Goal: Task Accomplishment & Management: Use online tool/utility

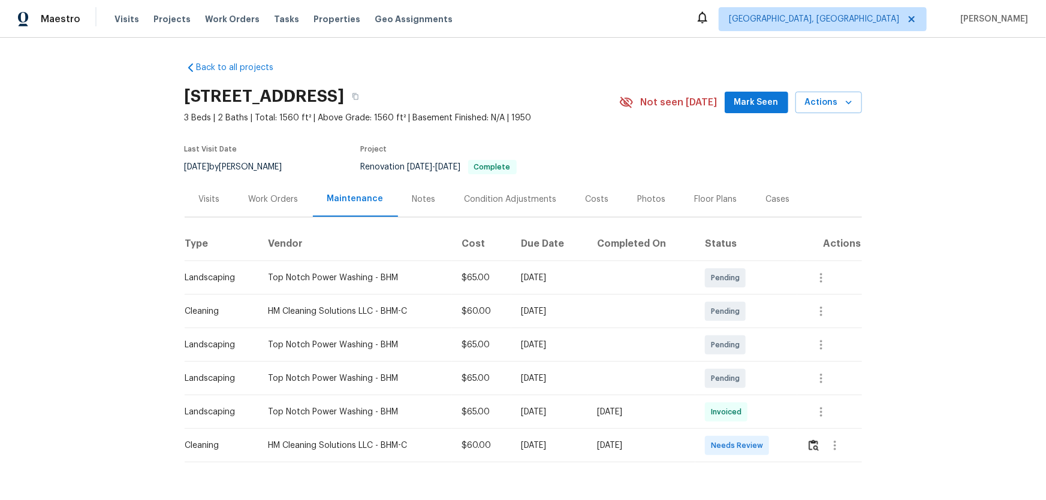
scroll to position [42, 0]
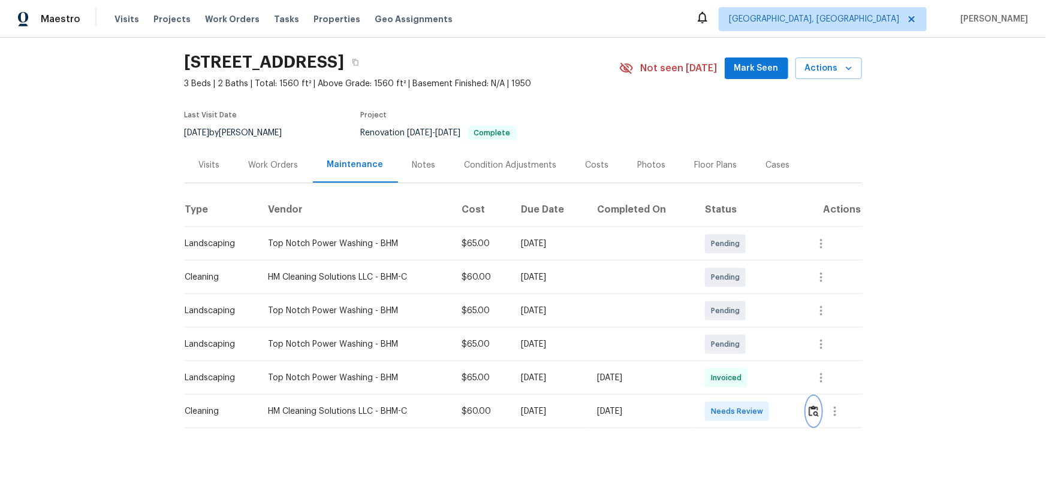
click at [744, 330] on button "button" at bounding box center [814, 411] width 14 height 29
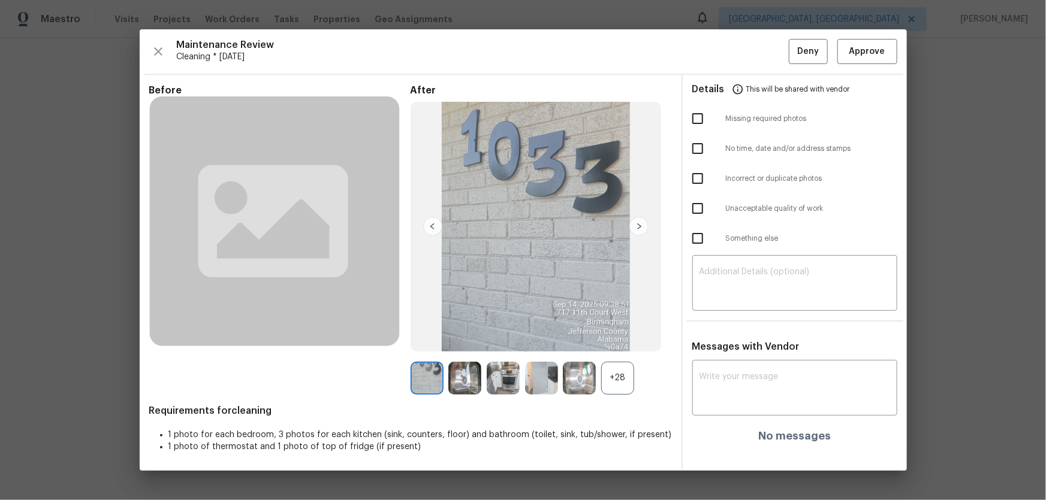
click at [606, 330] on div "+28" at bounding box center [617, 378] width 33 height 33
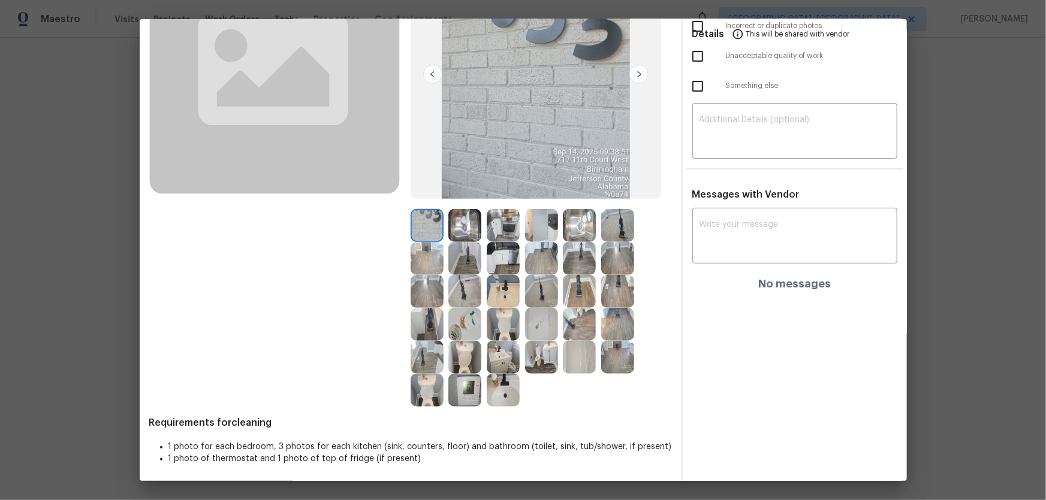
scroll to position [144, 0]
click at [502, 330] on img at bounding box center [503, 323] width 33 height 33
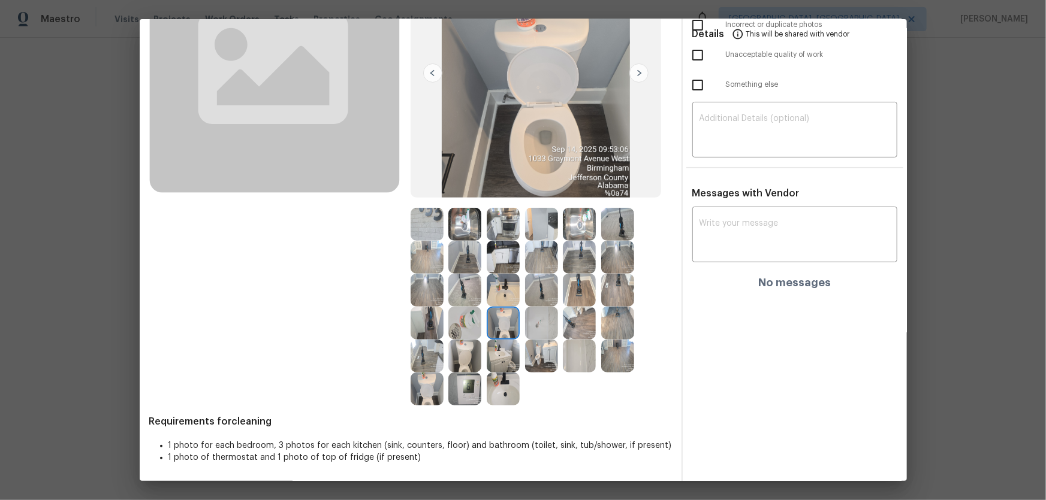
click at [472, 330] on img at bounding box center [464, 356] width 33 height 33
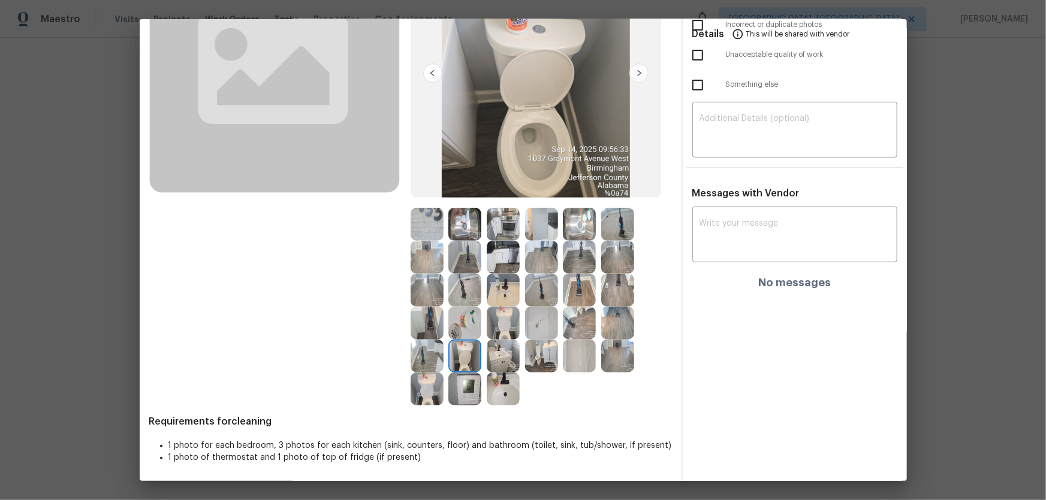
click at [505, 330] on img at bounding box center [503, 389] width 33 height 33
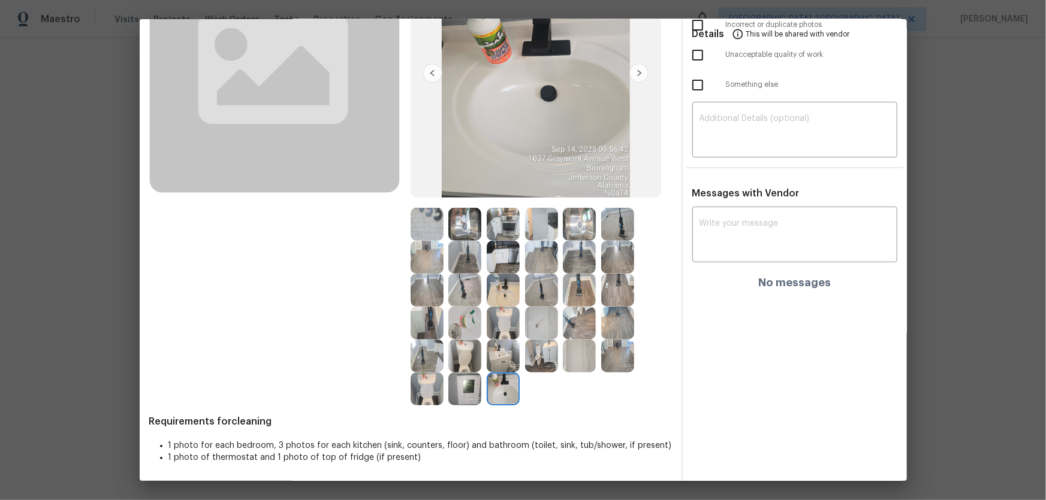
click at [487, 330] on img at bounding box center [503, 356] width 33 height 33
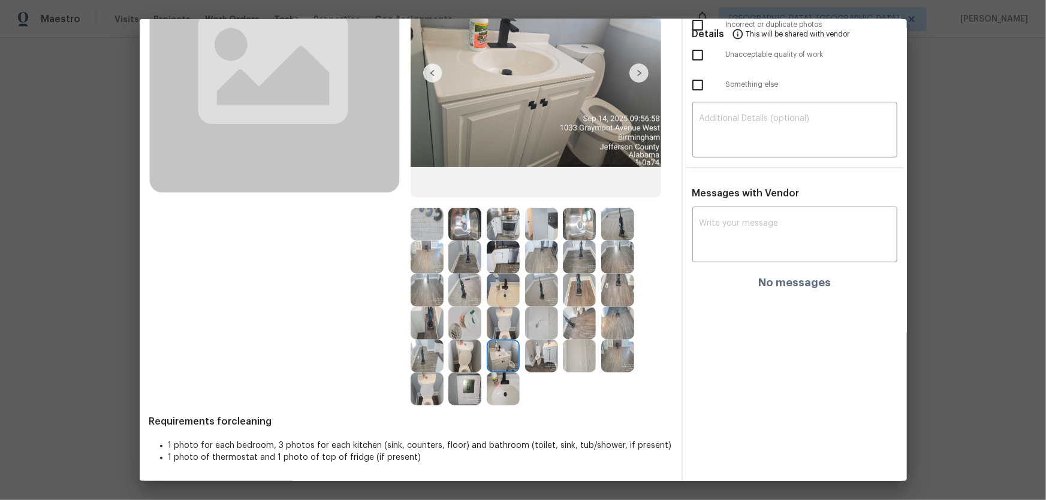
click at [499, 289] on img at bounding box center [503, 290] width 33 height 33
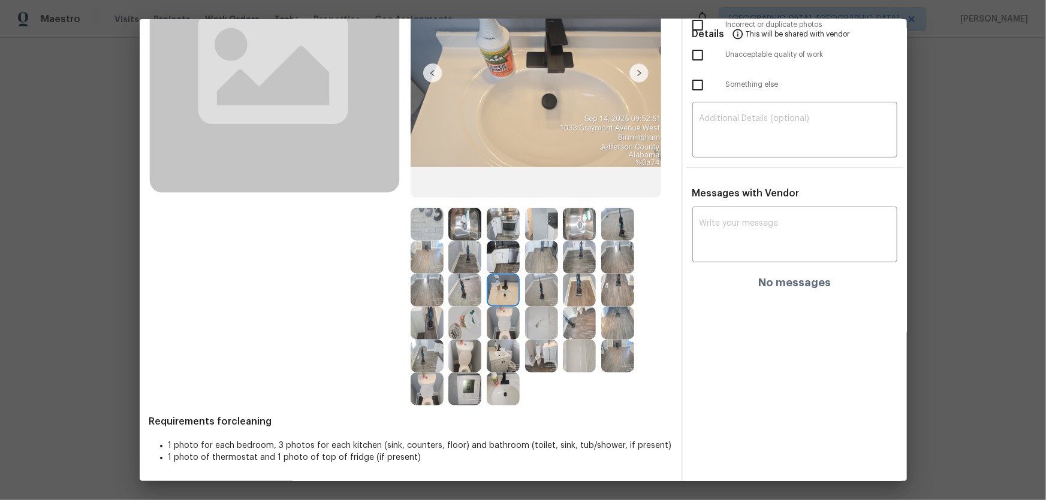
click at [533, 326] on img at bounding box center [541, 323] width 33 height 33
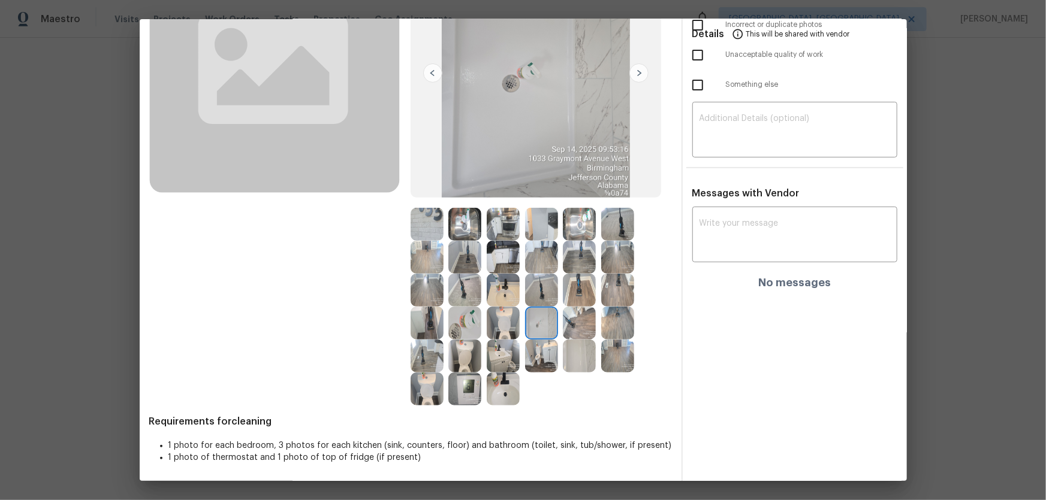
click at [581, 330] on img at bounding box center [579, 356] width 33 height 33
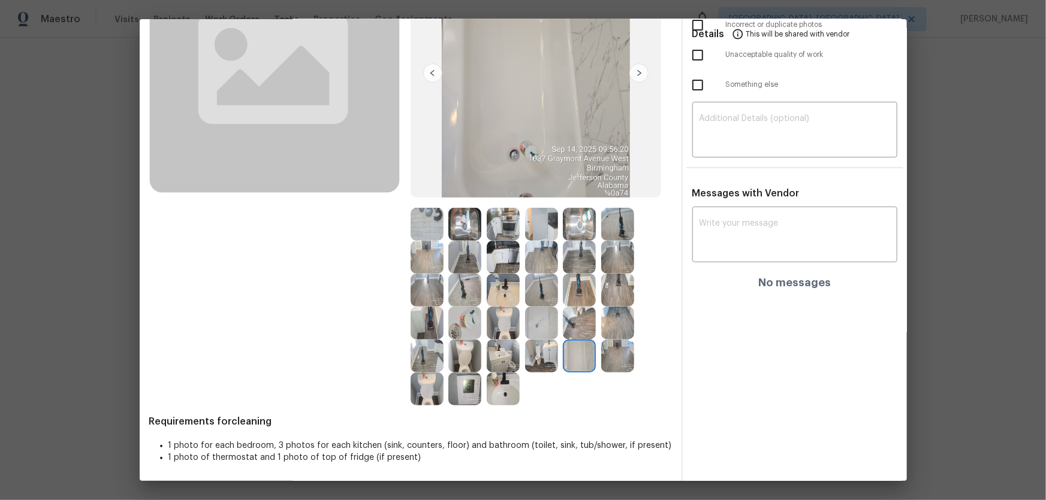
click at [575, 324] on img at bounding box center [579, 323] width 33 height 33
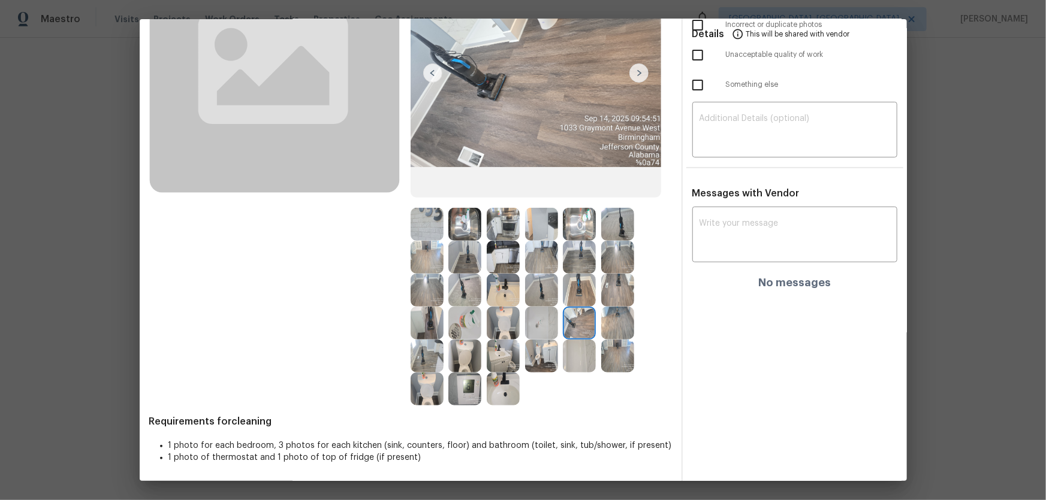
click at [534, 250] on img at bounding box center [541, 257] width 33 height 33
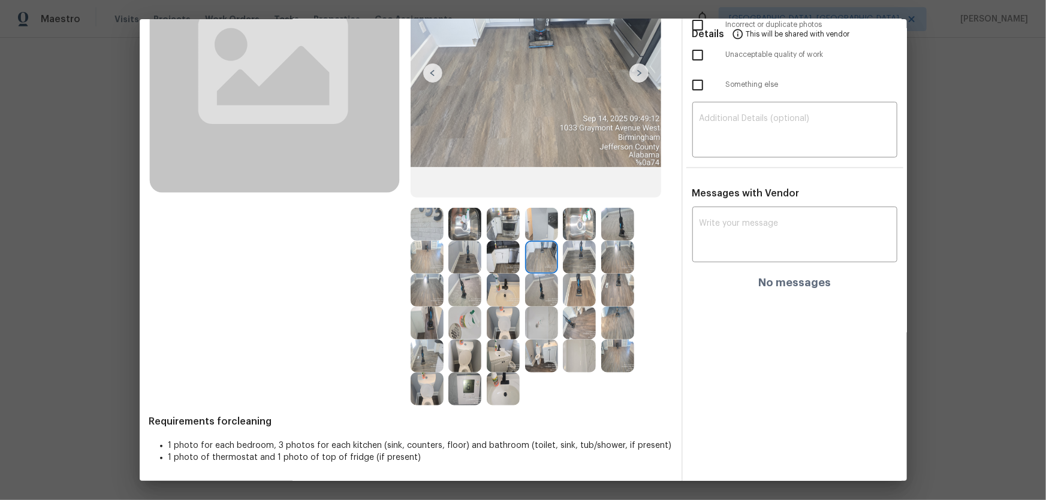
click at [496, 250] on img at bounding box center [503, 257] width 33 height 33
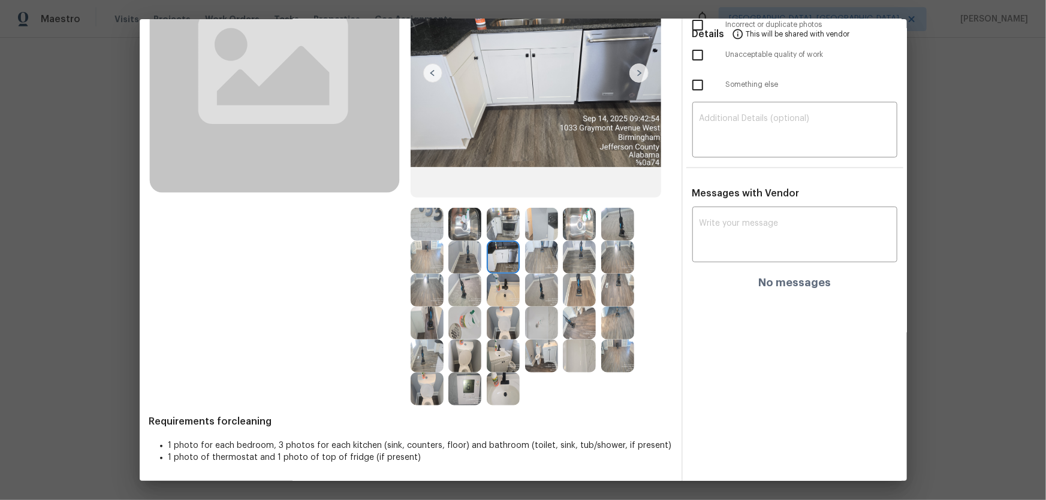
click at [494, 228] on img at bounding box center [503, 224] width 33 height 33
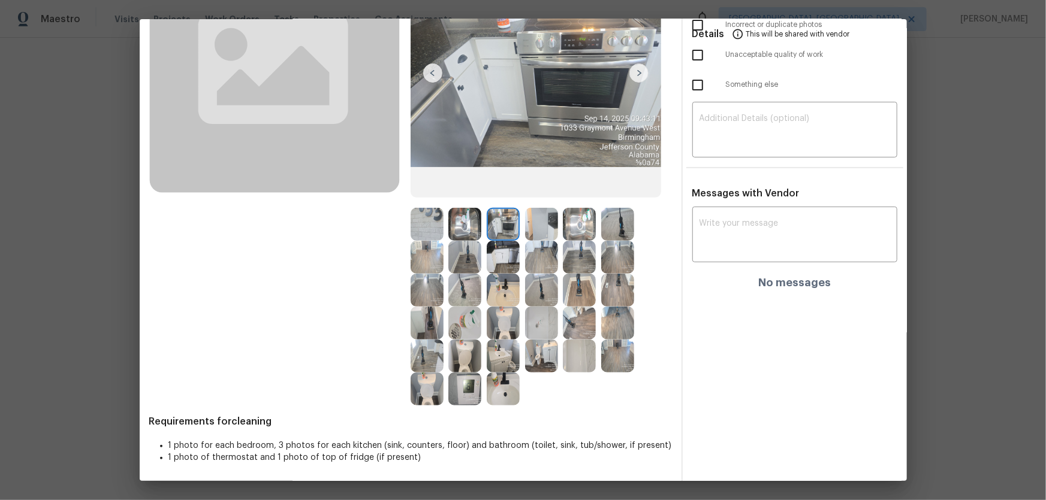
click at [464, 224] on img at bounding box center [464, 224] width 33 height 33
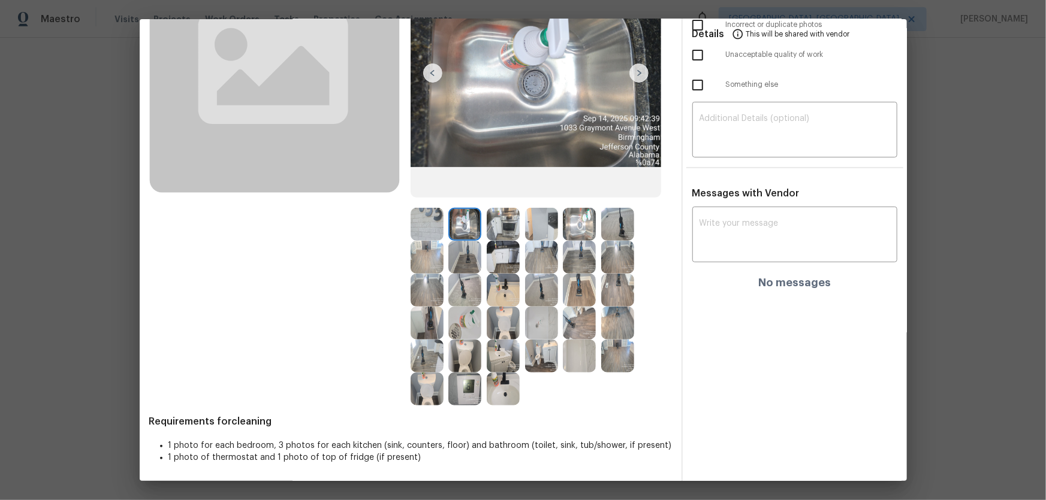
click at [457, 266] on img at bounding box center [464, 257] width 33 height 33
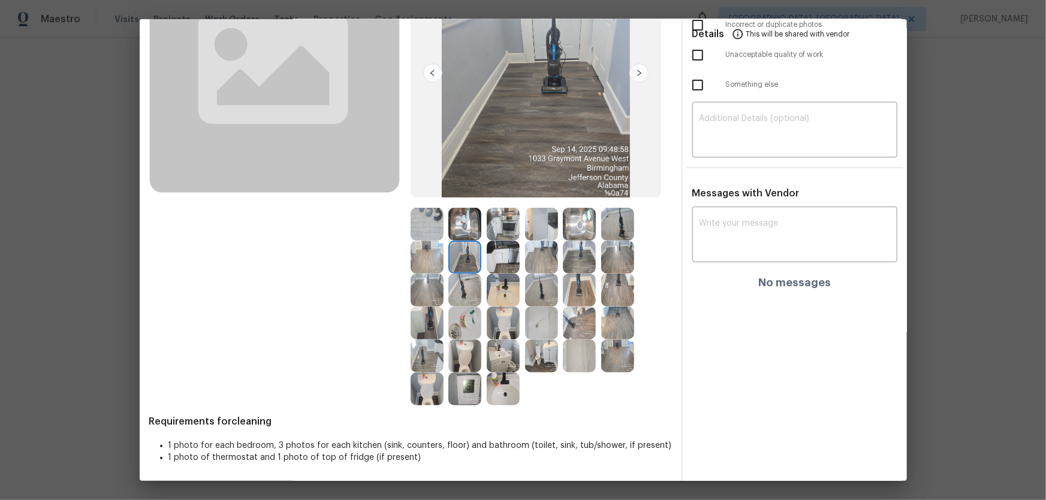
click at [413, 284] on img at bounding box center [426, 290] width 33 height 33
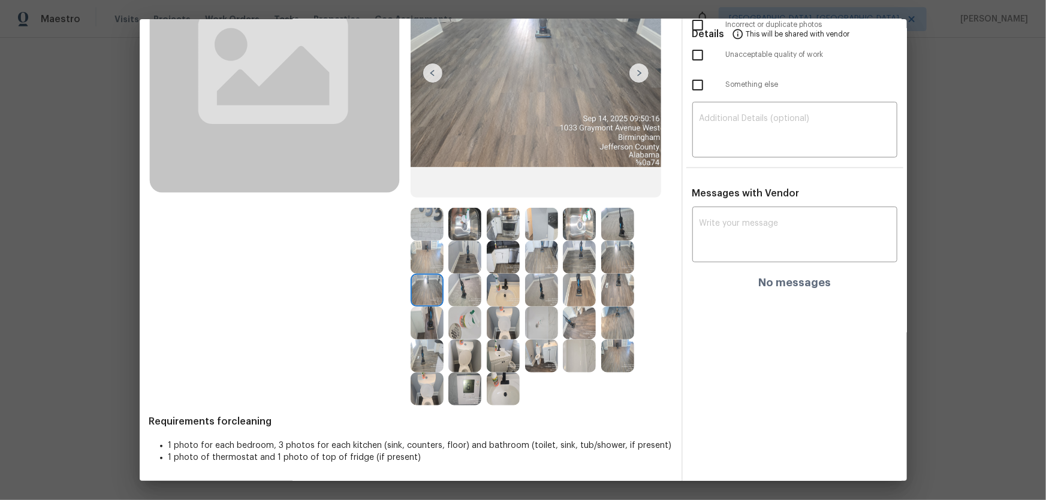
click at [537, 291] on img at bounding box center [541, 290] width 33 height 33
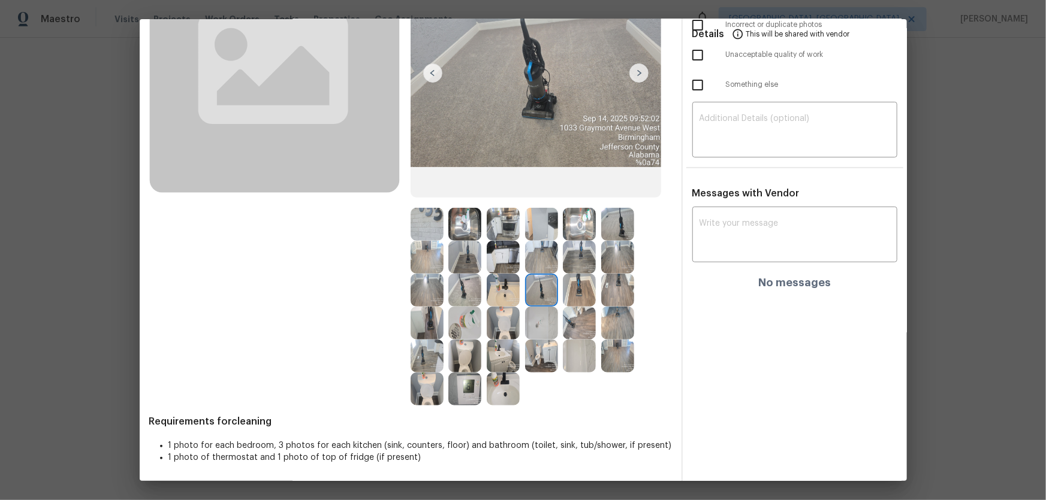
click at [624, 299] on img at bounding box center [617, 290] width 33 height 33
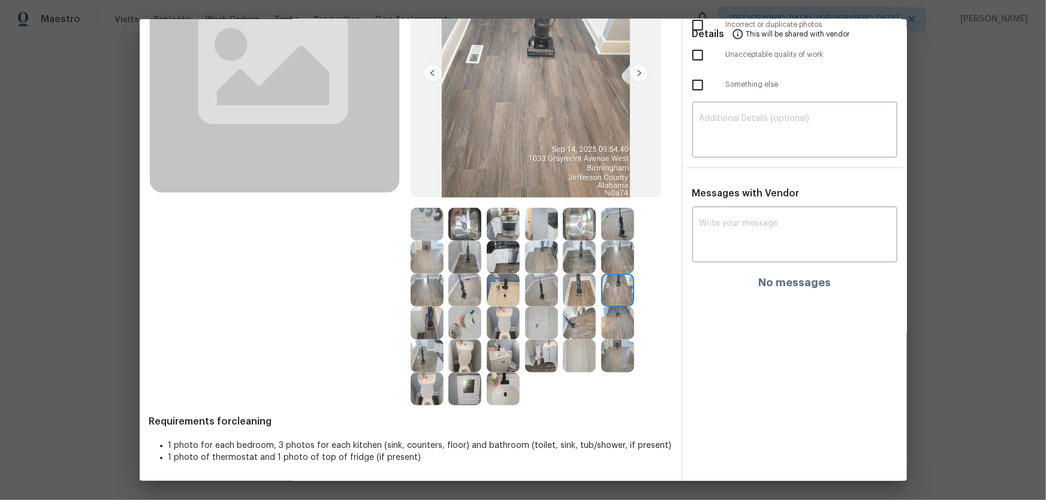
click at [613, 251] on img at bounding box center [617, 257] width 33 height 33
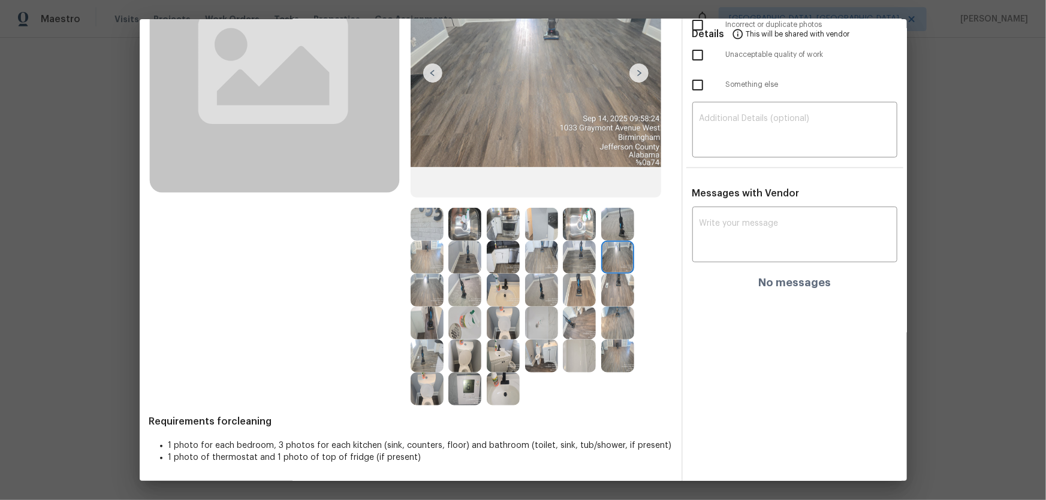
click at [611, 330] on img at bounding box center [617, 356] width 33 height 33
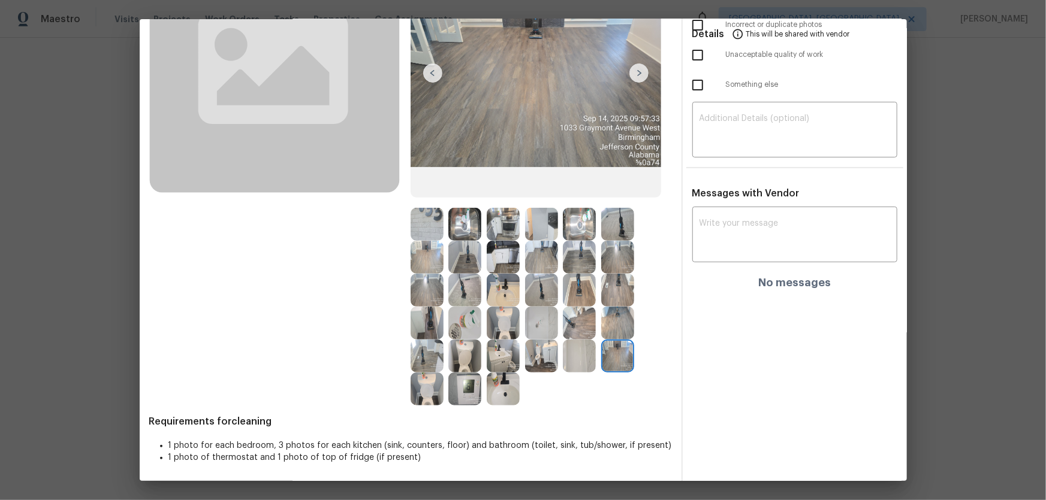
click at [603, 307] on img at bounding box center [617, 323] width 33 height 33
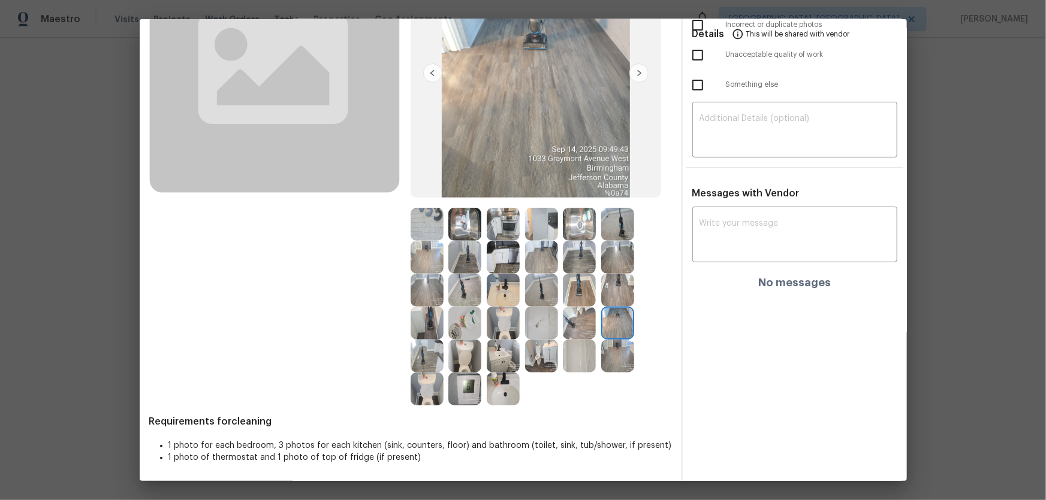
click at [579, 315] on img at bounding box center [579, 323] width 33 height 33
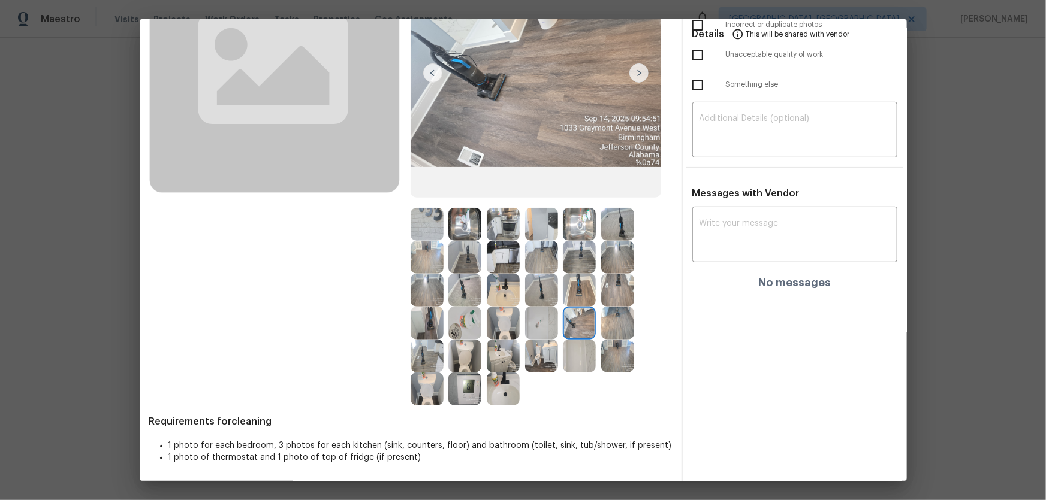
click at [573, 291] on img at bounding box center [579, 290] width 33 height 33
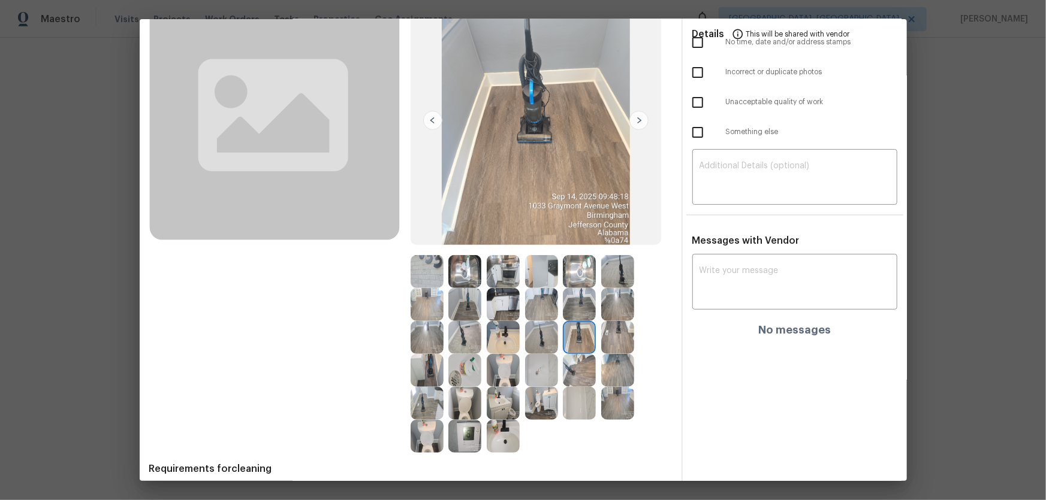
scroll to position [0, 0]
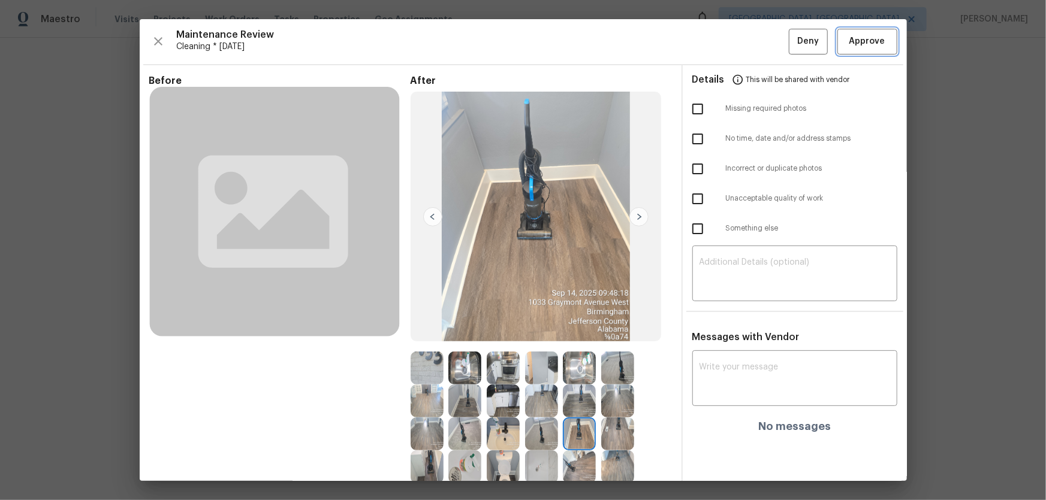
click at [744, 31] on button "Approve" at bounding box center [867, 42] width 60 height 26
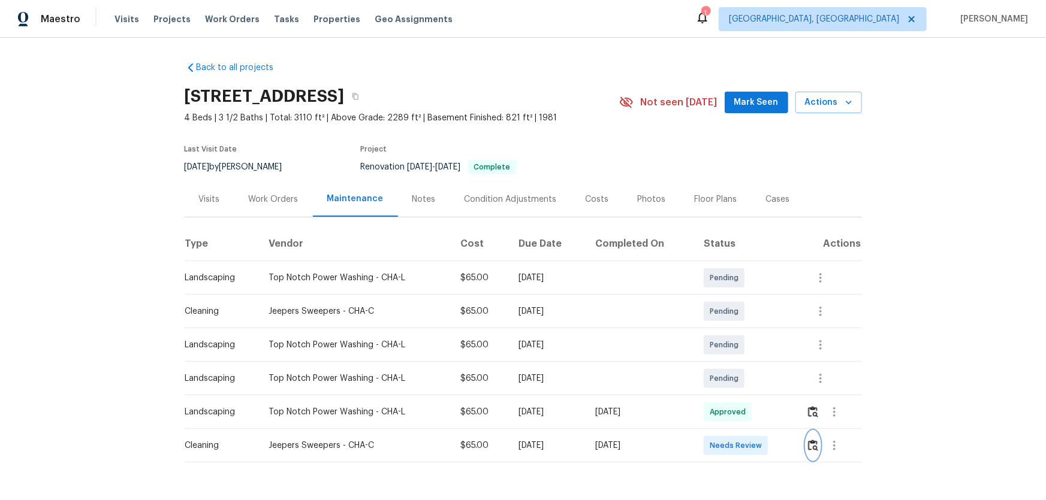
click at [744, 330] on button "button" at bounding box center [813, 445] width 14 height 29
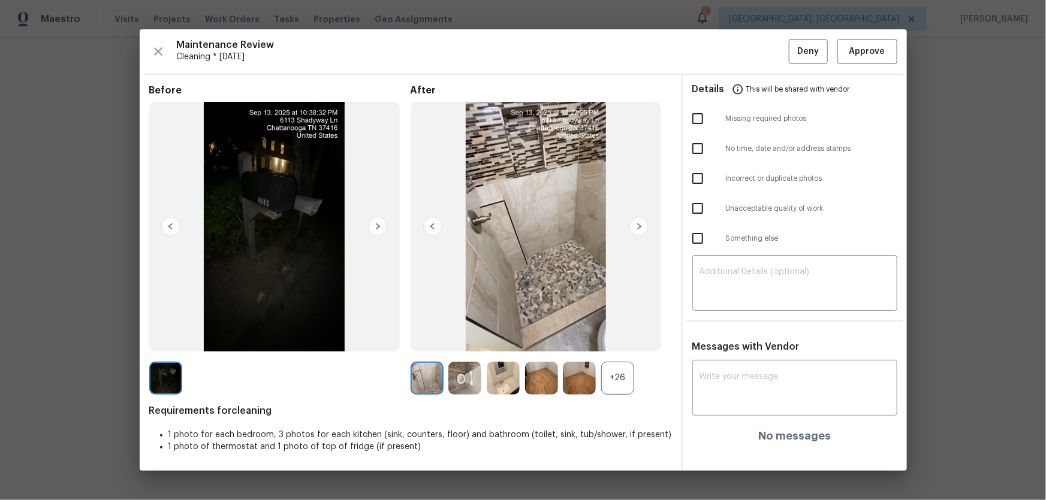
click at [618, 330] on div "+26" at bounding box center [617, 378] width 33 height 33
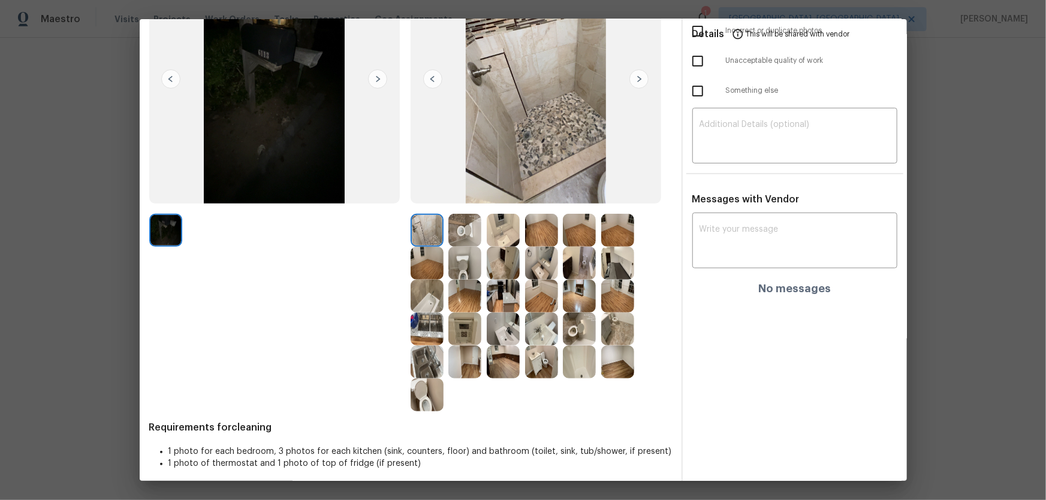
scroll to position [144, 0]
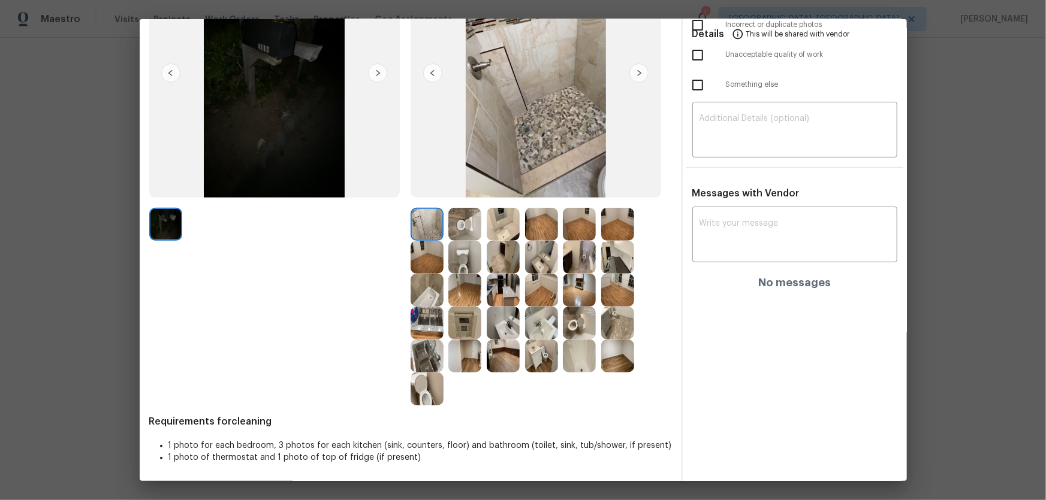
click at [468, 269] on img at bounding box center [464, 257] width 33 height 33
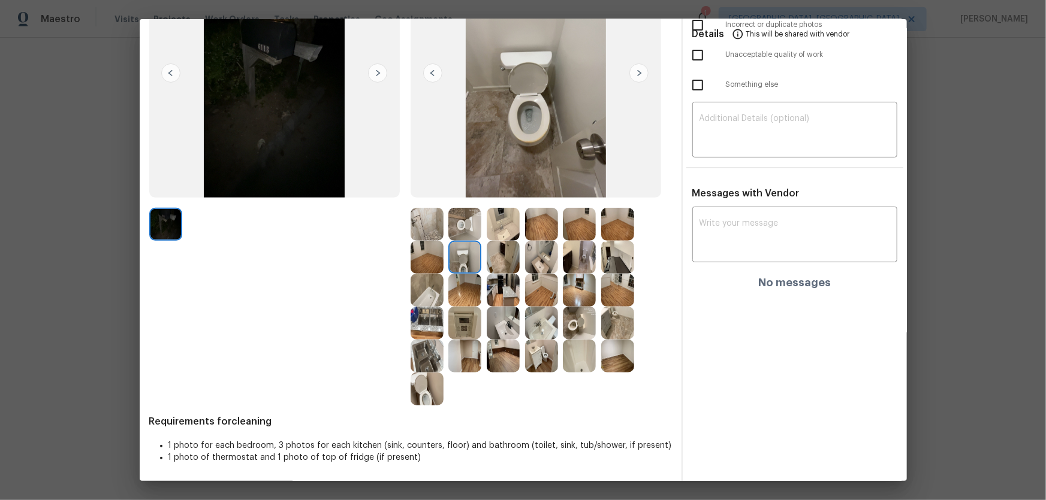
click at [463, 241] on img at bounding box center [464, 257] width 33 height 33
click at [582, 330] on img at bounding box center [579, 323] width 33 height 33
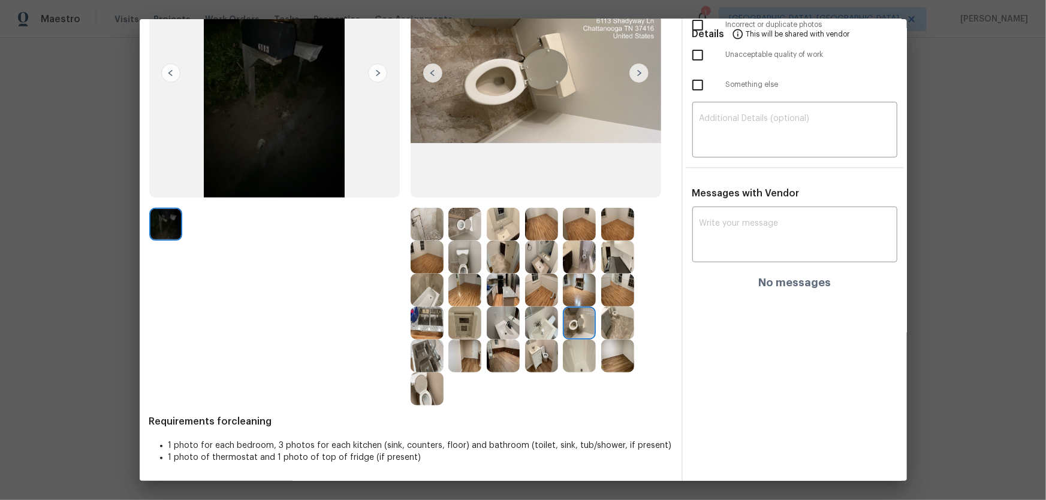
click at [440, 330] on div at bounding box center [429, 389] width 38 height 33
click at [511, 323] on img at bounding box center [503, 323] width 33 height 33
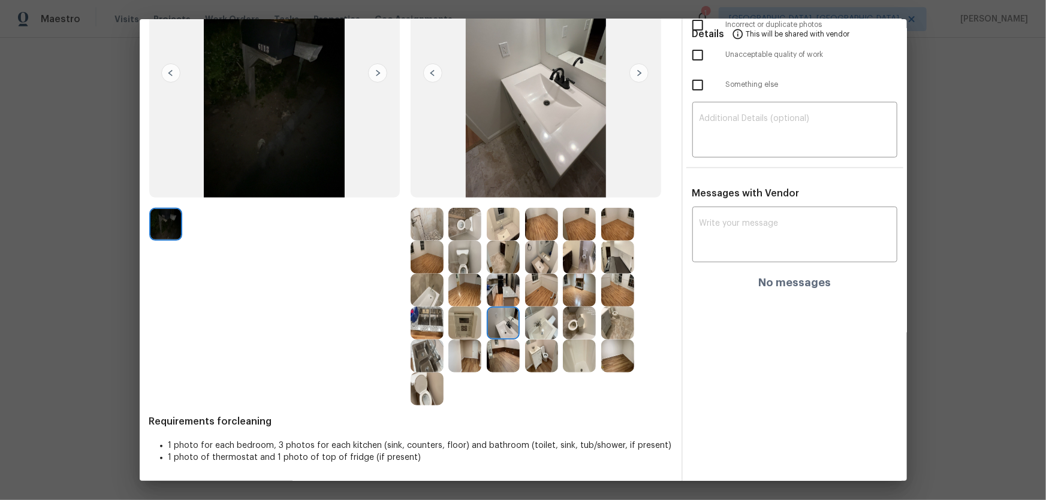
click at [545, 322] on img at bounding box center [541, 323] width 33 height 33
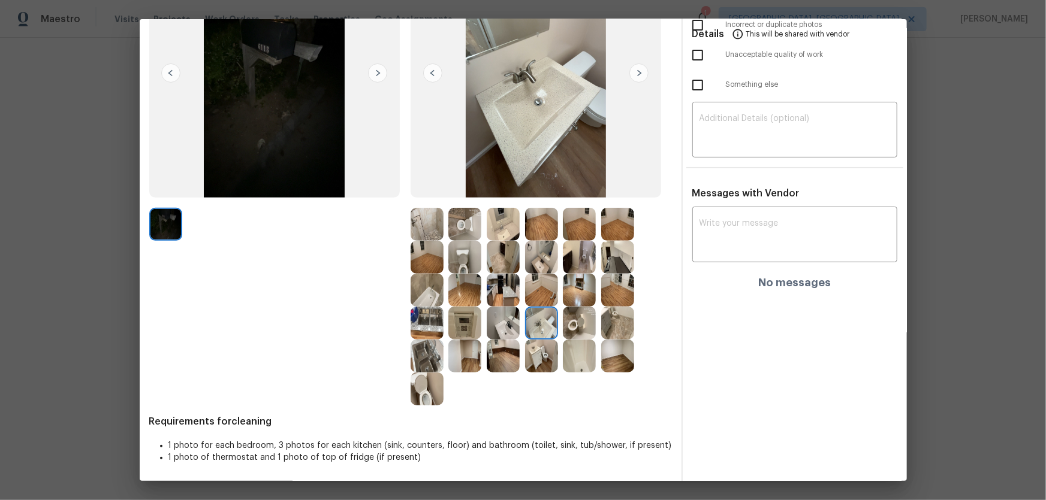
click at [544, 257] on img at bounding box center [541, 257] width 33 height 33
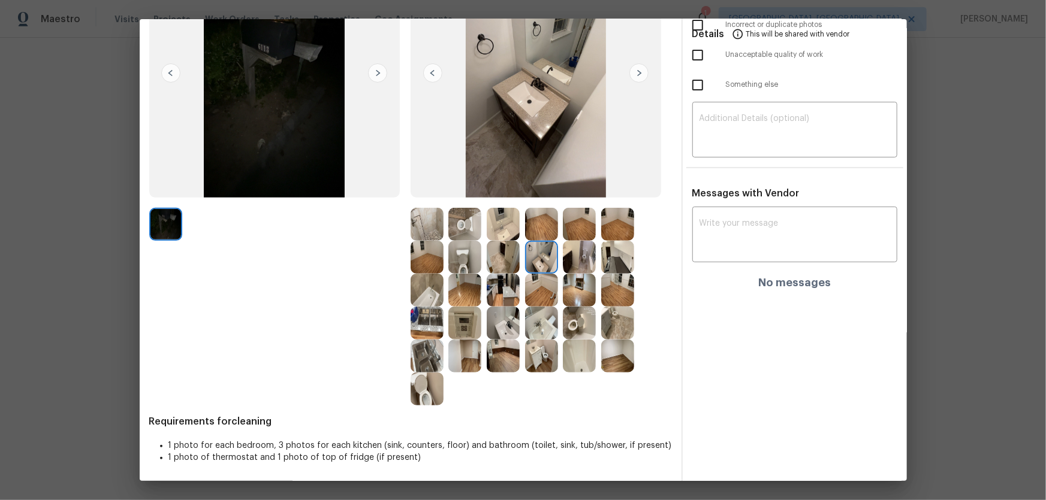
click at [507, 227] on img at bounding box center [503, 224] width 33 height 33
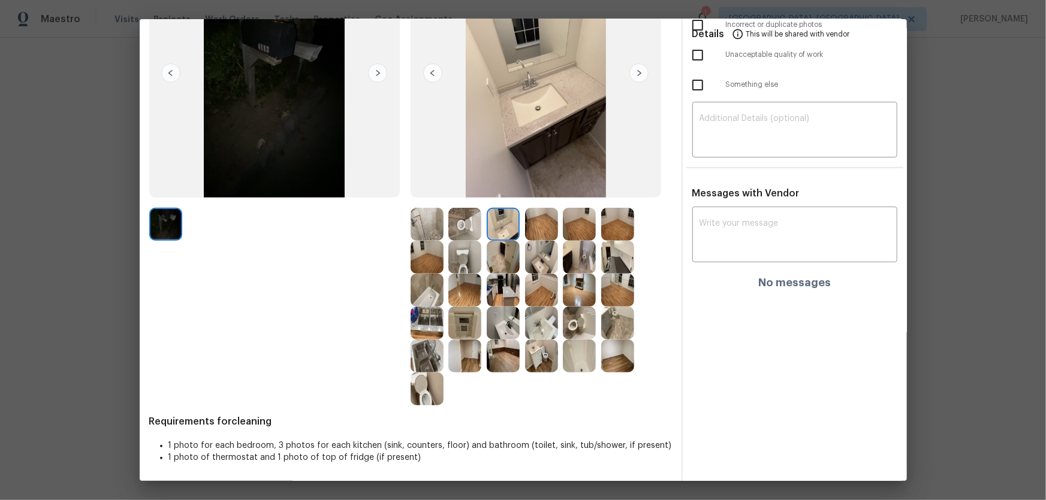
click at [576, 330] on img at bounding box center [579, 356] width 33 height 33
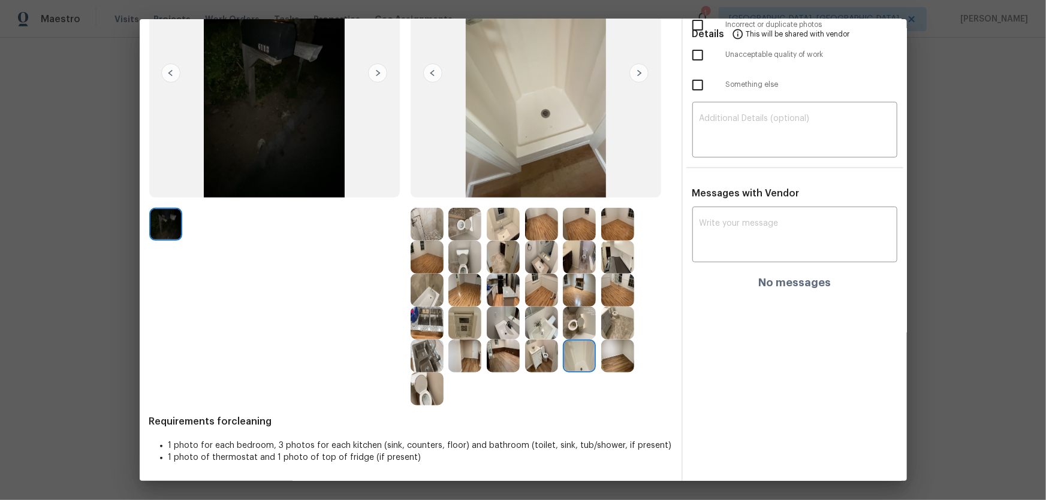
click at [418, 231] on img at bounding box center [426, 224] width 33 height 33
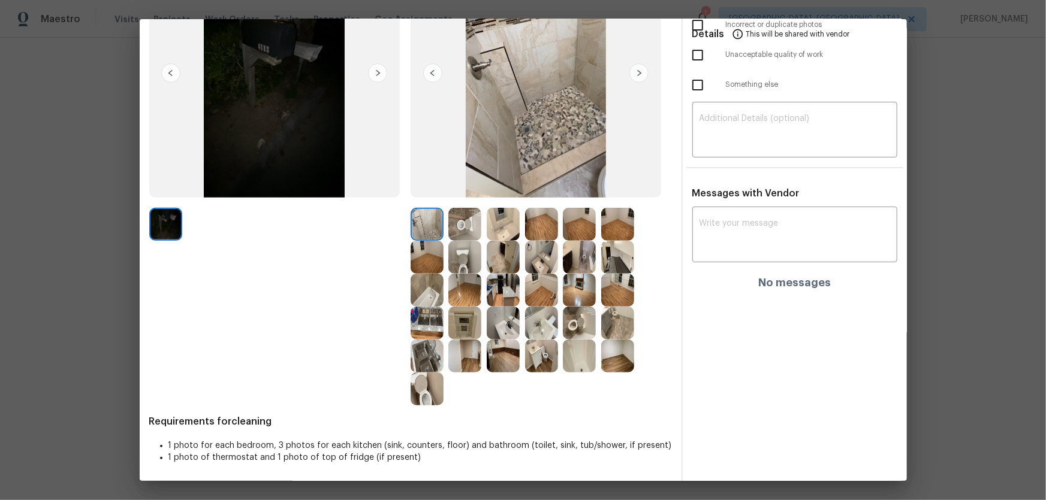
click at [430, 294] on img at bounding box center [426, 290] width 33 height 33
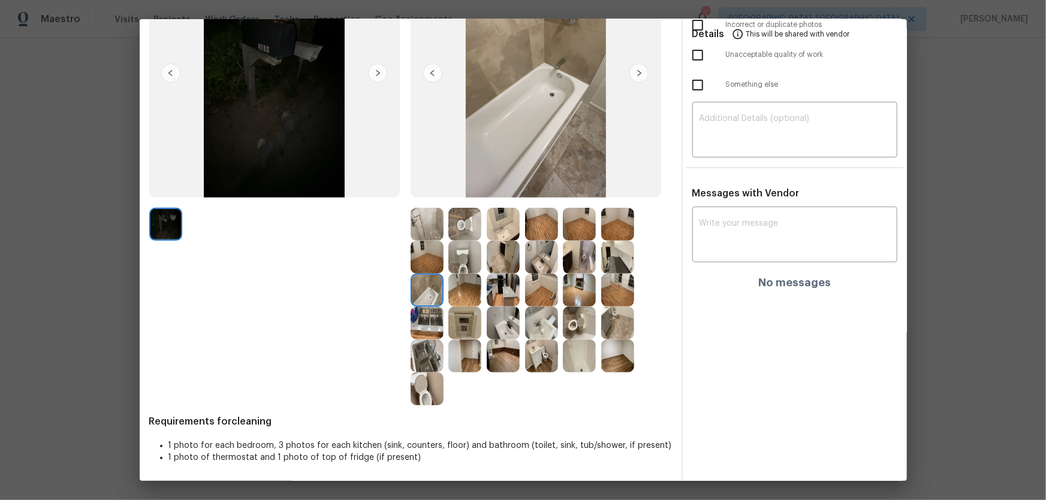
click at [469, 320] on img at bounding box center [464, 323] width 33 height 33
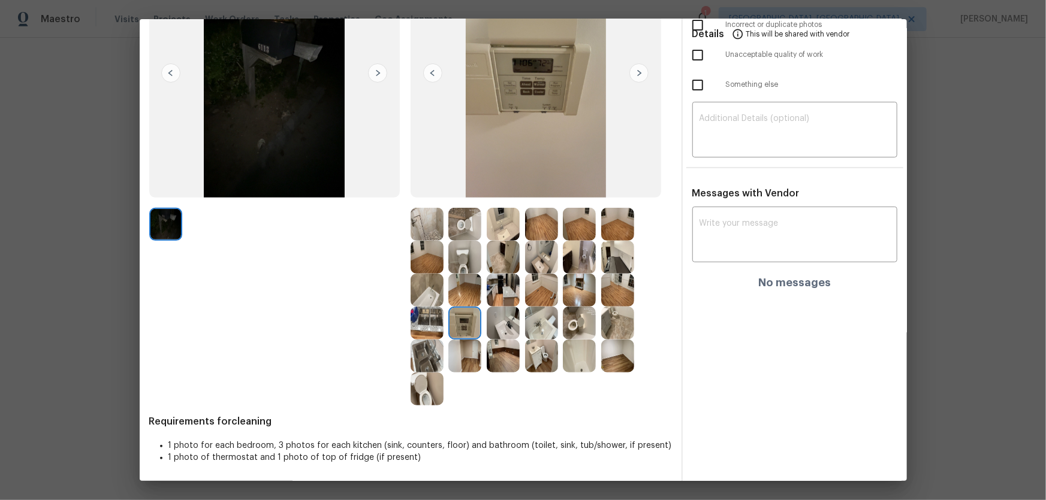
click at [544, 234] on img at bounding box center [541, 224] width 33 height 33
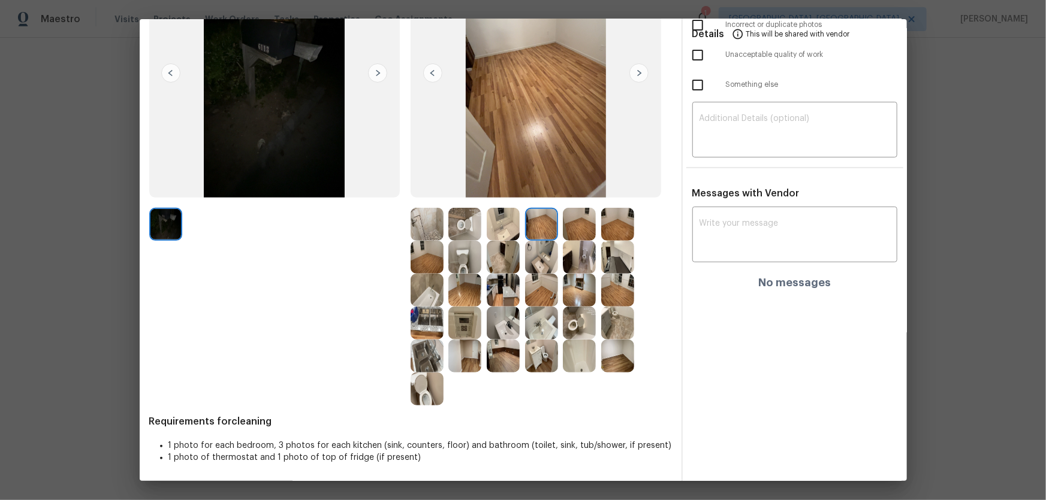
click at [579, 229] on img at bounding box center [579, 224] width 33 height 33
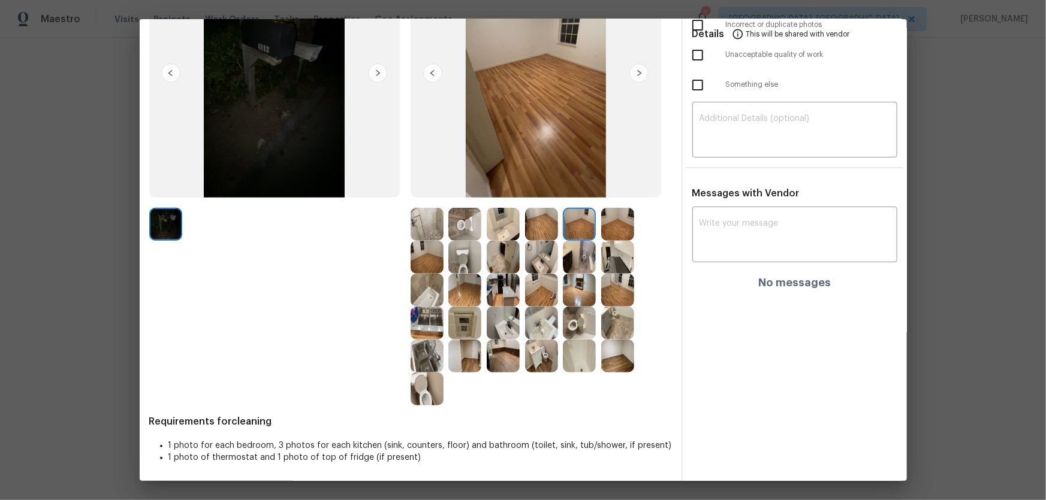
click at [608, 227] on img at bounding box center [617, 224] width 33 height 33
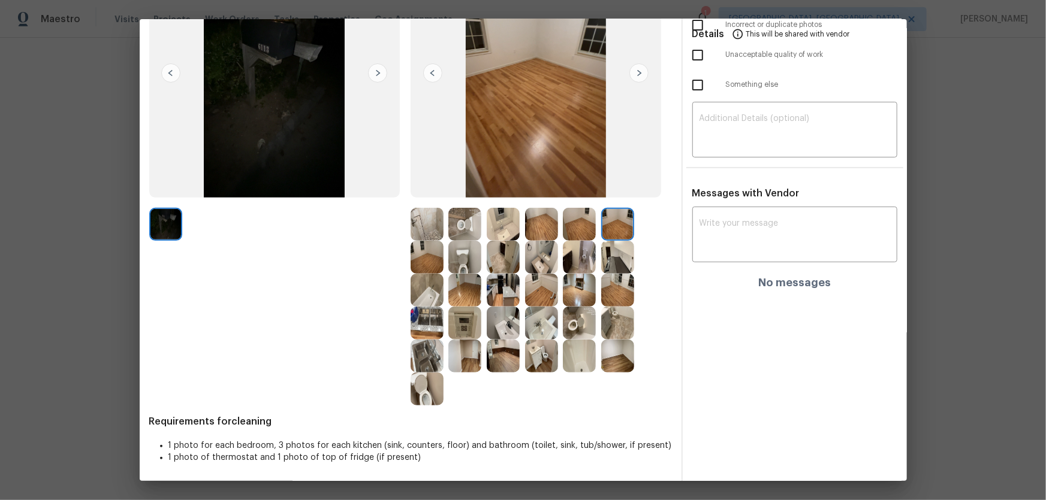
click at [427, 260] on img at bounding box center [426, 257] width 33 height 33
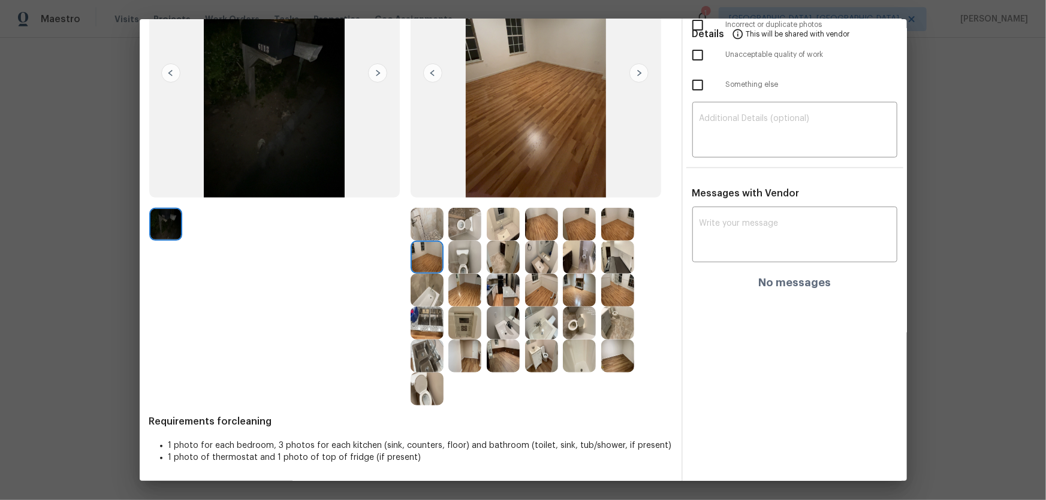
click at [481, 285] on div at bounding box center [467, 290] width 38 height 33
click at [461, 293] on img at bounding box center [464, 290] width 33 height 33
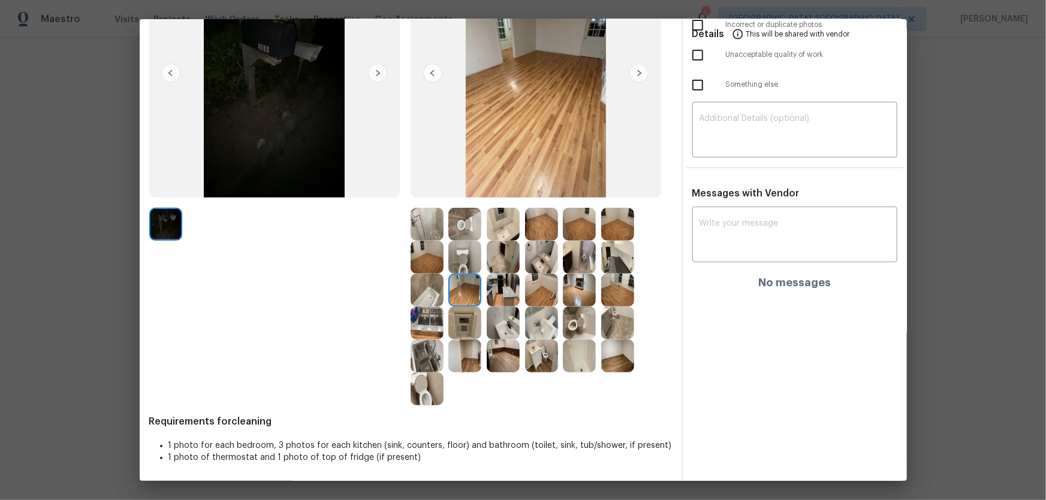
click at [499, 298] on img at bounding box center [503, 290] width 33 height 33
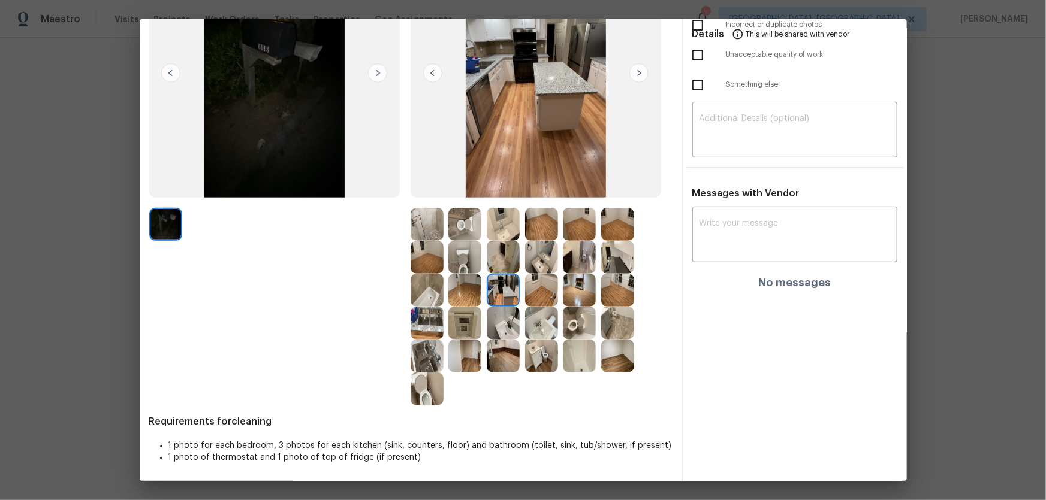
click at [530, 298] on img at bounding box center [541, 290] width 33 height 33
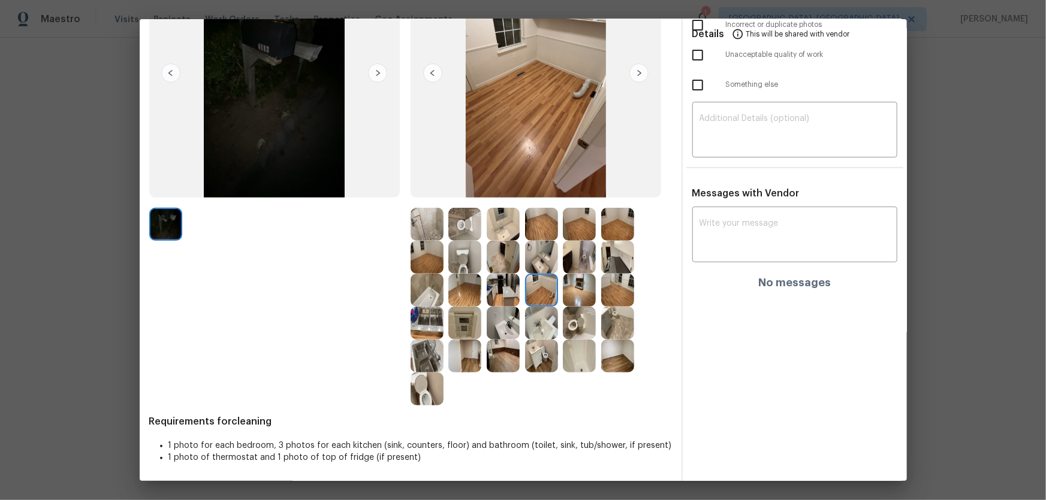
click at [525, 314] on img at bounding box center [541, 323] width 33 height 33
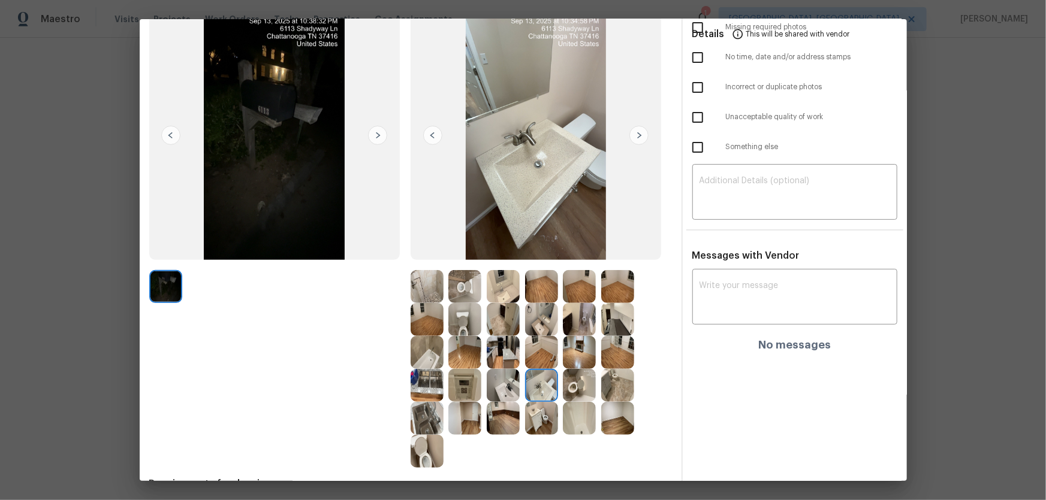
scroll to position [0, 0]
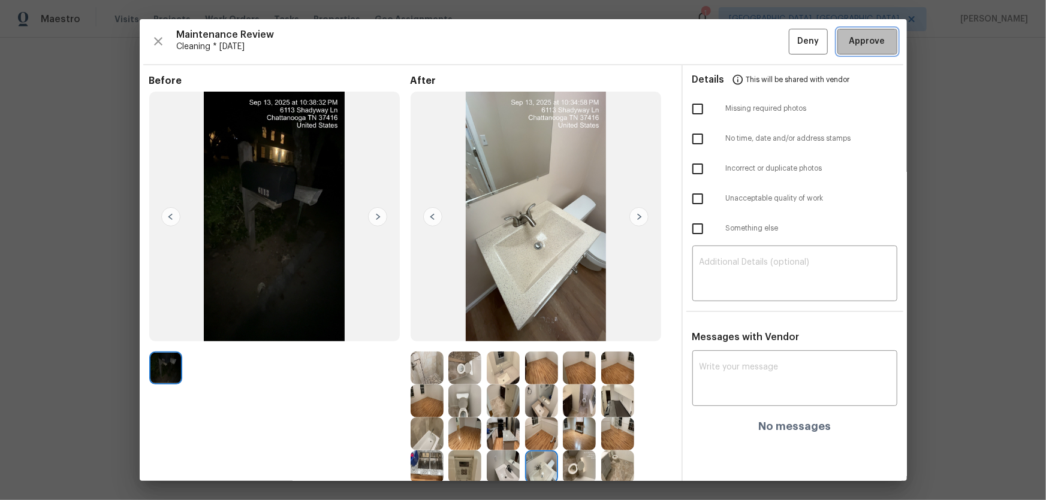
click at [744, 43] on span "Approve" at bounding box center [867, 41] width 36 height 15
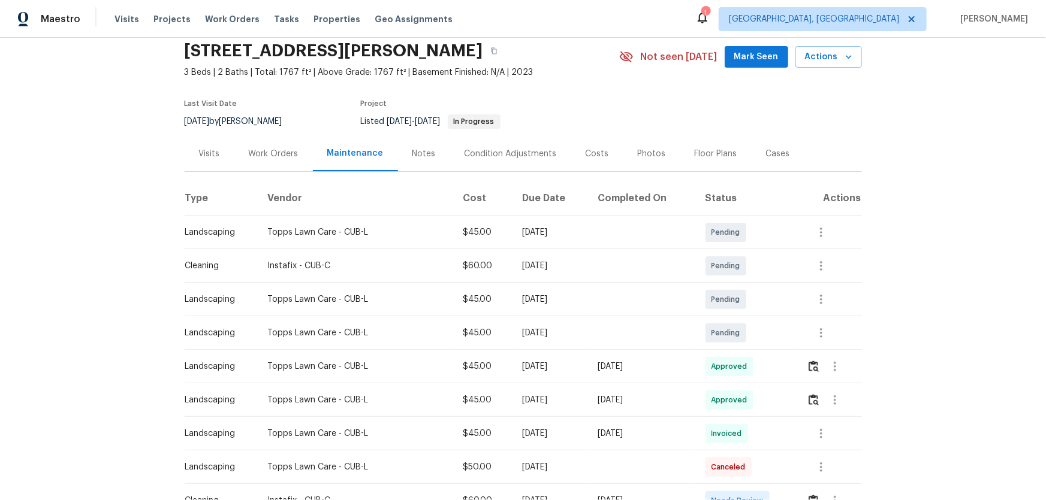
scroll to position [108, 0]
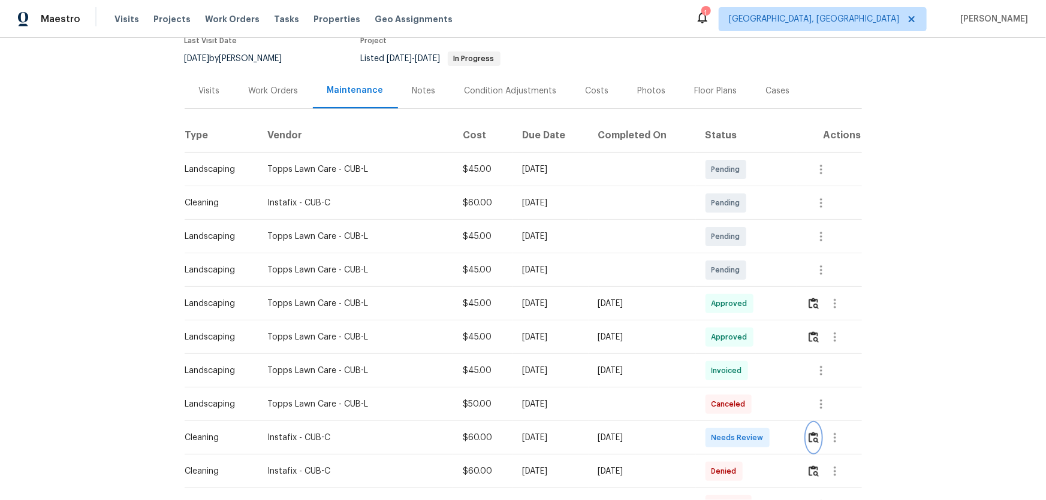
click at [744, 330] on img "button" at bounding box center [813, 437] width 10 height 11
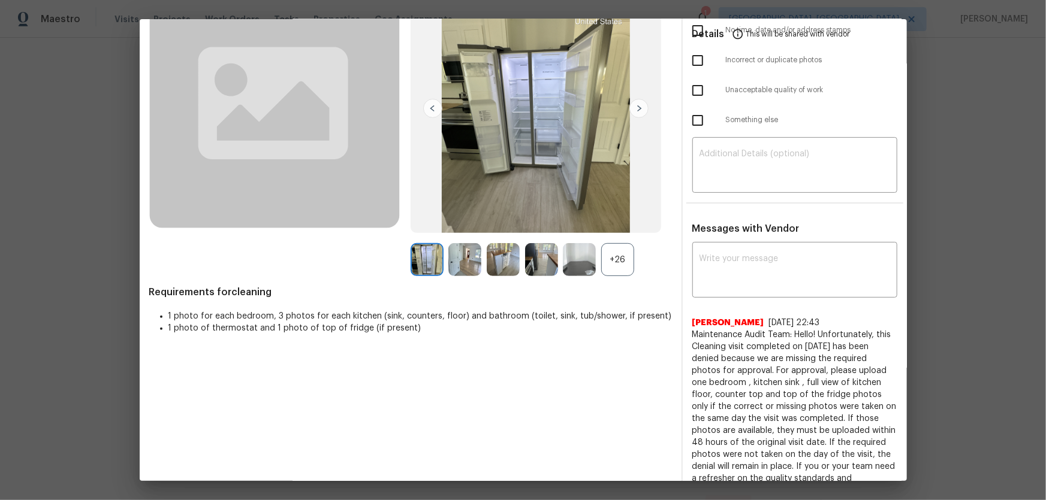
click at [600, 234] on div "After +26" at bounding box center [540, 121] width 261 height 310
click at [615, 255] on div "+26" at bounding box center [617, 259] width 33 height 33
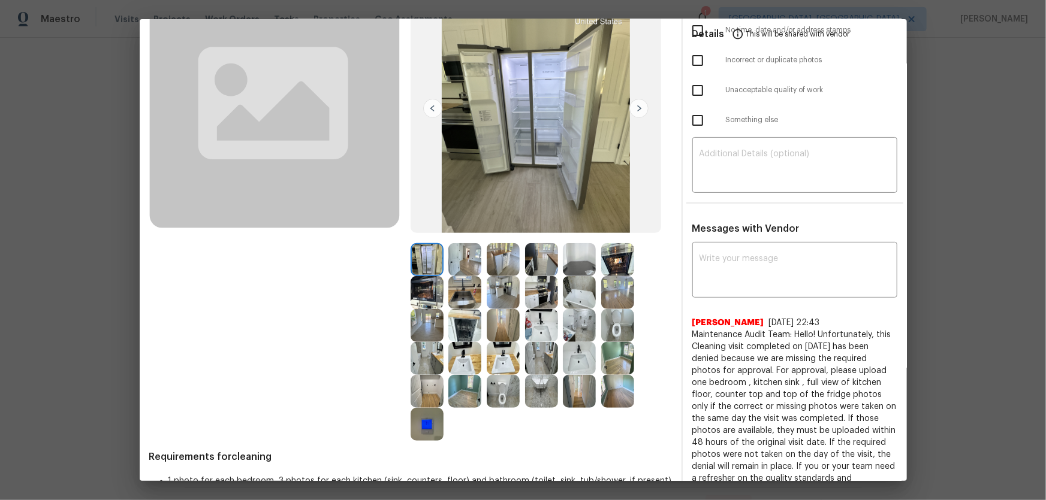
scroll to position [156, 0]
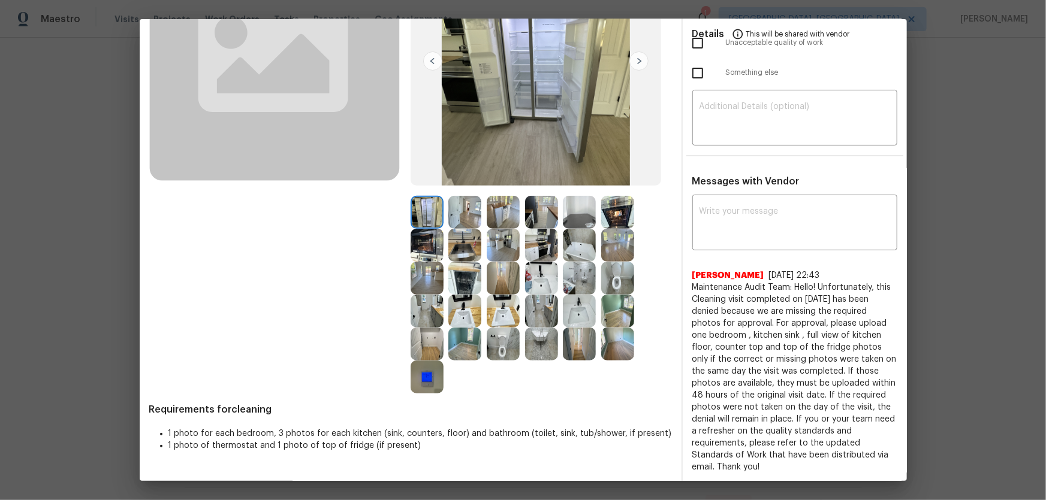
click at [496, 330] on img at bounding box center [503, 344] width 33 height 33
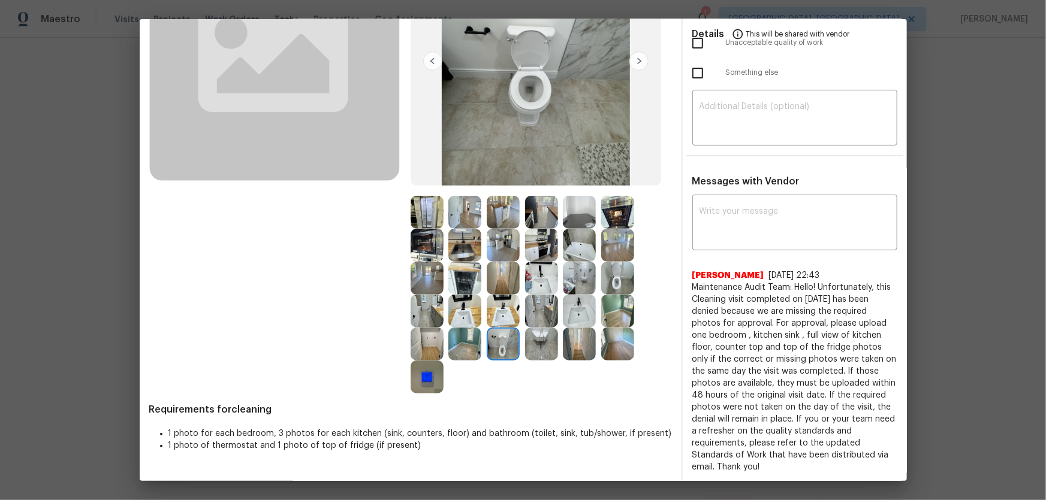
click at [608, 281] on img at bounding box center [617, 278] width 33 height 33
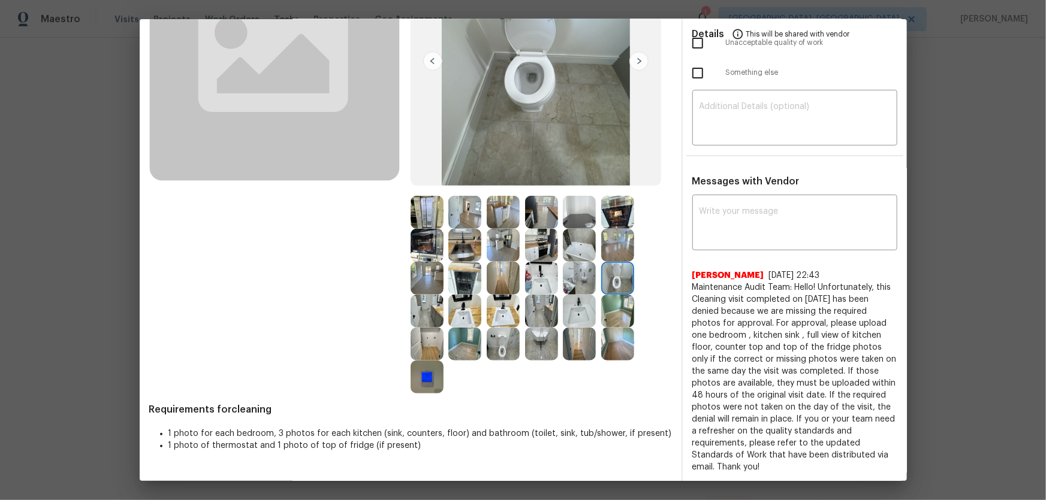
click at [540, 280] on img at bounding box center [541, 278] width 33 height 33
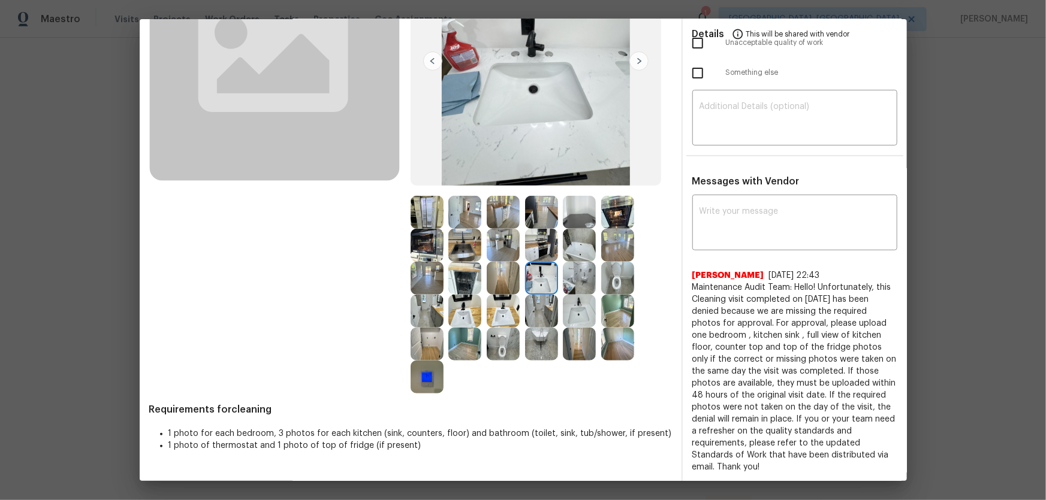
click at [509, 312] on img at bounding box center [503, 311] width 33 height 33
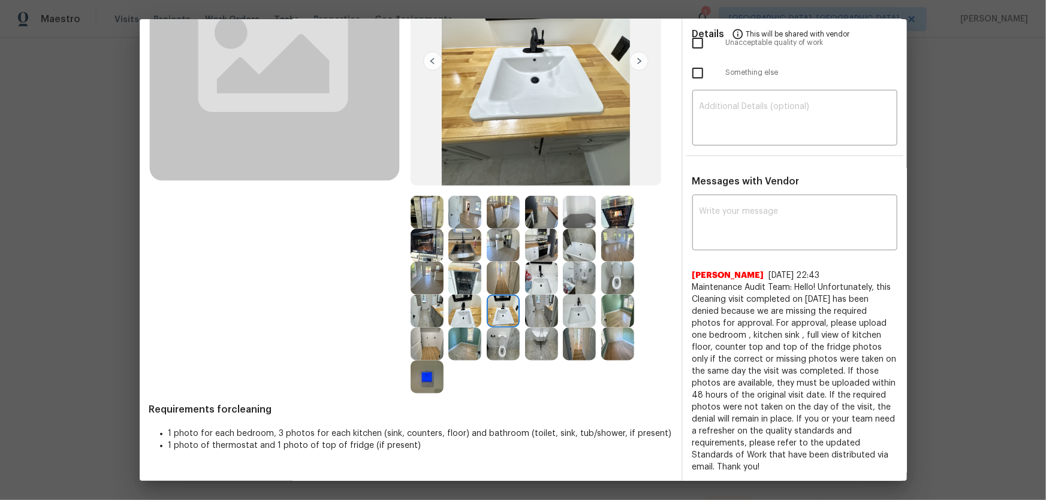
click at [460, 246] on img at bounding box center [464, 245] width 33 height 33
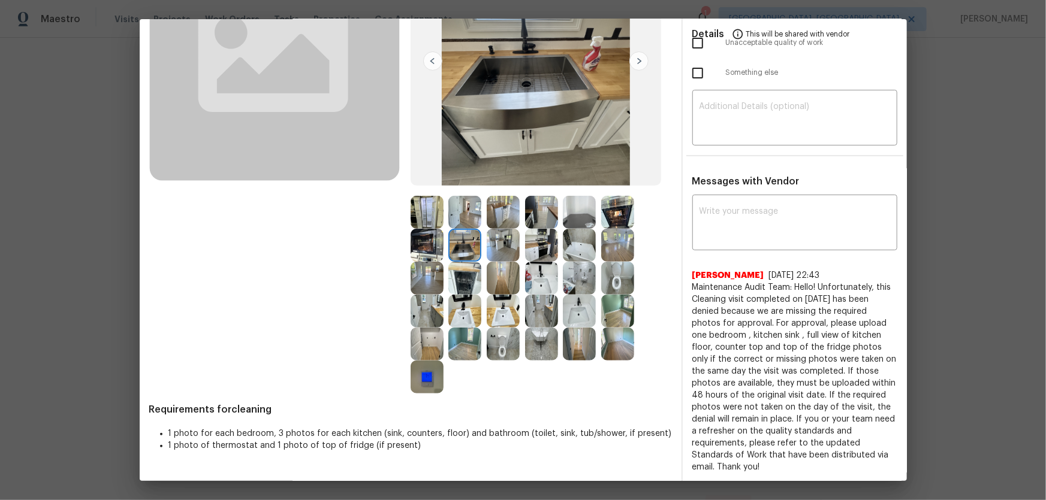
click at [469, 308] on img at bounding box center [464, 311] width 33 height 33
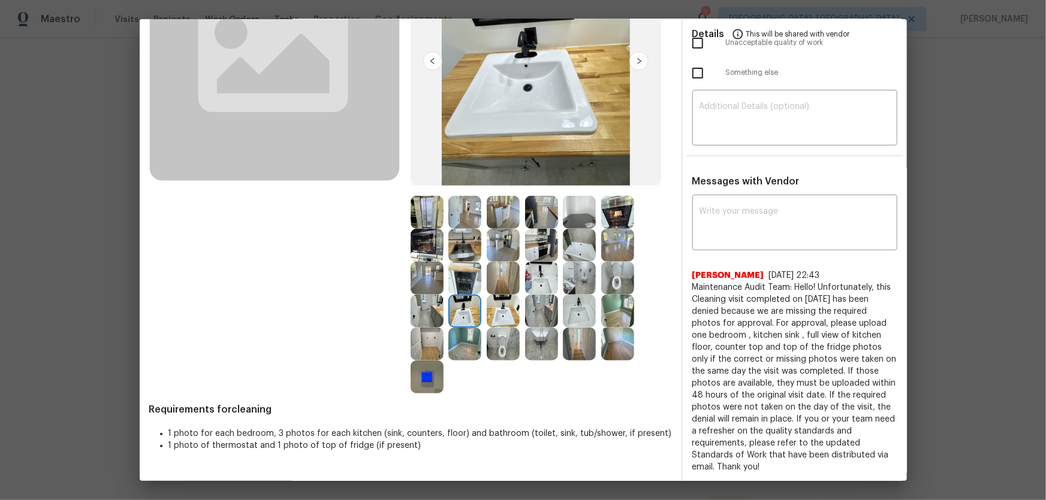
click at [432, 330] on img at bounding box center [426, 344] width 33 height 33
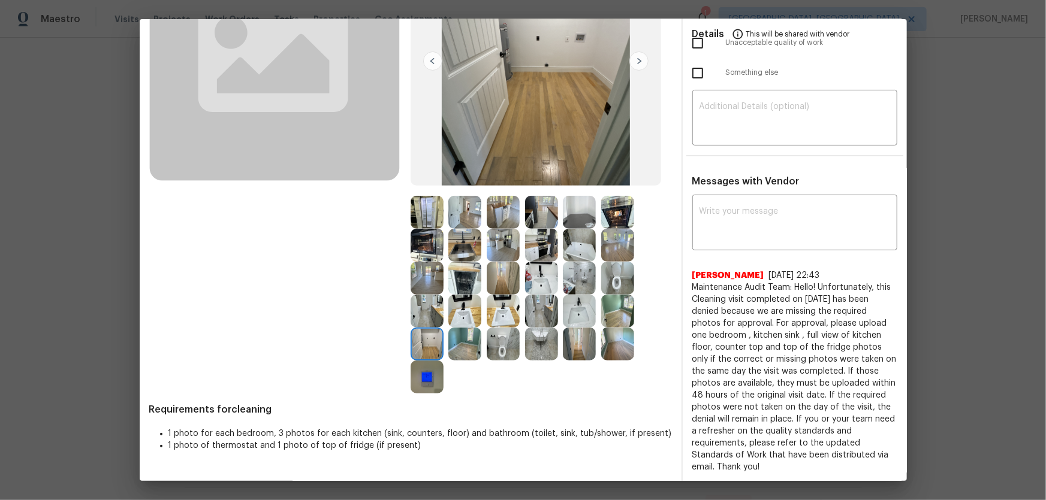
click at [413, 330] on img at bounding box center [426, 377] width 33 height 33
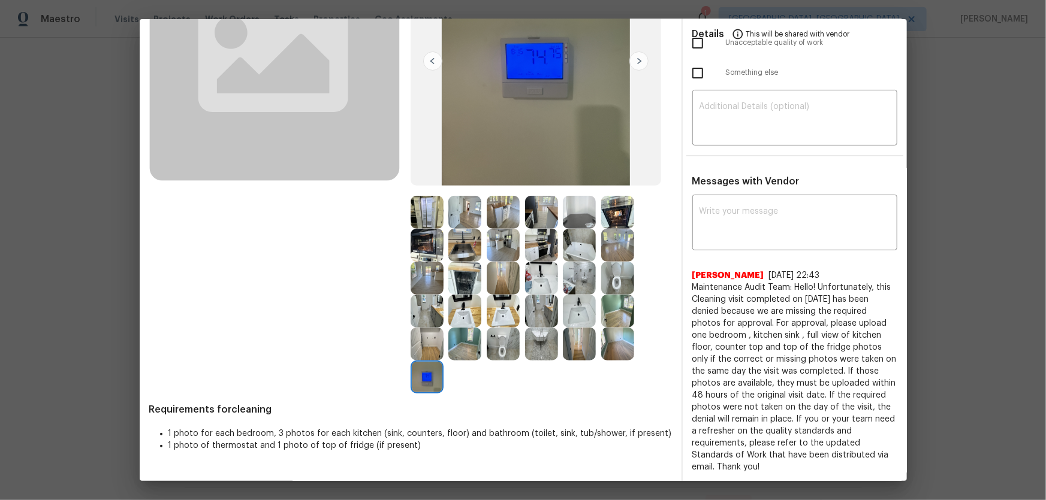
click at [586, 245] on img at bounding box center [579, 245] width 33 height 33
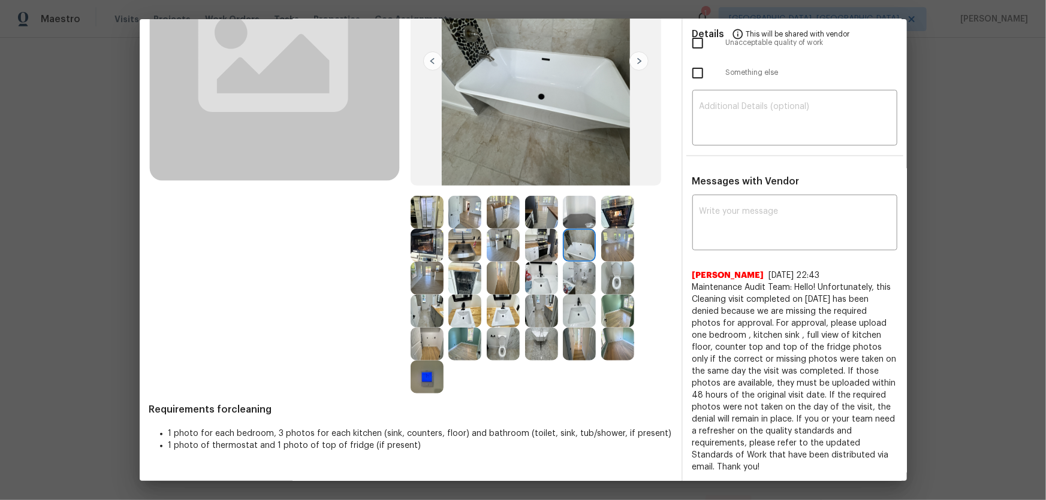
click at [546, 330] on img at bounding box center [541, 344] width 33 height 33
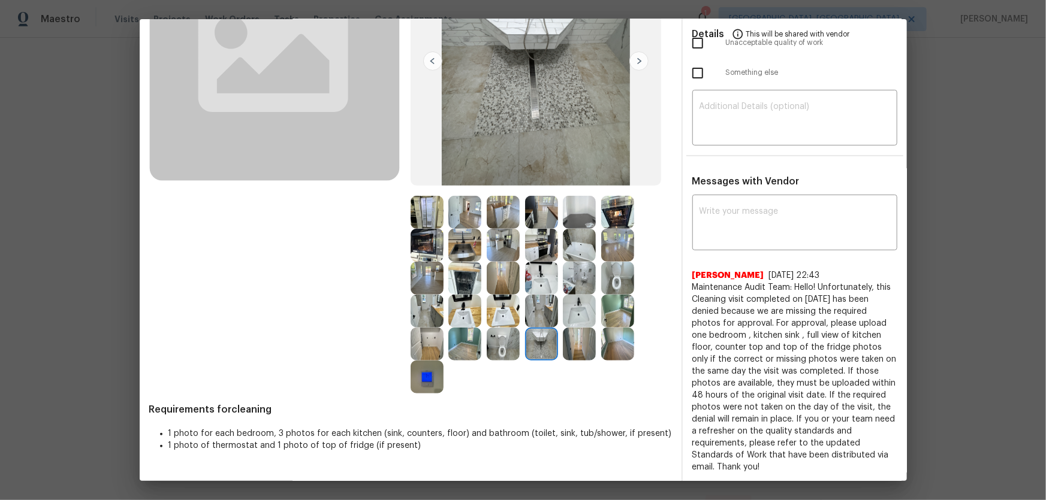
drag, startPoint x: 546, startPoint y: 351, endPoint x: 580, endPoint y: 357, distance: 34.7
click at [580, 330] on img at bounding box center [579, 344] width 33 height 33
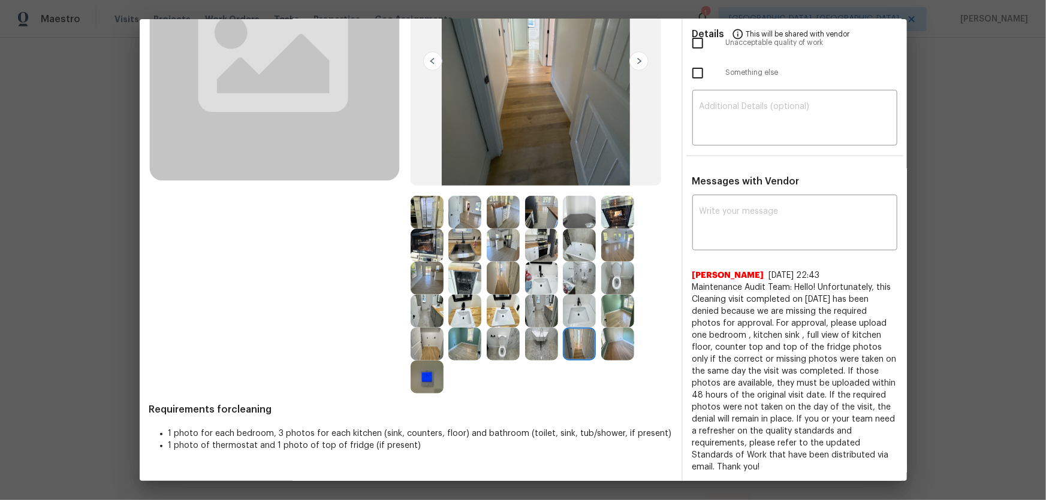
click at [537, 330] on img at bounding box center [541, 344] width 33 height 33
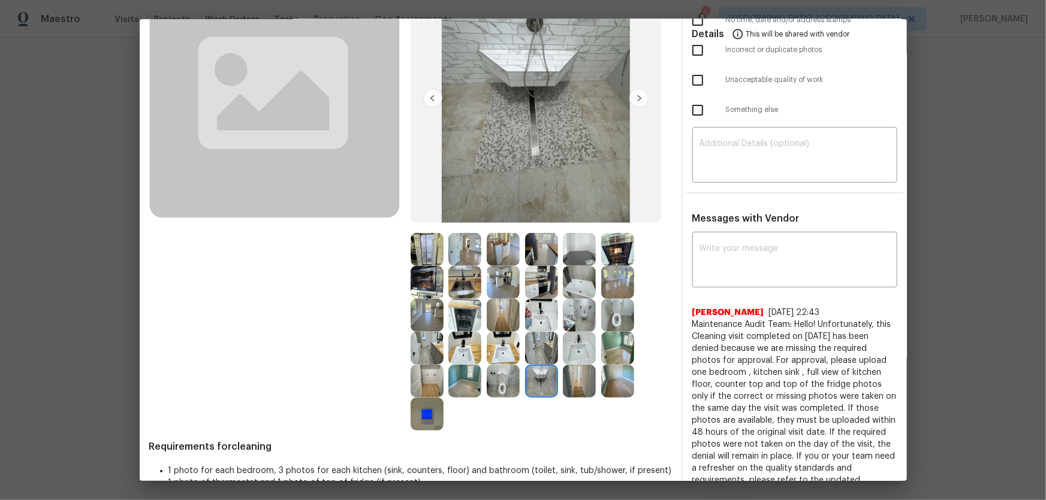
scroll to position [101, 0]
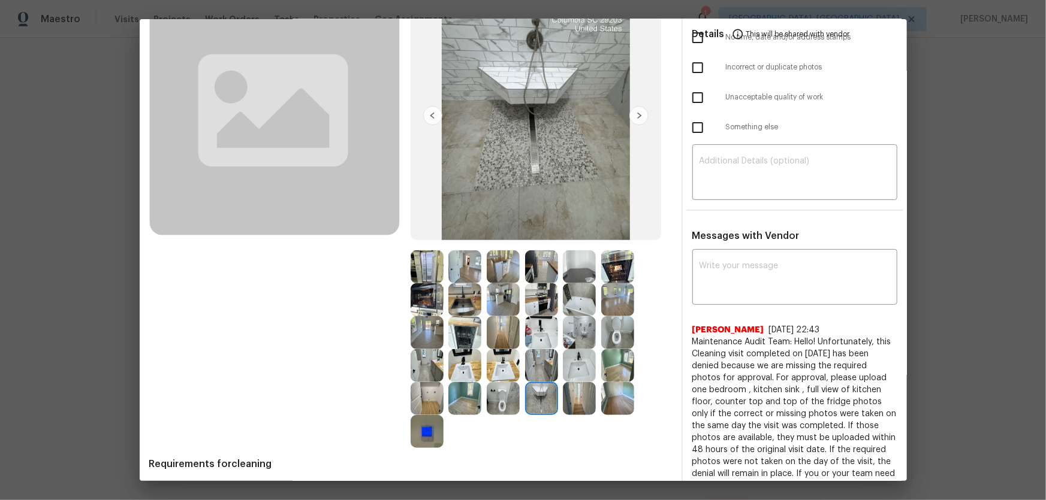
drag, startPoint x: 502, startPoint y: 298, endPoint x: 485, endPoint y: 303, distance: 17.6
click at [502, 297] on img at bounding box center [503, 299] width 33 height 33
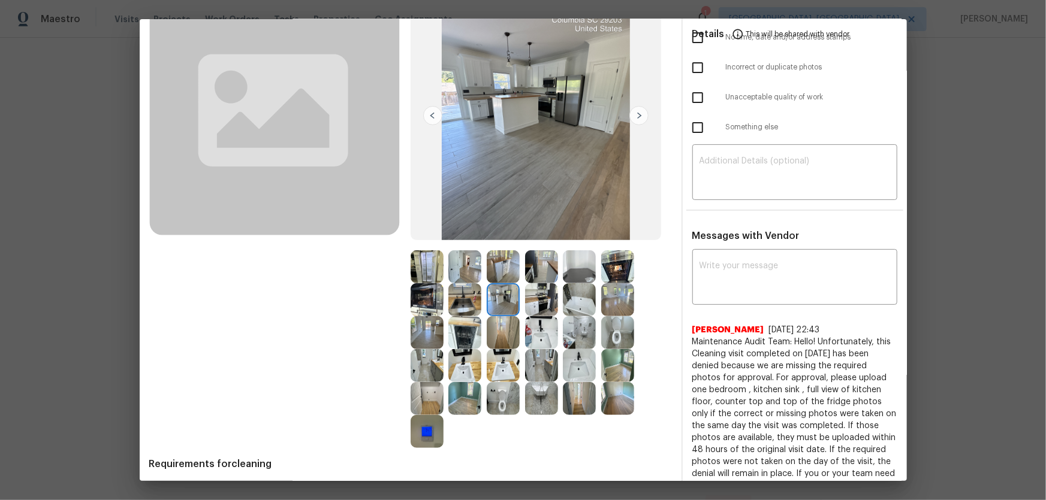
click at [467, 306] on img at bounding box center [464, 299] width 33 height 33
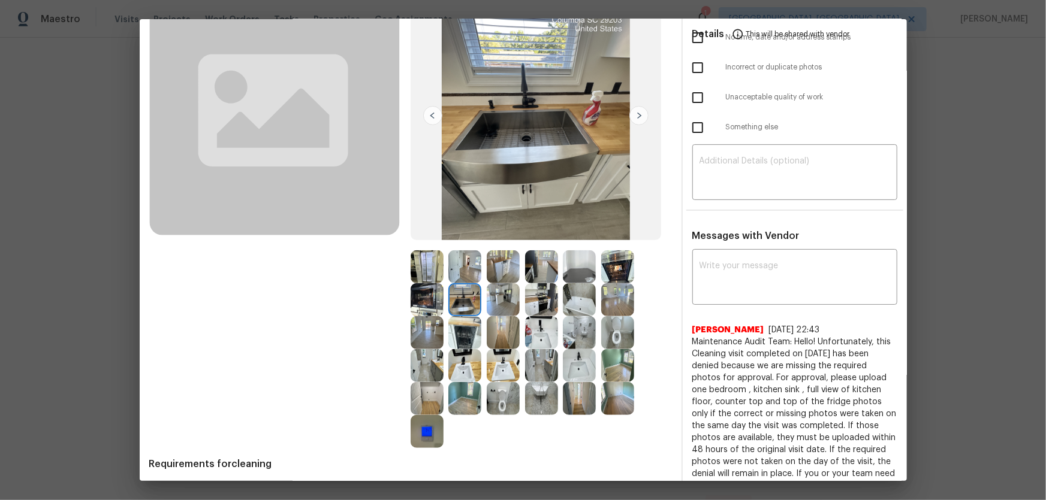
click at [579, 275] on img at bounding box center [579, 266] width 33 height 33
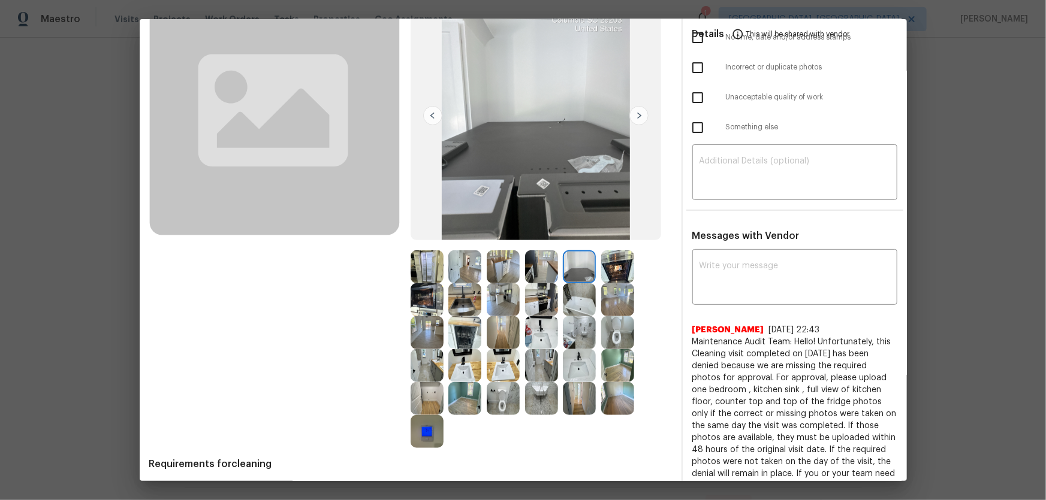
click at [569, 299] on img at bounding box center [579, 299] width 33 height 33
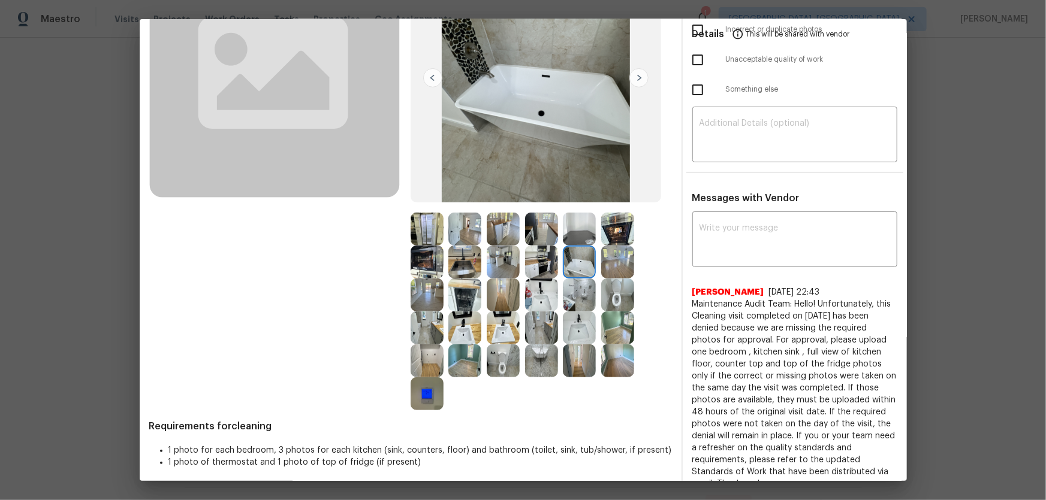
scroll to position [156, 0]
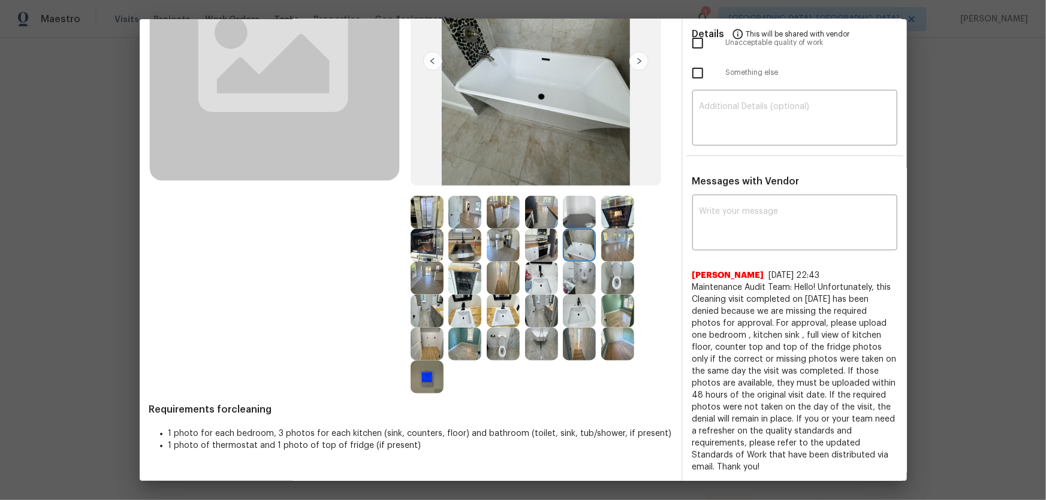
click at [460, 330] on img at bounding box center [464, 344] width 33 height 33
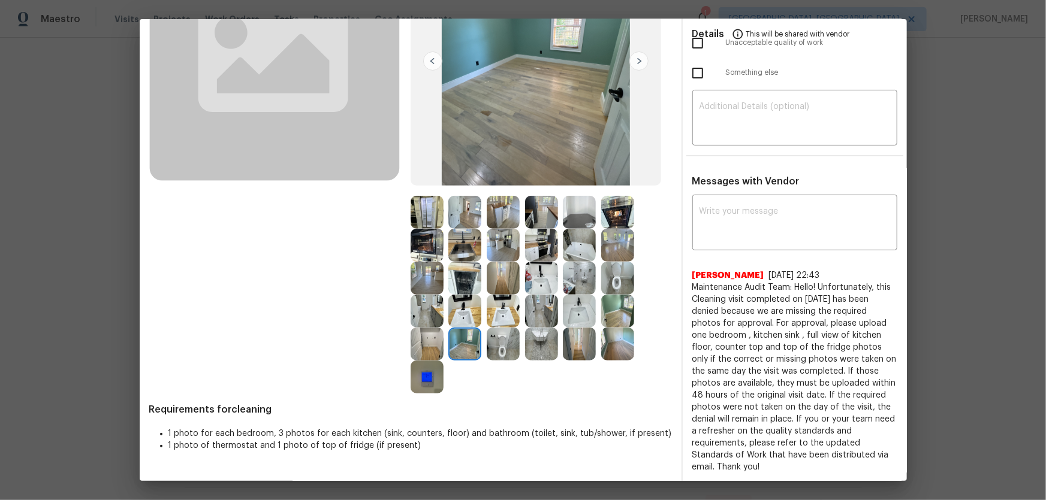
click at [623, 330] on img at bounding box center [617, 344] width 33 height 33
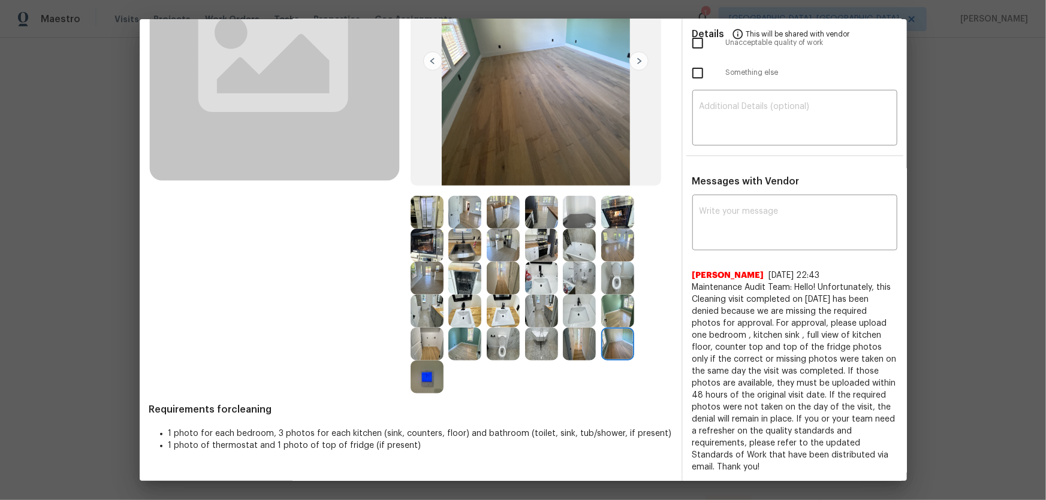
click at [618, 314] on img at bounding box center [617, 311] width 33 height 33
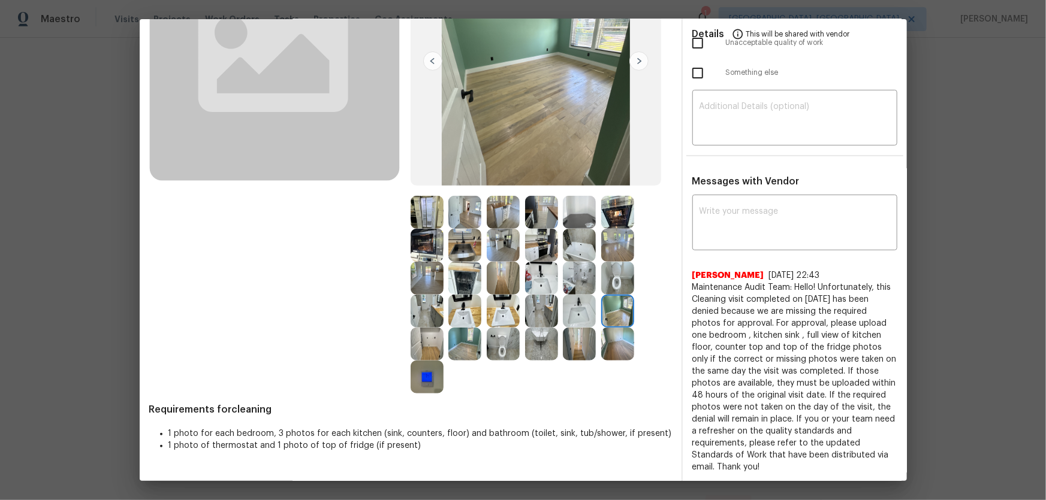
click at [612, 283] on img at bounding box center [617, 278] width 33 height 33
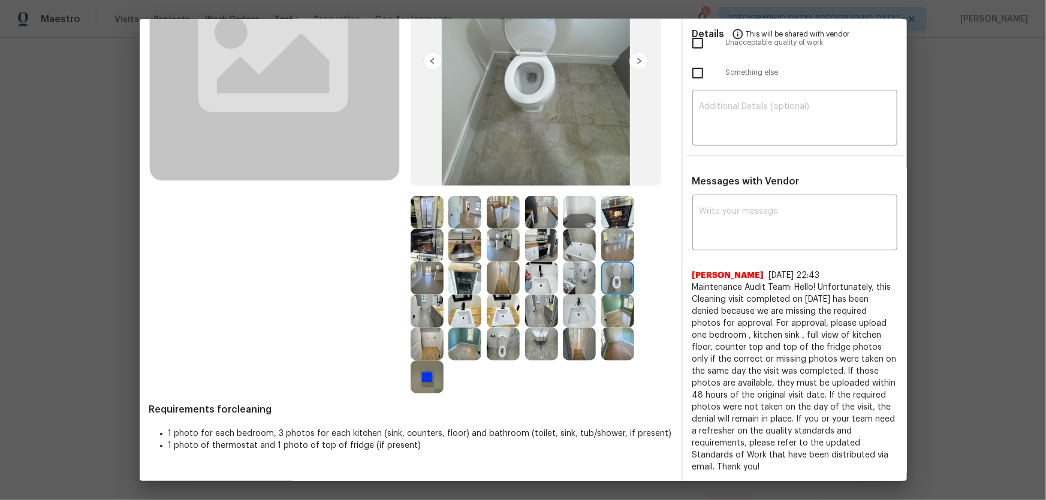
click at [563, 282] on img at bounding box center [579, 278] width 33 height 33
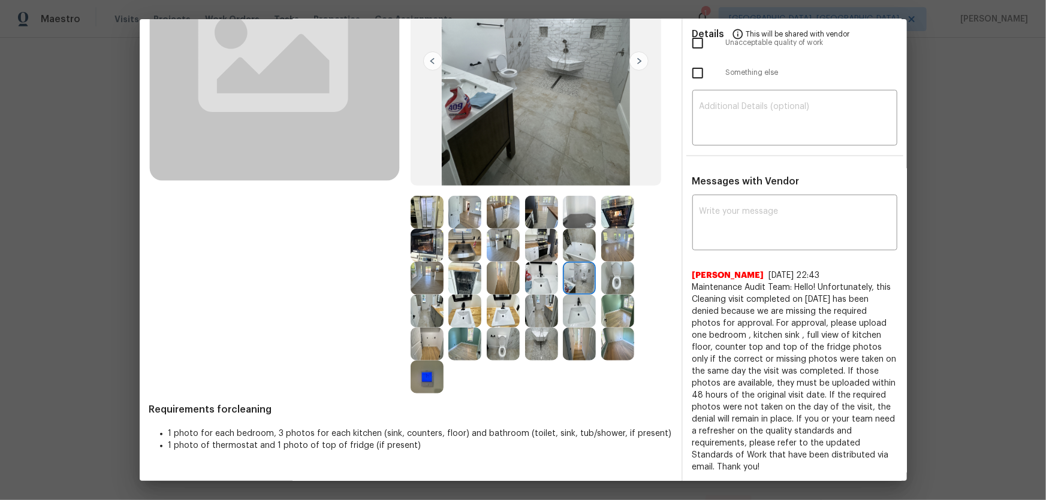
click at [527, 276] on img at bounding box center [541, 278] width 33 height 33
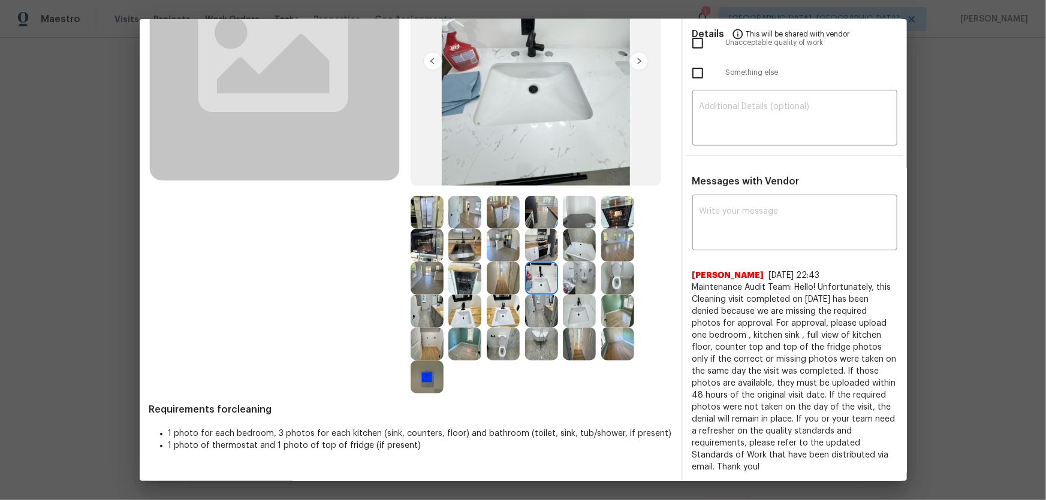
click at [493, 276] on img at bounding box center [503, 278] width 33 height 33
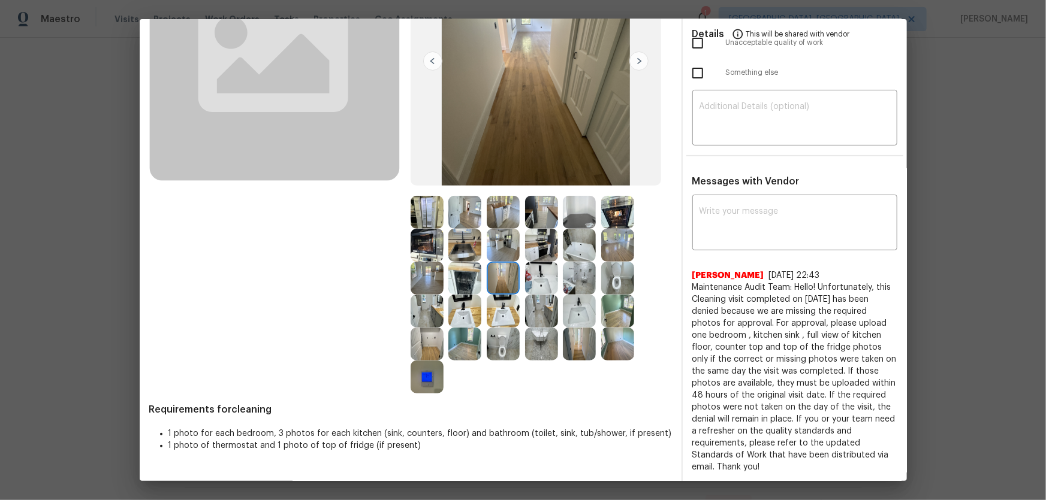
click at [476, 275] on img at bounding box center [464, 278] width 33 height 33
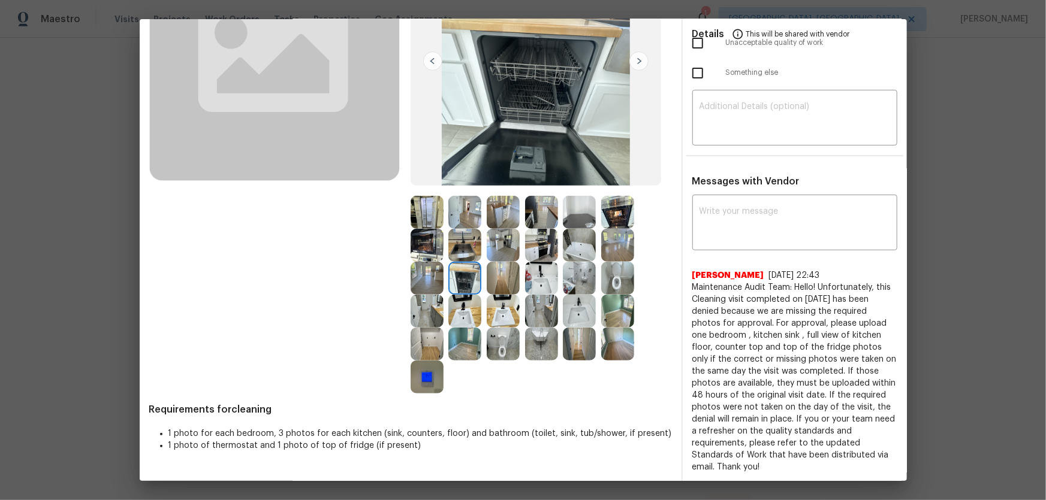
click at [463, 254] on img at bounding box center [464, 245] width 33 height 33
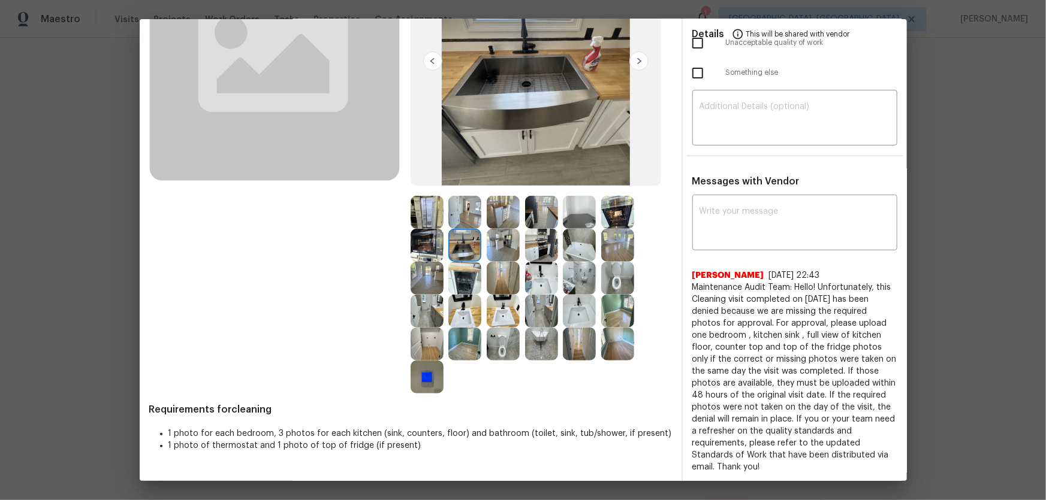
click at [412, 246] on img at bounding box center [426, 245] width 33 height 33
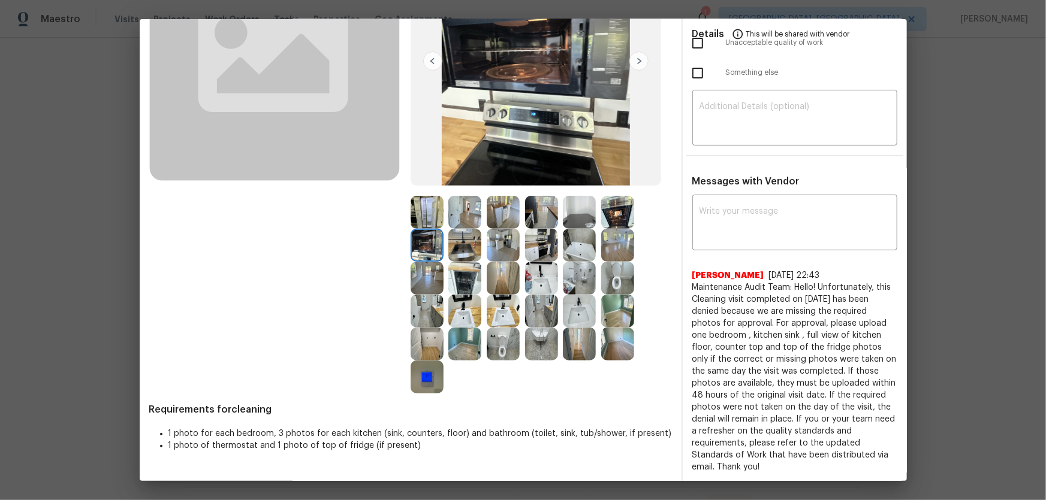
click at [418, 269] on img at bounding box center [426, 278] width 33 height 33
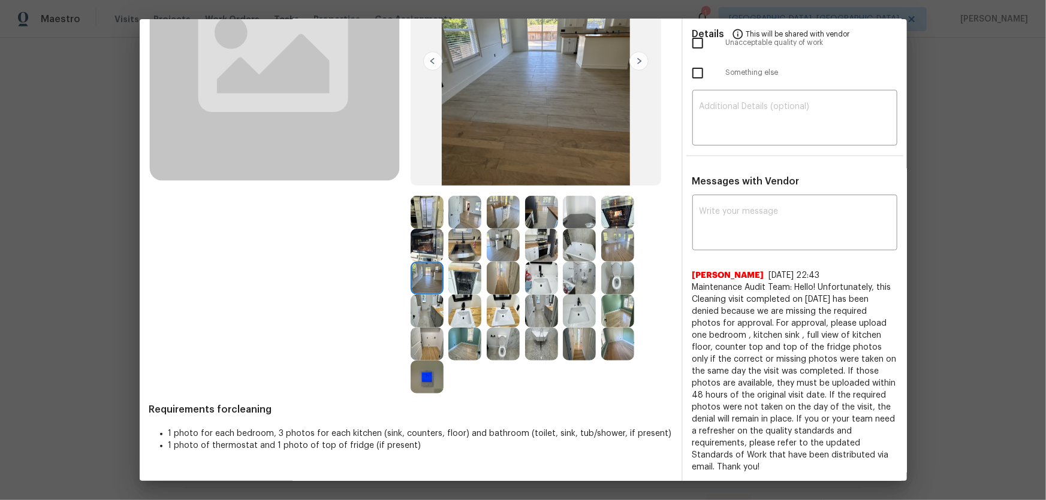
click at [427, 330] on img at bounding box center [426, 377] width 33 height 33
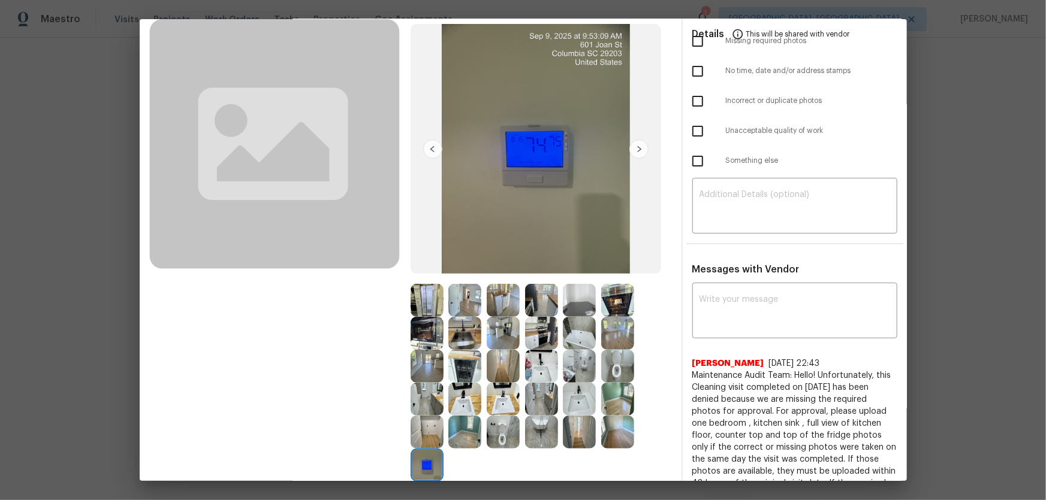
scroll to position [0, 0]
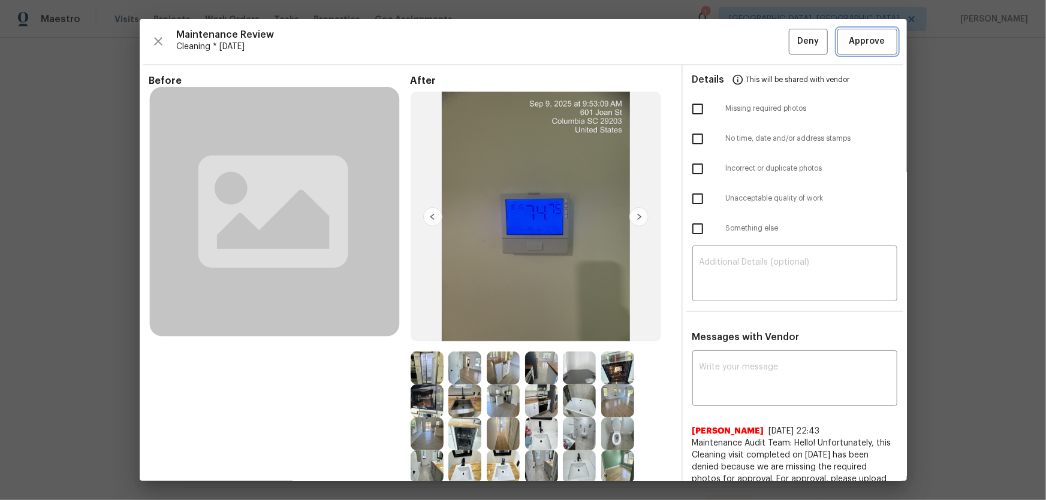
click at [744, 46] on span "Approve" at bounding box center [867, 41] width 36 height 15
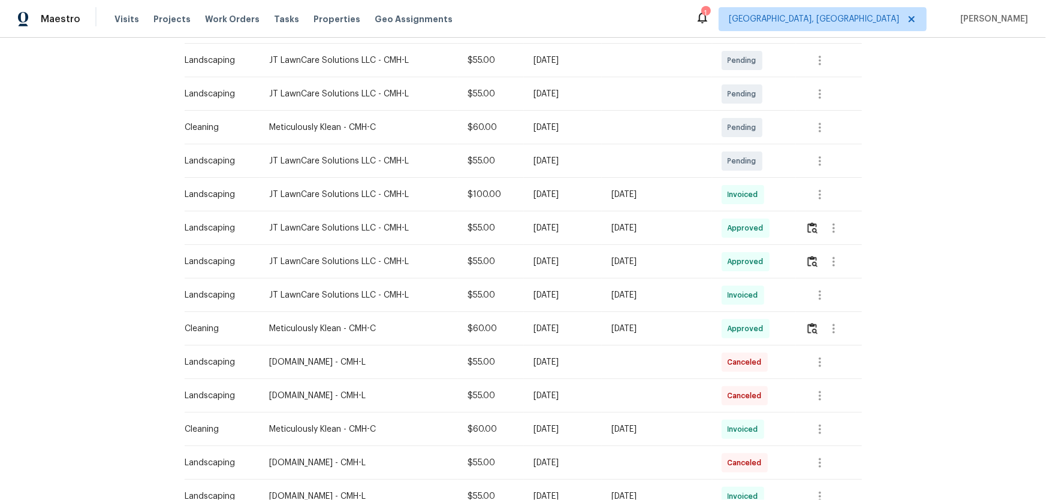
scroll to position [272, 0]
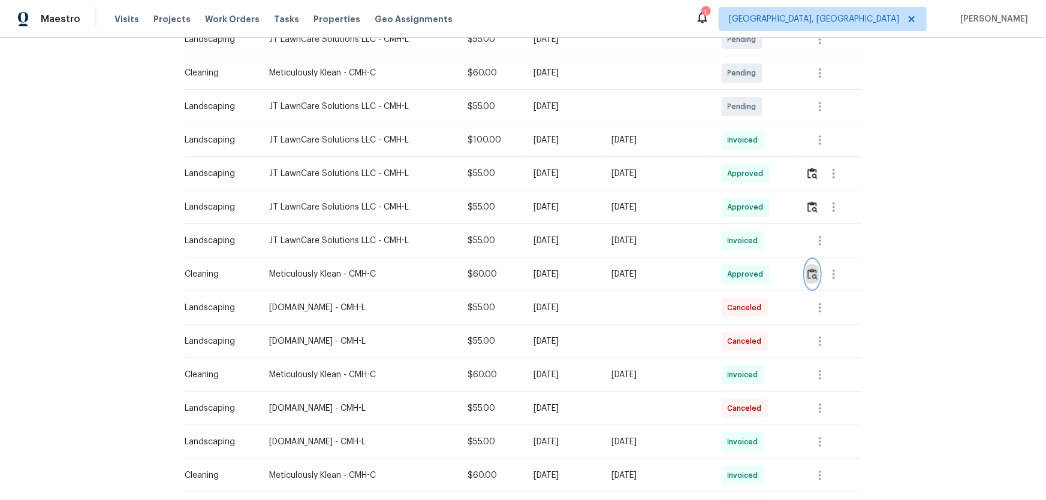
click at [744, 277] on img "button" at bounding box center [812, 273] width 10 height 11
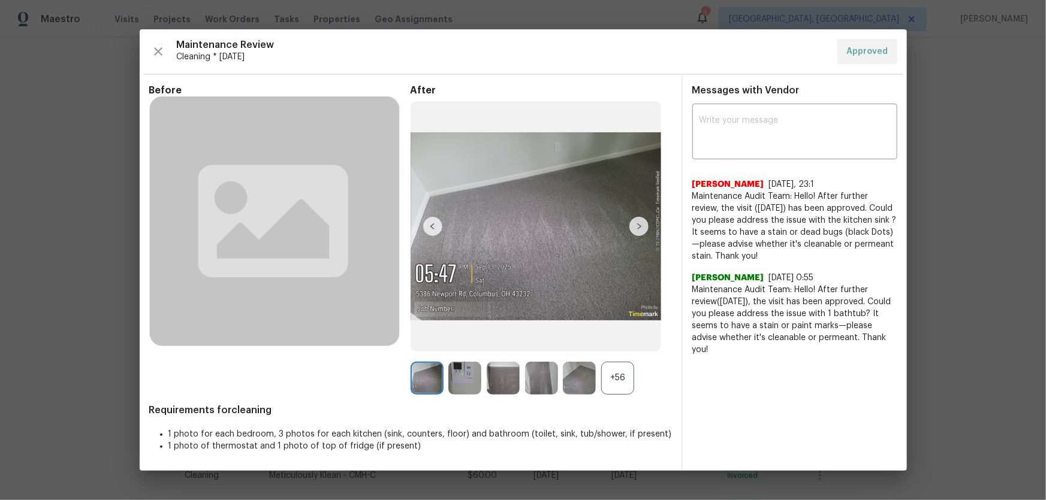
click at [617, 330] on div "+56" at bounding box center [617, 378] width 33 height 33
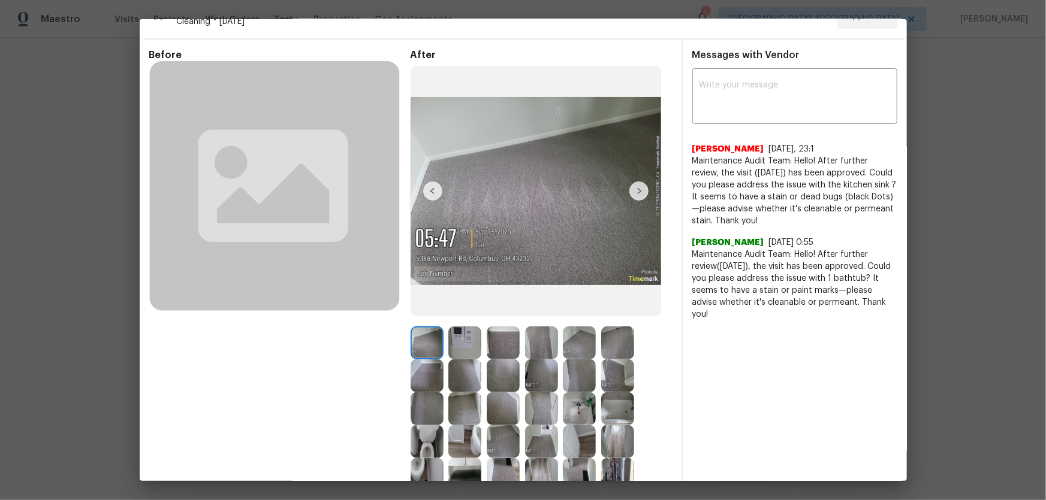
scroll to position [0, 0]
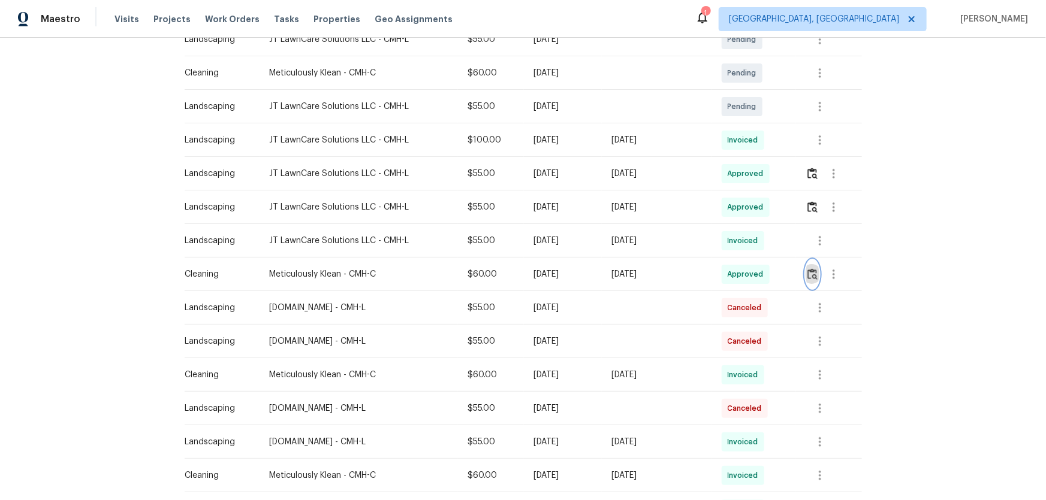
click at [744, 271] on img "button" at bounding box center [812, 273] width 10 height 11
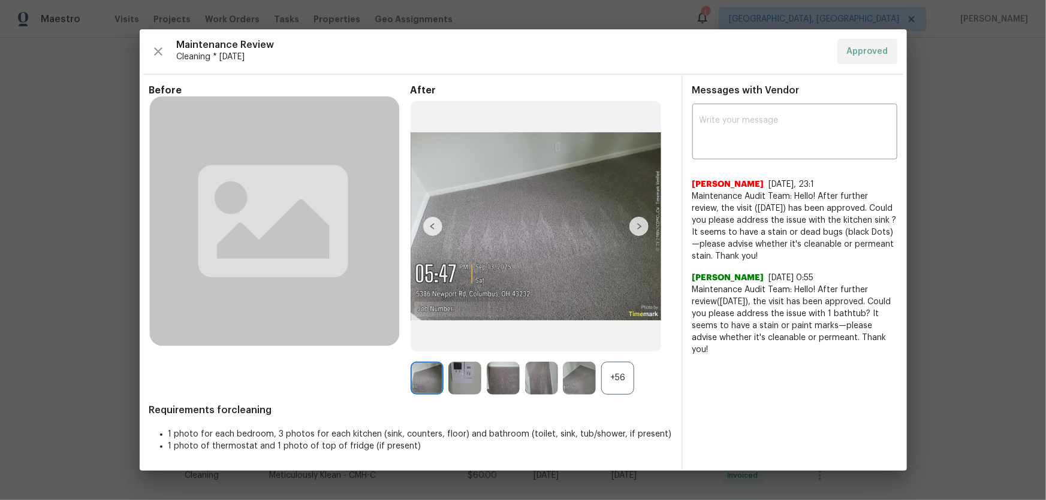
click at [632, 330] on div "+56" at bounding box center [617, 378] width 33 height 33
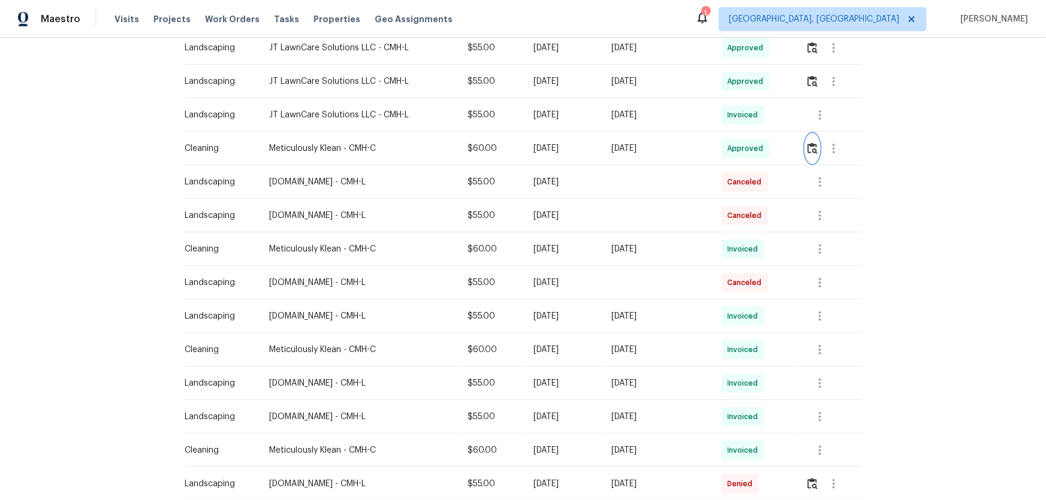
scroll to position [327, 0]
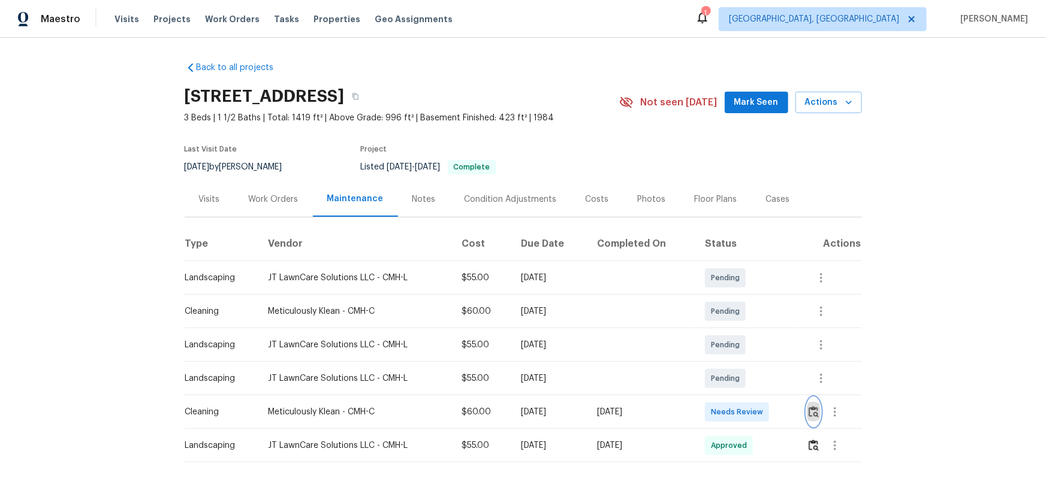
click at [744, 330] on img "button" at bounding box center [813, 411] width 10 height 11
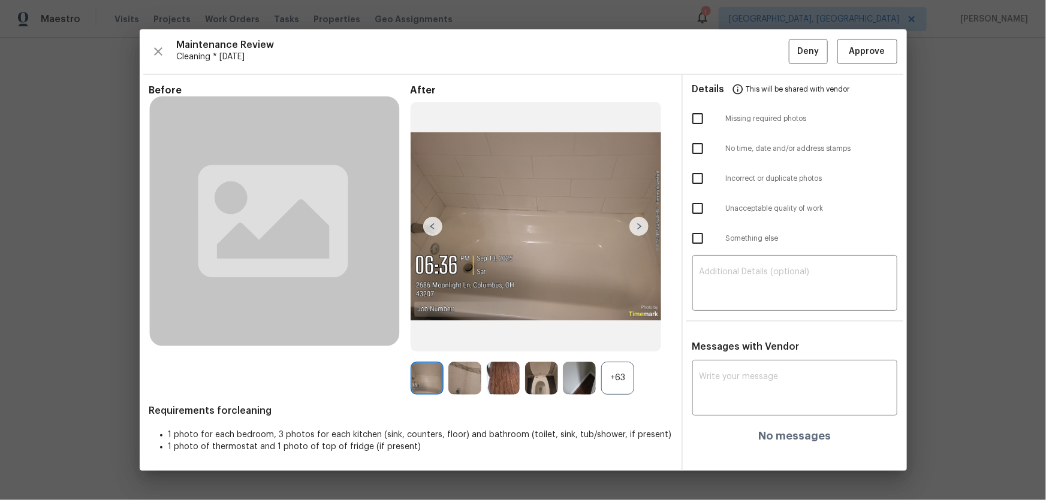
click at [608, 330] on div "+63" at bounding box center [617, 378] width 33 height 33
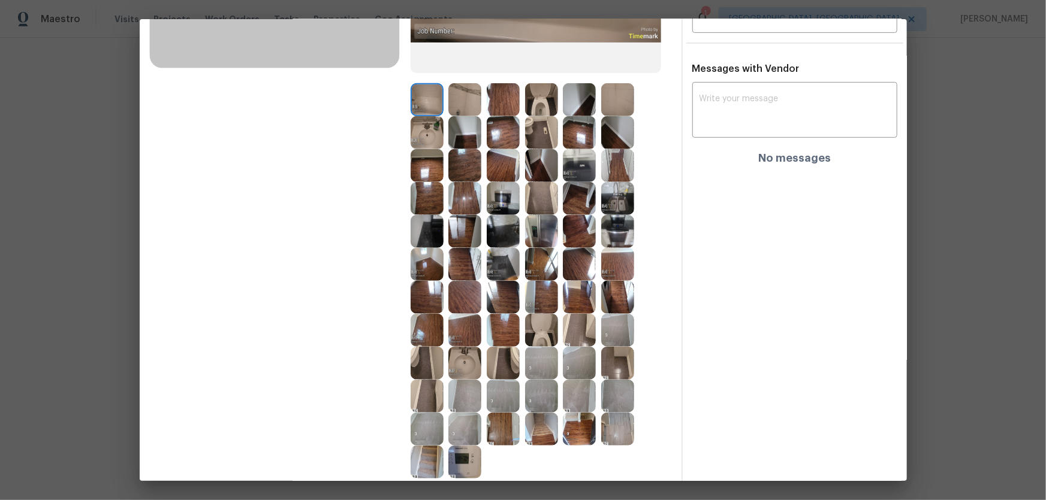
scroll to position [272, 0]
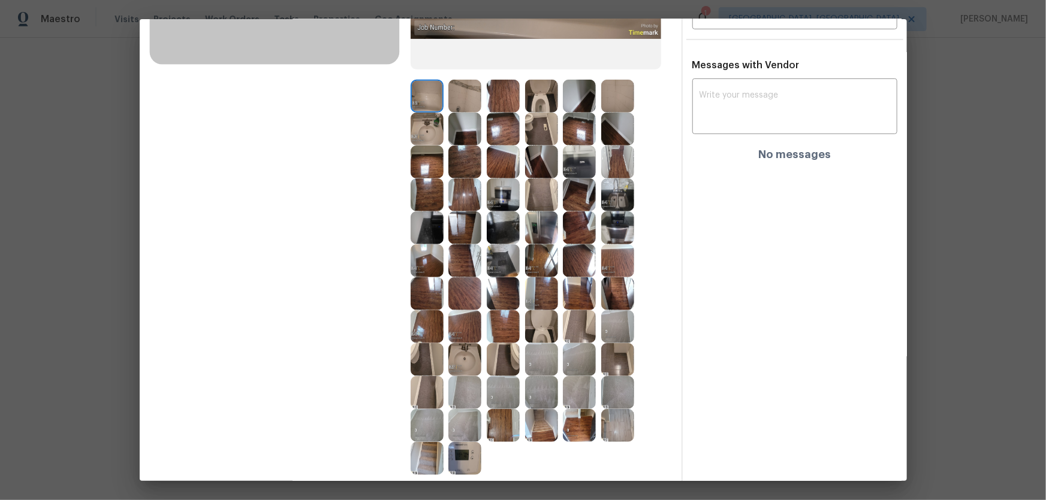
click at [531, 330] on img at bounding box center [541, 326] width 33 height 33
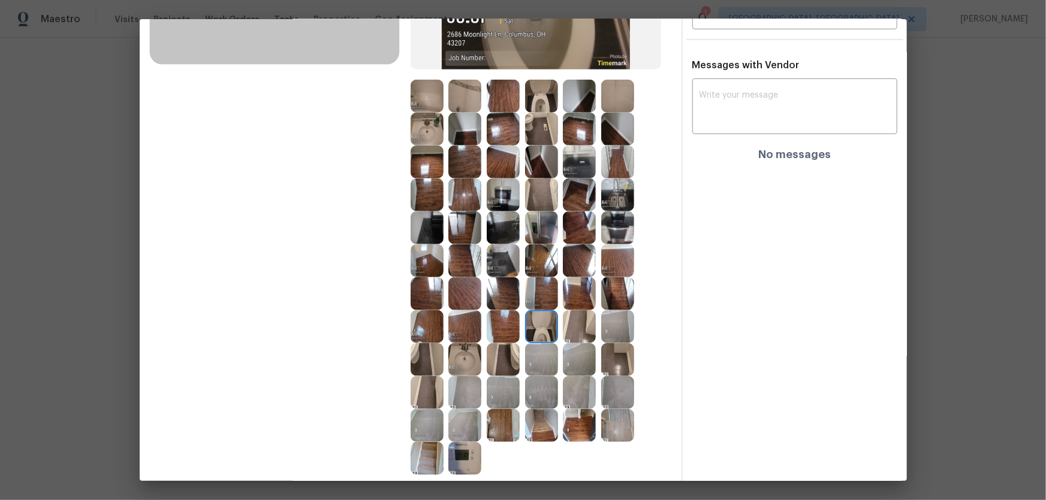
click at [539, 88] on img at bounding box center [541, 96] width 33 height 33
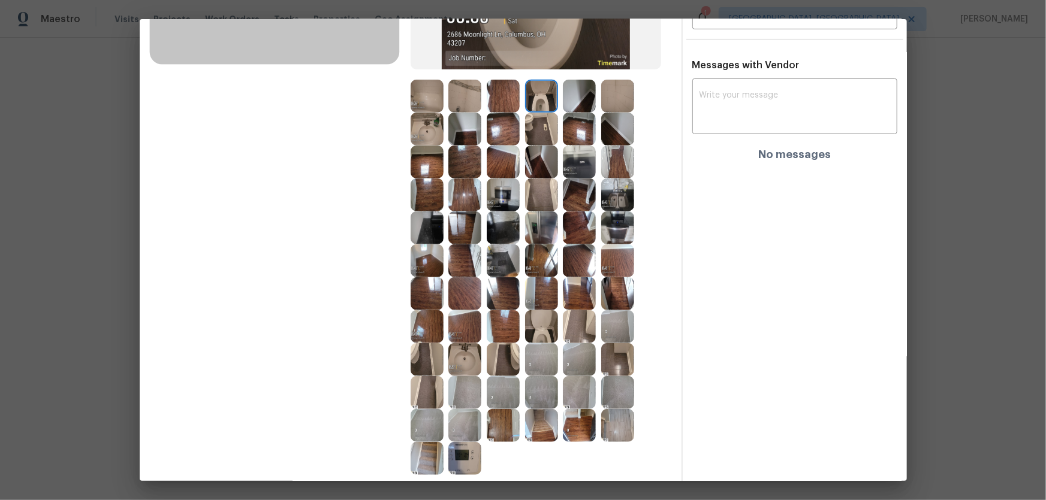
click at [427, 129] on img at bounding box center [426, 129] width 33 height 33
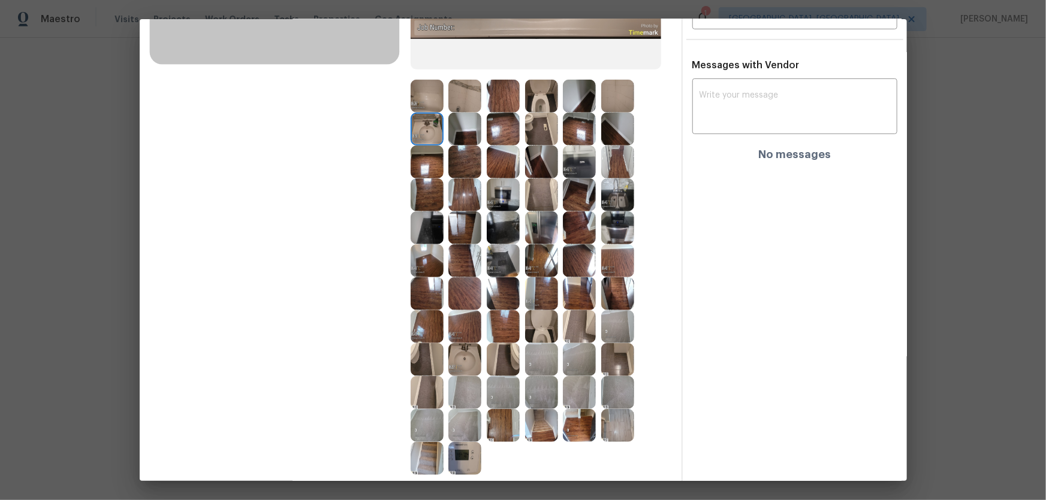
click at [470, 330] on img at bounding box center [464, 359] width 33 height 33
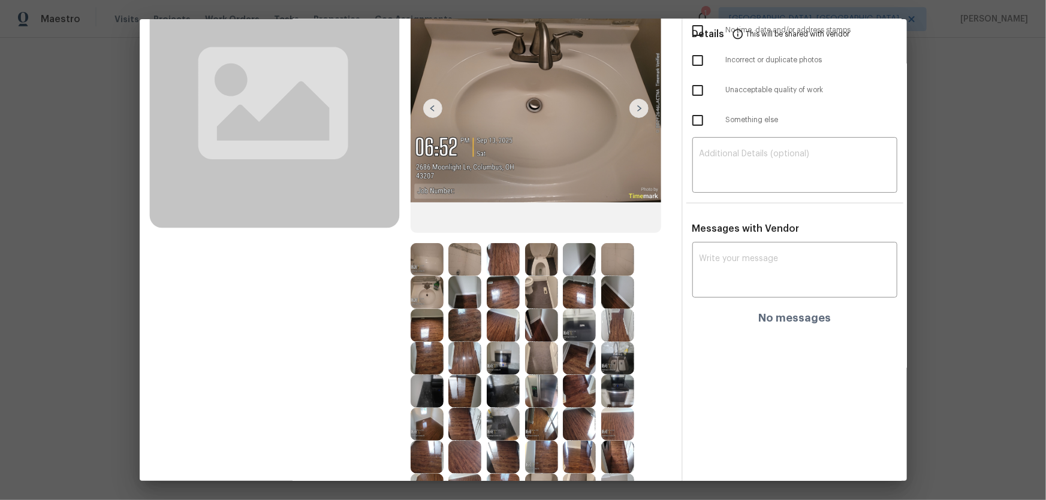
click at [463, 289] on img at bounding box center [464, 292] width 33 height 33
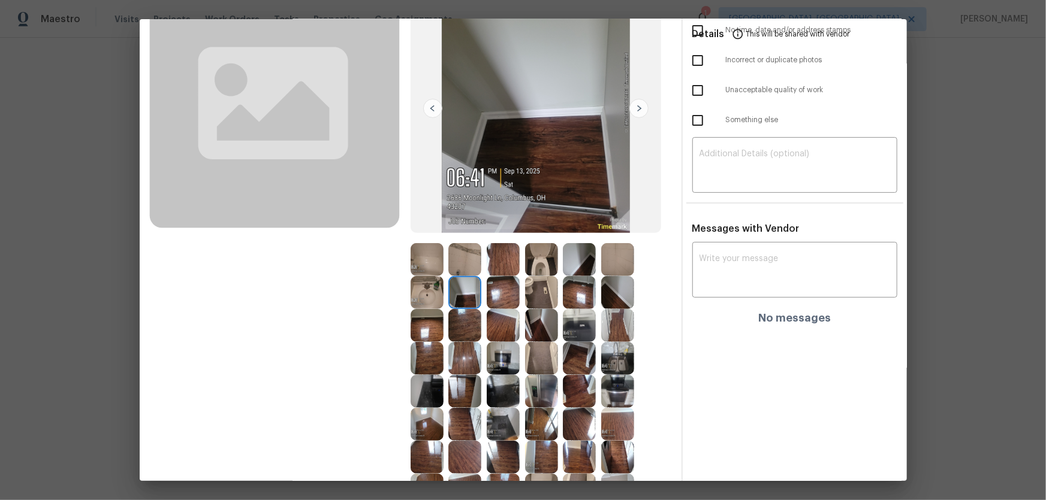
click at [461, 264] on img at bounding box center [464, 259] width 33 height 33
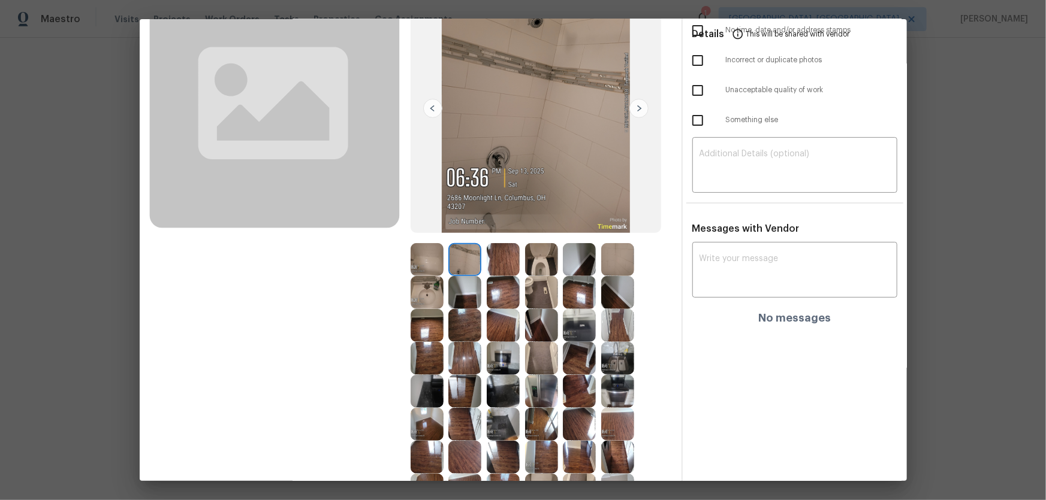
click at [396, 256] on div "Before" at bounding box center [279, 302] width 261 height 673
click at [406, 257] on div "Before" at bounding box center [279, 302] width 261 height 673
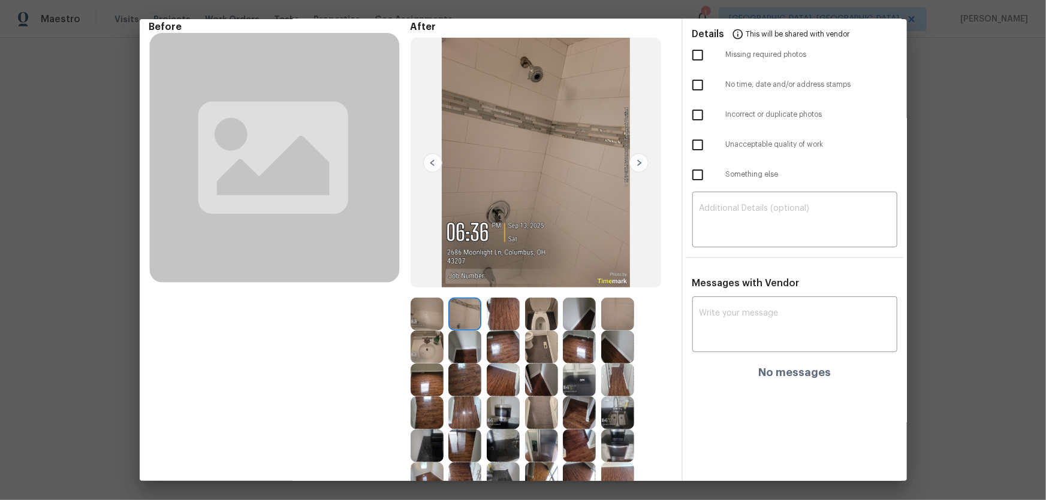
click at [421, 307] on img at bounding box center [426, 314] width 33 height 33
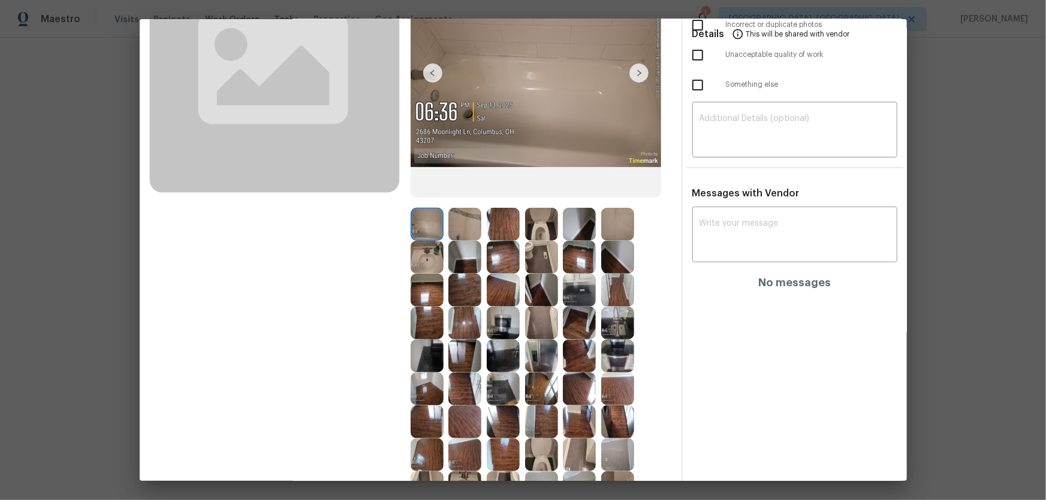
scroll to position [163, 0]
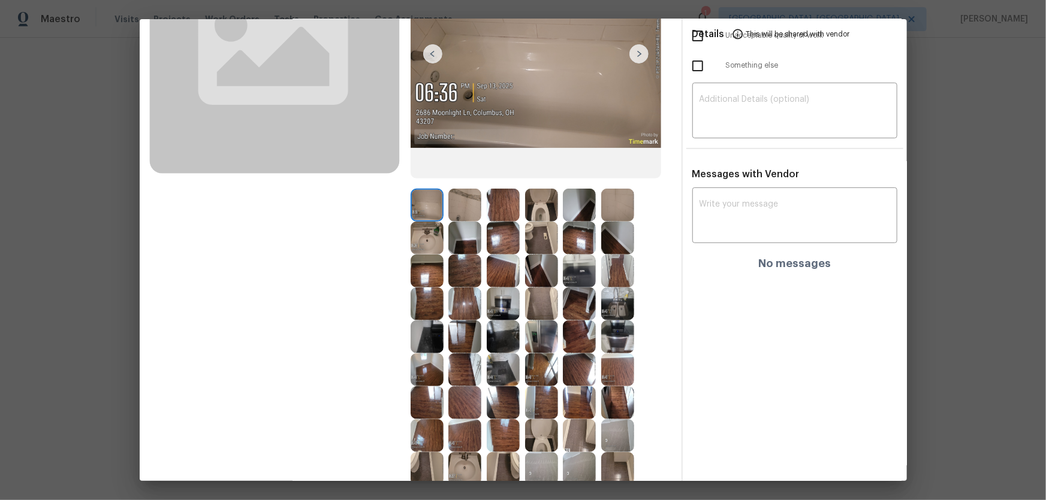
click at [493, 330] on img at bounding box center [503, 337] width 33 height 33
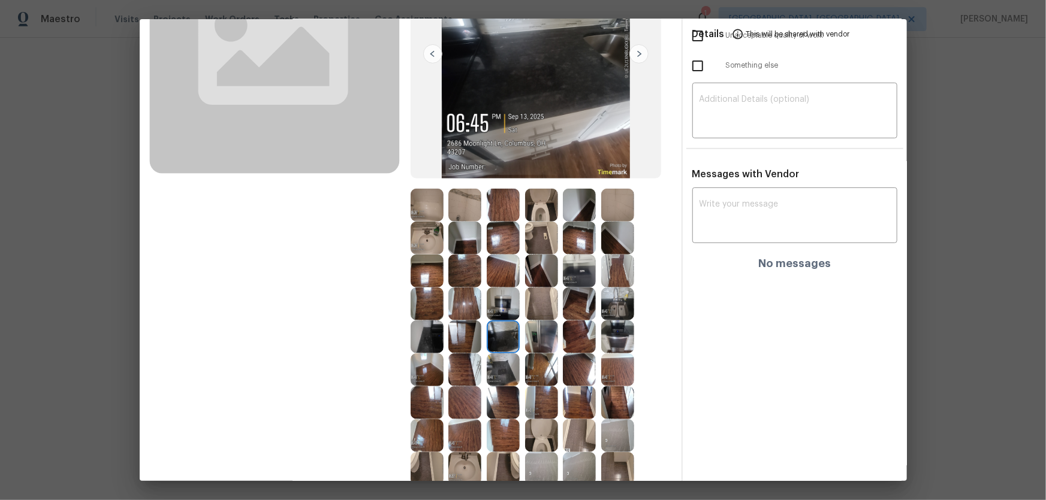
click at [504, 318] on img at bounding box center [503, 304] width 33 height 33
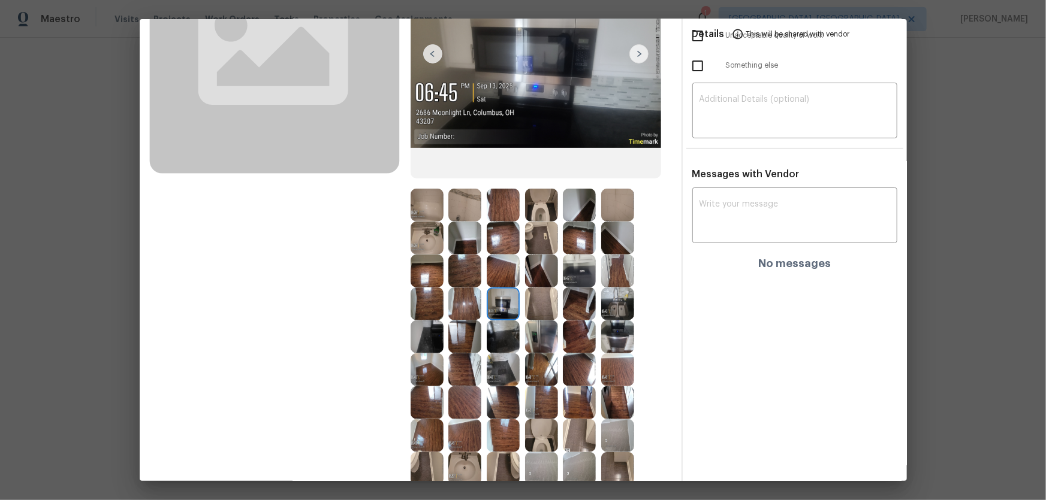
click at [627, 307] on img at bounding box center [617, 304] width 33 height 33
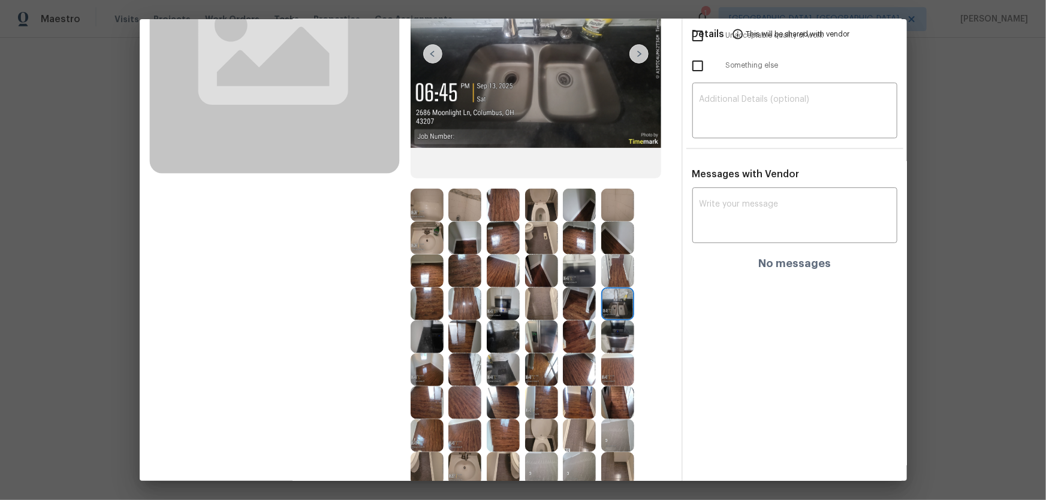
click at [612, 330] on img at bounding box center [617, 337] width 33 height 33
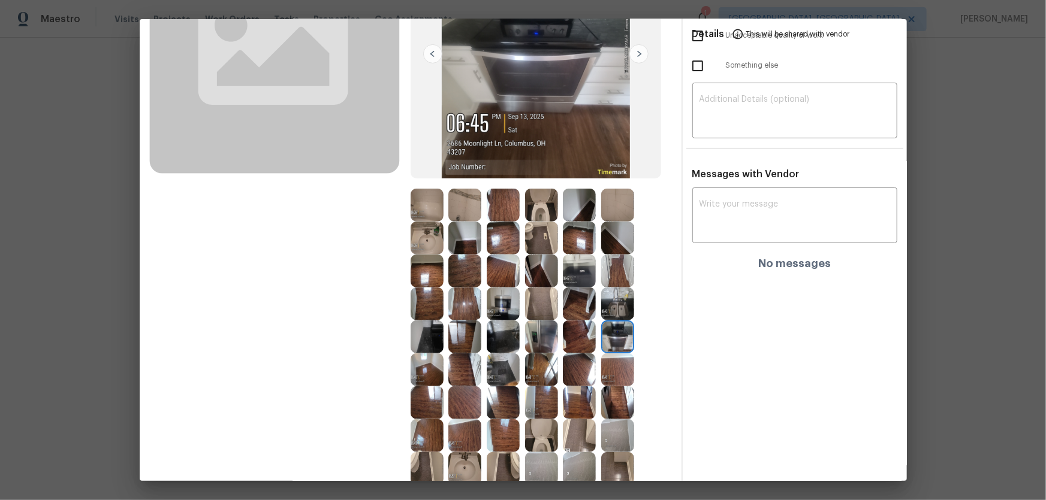
click at [569, 270] on img at bounding box center [579, 271] width 33 height 33
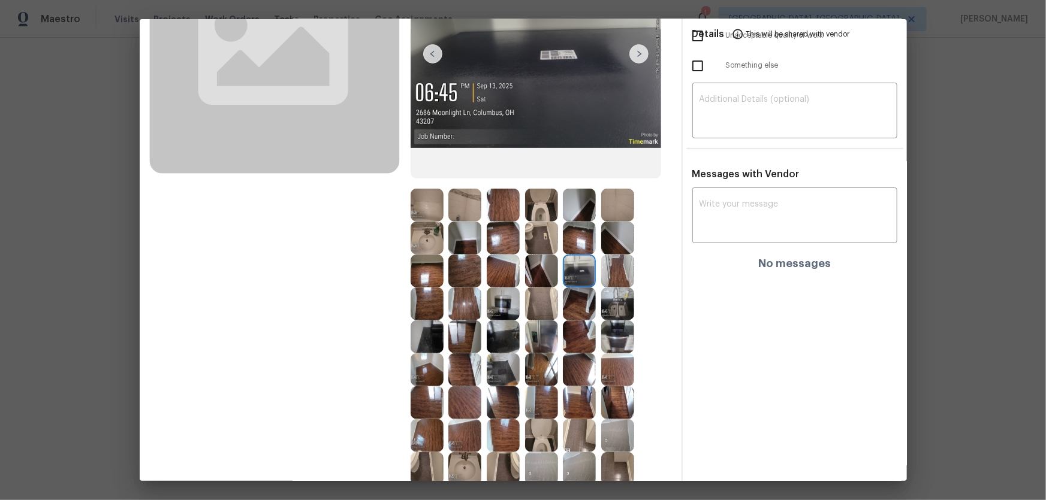
click at [502, 303] on img at bounding box center [503, 304] width 33 height 33
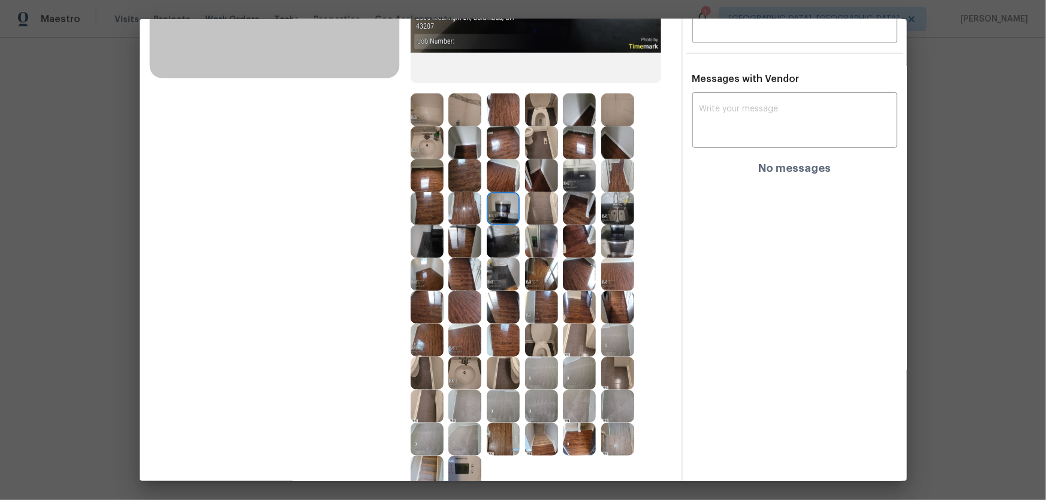
scroll to position [272, 0]
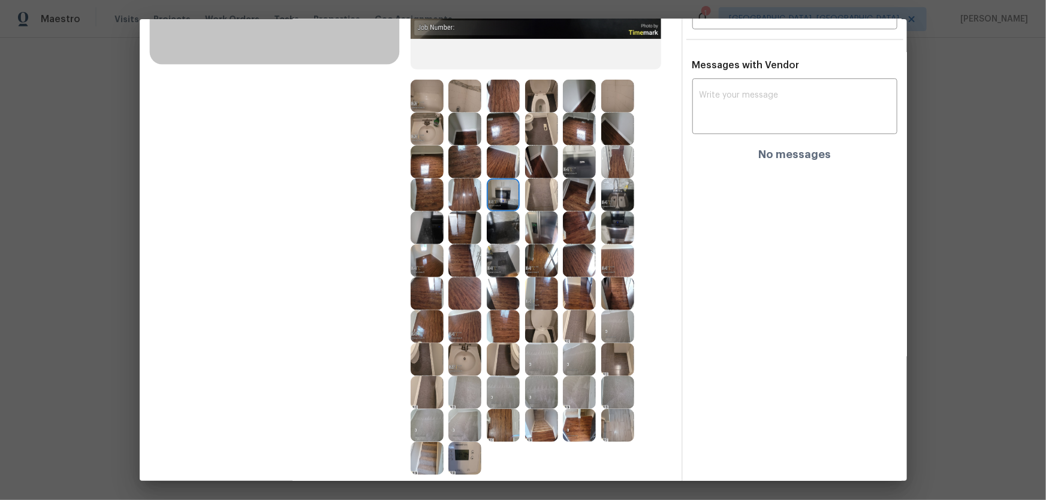
click at [496, 330] on img at bounding box center [503, 326] width 33 height 33
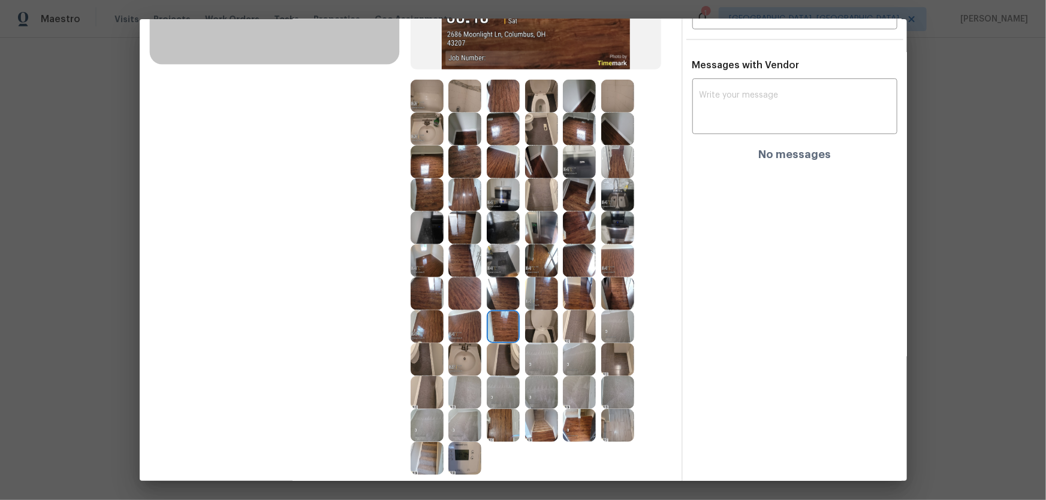
click at [537, 330] on img at bounding box center [541, 359] width 33 height 33
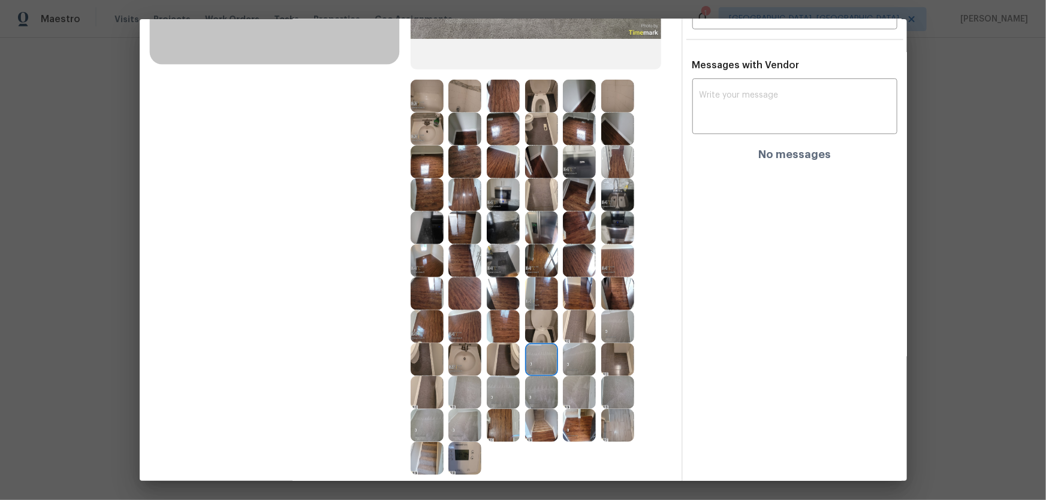
click at [567, 330] on img at bounding box center [579, 359] width 33 height 33
click at [570, 330] on img at bounding box center [579, 392] width 33 height 33
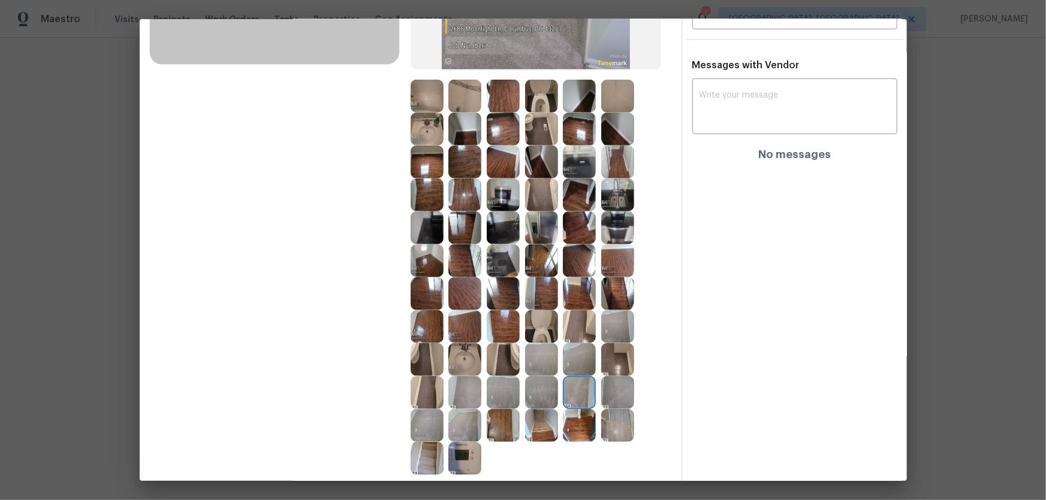
click at [533, 330] on img at bounding box center [541, 392] width 33 height 33
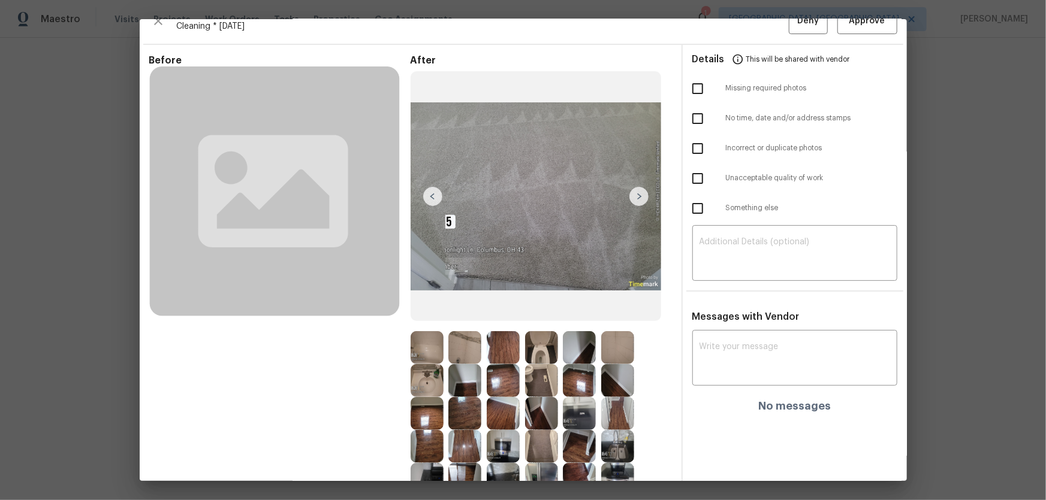
scroll to position [0, 0]
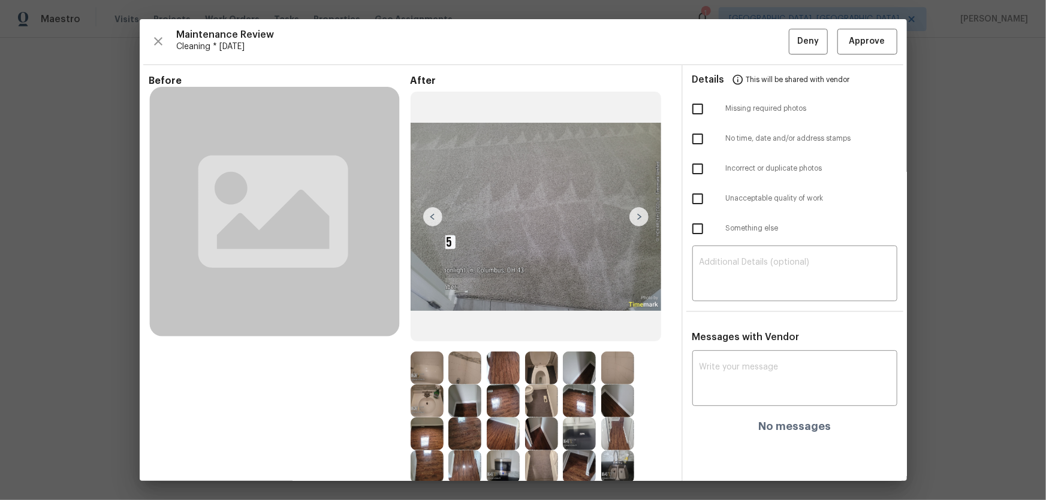
click at [520, 330] on div at bounding box center [506, 368] width 38 height 33
click at [532, 330] on img at bounding box center [541, 368] width 33 height 33
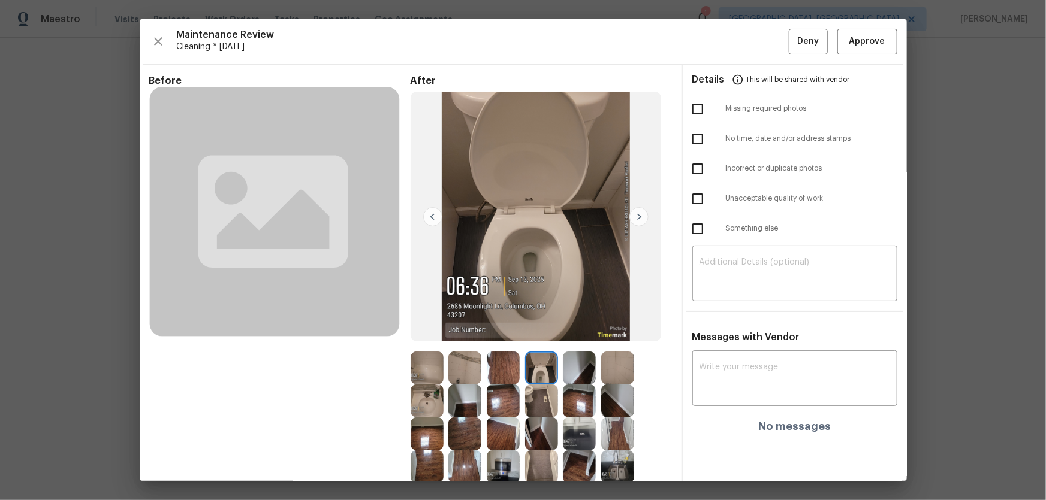
click at [601, 330] on img at bounding box center [617, 368] width 33 height 33
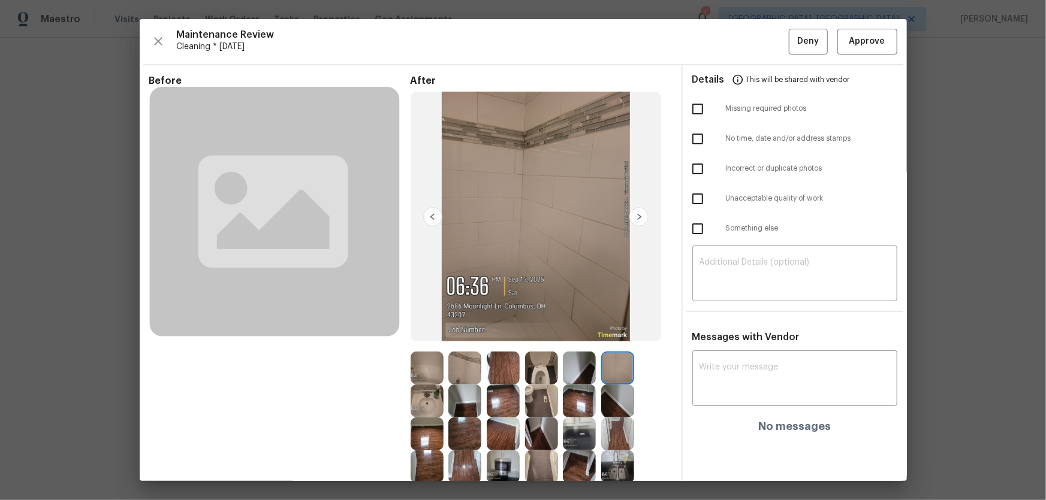
click at [592, 330] on img at bounding box center [579, 368] width 33 height 33
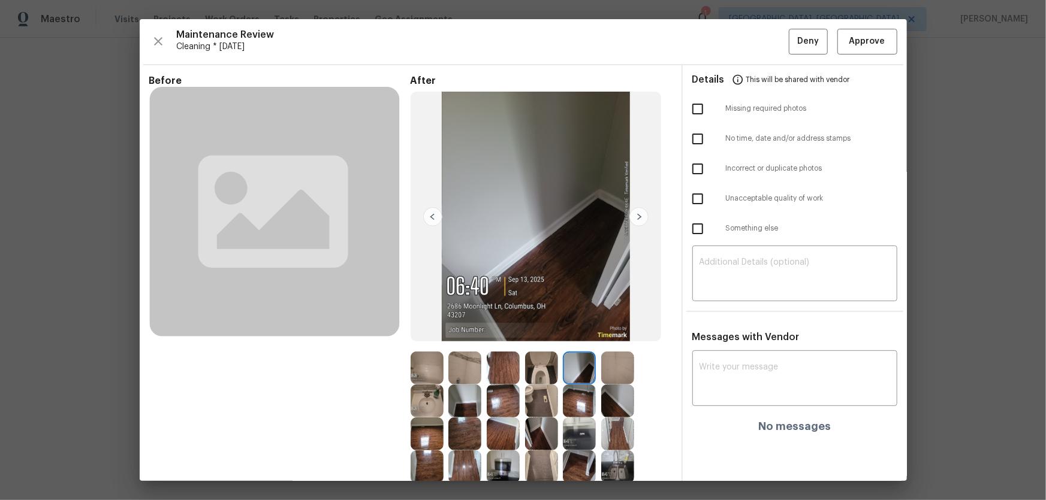
click at [586, 330] on img at bounding box center [579, 401] width 33 height 33
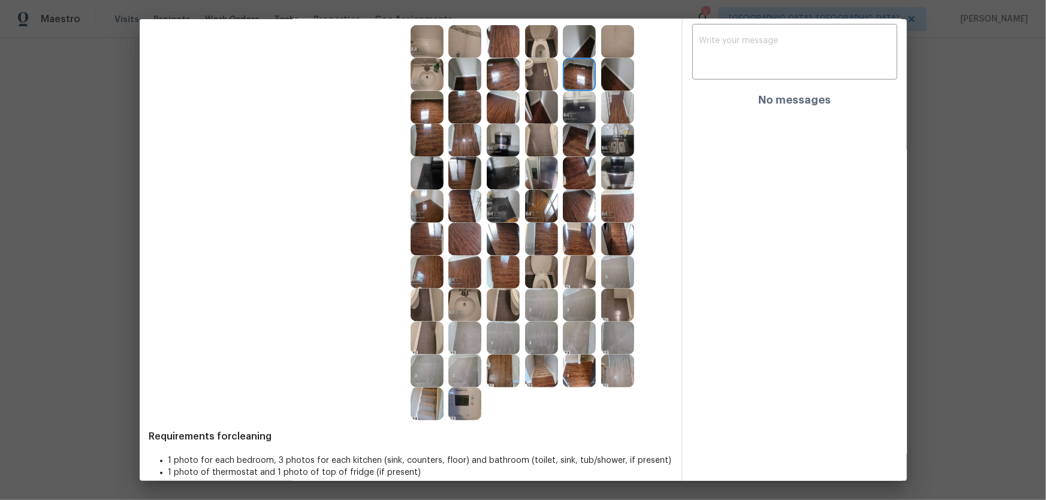
click at [463, 330] on img at bounding box center [464, 404] width 33 height 33
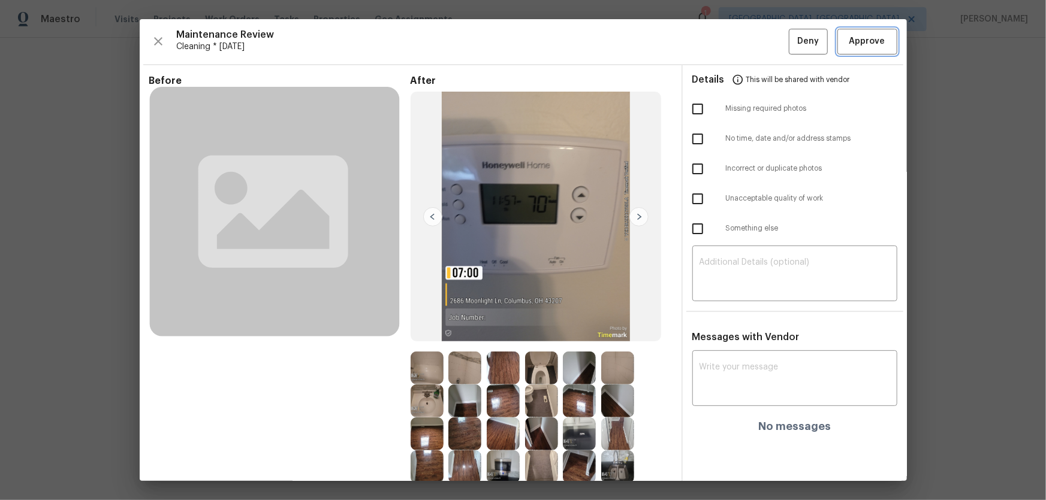
click at [744, 30] on button "Approve" at bounding box center [867, 42] width 60 height 26
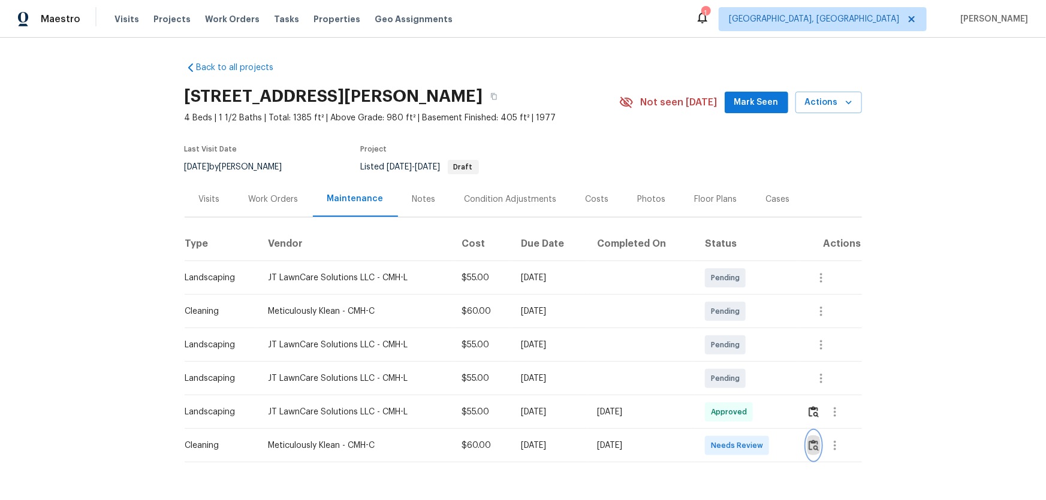
click at [744, 330] on img "button" at bounding box center [813, 445] width 10 height 11
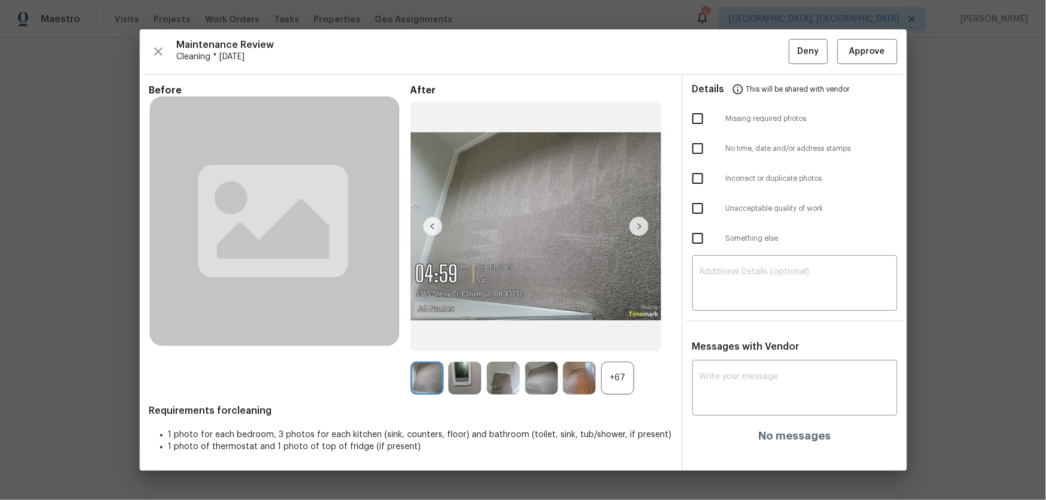
click at [622, 330] on div "+67" at bounding box center [617, 378] width 33 height 33
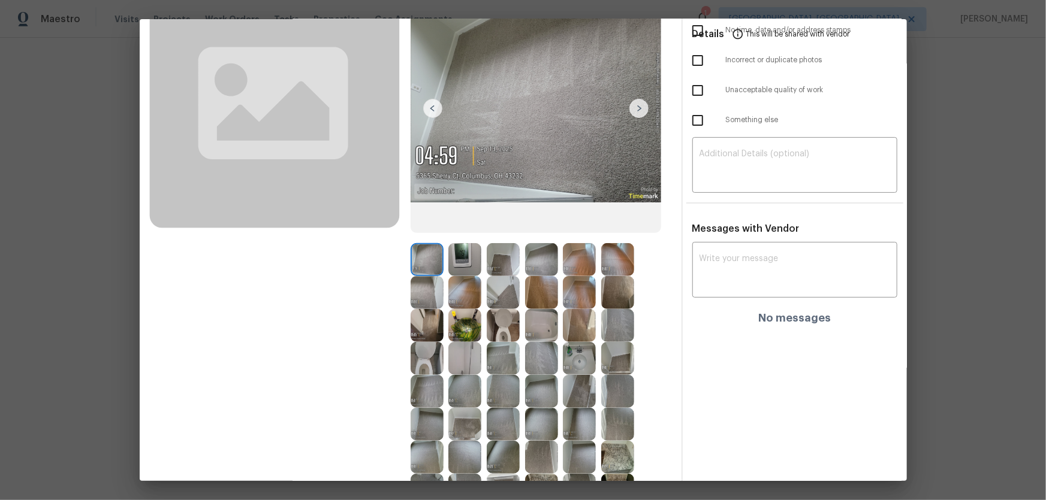
scroll to position [163, 0]
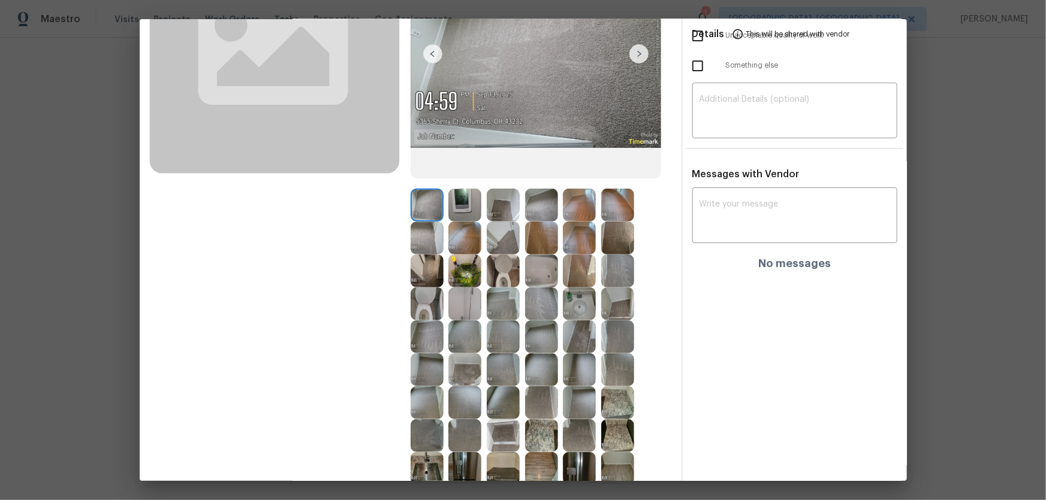
click at [509, 264] on img at bounding box center [503, 271] width 33 height 33
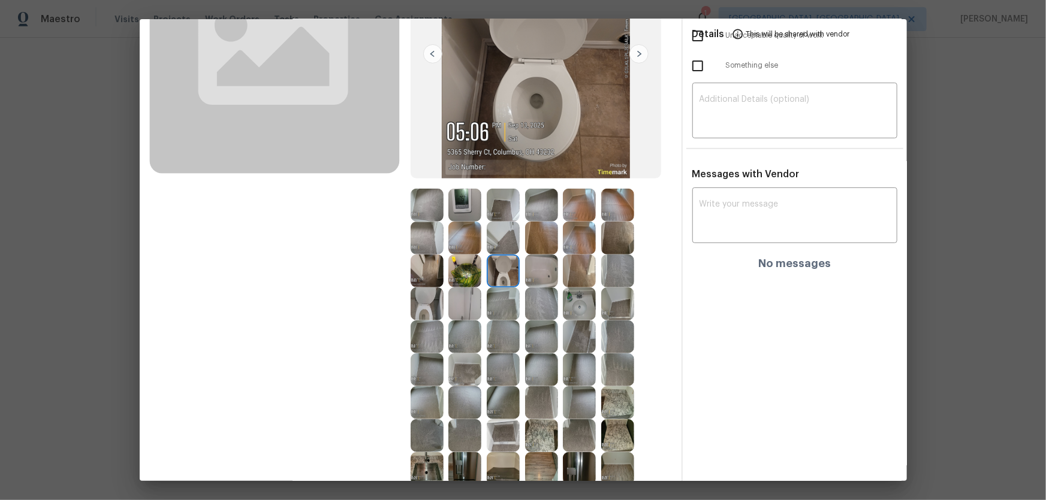
click at [427, 302] on img at bounding box center [426, 304] width 33 height 33
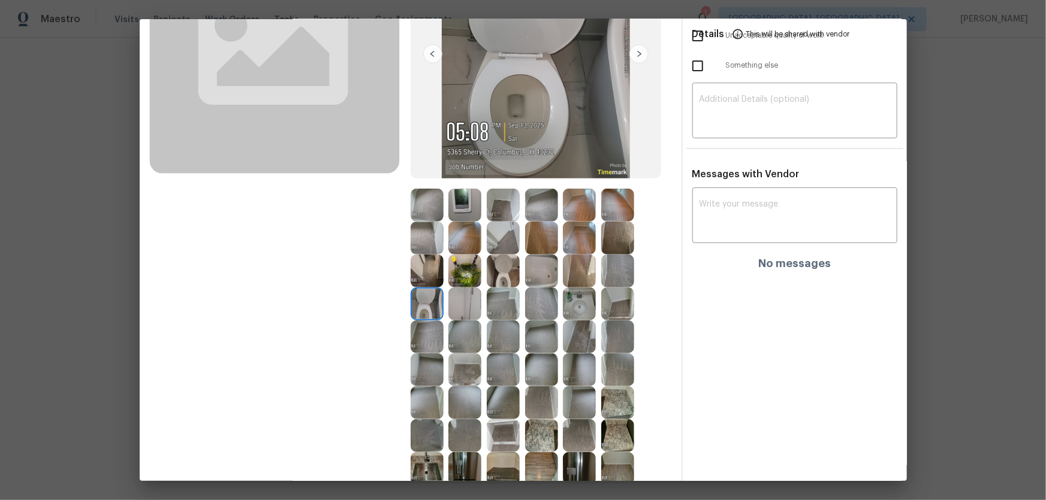
scroll to position [218, 0]
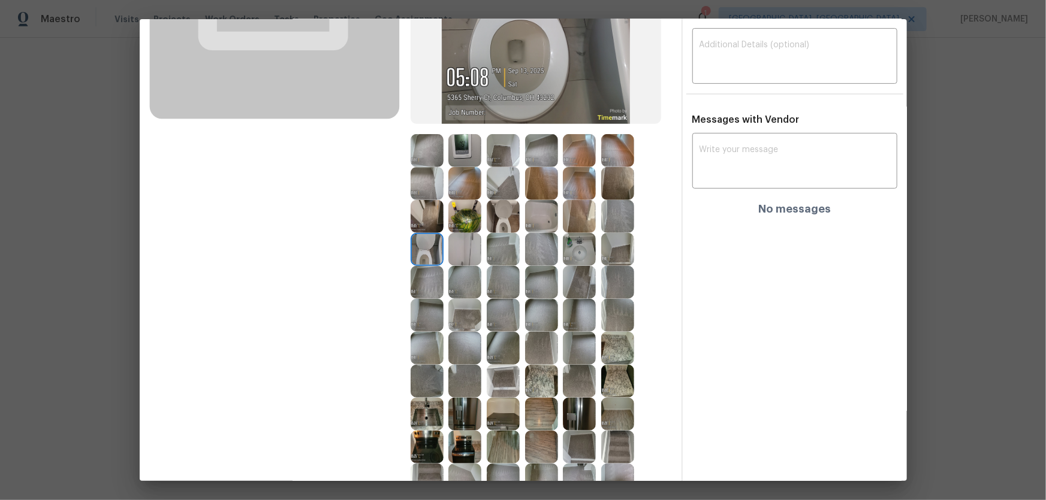
click at [586, 250] on img at bounding box center [579, 249] width 33 height 33
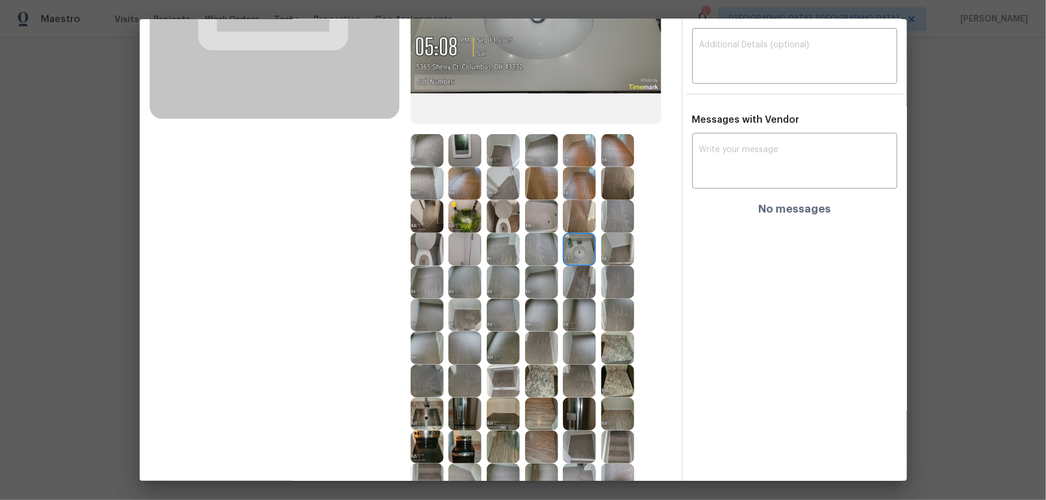
click at [474, 241] on img at bounding box center [464, 249] width 33 height 33
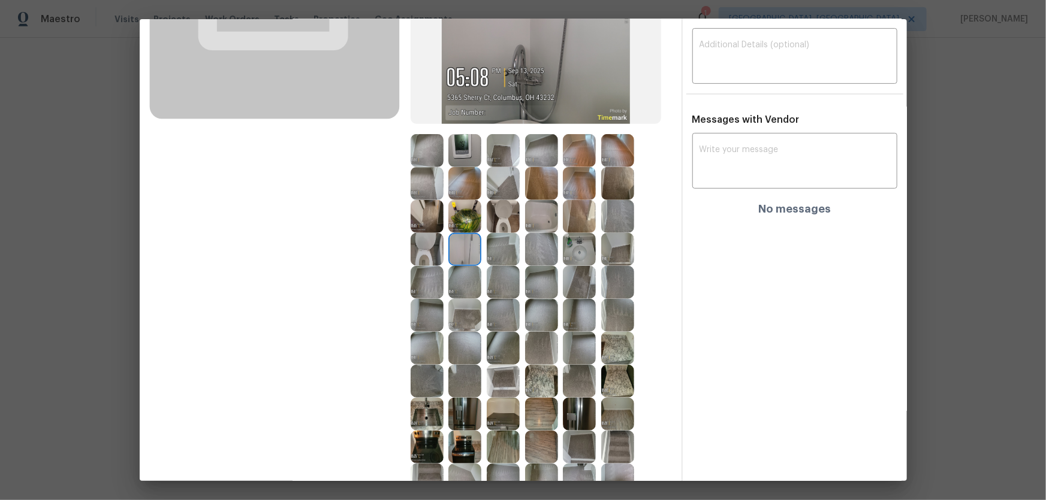
click at [464, 227] on img at bounding box center [464, 216] width 33 height 33
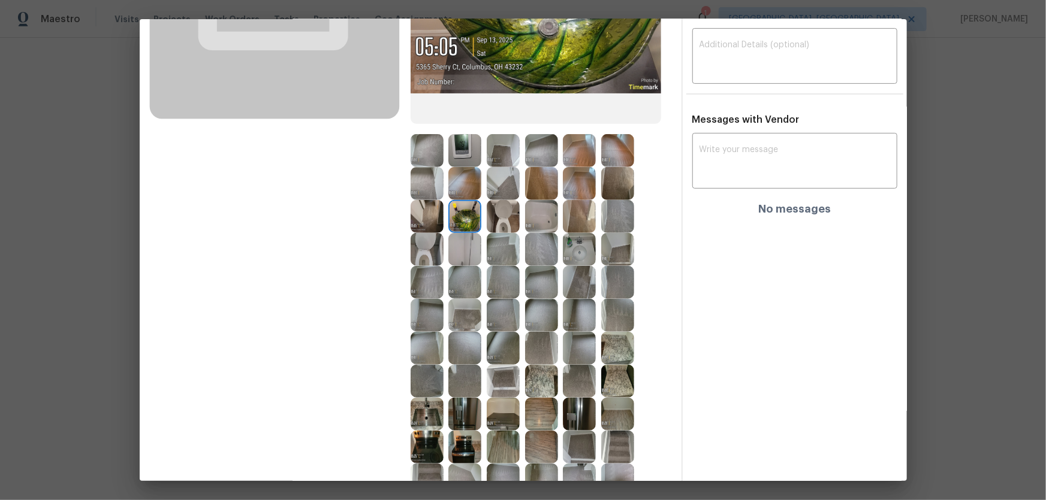
click at [487, 222] on img at bounding box center [503, 216] width 33 height 33
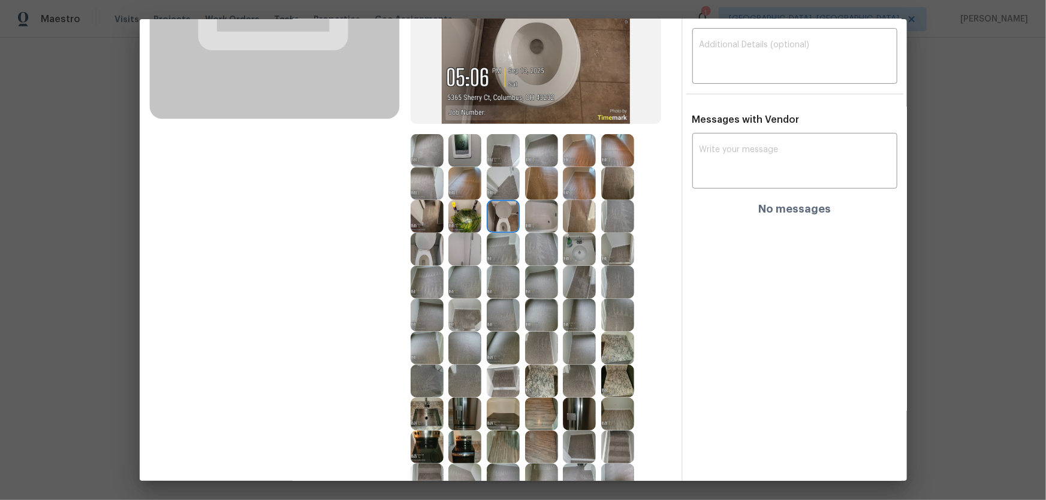
click at [457, 153] on img at bounding box center [464, 150] width 33 height 33
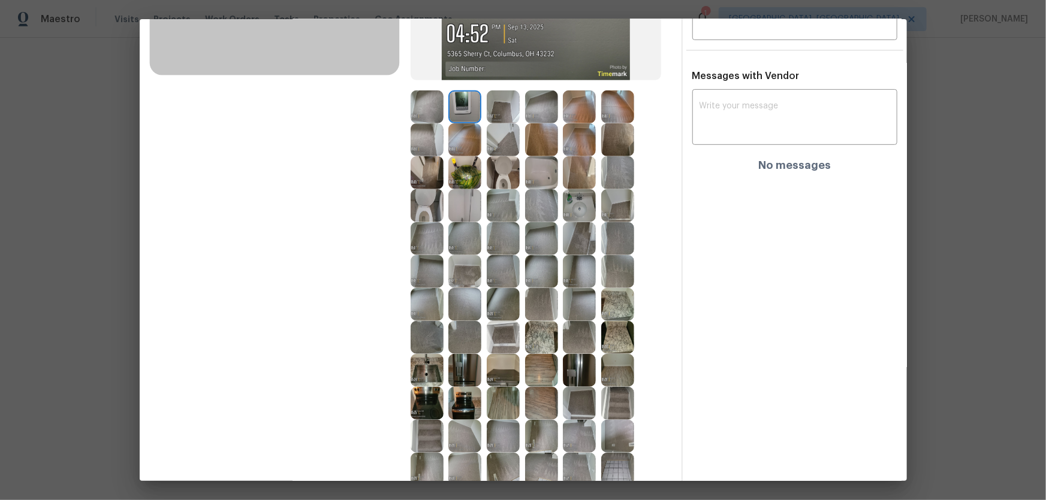
scroll to position [327, 0]
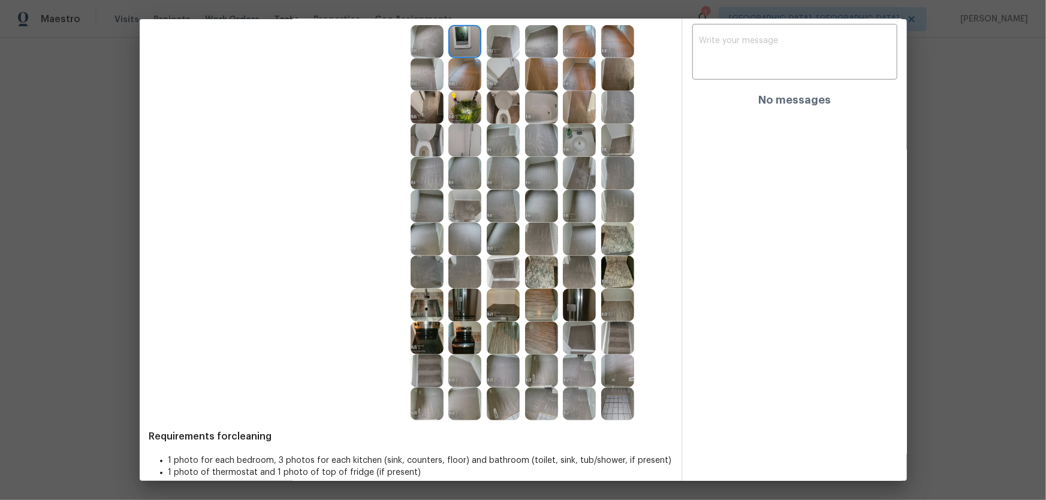
click at [505, 248] on img at bounding box center [503, 239] width 33 height 33
click at [536, 248] on img at bounding box center [541, 239] width 33 height 33
click at [536, 218] on img at bounding box center [541, 206] width 33 height 33
click at [509, 208] on img at bounding box center [503, 206] width 33 height 33
click at [505, 183] on img at bounding box center [503, 173] width 33 height 33
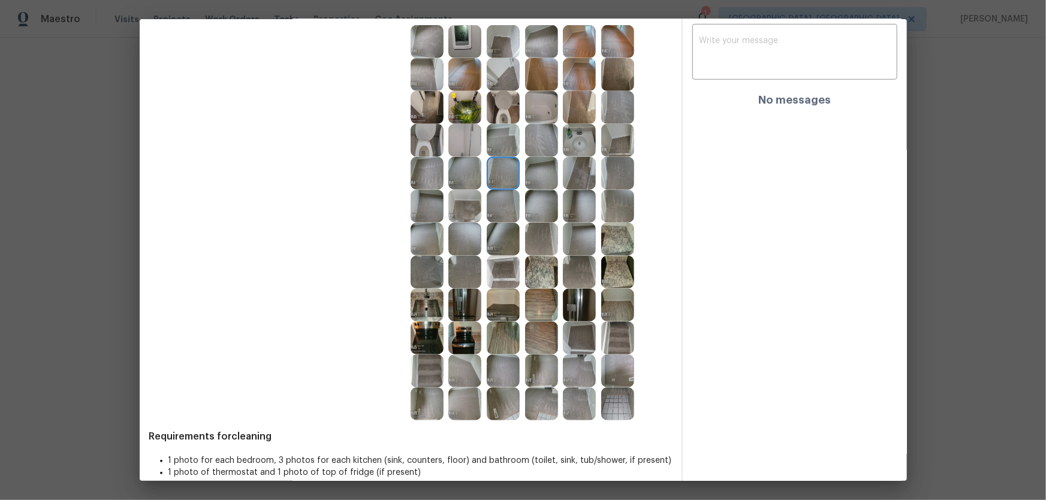
click at [540, 151] on img at bounding box center [541, 140] width 33 height 33
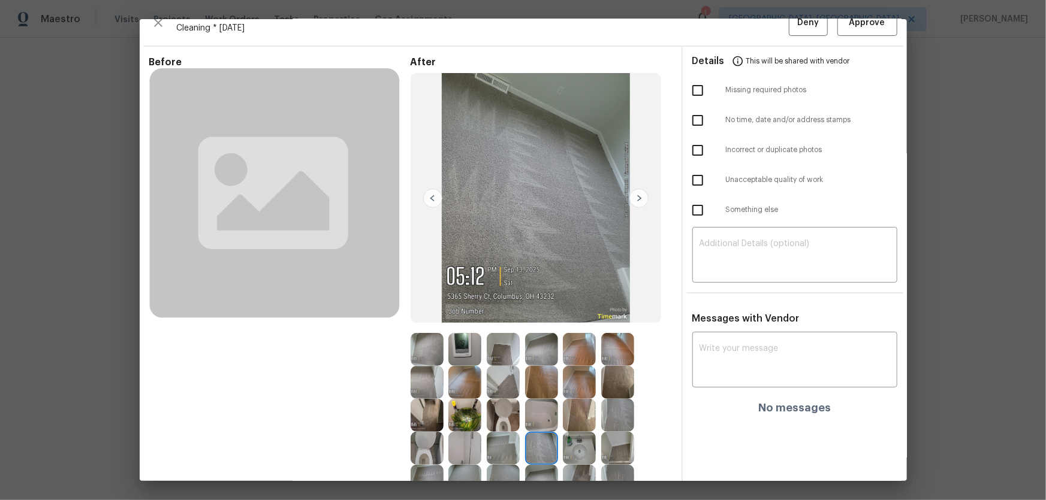
scroll to position [0, 0]
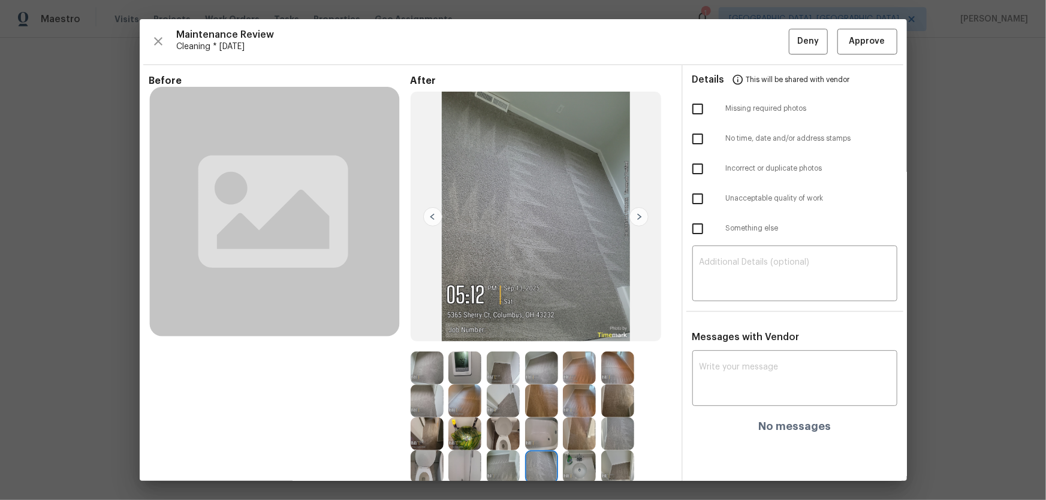
click at [458, 330] on img at bounding box center [464, 368] width 33 height 33
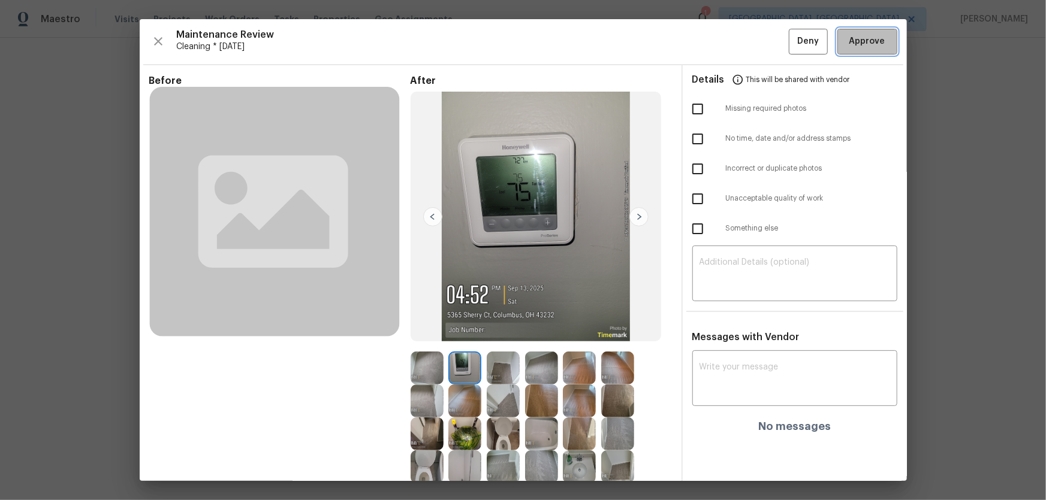
click at [744, 42] on span "Approve" at bounding box center [867, 41] width 36 height 15
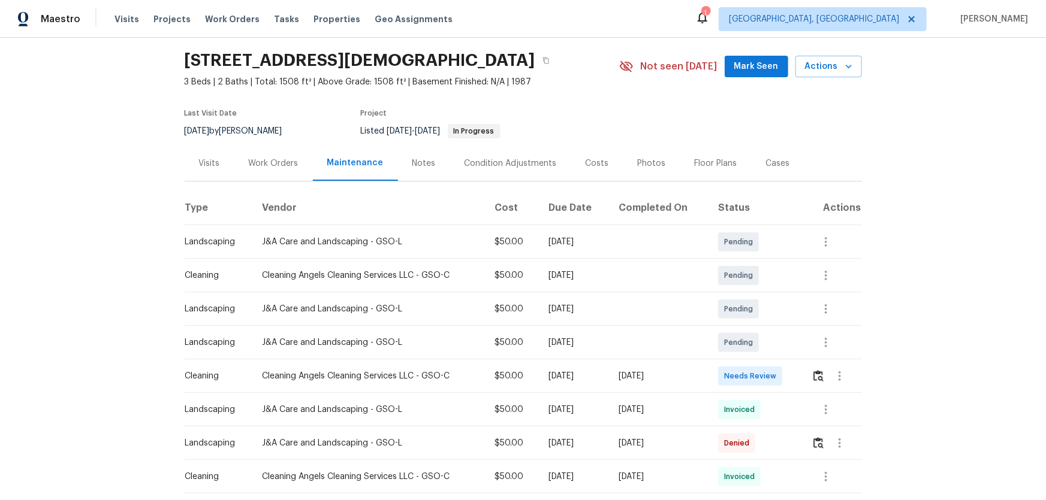
scroll to position [108, 0]
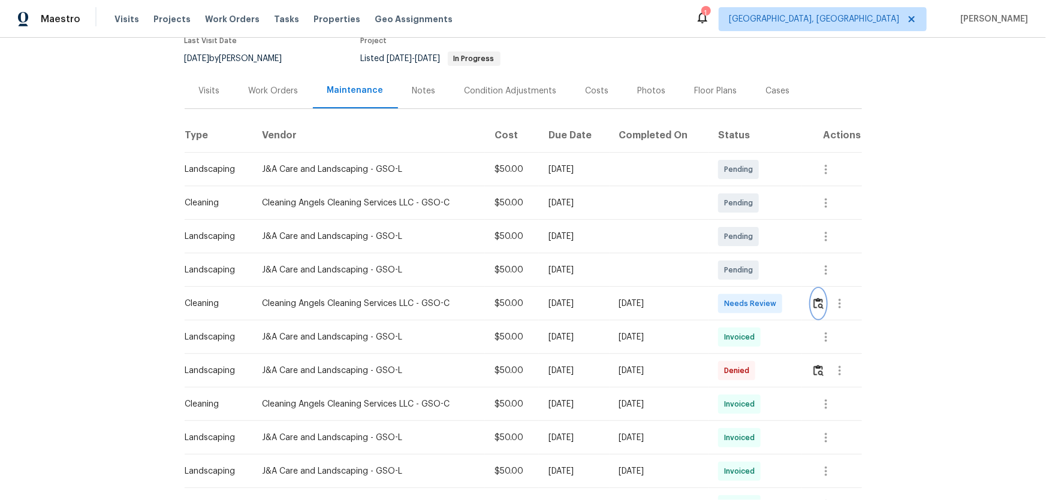
click at [744, 309] on img "button" at bounding box center [818, 303] width 10 height 11
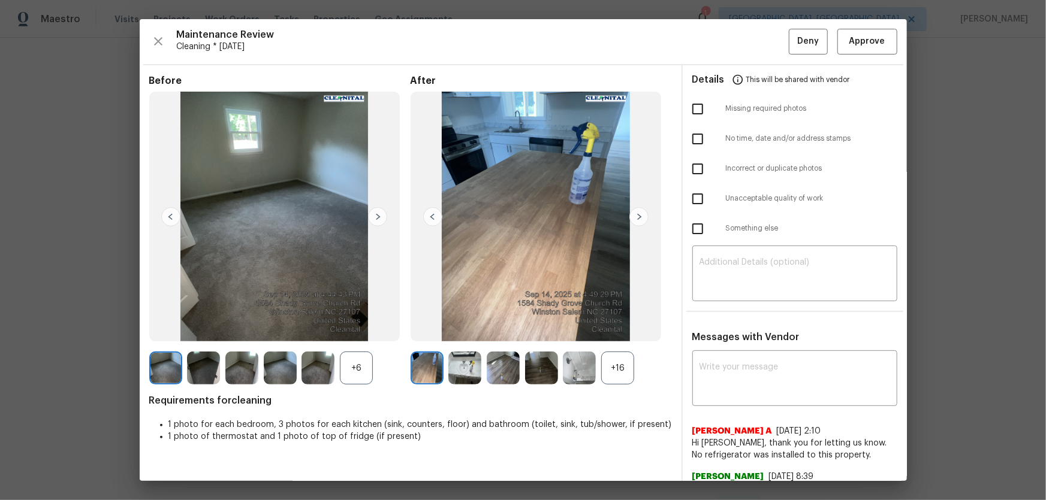
click at [617, 330] on div "Before +6 After +16 Requirements for cleaning 1 photo for each bedroom, 3 photo…" at bounding box center [410, 302] width 523 height 454
click at [344, 330] on div "+6" at bounding box center [356, 368] width 33 height 33
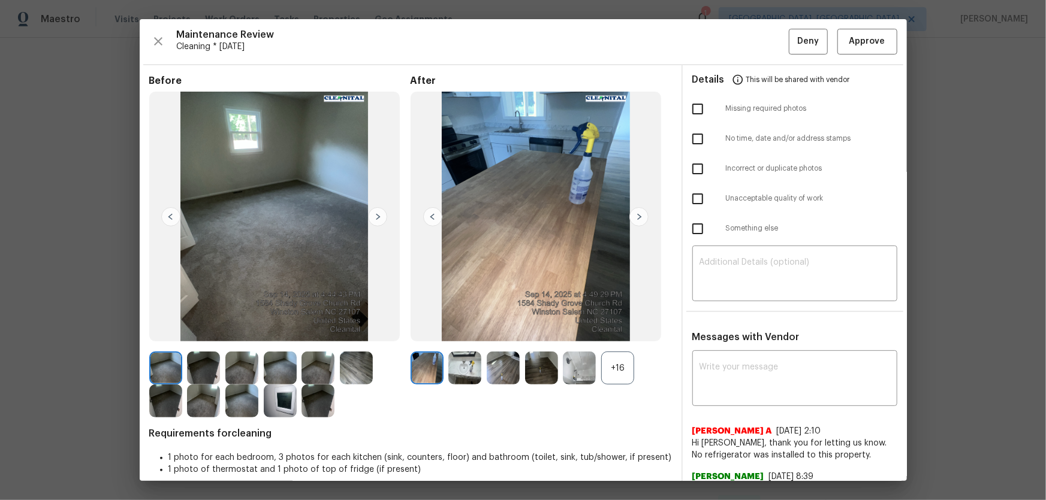
click at [626, 330] on div "+16" at bounding box center [617, 368] width 33 height 33
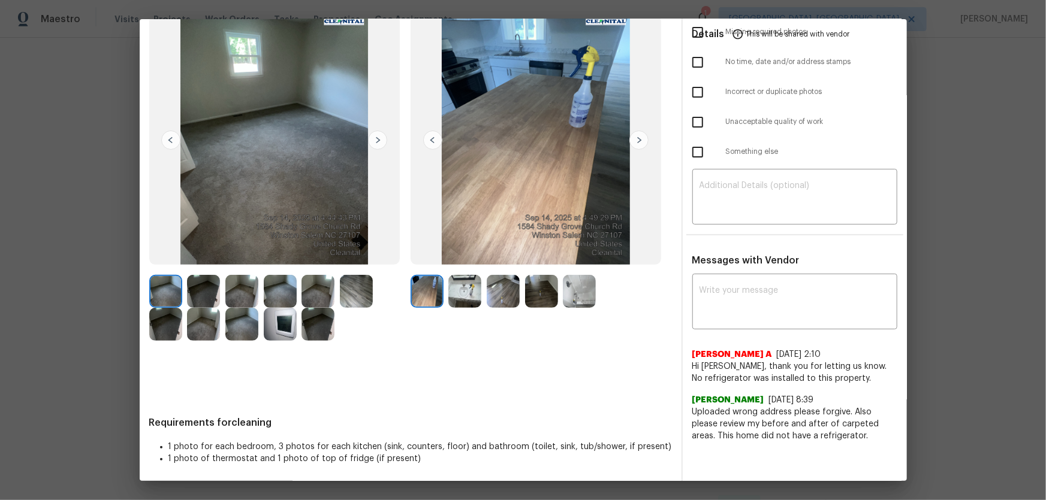
scroll to position [78, 0]
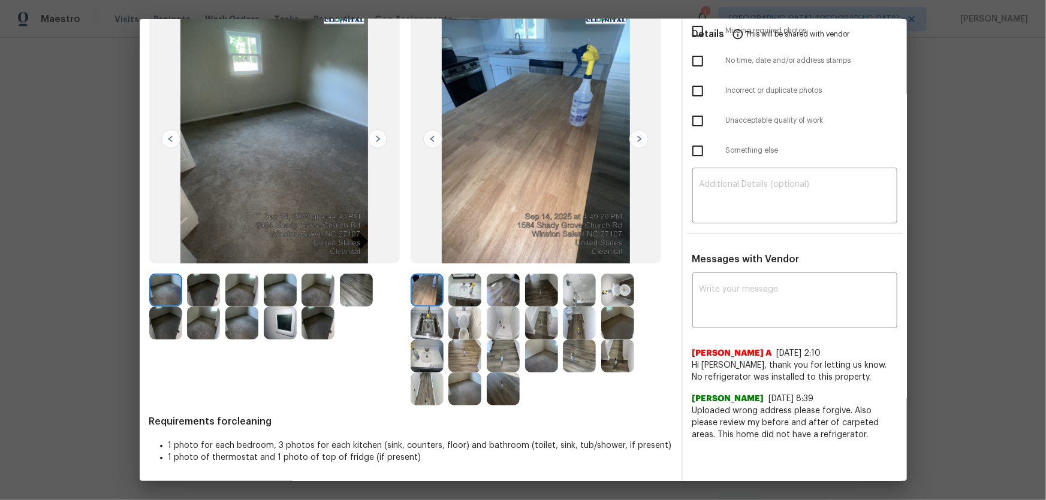
click at [453, 321] on img at bounding box center [464, 323] width 33 height 33
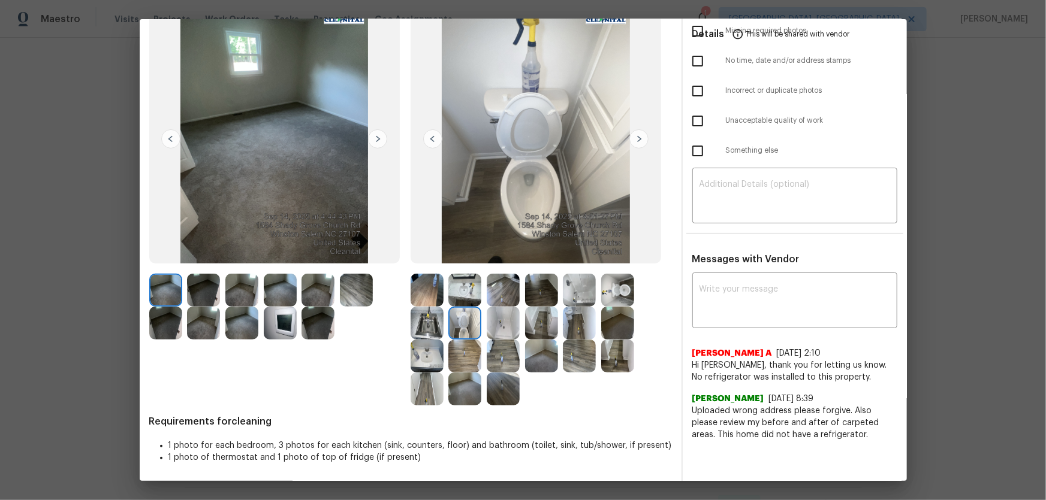
click at [641, 281] on div at bounding box center [540, 340] width 261 height 132
click at [433, 330] on img at bounding box center [426, 356] width 33 height 33
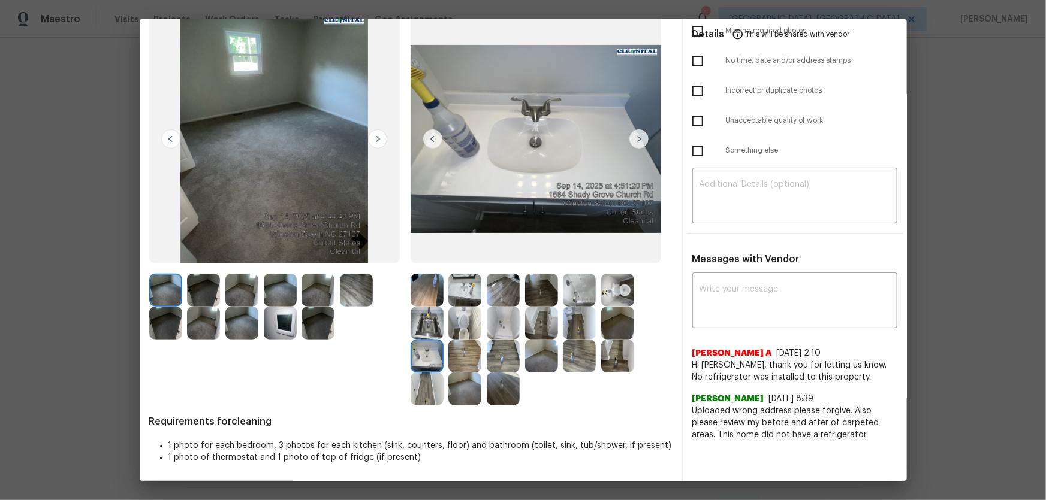
click at [467, 282] on img at bounding box center [464, 290] width 33 height 33
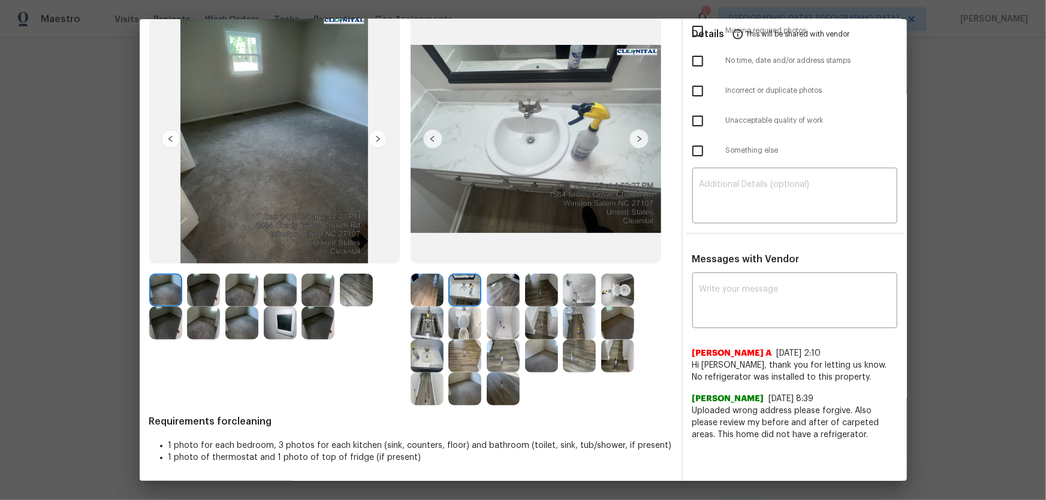
click at [499, 312] on img at bounding box center [503, 323] width 33 height 33
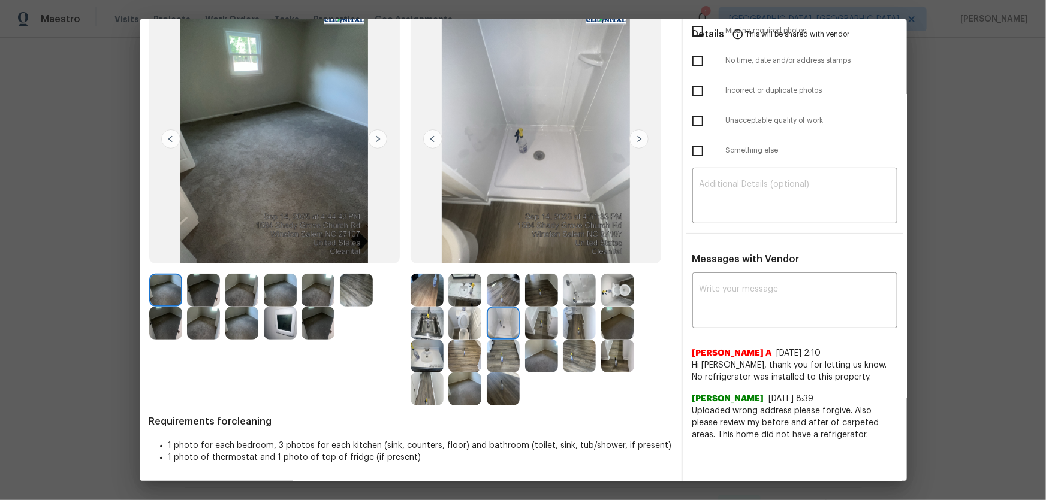
click at [570, 280] on img at bounding box center [579, 290] width 33 height 33
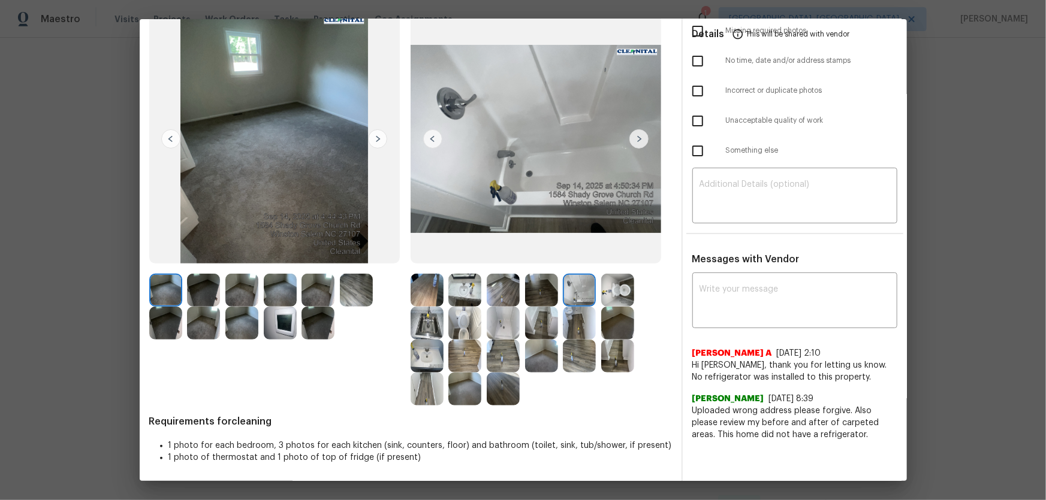
drag, startPoint x: 539, startPoint y: 315, endPoint x: 443, endPoint y: 318, distance: 95.3
click at [539, 315] on img at bounding box center [541, 323] width 33 height 33
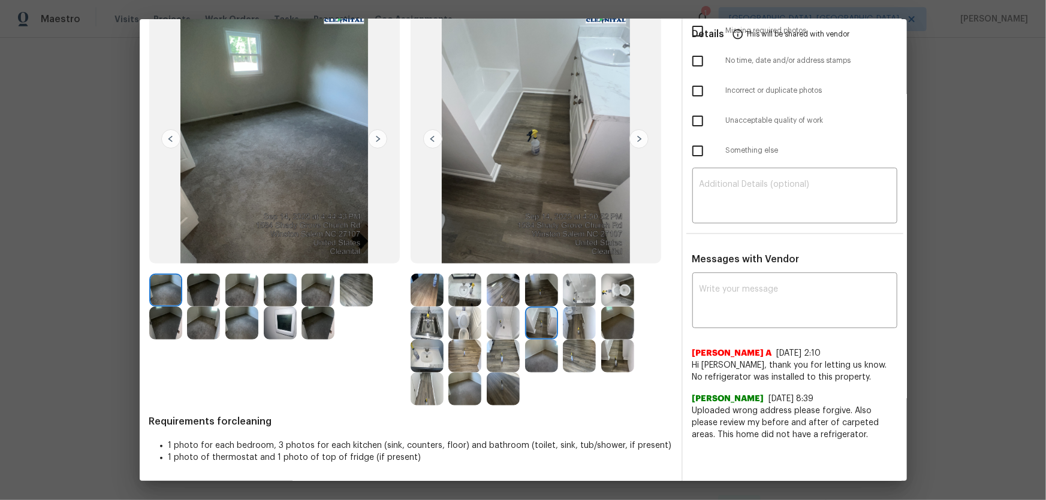
click at [425, 319] on img at bounding box center [426, 323] width 33 height 33
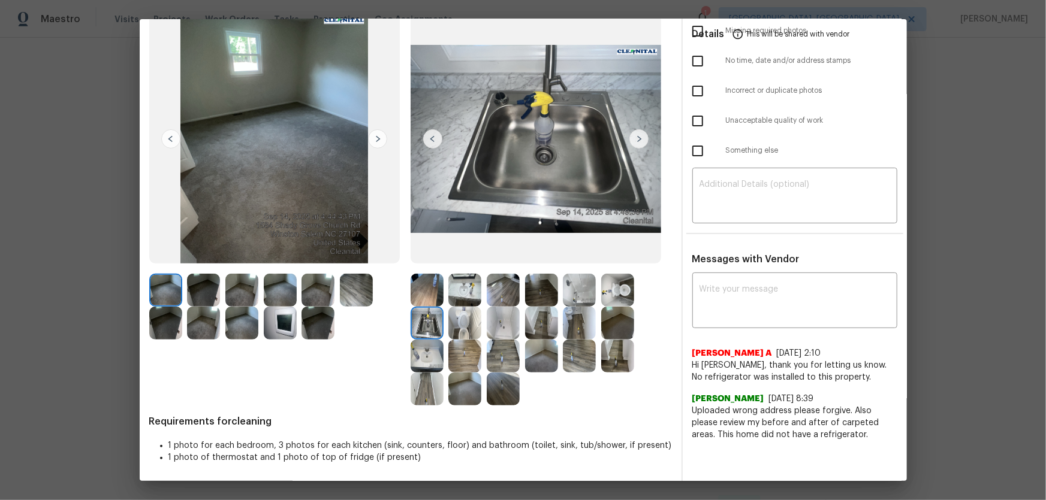
click at [286, 325] on img at bounding box center [280, 323] width 33 height 33
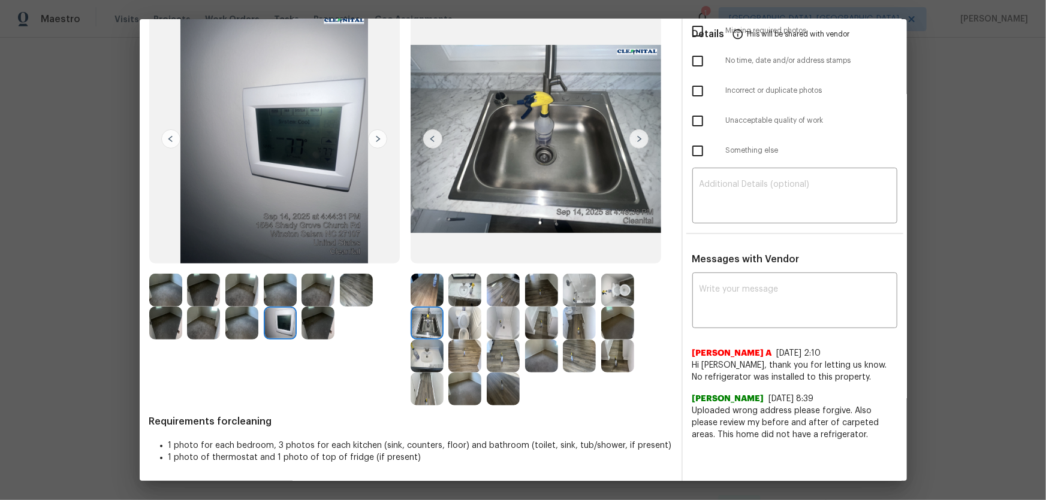
click at [464, 330] on img at bounding box center [464, 389] width 33 height 33
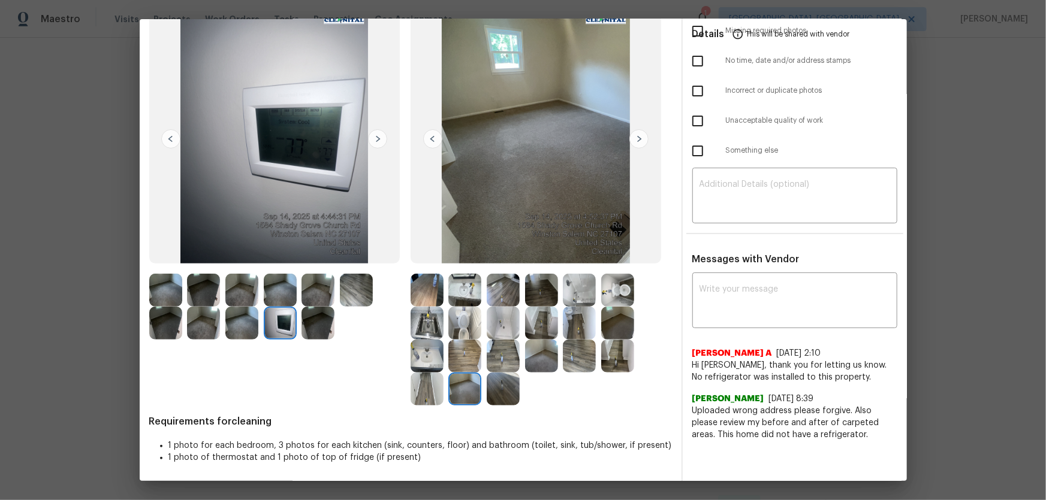
click at [529, 330] on img at bounding box center [541, 356] width 33 height 33
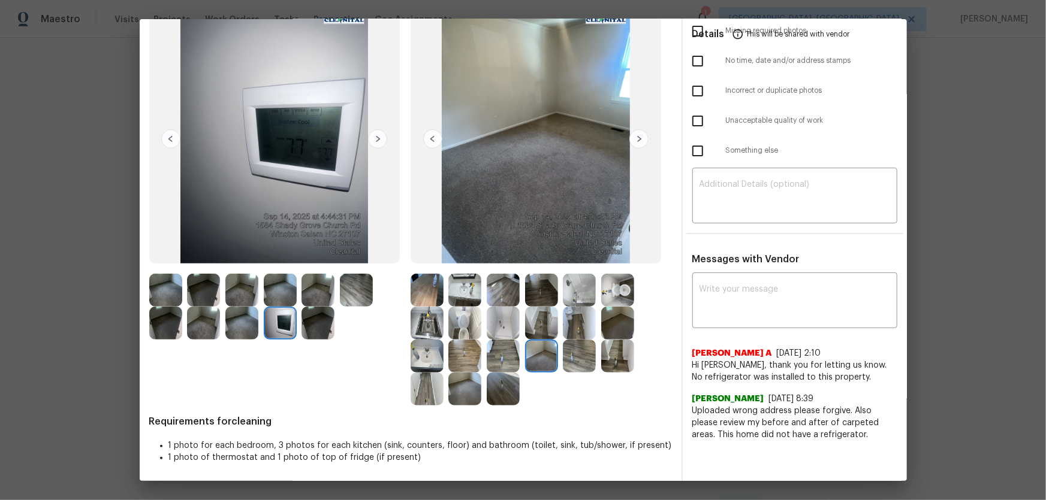
click at [603, 325] on img at bounding box center [617, 323] width 33 height 33
click at [608, 330] on img at bounding box center [617, 356] width 33 height 33
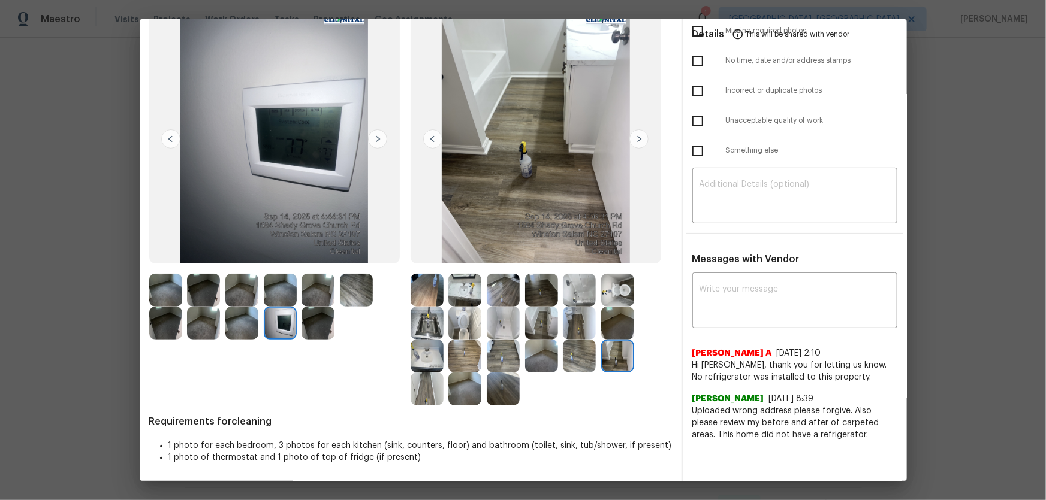
click at [579, 330] on img at bounding box center [579, 323] width 33 height 33
click at [567, 330] on img at bounding box center [579, 356] width 33 height 33
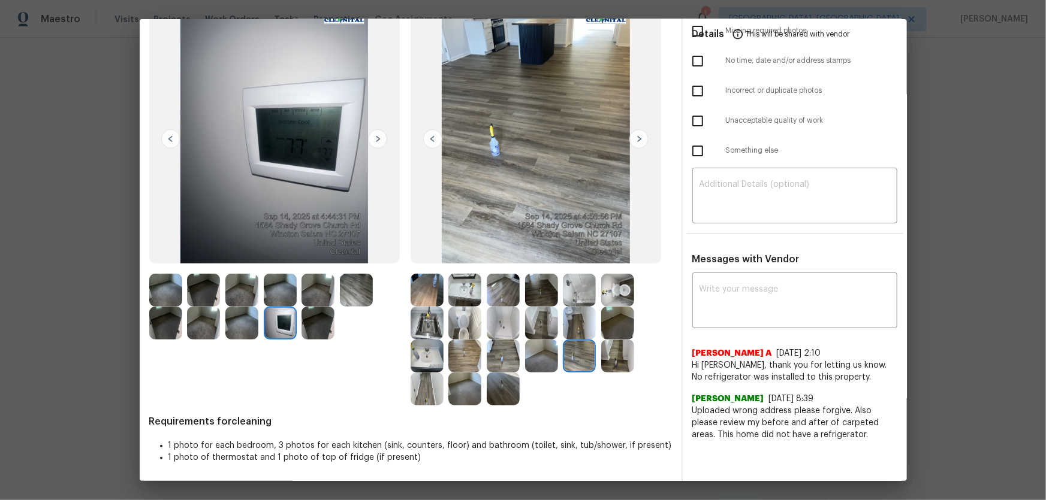
click at [402, 330] on div "Before" at bounding box center [279, 201] width 261 height 409
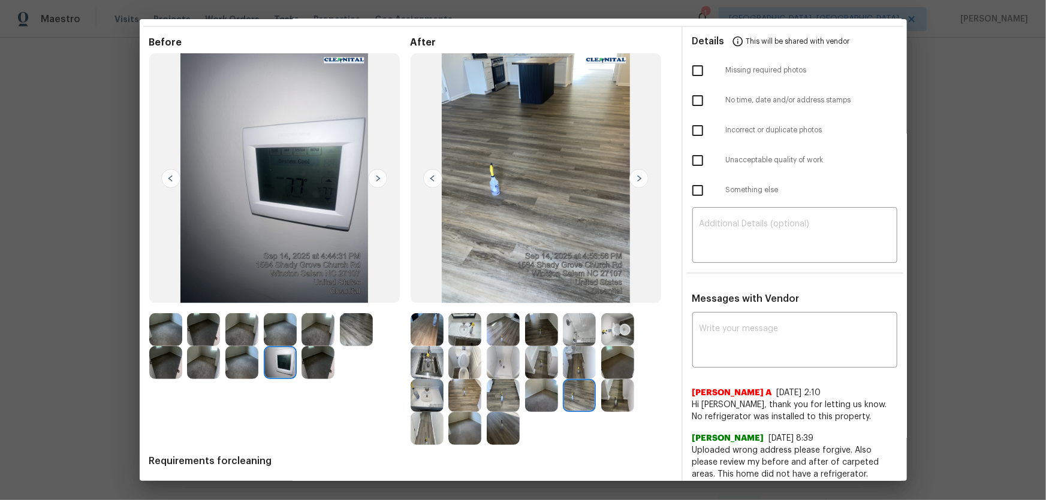
scroll to position [0, 0]
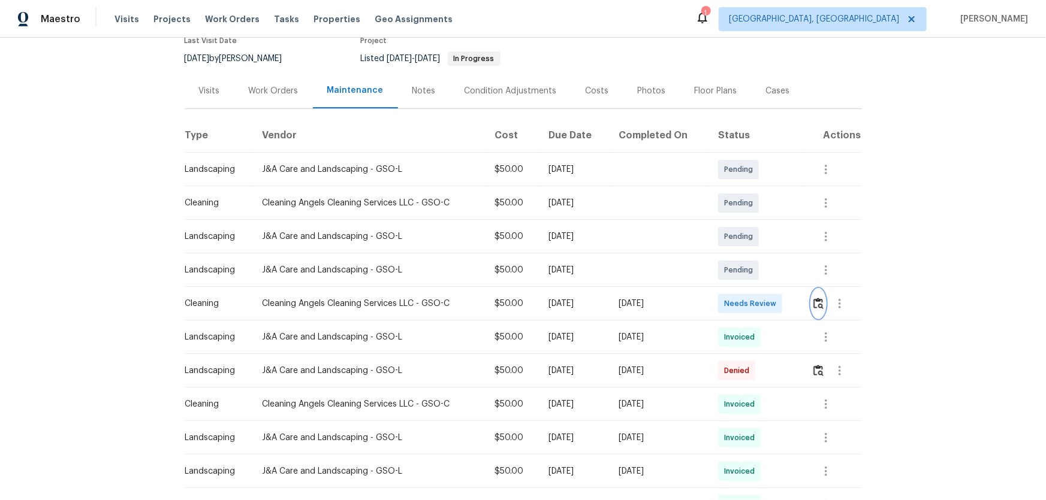
click at [744, 309] on img "button" at bounding box center [818, 303] width 10 height 11
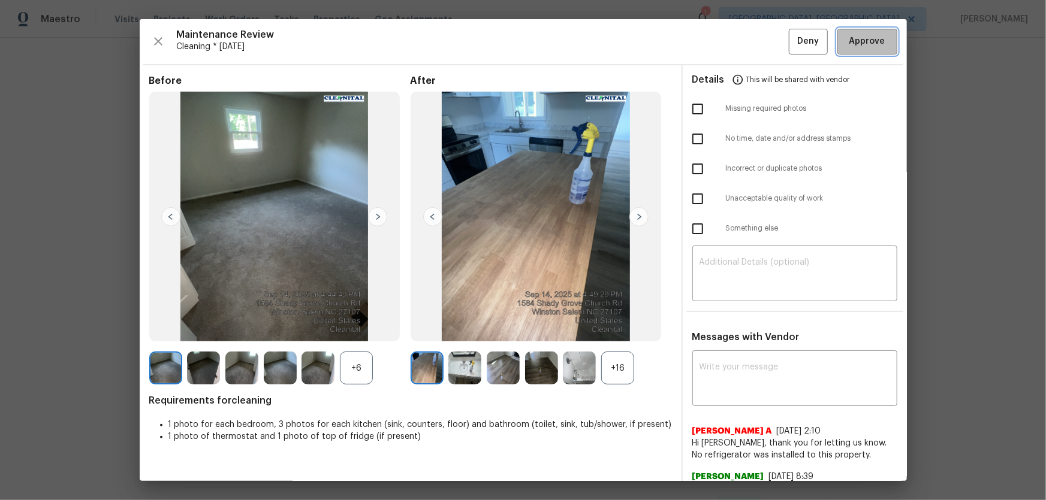
click at [744, 39] on span "Approve" at bounding box center [867, 41] width 36 height 15
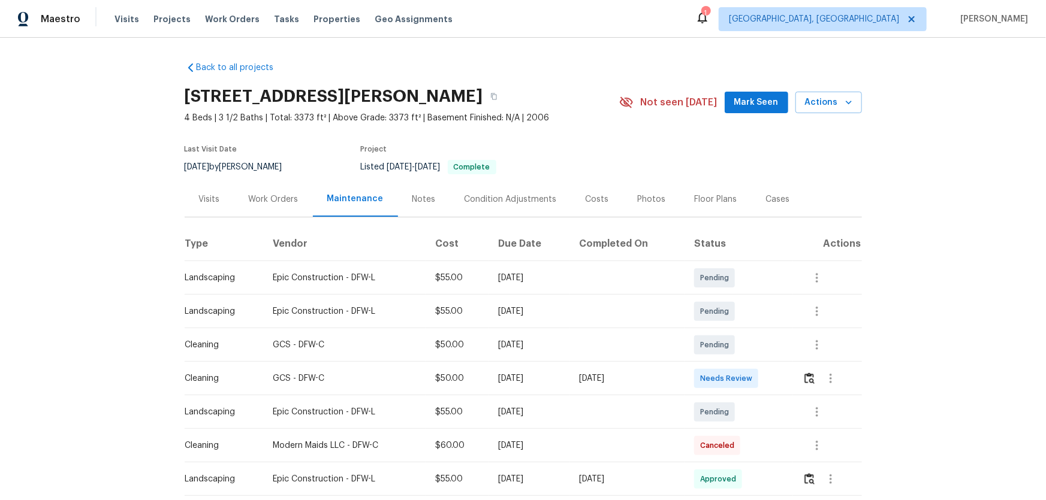
scroll to position [54, 0]
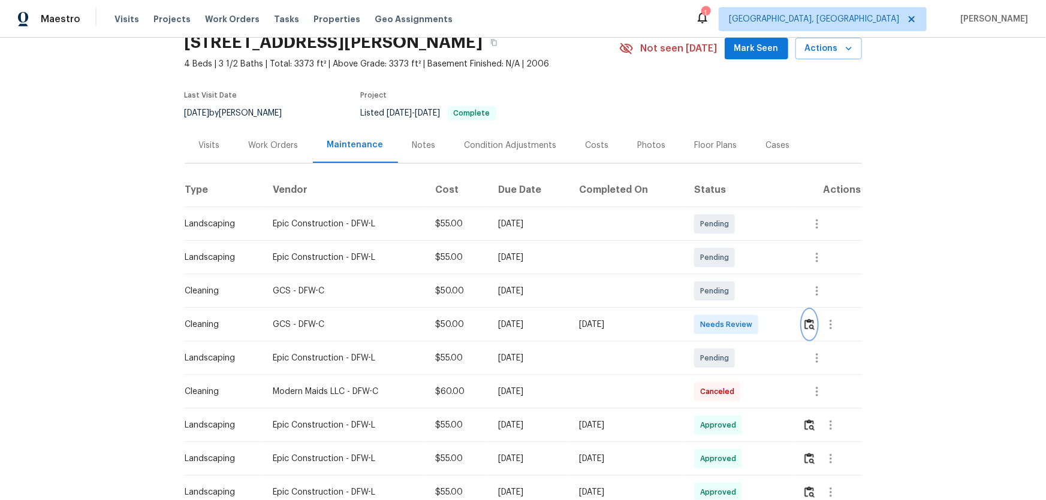
click at [744, 330] on button "button" at bounding box center [809, 324] width 14 height 29
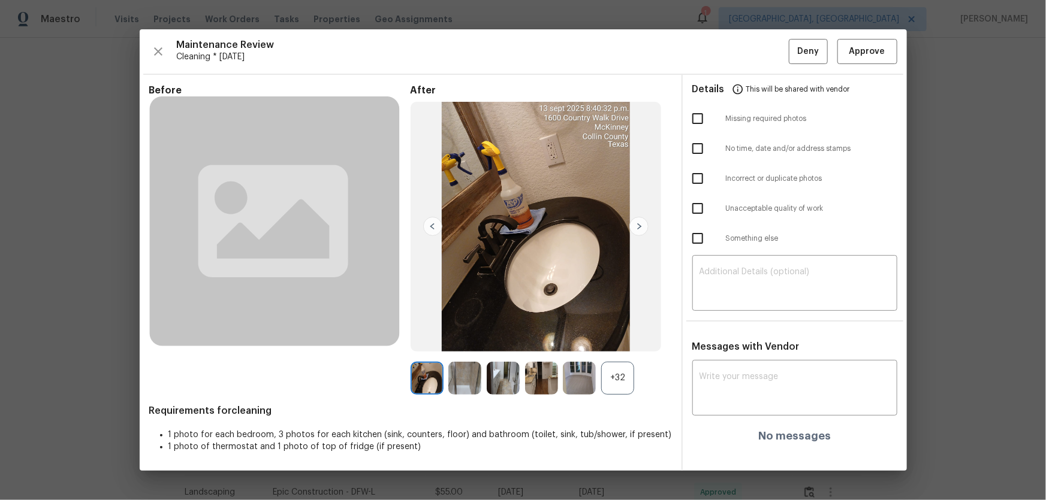
click at [633, 330] on div "+32" at bounding box center [617, 378] width 33 height 33
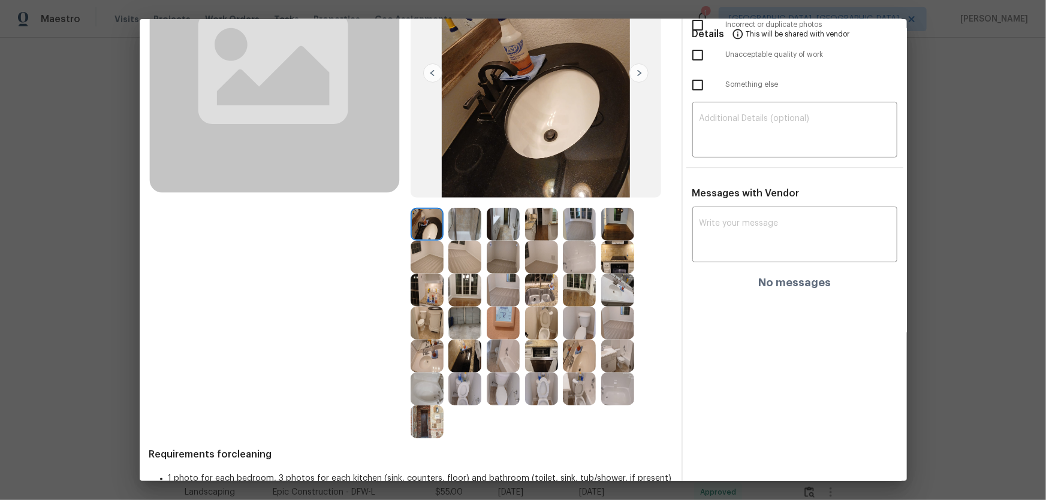
scroll to position [163, 0]
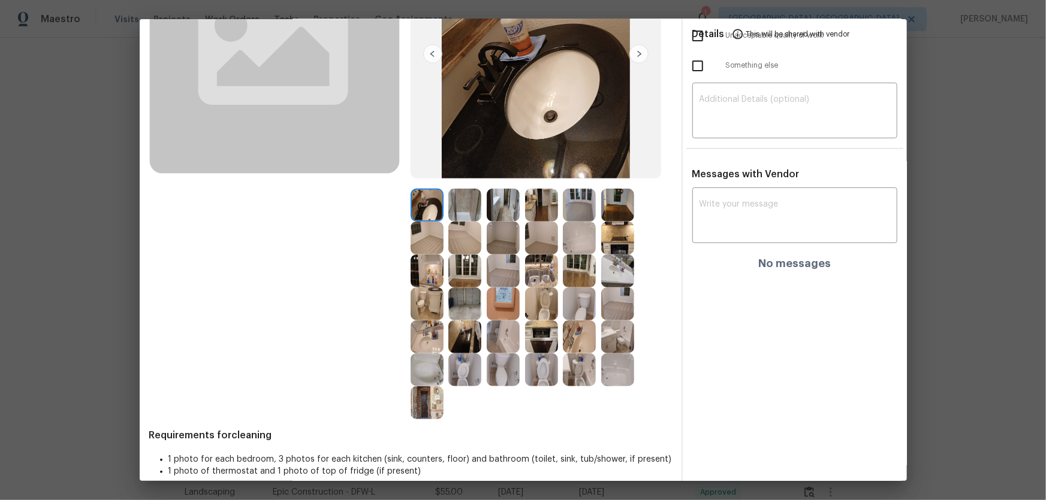
click at [540, 308] on img at bounding box center [541, 304] width 33 height 33
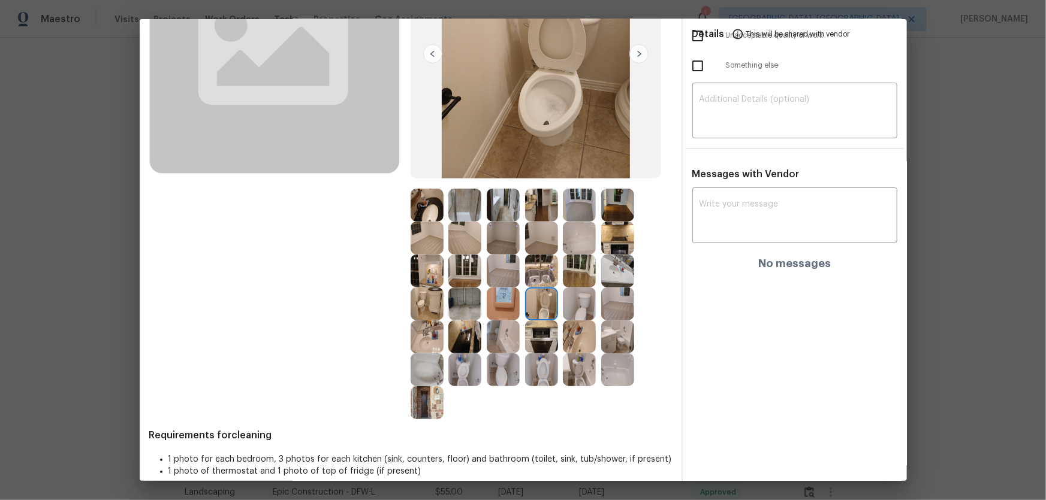
click at [541, 330] on img at bounding box center [541, 370] width 33 height 33
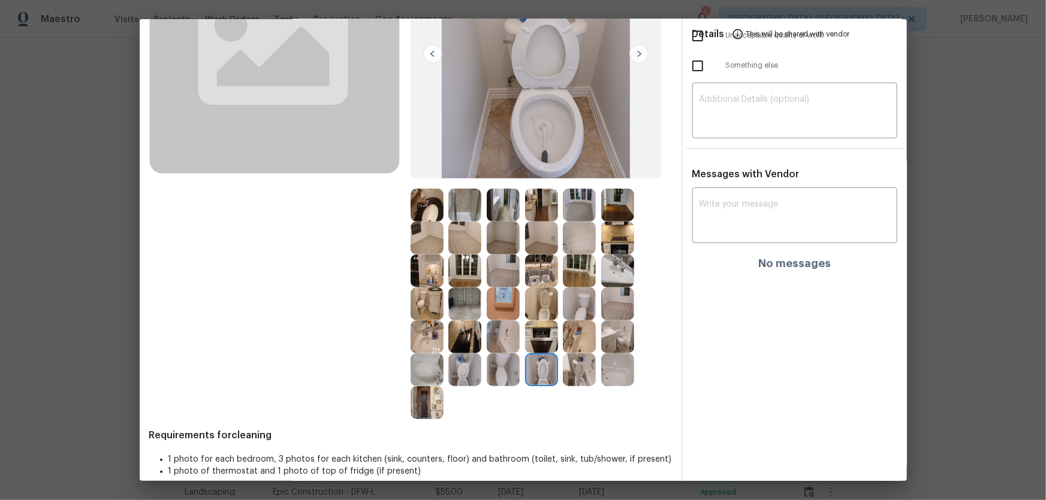
click at [572, 330] on img at bounding box center [579, 370] width 33 height 33
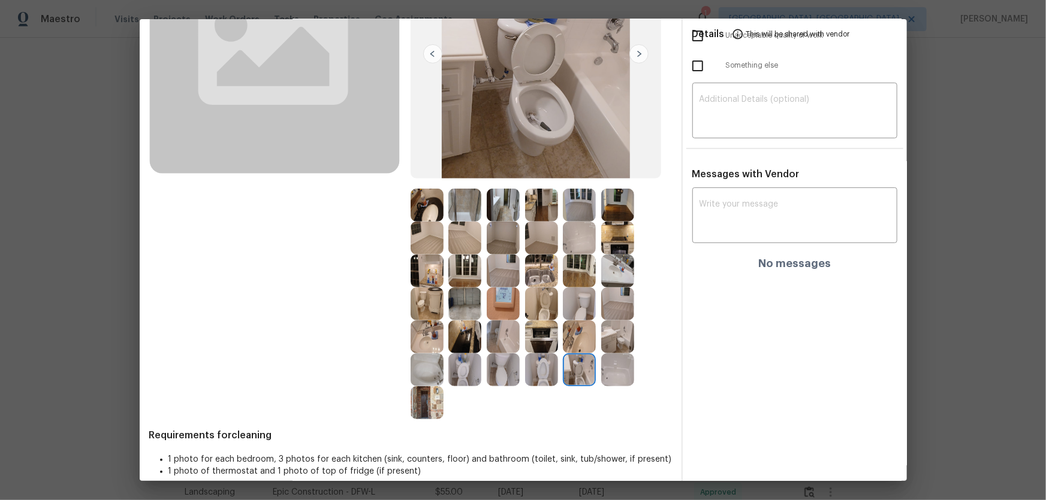
click at [456, 330] on img at bounding box center [464, 370] width 33 height 33
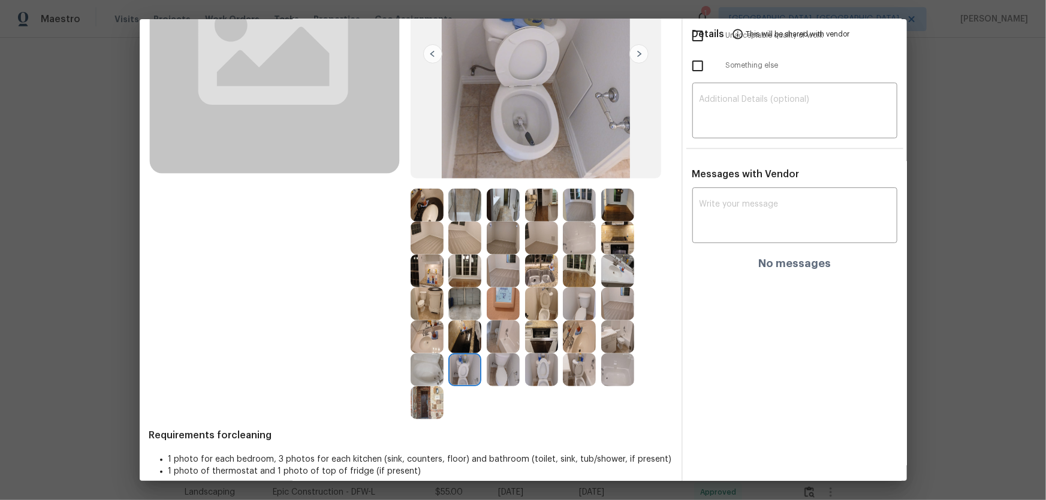
click at [419, 330] on img at bounding box center [426, 337] width 33 height 33
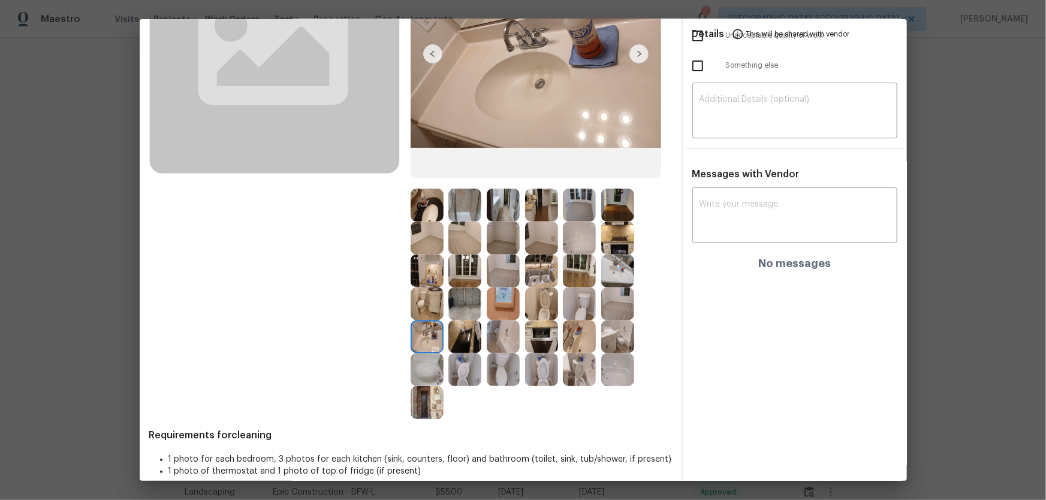
click at [584, 330] on img at bounding box center [579, 337] width 33 height 33
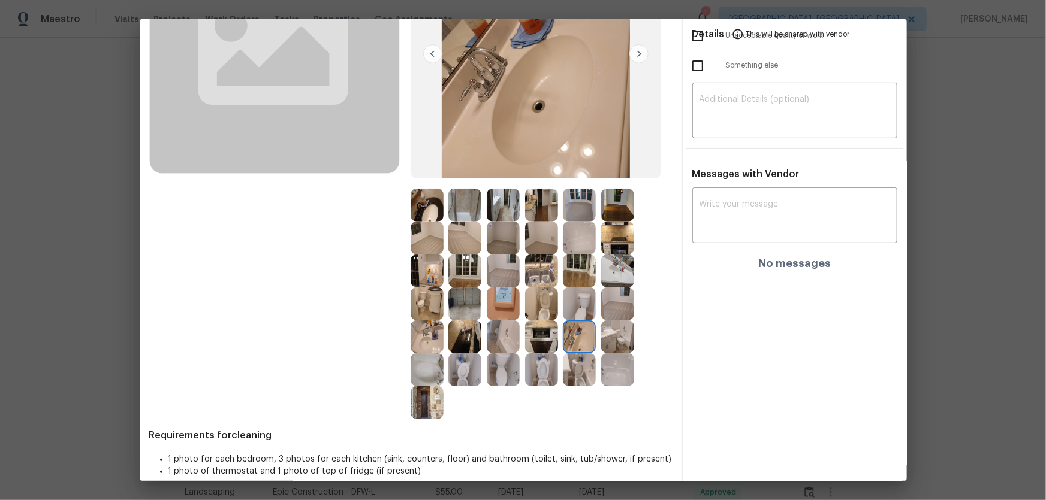
click at [614, 277] on img at bounding box center [617, 271] width 33 height 33
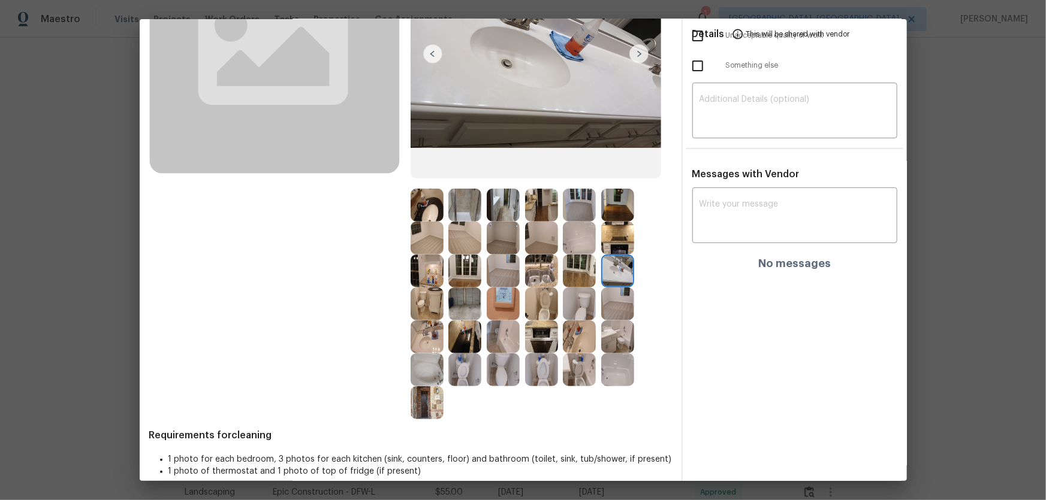
click at [430, 216] on img at bounding box center [426, 205] width 33 height 33
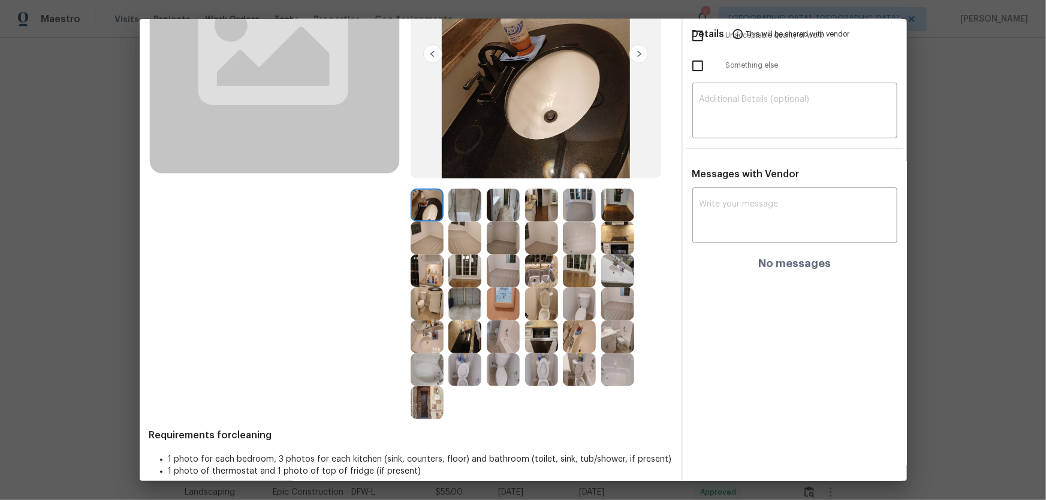
click at [458, 213] on img at bounding box center [464, 205] width 33 height 33
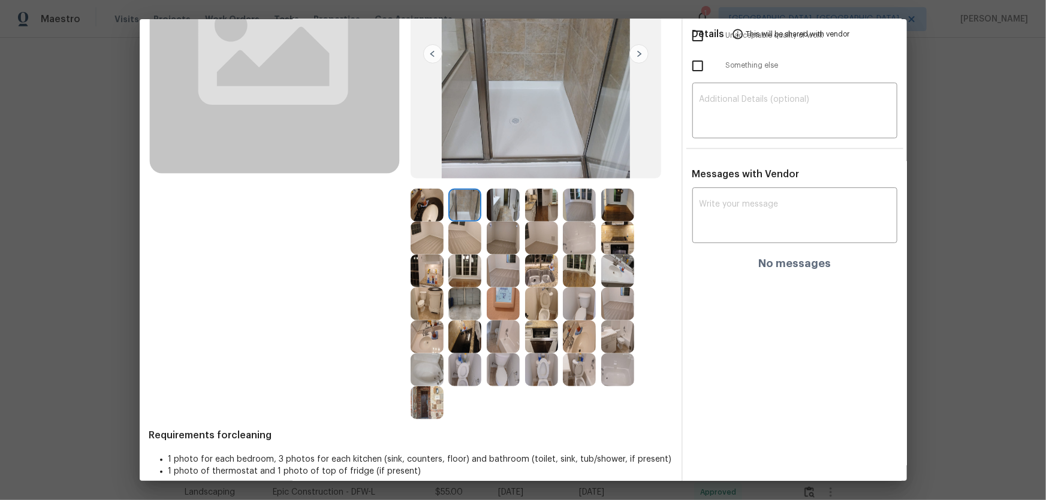
click at [586, 239] on img at bounding box center [579, 238] width 33 height 33
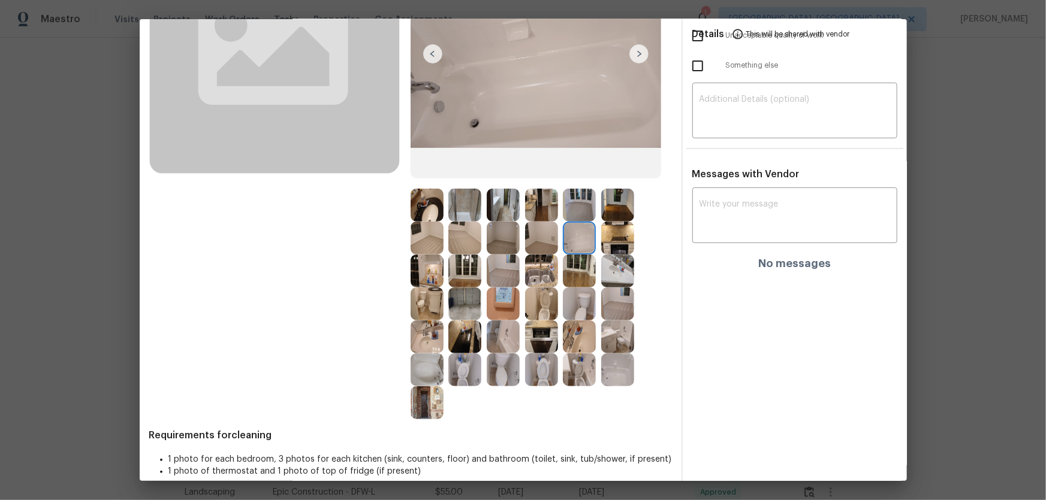
click at [602, 330] on img at bounding box center [617, 370] width 33 height 33
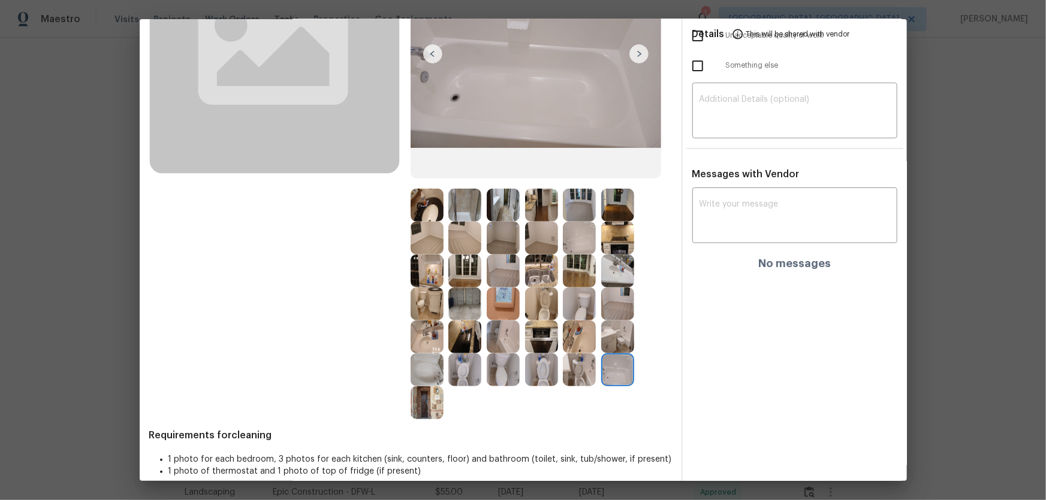
click at [573, 330] on img at bounding box center [579, 337] width 33 height 33
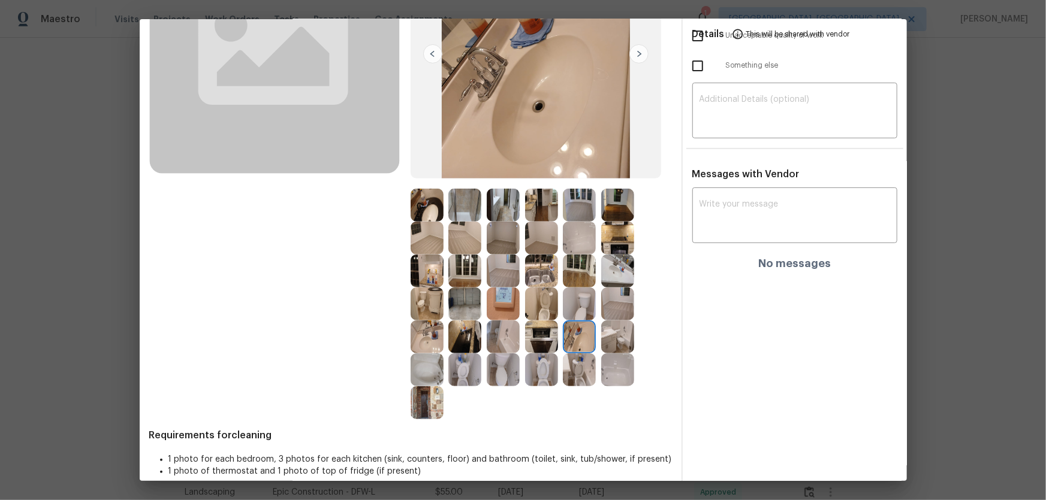
click at [536, 330] on img at bounding box center [541, 337] width 33 height 33
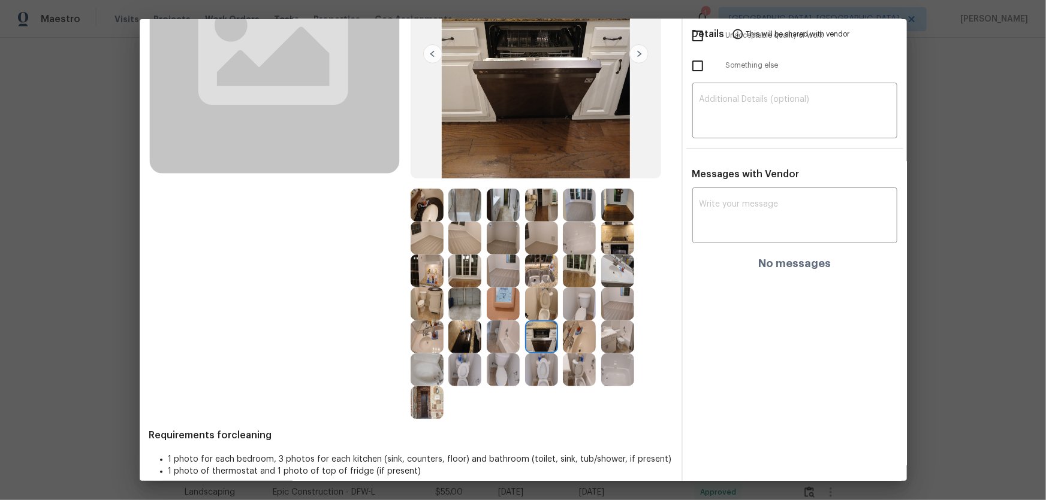
click at [471, 330] on img at bounding box center [464, 337] width 33 height 33
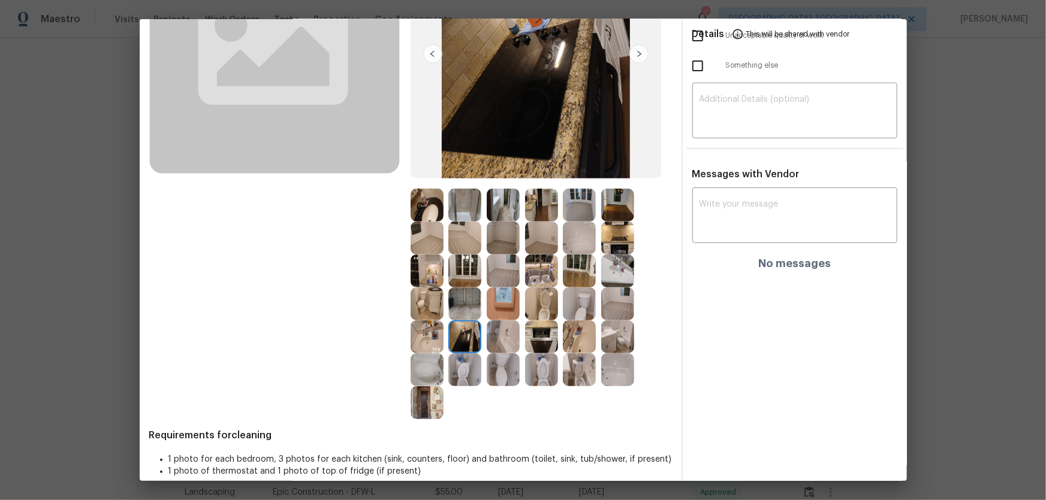
click at [415, 330] on img at bounding box center [426, 403] width 33 height 33
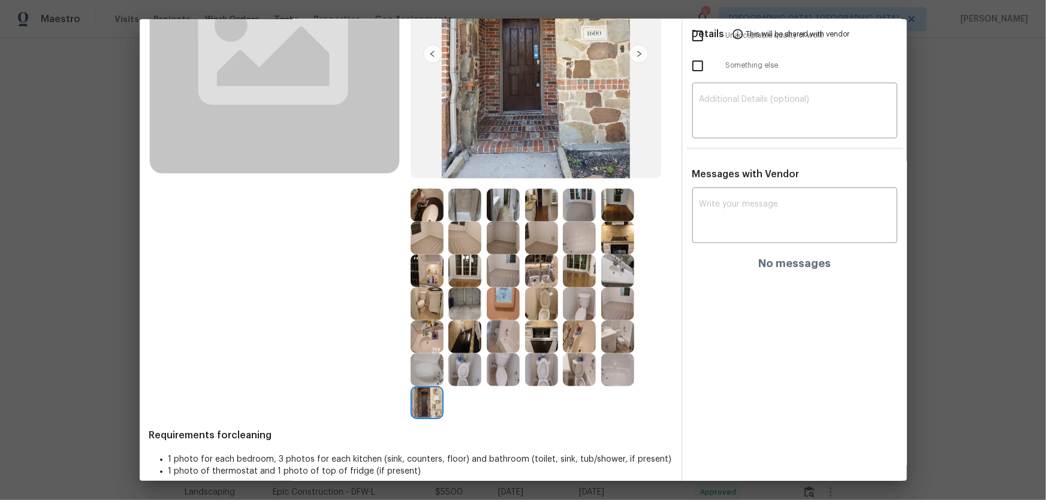
click at [449, 330] on img at bounding box center [464, 370] width 33 height 33
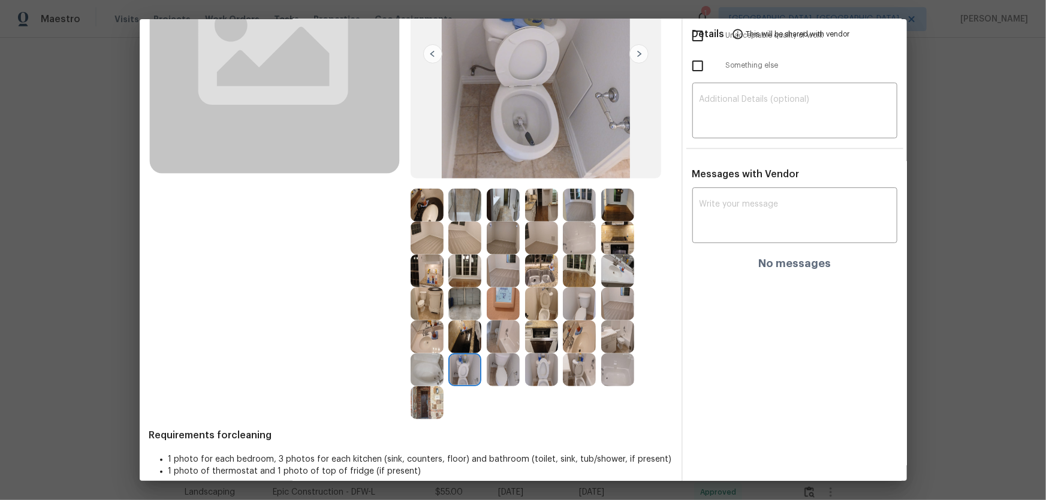
click at [429, 281] on img at bounding box center [426, 271] width 33 height 33
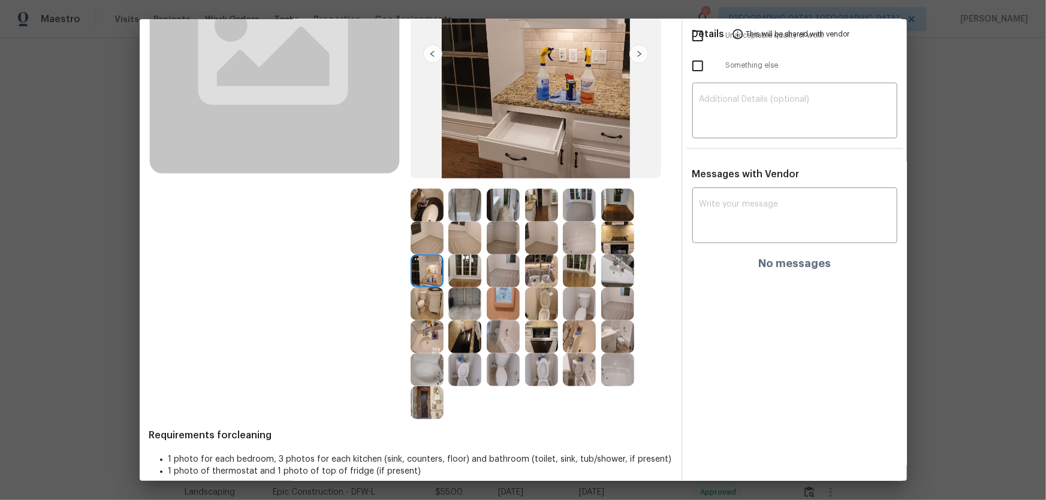
click at [454, 276] on img at bounding box center [464, 271] width 33 height 33
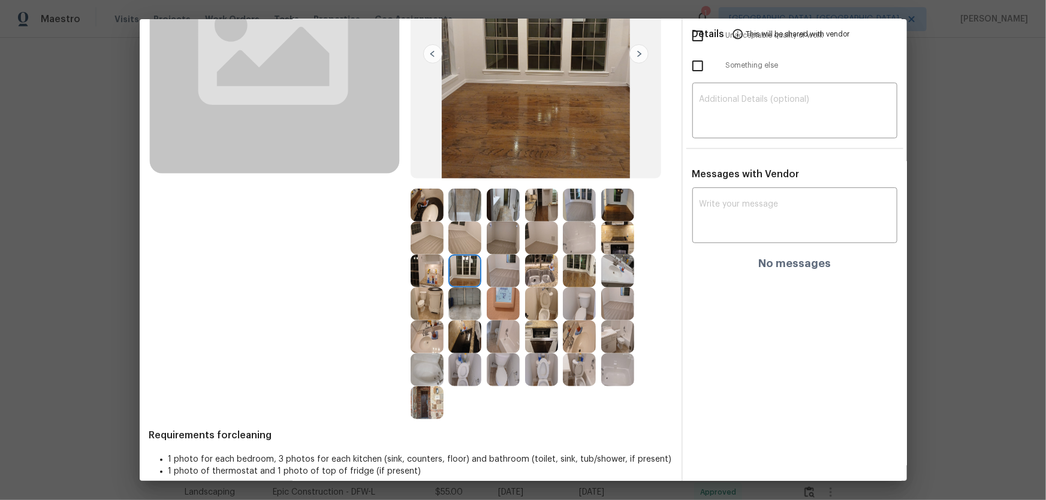
click at [469, 243] on img at bounding box center [464, 238] width 33 height 33
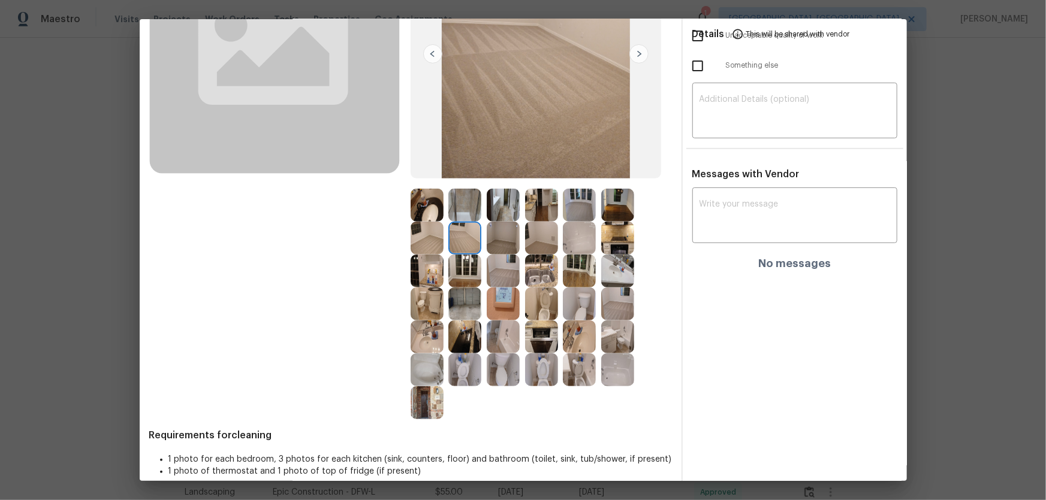
click at [495, 265] on img at bounding box center [503, 271] width 33 height 33
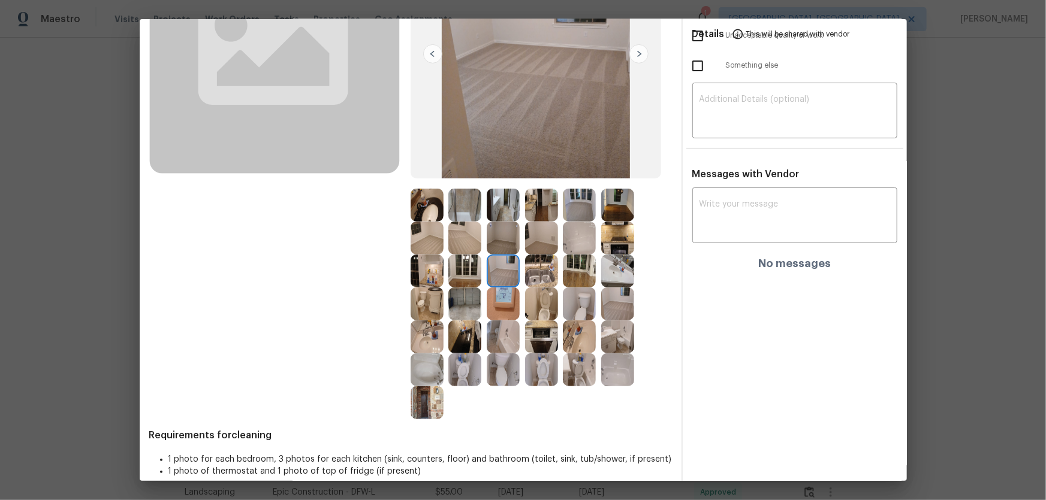
click at [495, 246] on img at bounding box center [503, 238] width 33 height 33
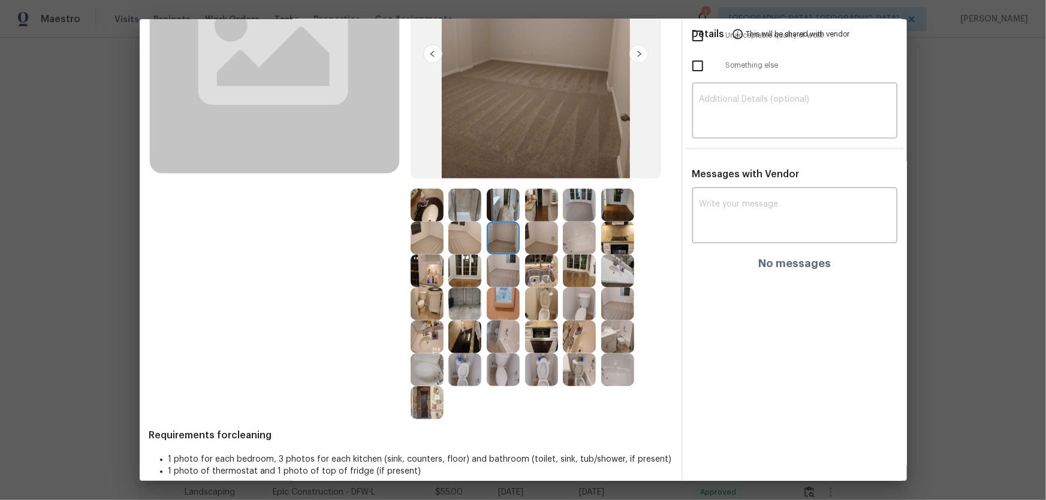
click at [412, 240] on img at bounding box center [426, 238] width 33 height 33
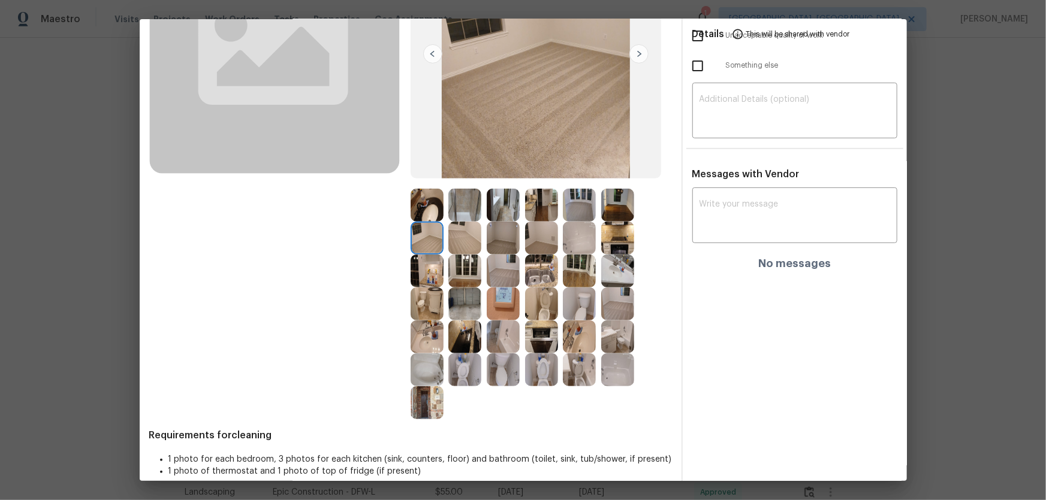
click at [626, 205] on img at bounding box center [617, 205] width 33 height 33
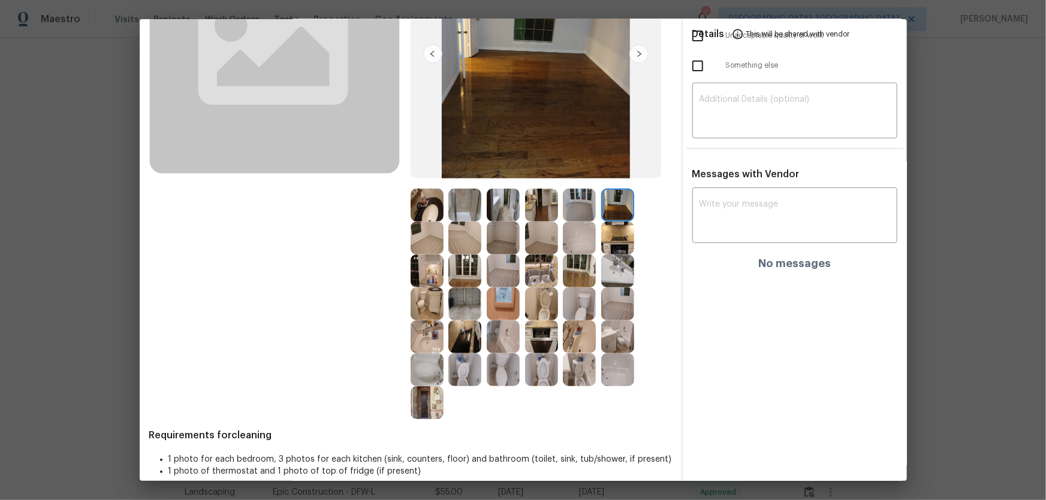
click at [432, 330] on img at bounding box center [426, 403] width 33 height 33
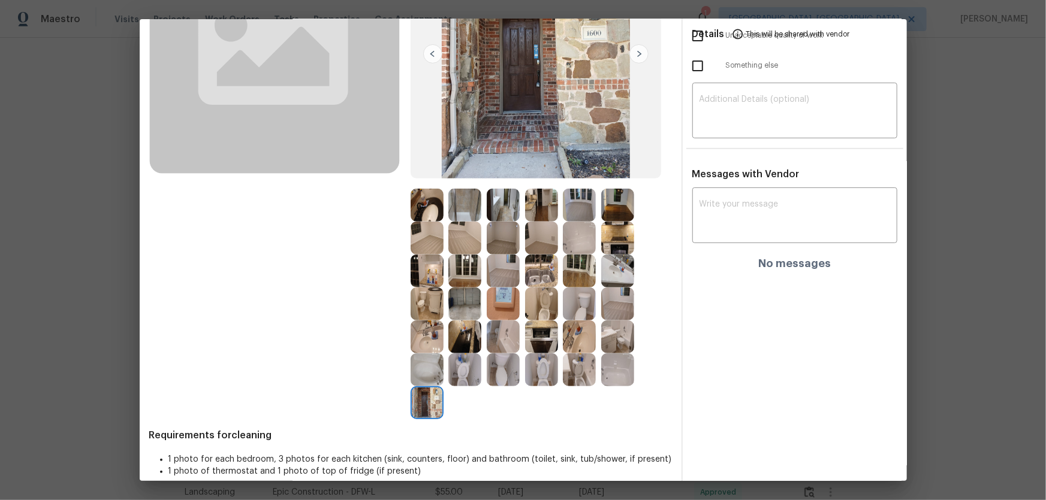
click at [462, 330] on img at bounding box center [464, 337] width 33 height 33
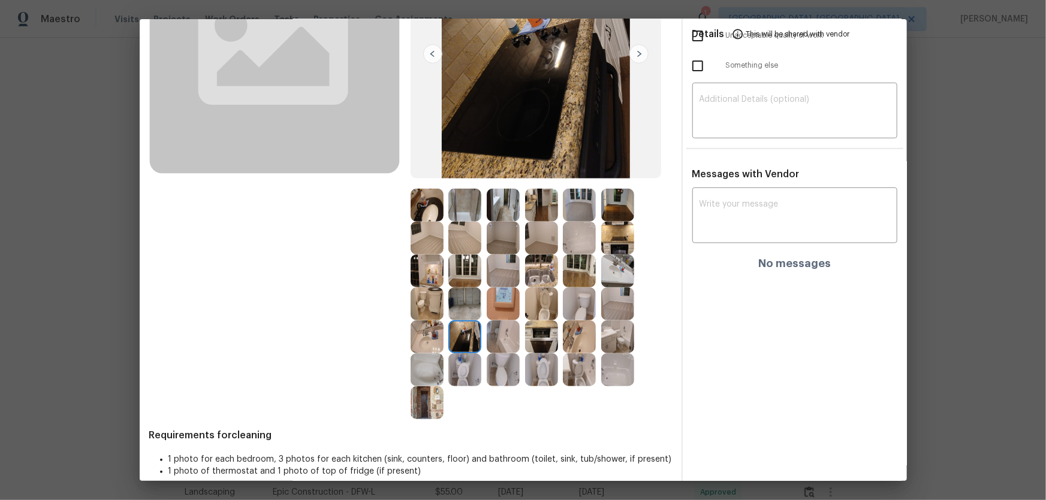
click at [427, 330] on img at bounding box center [426, 337] width 33 height 33
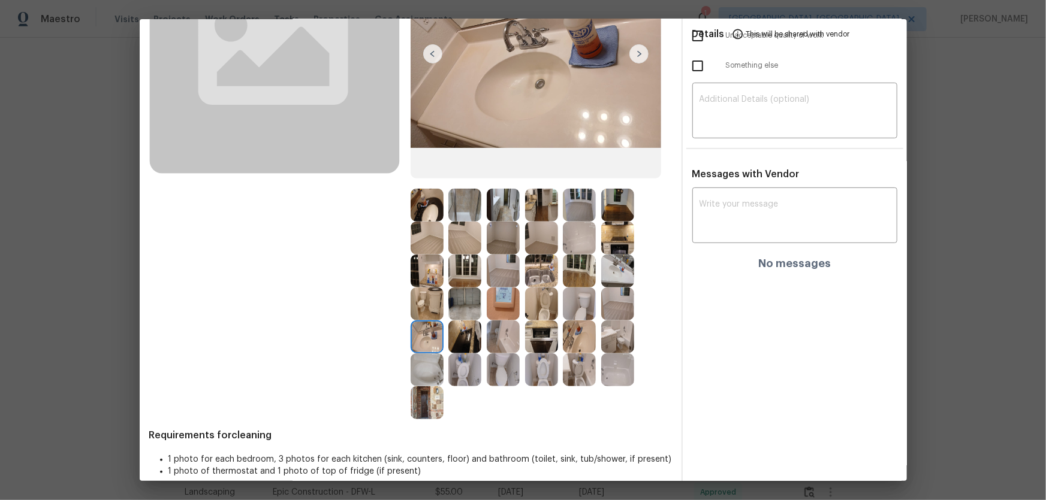
click at [511, 298] on img at bounding box center [503, 304] width 33 height 33
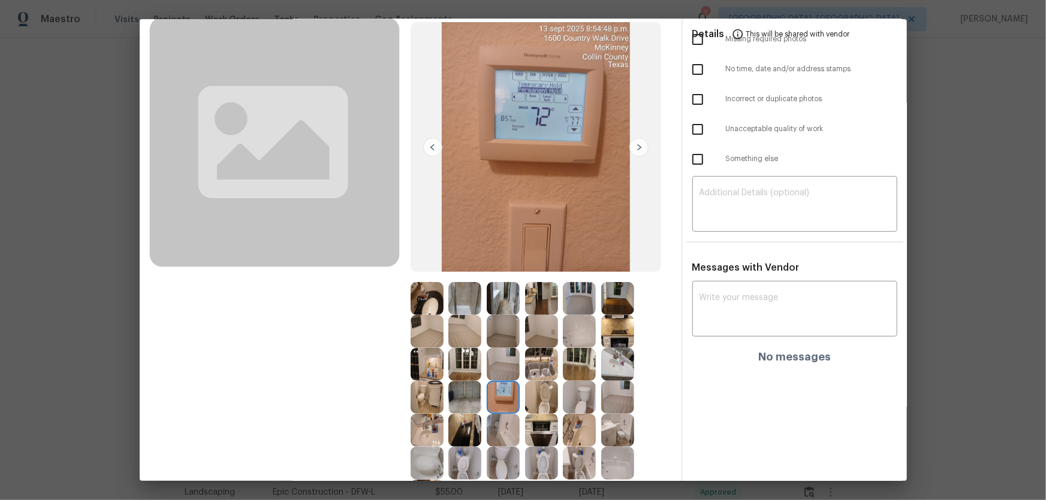
scroll to position [0, 0]
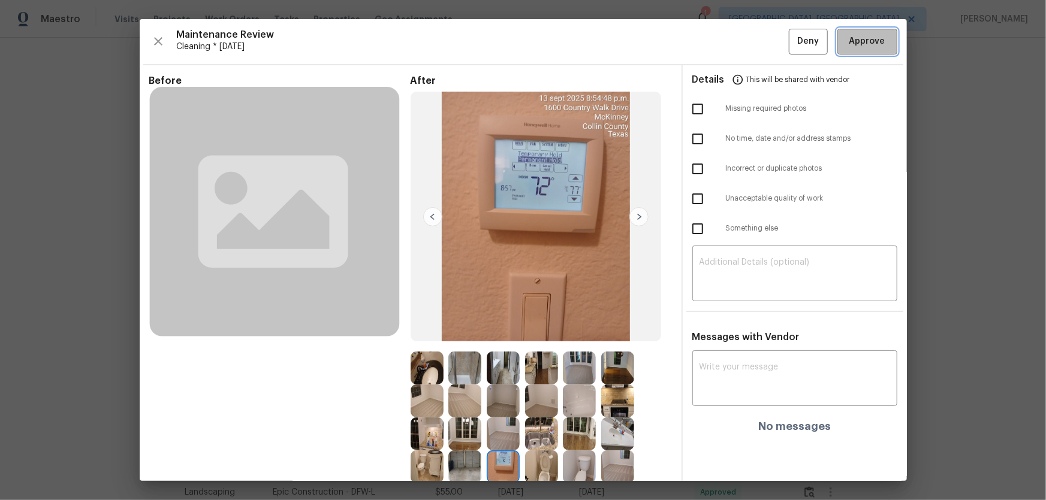
click at [744, 52] on button "Approve" at bounding box center [867, 42] width 60 height 26
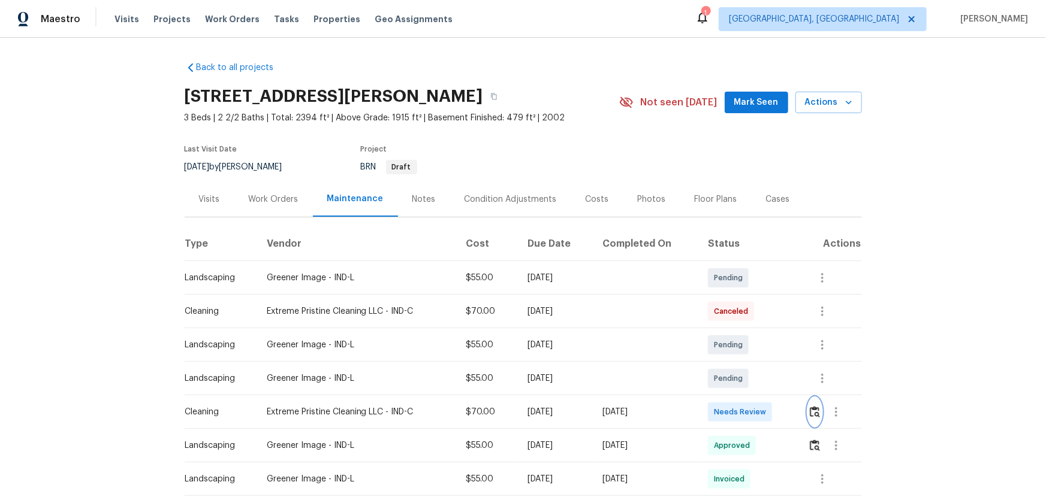
click at [744, 330] on img "button" at bounding box center [815, 411] width 10 height 11
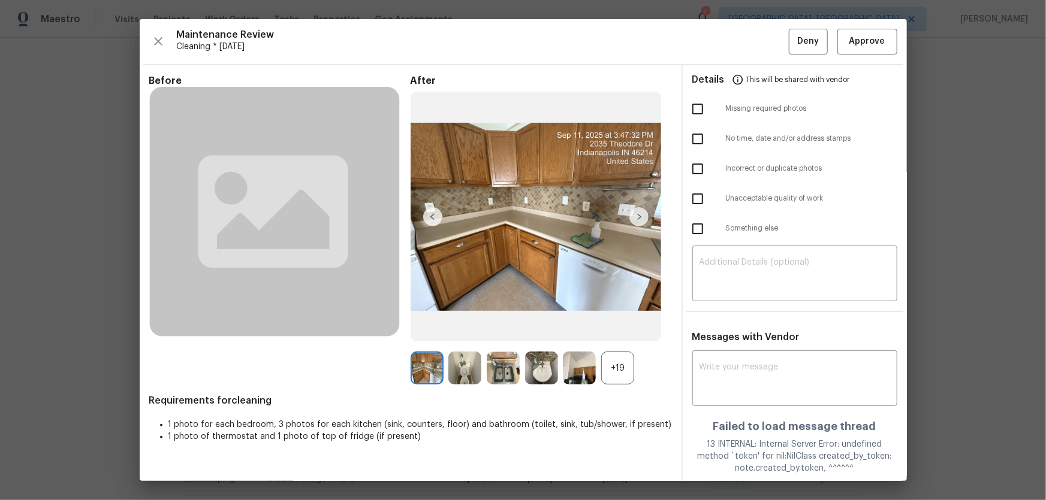
click at [609, 330] on div "+19" at bounding box center [617, 368] width 33 height 33
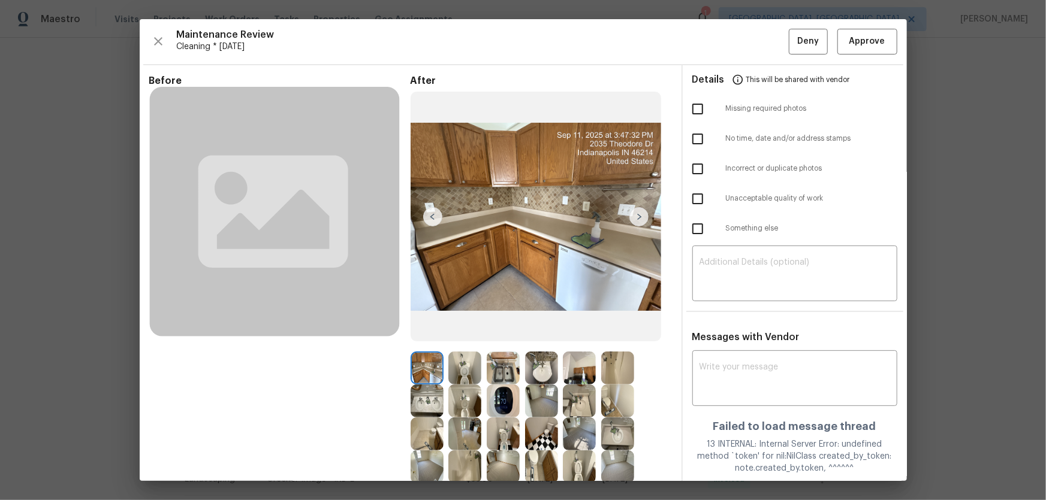
scroll to position [78, 0]
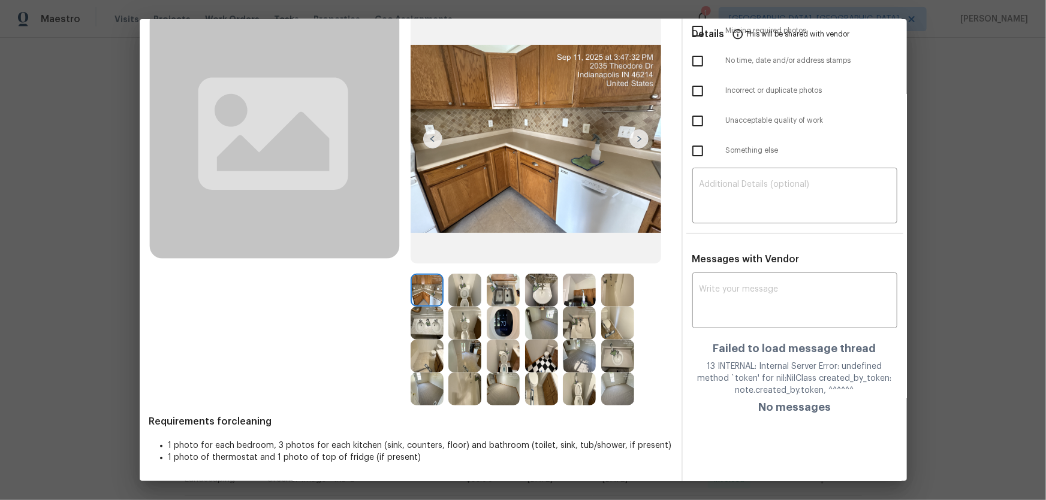
click at [464, 297] on img at bounding box center [464, 290] width 33 height 33
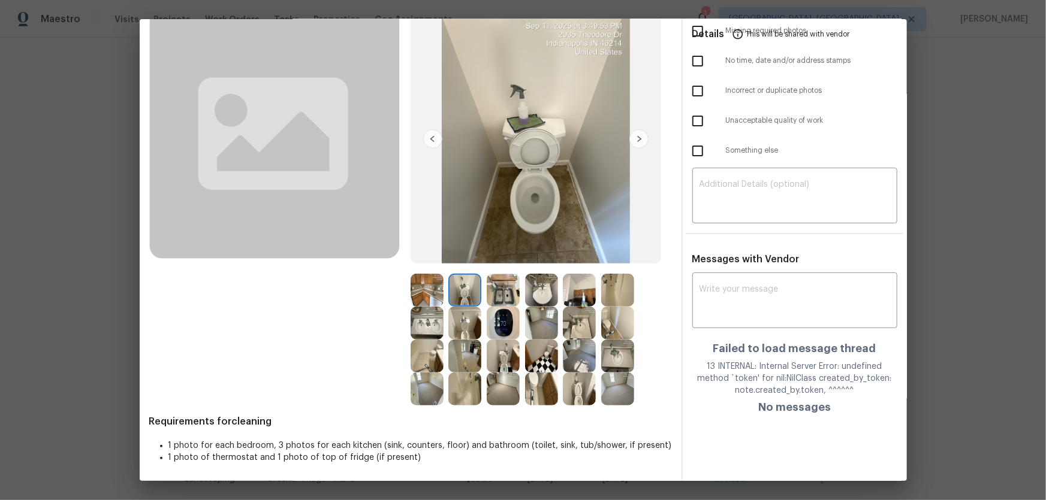
click at [464, 317] on img at bounding box center [464, 323] width 33 height 33
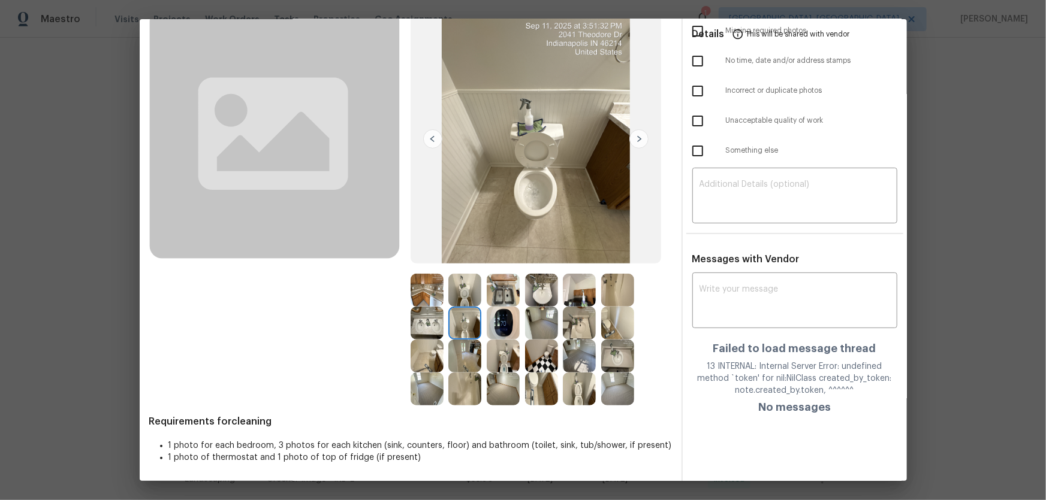
click at [497, 330] on img at bounding box center [503, 356] width 33 height 33
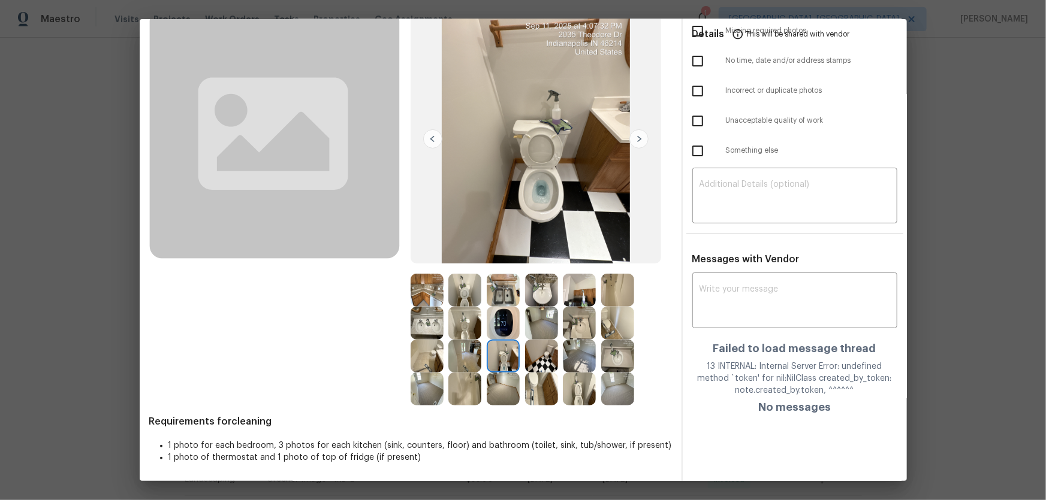
click at [532, 293] on img at bounding box center [541, 290] width 33 height 33
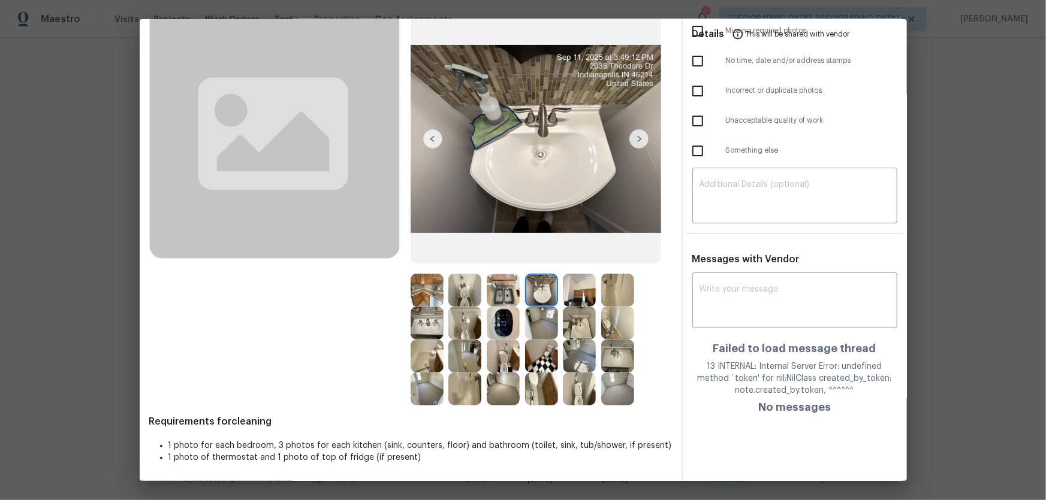
click at [576, 330] on img at bounding box center [579, 323] width 33 height 33
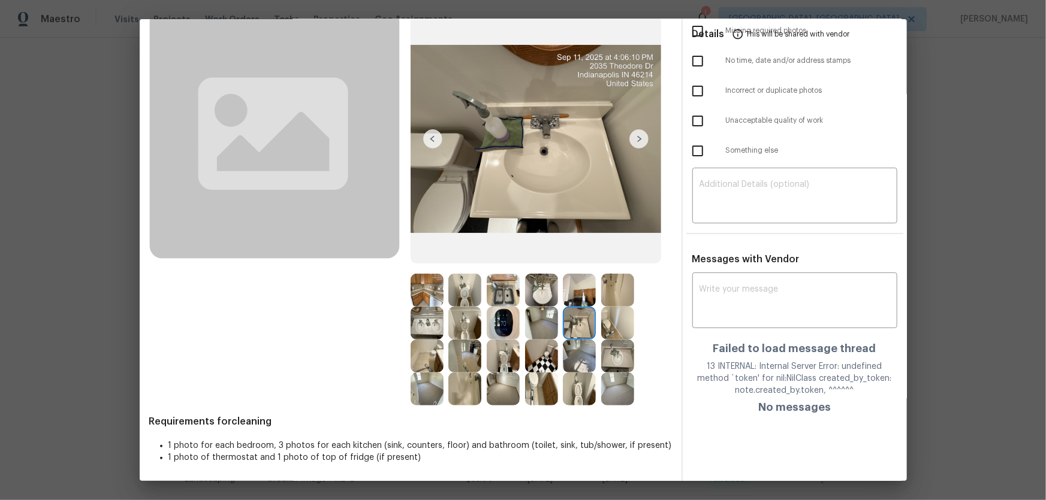
click at [612, 330] on img at bounding box center [617, 356] width 33 height 33
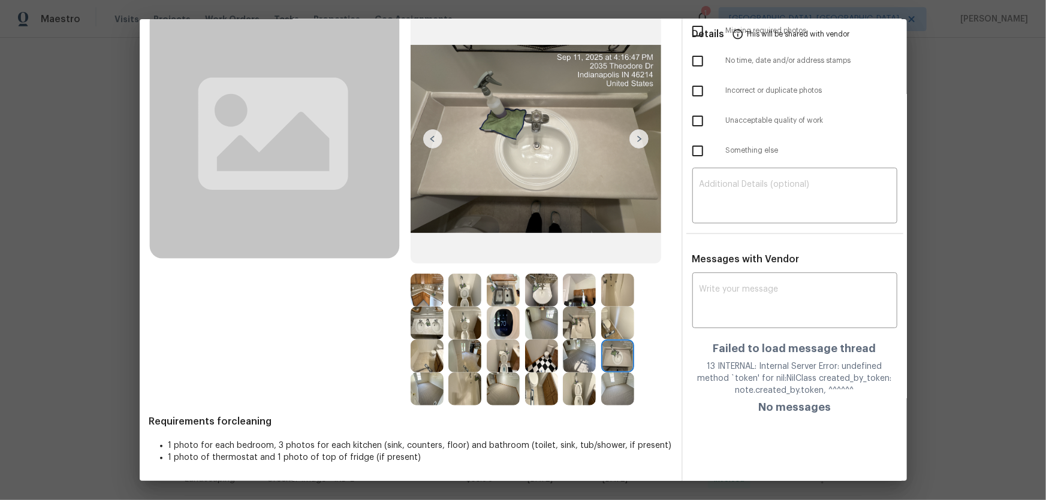
click at [614, 279] on img at bounding box center [617, 290] width 33 height 33
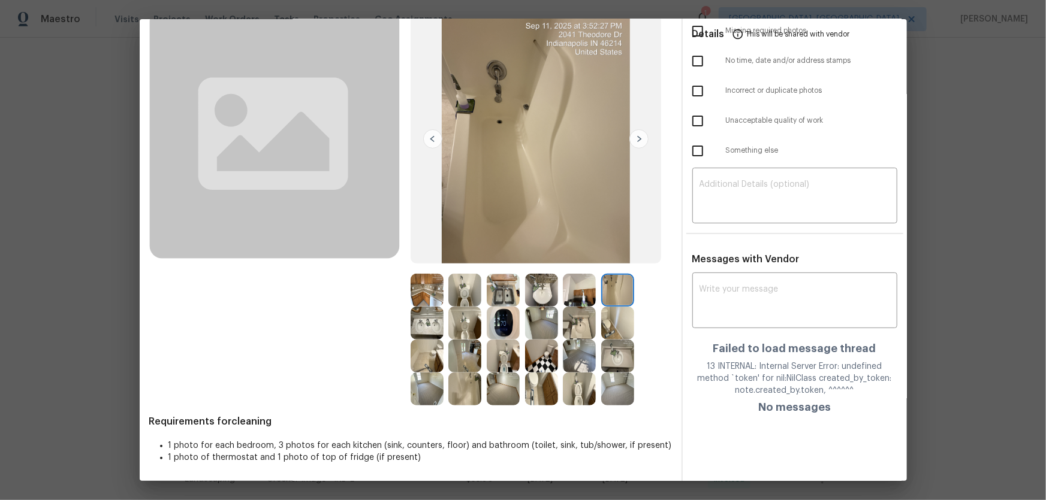
click at [452, 330] on img at bounding box center [464, 389] width 33 height 33
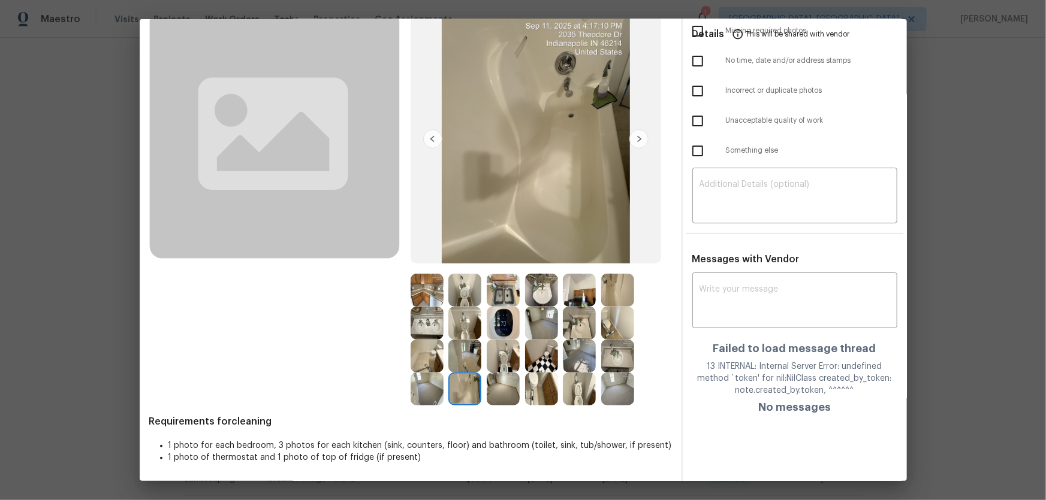
click at [611, 301] on img at bounding box center [617, 290] width 33 height 33
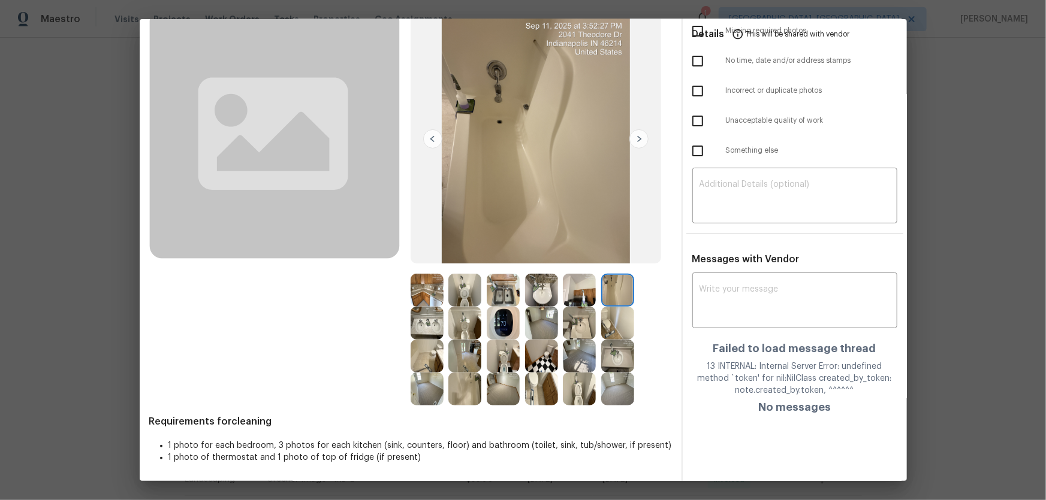
click at [461, 330] on img at bounding box center [464, 389] width 33 height 33
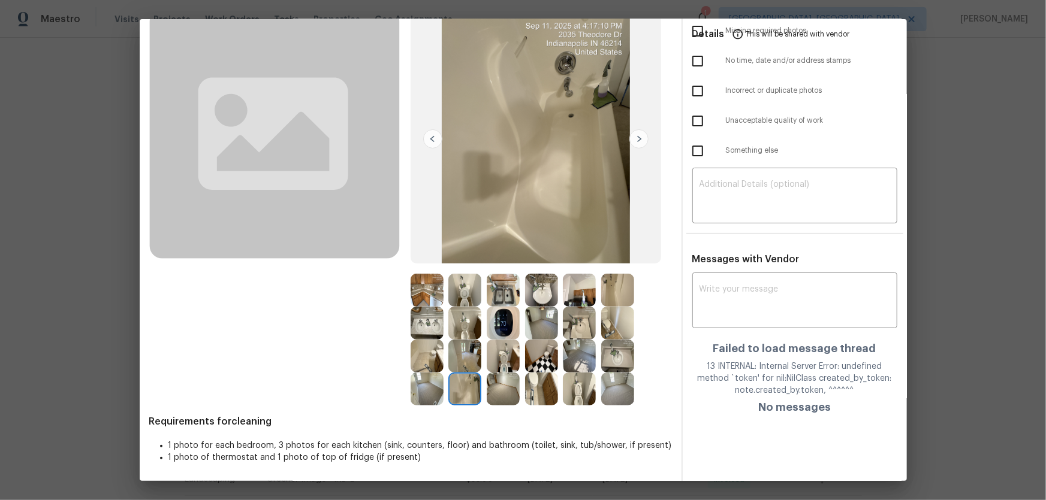
click at [597, 319] on div at bounding box center [582, 323] width 38 height 33
click at [612, 321] on img at bounding box center [617, 323] width 33 height 33
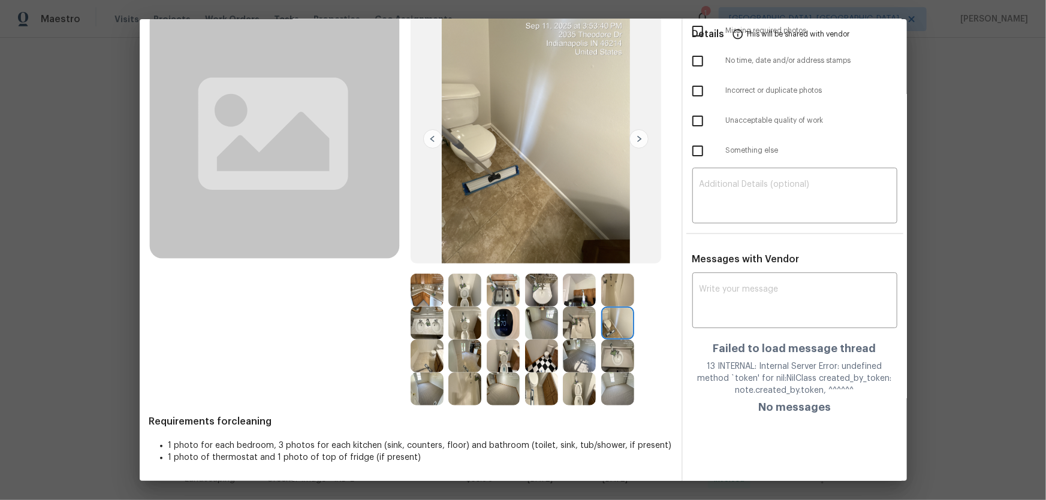
click at [587, 289] on img at bounding box center [579, 290] width 33 height 33
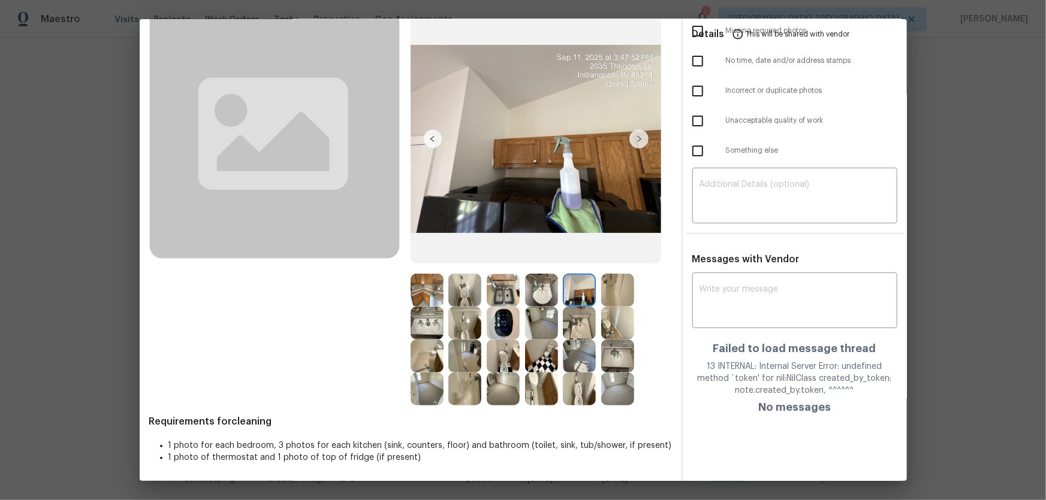
click at [581, 325] on img at bounding box center [579, 323] width 33 height 33
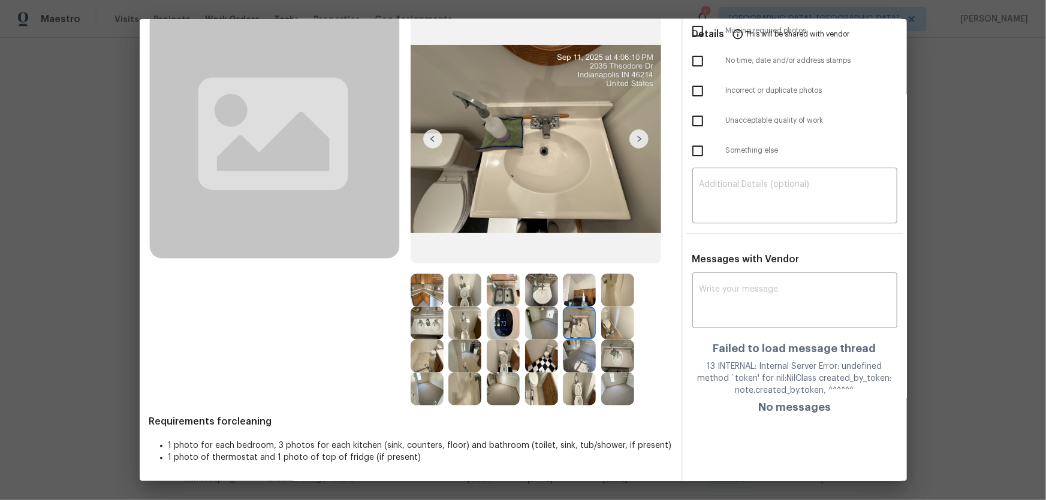
click at [576, 330] on img at bounding box center [579, 356] width 33 height 33
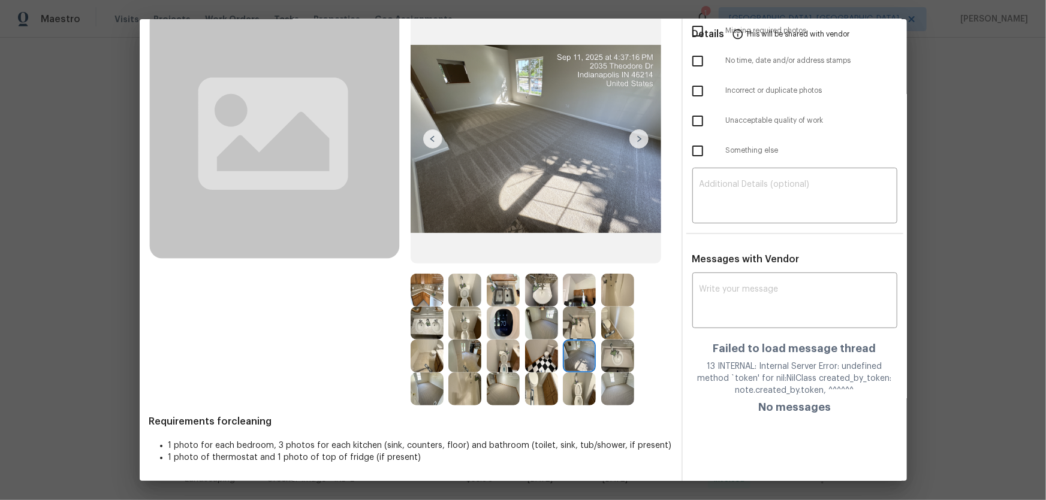
click at [587, 330] on img at bounding box center [579, 389] width 33 height 33
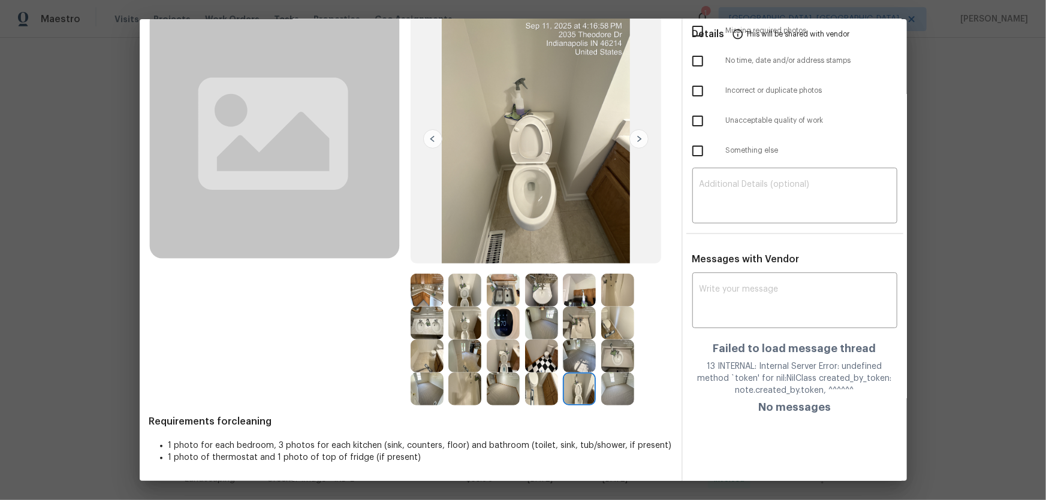
click at [451, 330] on img at bounding box center [464, 356] width 33 height 33
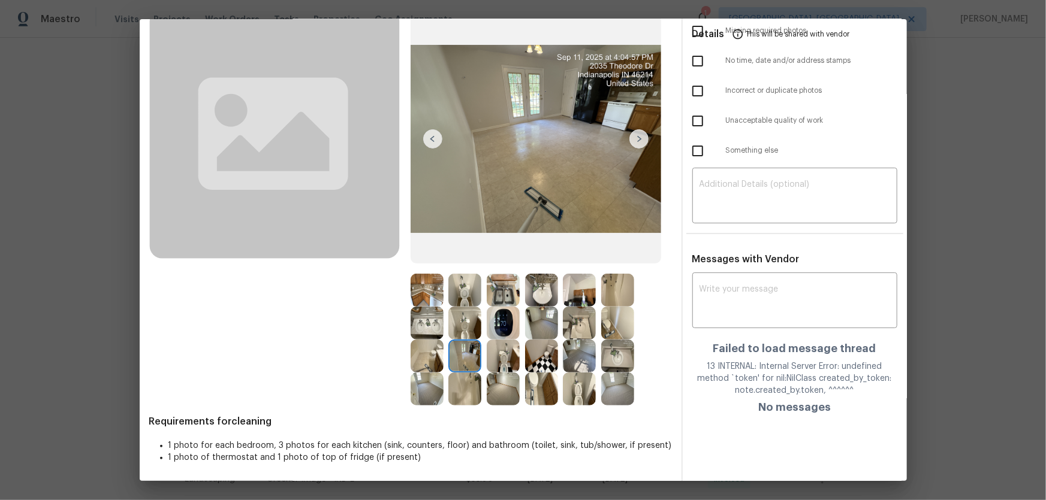
click at [436, 330] on img at bounding box center [426, 356] width 33 height 33
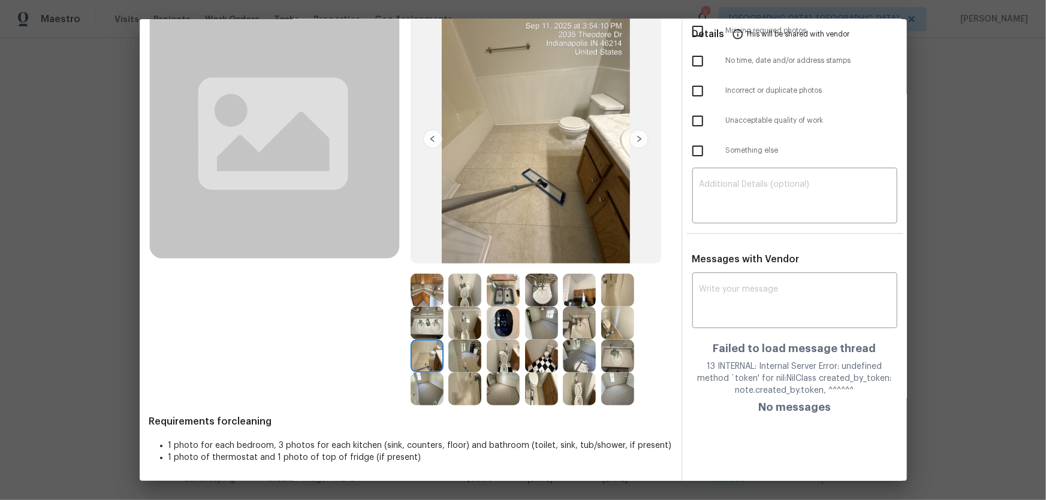
click at [428, 330] on img at bounding box center [426, 389] width 33 height 33
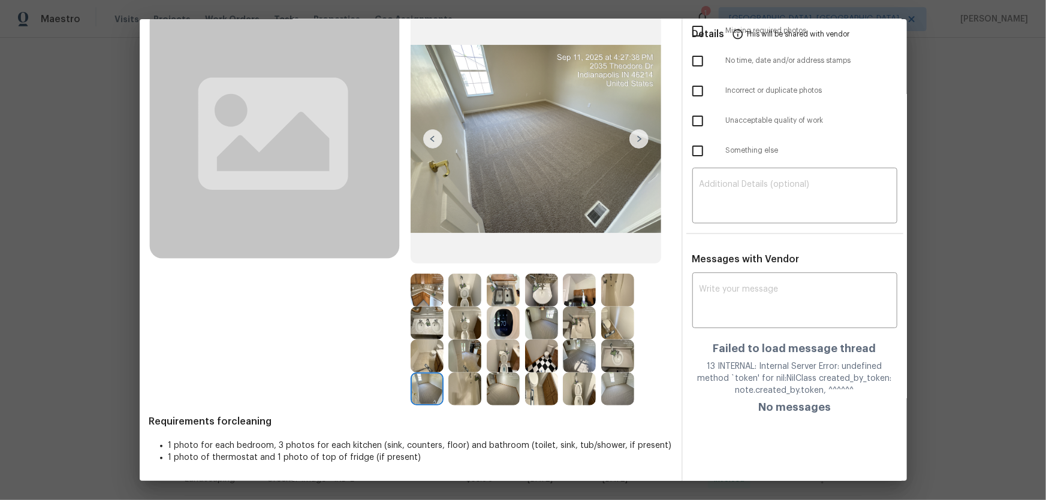
click at [501, 330] on img at bounding box center [503, 389] width 33 height 33
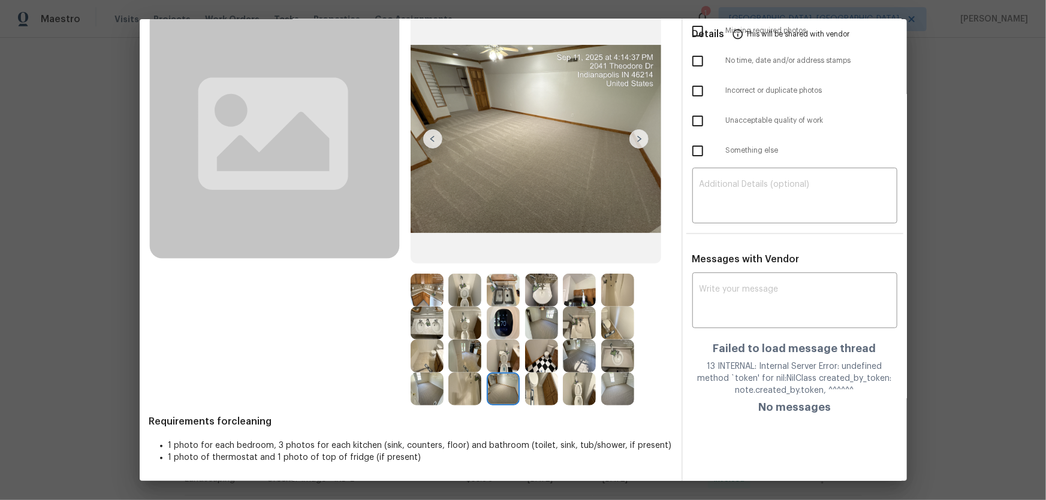
click at [536, 321] on img at bounding box center [541, 323] width 33 height 33
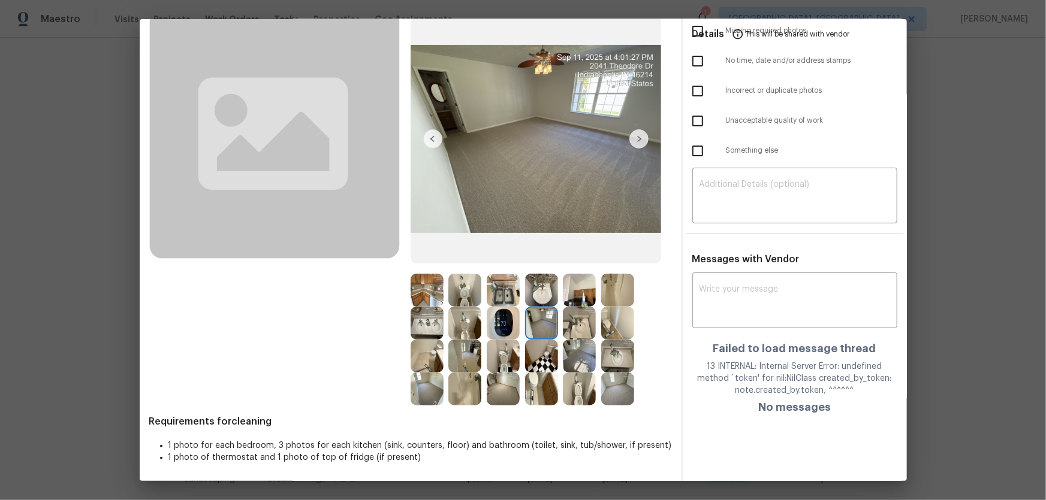
click at [536, 298] on img at bounding box center [541, 290] width 33 height 33
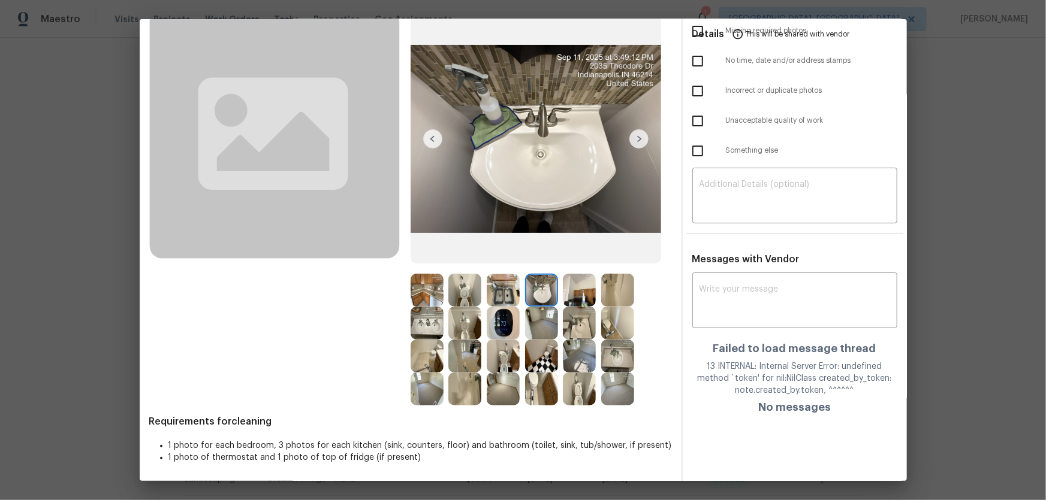
click at [509, 297] on img at bounding box center [503, 290] width 33 height 33
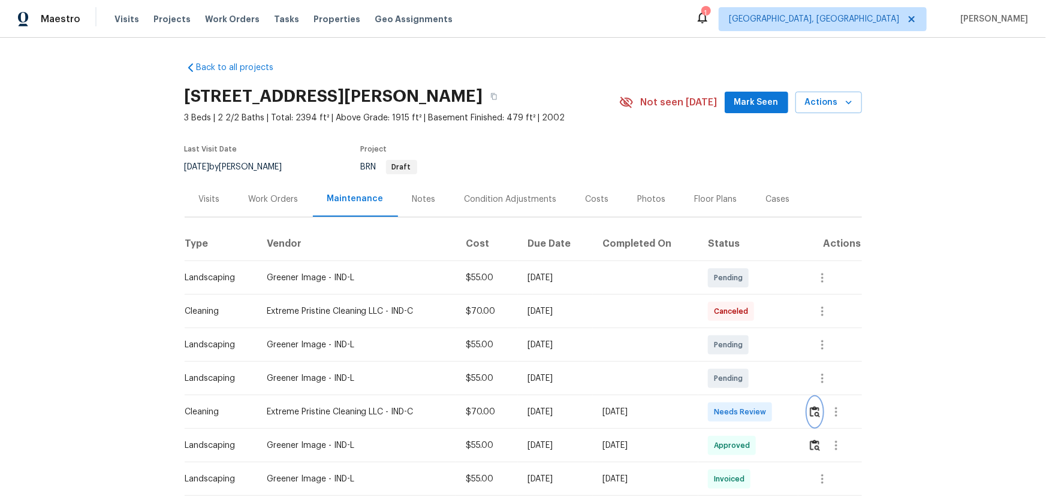
click at [744, 330] on img "button" at bounding box center [815, 411] width 10 height 11
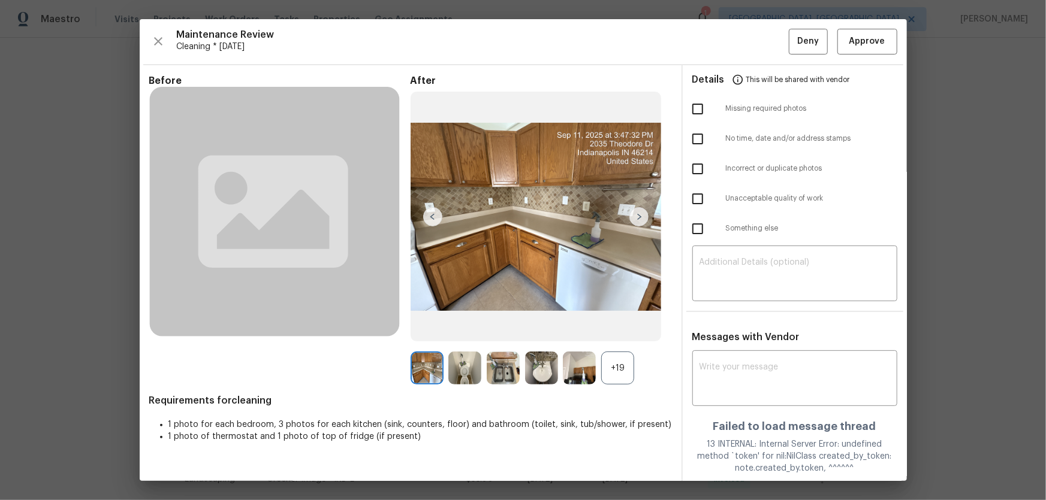
click at [620, 330] on div "+19" at bounding box center [617, 368] width 33 height 33
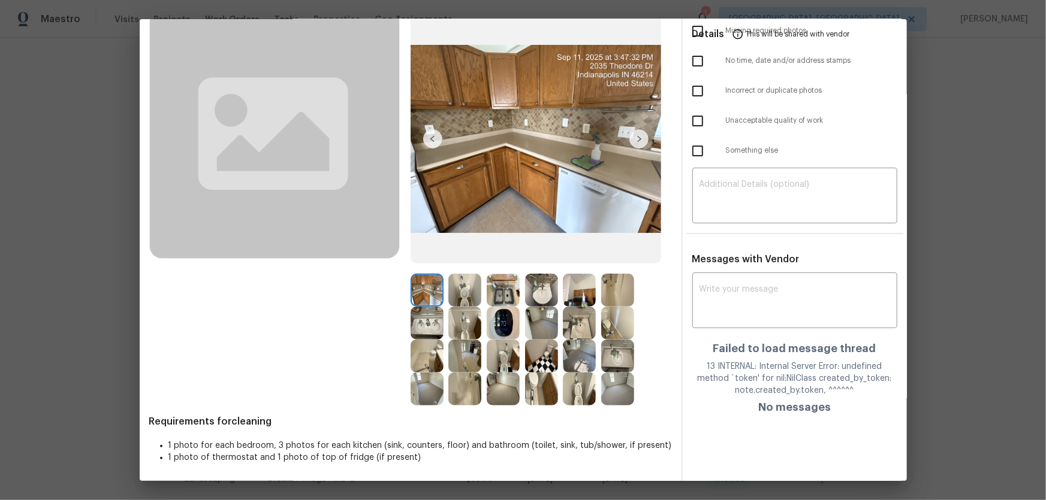
click at [538, 330] on img at bounding box center [541, 323] width 33 height 33
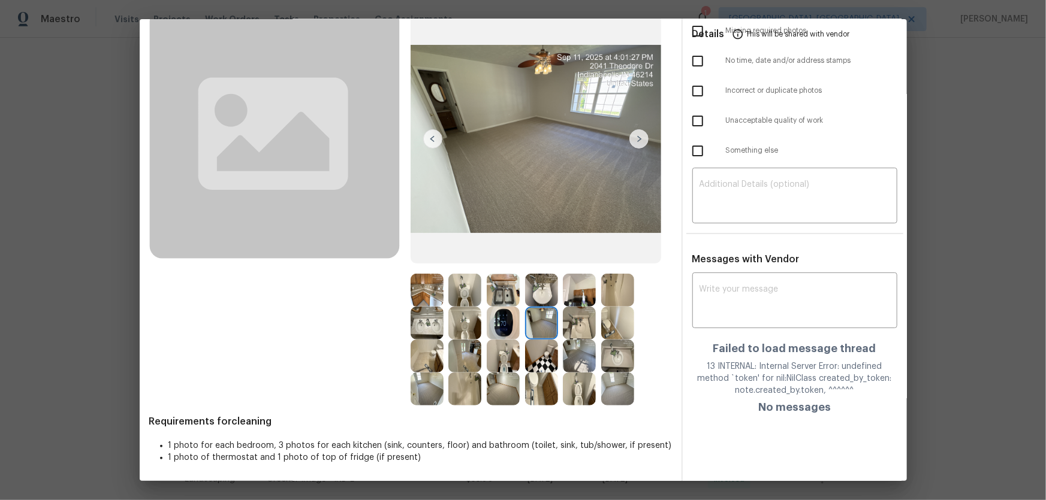
click at [566, 330] on img at bounding box center [579, 356] width 33 height 33
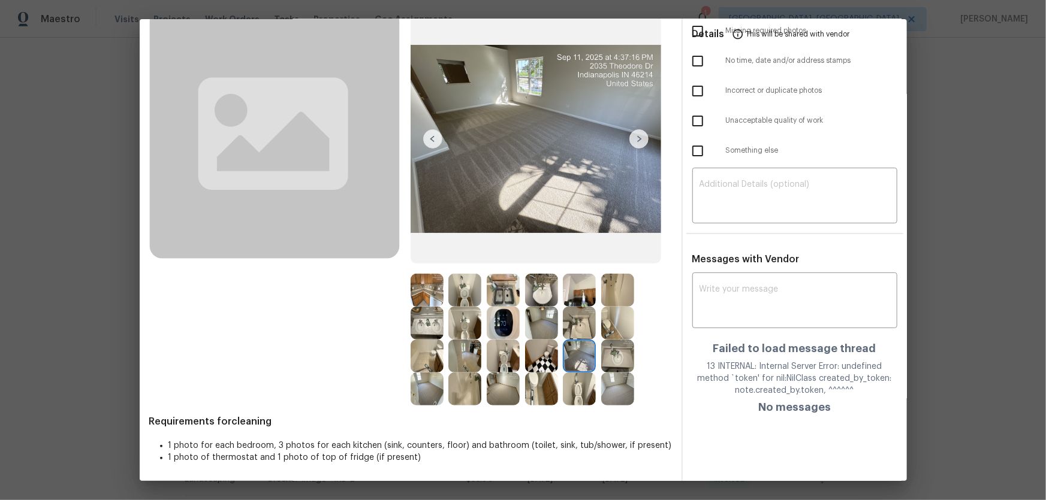
click at [614, 330] on img at bounding box center [617, 389] width 33 height 33
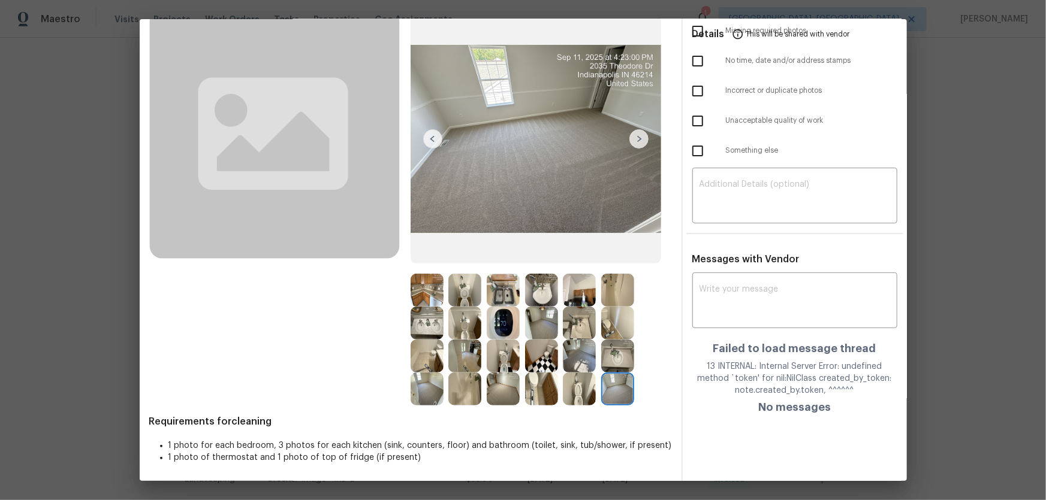
click at [491, 330] on img at bounding box center [503, 389] width 33 height 33
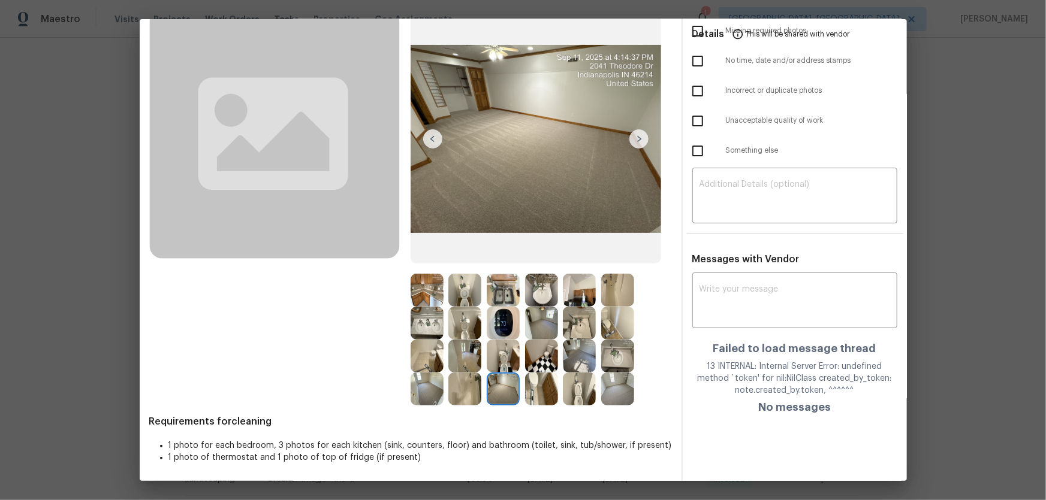
click at [437, 330] on img at bounding box center [426, 389] width 33 height 33
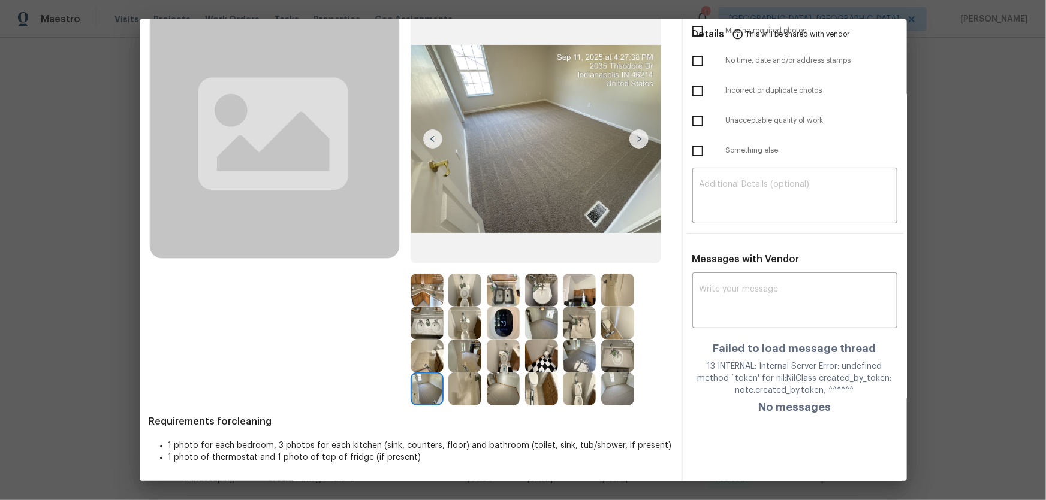
click at [428, 330] on img at bounding box center [426, 356] width 33 height 33
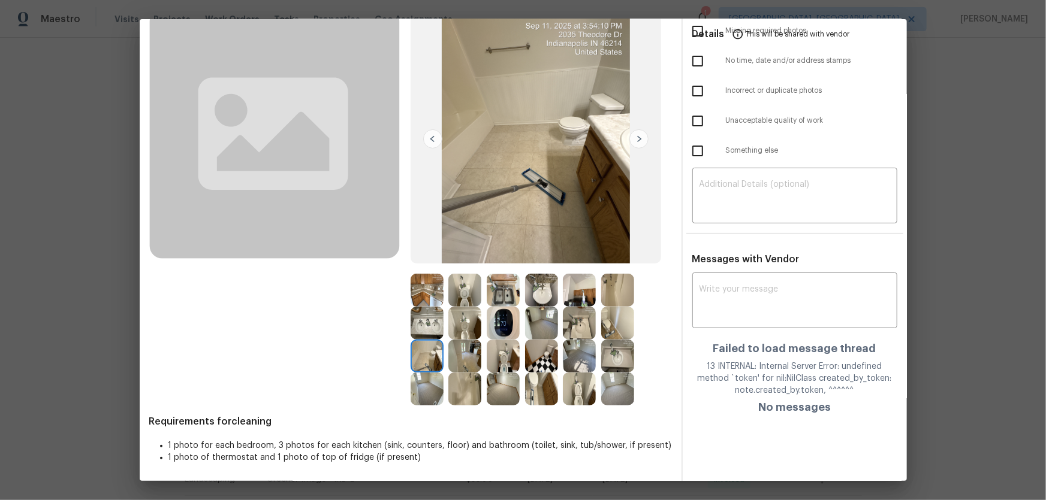
click at [455, 330] on img at bounding box center [464, 356] width 33 height 33
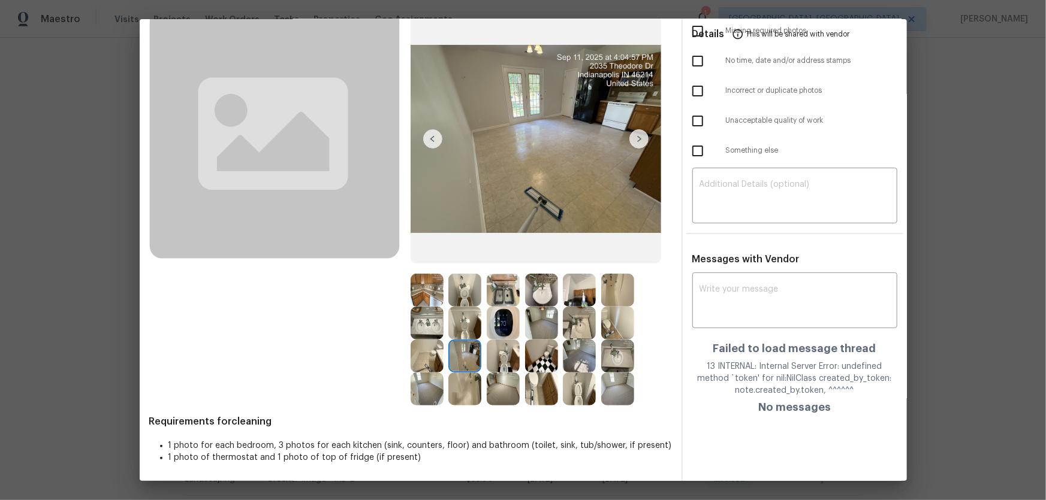
click at [459, 328] on img at bounding box center [464, 323] width 33 height 33
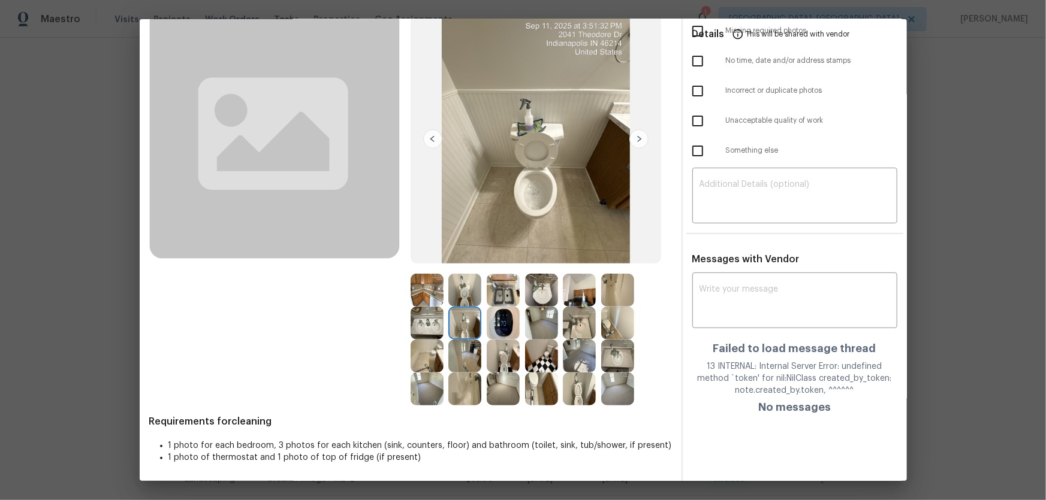
click at [509, 315] on img at bounding box center [503, 323] width 33 height 33
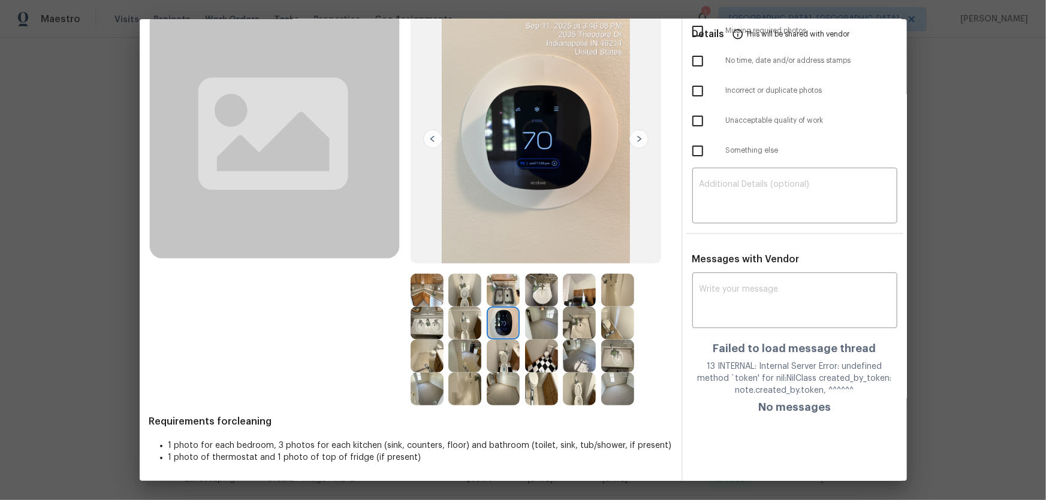
click at [502, 300] on img at bounding box center [503, 290] width 33 height 33
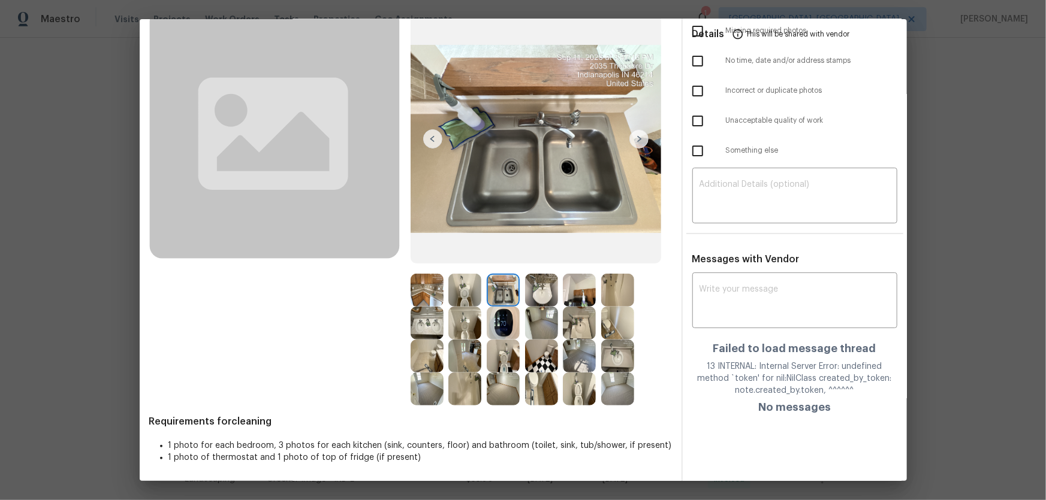
click at [545, 298] on img at bounding box center [541, 290] width 33 height 33
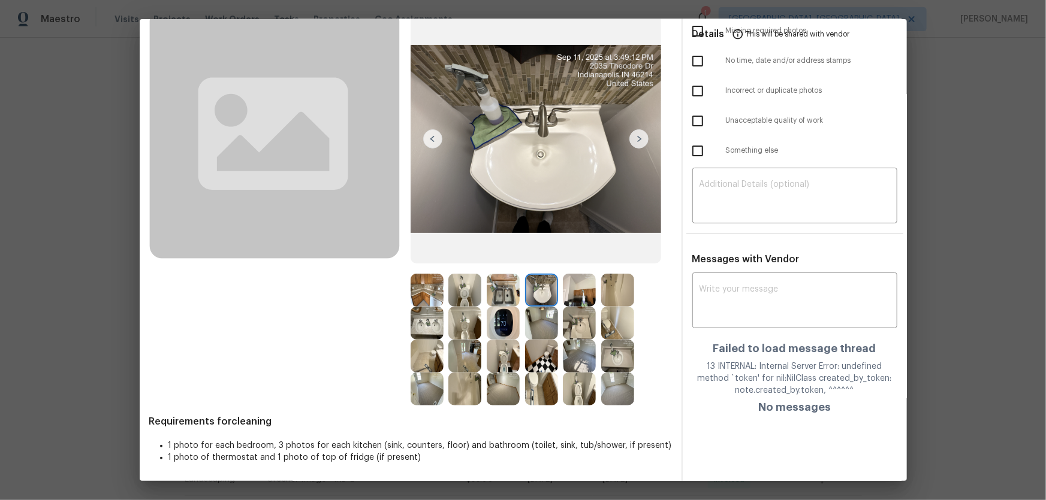
click at [563, 298] on img at bounding box center [579, 290] width 33 height 33
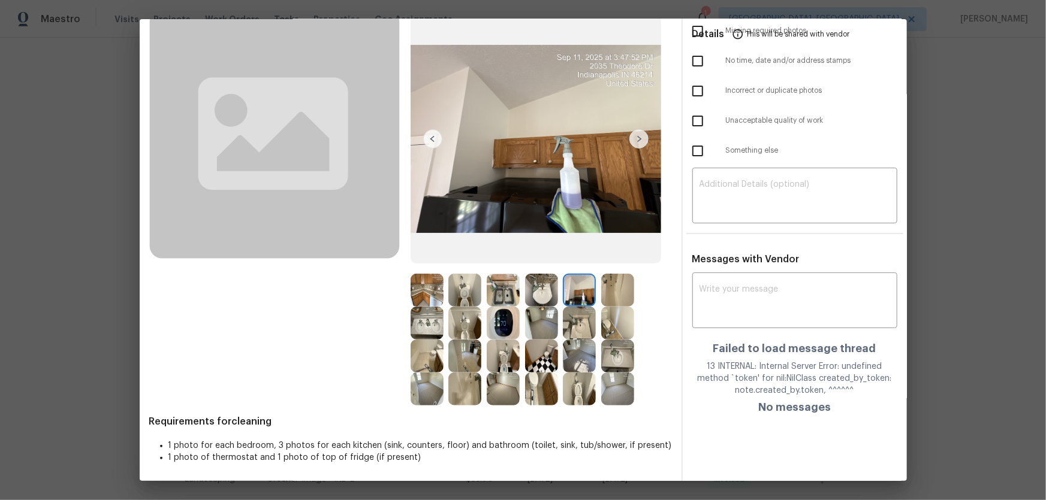
click at [572, 315] on img at bounding box center [579, 323] width 33 height 33
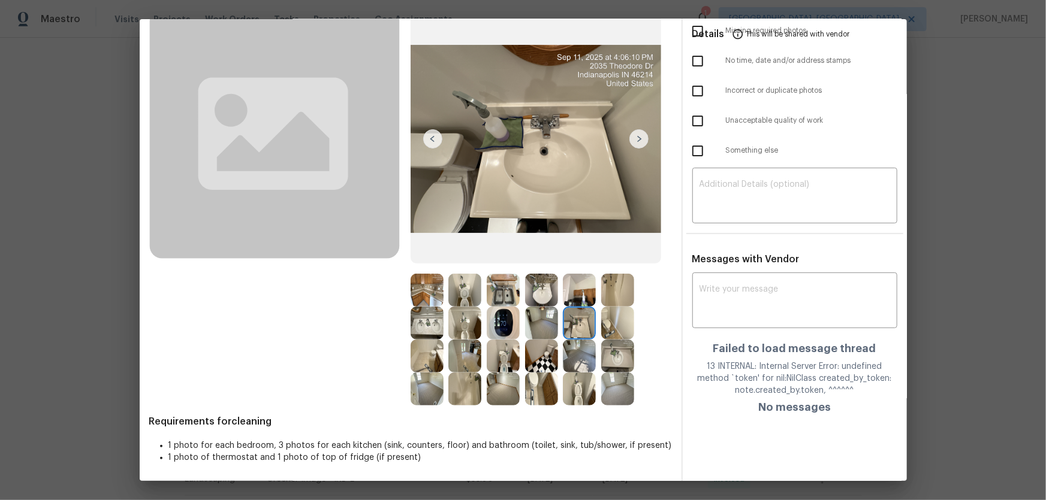
click at [566, 319] on img at bounding box center [579, 323] width 33 height 33
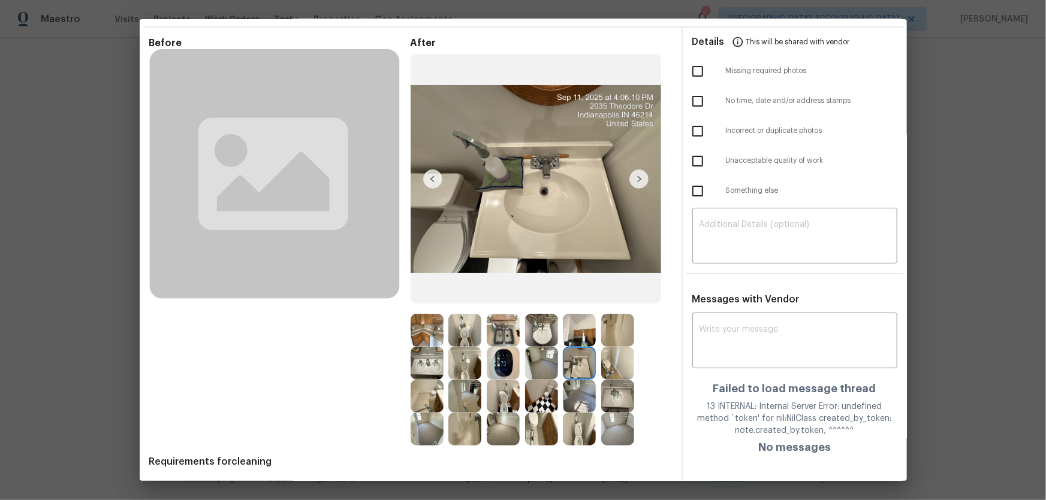
scroll to position [0, 0]
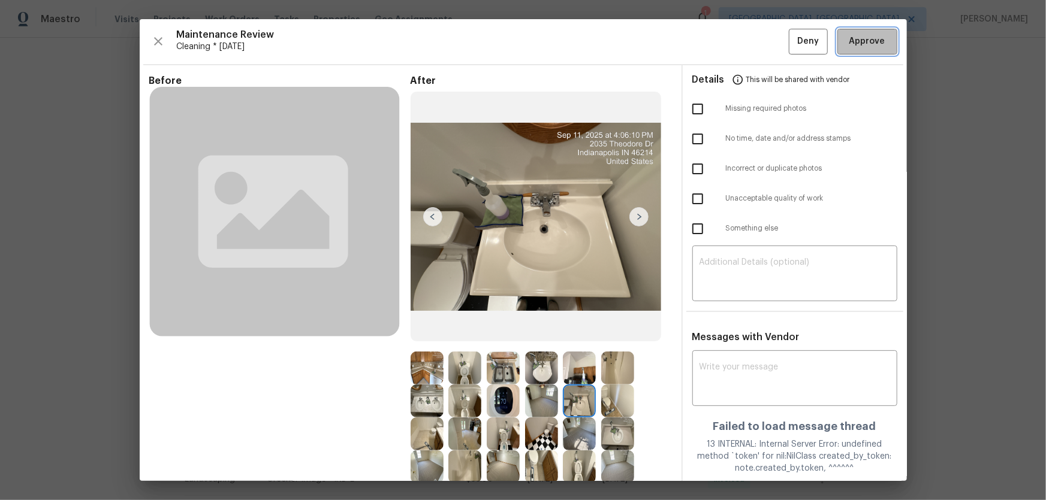
click at [744, 40] on span "Approve" at bounding box center [867, 41] width 36 height 15
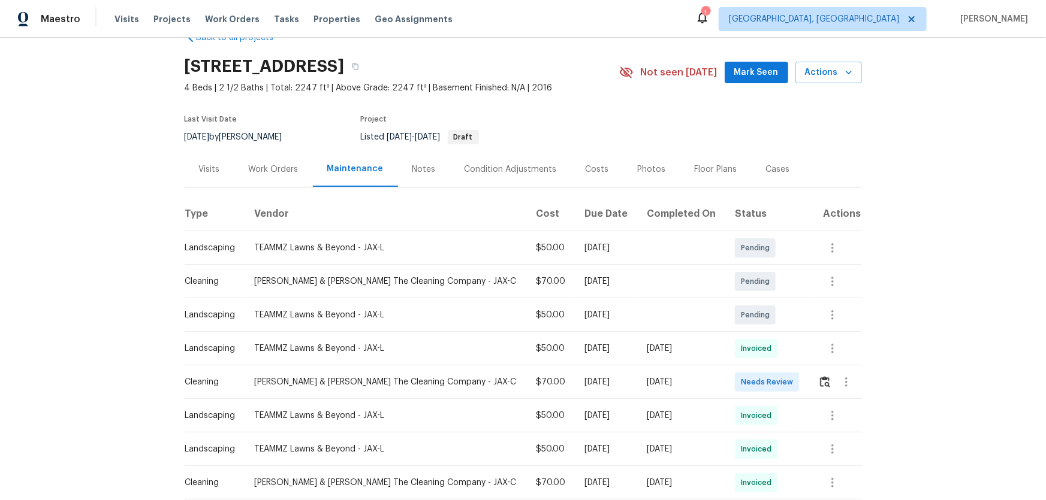
scroll to position [54, 0]
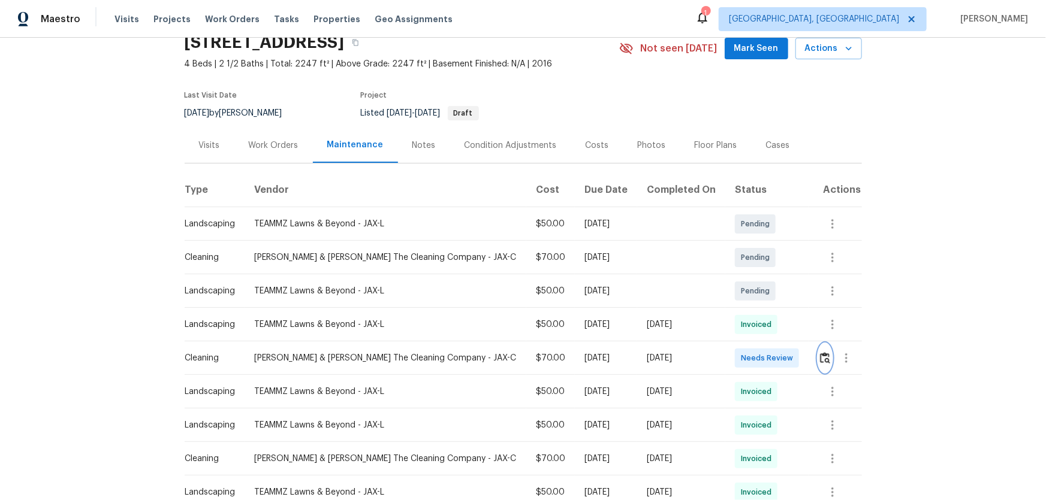
click at [744, 330] on img "button" at bounding box center [825, 357] width 10 height 11
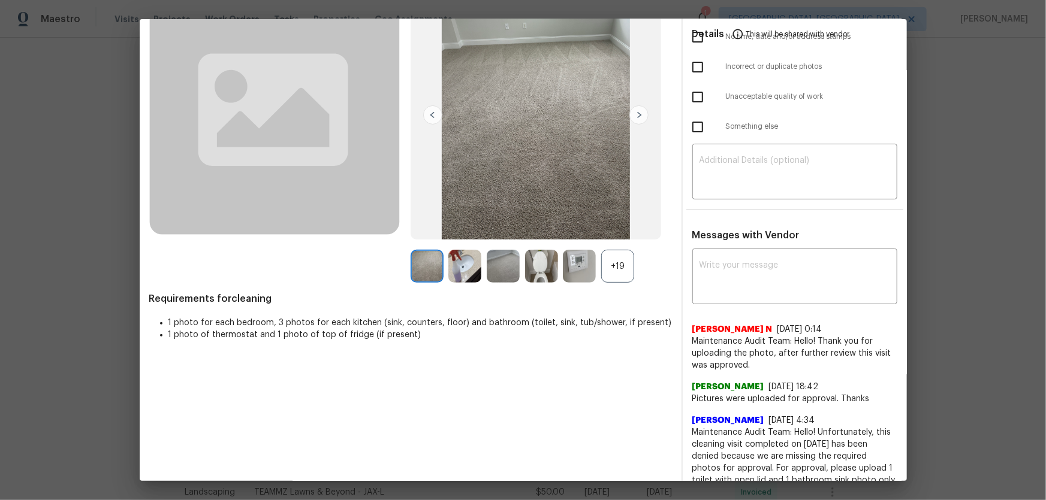
scroll to position [108, 0]
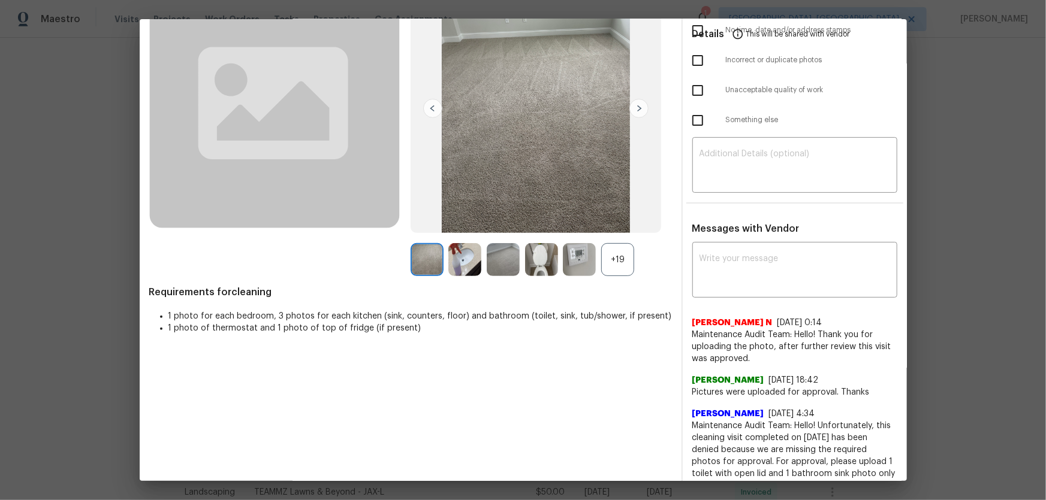
click at [611, 254] on div "+19" at bounding box center [617, 259] width 33 height 33
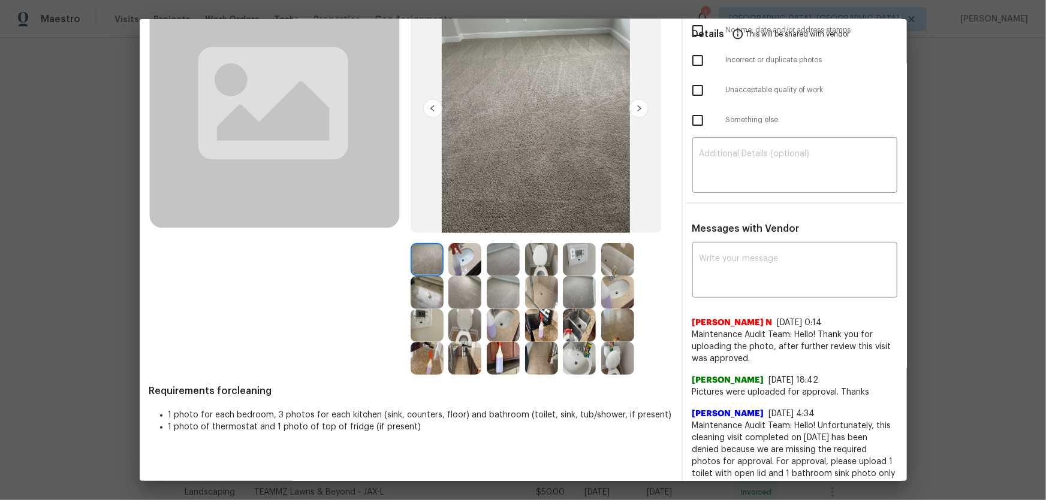
click at [566, 264] on img at bounding box center [579, 259] width 33 height 33
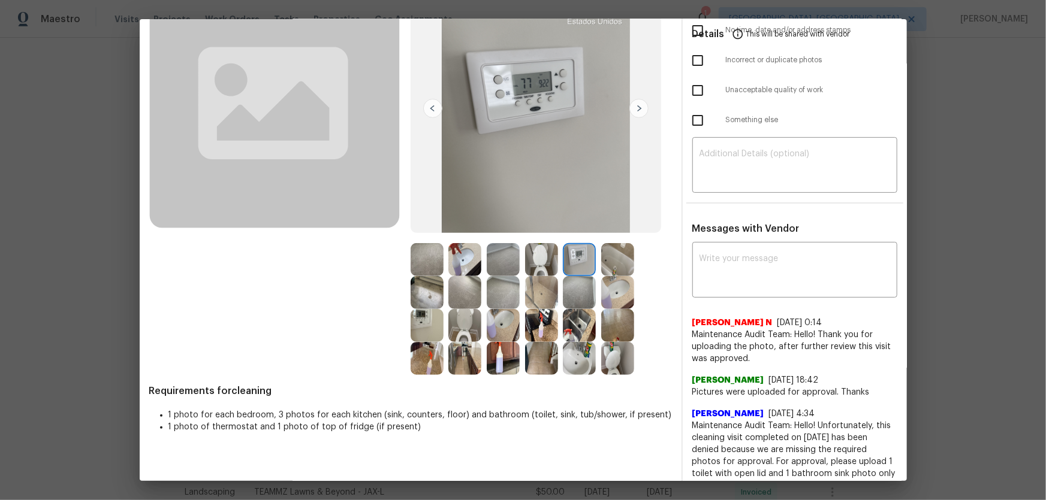
click at [545, 258] on img at bounding box center [541, 259] width 33 height 33
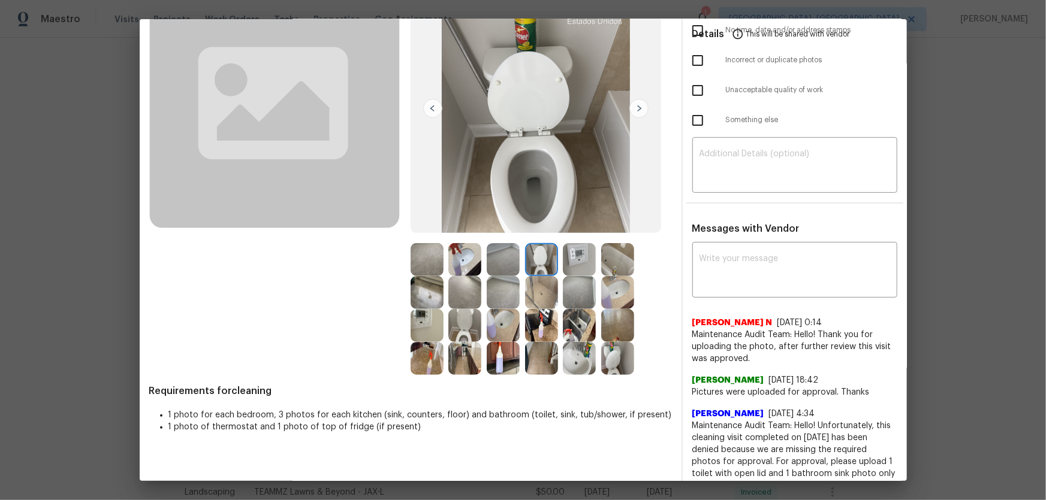
click at [466, 327] on img at bounding box center [464, 325] width 33 height 33
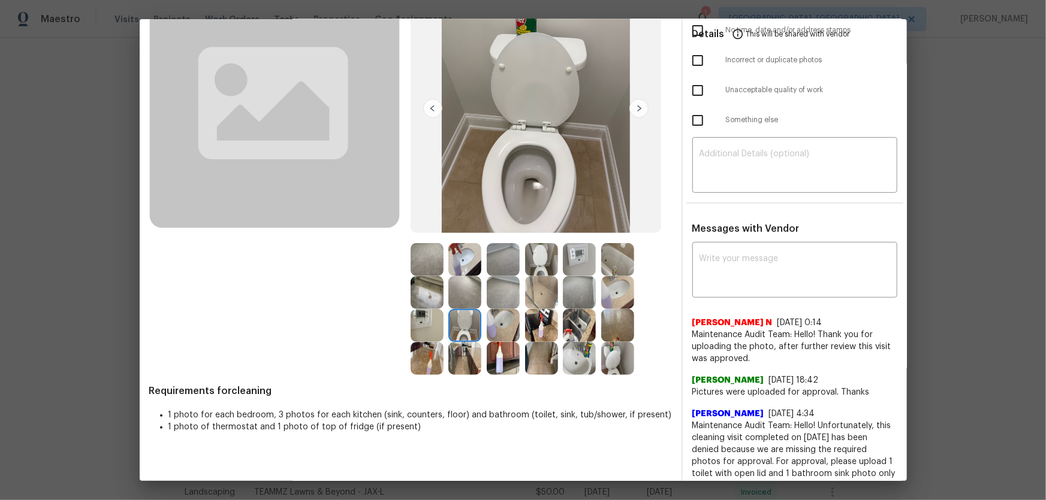
click at [602, 330] on img at bounding box center [617, 358] width 33 height 33
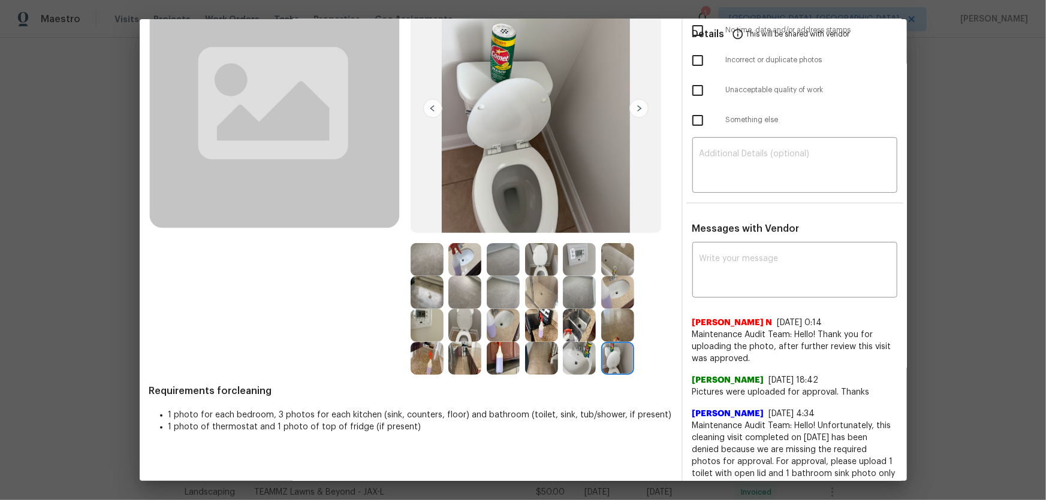
click at [587, 330] on img at bounding box center [579, 358] width 33 height 33
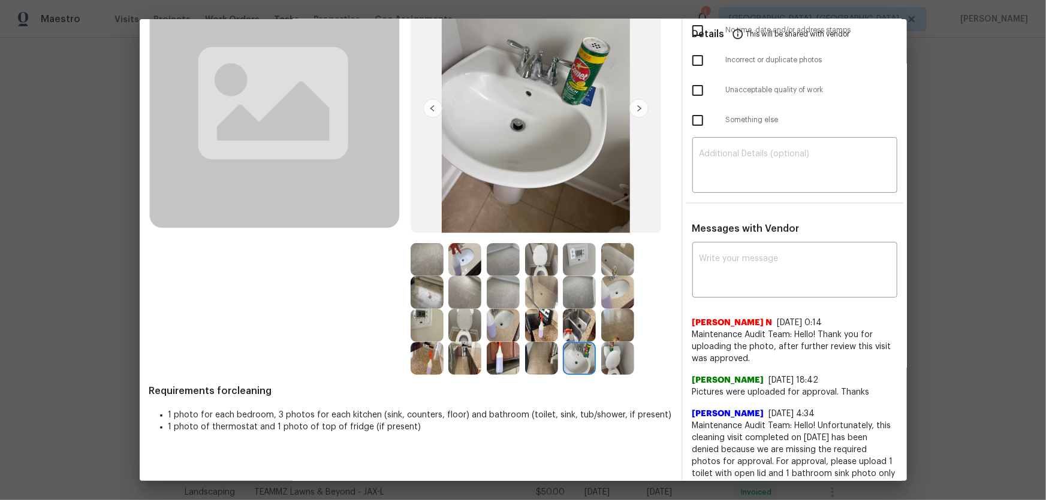
click at [506, 330] on img at bounding box center [503, 325] width 33 height 33
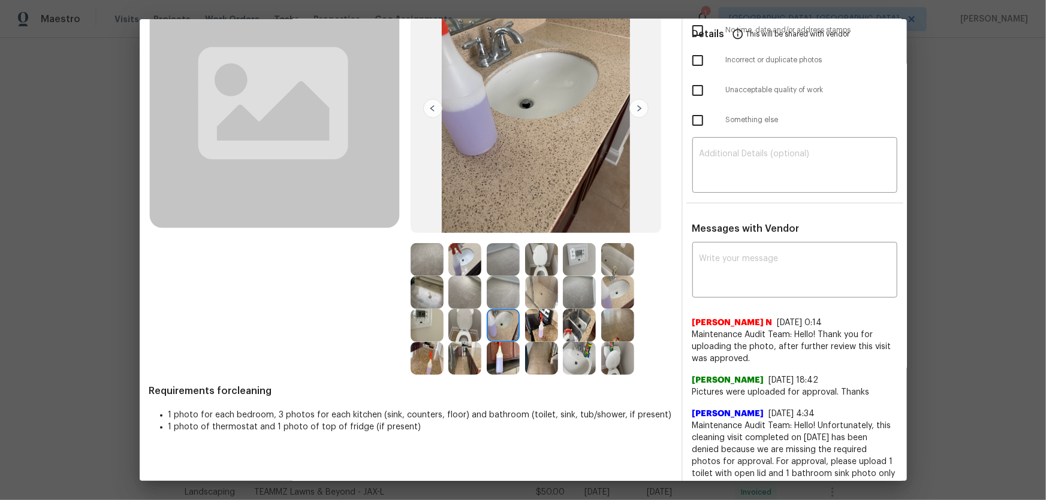
click at [621, 292] on img at bounding box center [617, 292] width 33 height 33
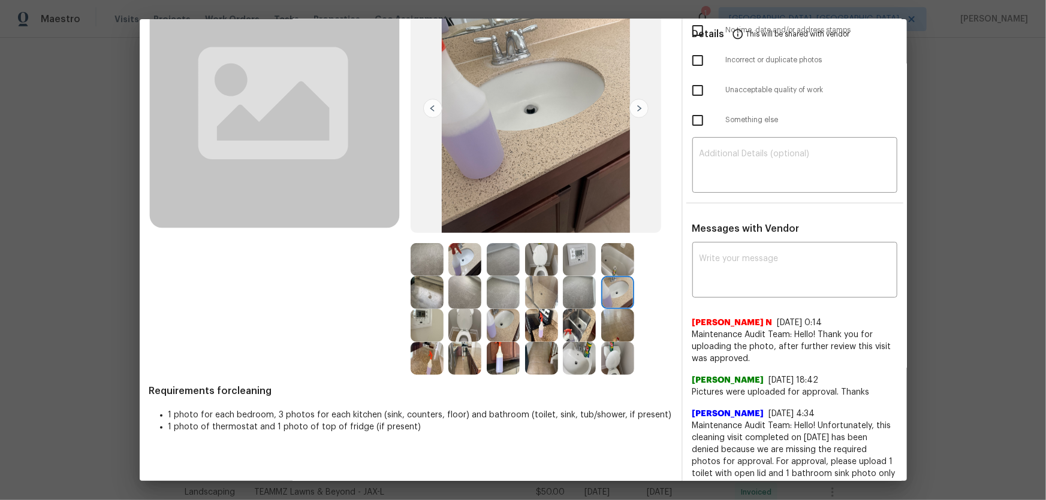
click at [541, 294] on img at bounding box center [541, 292] width 33 height 33
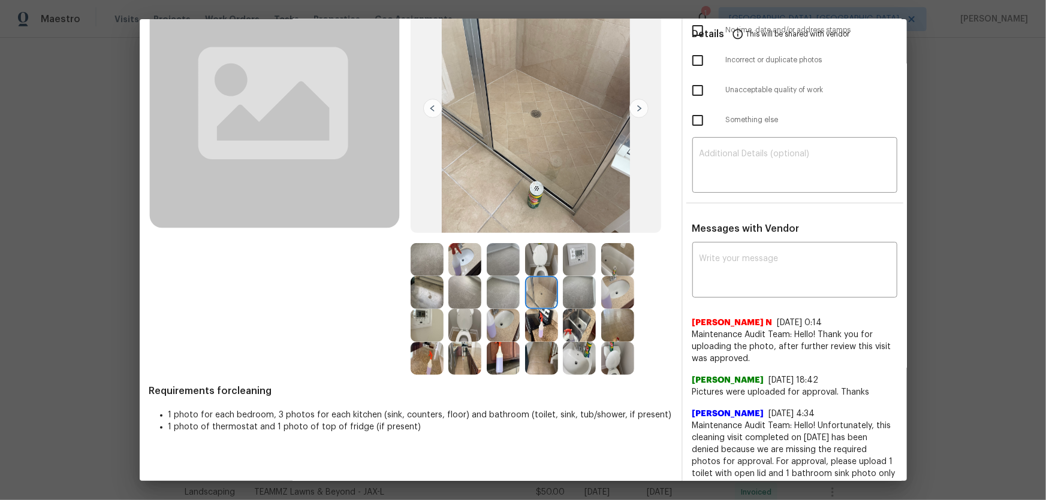
click at [620, 259] on img at bounding box center [617, 259] width 33 height 33
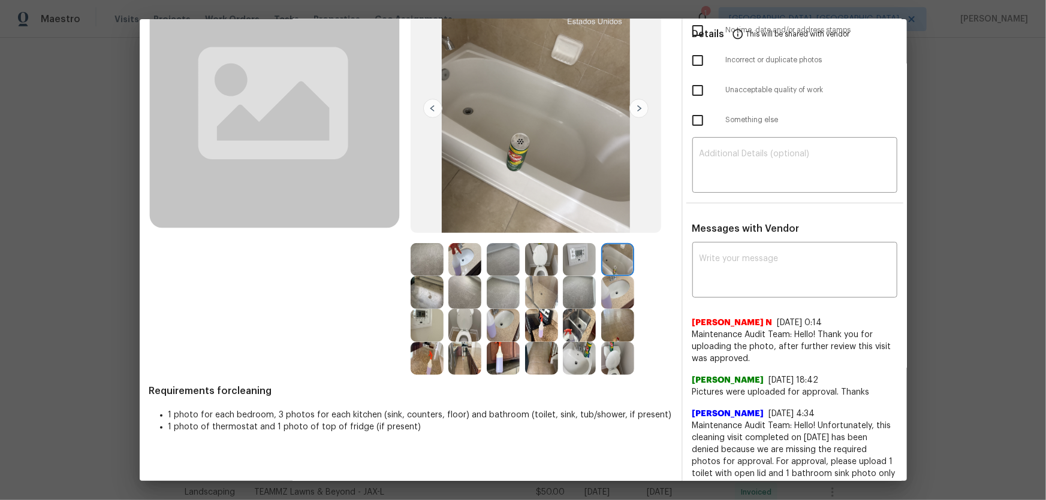
click at [577, 258] on img at bounding box center [579, 259] width 33 height 33
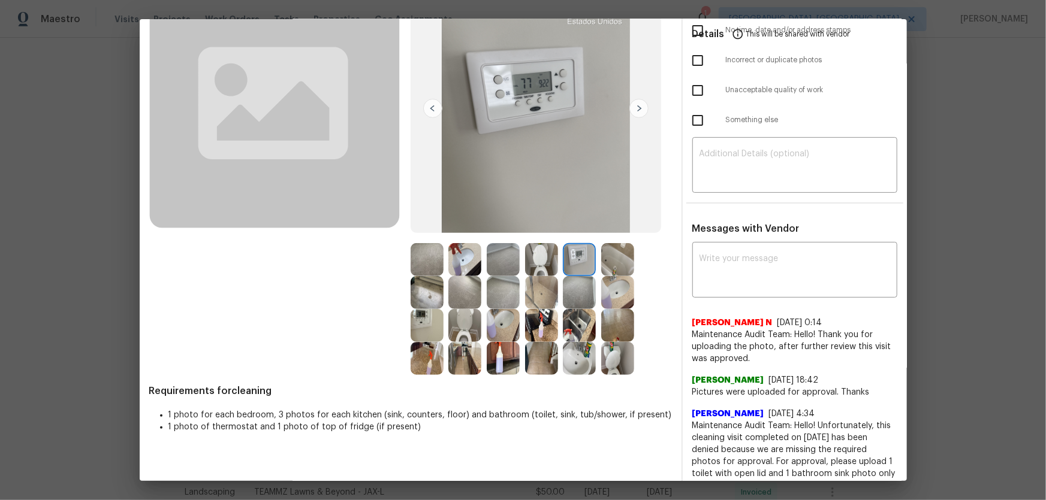
click at [519, 261] on div at bounding box center [506, 259] width 38 height 33
click at [494, 286] on img at bounding box center [503, 292] width 33 height 33
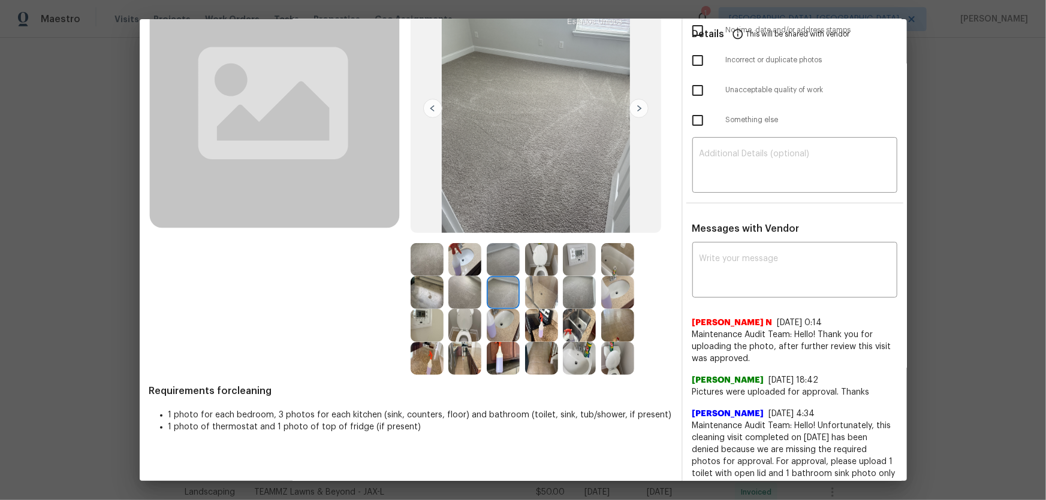
click at [494, 251] on img at bounding box center [503, 259] width 33 height 33
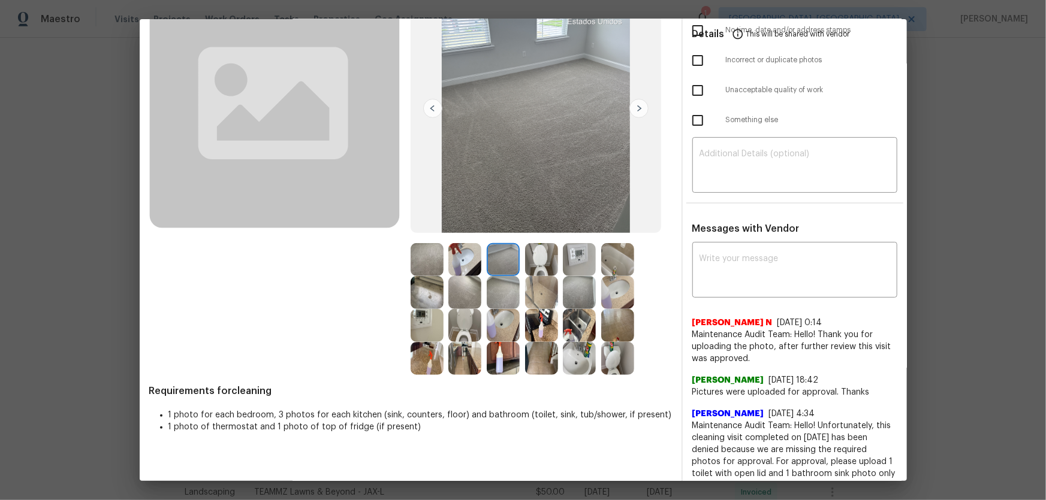
click at [473, 282] on img at bounding box center [464, 292] width 33 height 33
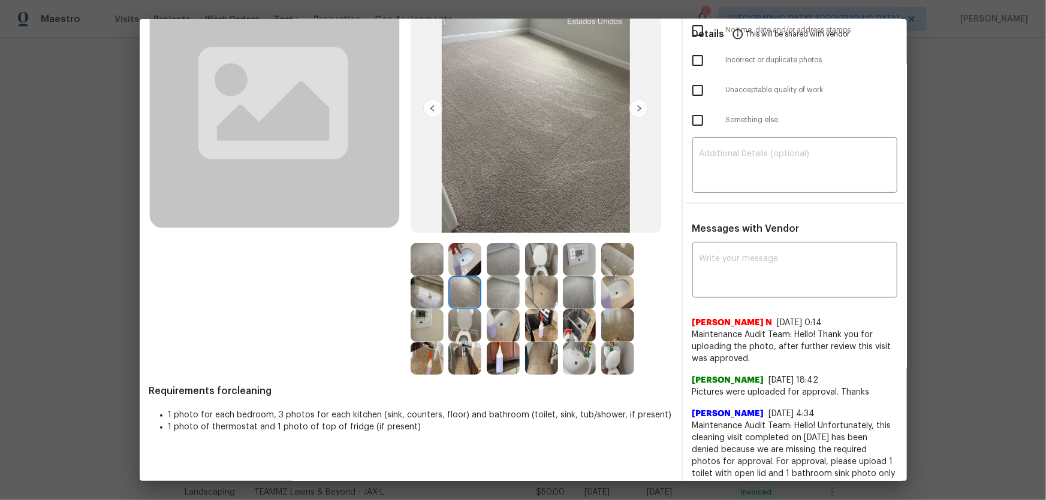
click at [440, 265] on div at bounding box center [429, 259] width 38 height 33
click at [473, 330] on img at bounding box center [464, 325] width 33 height 33
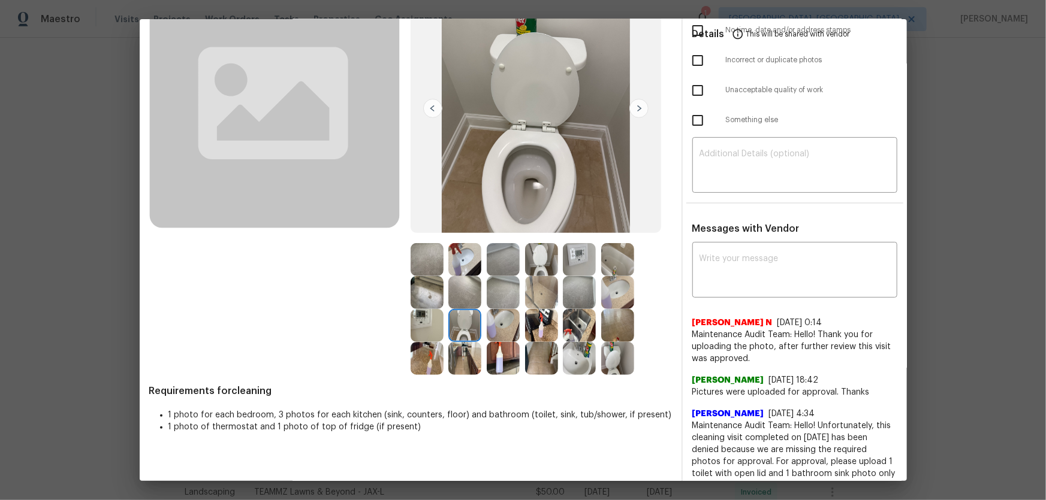
click at [472, 330] on img at bounding box center [464, 358] width 33 height 33
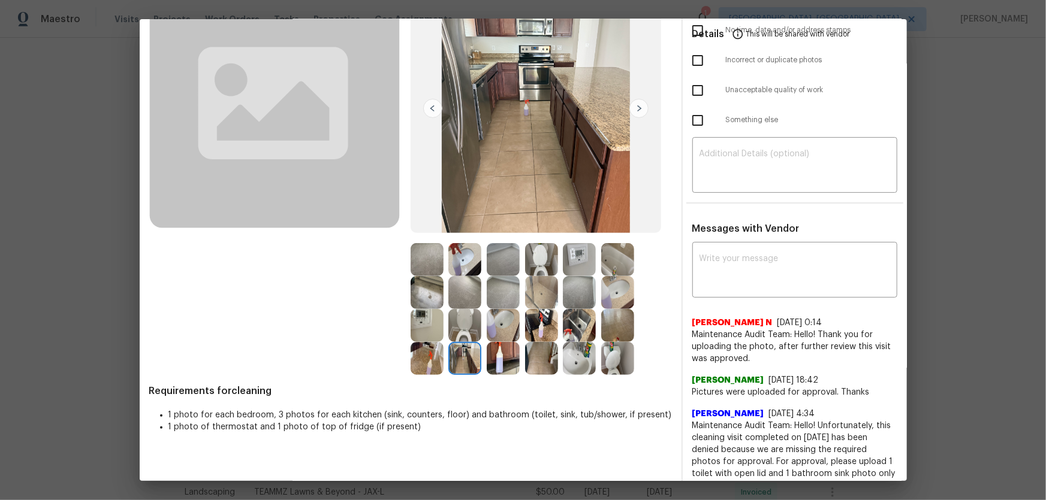
click at [496, 330] on img at bounding box center [503, 358] width 33 height 33
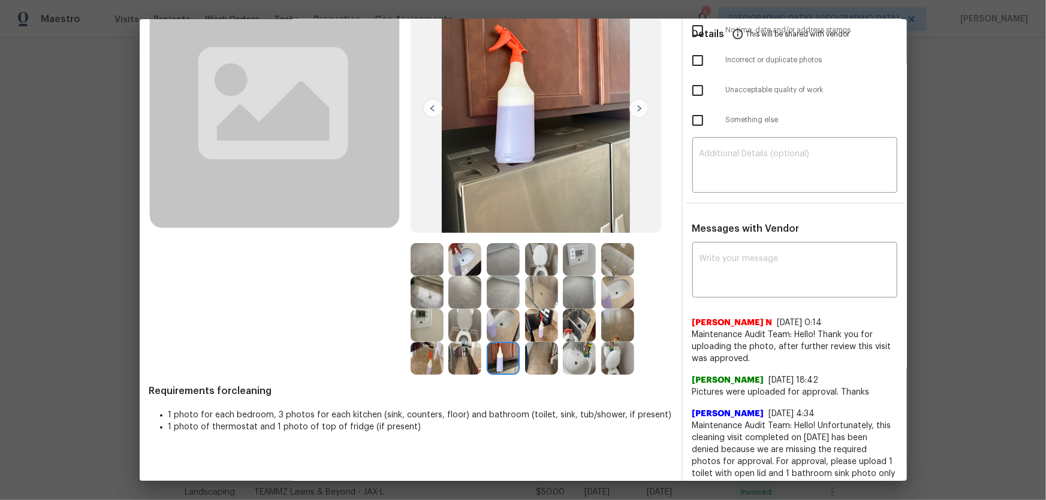
click at [541, 324] on img at bounding box center [541, 325] width 33 height 33
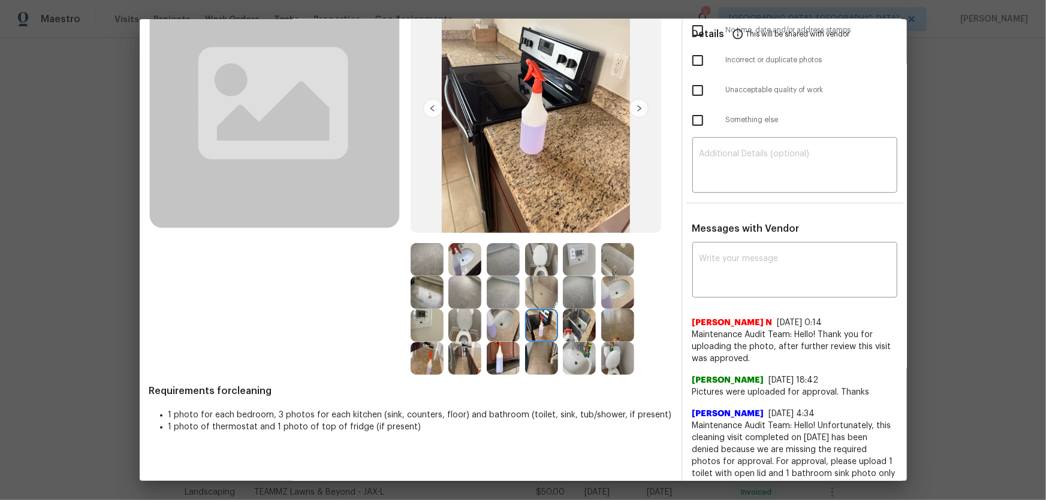
click at [565, 325] on img at bounding box center [579, 325] width 33 height 33
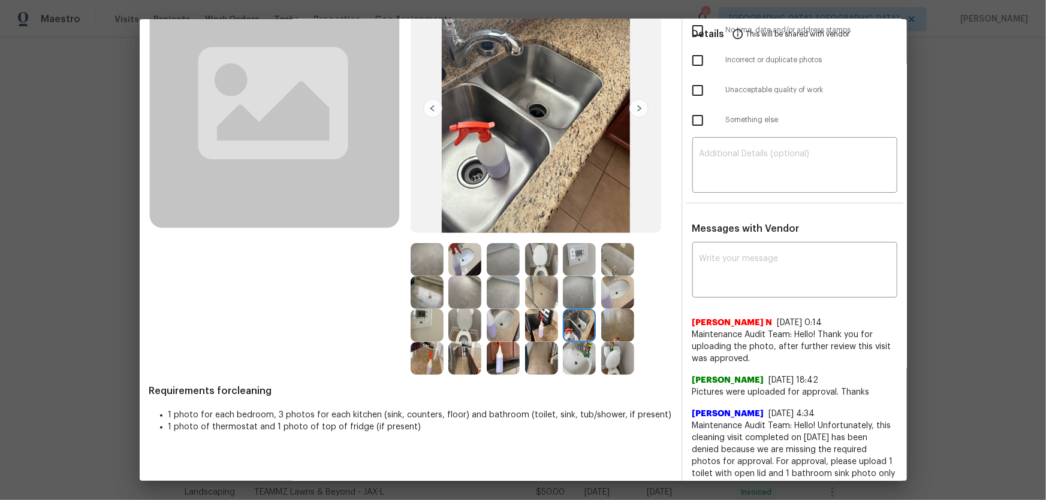
click at [564, 330] on img at bounding box center [579, 358] width 33 height 33
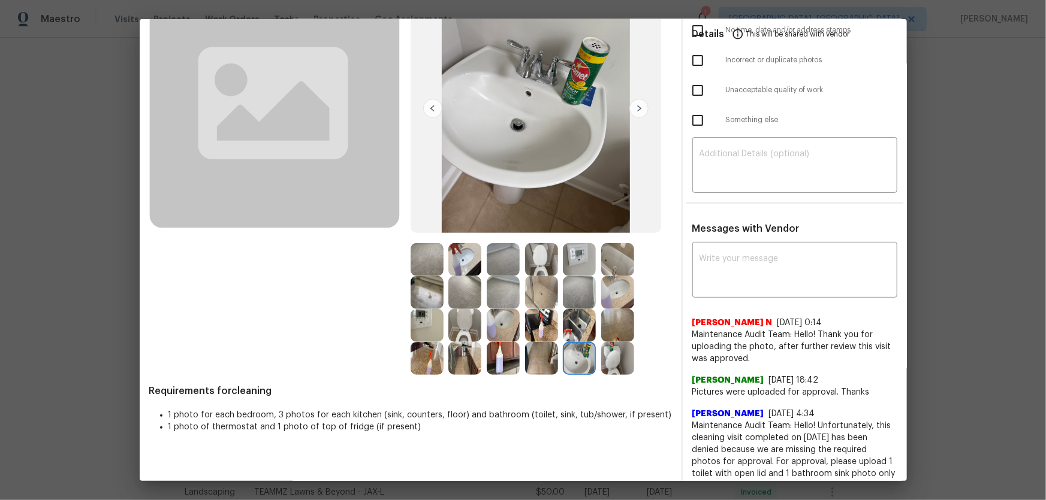
click at [541, 330] on img at bounding box center [541, 358] width 33 height 33
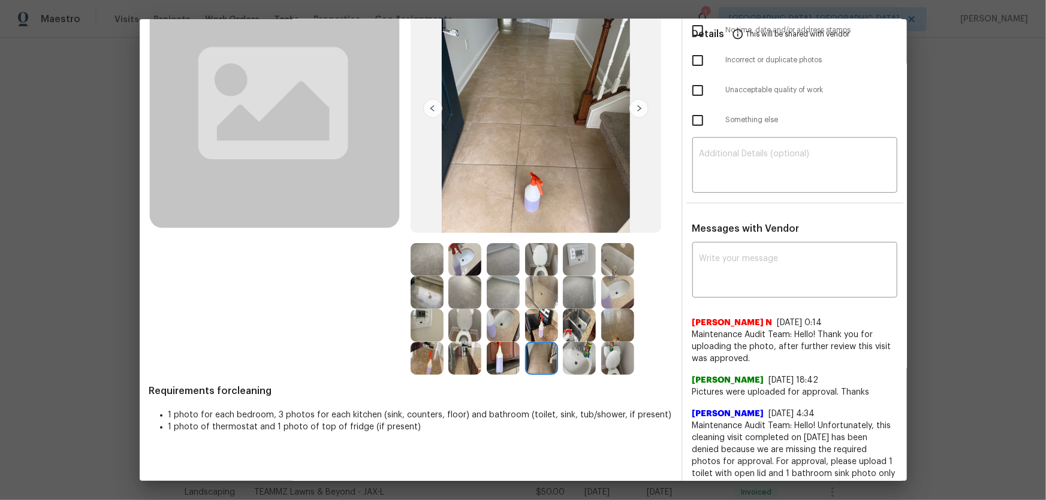
click at [463, 330] on img at bounding box center [464, 358] width 33 height 33
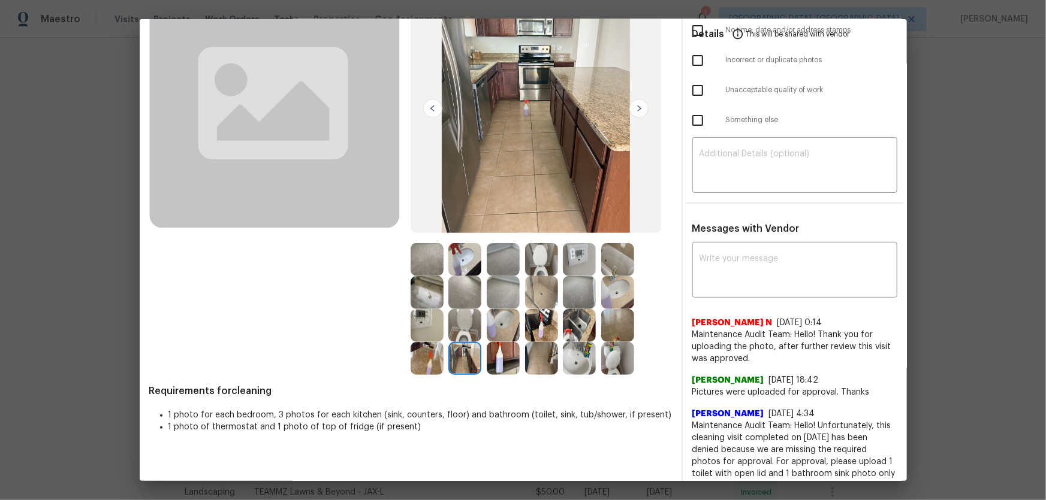
click at [410, 330] on img at bounding box center [426, 358] width 33 height 33
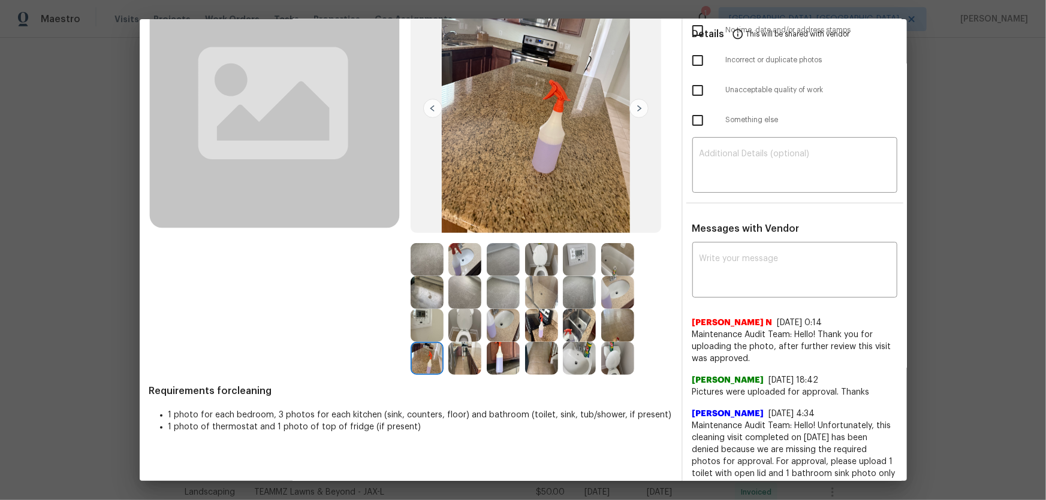
click at [410, 328] on img at bounding box center [426, 325] width 33 height 33
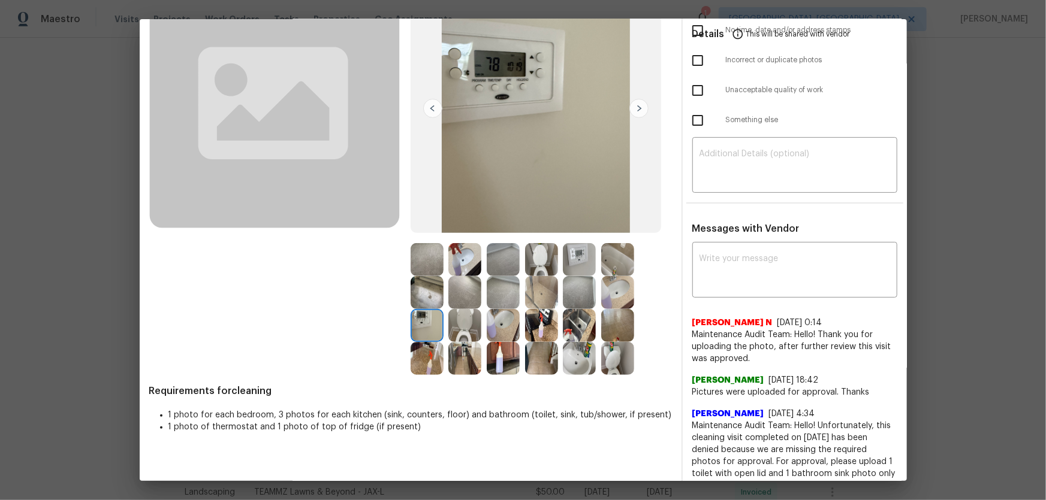
click at [461, 321] on img at bounding box center [464, 325] width 33 height 33
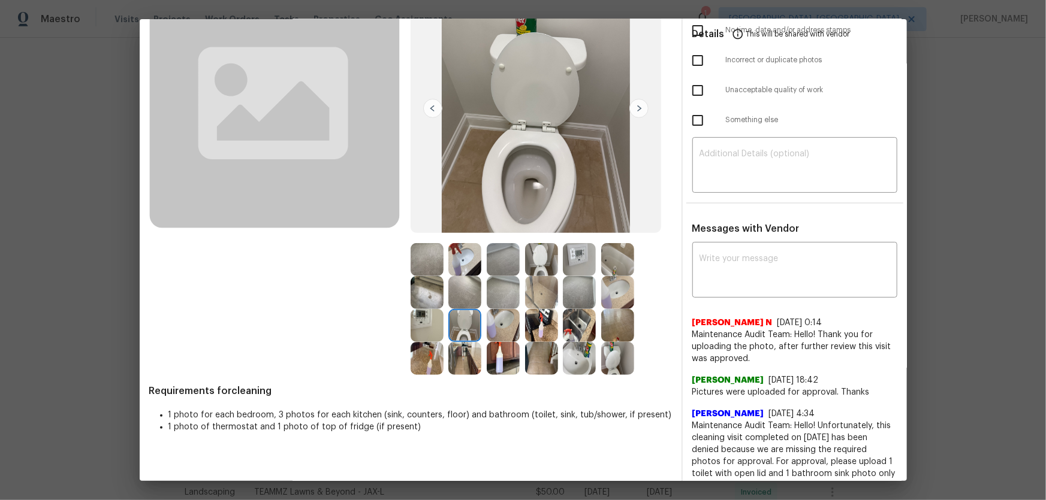
click at [420, 288] on img at bounding box center [426, 292] width 33 height 33
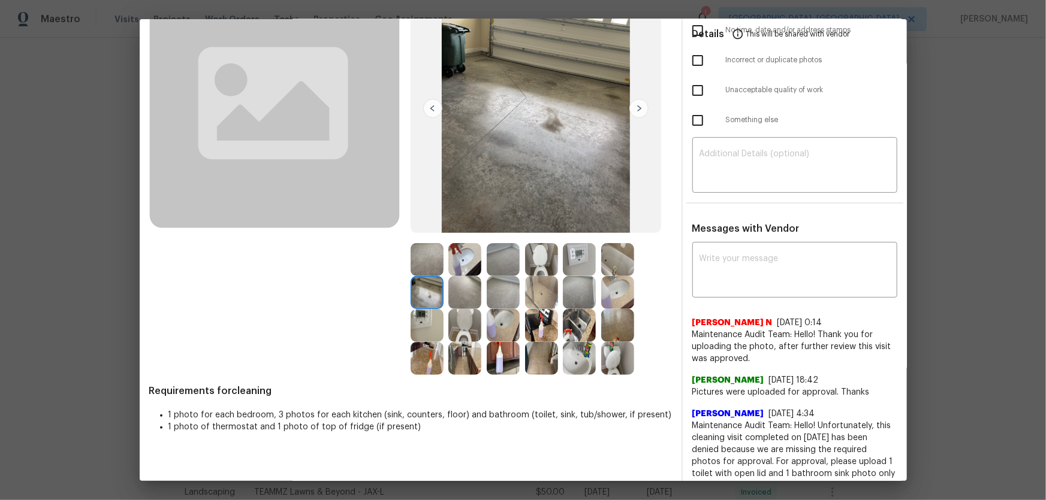
click at [443, 287] on div at bounding box center [429, 292] width 38 height 33
click at [458, 294] on img at bounding box center [464, 292] width 33 height 33
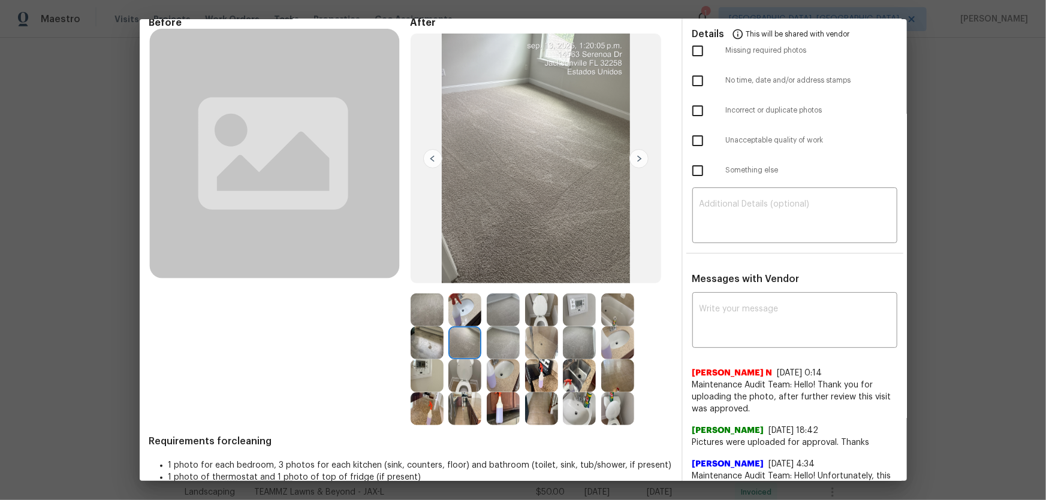
scroll to position [0, 0]
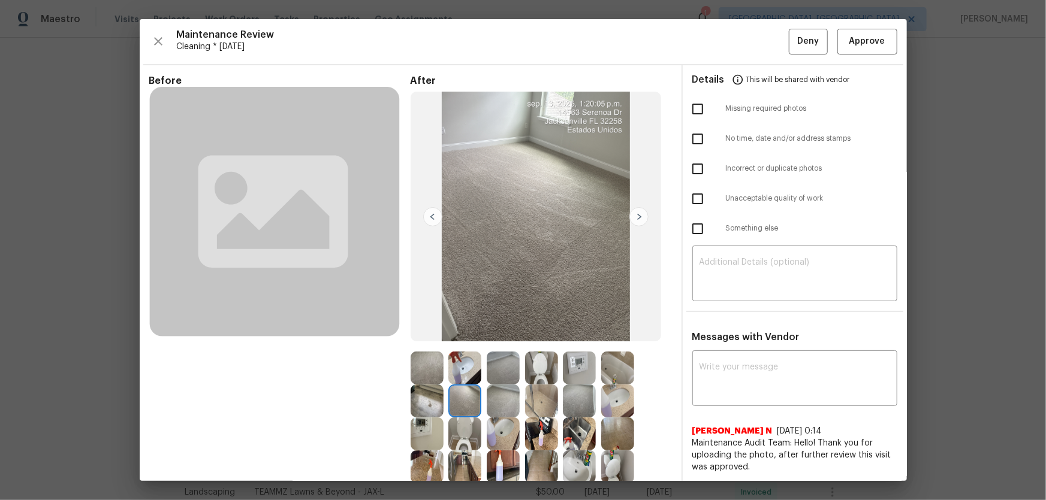
click at [539, 330] on img at bounding box center [541, 368] width 33 height 33
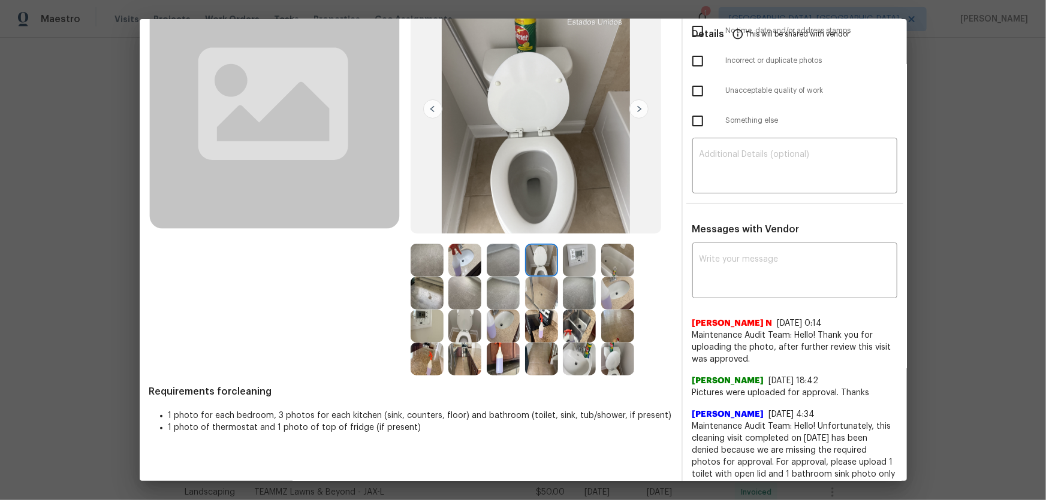
scroll to position [108, 0]
click at [509, 330] on img at bounding box center [503, 325] width 33 height 33
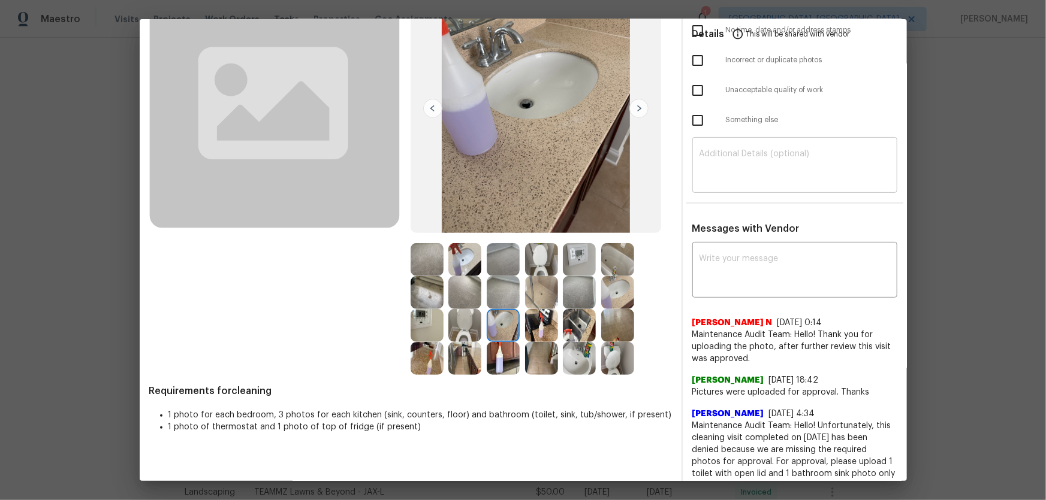
click at [742, 173] on textarea at bounding box center [794, 167] width 191 height 34
paste textarea "Maintenance Audit Team: Hello! Unfortunately this cleaning visit completed on […"
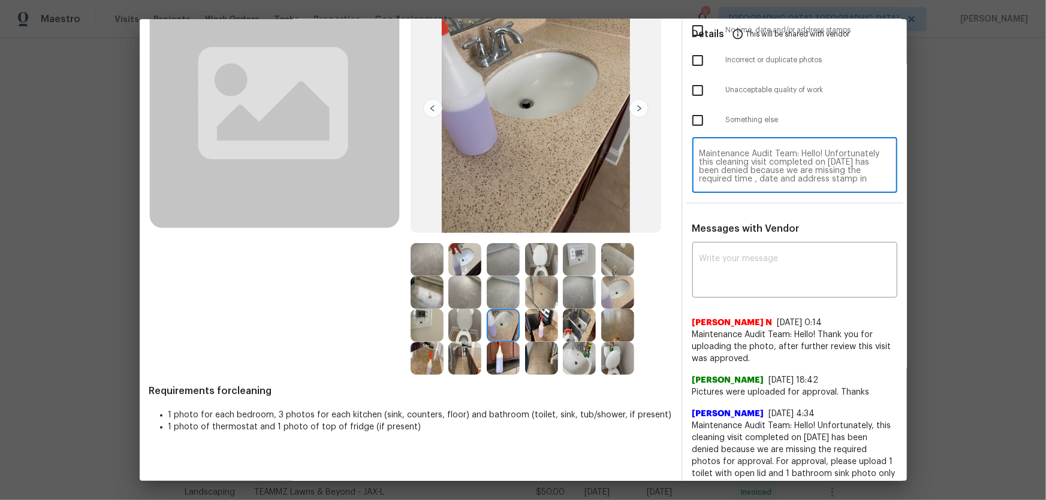
scroll to position [67, 0]
type textarea "Maintenance Audit Team: Hello! Unfortunately this cleaning visit completed on […"
click at [742, 252] on div "x ​" at bounding box center [794, 271] width 205 height 53
paste textarea "Maintenance Audit Team: Hello! Unfortunately this cleaning visit completed on […"
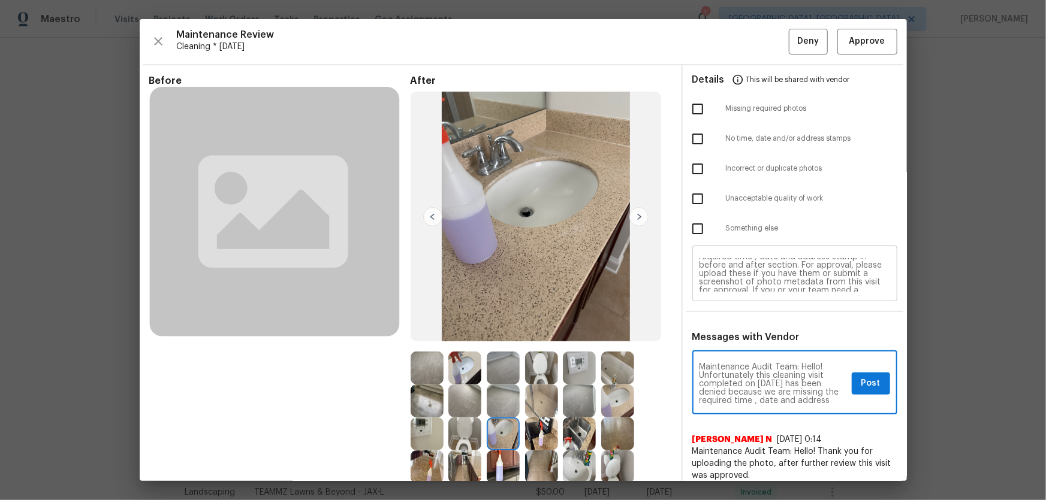
scroll to position [0, 0]
type textarea "Maintenance Audit Team: Hello! Unfortunately this cleaning visit completed on […"
click at [692, 135] on input "checkbox" at bounding box center [697, 138] width 25 height 25
checkbox input "true"
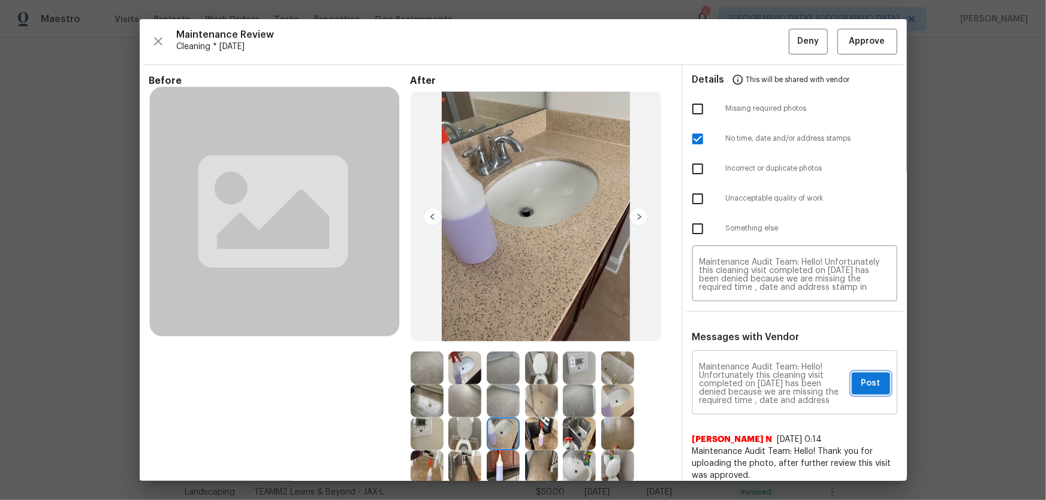
click at [744, 330] on span "Post" at bounding box center [870, 383] width 19 height 15
click at [744, 50] on button "Deny" at bounding box center [808, 42] width 39 height 26
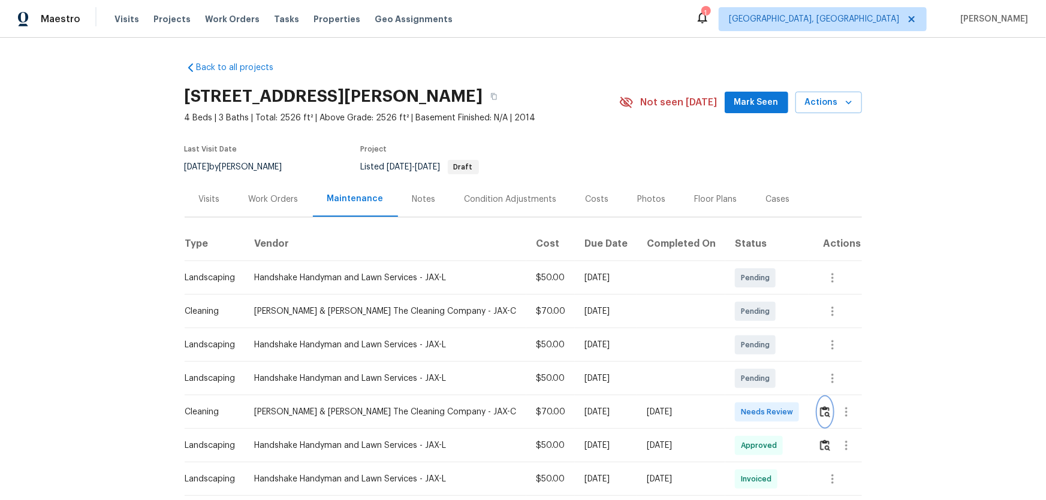
click at [744, 330] on button "button" at bounding box center [825, 412] width 14 height 29
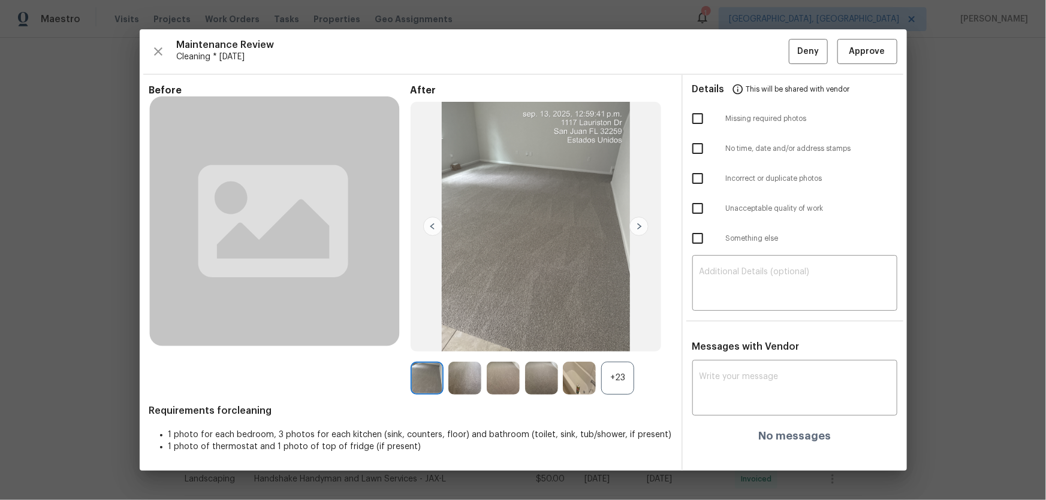
click at [615, 330] on div "+23" at bounding box center [617, 378] width 33 height 33
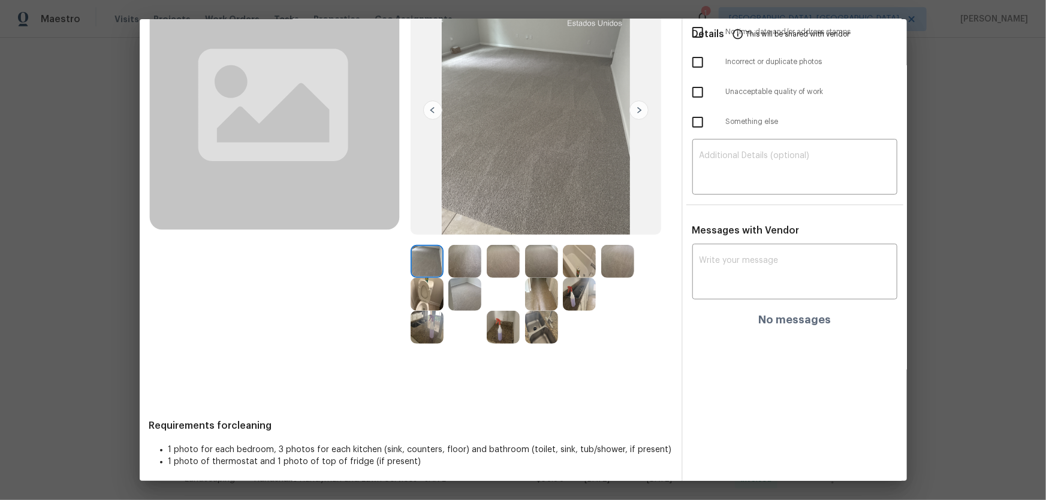
scroll to position [111, 0]
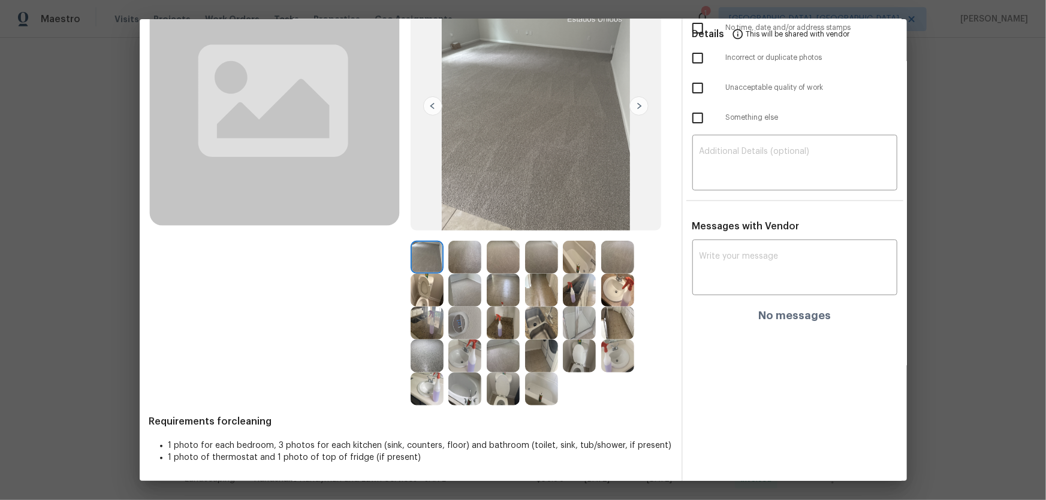
click at [508, 330] on img at bounding box center [503, 389] width 33 height 33
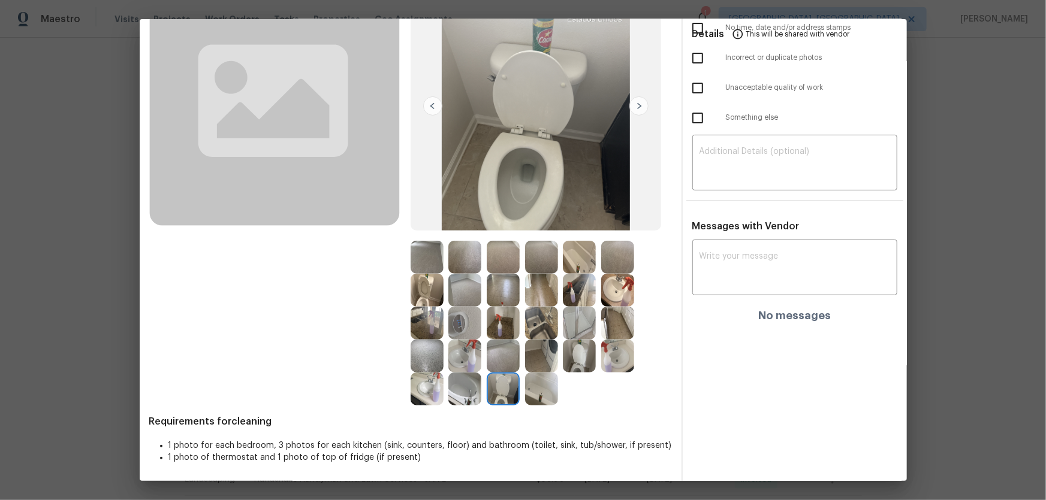
click at [584, 330] on img at bounding box center [579, 356] width 33 height 33
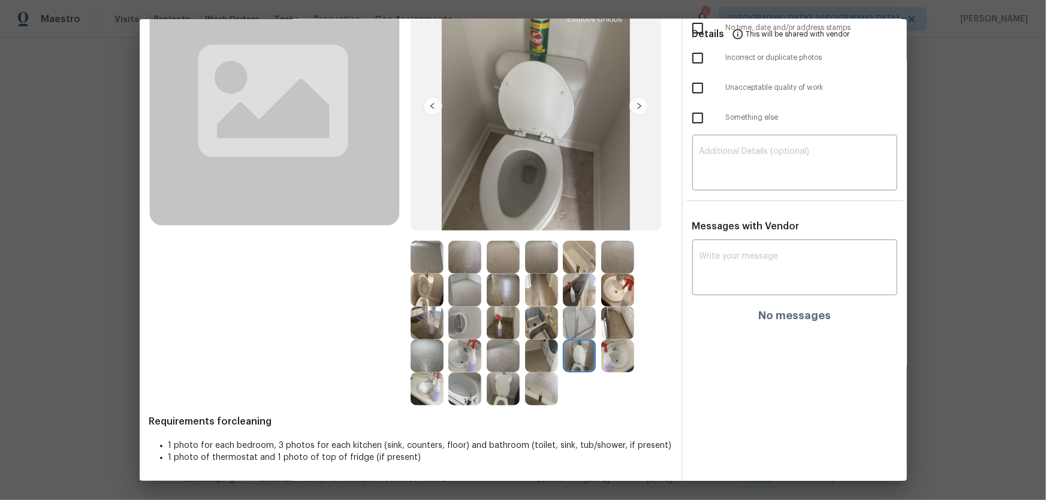
click at [413, 282] on img at bounding box center [426, 290] width 33 height 33
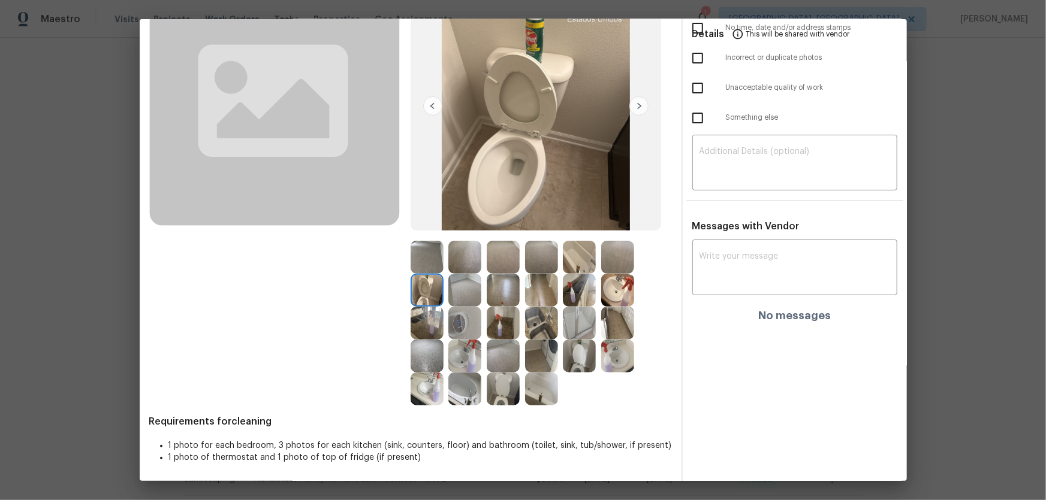
click at [612, 287] on img at bounding box center [617, 290] width 33 height 33
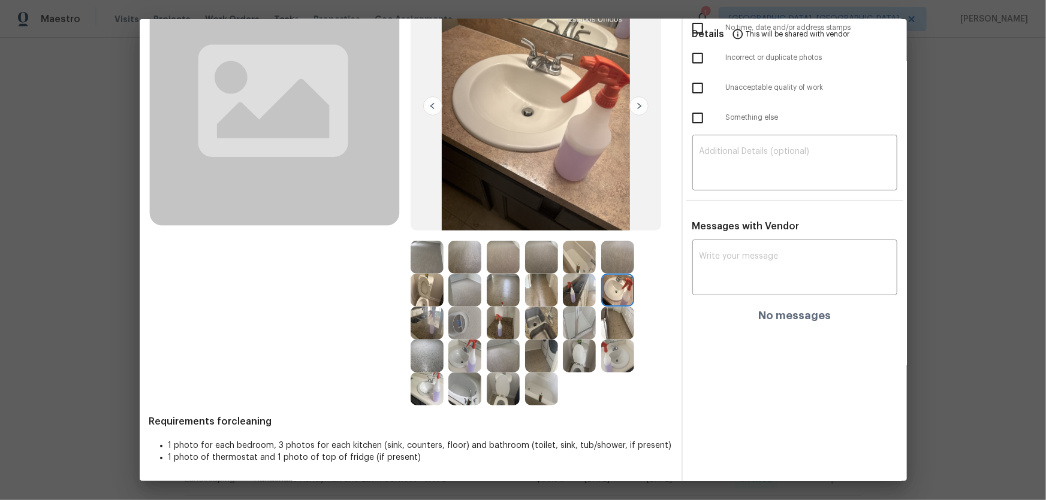
click at [611, 330] on img at bounding box center [617, 356] width 33 height 33
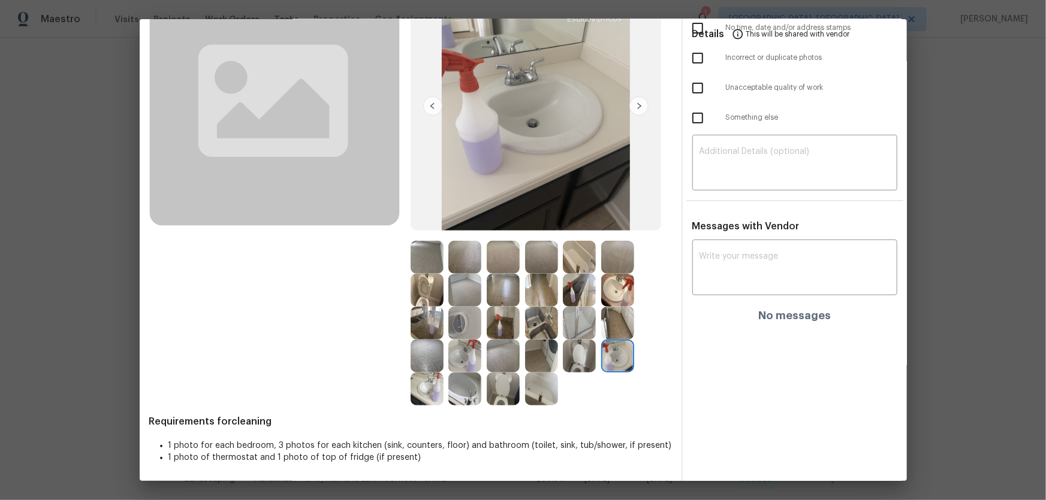
click at [479, 330] on div at bounding box center [467, 356] width 38 height 33
click at [467, 330] on img at bounding box center [464, 389] width 33 height 33
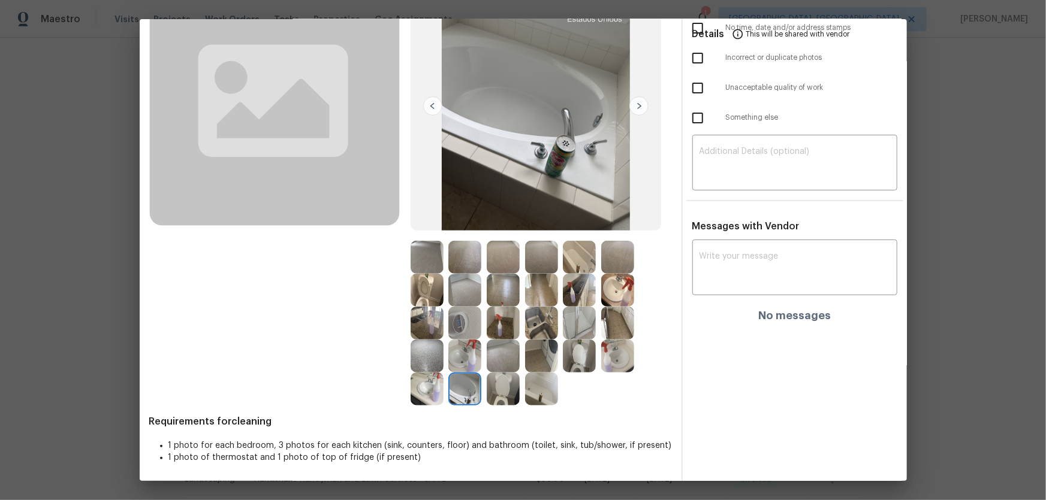
click at [544, 330] on img at bounding box center [541, 389] width 33 height 33
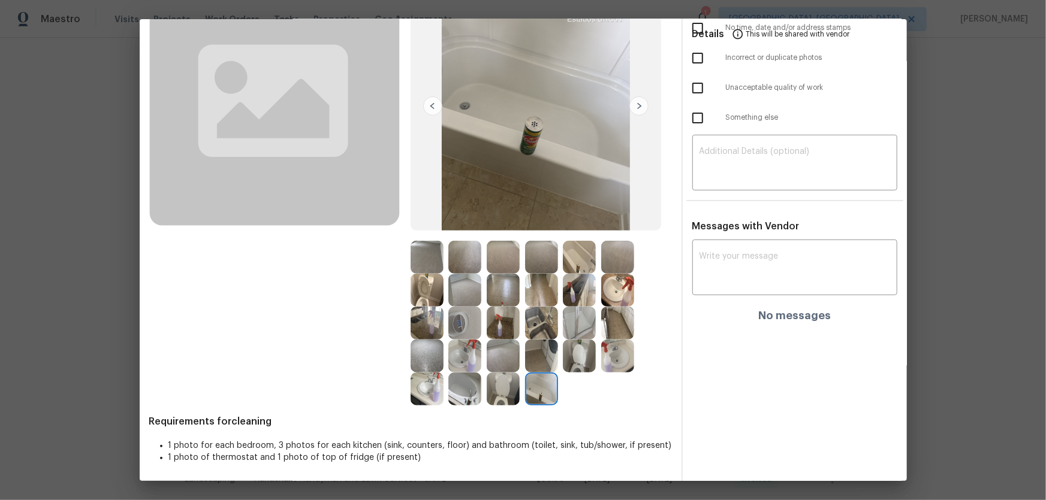
click at [572, 328] on img at bounding box center [579, 323] width 33 height 33
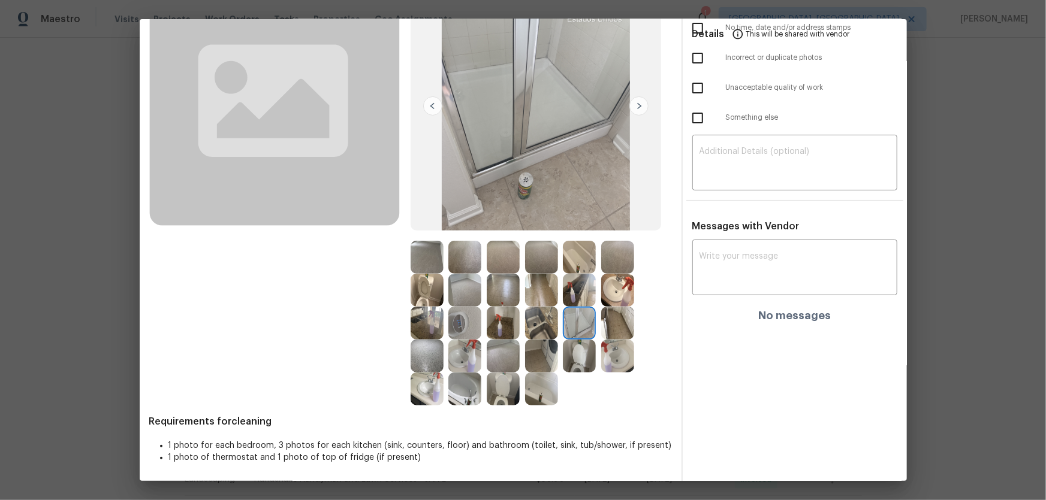
click at [459, 330] on img at bounding box center [464, 356] width 33 height 33
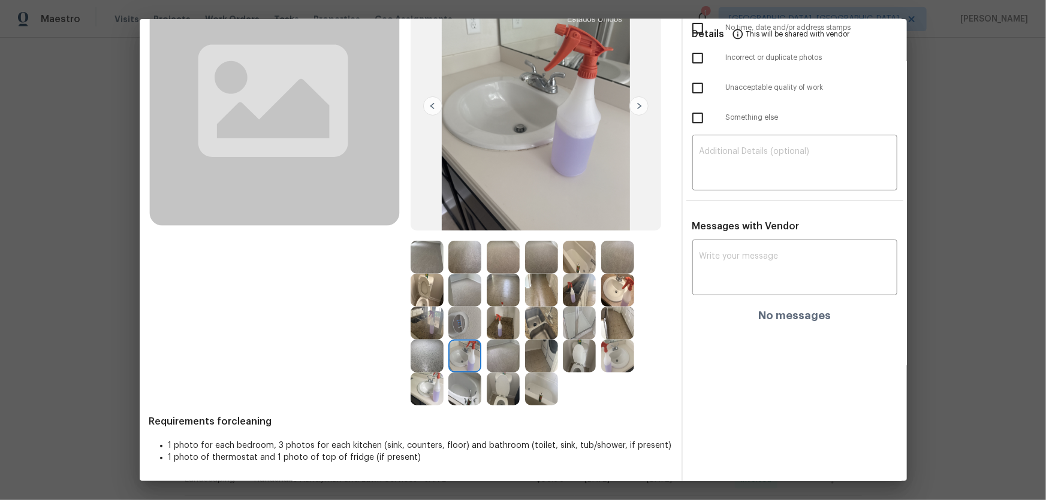
click at [460, 330] on img at bounding box center [464, 323] width 33 height 33
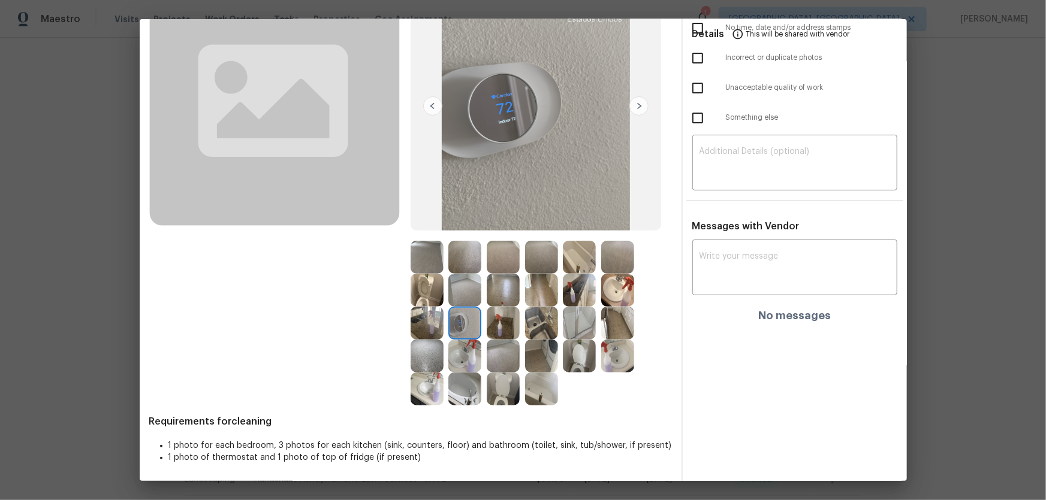
click at [545, 324] on img at bounding box center [541, 323] width 33 height 33
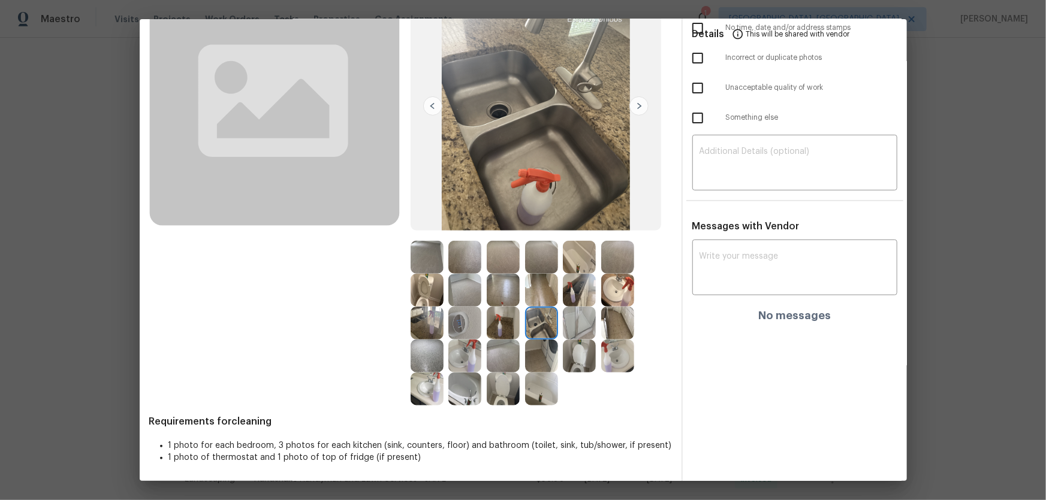
click at [580, 289] on img at bounding box center [579, 290] width 33 height 33
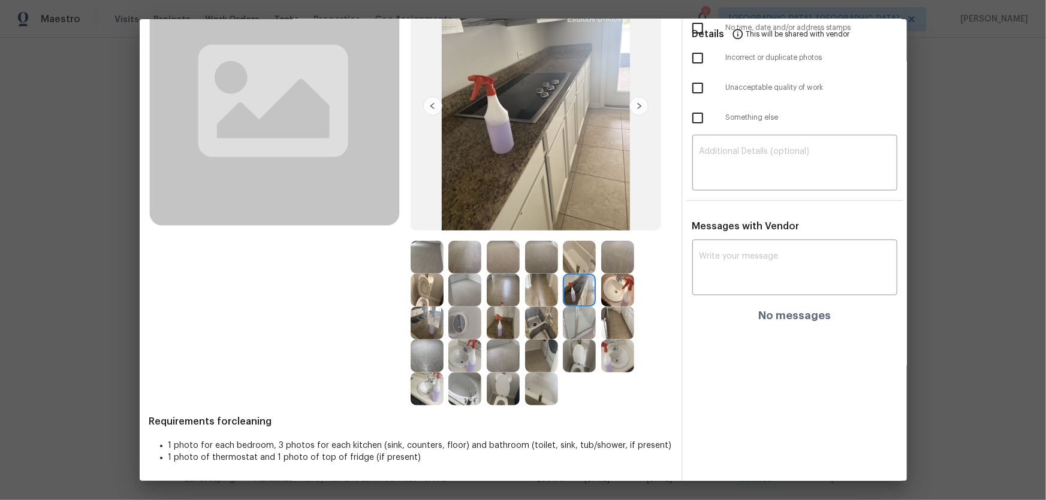
click at [580, 317] on img at bounding box center [579, 323] width 33 height 33
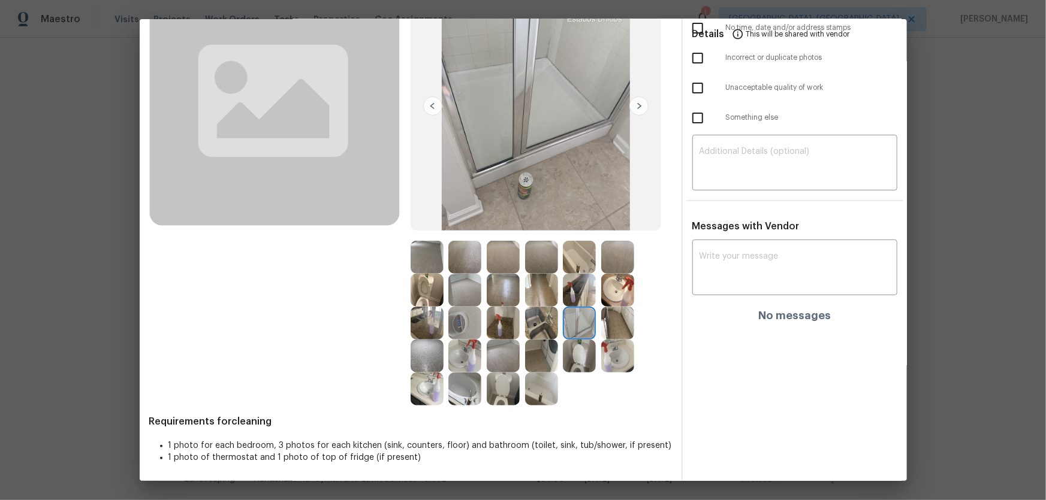
click at [498, 324] on img at bounding box center [503, 323] width 33 height 33
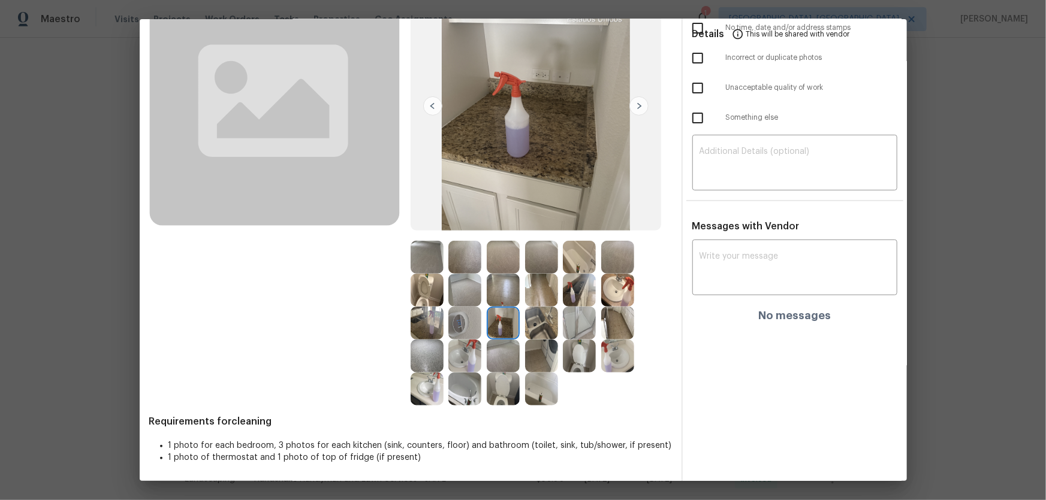
click at [499, 330] on img at bounding box center [503, 356] width 33 height 33
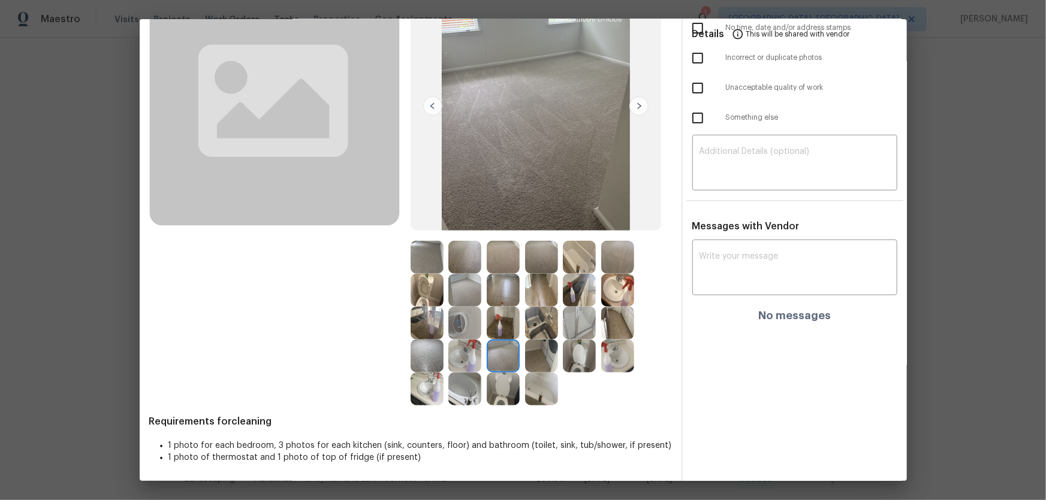
click at [425, 330] on img at bounding box center [426, 356] width 33 height 33
click at [461, 275] on img at bounding box center [464, 290] width 33 height 33
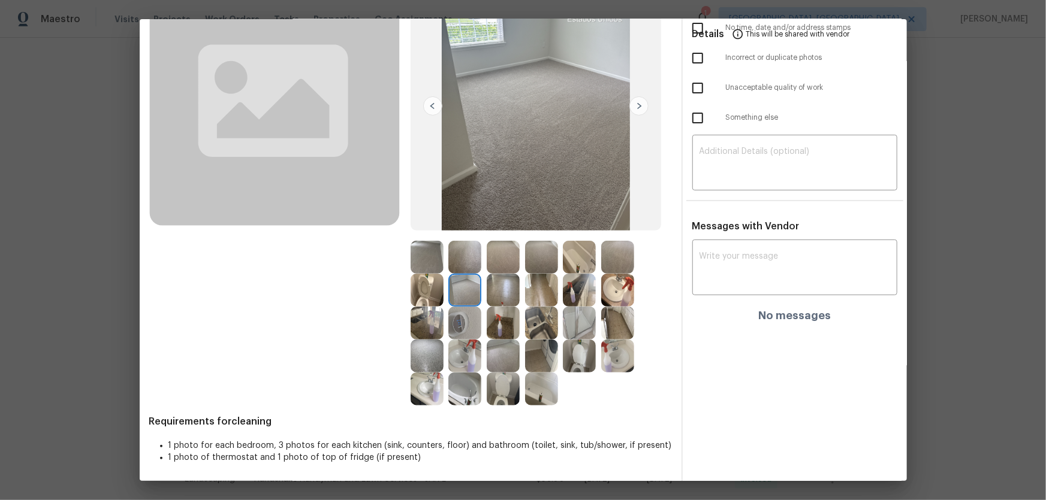
click at [461, 253] on img at bounding box center [464, 257] width 33 height 33
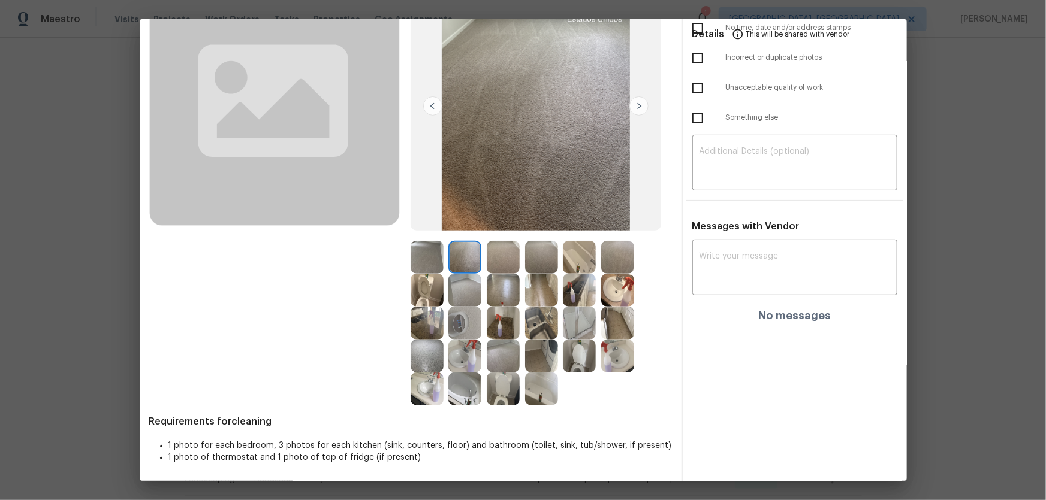
click at [502, 258] on img at bounding box center [503, 257] width 33 height 33
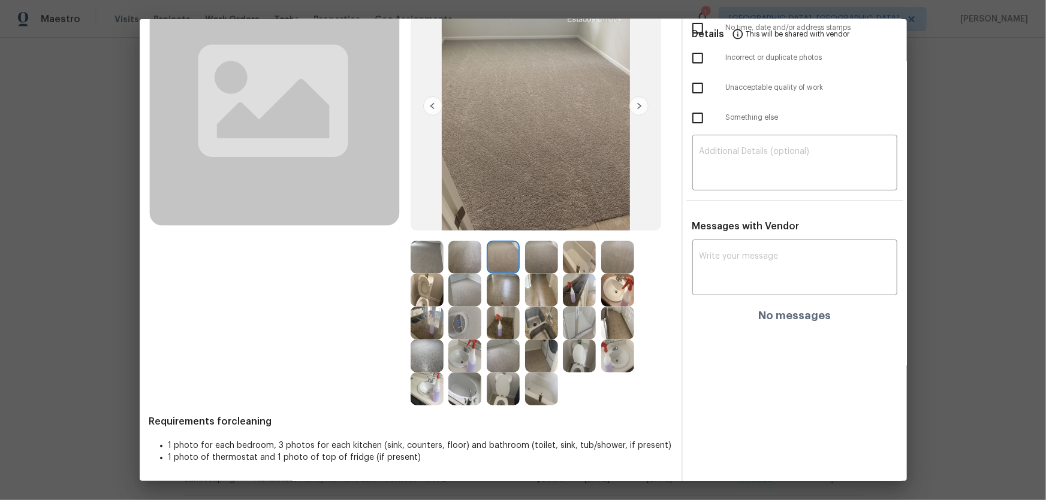
click at [538, 259] on img at bounding box center [541, 257] width 33 height 33
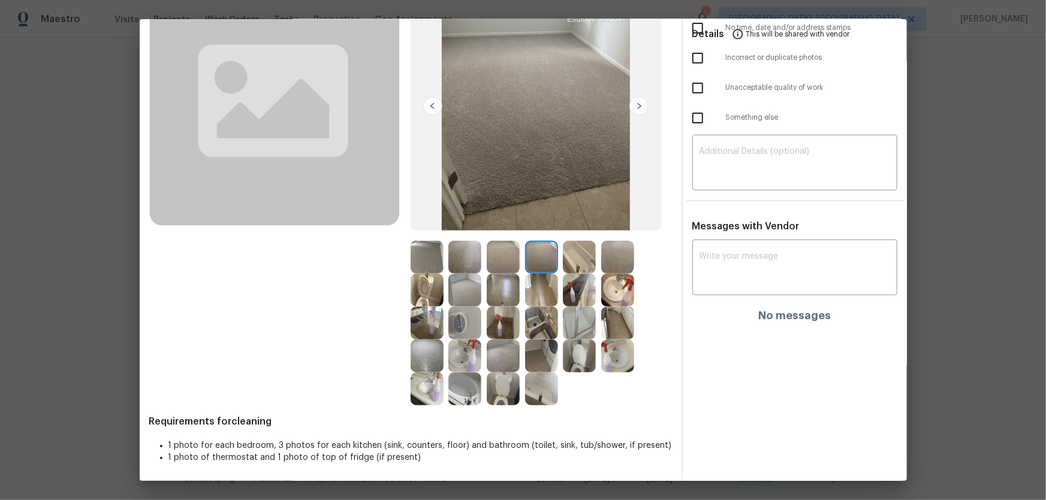
click at [570, 259] on img at bounding box center [579, 257] width 33 height 33
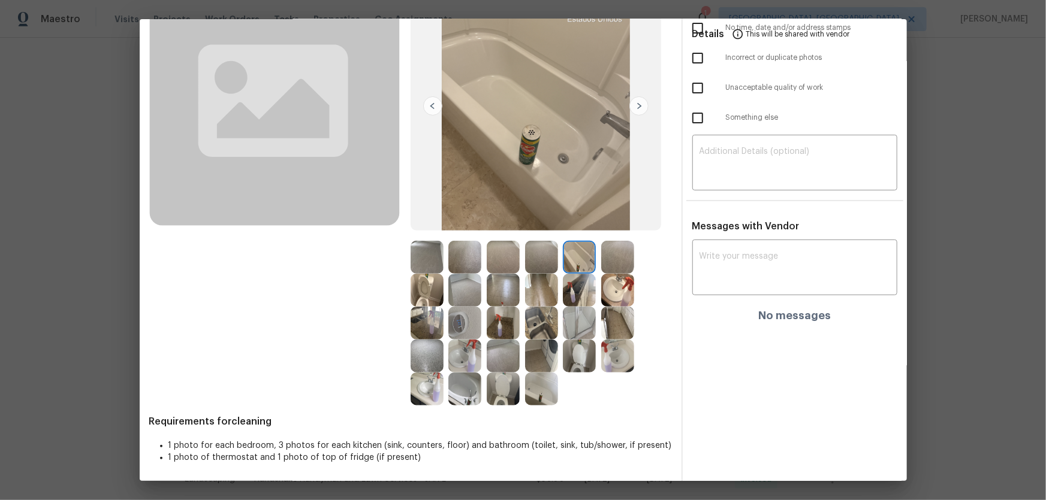
click at [432, 263] on img at bounding box center [426, 257] width 33 height 33
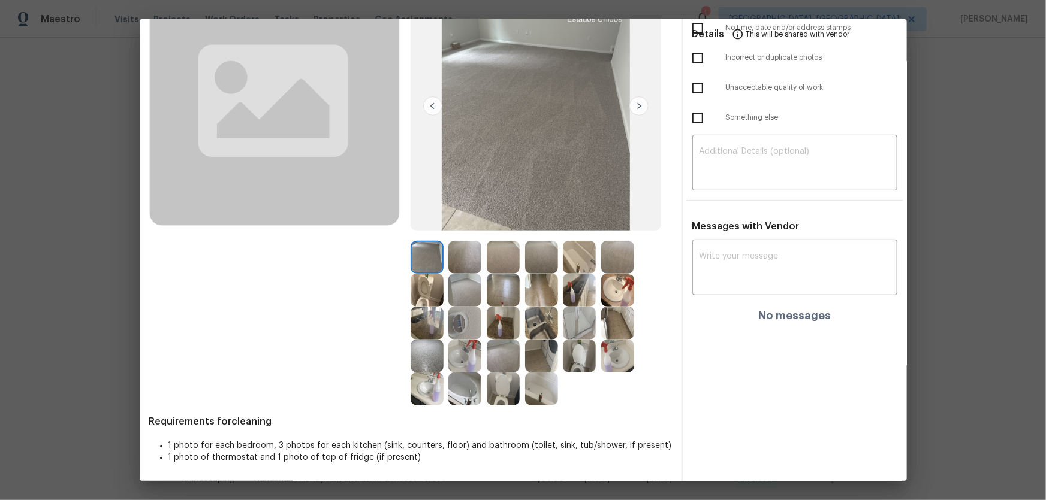
click at [427, 300] on img at bounding box center [426, 290] width 33 height 33
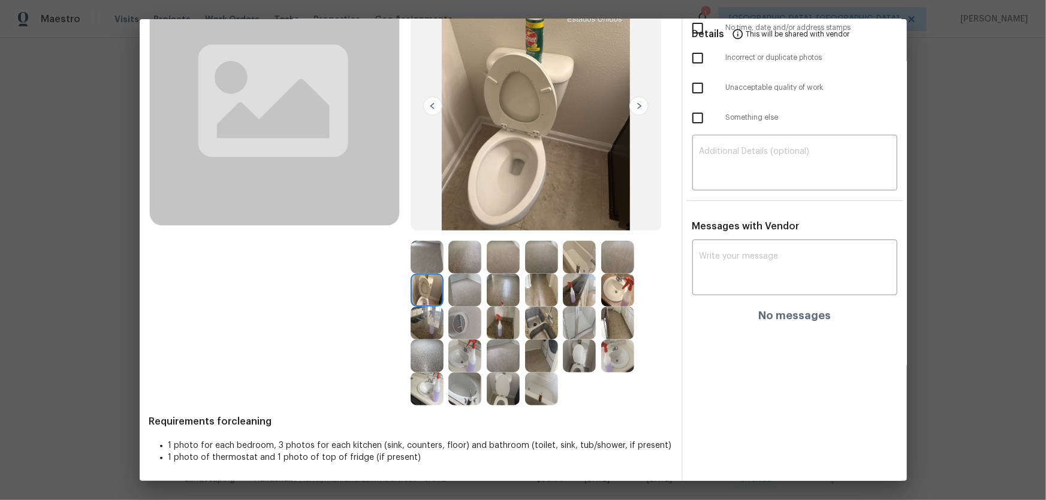
click at [511, 330] on img at bounding box center [503, 356] width 33 height 33
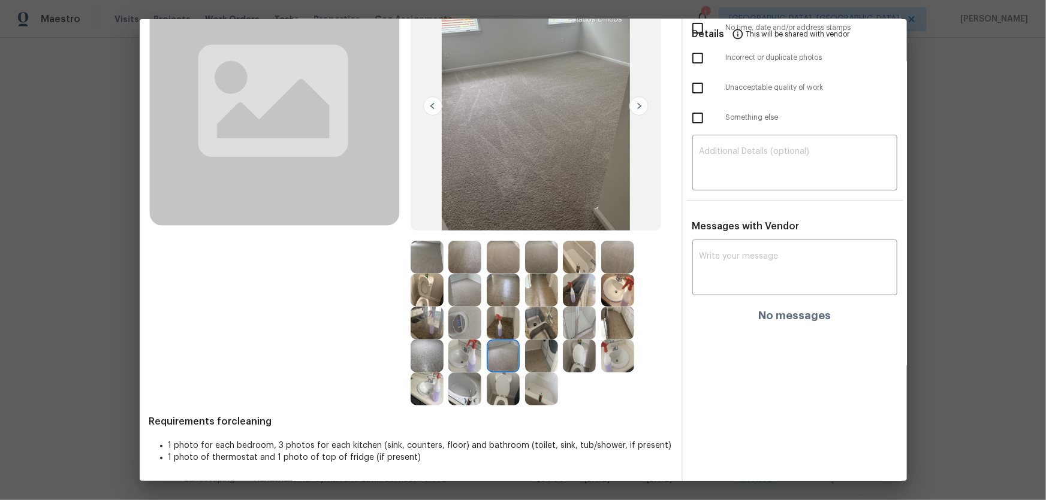
click at [525, 330] on img at bounding box center [541, 323] width 33 height 33
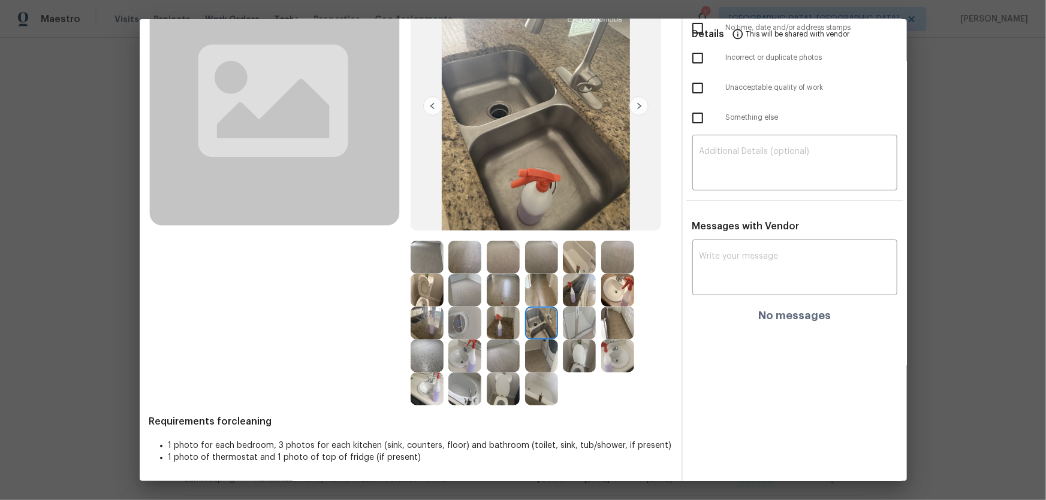
click at [495, 325] on img at bounding box center [503, 323] width 33 height 33
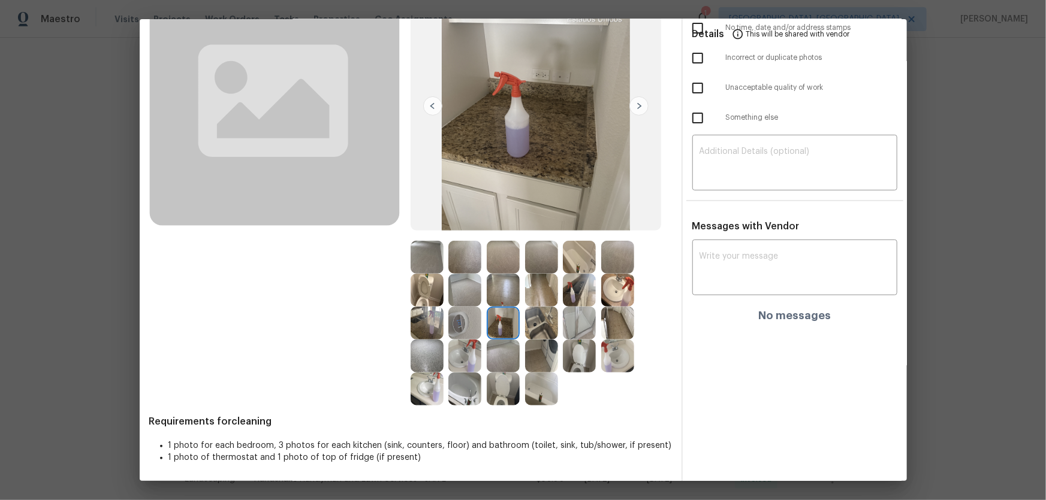
click at [448, 318] on img at bounding box center [464, 323] width 33 height 33
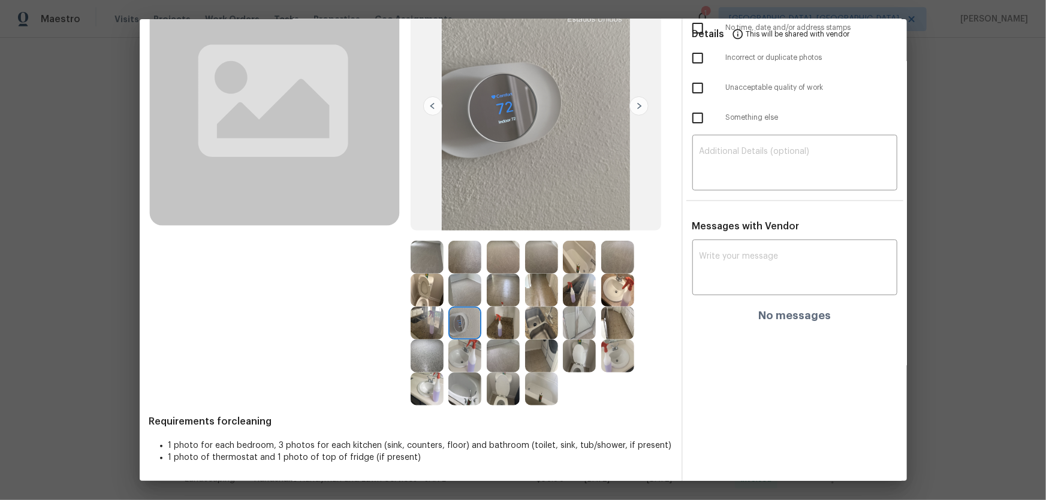
click at [425, 315] on img at bounding box center [426, 323] width 33 height 33
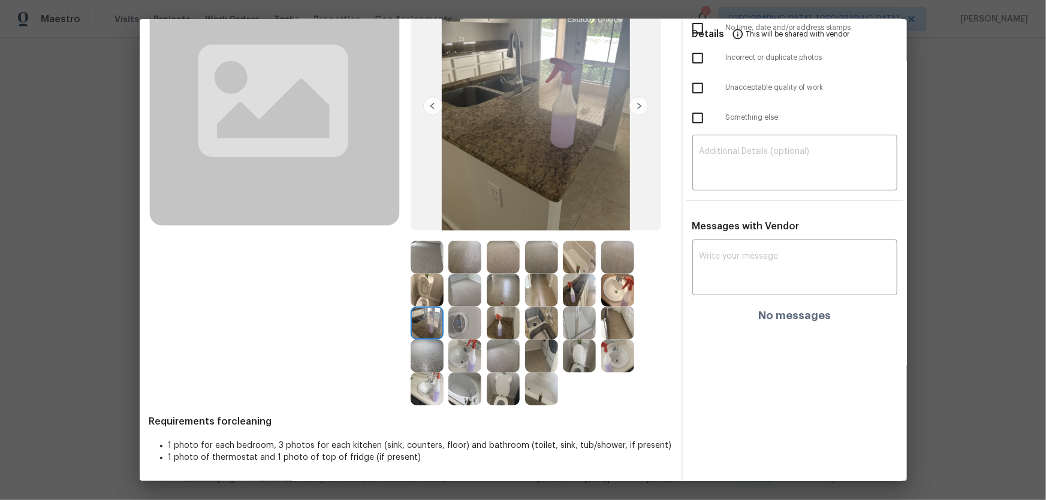
click at [427, 330] on img at bounding box center [426, 356] width 33 height 33
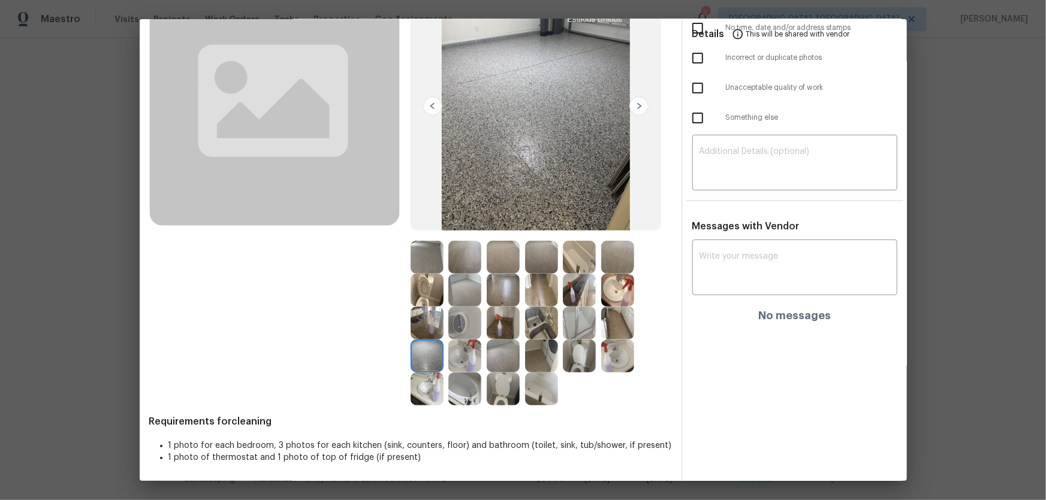
click at [448, 330] on img at bounding box center [464, 356] width 33 height 33
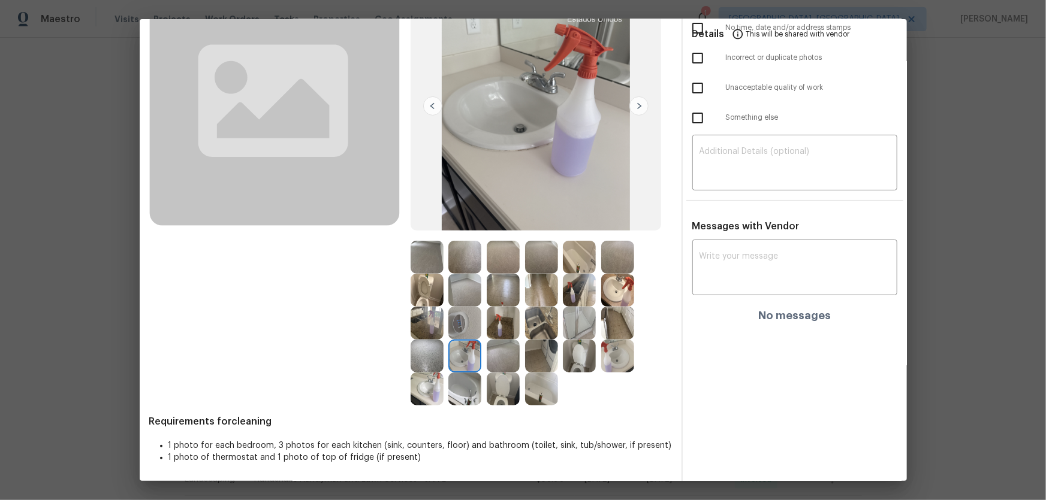
click at [542, 323] on img at bounding box center [541, 323] width 33 height 33
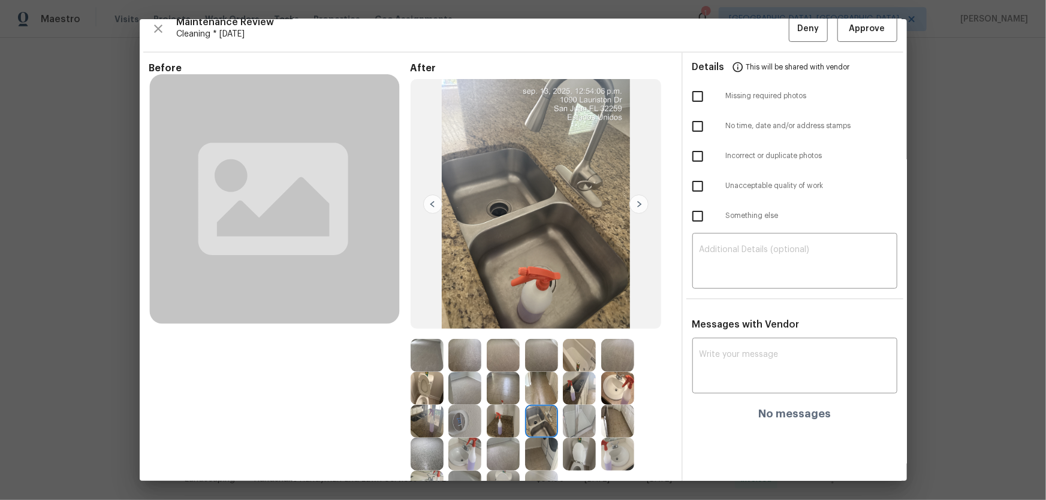
scroll to position [0, 0]
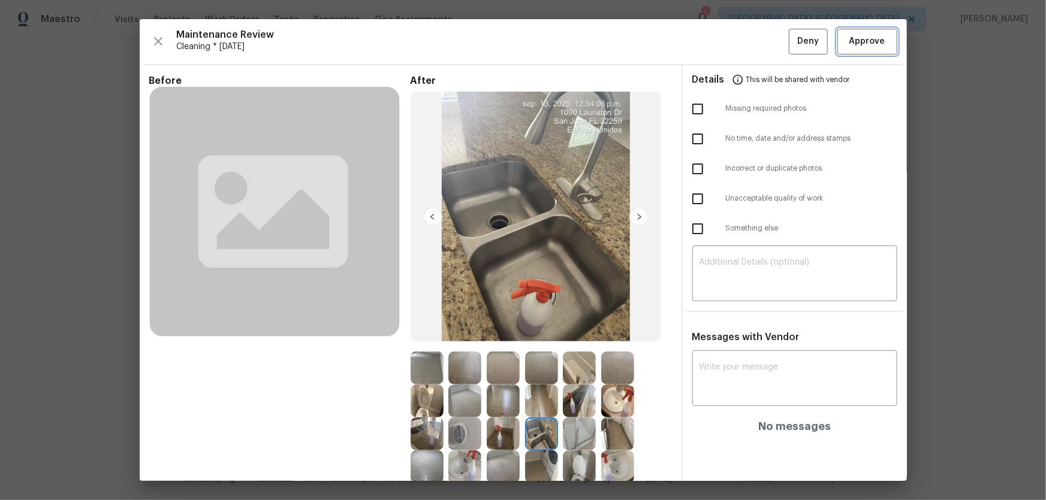
click at [744, 43] on span "Approve" at bounding box center [867, 41] width 36 height 15
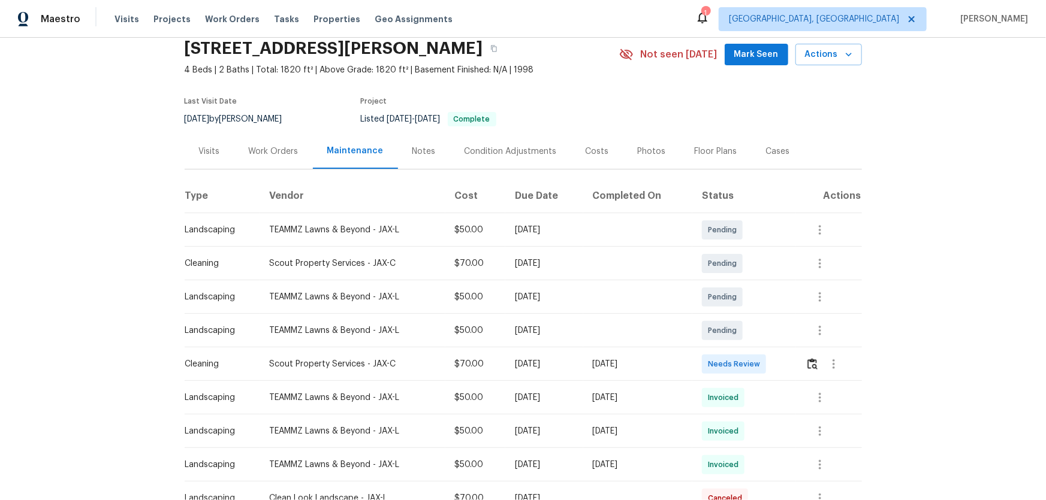
scroll to position [108, 0]
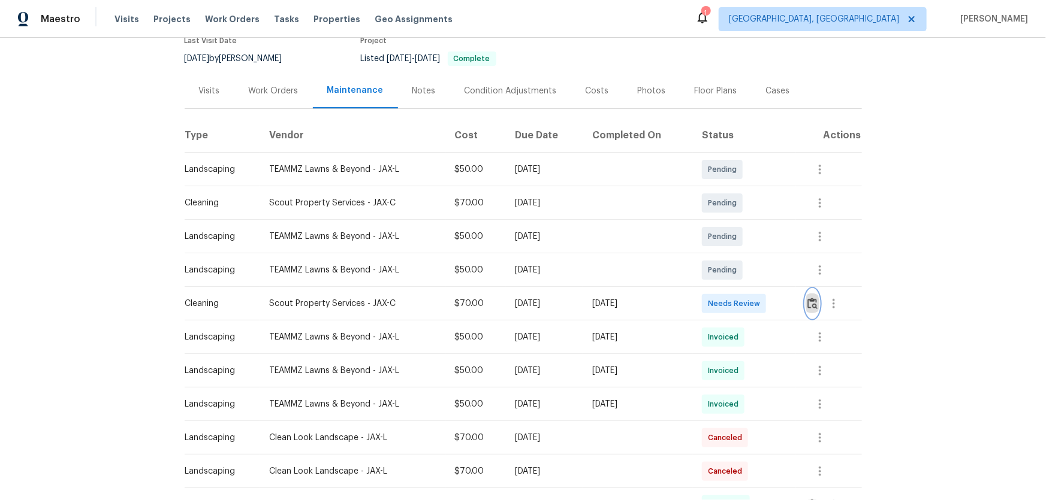
click at [744, 306] on img "button" at bounding box center [812, 303] width 10 height 11
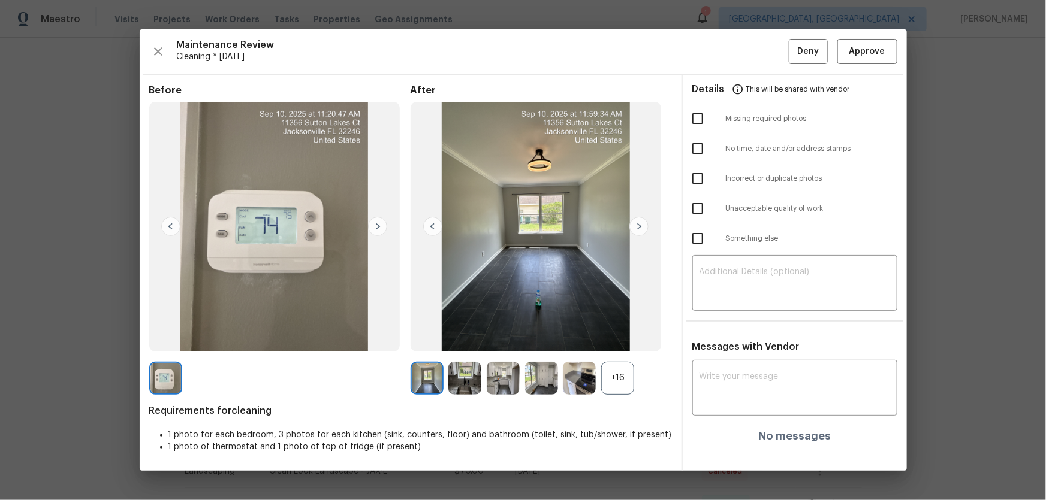
click at [624, 330] on div "+16" at bounding box center [617, 378] width 33 height 33
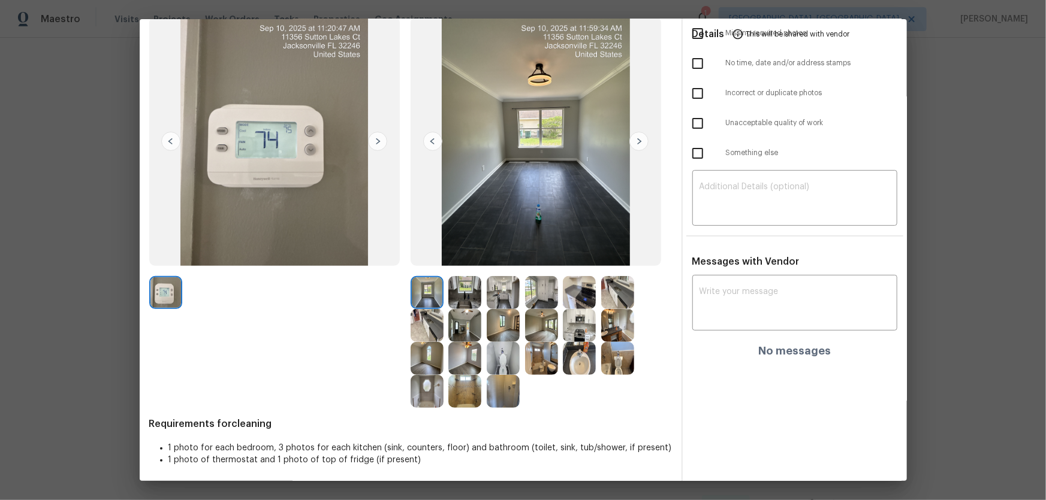
scroll to position [78, 0]
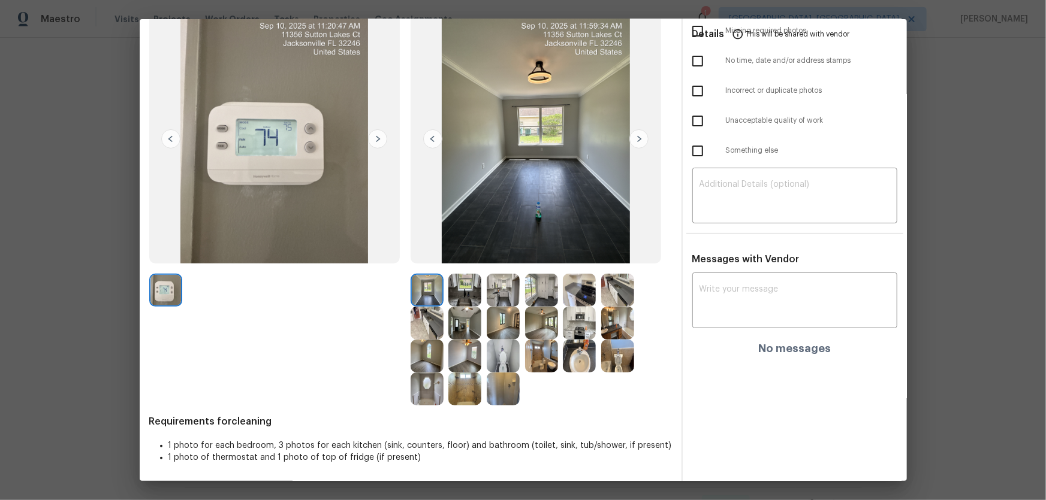
click at [510, 330] on img at bounding box center [503, 356] width 33 height 33
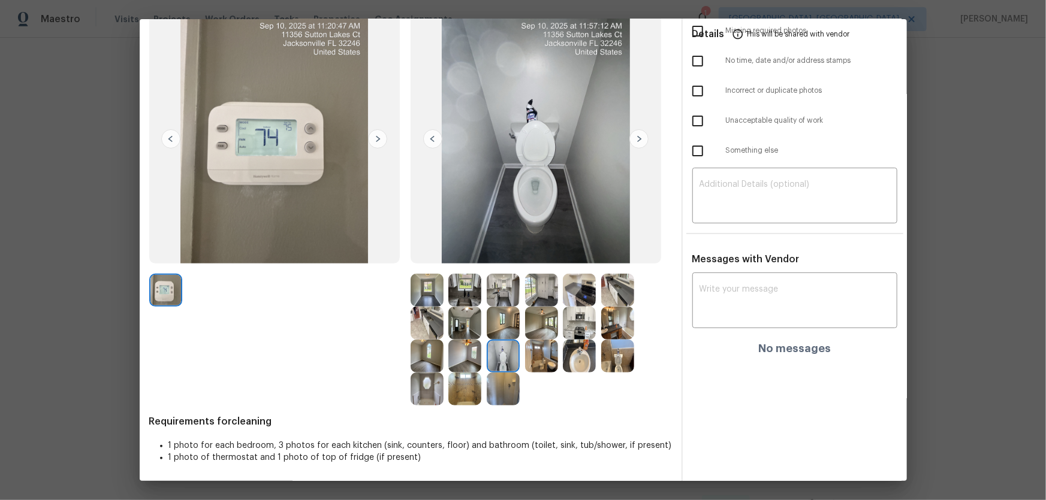
click at [604, 330] on img at bounding box center [617, 356] width 33 height 33
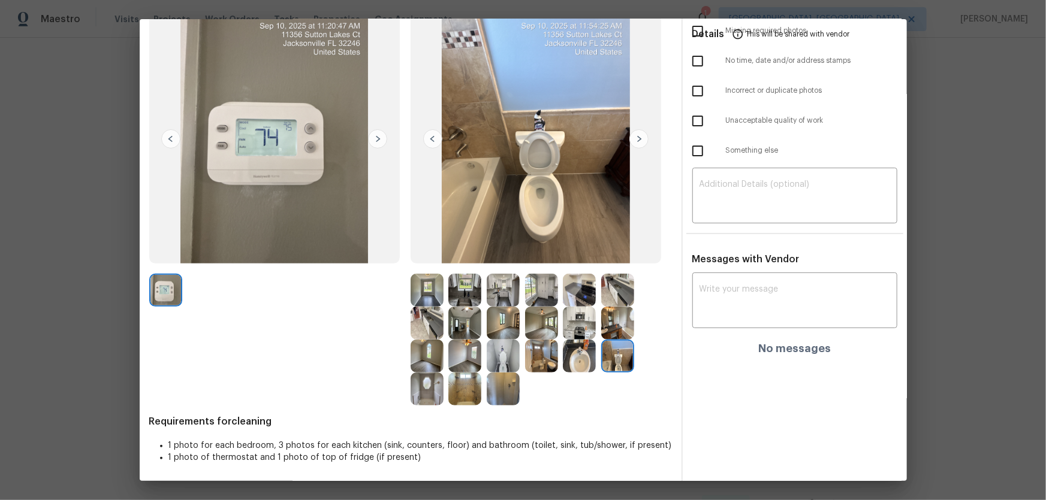
click at [589, 330] on img at bounding box center [579, 356] width 33 height 33
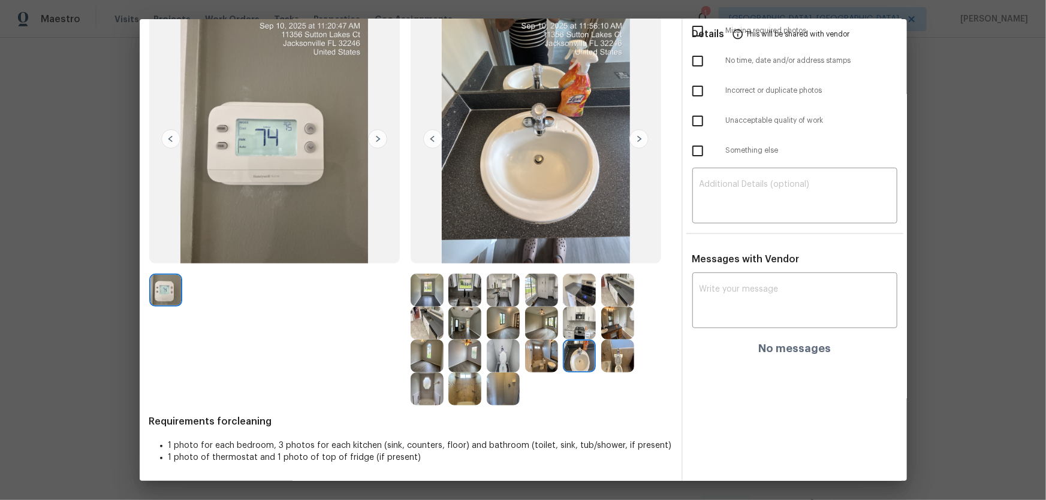
click at [499, 330] on img at bounding box center [503, 389] width 33 height 33
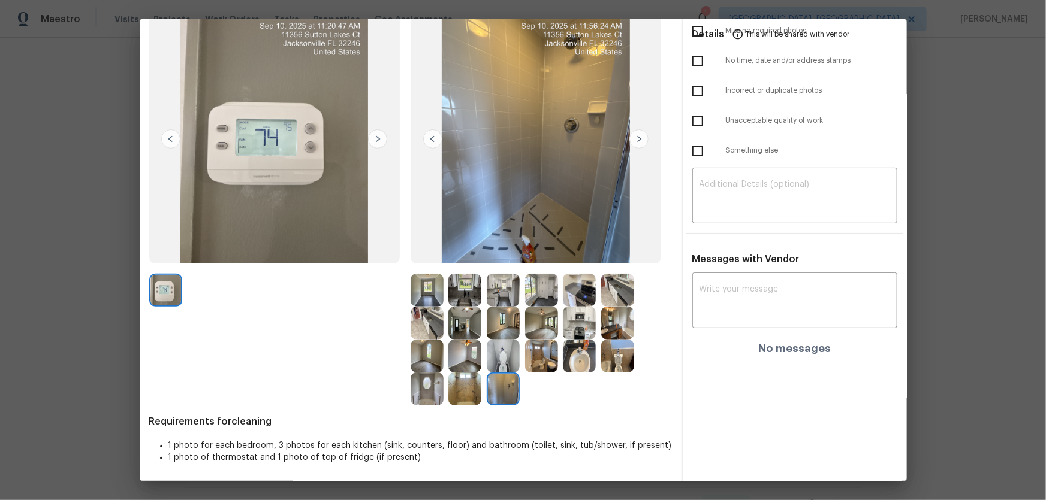
click at [467, 330] on img at bounding box center [464, 389] width 33 height 33
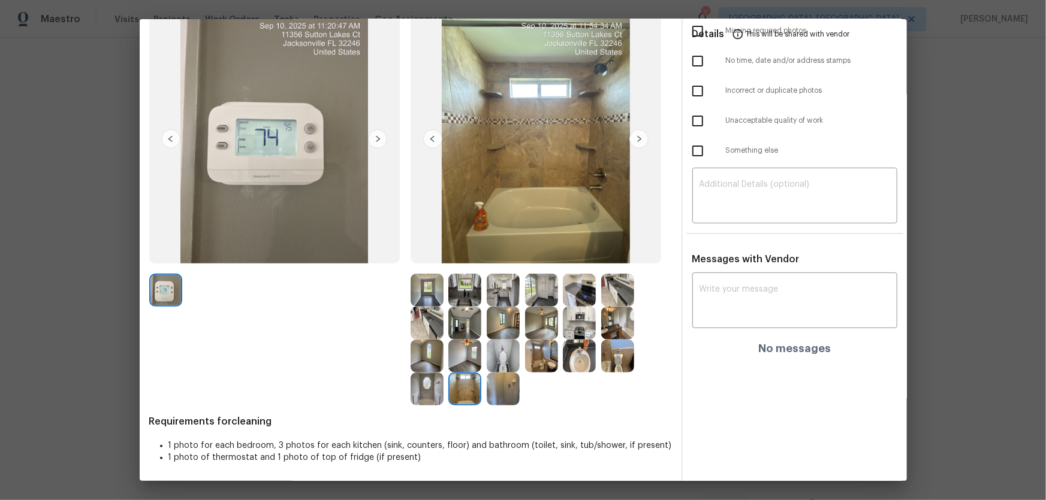
click at [427, 330] on img at bounding box center [426, 389] width 33 height 33
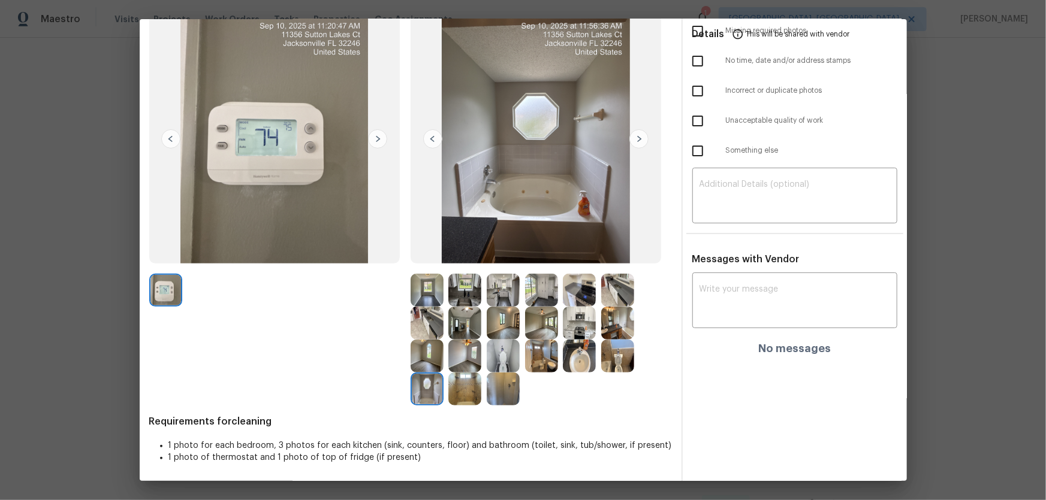
click at [490, 330] on img at bounding box center [503, 389] width 33 height 33
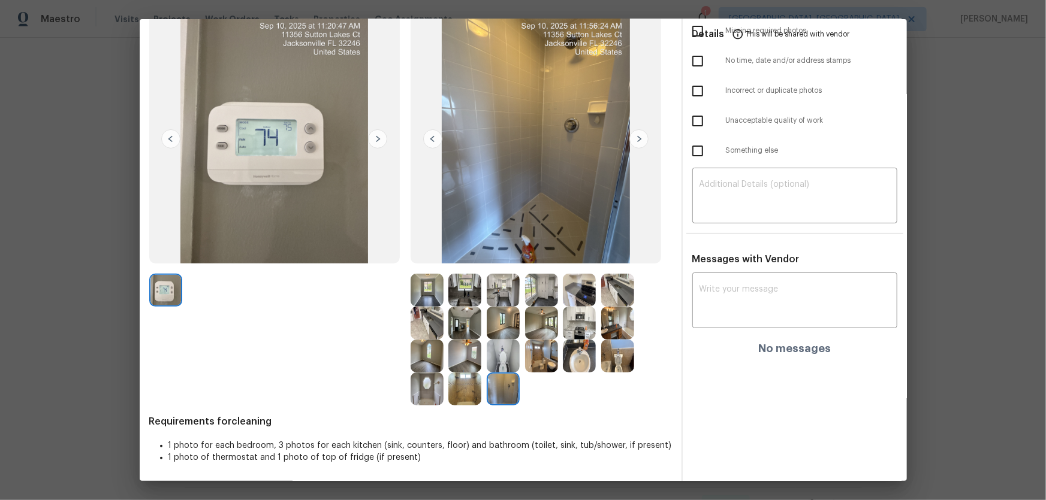
click at [566, 330] on img at bounding box center [579, 356] width 33 height 33
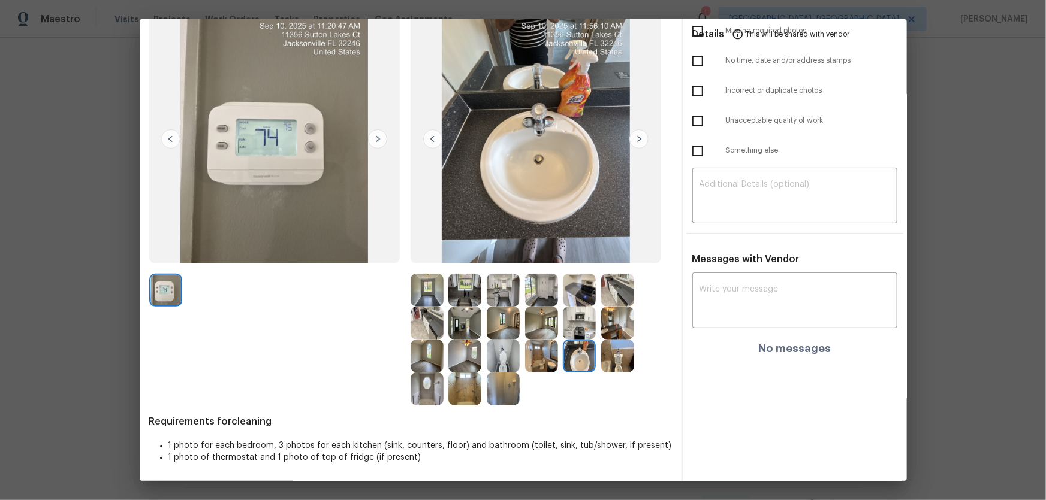
click at [617, 325] on img at bounding box center [617, 323] width 33 height 33
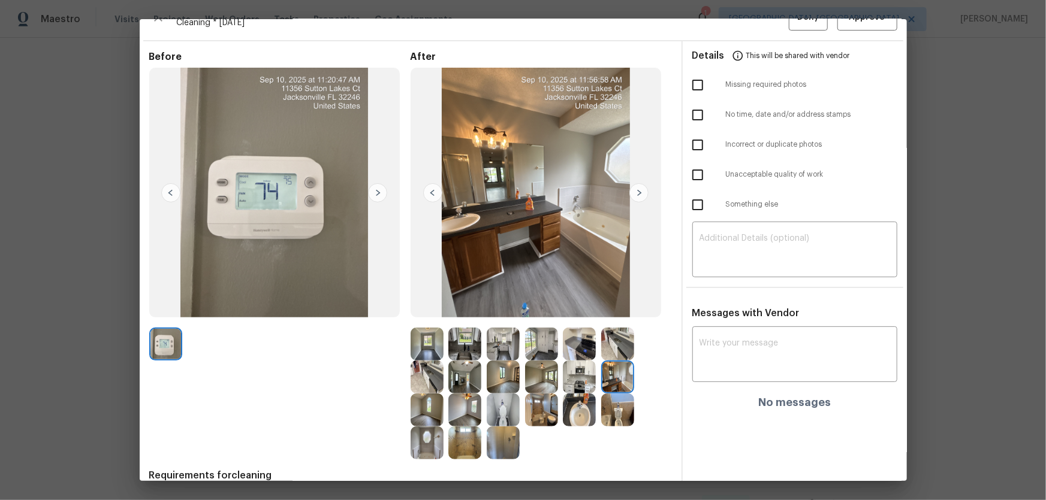
scroll to position [24, 0]
click at [425, 330] on img at bounding box center [426, 410] width 33 height 33
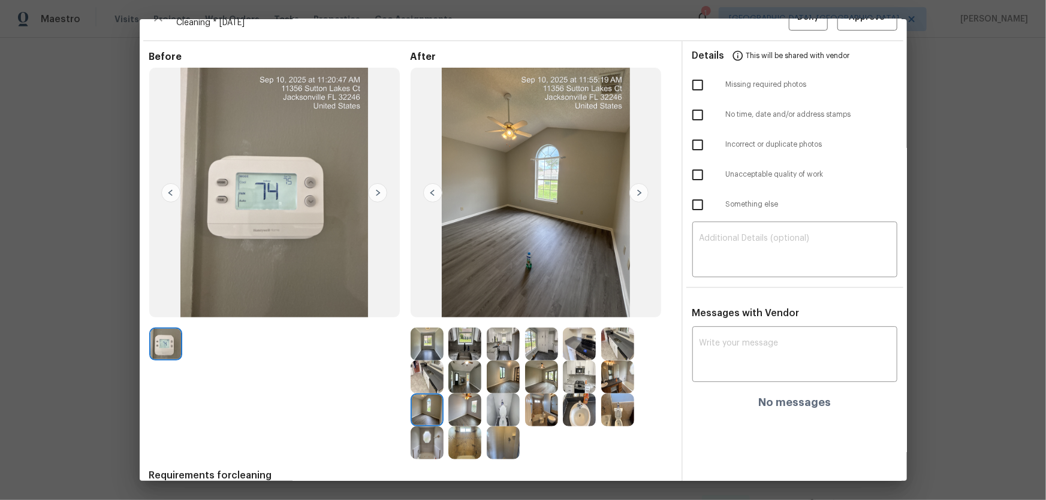
click at [425, 330] on img at bounding box center [426, 443] width 33 height 33
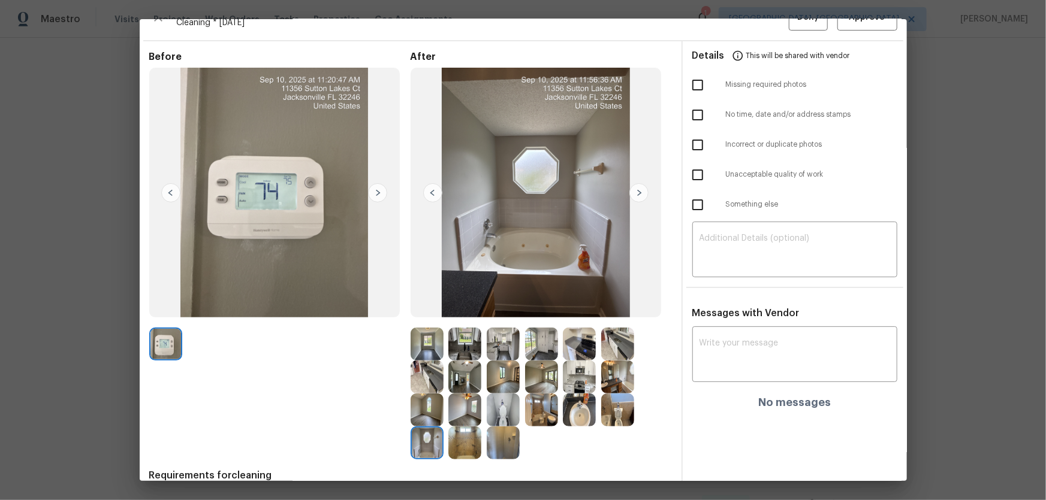
click at [455, 330] on img at bounding box center [464, 443] width 33 height 33
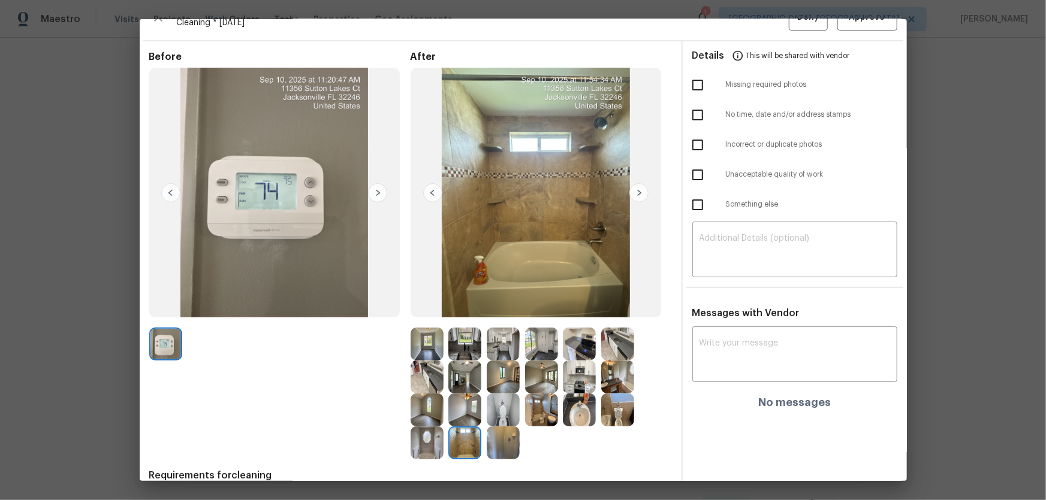
click at [483, 330] on div at bounding box center [467, 443] width 38 height 33
click at [491, 330] on img at bounding box center [503, 410] width 33 height 33
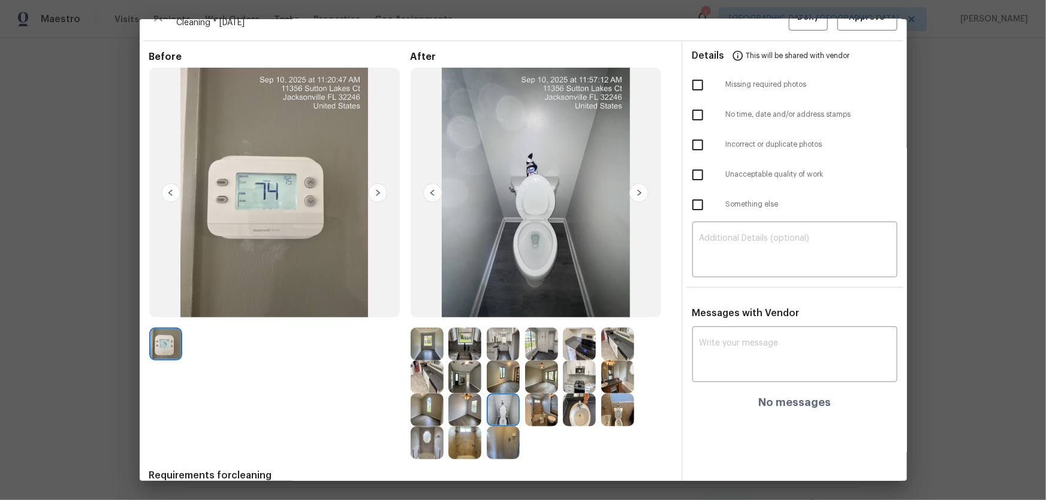
click at [534, 330] on img at bounding box center [541, 410] width 33 height 33
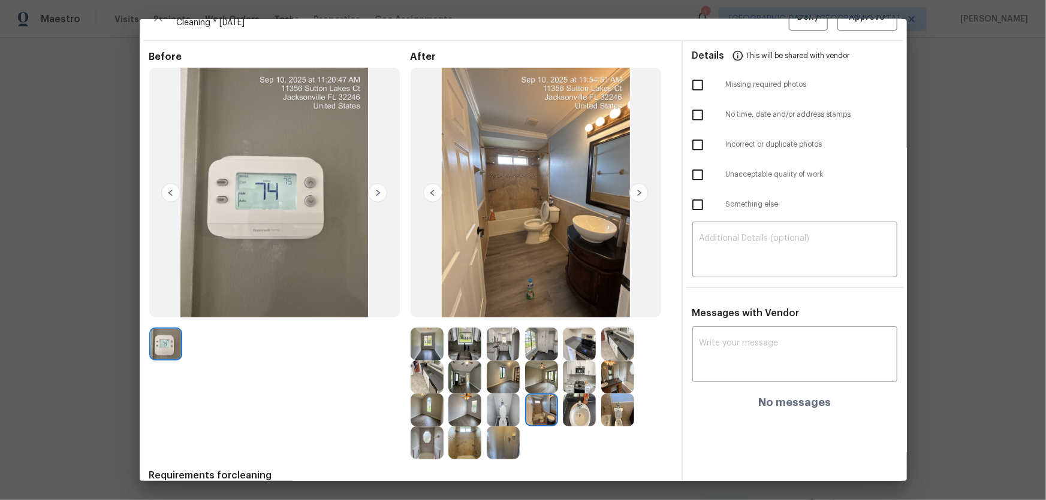
click at [534, 330] on img at bounding box center [541, 410] width 33 height 33
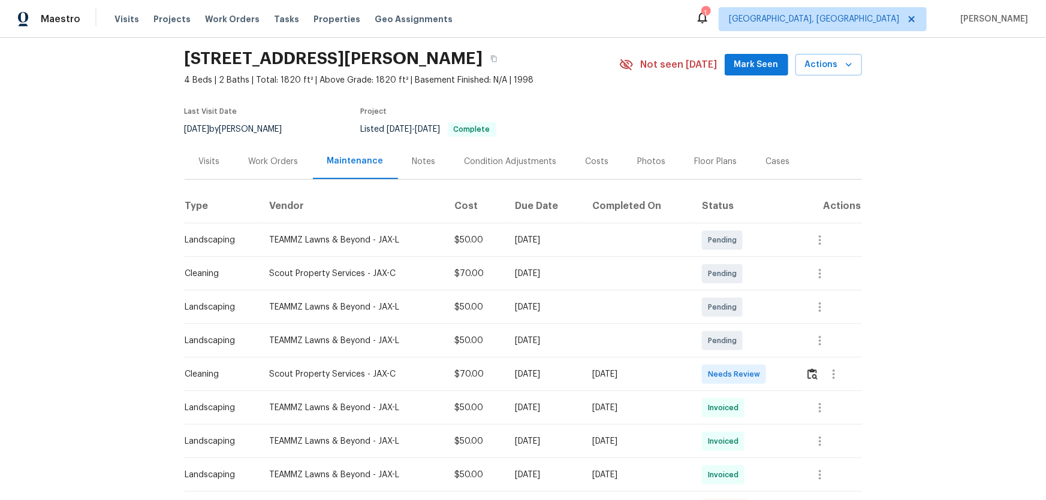
scroll to position [54, 0]
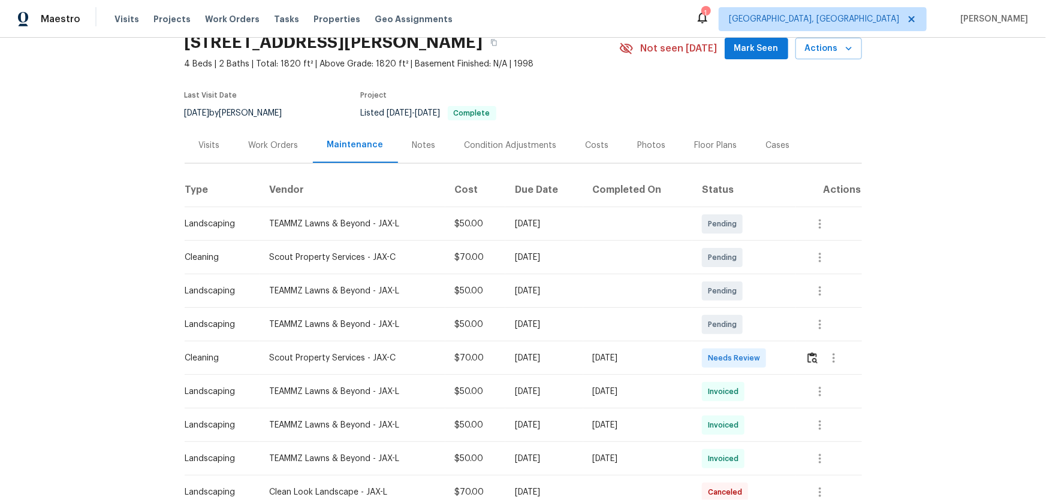
click at [744, 330] on div at bounding box center [832, 358] width 55 height 29
click at [744, 330] on img "button" at bounding box center [812, 357] width 10 height 11
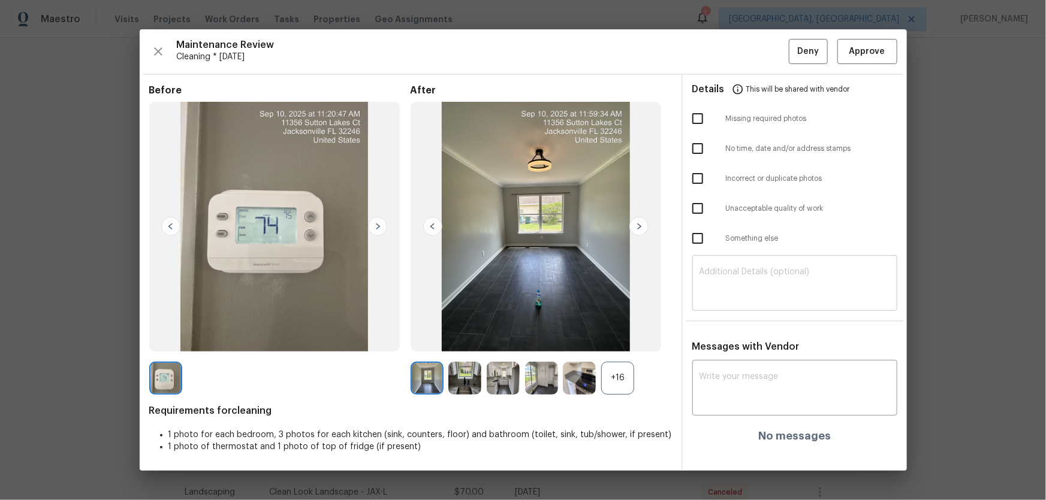
click at [741, 267] on div "​" at bounding box center [794, 284] width 205 height 53
paste textarea "Maintenance Audit Team: Hello! Unfortunately, this cleaning visit completed on …"
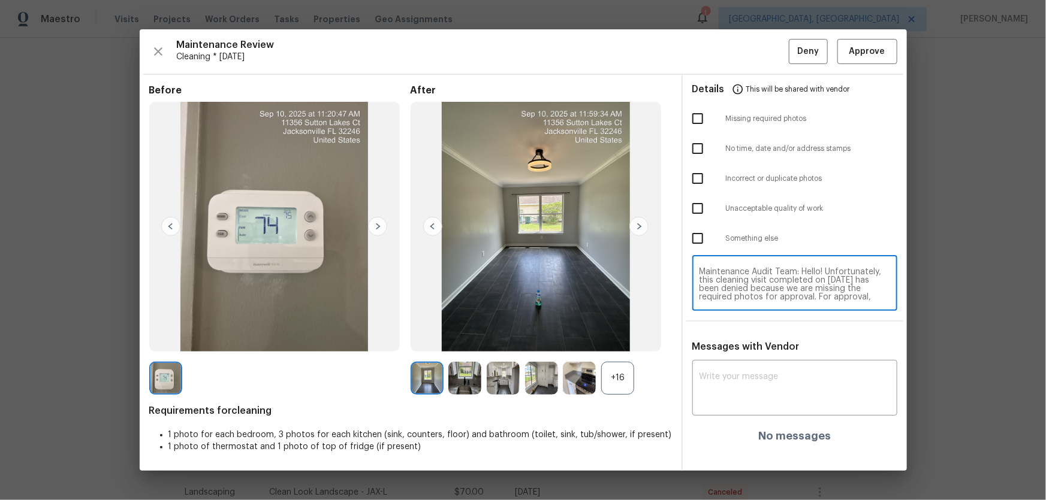
scroll to position [101, 0]
type textarea "Maintenance Audit Team: Hello! Unfortunately, this cleaning visit completed on …"
click at [744, 330] on textarea at bounding box center [794, 390] width 191 height 34
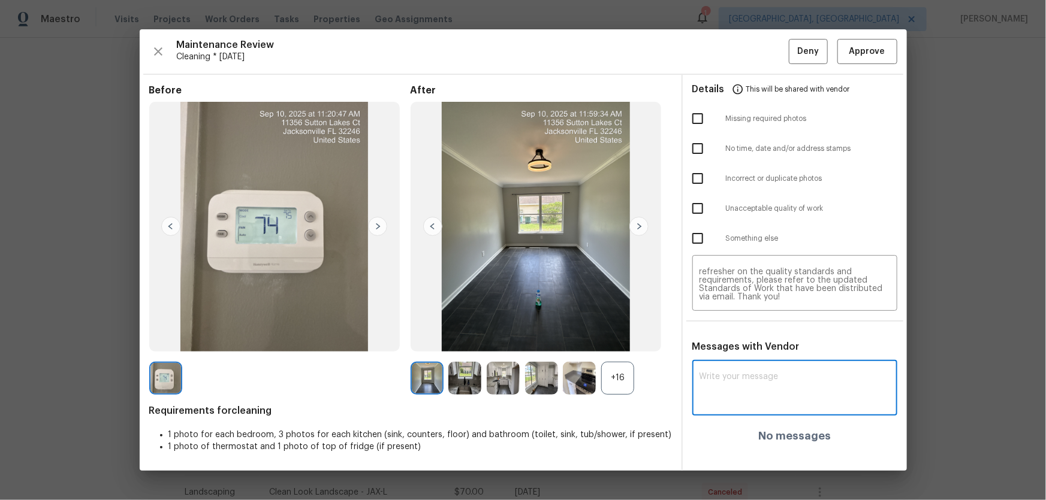
paste textarea "Maintenance Audit Team: Hello! Unfortunately, this cleaning visit completed on …"
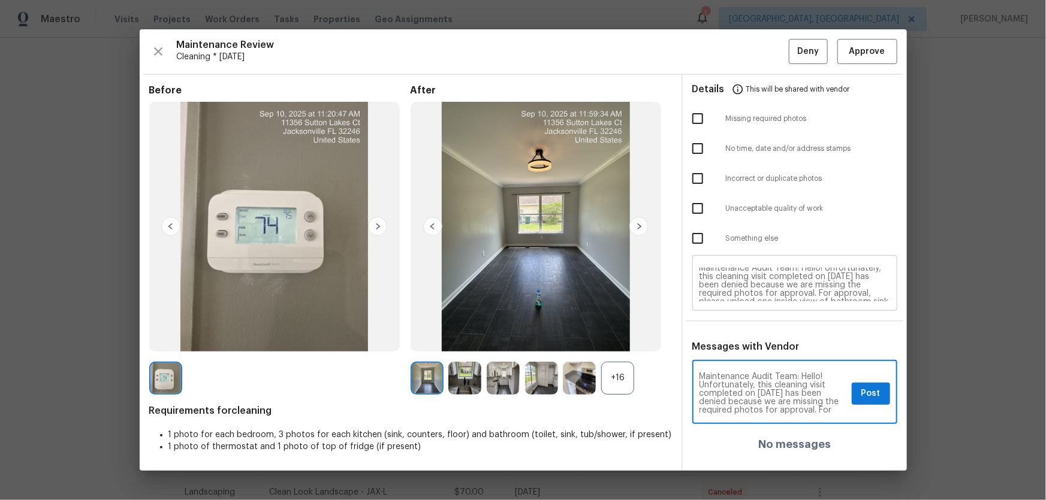
scroll to position [0, 0]
type textarea "Maintenance Audit Team: Hello! Unfortunately, this cleaning visit completed on …"
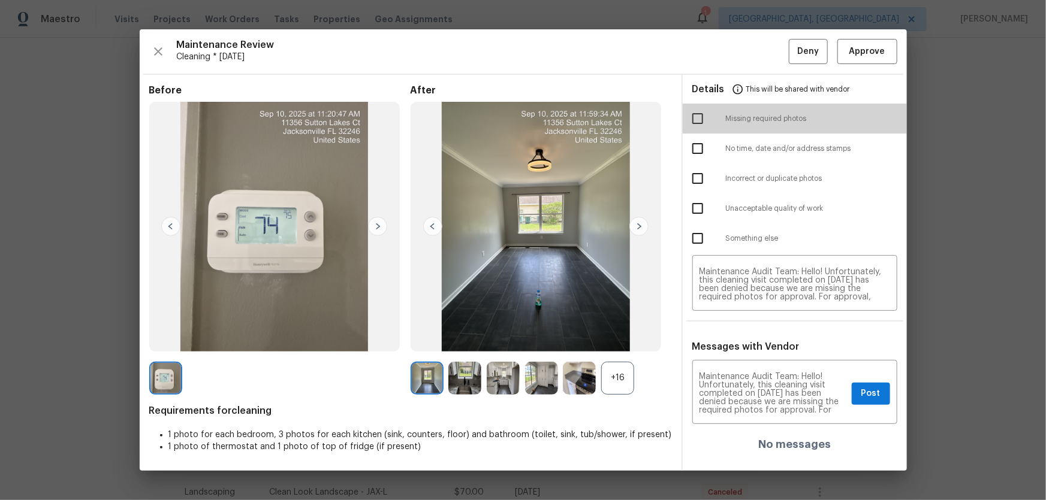
click at [696, 123] on input "checkbox" at bounding box center [697, 118] width 25 height 25
checkbox input "true"
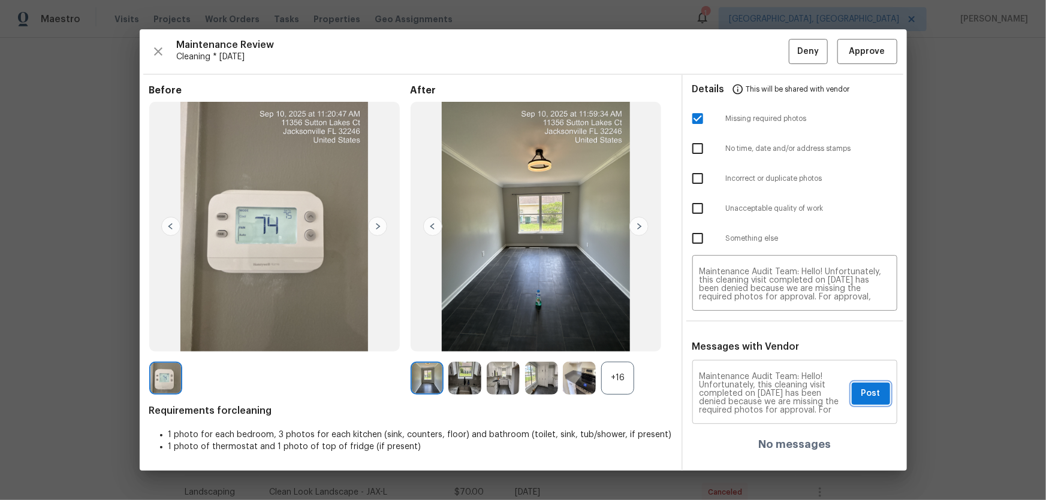
click at [744, 330] on span "Post" at bounding box center [870, 394] width 19 height 15
click at [744, 59] on button "Deny" at bounding box center [808, 52] width 39 height 26
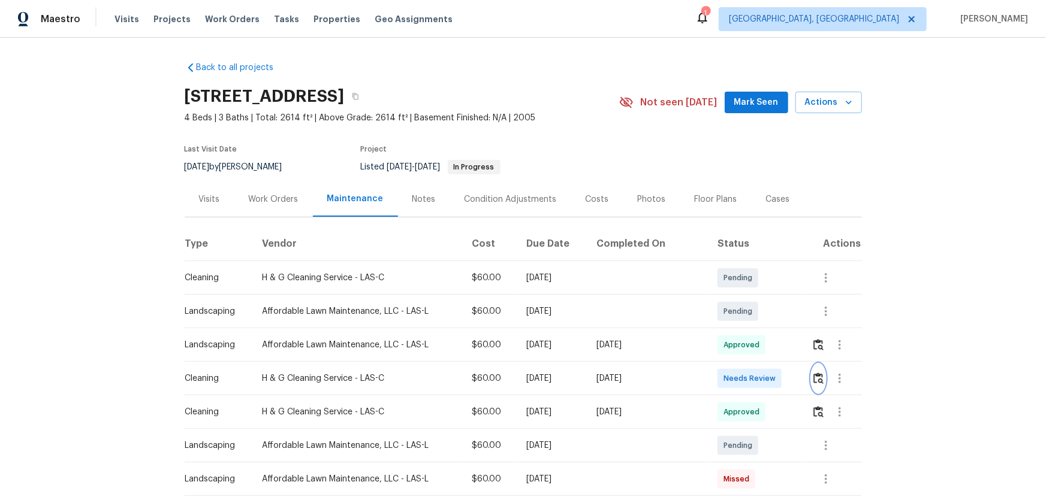
click at [819, 378] on img "button" at bounding box center [818, 378] width 10 height 11
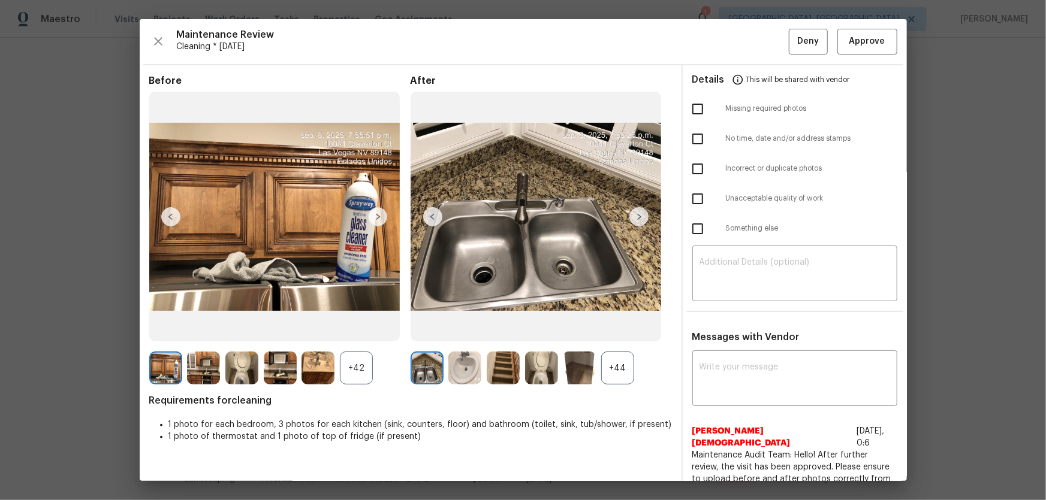
click at [624, 375] on div "+44" at bounding box center [617, 368] width 33 height 33
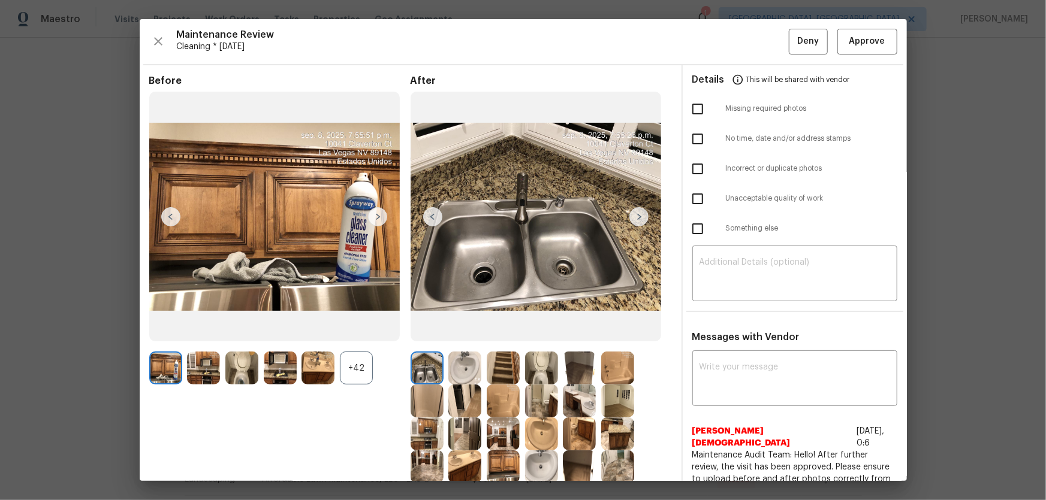
click at [354, 364] on div "+42" at bounding box center [356, 368] width 33 height 33
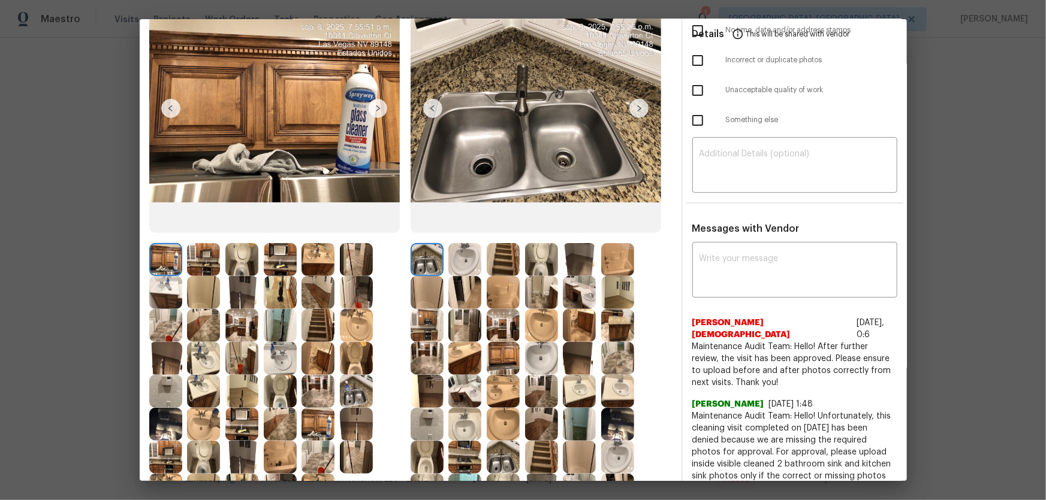
scroll to position [163, 0]
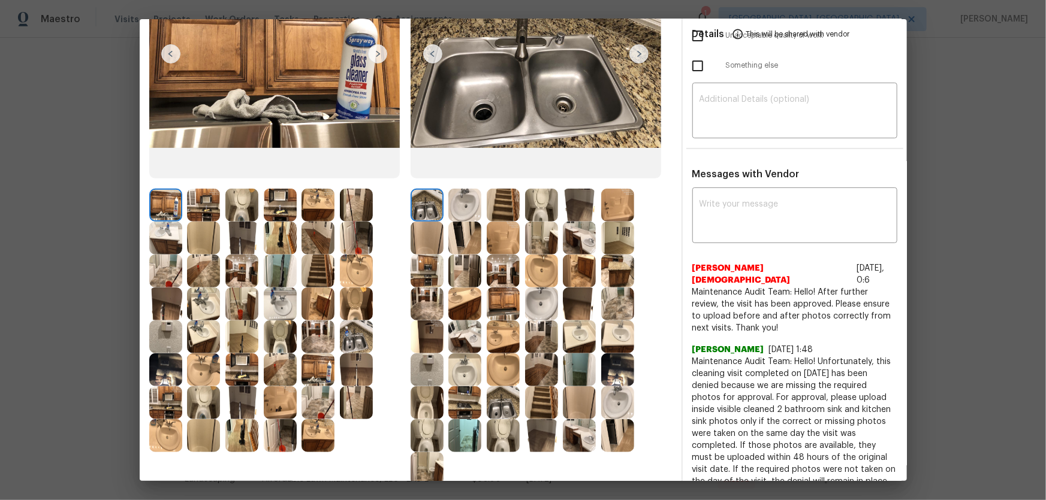
click at [534, 208] on img at bounding box center [541, 205] width 33 height 33
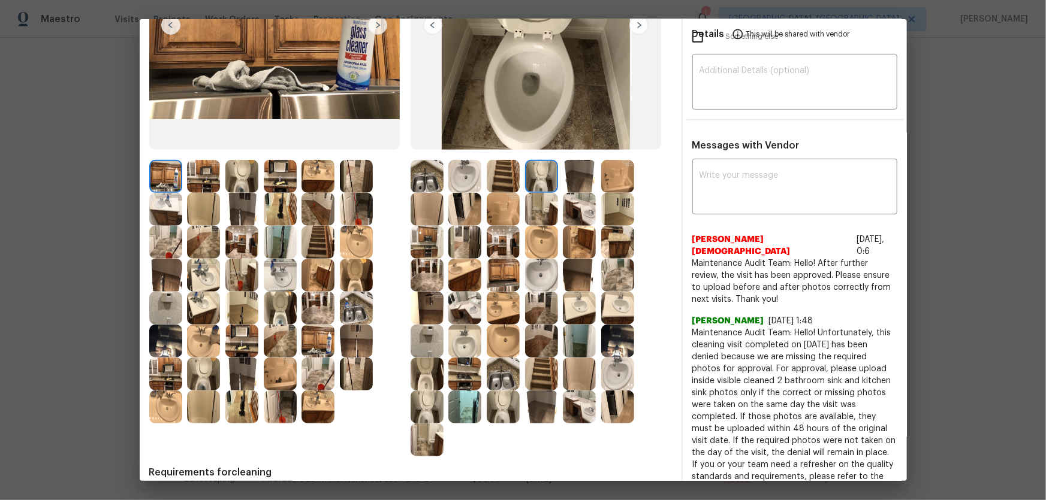
scroll to position [218, 0]
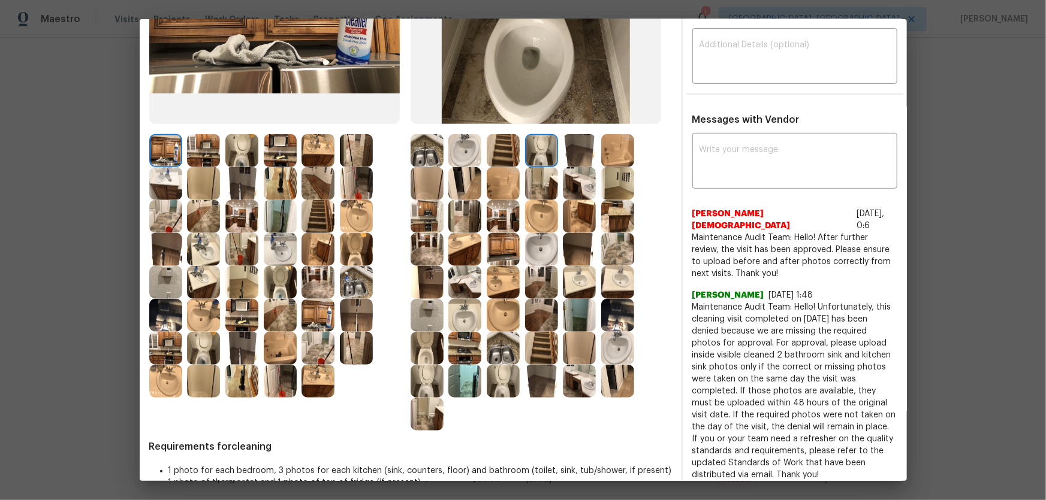
click at [502, 375] on img at bounding box center [503, 381] width 33 height 33
click at [413, 378] on img at bounding box center [426, 381] width 33 height 33
click at [465, 318] on img at bounding box center [464, 315] width 33 height 33
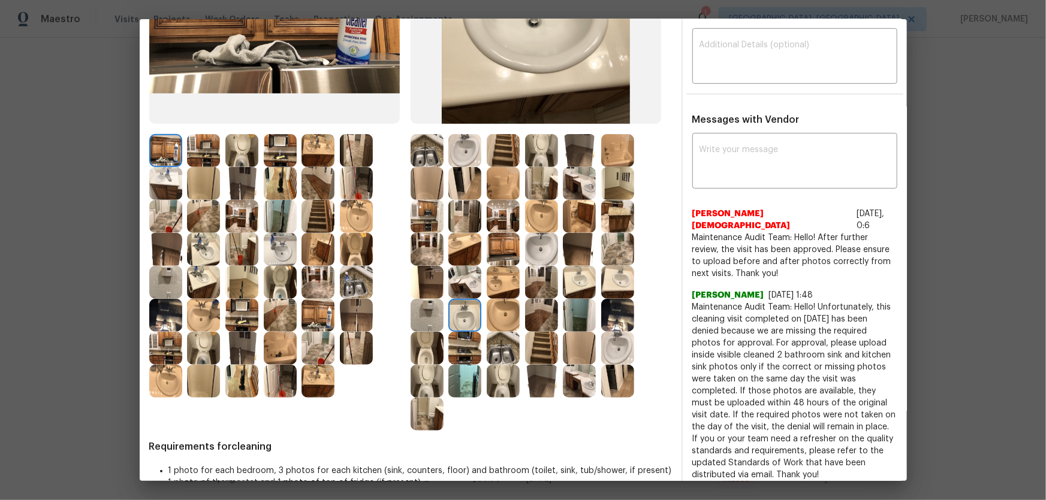
click at [503, 315] on img at bounding box center [503, 315] width 33 height 33
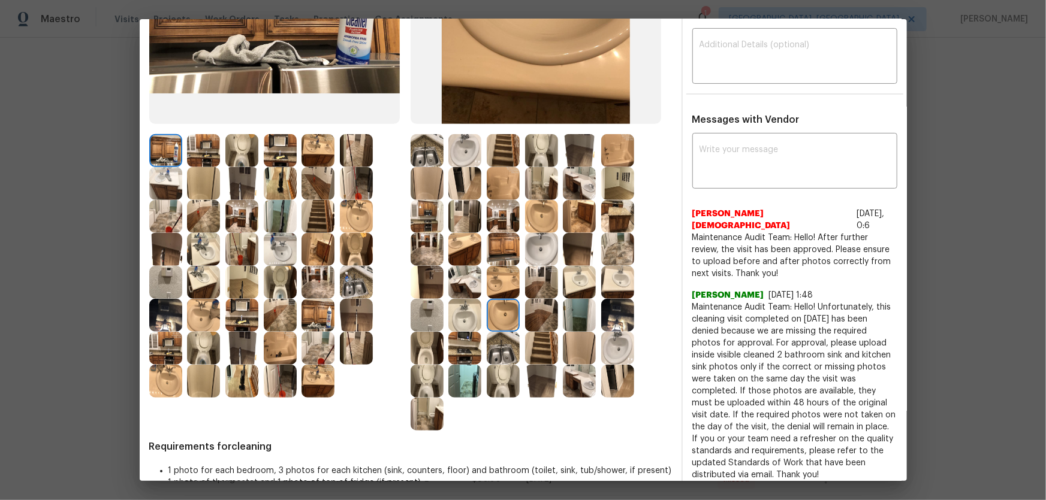
click at [506, 271] on img at bounding box center [503, 282] width 33 height 33
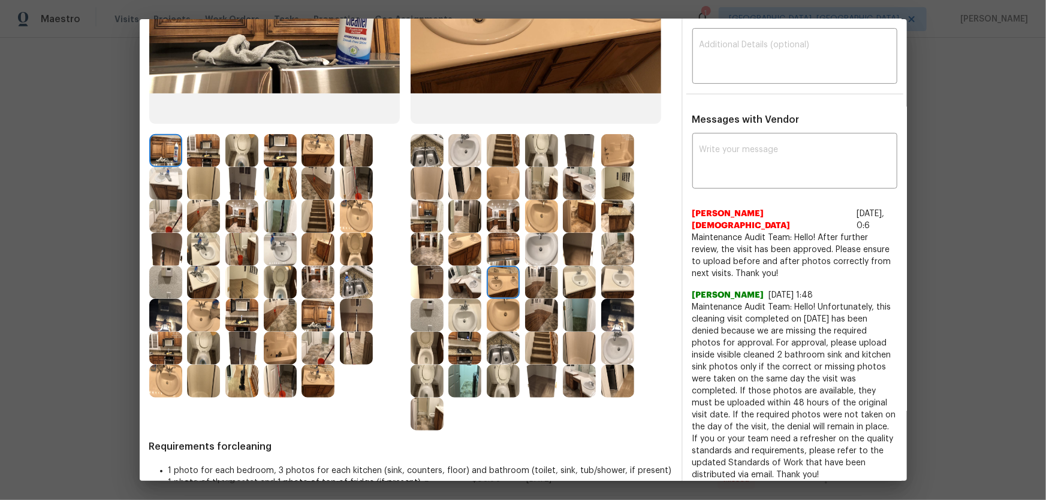
click at [431, 308] on img at bounding box center [426, 315] width 33 height 33
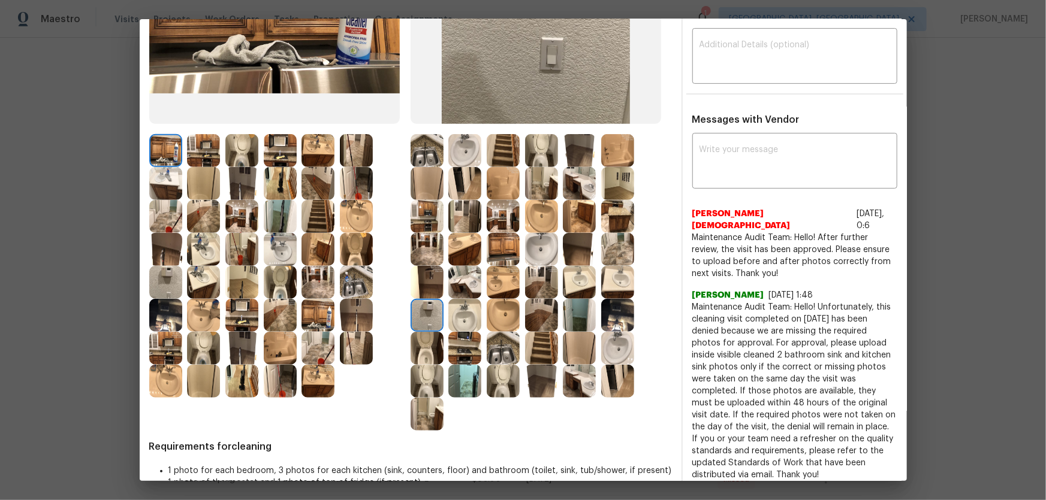
click at [610, 157] on img at bounding box center [617, 150] width 33 height 33
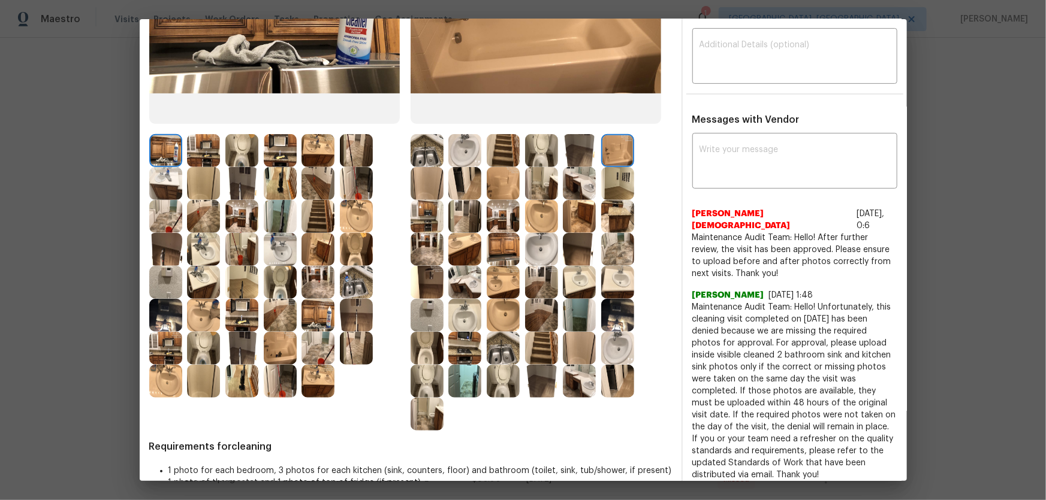
click at [509, 188] on img at bounding box center [503, 183] width 33 height 33
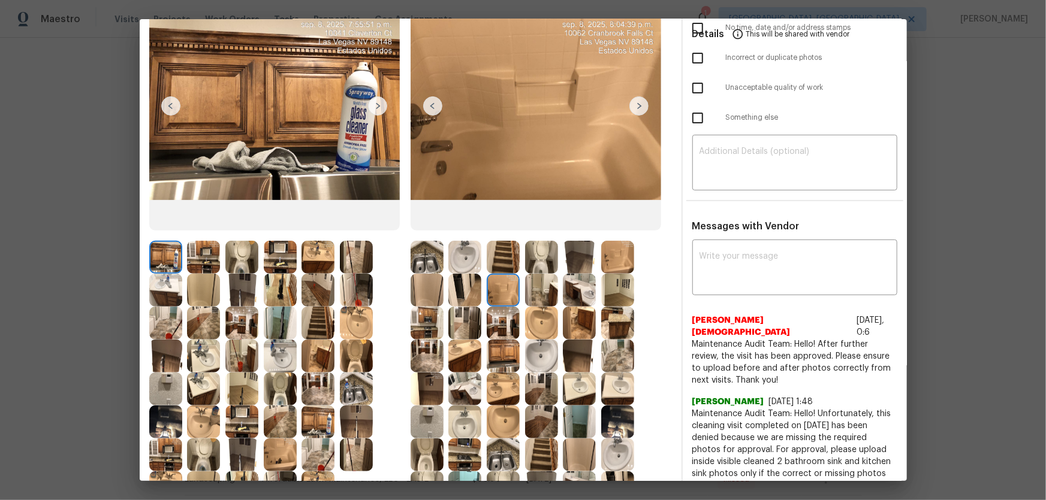
scroll to position [108, 0]
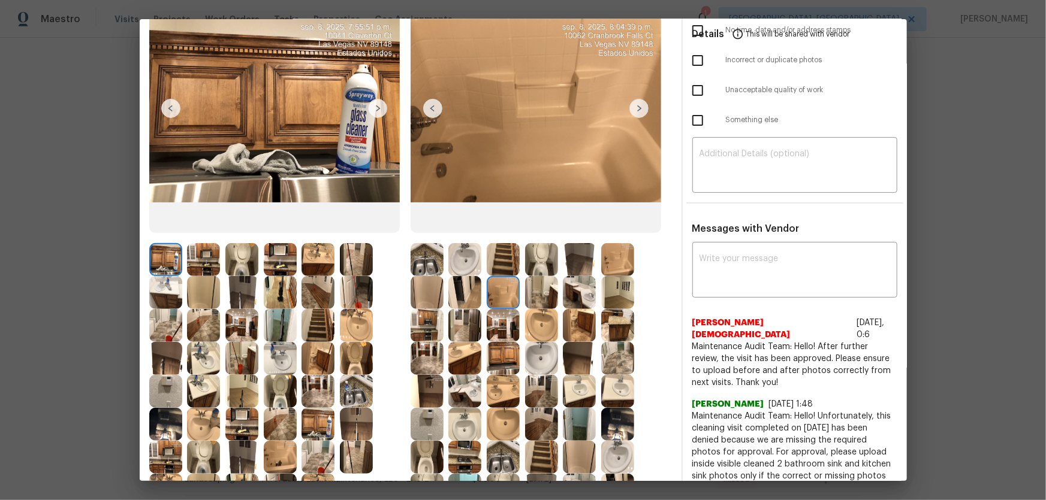
click at [611, 253] on img at bounding box center [617, 259] width 33 height 33
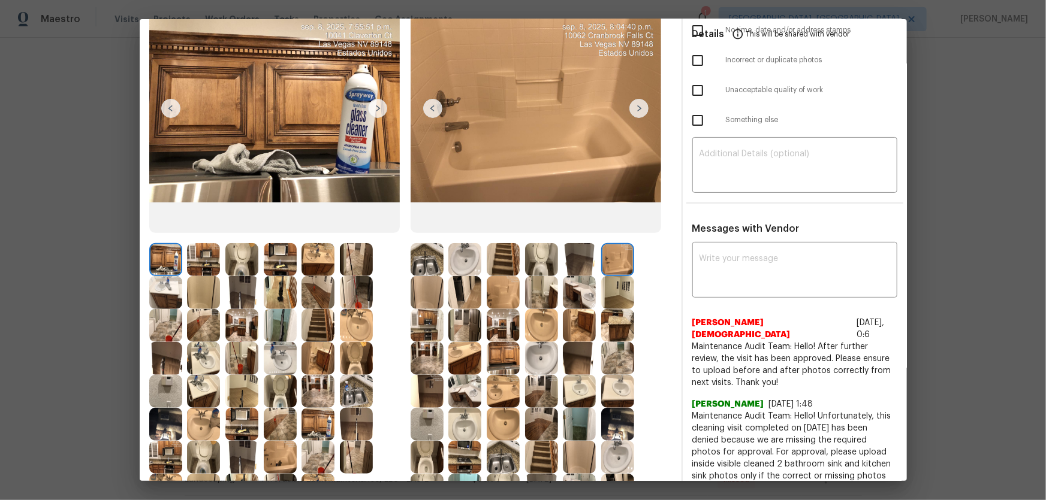
click at [497, 290] on img at bounding box center [503, 292] width 33 height 33
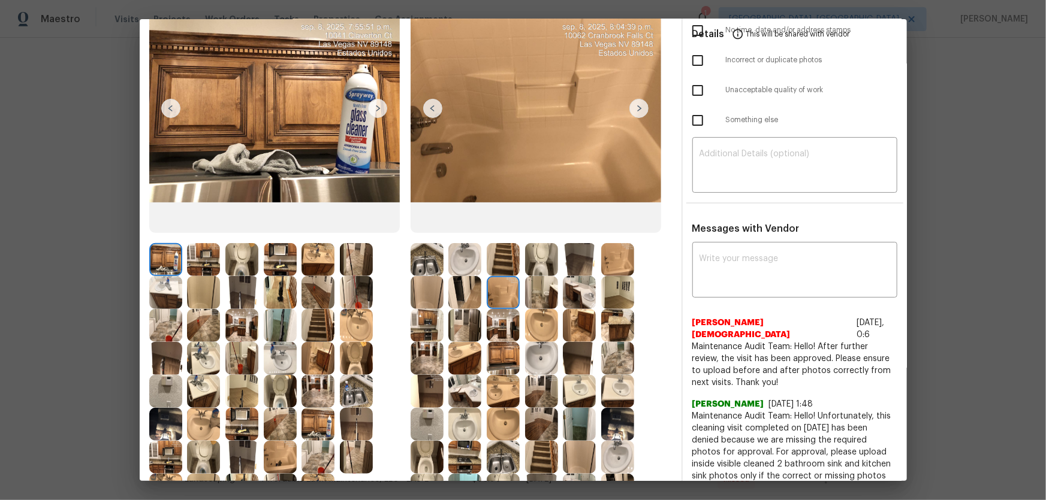
click at [430, 301] on img at bounding box center [426, 292] width 33 height 33
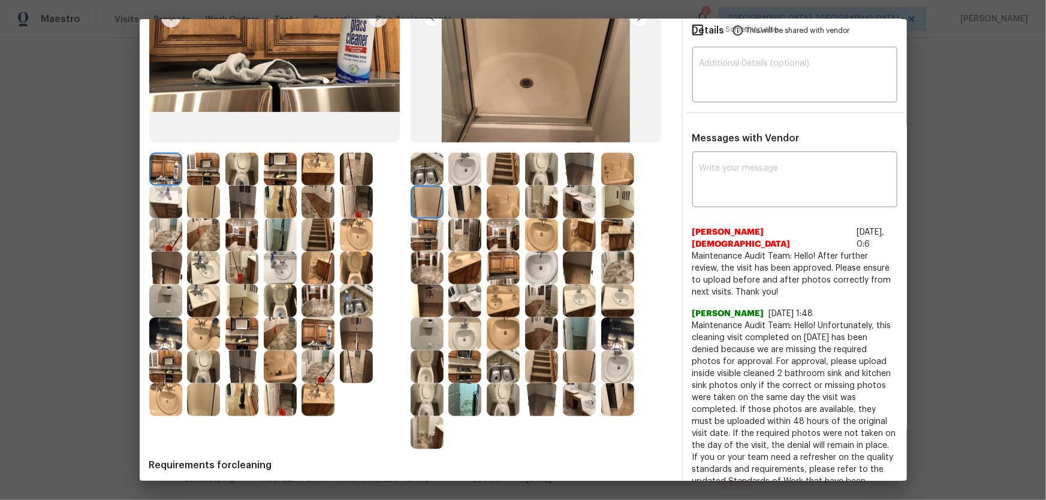
scroll to position [218, 0]
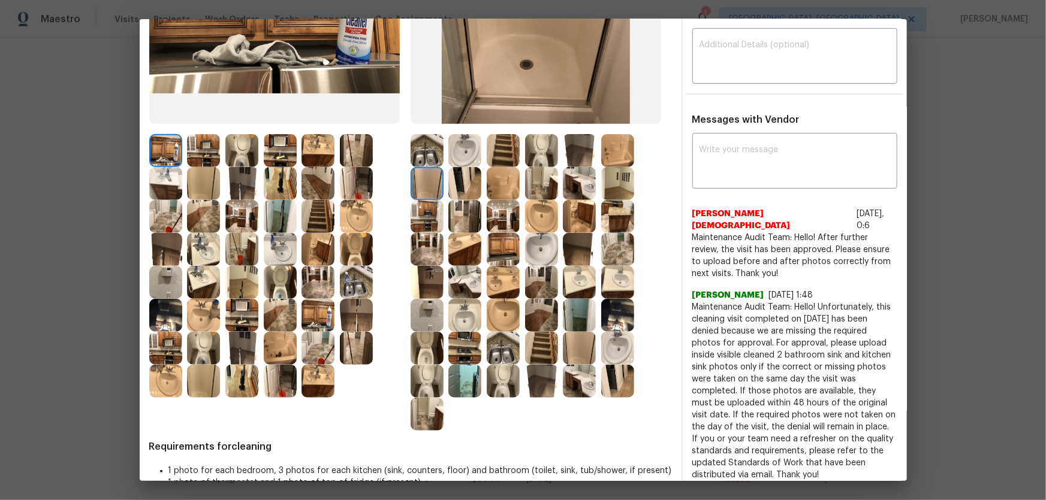
click at [468, 367] on img at bounding box center [464, 381] width 33 height 33
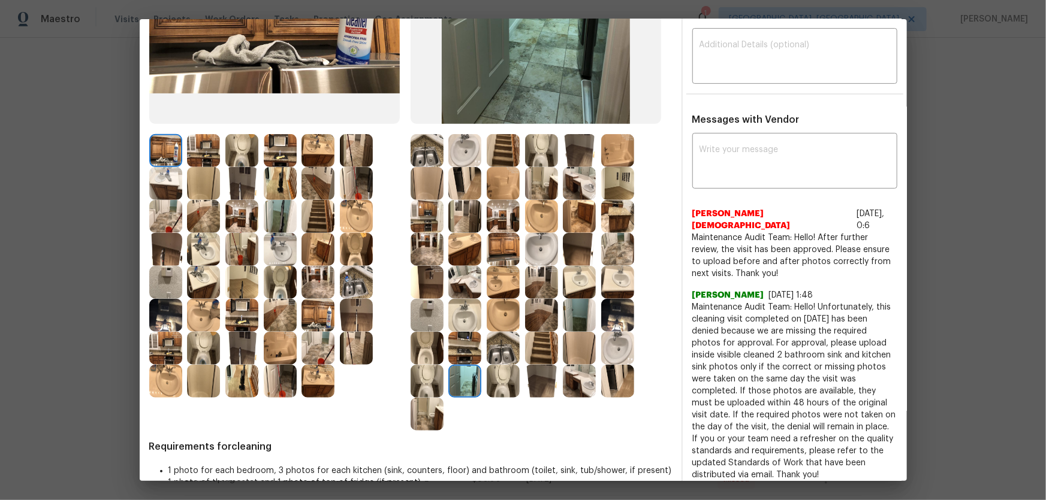
click at [285, 344] on img at bounding box center [280, 348] width 33 height 33
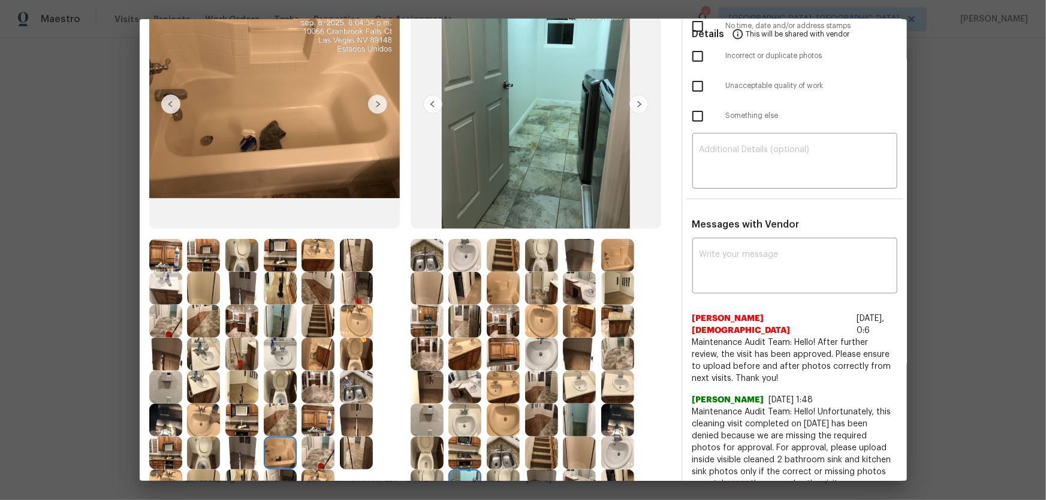
scroll to position [108, 0]
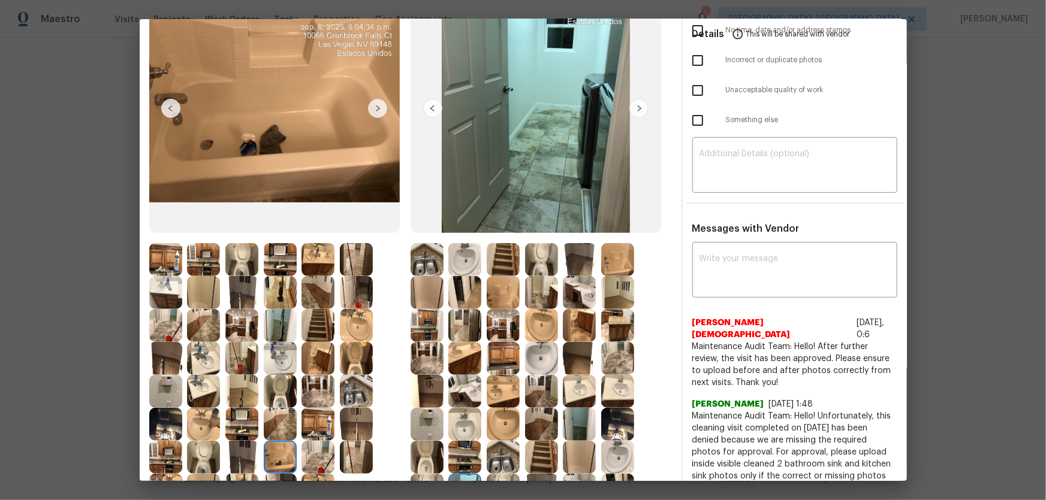
click at [619, 259] on img at bounding box center [617, 259] width 33 height 33
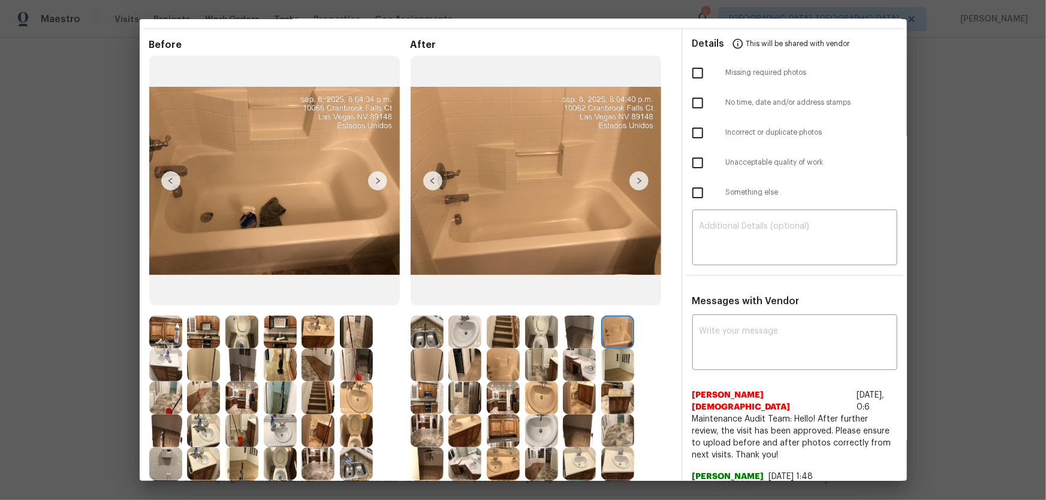
scroll to position [54, 0]
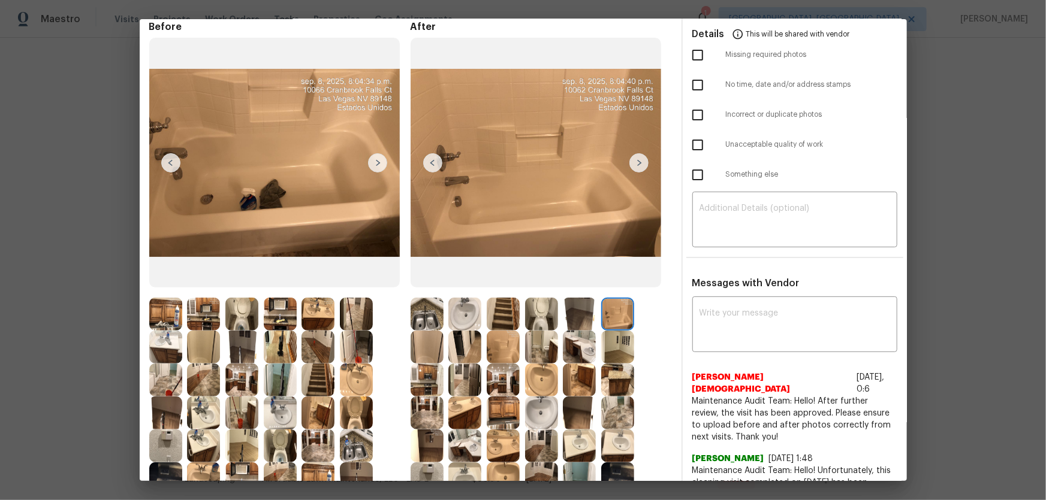
click at [512, 350] on img at bounding box center [503, 347] width 33 height 33
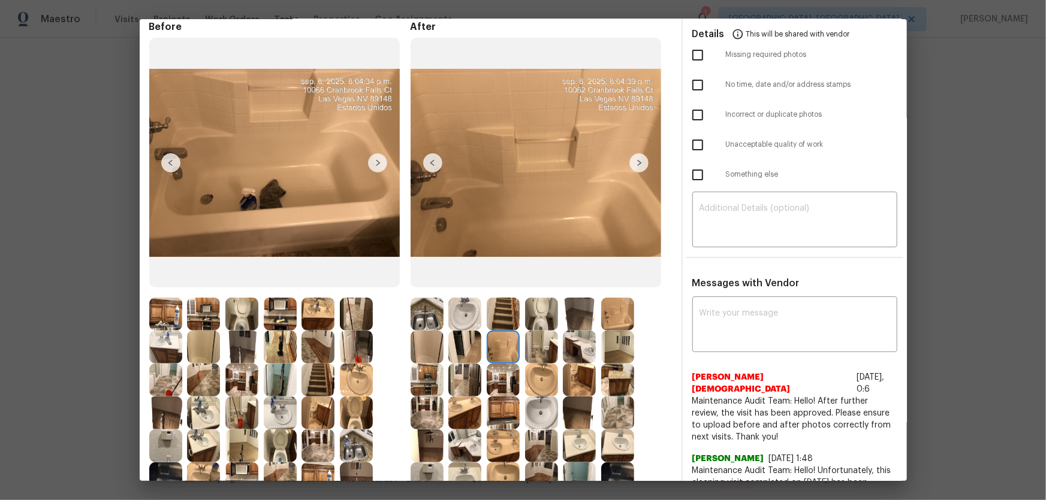
click at [279, 351] on img at bounding box center [280, 347] width 33 height 33
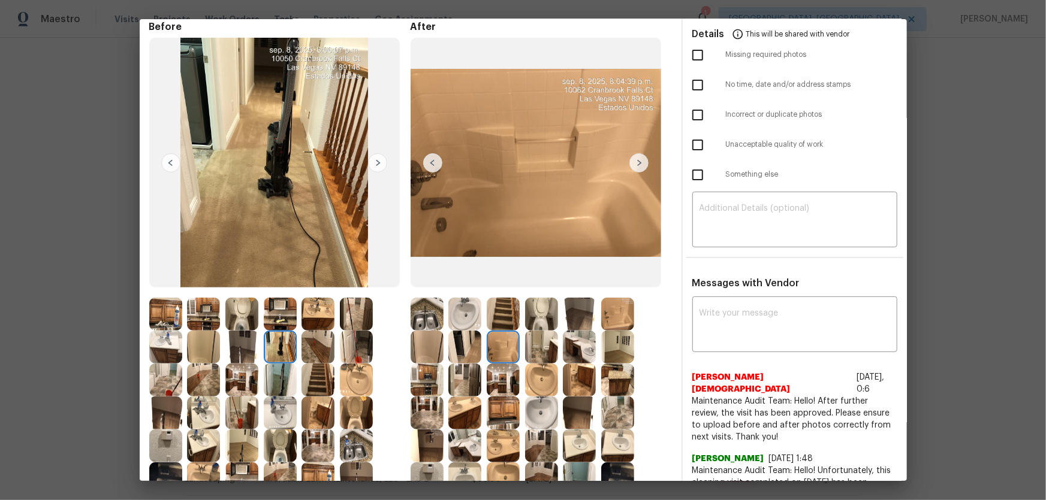
click at [358, 334] on img at bounding box center [356, 347] width 33 height 33
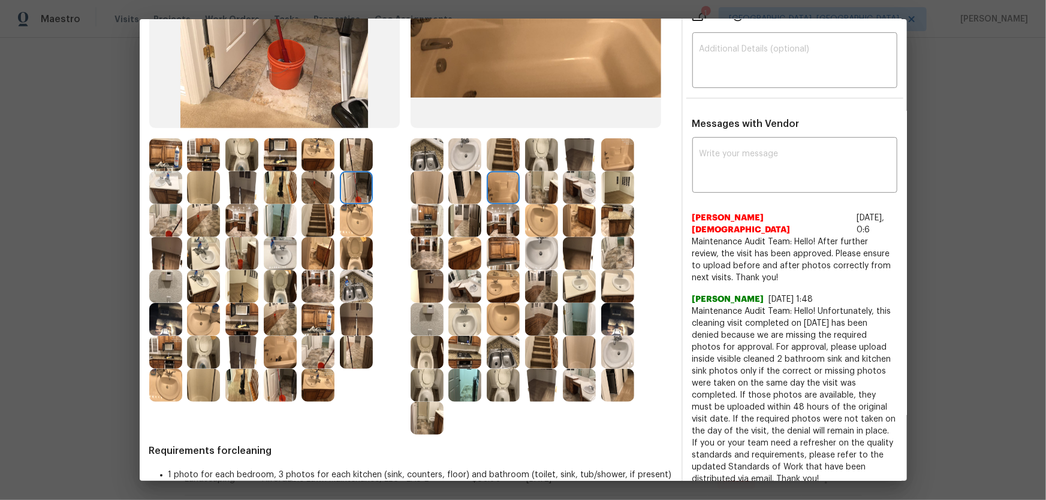
scroll to position [218, 0]
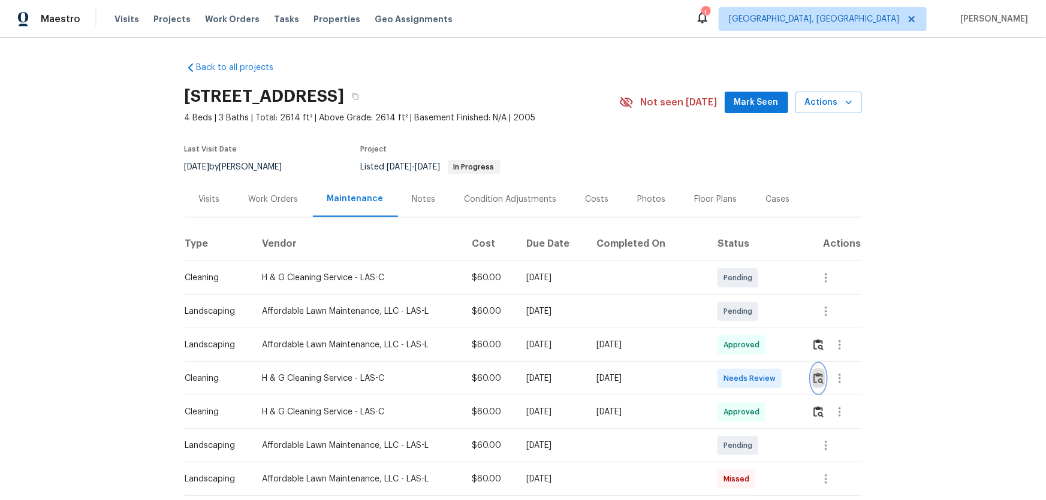
click at [819, 384] on img "button" at bounding box center [818, 378] width 10 height 11
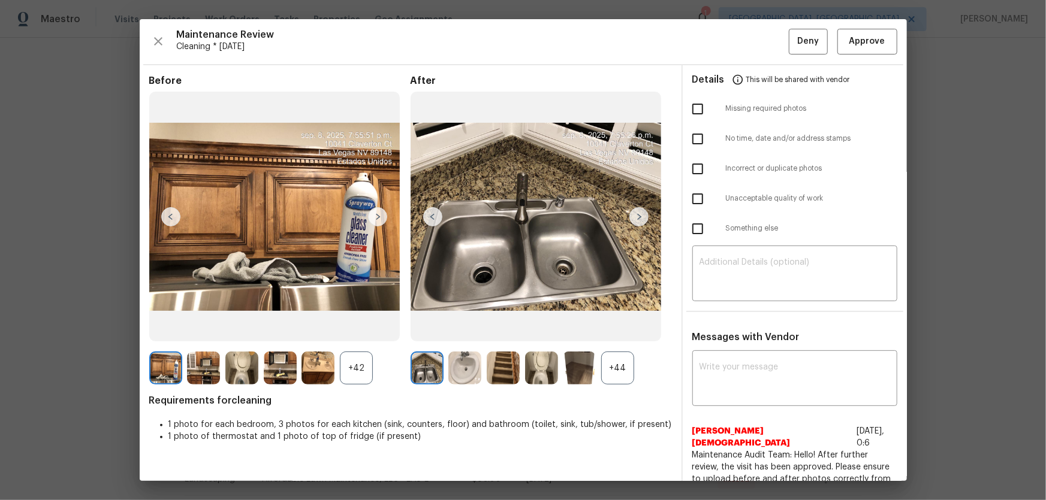
click at [624, 359] on div "+44" at bounding box center [617, 368] width 33 height 33
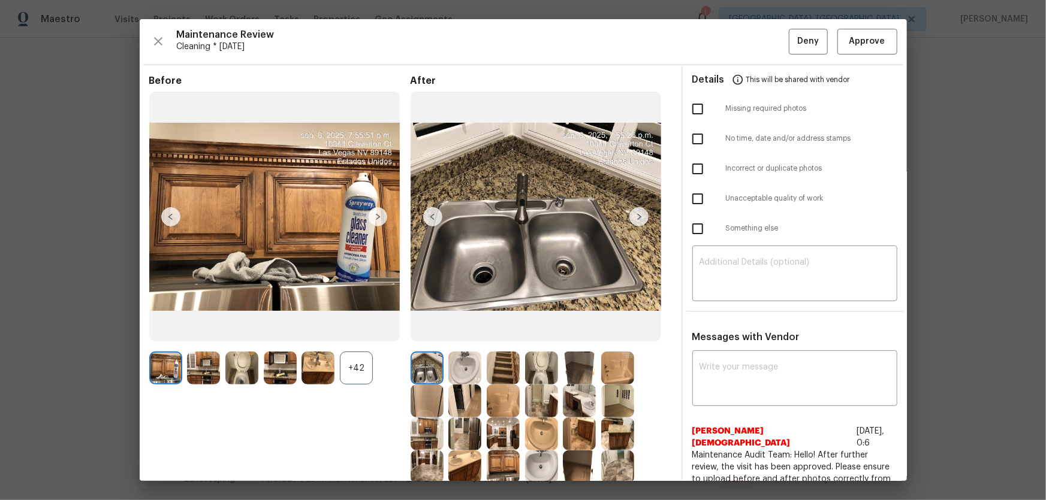
click at [367, 360] on div "+42" at bounding box center [356, 368] width 33 height 33
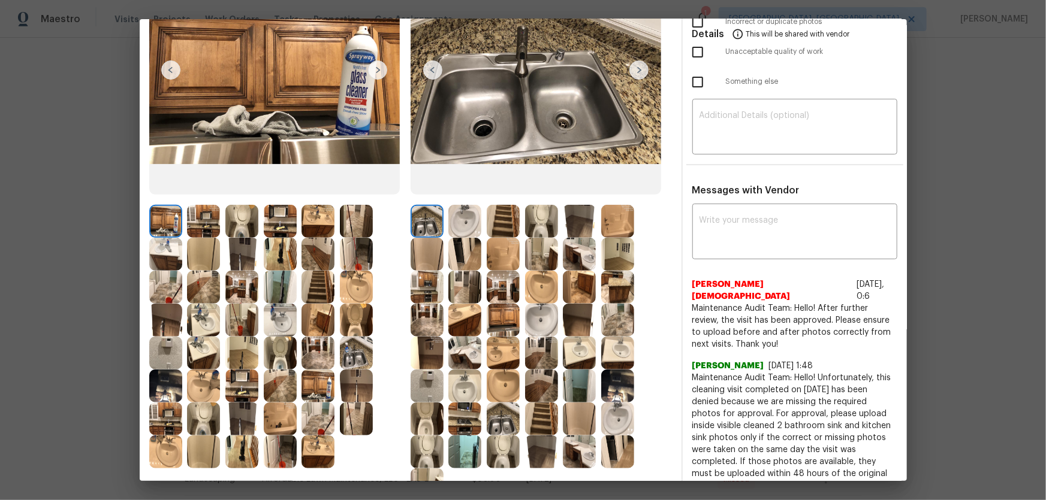
scroll to position [163, 0]
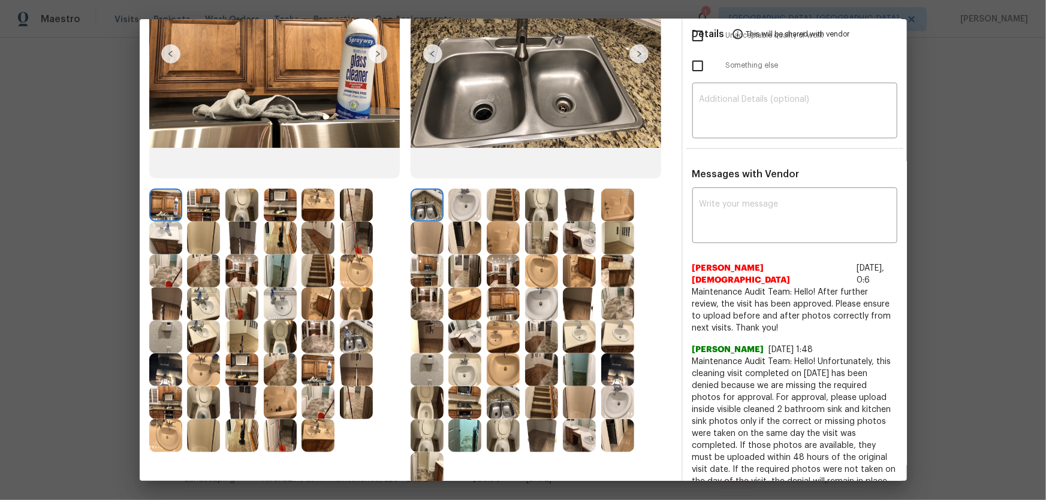
click at [491, 330] on img at bounding box center [503, 337] width 33 height 33
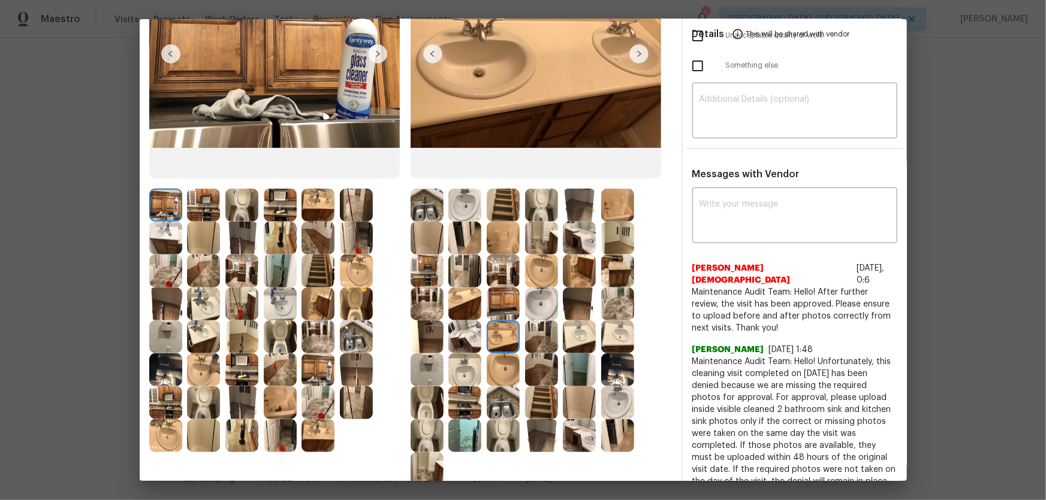
click at [494, 321] on img at bounding box center [503, 337] width 33 height 33
click at [563, 310] on img at bounding box center [579, 304] width 33 height 33
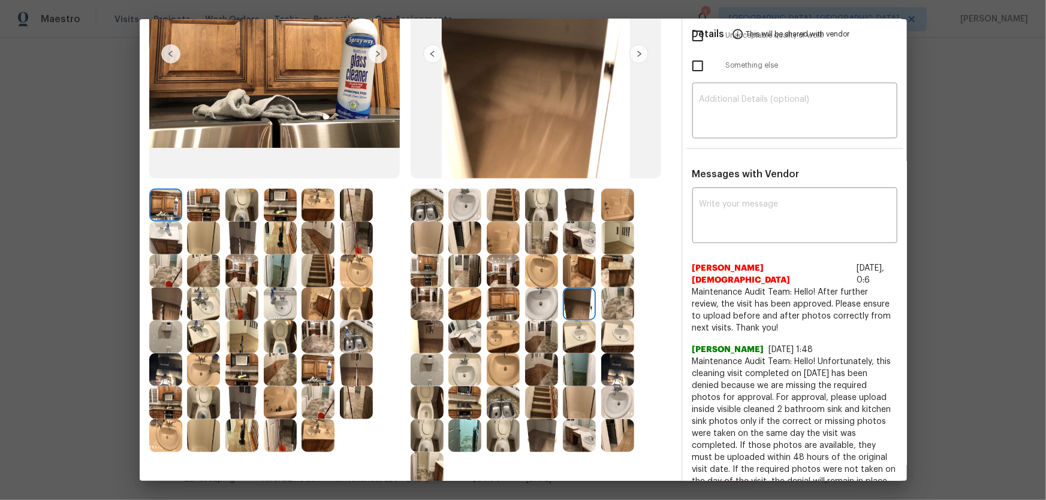
click at [421, 330] on img at bounding box center [426, 337] width 33 height 33
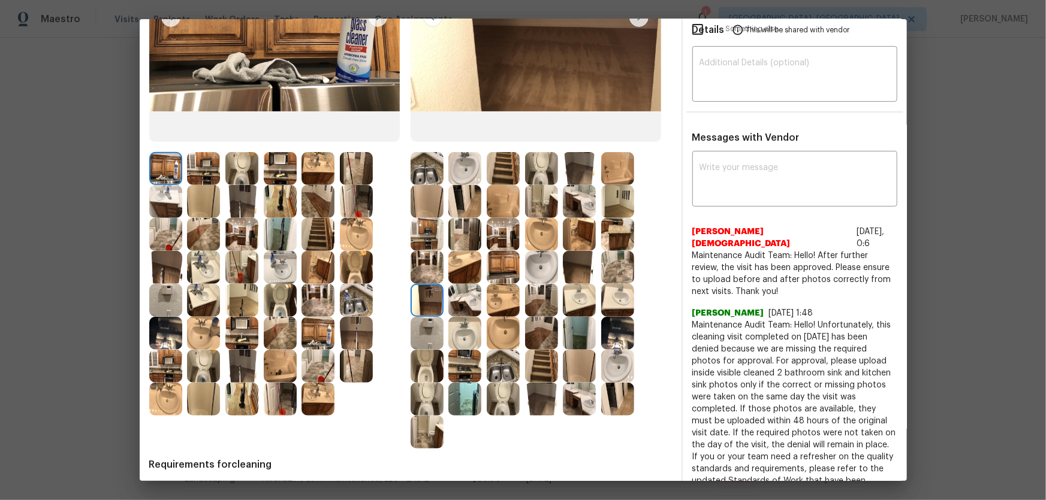
scroll to position [218, 0]
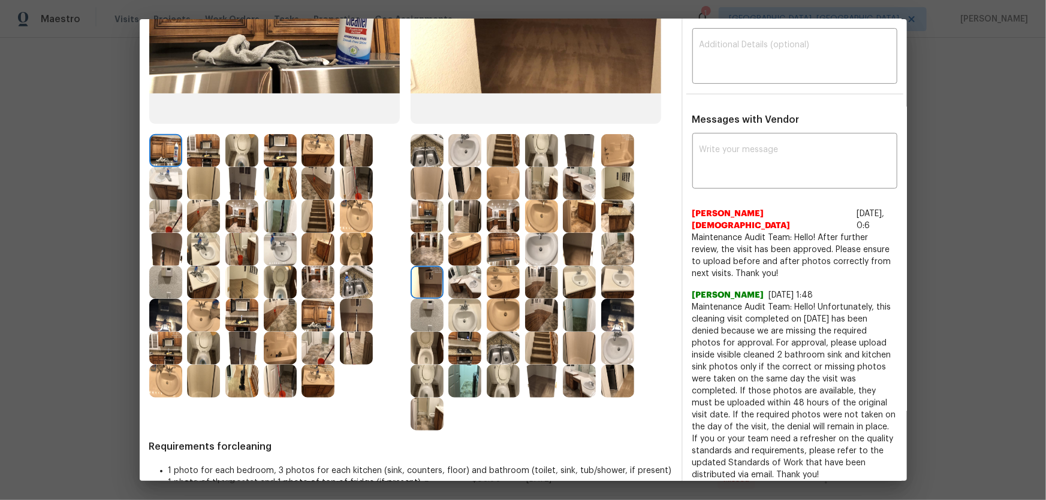
click at [540, 352] on img at bounding box center [541, 348] width 33 height 33
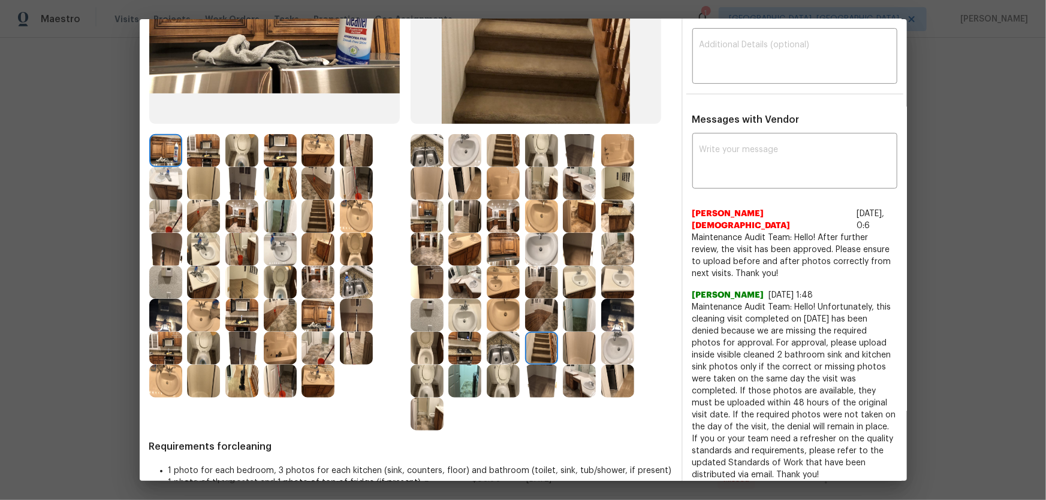
click at [505, 345] on img at bounding box center [503, 348] width 33 height 33
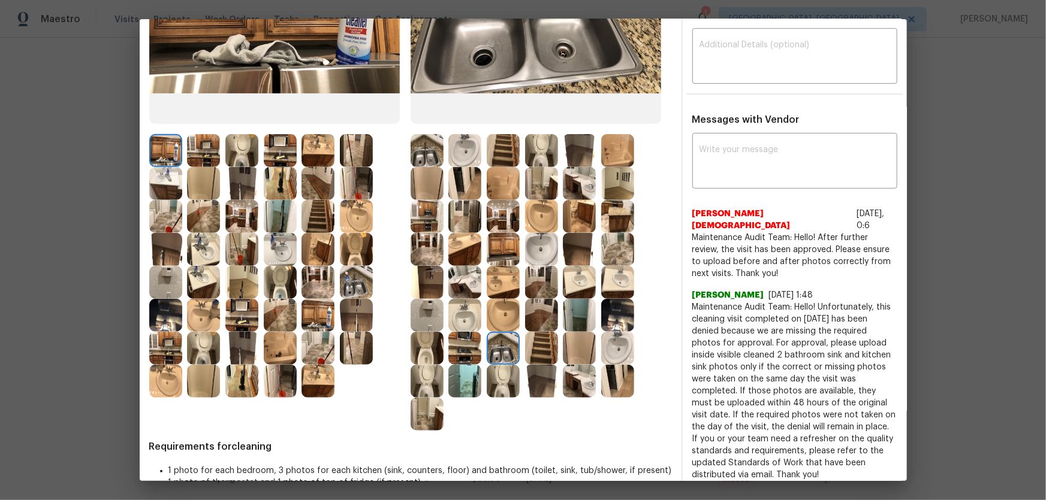
click at [503, 371] on img at bounding box center [503, 381] width 33 height 33
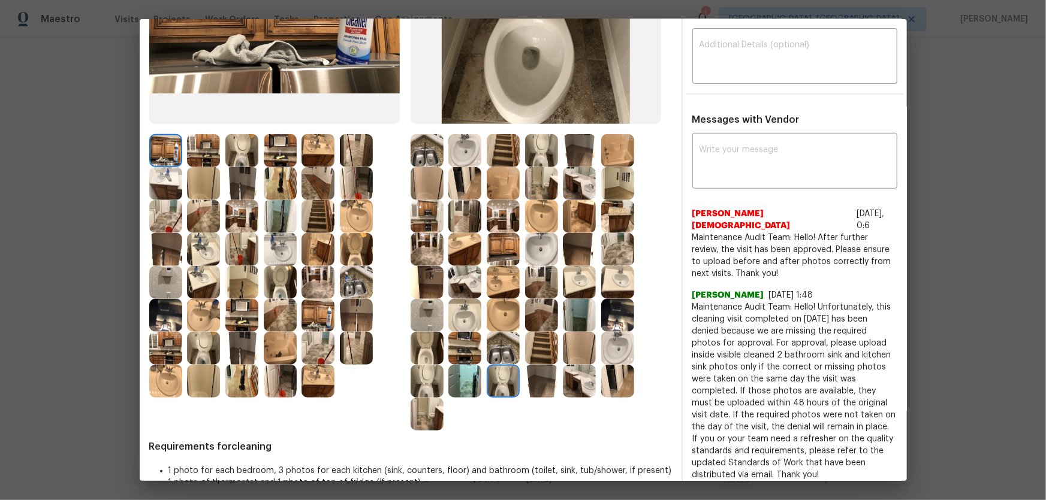
click at [418, 385] on img at bounding box center [426, 381] width 33 height 33
click at [429, 350] on img at bounding box center [426, 348] width 33 height 33
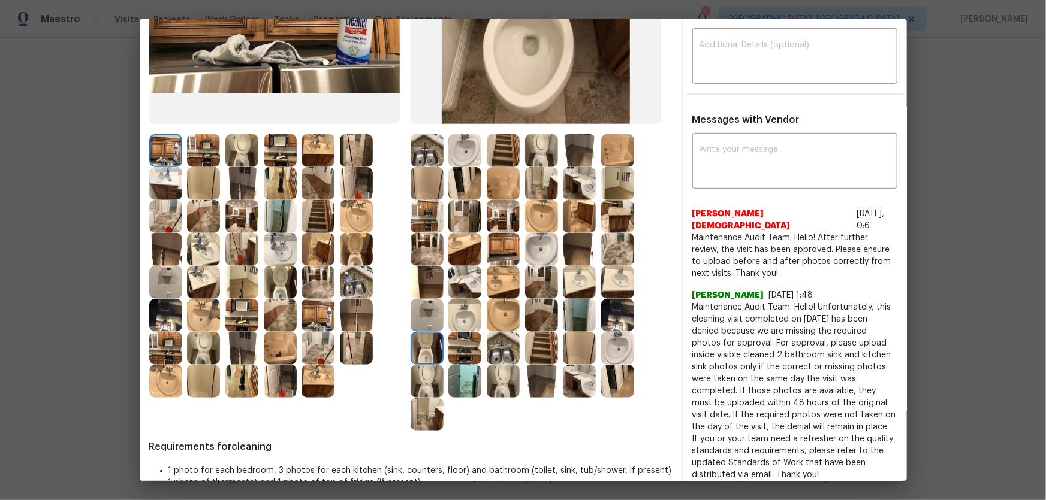
click at [541, 160] on img at bounding box center [541, 150] width 33 height 33
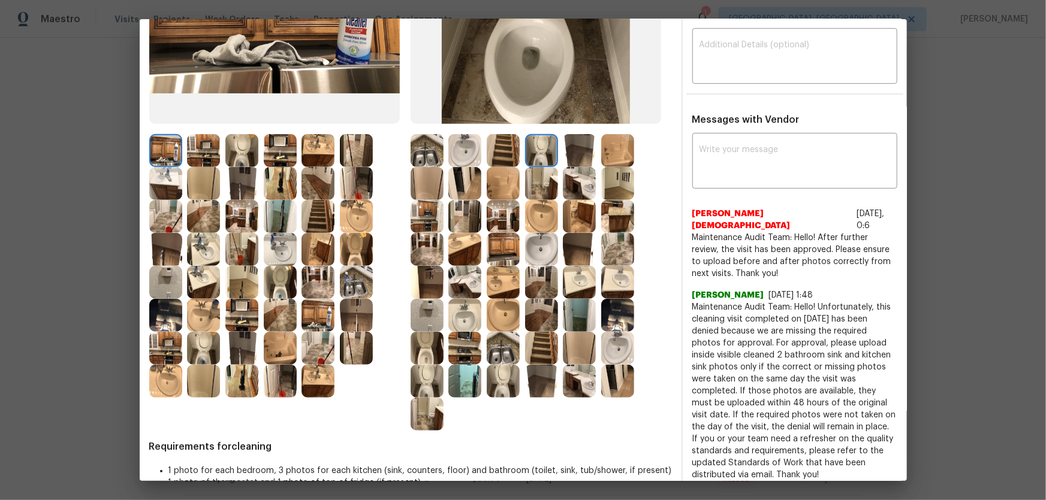
click at [541, 212] on img at bounding box center [541, 216] width 33 height 33
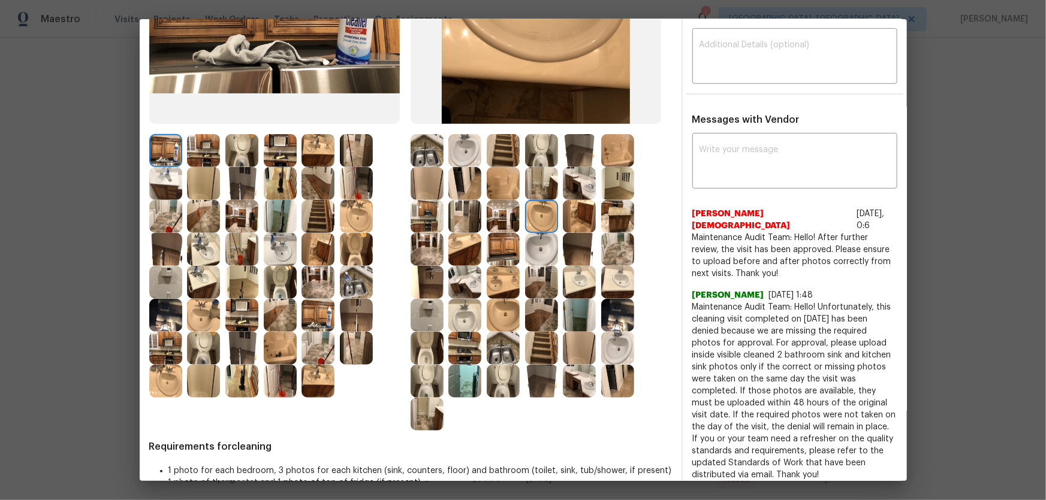
click at [542, 240] on img at bounding box center [541, 249] width 33 height 33
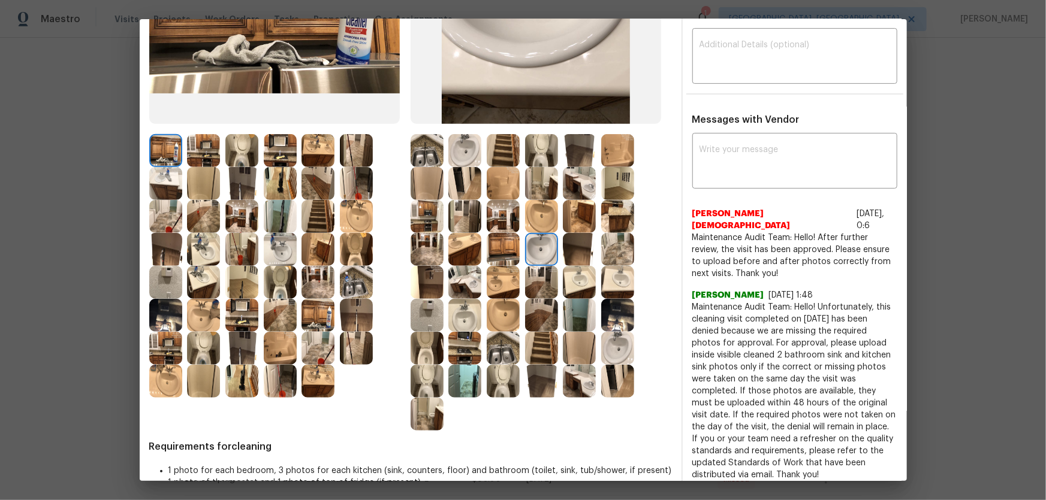
click at [577, 275] on img at bounding box center [579, 282] width 33 height 33
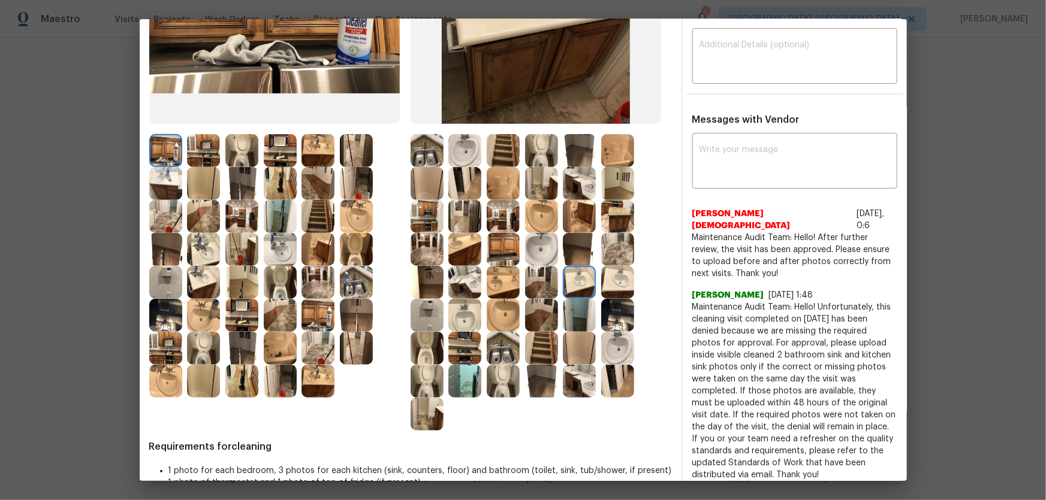
click at [605, 277] on img at bounding box center [617, 282] width 33 height 33
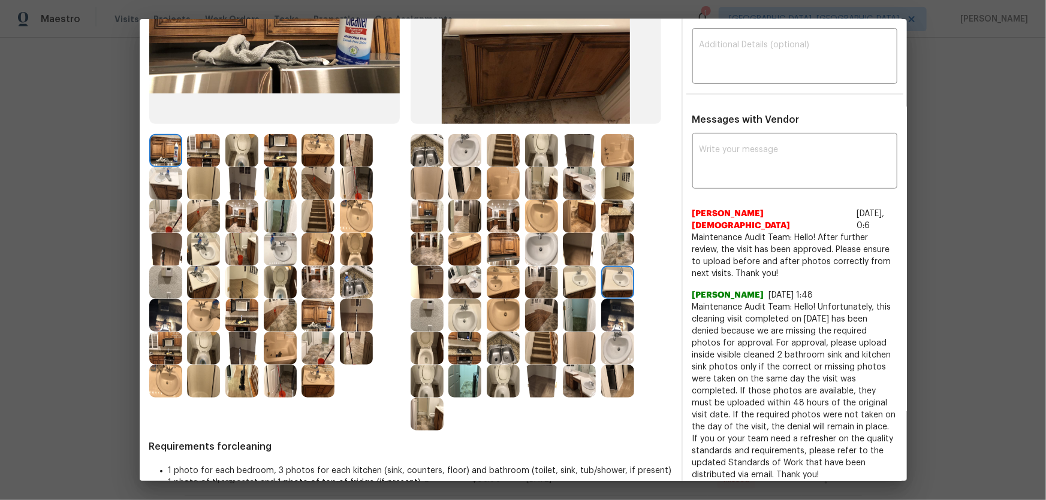
click at [579, 315] on img at bounding box center [579, 315] width 33 height 33
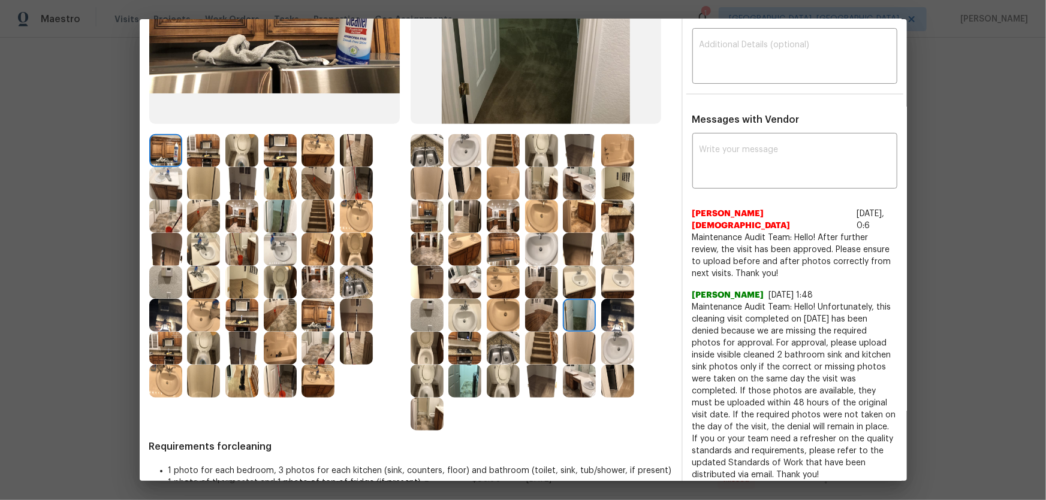
click at [574, 342] on img at bounding box center [579, 348] width 33 height 33
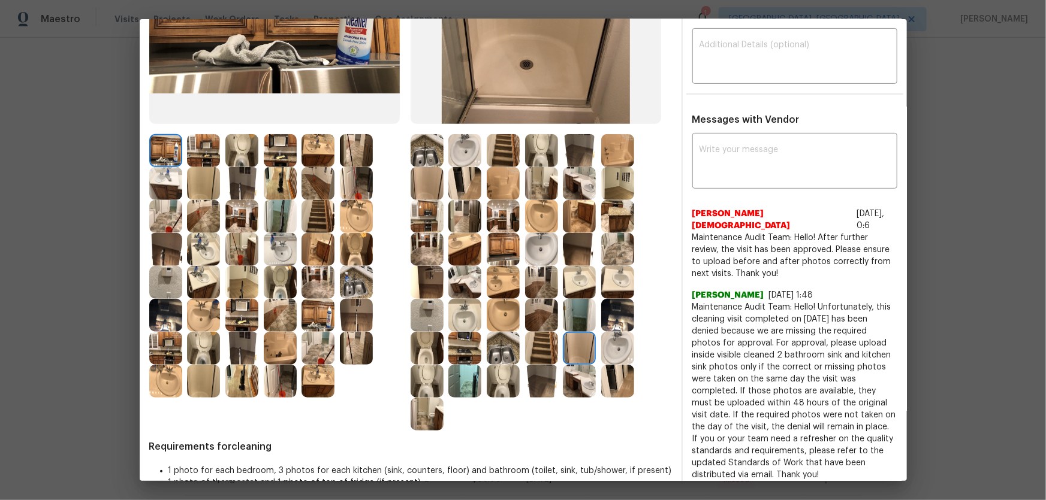
click at [605, 371] on img at bounding box center [617, 381] width 33 height 33
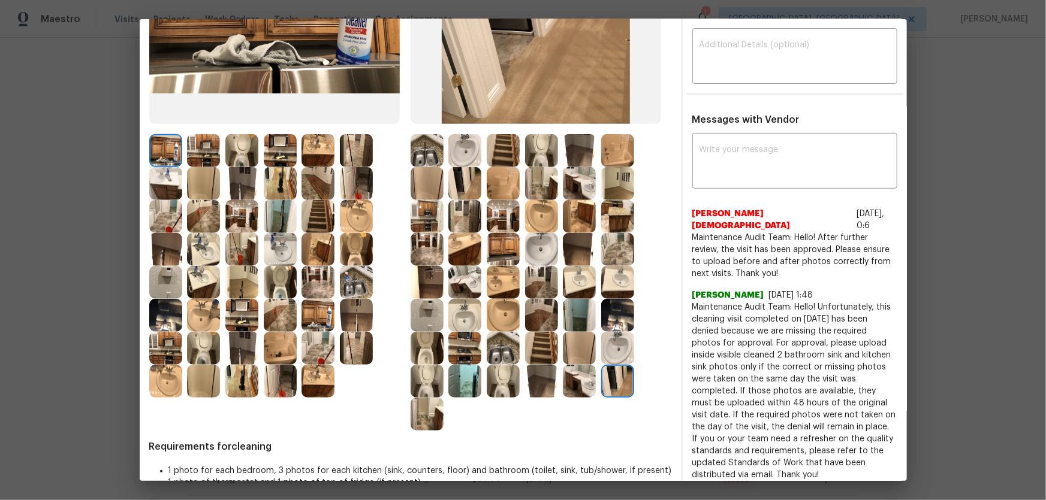
click at [593, 375] on img at bounding box center [579, 381] width 33 height 33
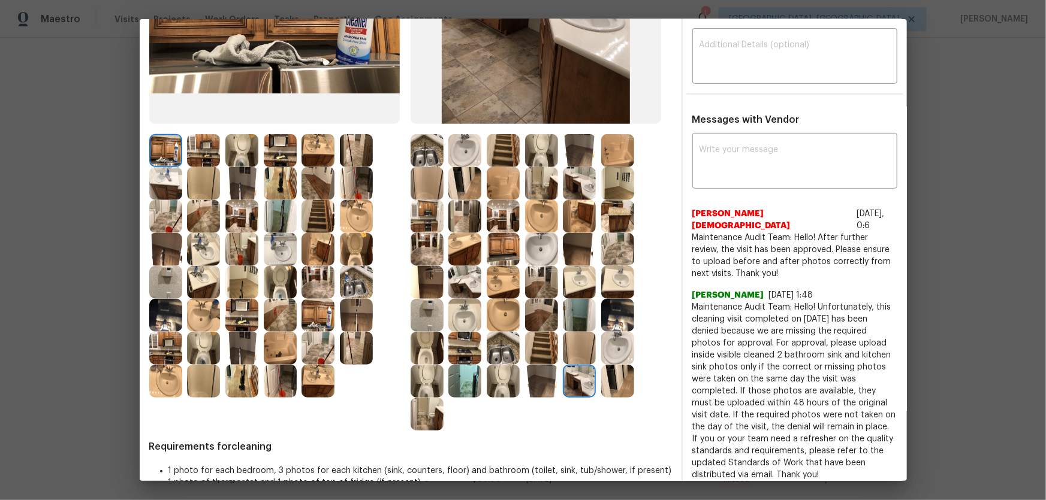
click at [539, 384] on img at bounding box center [541, 381] width 33 height 33
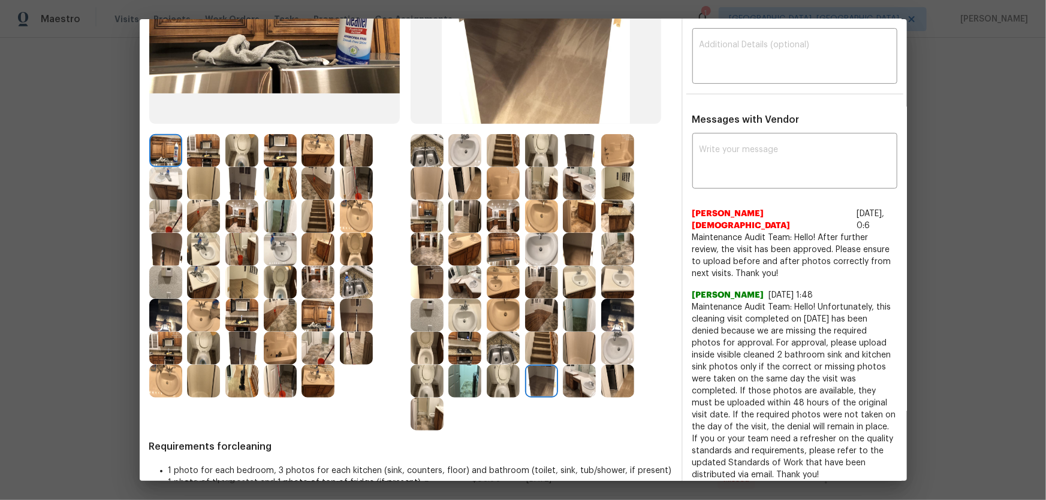
click at [503, 362] on img at bounding box center [503, 348] width 33 height 33
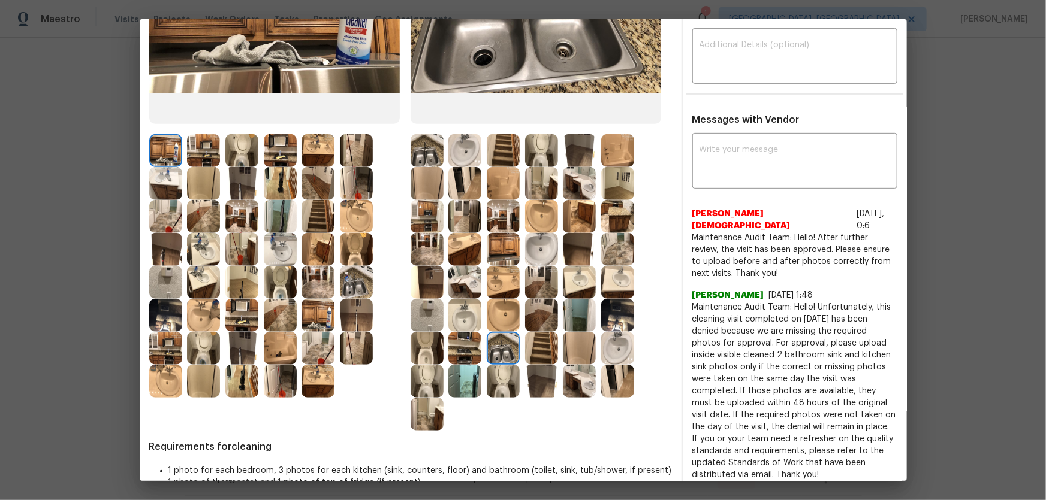
click at [467, 332] on img at bounding box center [464, 348] width 33 height 33
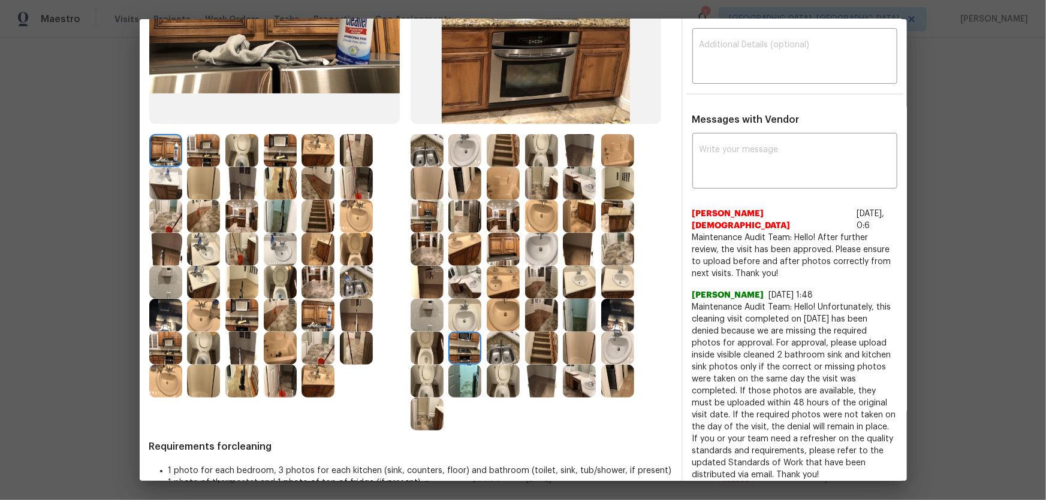
click at [451, 271] on img at bounding box center [464, 282] width 33 height 33
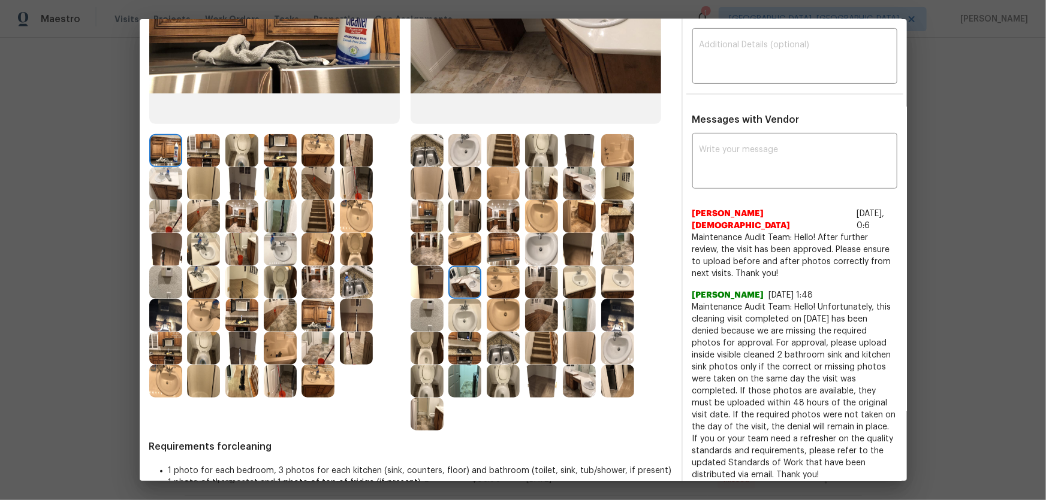
click at [426, 250] on img at bounding box center [426, 249] width 33 height 33
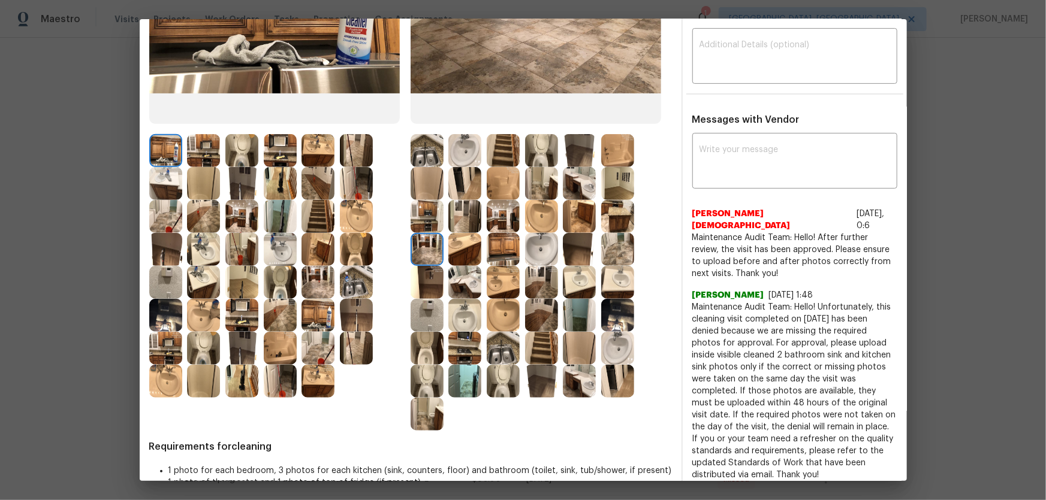
click at [421, 224] on img at bounding box center [426, 216] width 33 height 33
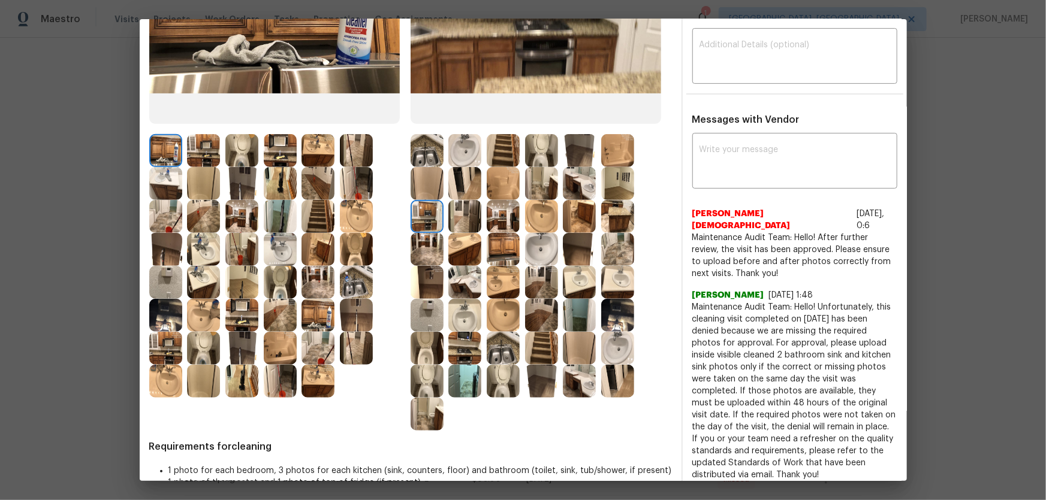
click at [419, 188] on img at bounding box center [426, 183] width 33 height 33
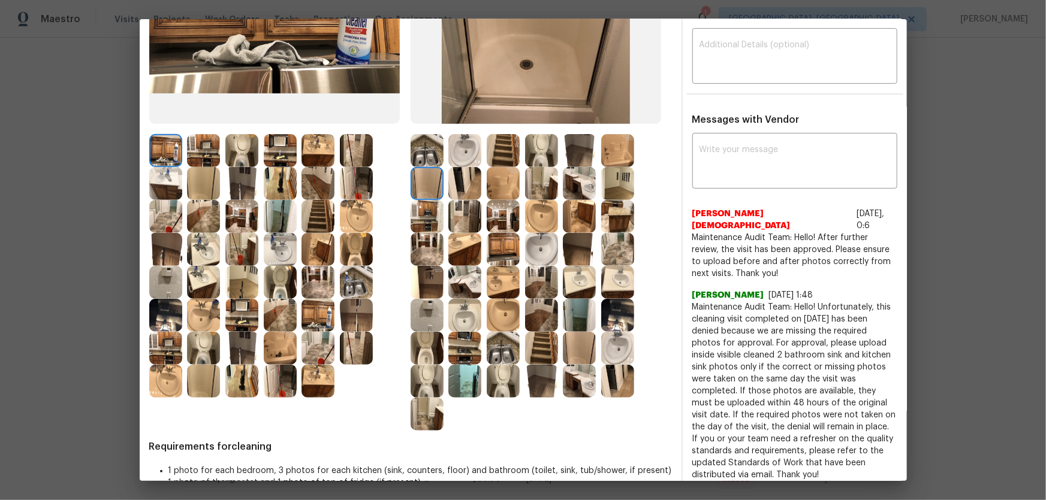
click at [419, 162] on img at bounding box center [426, 150] width 33 height 33
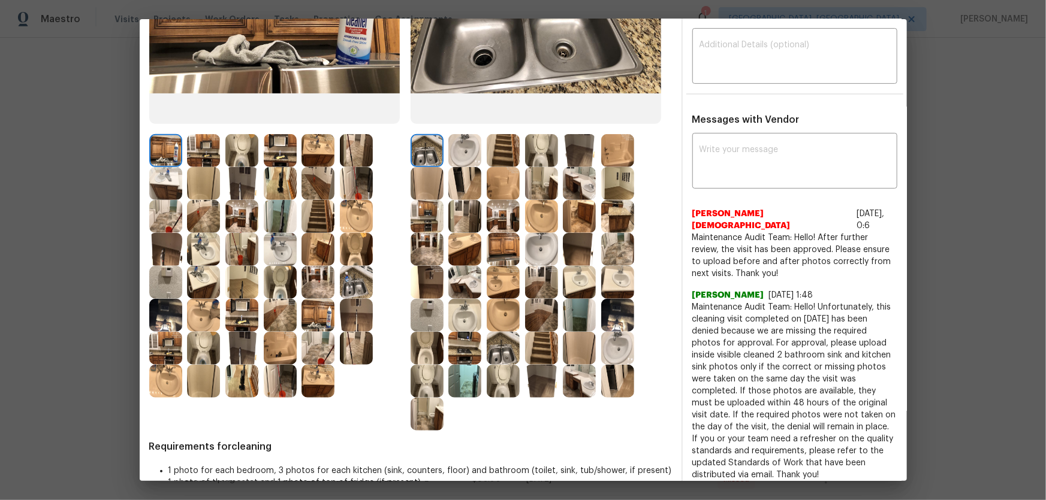
click at [443, 149] on div at bounding box center [429, 150] width 38 height 33
click at [507, 150] on img at bounding box center [503, 150] width 33 height 33
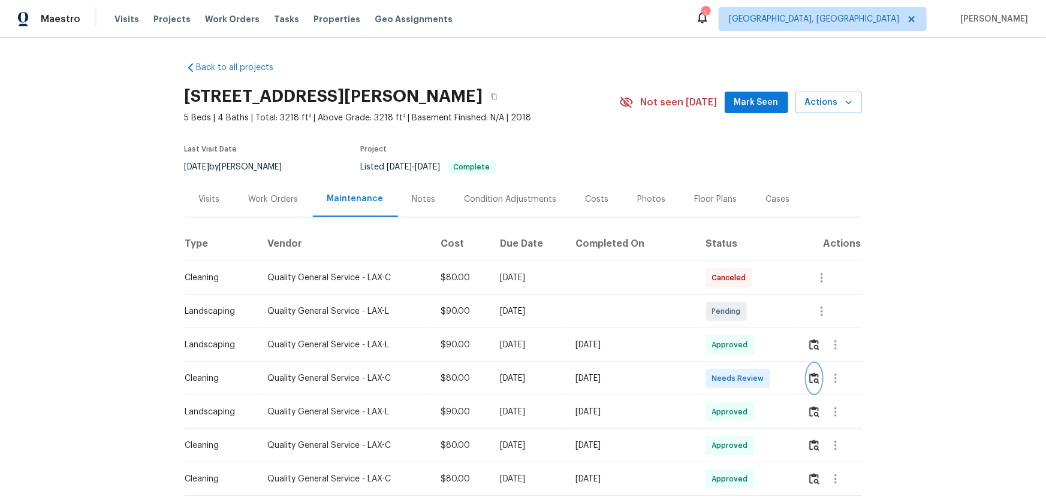
click at [744, 330] on img "button" at bounding box center [814, 378] width 10 height 11
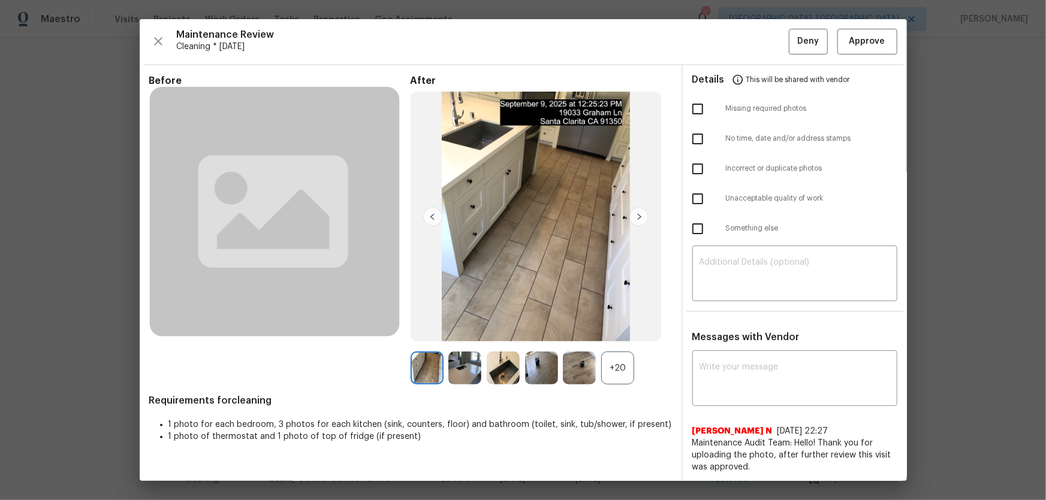
click at [611, 330] on div "+20" at bounding box center [617, 368] width 33 height 33
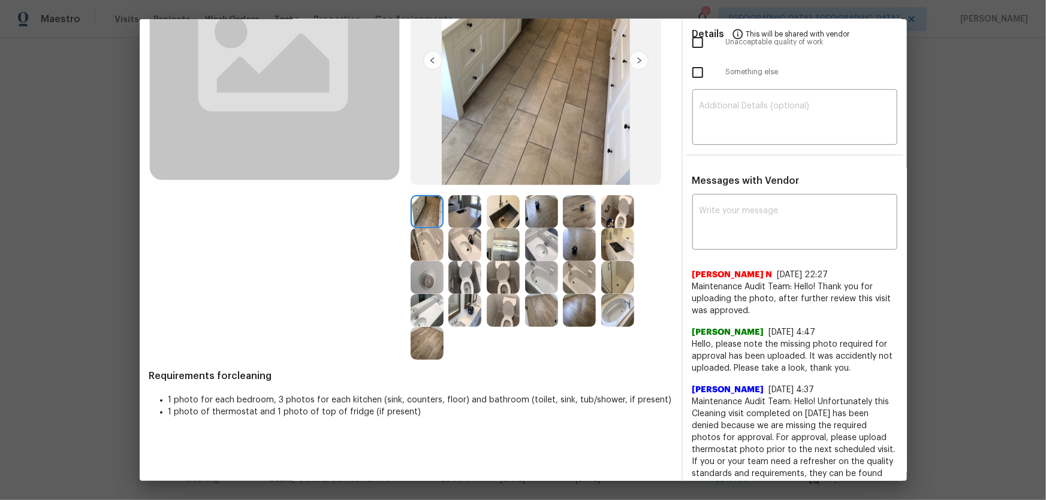
scroll to position [163, 0]
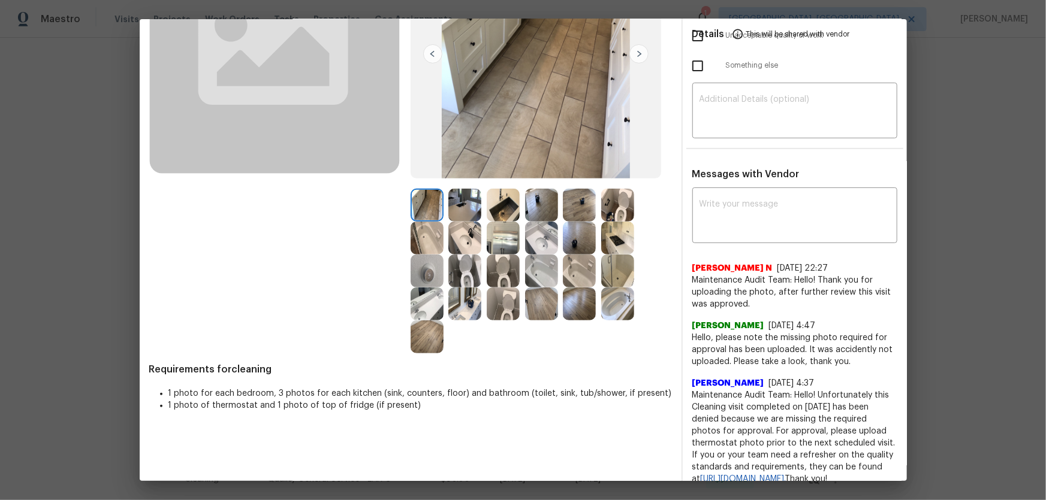
click at [474, 273] on img at bounding box center [464, 271] width 33 height 33
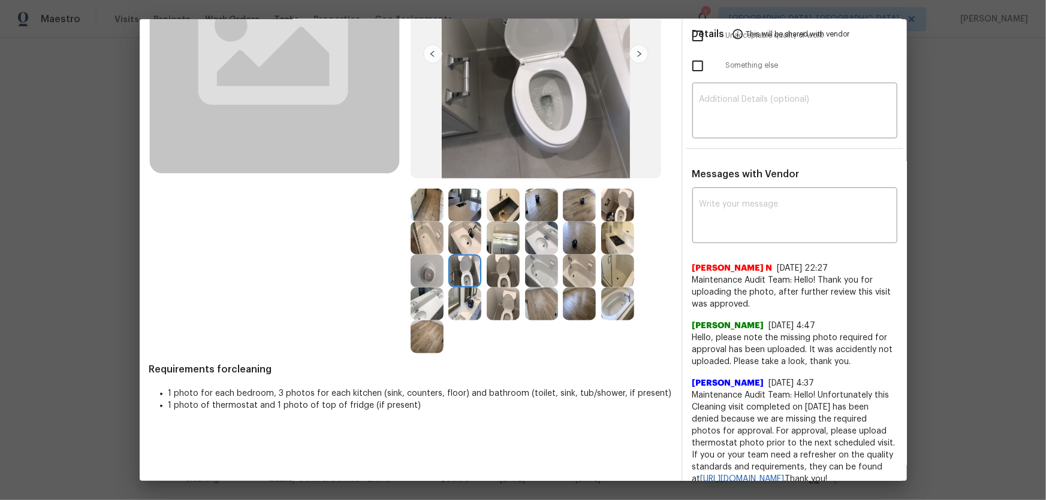
click at [505, 273] on img at bounding box center [503, 271] width 33 height 33
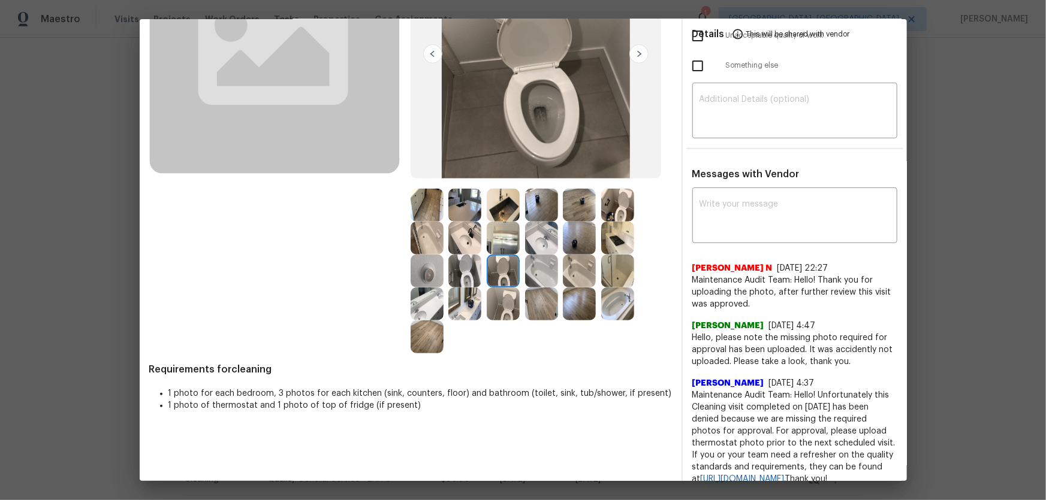
click at [505, 299] on img at bounding box center [503, 304] width 33 height 33
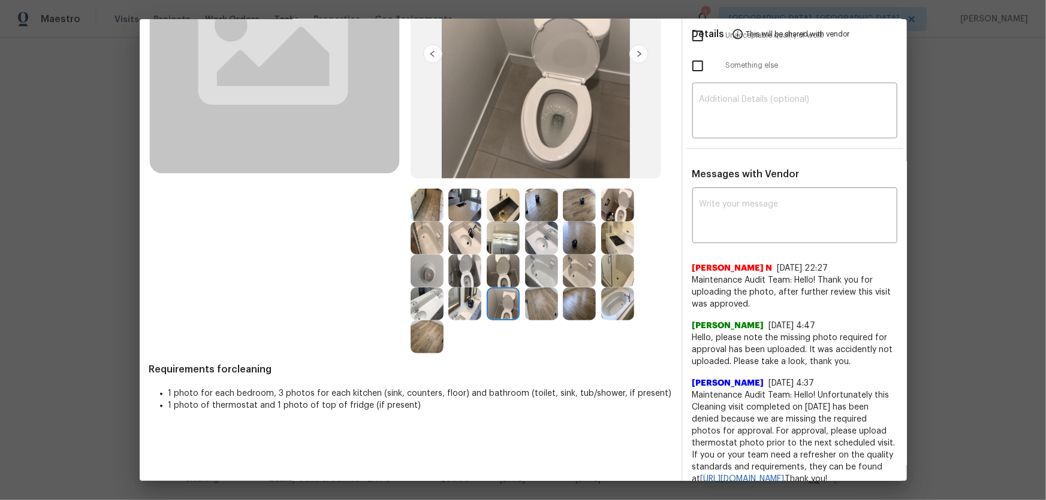
click at [618, 209] on img at bounding box center [617, 205] width 33 height 33
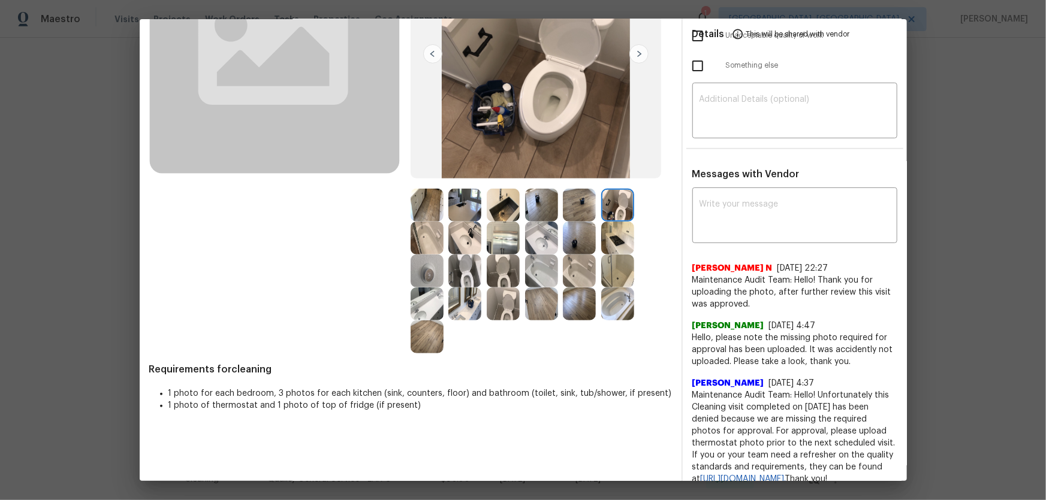
click at [527, 237] on img at bounding box center [541, 238] width 33 height 33
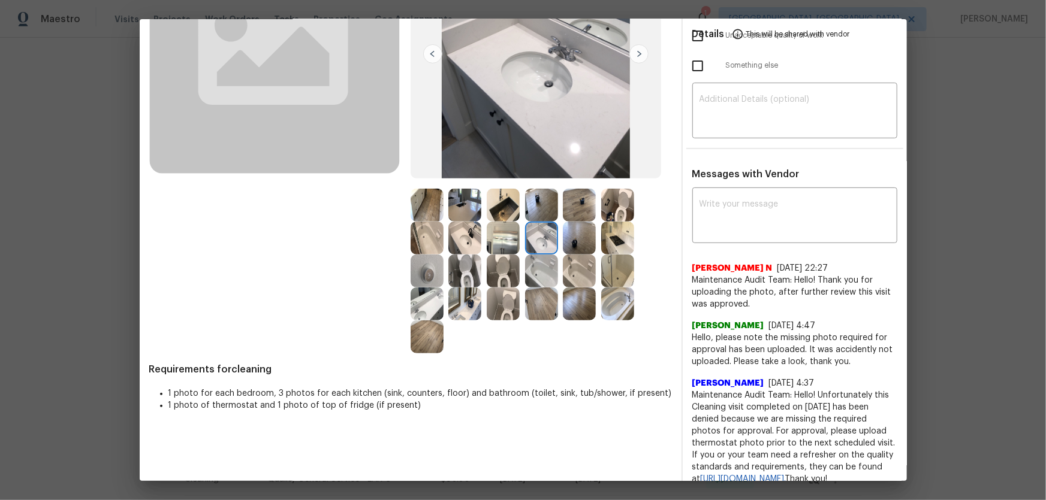
click at [480, 240] on div at bounding box center [467, 238] width 38 height 33
click at [425, 302] on img at bounding box center [426, 304] width 33 height 33
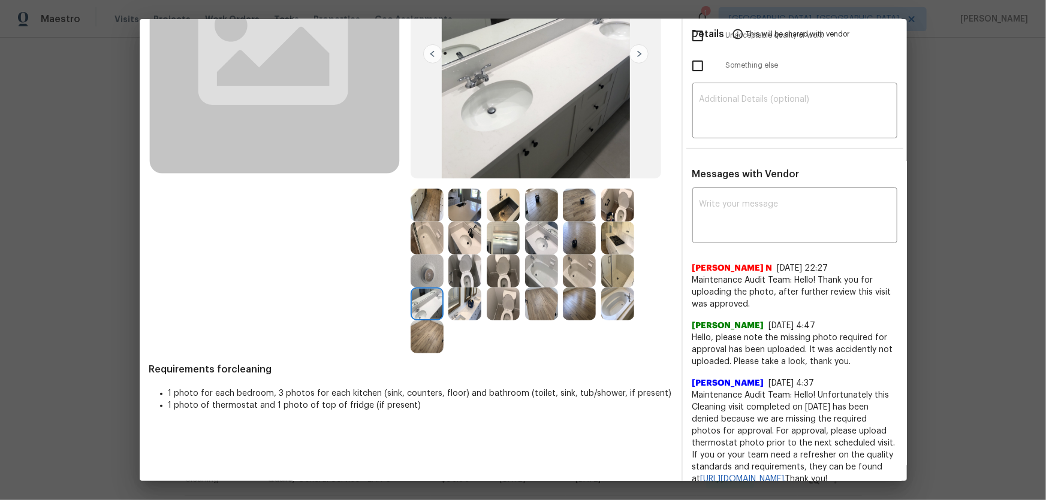
click at [466, 309] on img at bounding box center [464, 304] width 33 height 33
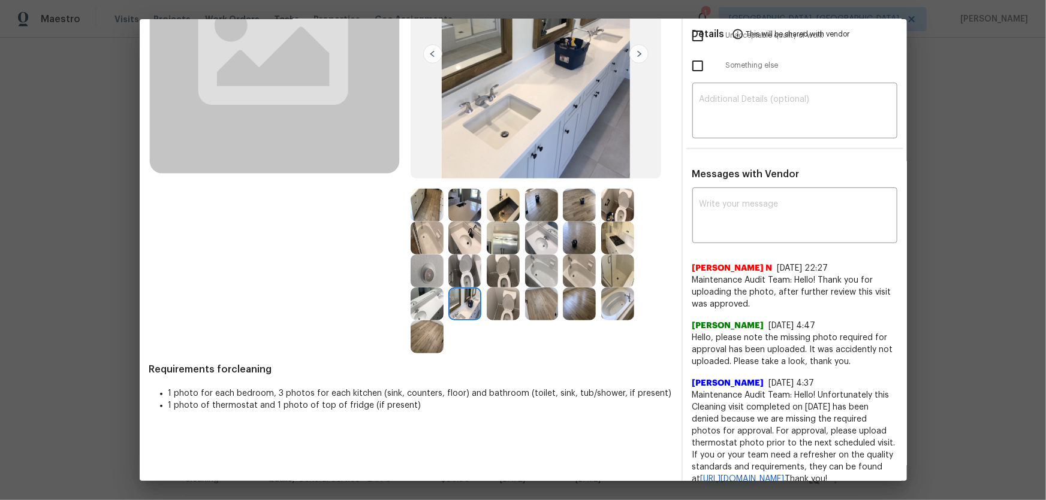
click at [421, 271] on img at bounding box center [426, 271] width 33 height 33
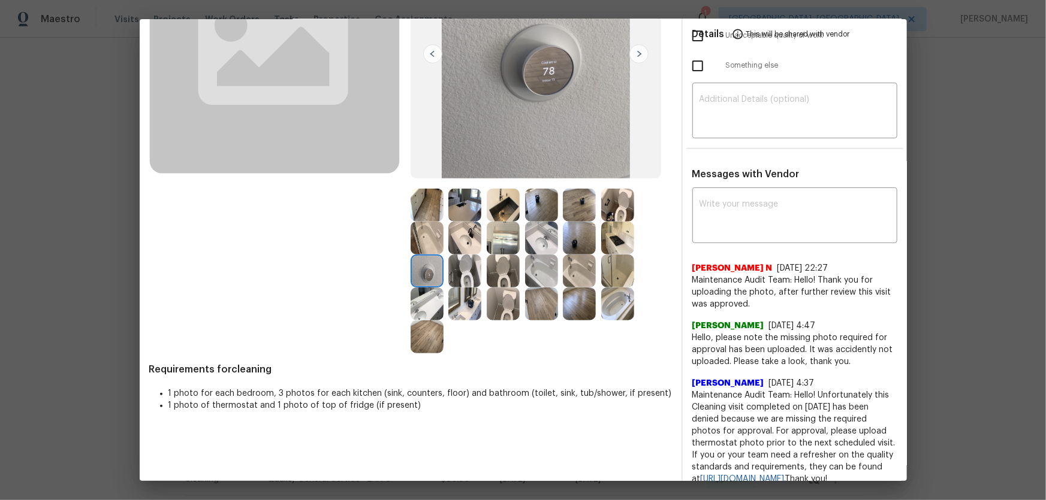
click at [426, 240] on img at bounding box center [426, 238] width 33 height 33
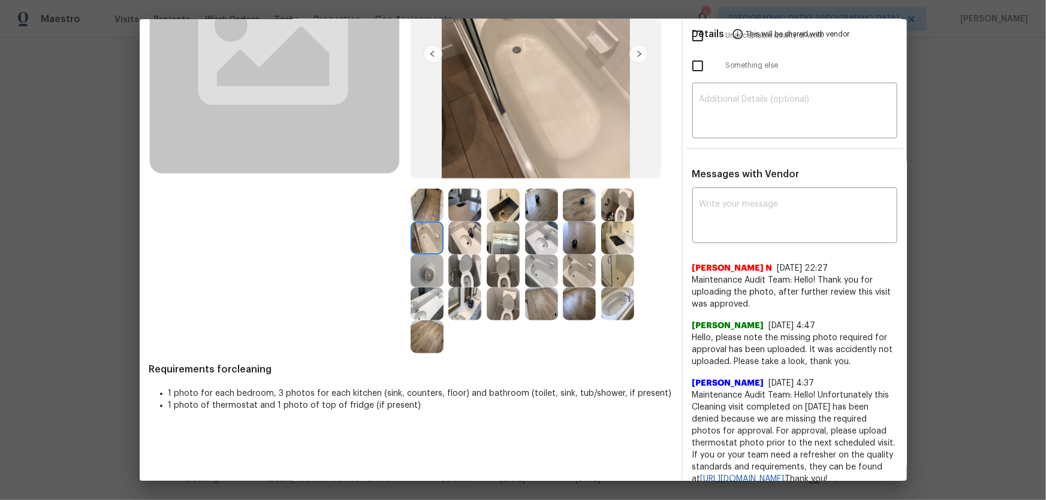
click at [542, 268] on img at bounding box center [541, 271] width 33 height 33
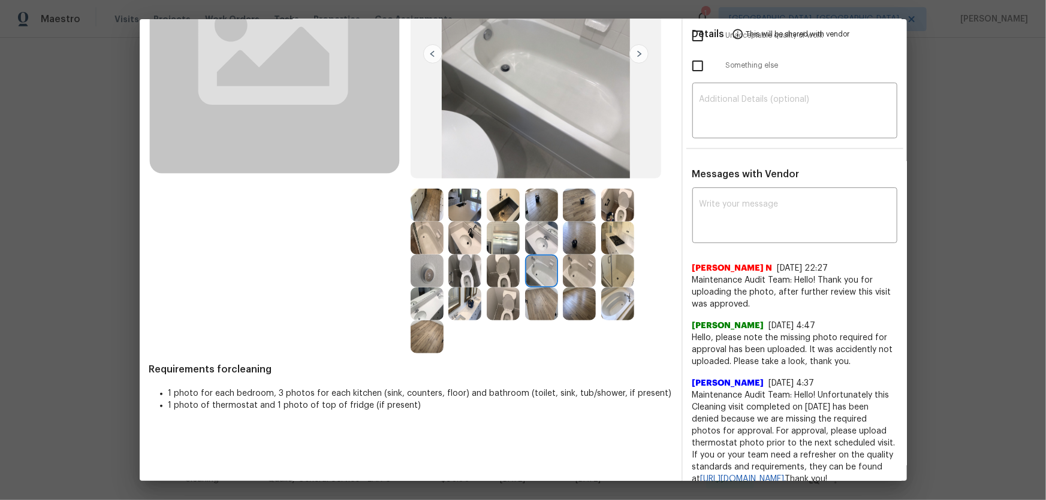
click at [604, 276] on img at bounding box center [617, 271] width 33 height 33
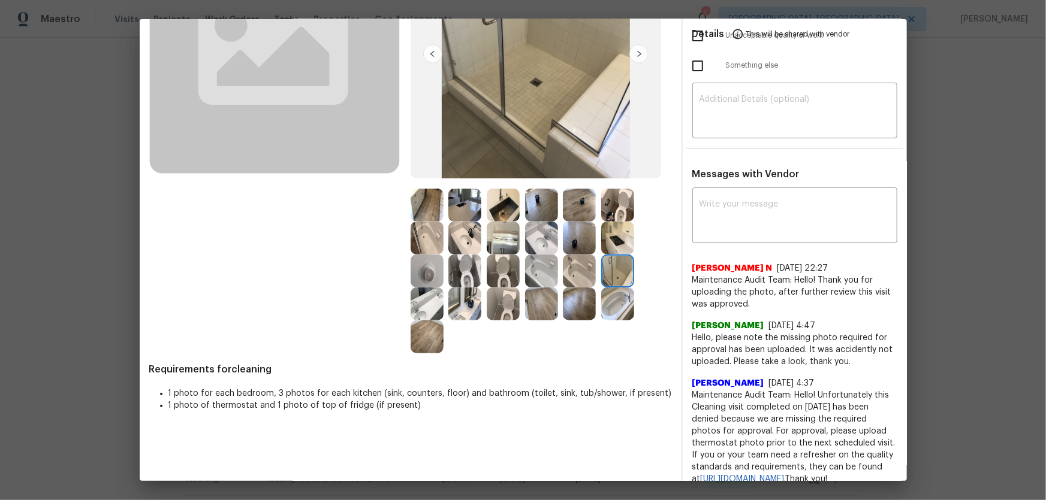
click at [612, 303] on img at bounding box center [617, 304] width 33 height 33
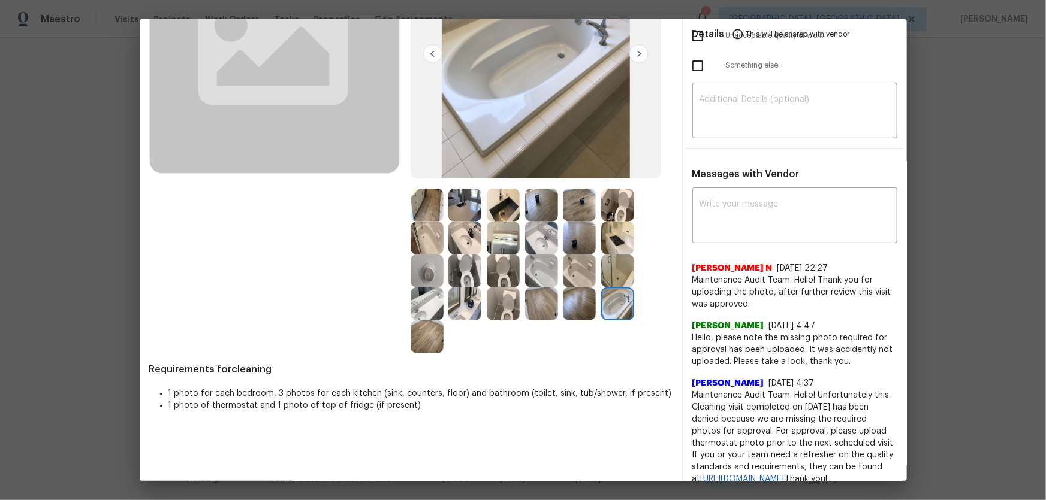
click at [618, 246] on img at bounding box center [617, 238] width 33 height 33
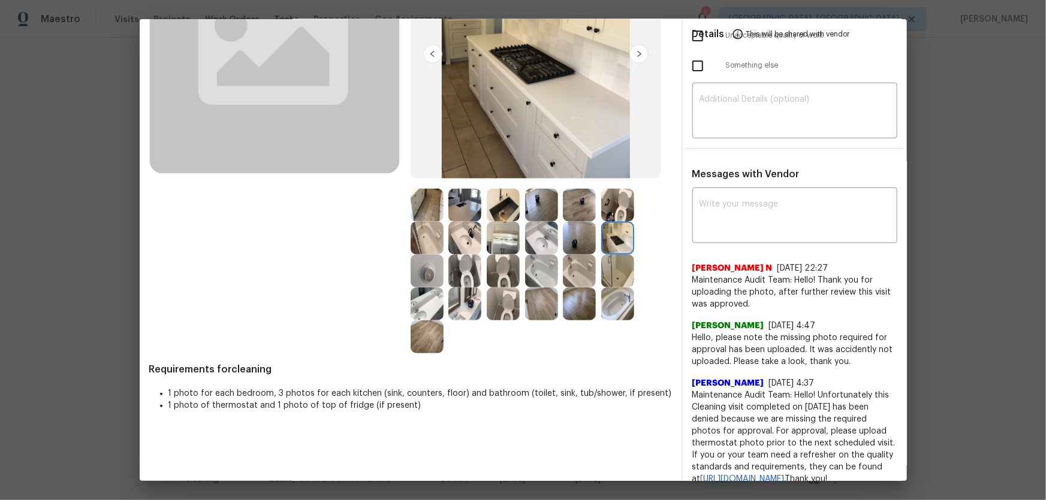
click at [609, 204] on img at bounding box center [617, 205] width 33 height 33
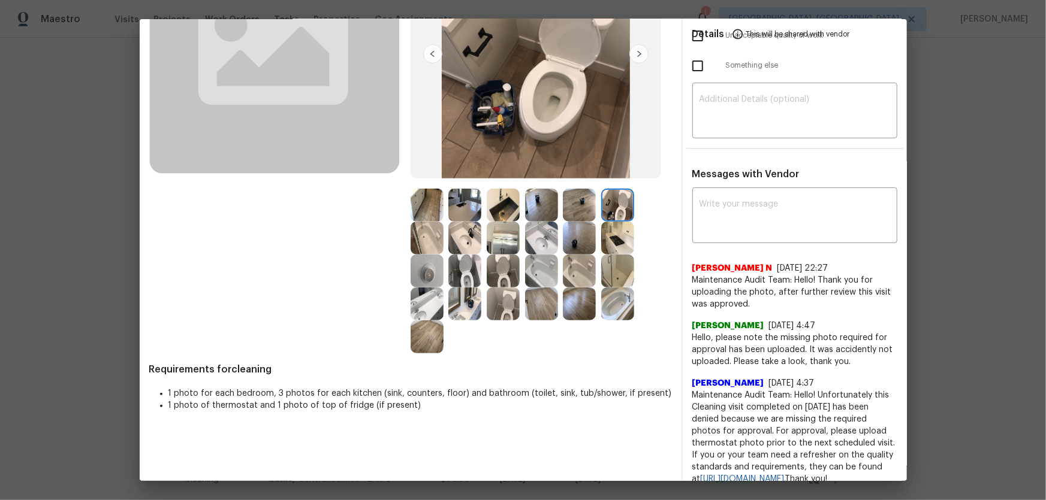
drag, startPoint x: 585, startPoint y: 204, endPoint x: 538, endPoint y: 210, distance: 47.7
click at [584, 205] on img at bounding box center [579, 205] width 33 height 33
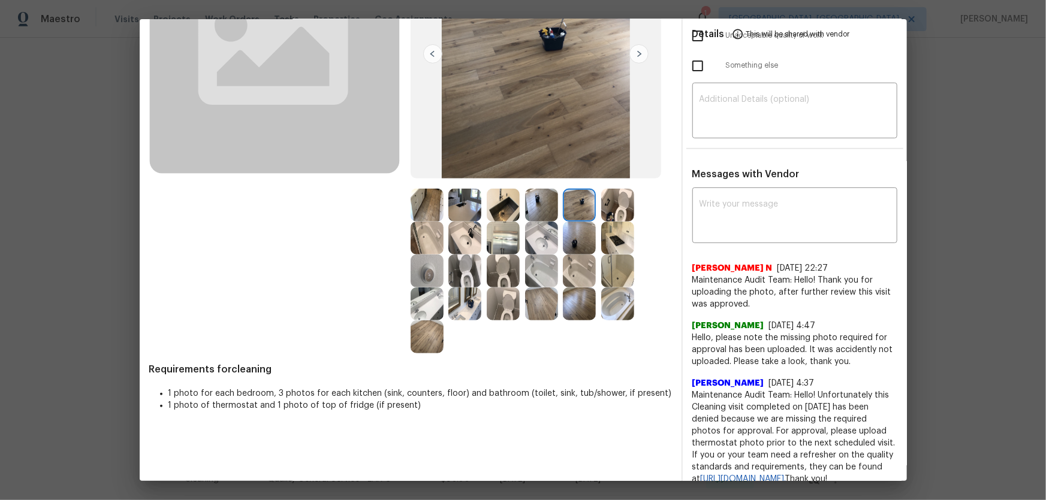
click at [536, 209] on img at bounding box center [541, 205] width 33 height 33
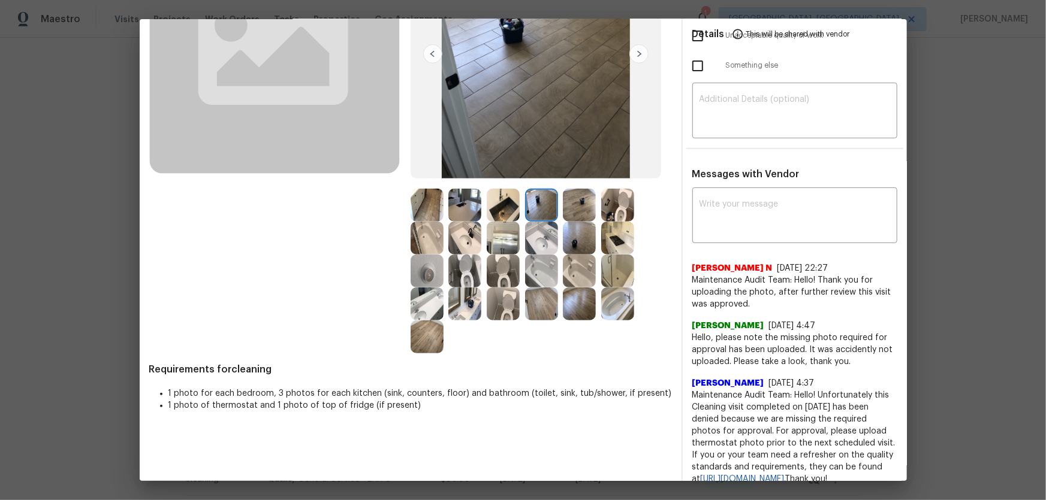
click at [487, 199] on img at bounding box center [503, 205] width 33 height 33
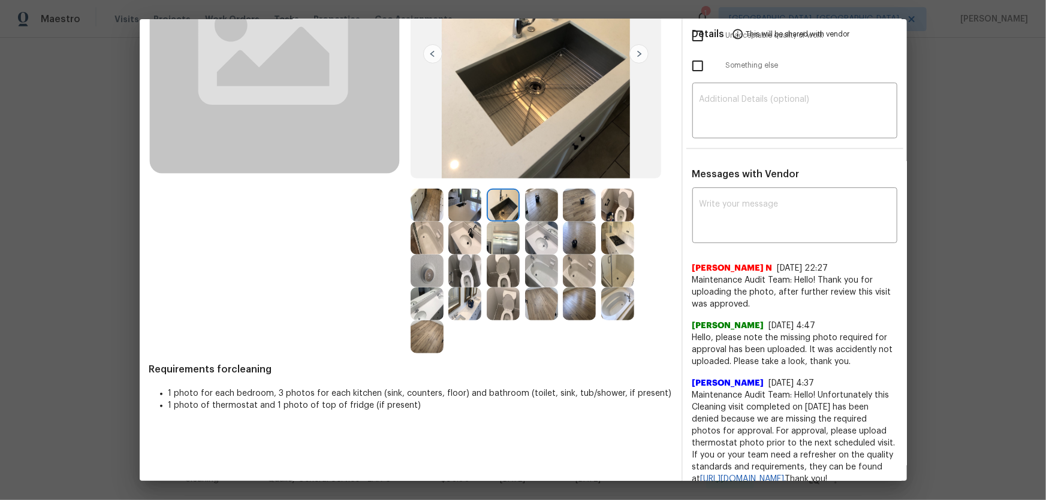
click at [466, 196] on img at bounding box center [464, 205] width 33 height 33
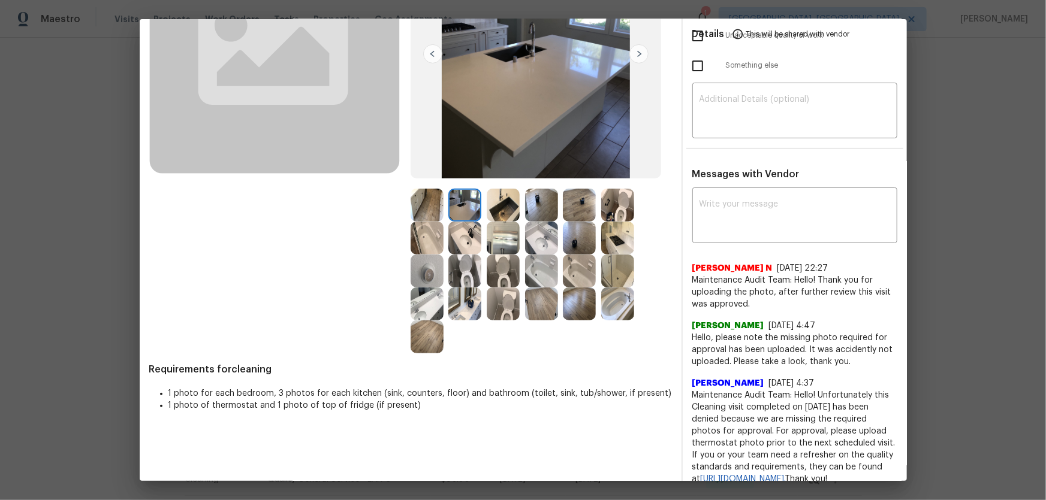
click at [437, 197] on img at bounding box center [426, 205] width 33 height 33
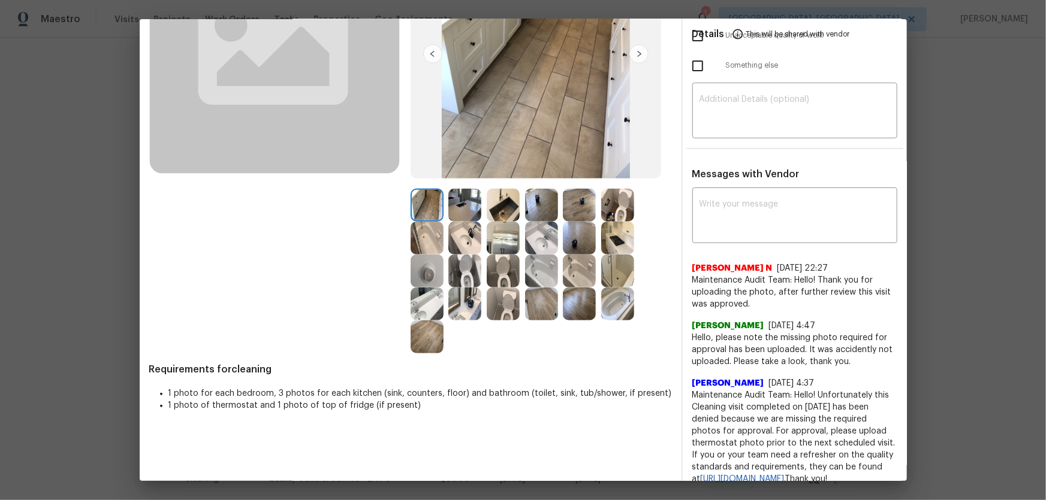
click at [545, 309] on img at bounding box center [541, 304] width 33 height 33
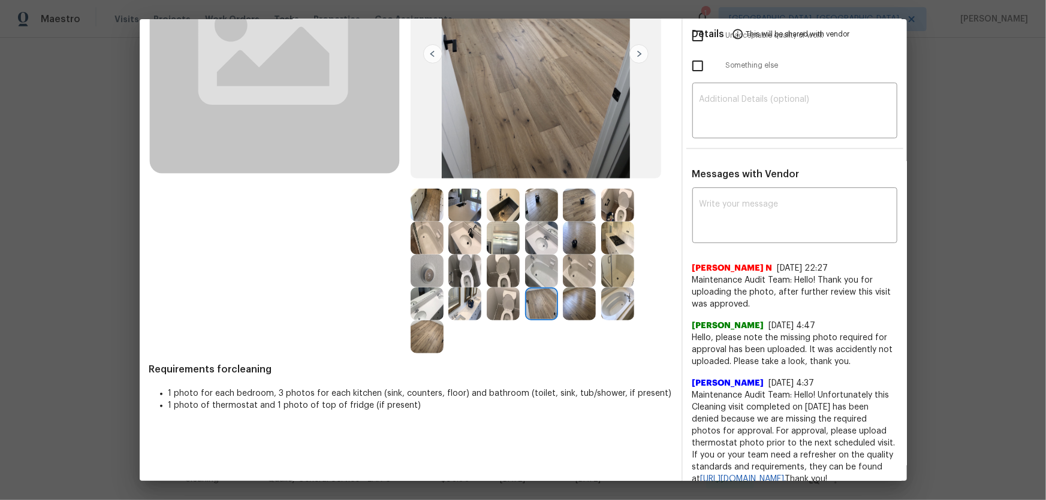
click at [563, 309] on img at bounding box center [579, 304] width 33 height 33
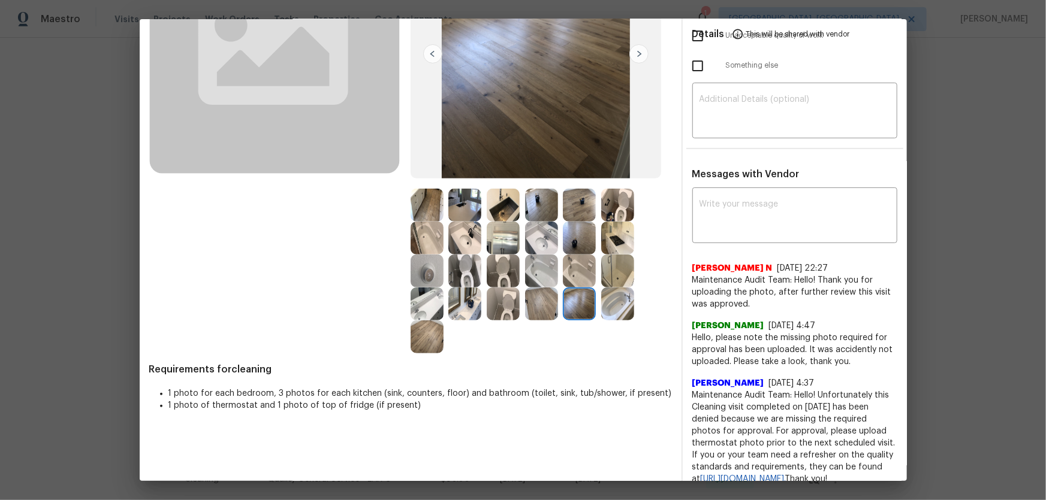
click at [569, 238] on img at bounding box center [579, 238] width 33 height 33
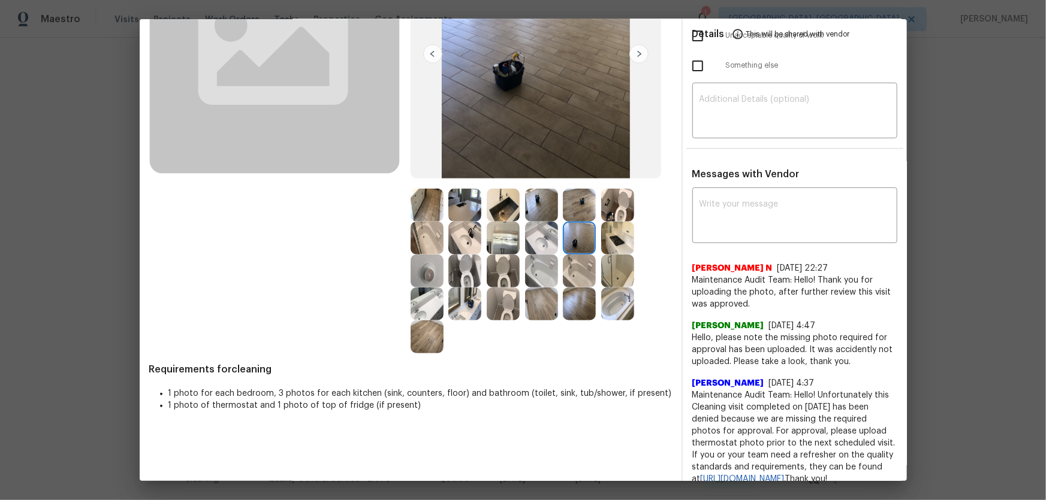
click at [581, 204] on img at bounding box center [579, 205] width 33 height 33
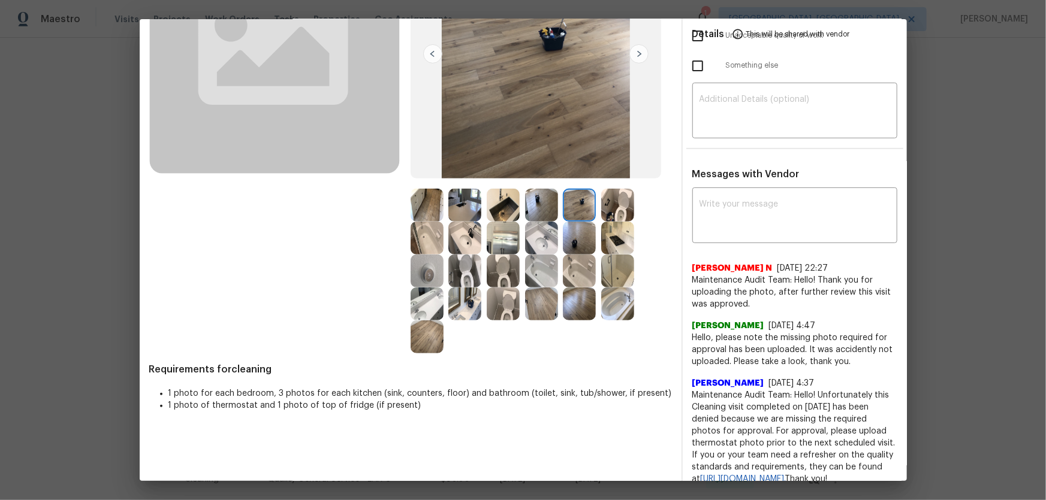
click at [545, 204] on img at bounding box center [541, 205] width 33 height 33
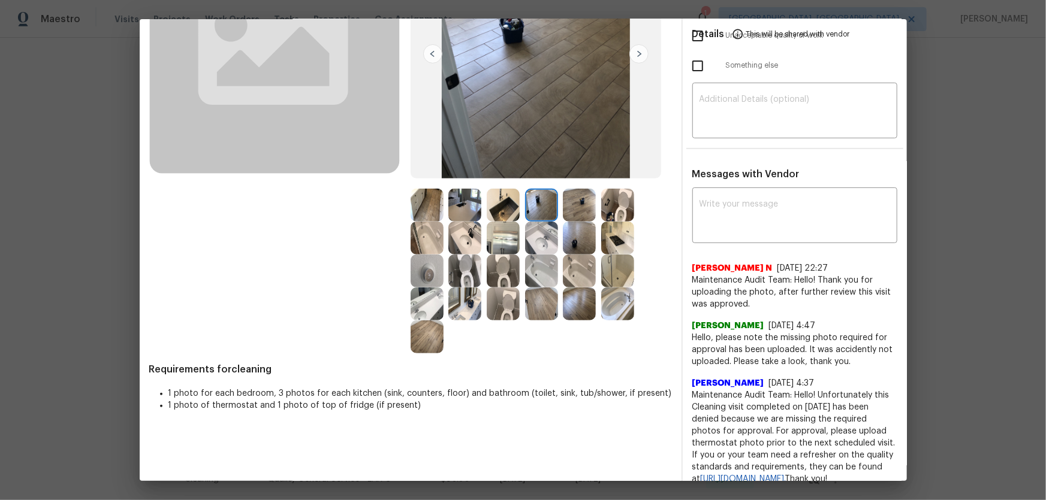
click at [437, 330] on img at bounding box center [426, 337] width 33 height 33
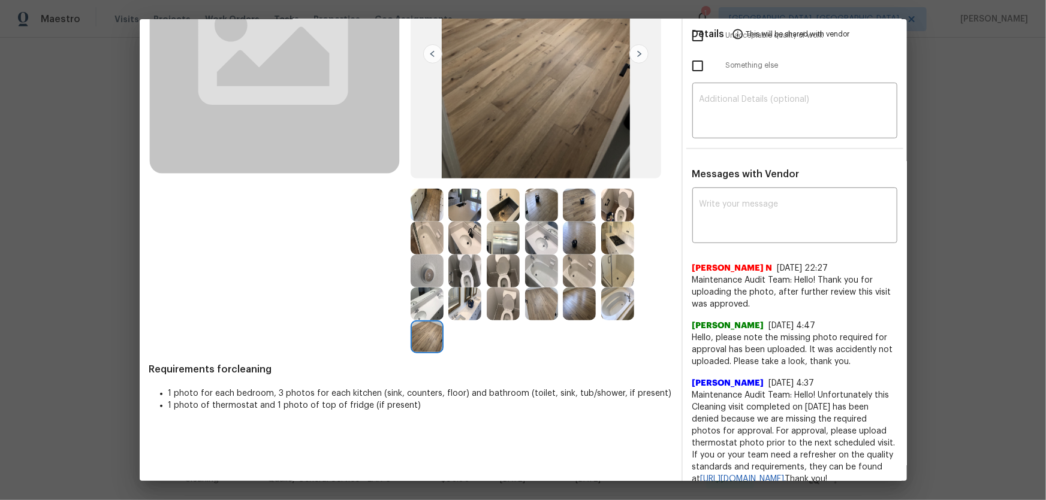
click at [463, 324] on div at bounding box center [540, 271] width 261 height 165
click at [458, 283] on img at bounding box center [464, 271] width 33 height 33
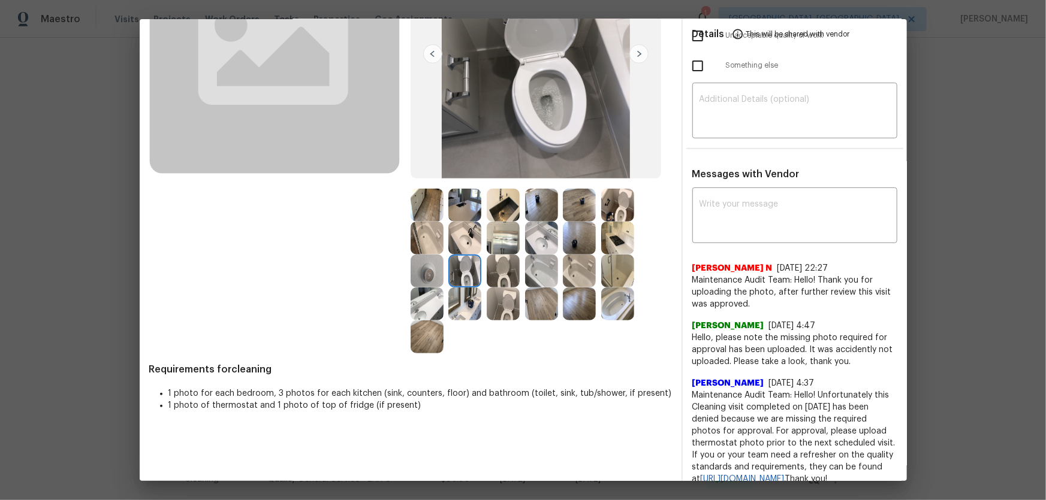
click at [547, 302] on img at bounding box center [541, 304] width 33 height 33
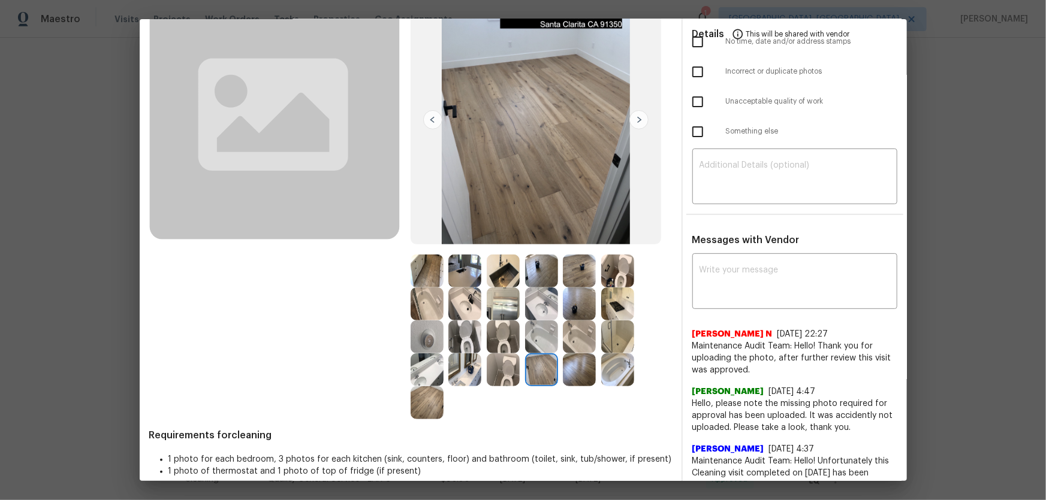
scroll to position [0, 0]
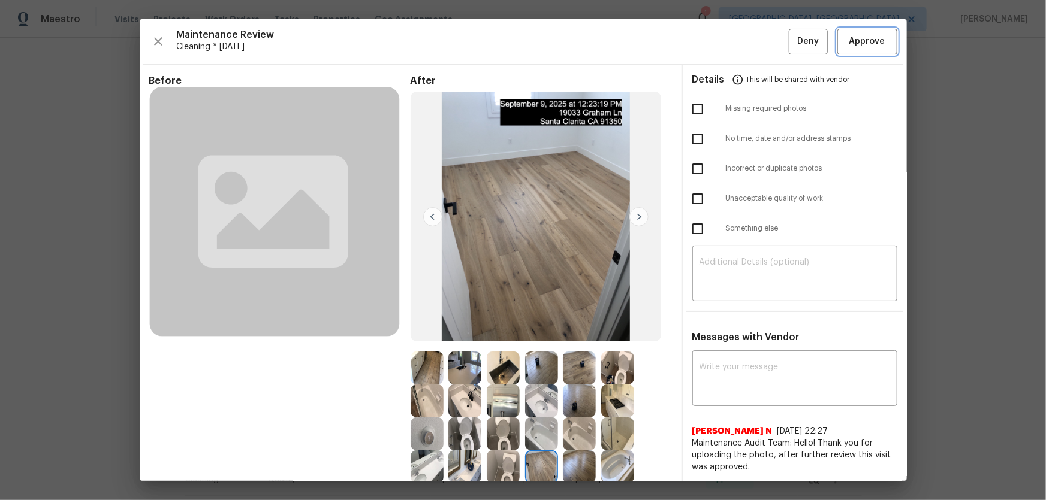
click at [744, 32] on button "Approve" at bounding box center [867, 42] width 60 height 26
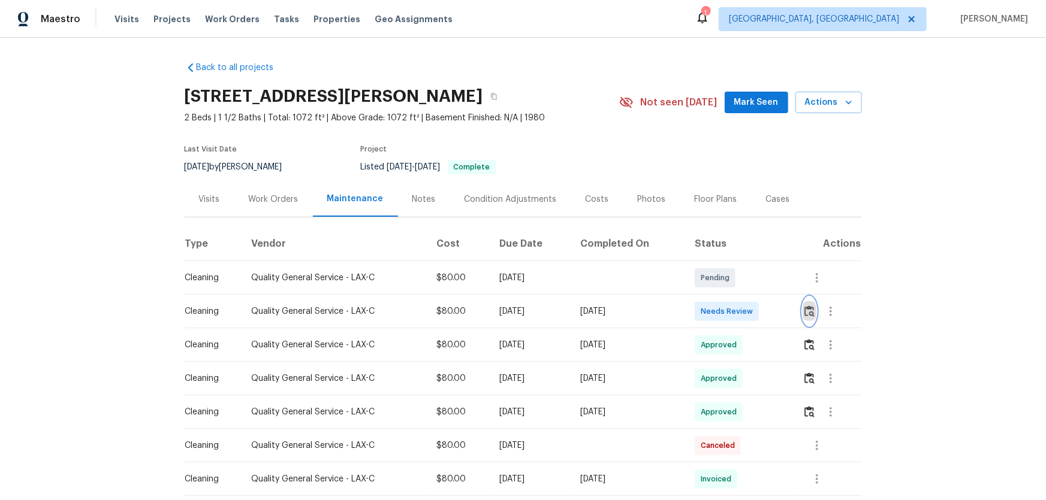
click at [812, 317] on img "button" at bounding box center [809, 311] width 10 height 11
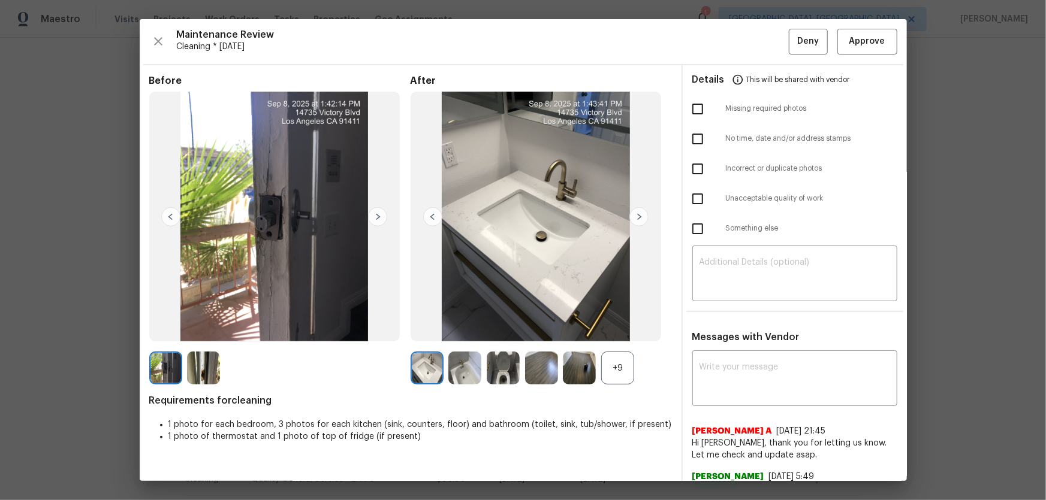
scroll to position [54, 0]
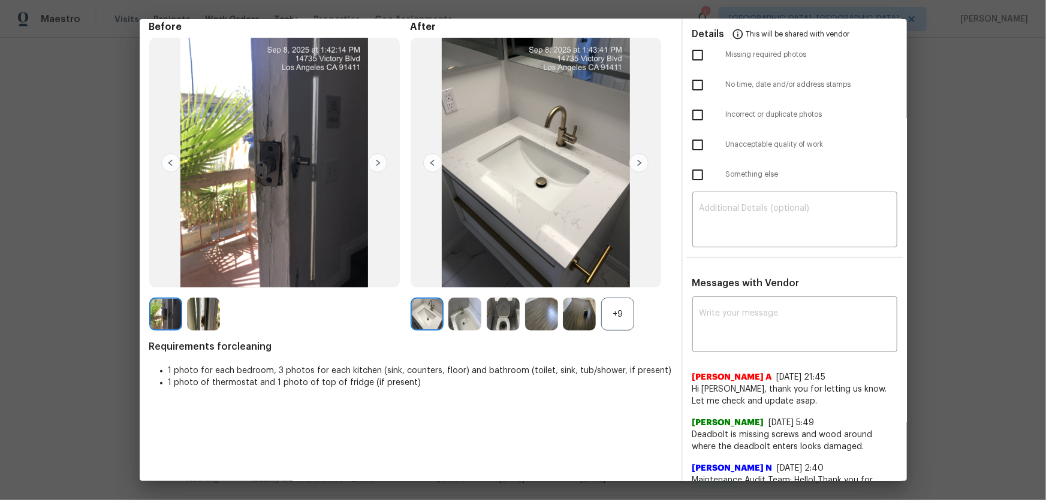
click at [615, 309] on div "+9" at bounding box center [617, 314] width 33 height 33
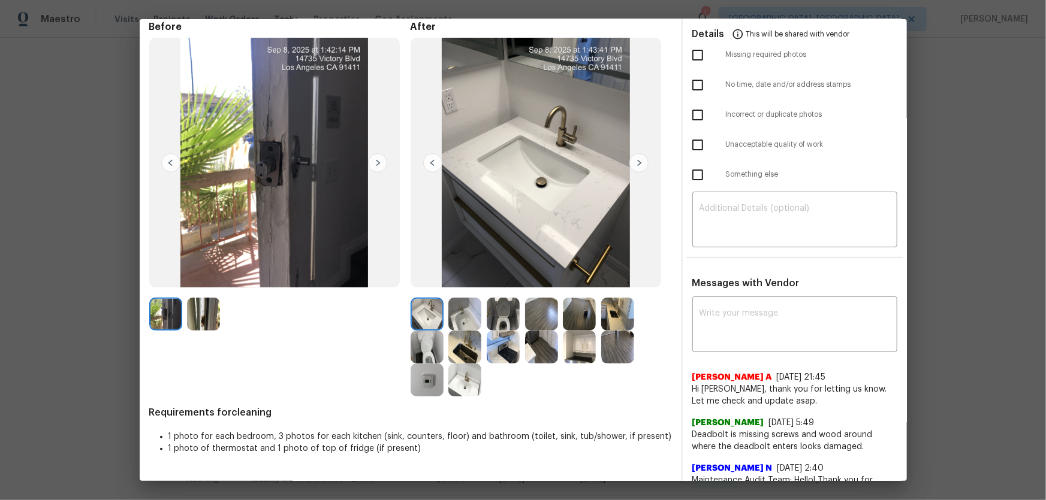
scroll to position [108, 0]
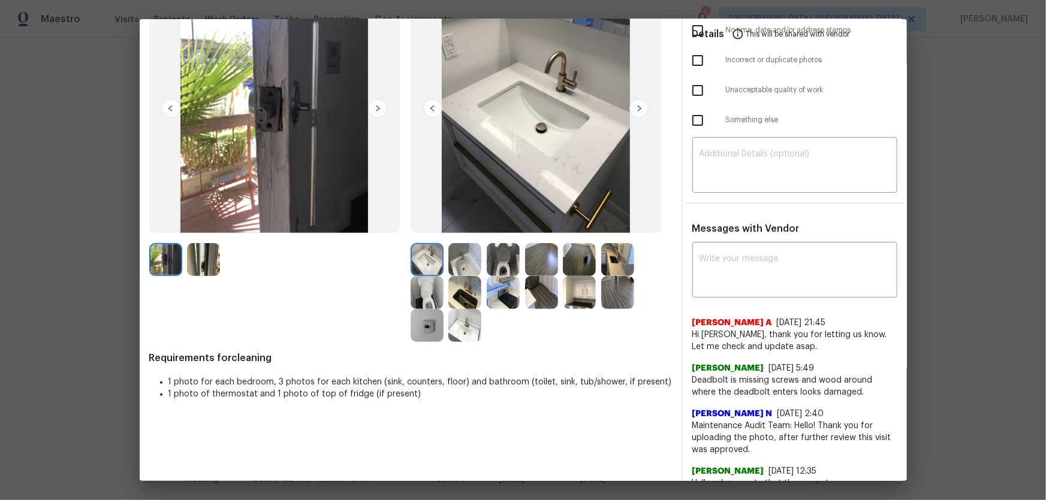
click at [502, 265] on img at bounding box center [503, 259] width 33 height 33
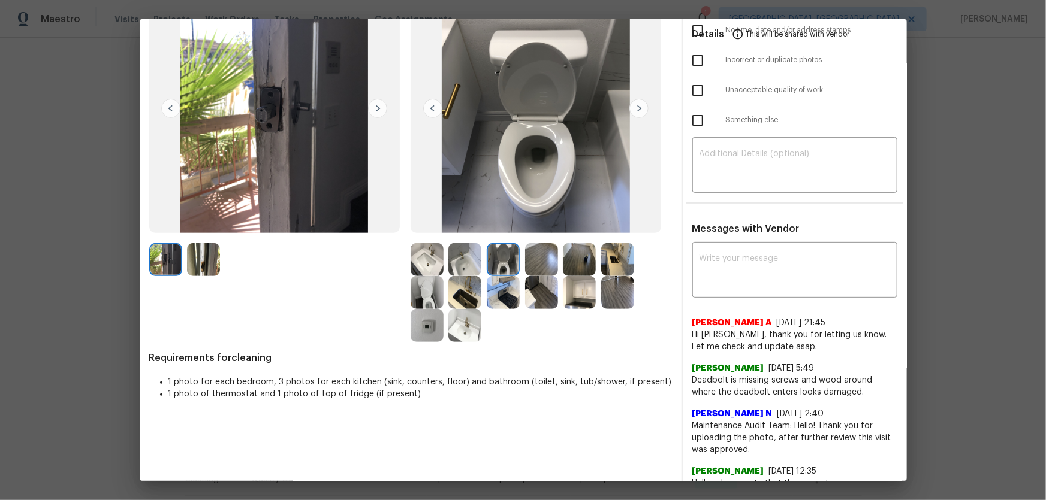
click at [419, 297] on img at bounding box center [426, 292] width 33 height 33
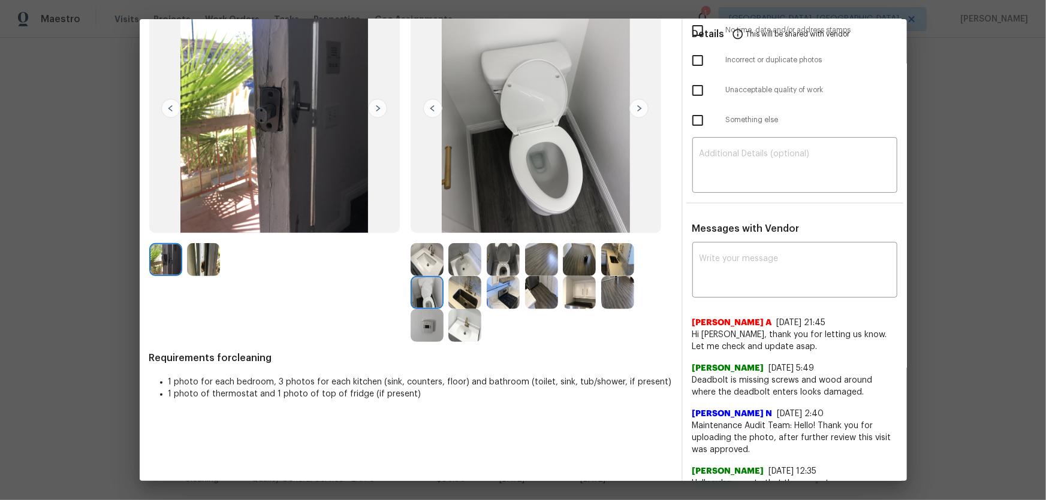
click at [422, 267] on img at bounding box center [426, 259] width 33 height 33
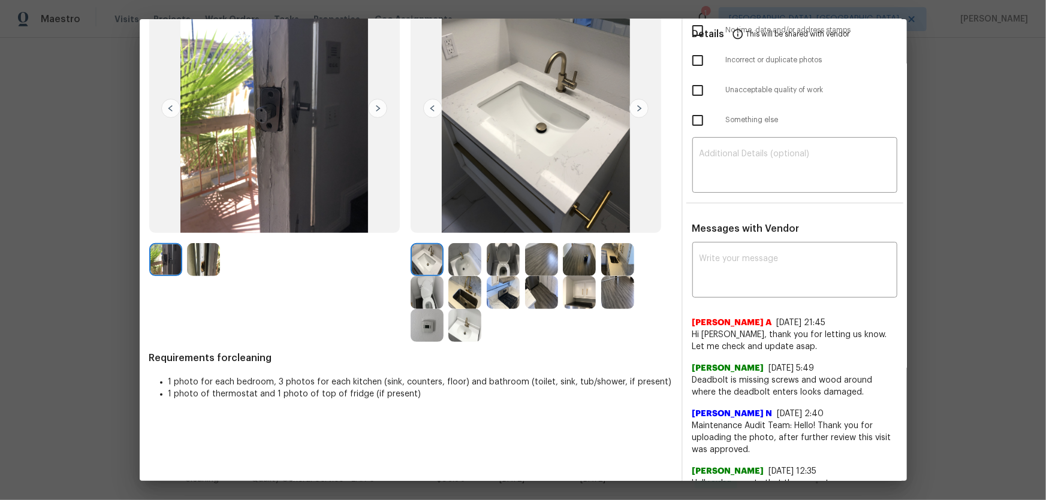
click at [463, 325] on img at bounding box center [464, 325] width 33 height 33
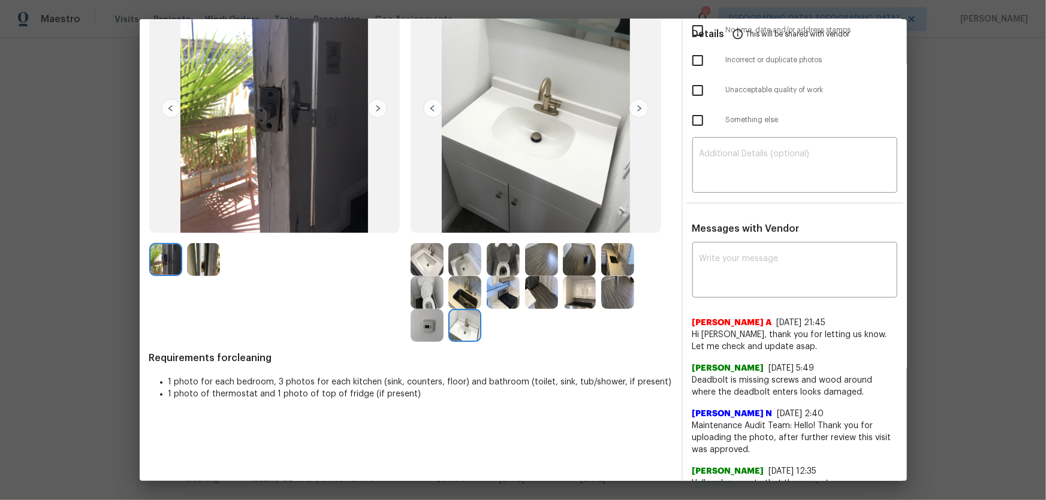
click at [462, 256] on img at bounding box center [464, 259] width 33 height 33
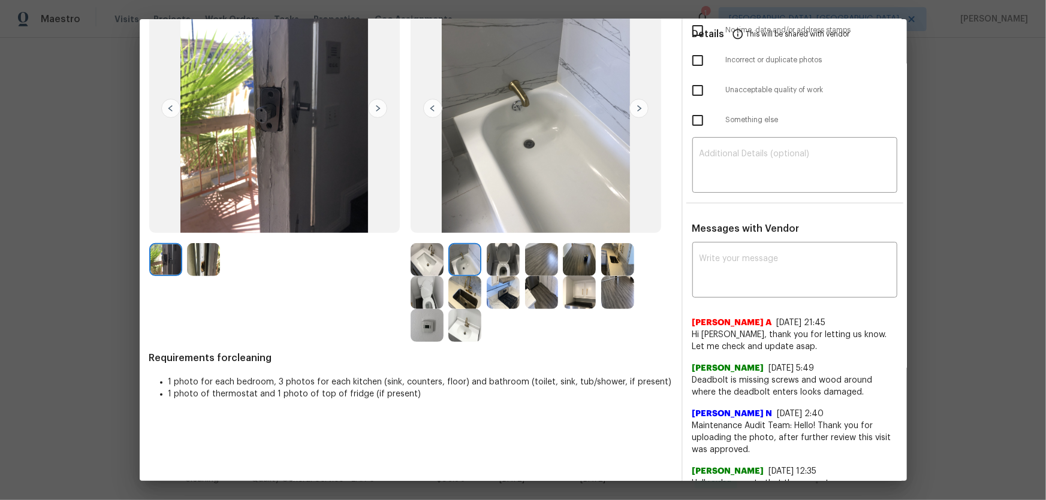
click at [568, 303] on img at bounding box center [579, 292] width 33 height 33
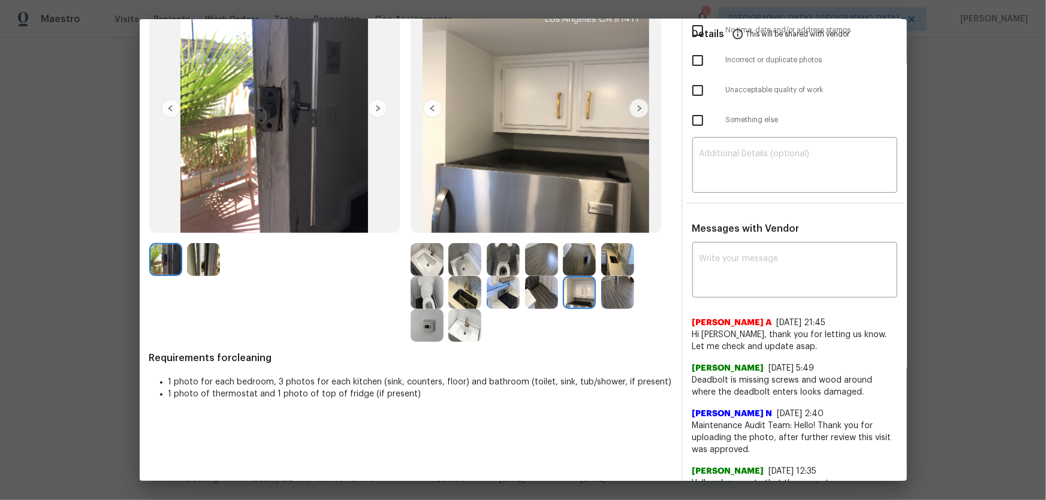
click at [533, 297] on img at bounding box center [541, 292] width 33 height 33
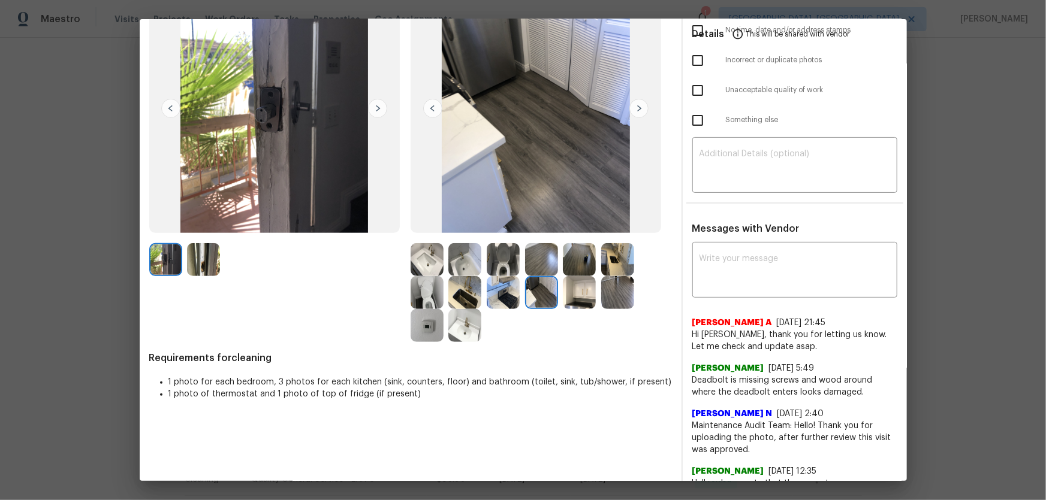
click at [620, 258] on img at bounding box center [617, 259] width 33 height 33
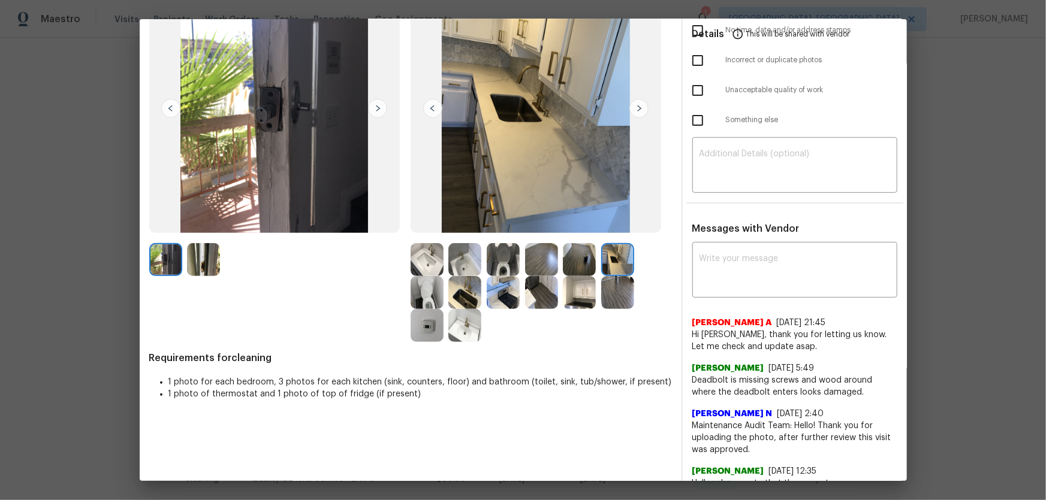
click at [617, 282] on img at bounding box center [617, 292] width 33 height 33
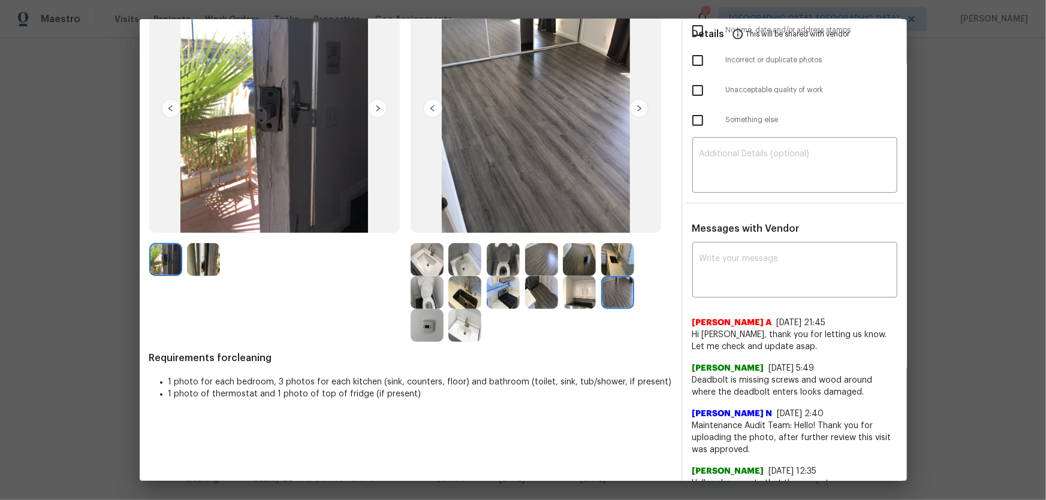
click at [483, 295] on div at bounding box center [467, 292] width 38 height 33
click at [505, 297] on img at bounding box center [503, 292] width 33 height 33
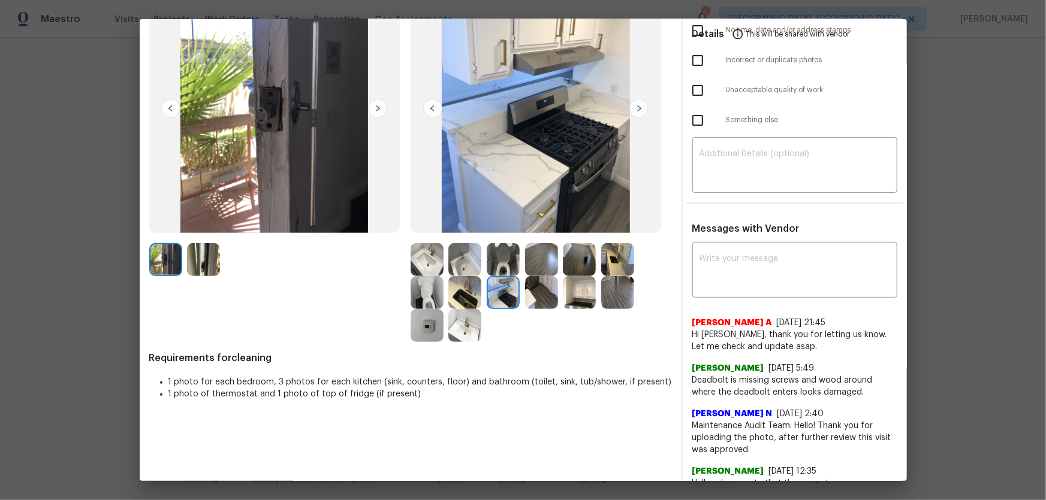
click at [470, 292] on img at bounding box center [464, 292] width 33 height 33
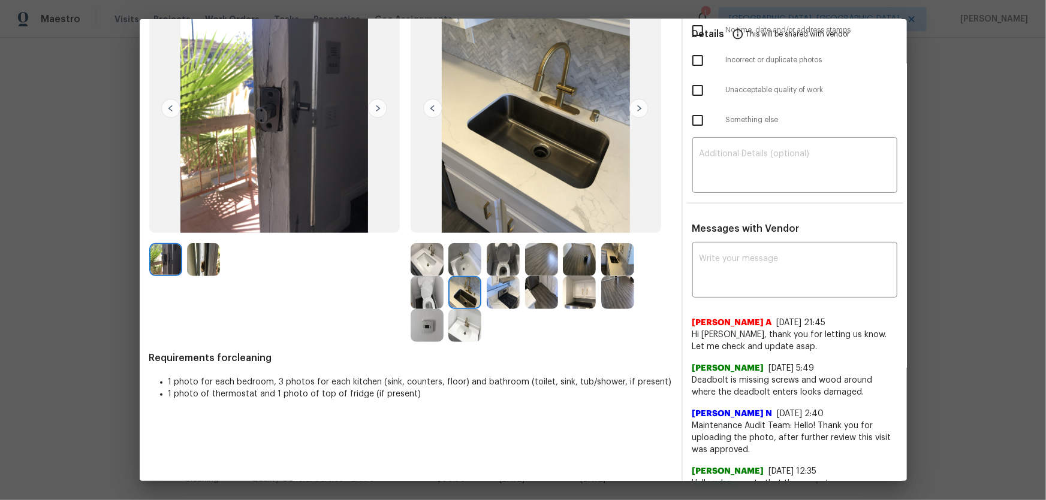
click at [451, 331] on img at bounding box center [464, 325] width 33 height 33
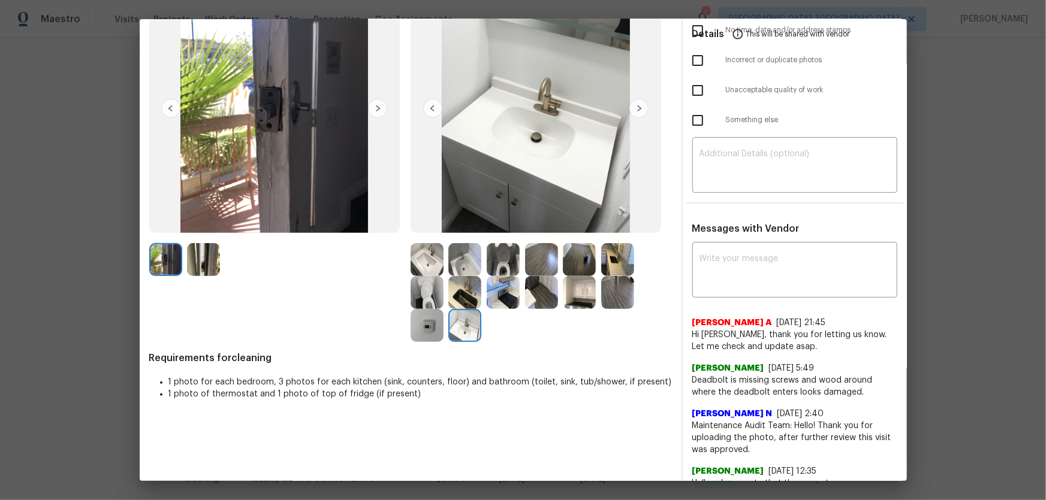
click at [419, 333] on img at bounding box center [426, 325] width 33 height 33
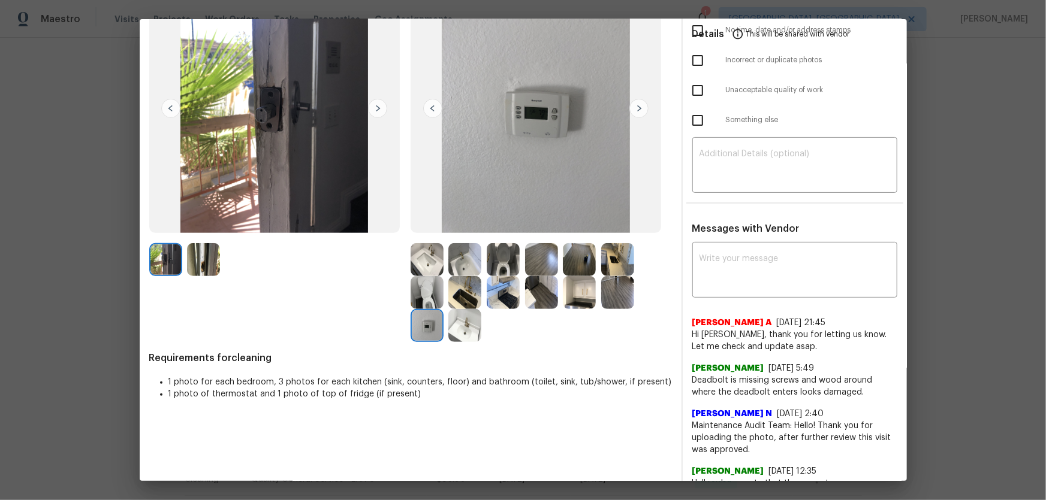
click at [542, 254] on img at bounding box center [541, 259] width 33 height 33
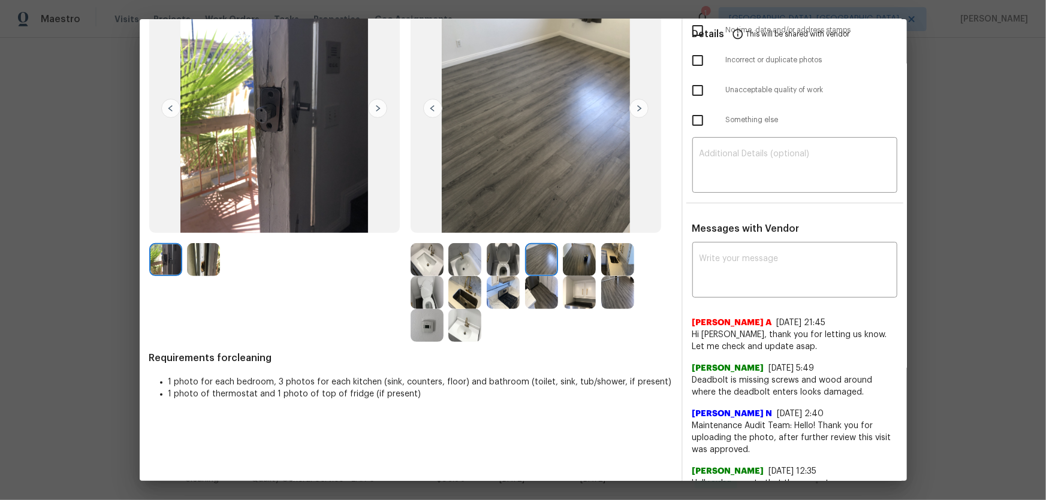
click at [585, 253] on img at bounding box center [579, 259] width 33 height 33
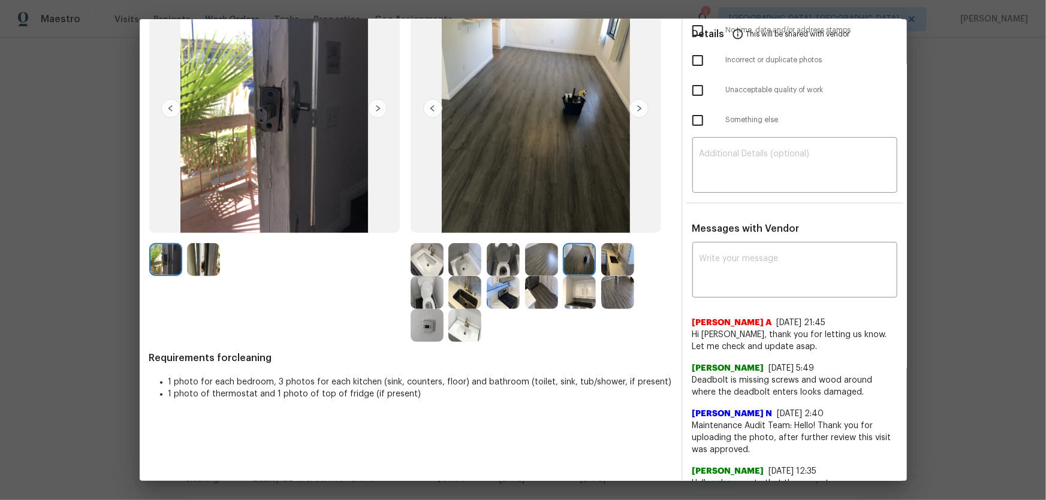
drag, startPoint x: 611, startPoint y: 287, endPoint x: 578, endPoint y: 296, distance: 34.2
click at [611, 288] on img at bounding box center [617, 292] width 33 height 33
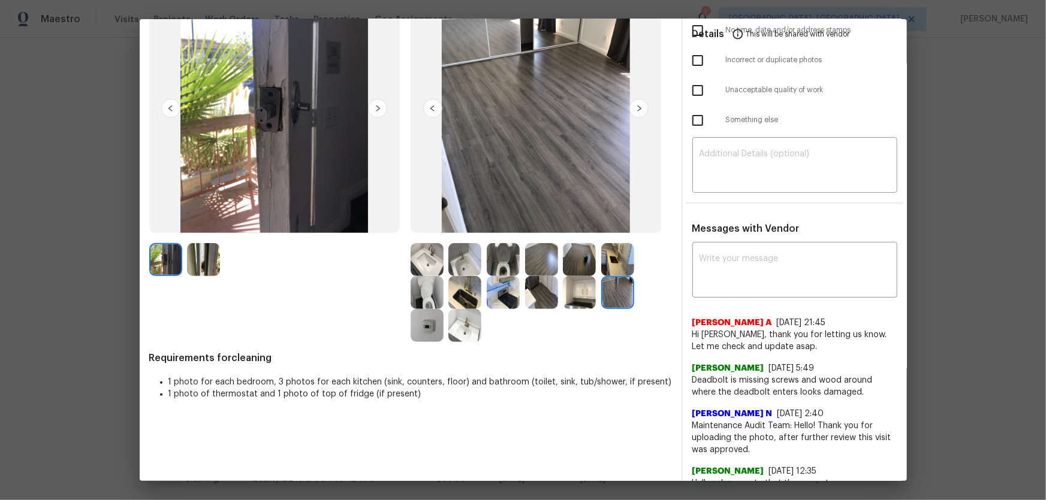
click at [572, 297] on img at bounding box center [579, 292] width 33 height 33
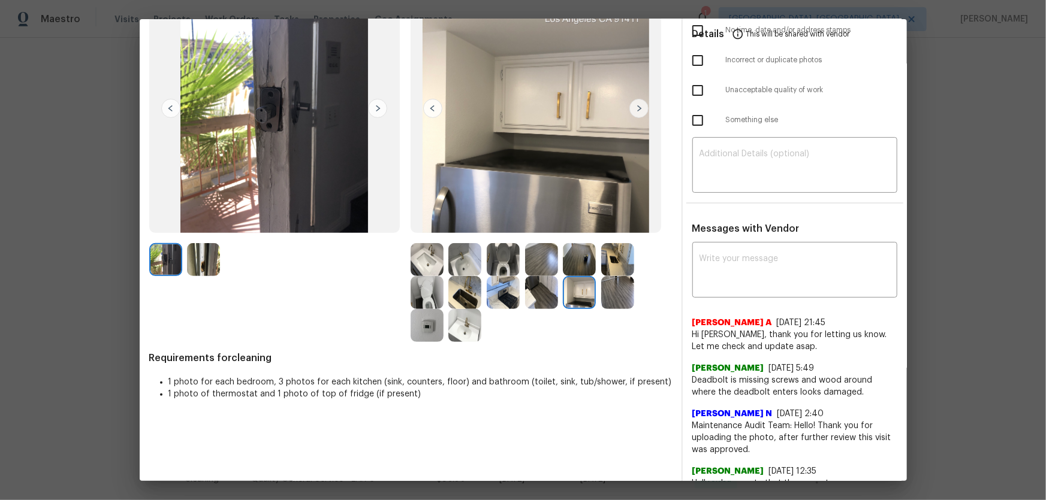
click at [520, 295] on div at bounding box center [506, 292] width 38 height 33
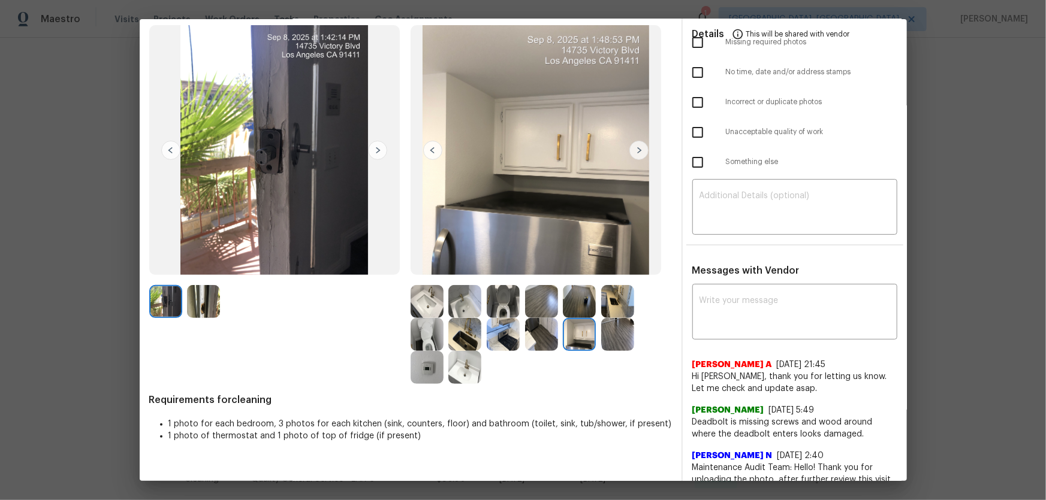
scroll to position [0, 0]
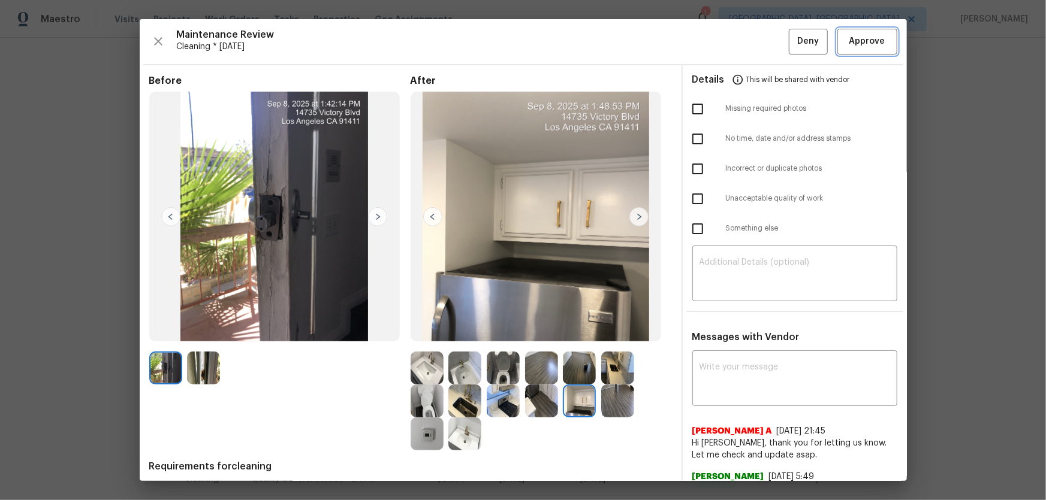
click at [849, 50] on button "Approve" at bounding box center [867, 42] width 60 height 26
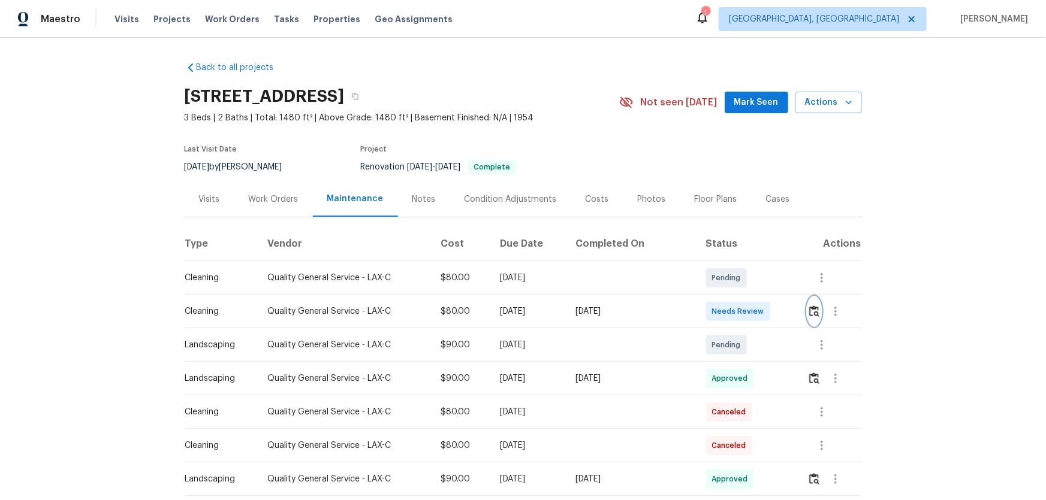
click at [814, 312] on img "button" at bounding box center [814, 311] width 10 height 11
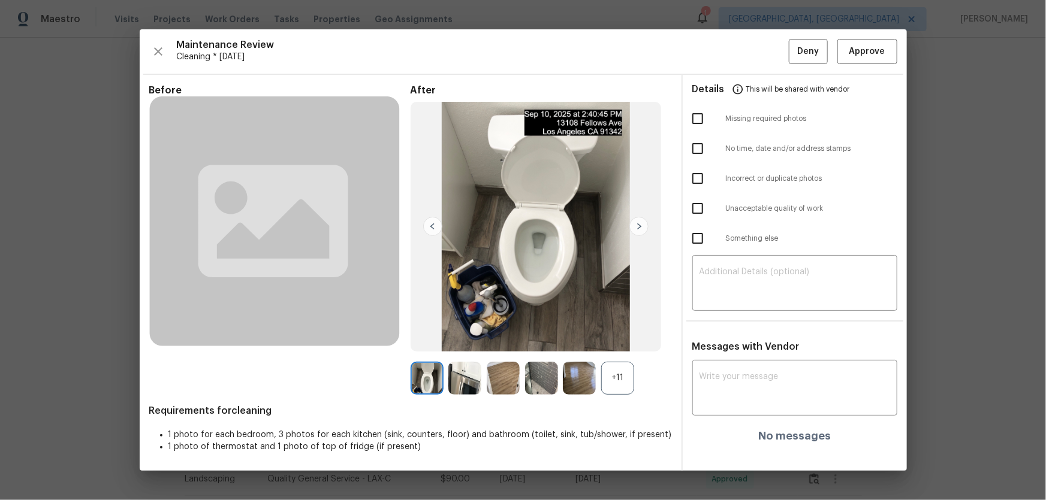
click at [622, 388] on div "+11" at bounding box center [617, 378] width 33 height 33
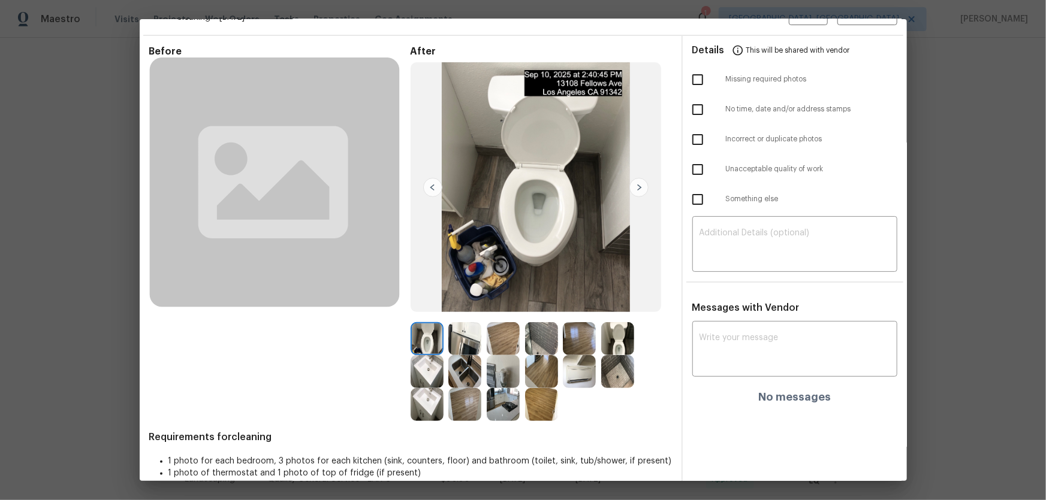
scroll to position [45, 0]
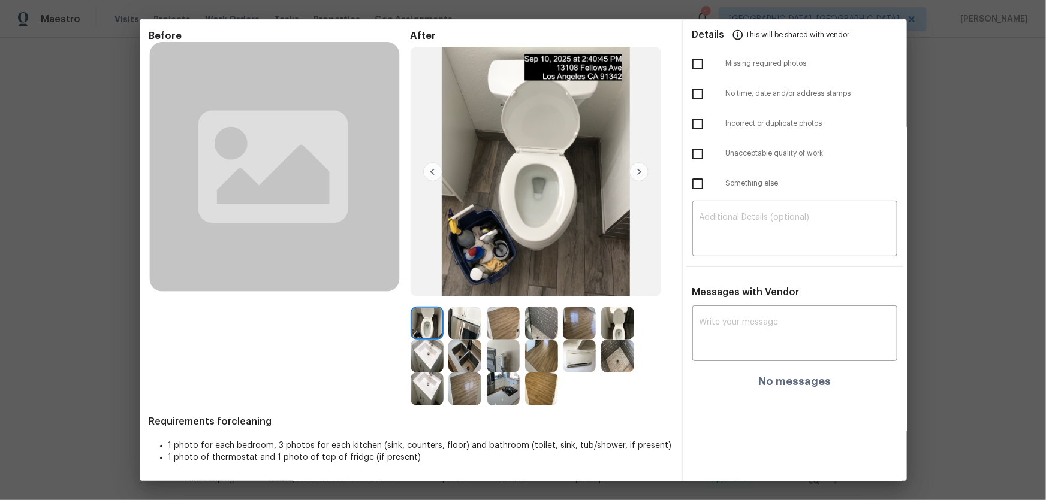
click at [623, 325] on img at bounding box center [617, 323] width 33 height 33
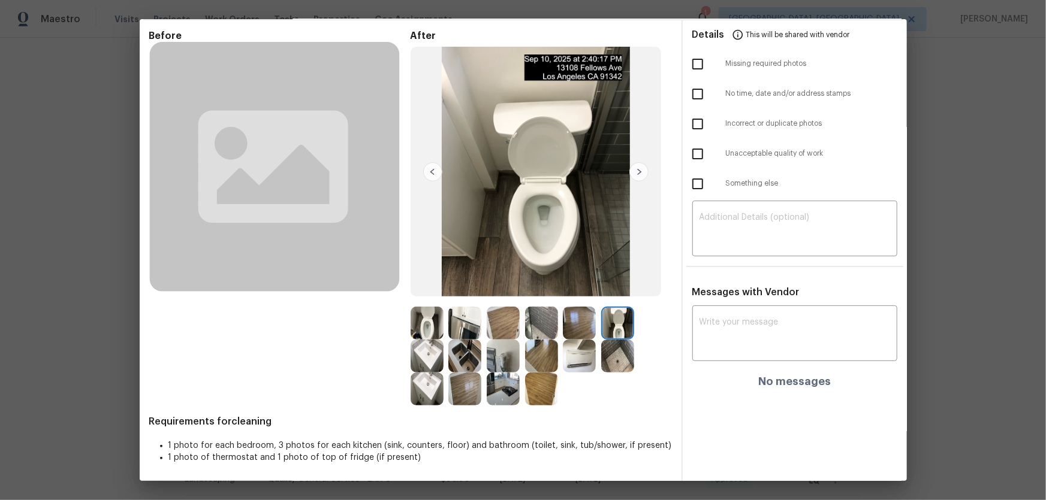
click at [427, 354] on img at bounding box center [426, 356] width 33 height 33
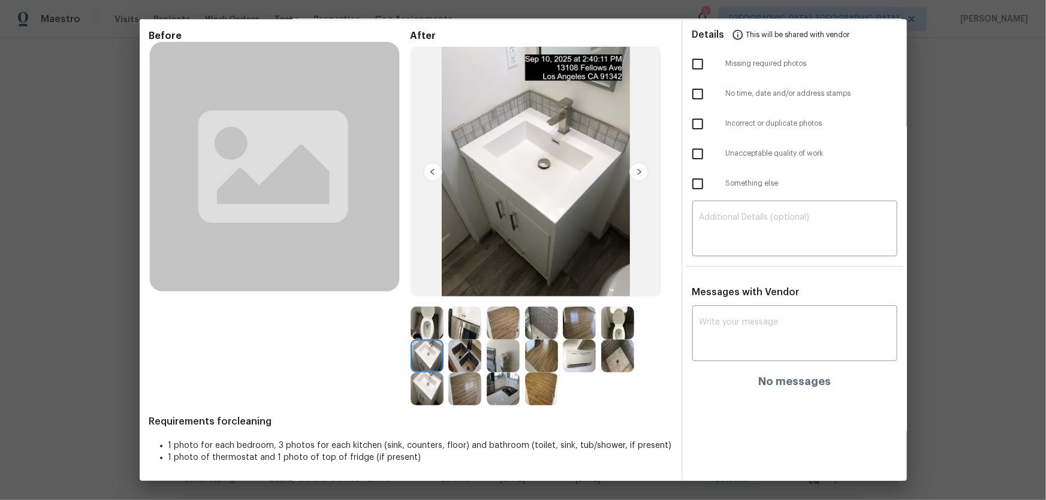
click at [426, 390] on img at bounding box center [426, 389] width 33 height 33
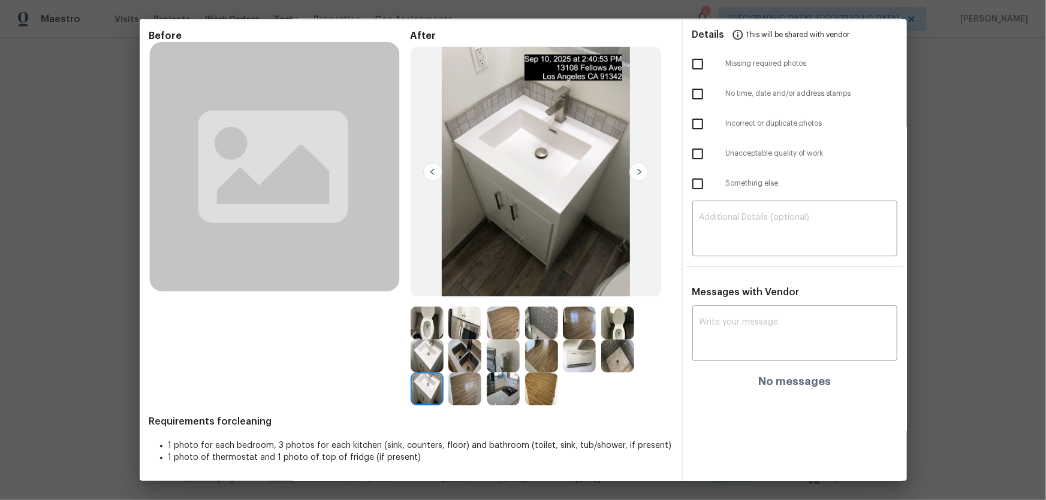
click at [626, 355] on img at bounding box center [617, 356] width 33 height 33
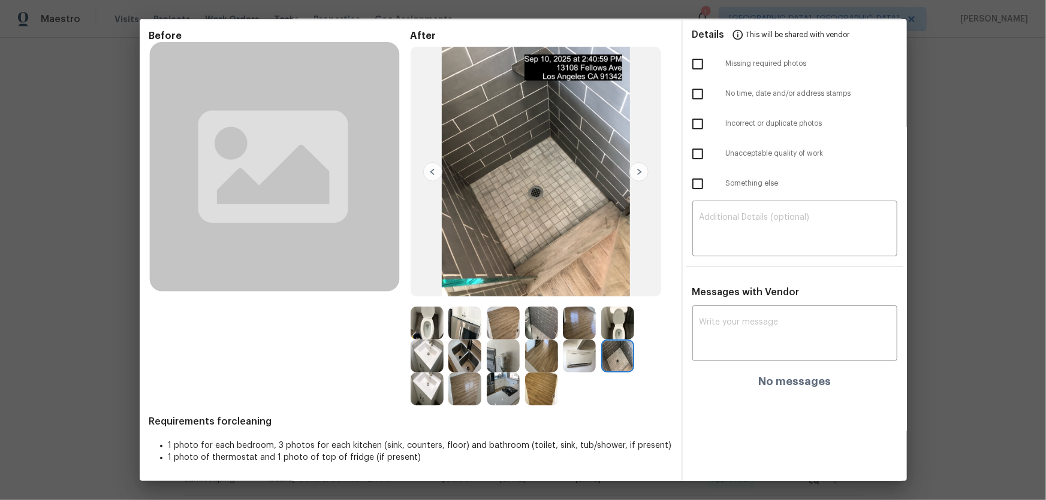
click at [496, 361] on img at bounding box center [503, 356] width 33 height 33
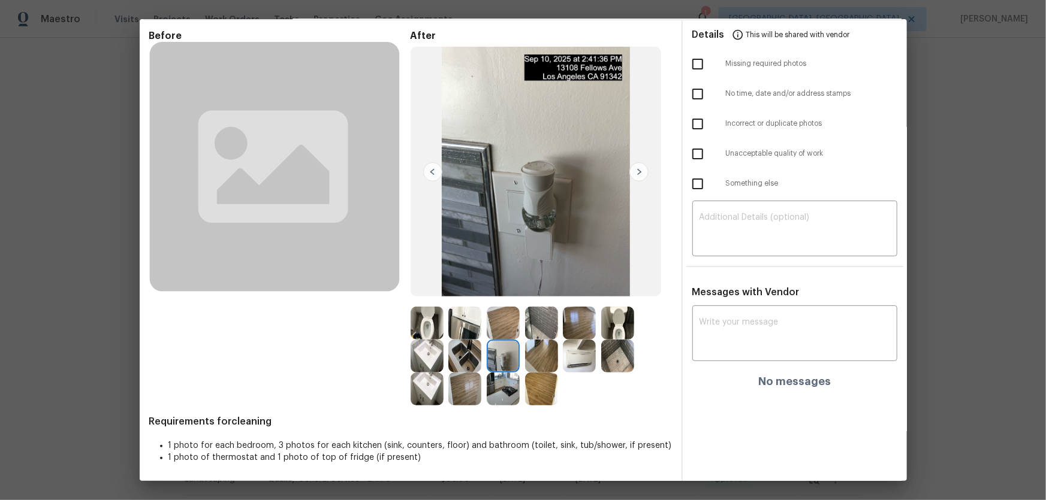
click at [577, 370] on img at bounding box center [579, 356] width 33 height 33
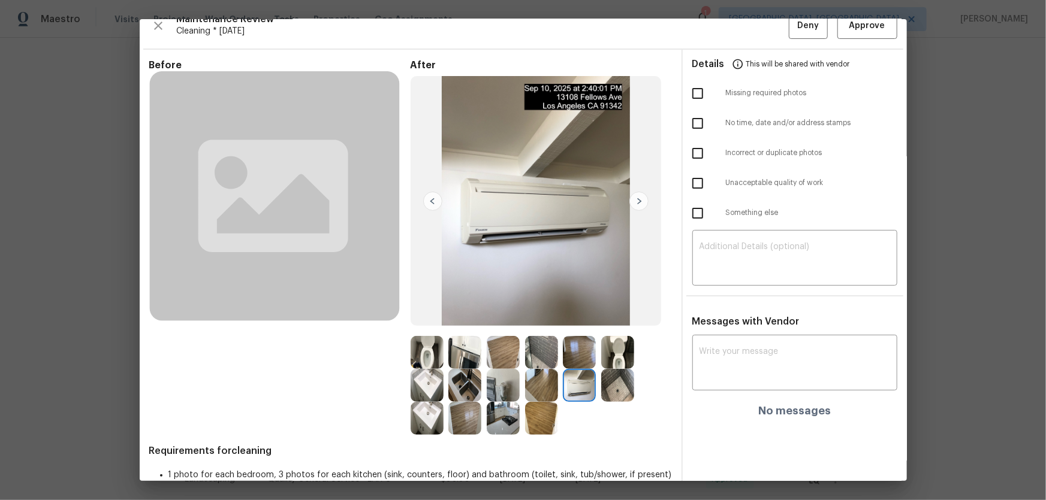
scroll to position [0, 0]
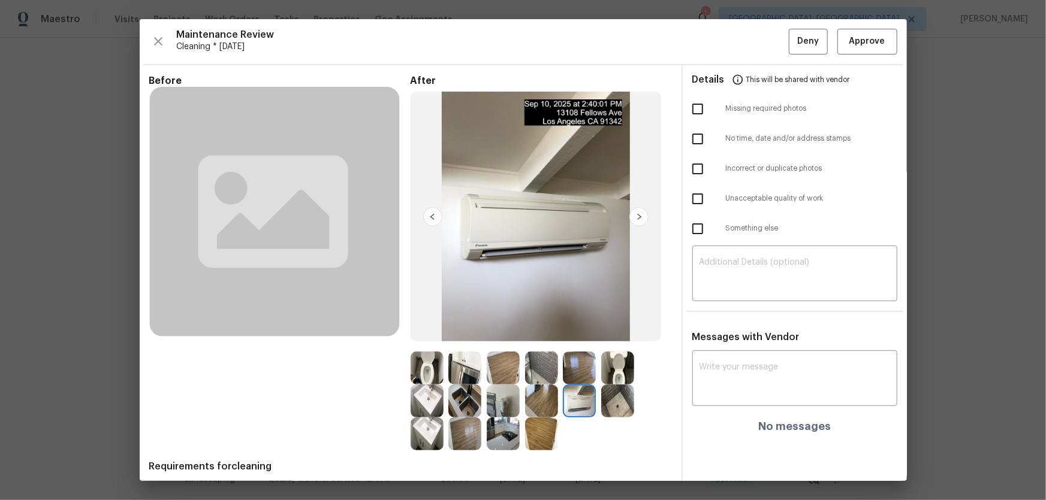
click at [500, 412] on img at bounding box center [503, 401] width 33 height 33
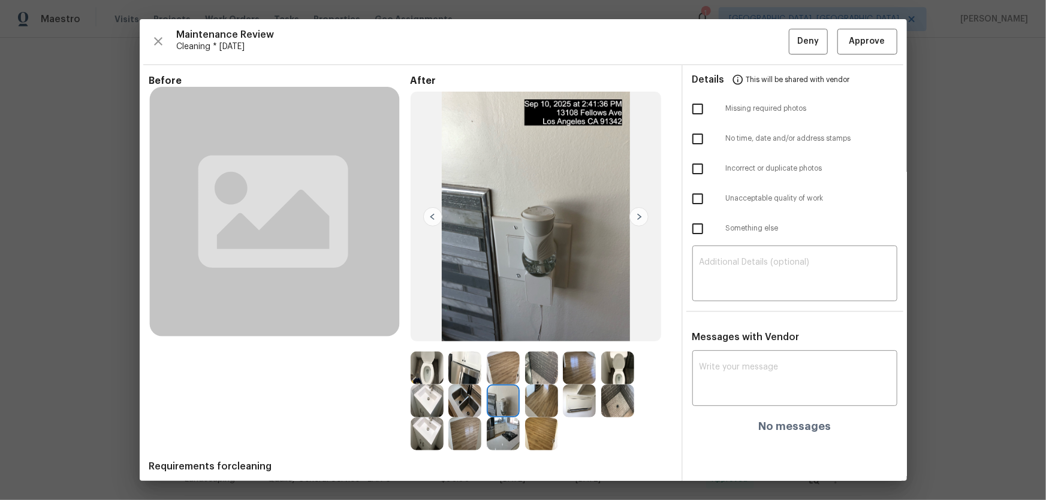
click at [503, 418] on img at bounding box center [503, 434] width 33 height 33
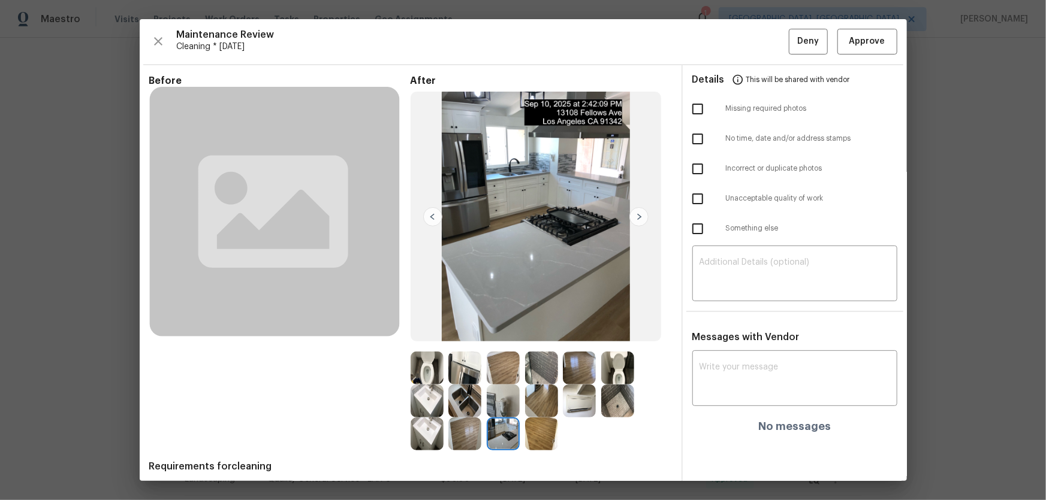
click at [533, 375] on img at bounding box center [541, 368] width 33 height 33
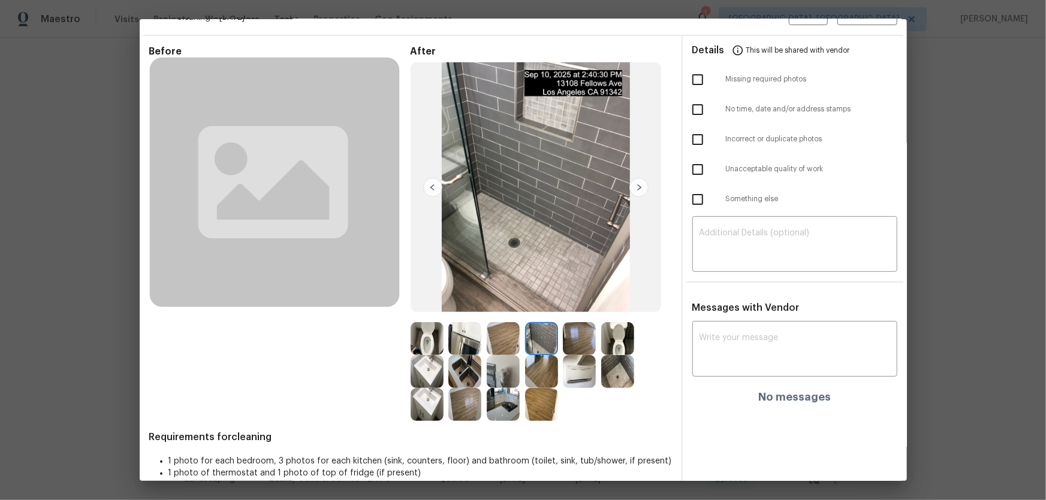
scroll to position [45, 0]
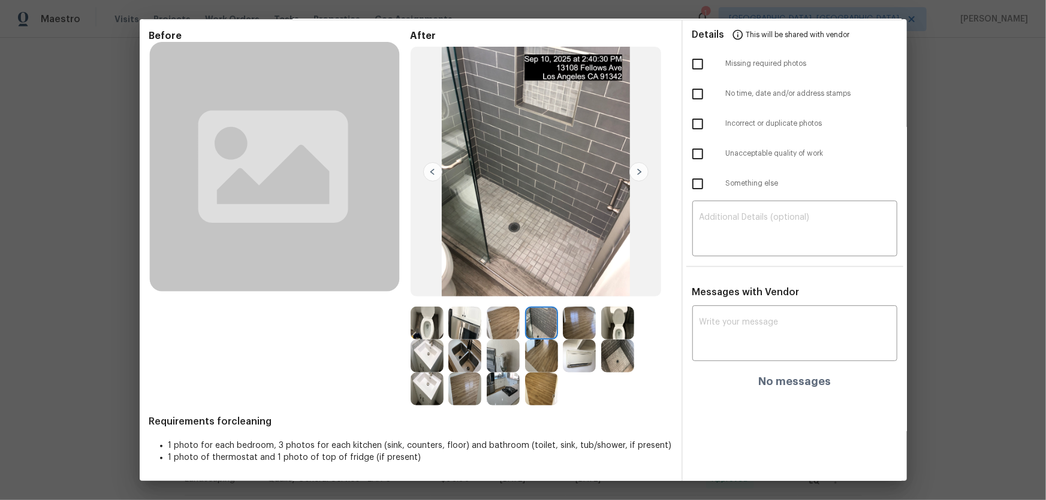
click at [466, 388] on img at bounding box center [464, 389] width 33 height 33
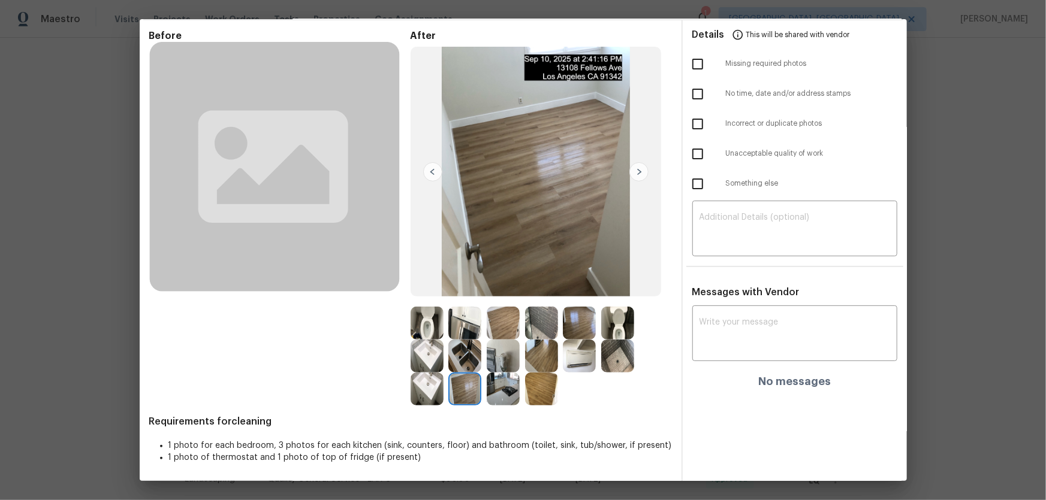
click at [551, 388] on img at bounding box center [541, 389] width 33 height 33
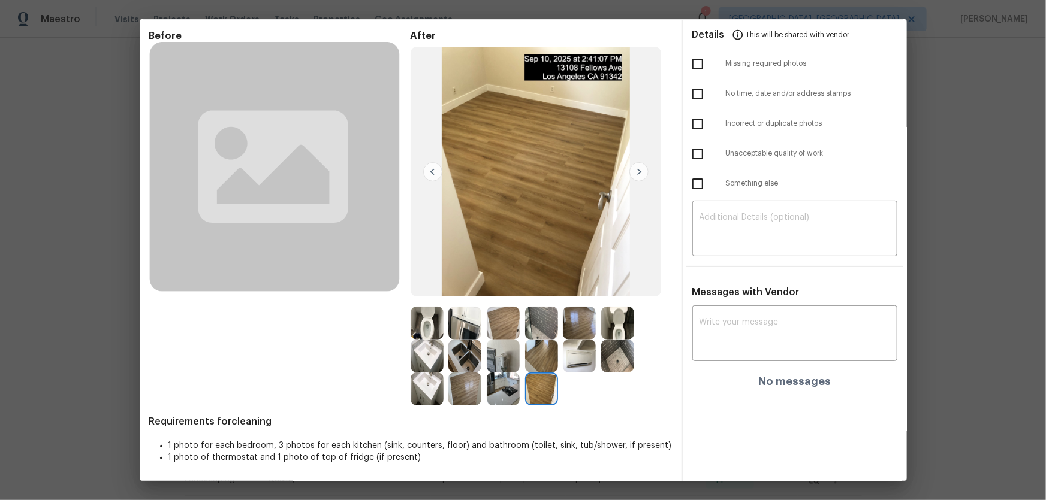
click at [509, 319] on img at bounding box center [503, 323] width 33 height 33
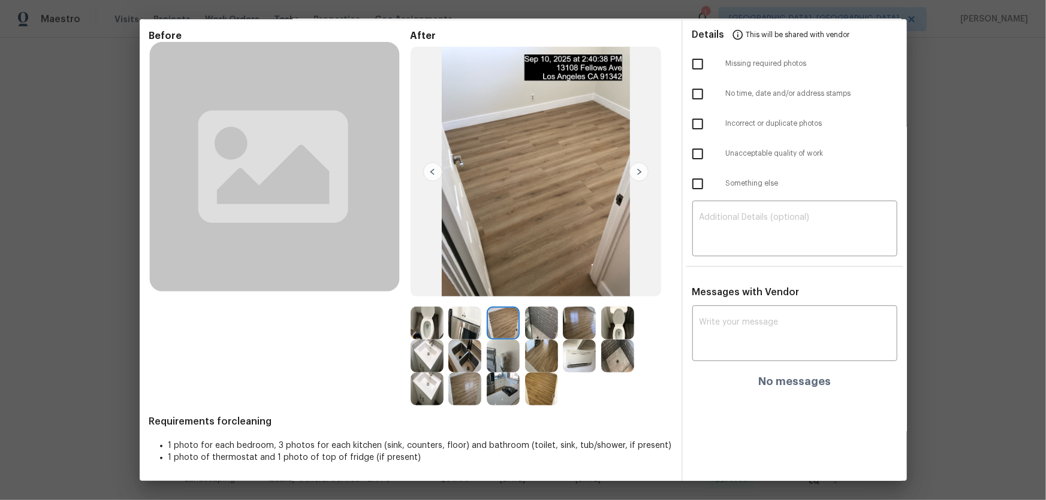
click at [475, 324] on img at bounding box center [464, 323] width 33 height 33
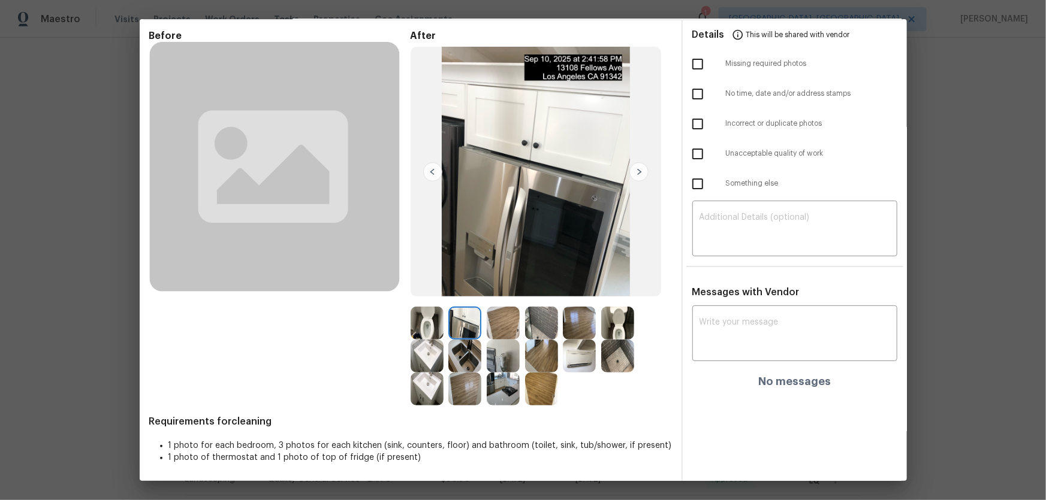
click at [461, 358] on img at bounding box center [464, 356] width 33 height 33
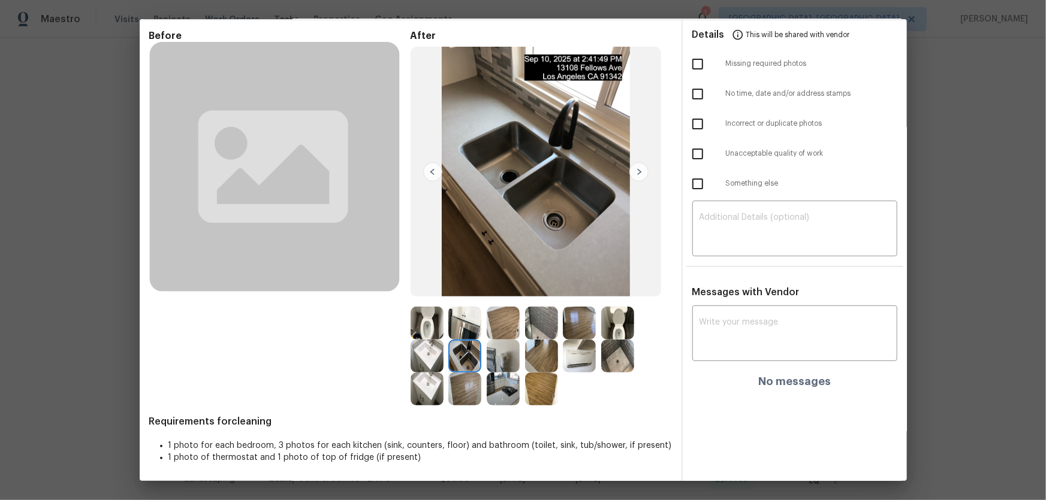
click at [425, 354] on img at bounding box center [426, 356] width 33 height 33
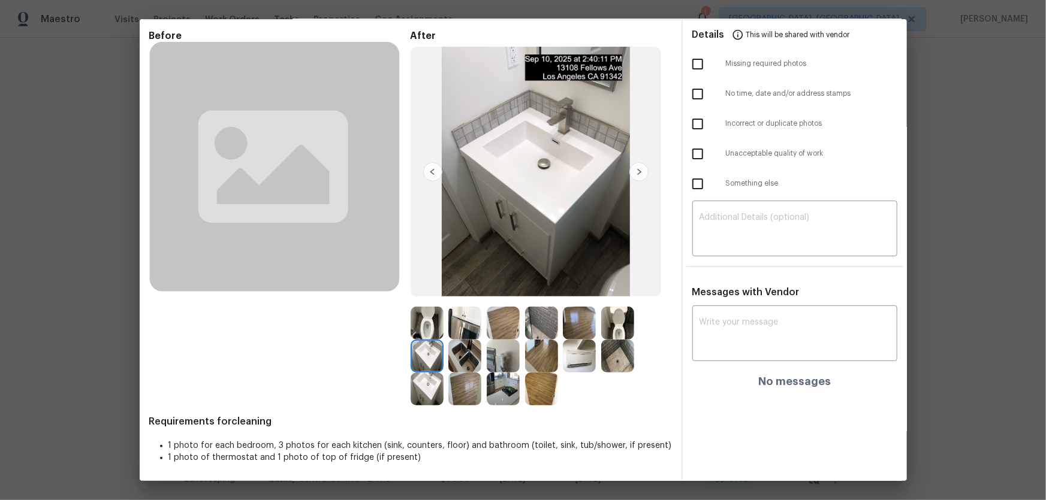
click at [502, 357] on img at bounding box center [503, 356] width 33 height 33
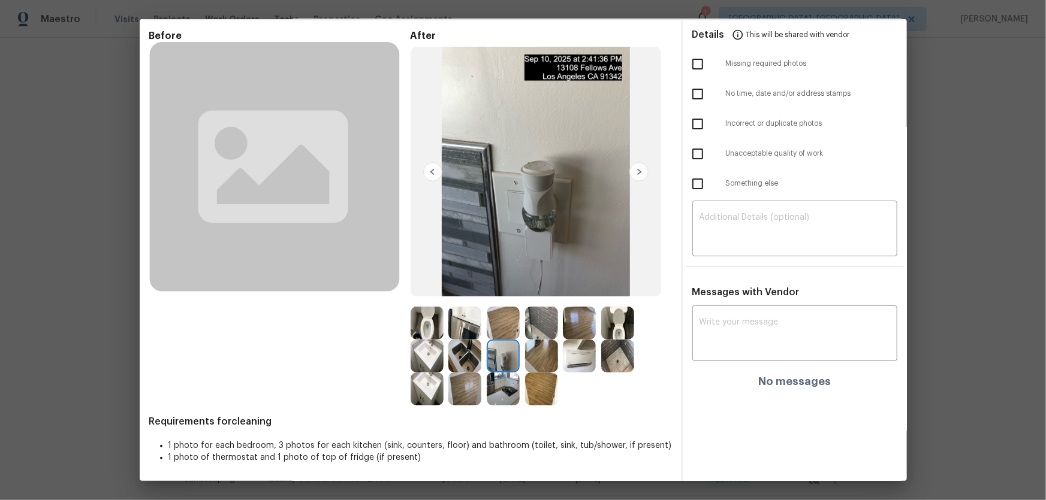
click at [459, 336] on img at bounding box center [464, 323] width 33 height 33
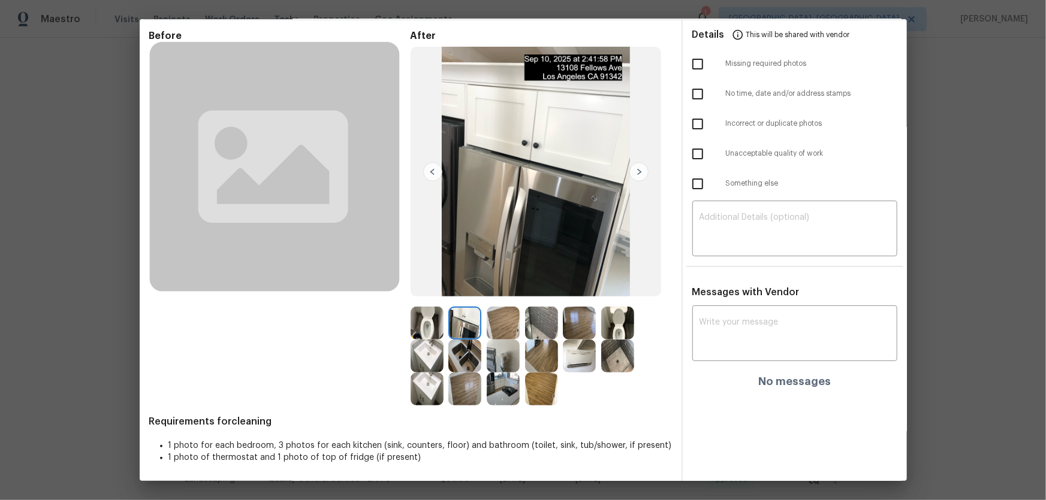
click at [497, 379] on img at bounding box center [503, 389] width 33 height 33
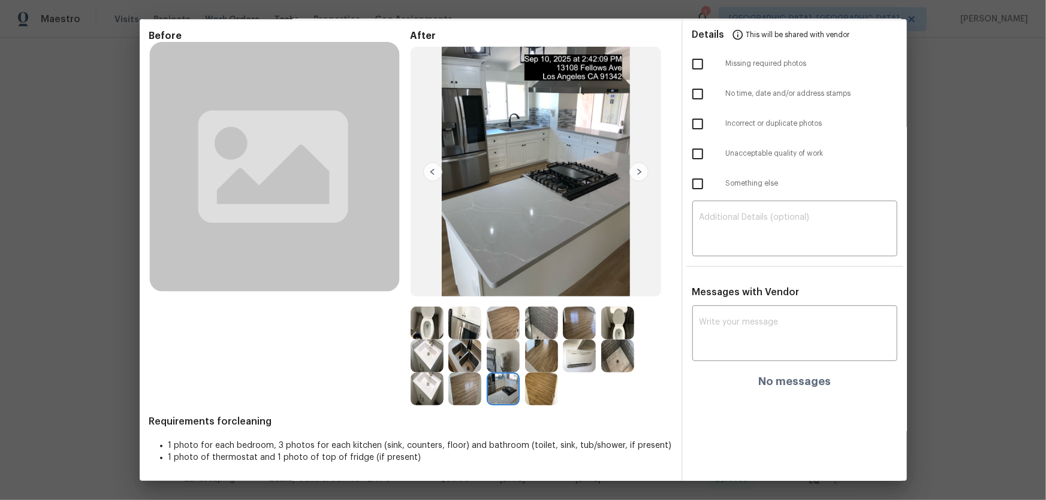
click at [569, 357] on img at bounding box center [579, 356] width 33 height 33
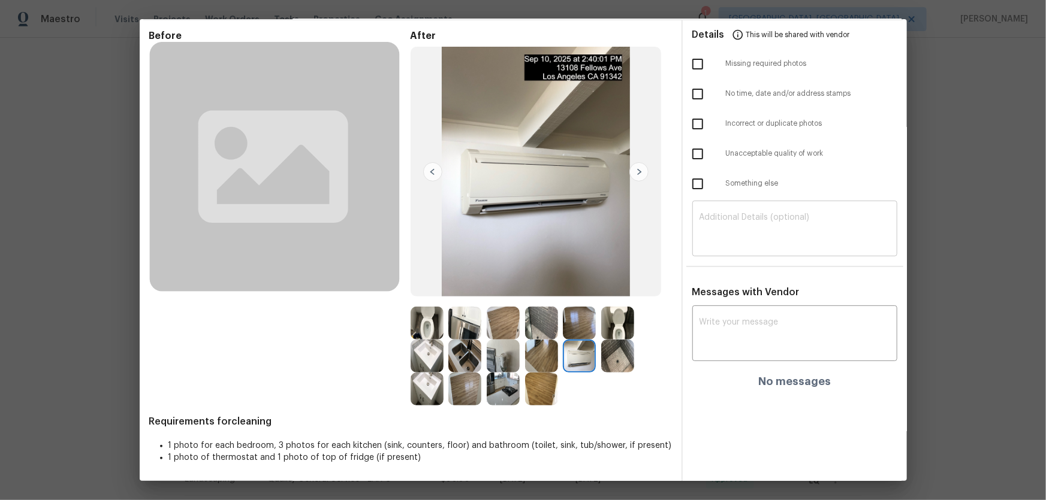
scroll to position [0, 0]
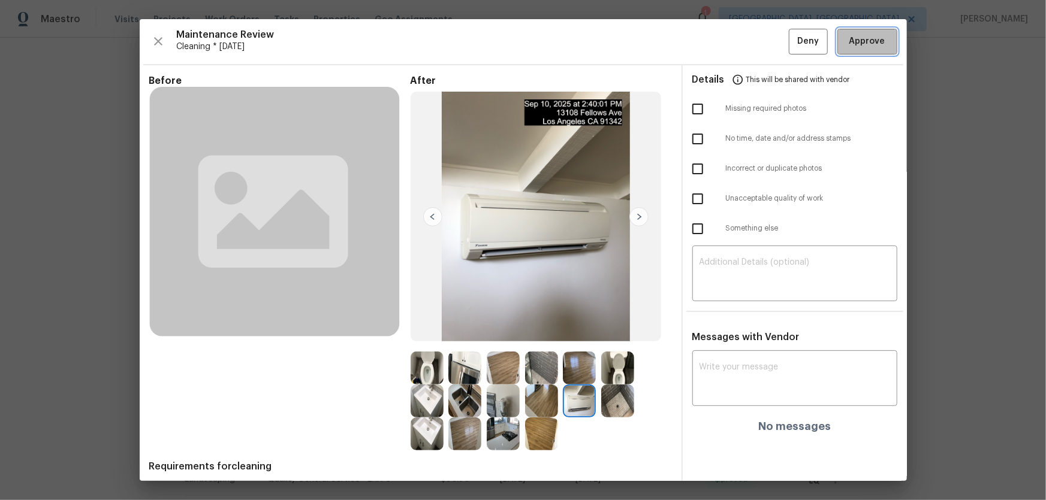
click at [849, 43] on span "Approve" at bounding box center [867, 41] width 36 height 15
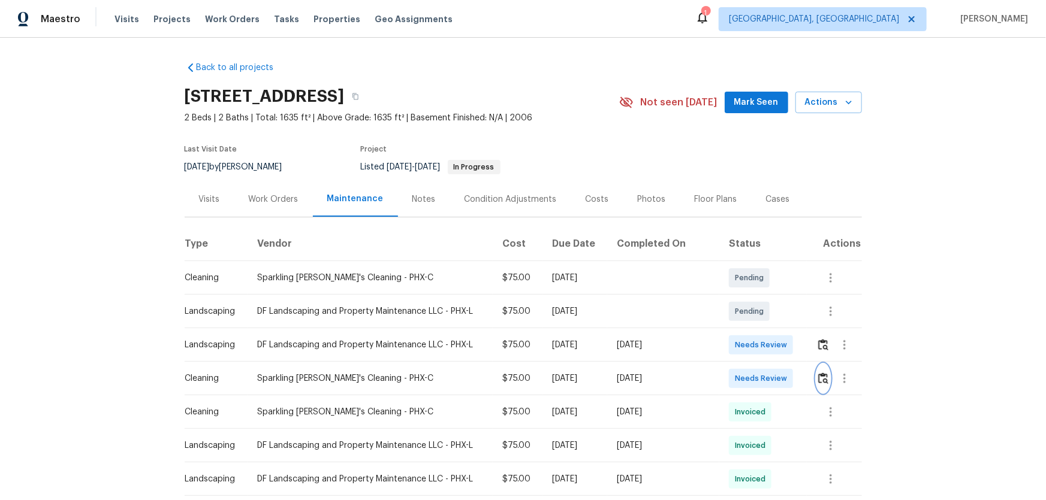
click at [744, 330] on img "button" at bounding box center [823, 378] width 10 height 11
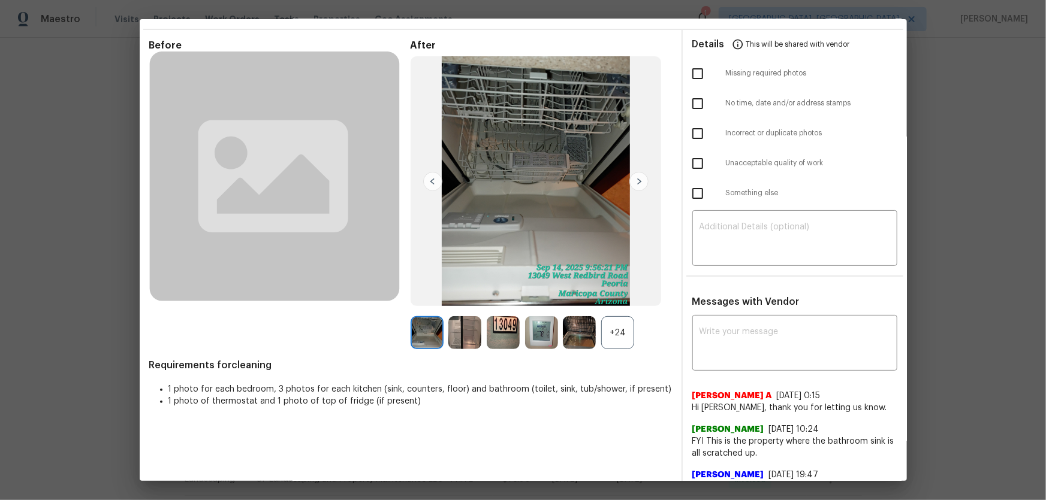
scroll to position [54, 0]
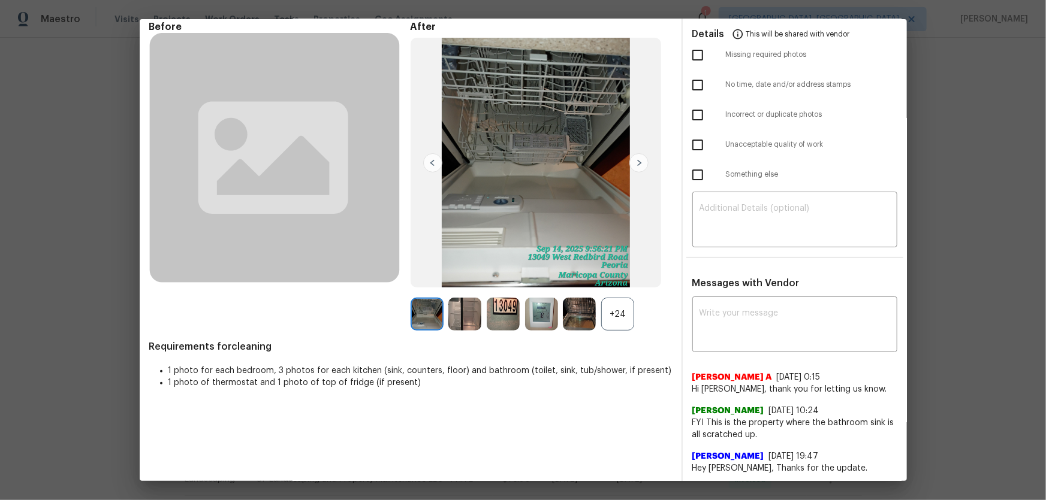
click at [609, 318] on div "+24" at bounding box center [617, 314] width 33 height 33
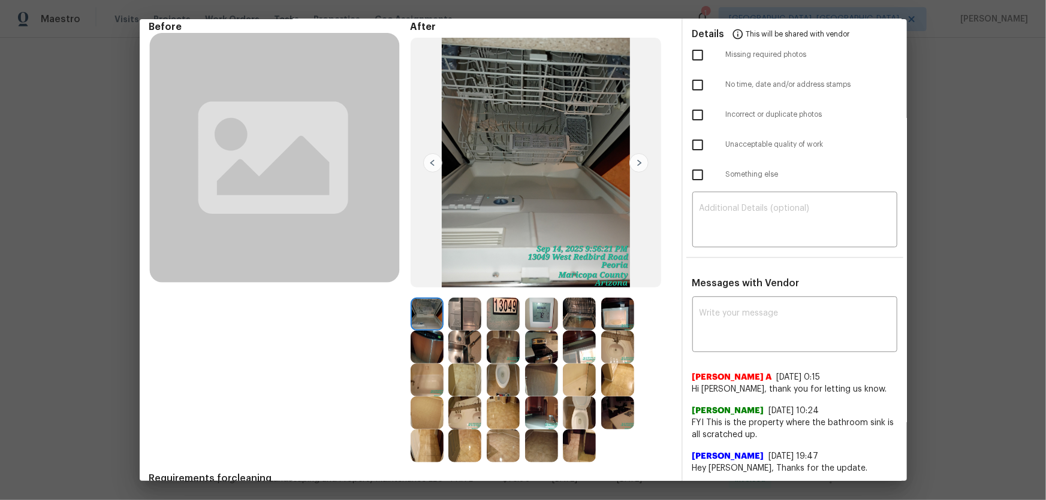
scroll to position [108, 0]
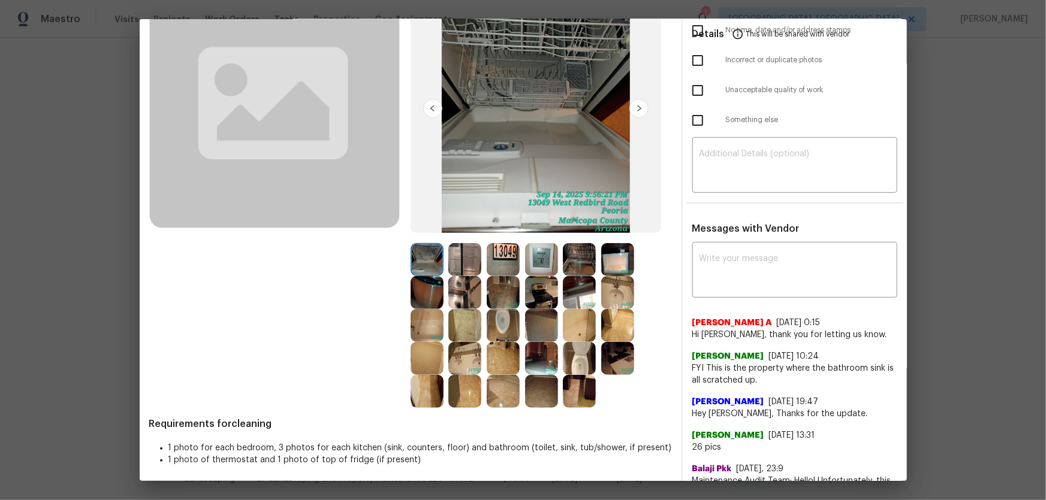
click at [511, 327] on img at bounding box center [503, 325] width 33 height 33
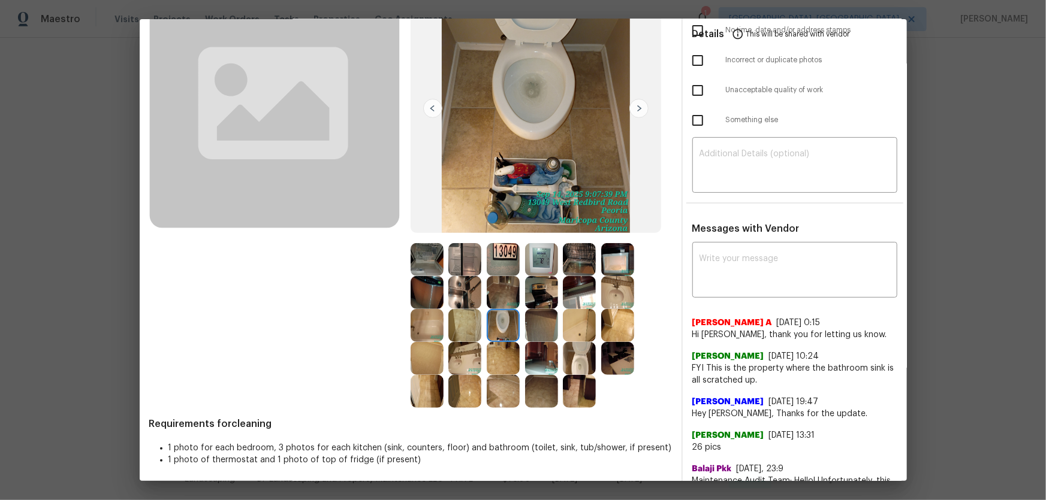
click at [568, 330] on img at bounding box center [579, 358] width 33 height 33
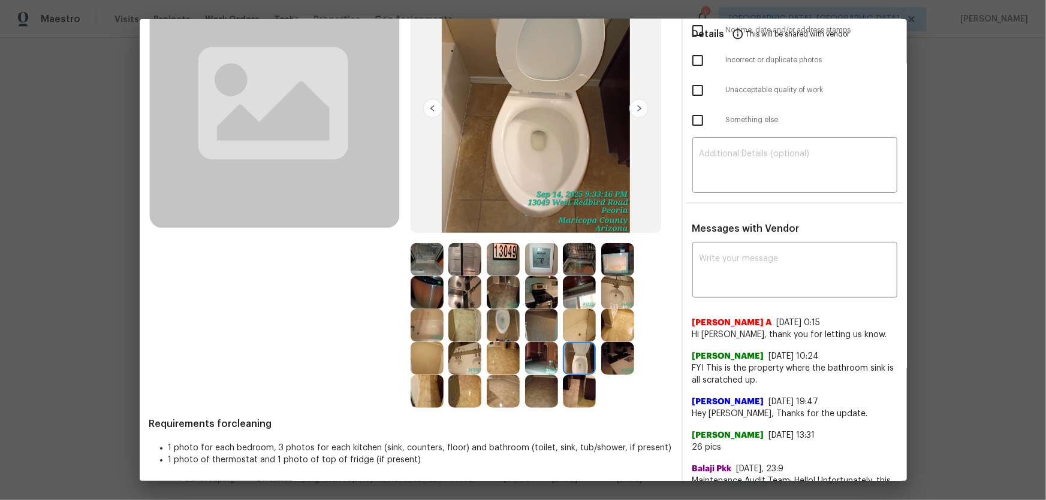
click at [611, 292] on img at bounding box center [617, 292] width 33 height 33
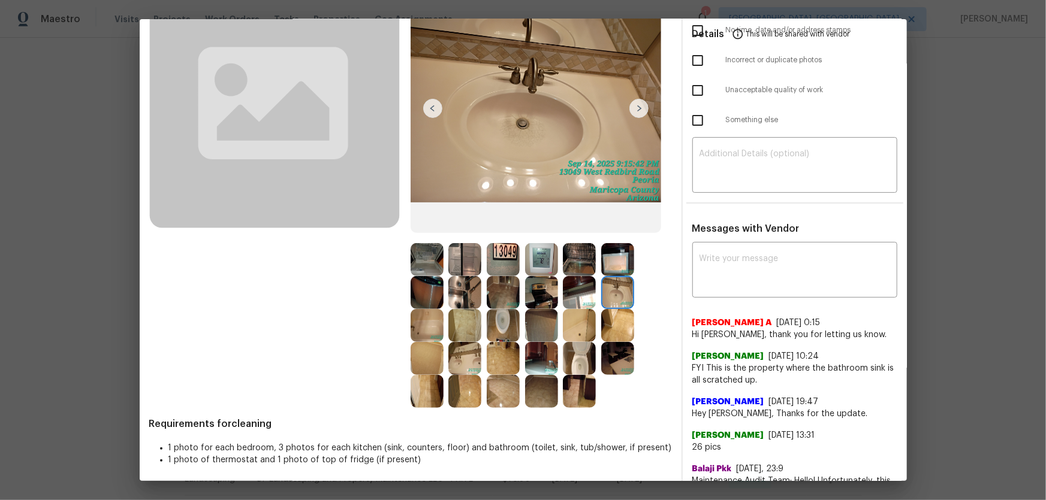
click at [463, 330] on img at bounding box center [464, 358] width 33 height 33
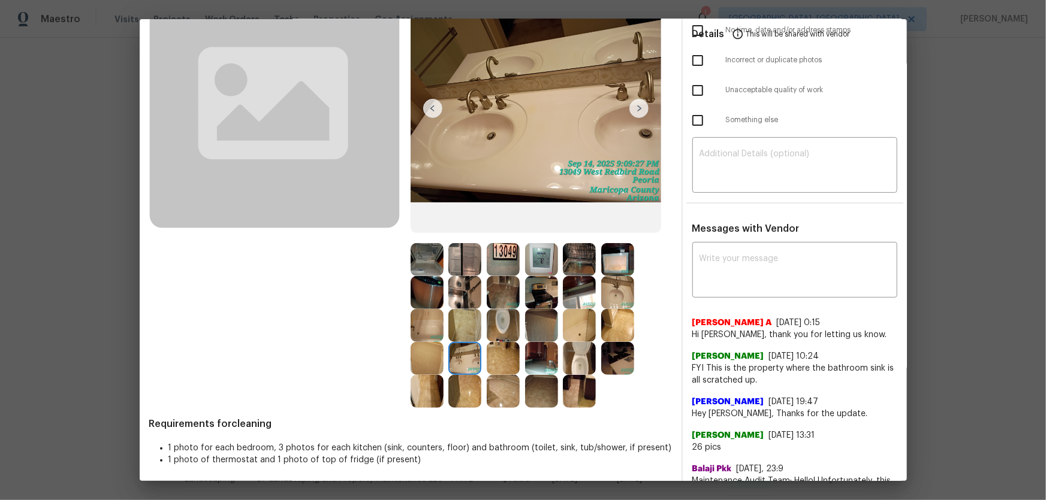
click at [436, 325] on img at bounding box center [426, 325] width 33 height 33
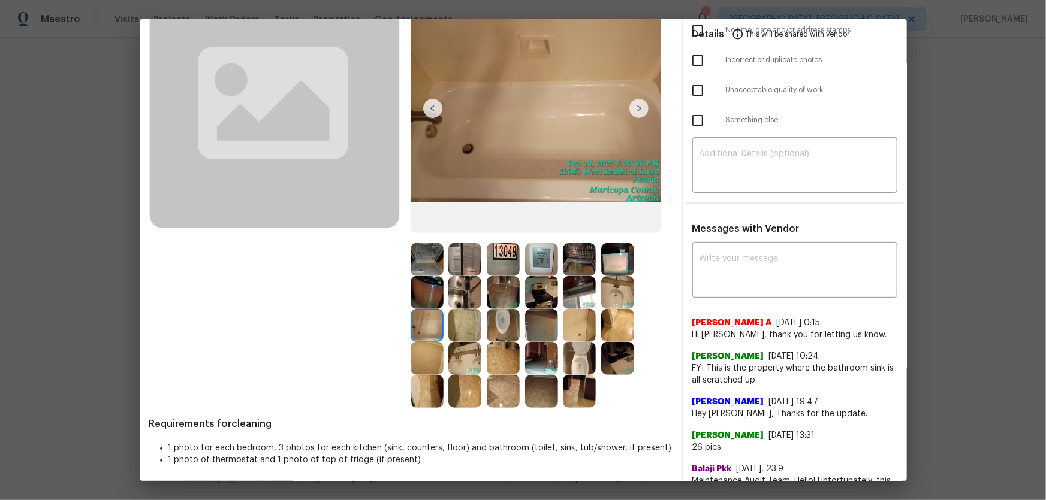
click at [579, 330] on img at bounding box center [579, 325] width 33 height 33
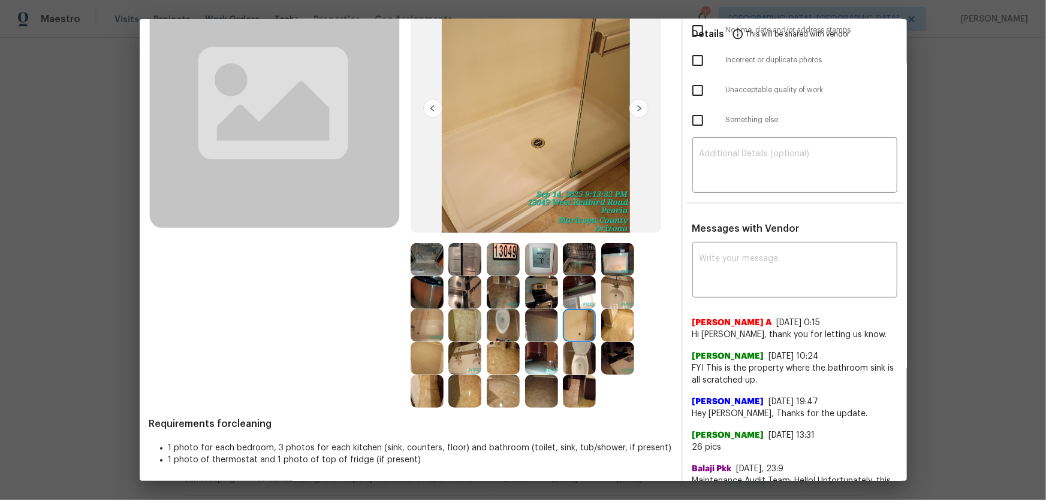
click at [555, 286] on div at bounding box center [544, 292] width 38 height 33
click at [580, 288] on img at bounding box center [579, 292] width 33 height 33
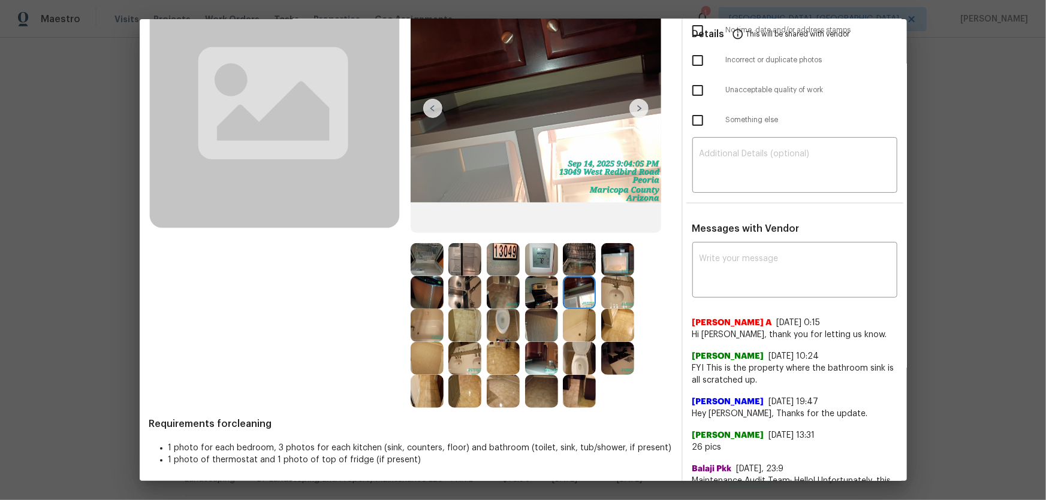
click at [581, 273] on img at bounding box center [579, 259] width 33 height 33
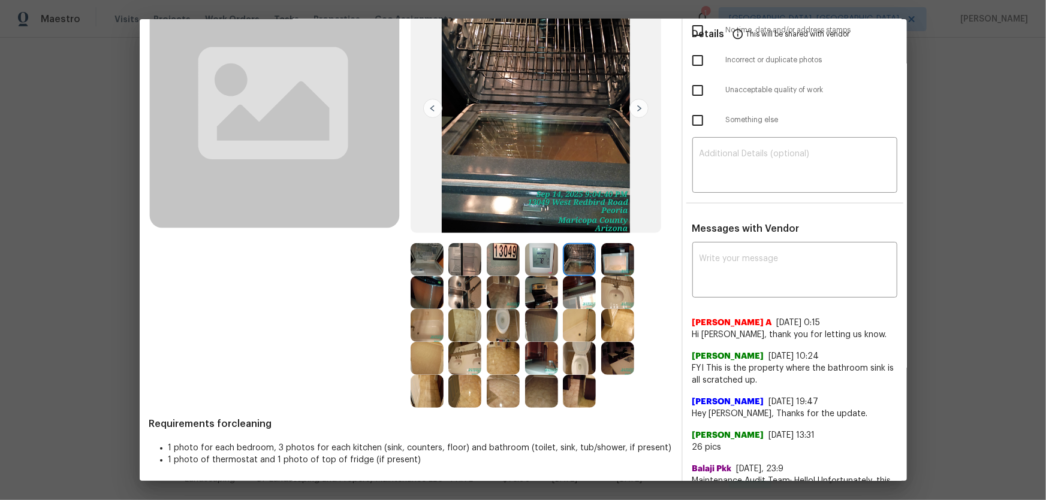
click at [621, 267] on img at bounding box center [617, 259] width 33 height 33
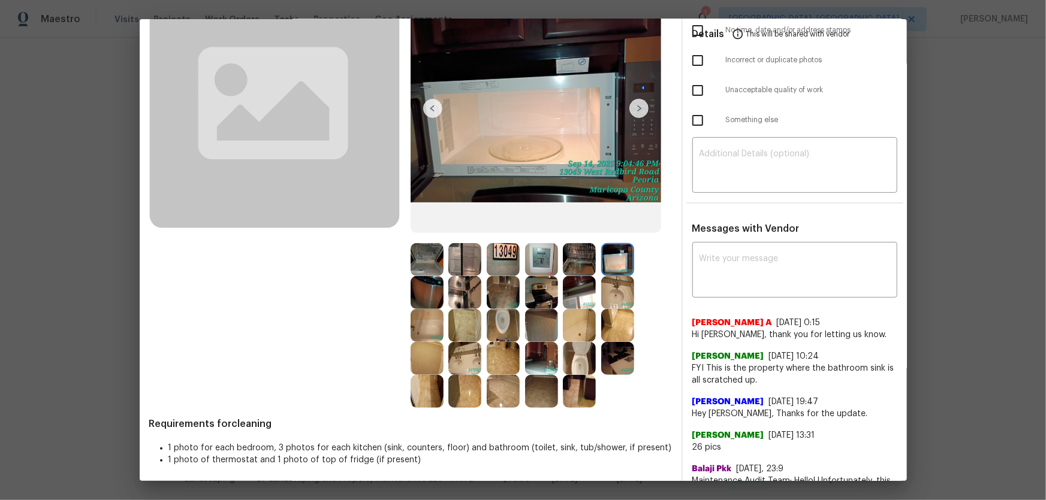
click at [465, 289] on img at bounding box center [464, 292] width 33 height 33
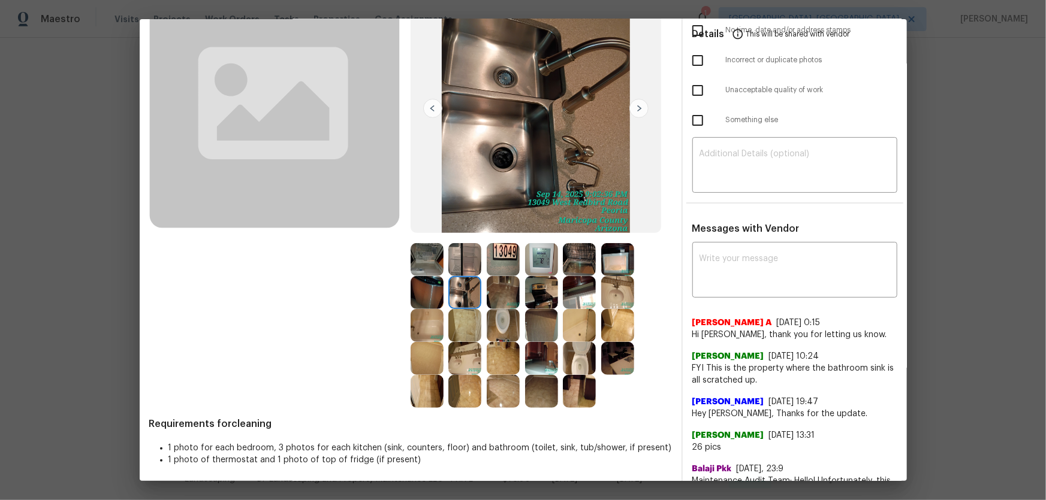
click at [423, 286] on img at bounding box center [426, 292] width 33 height 33
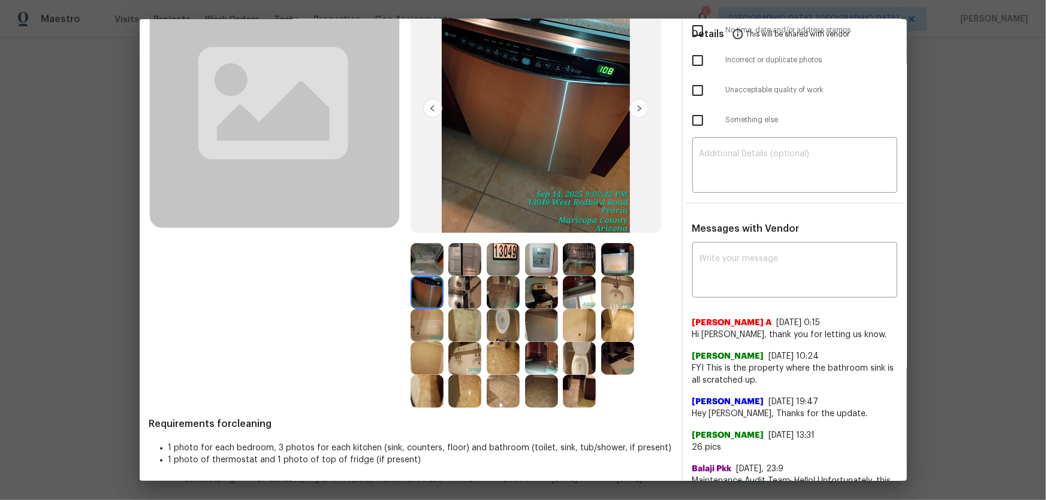
click at [421, 258] on img at bounding box center [426, 259] width 33 height 33
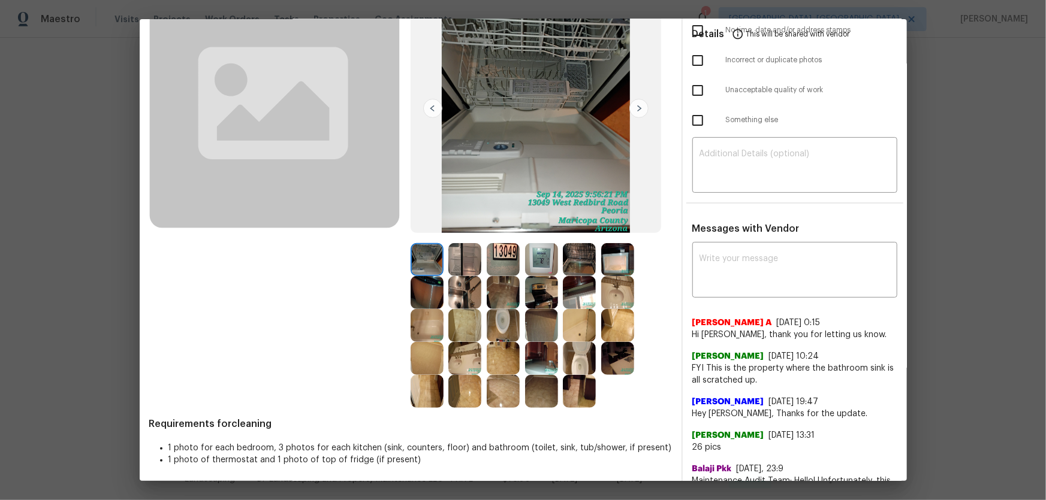
click at [459, 265] on img at bounding box center [464, 259] width 33 height 33
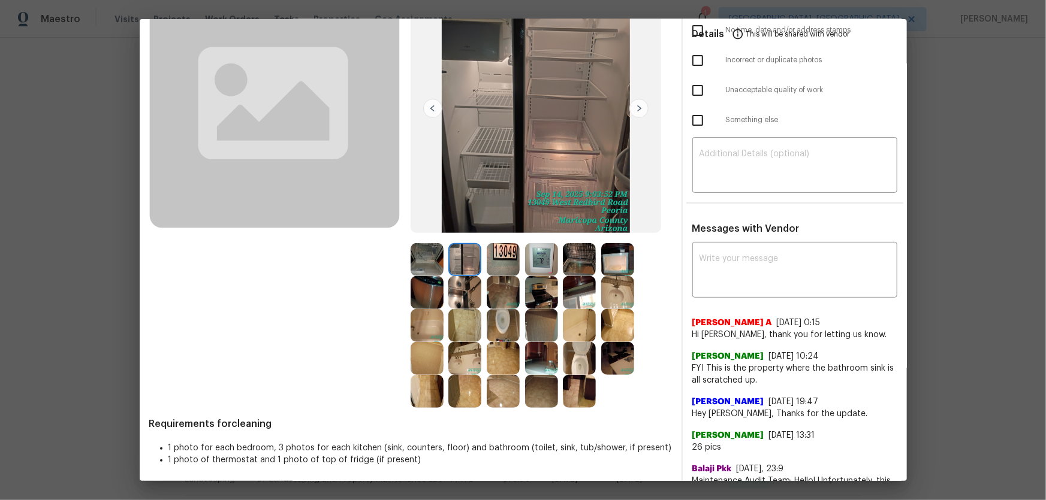
click at [492, 261] on img at bounding box center [503, 259] width 33 height 33
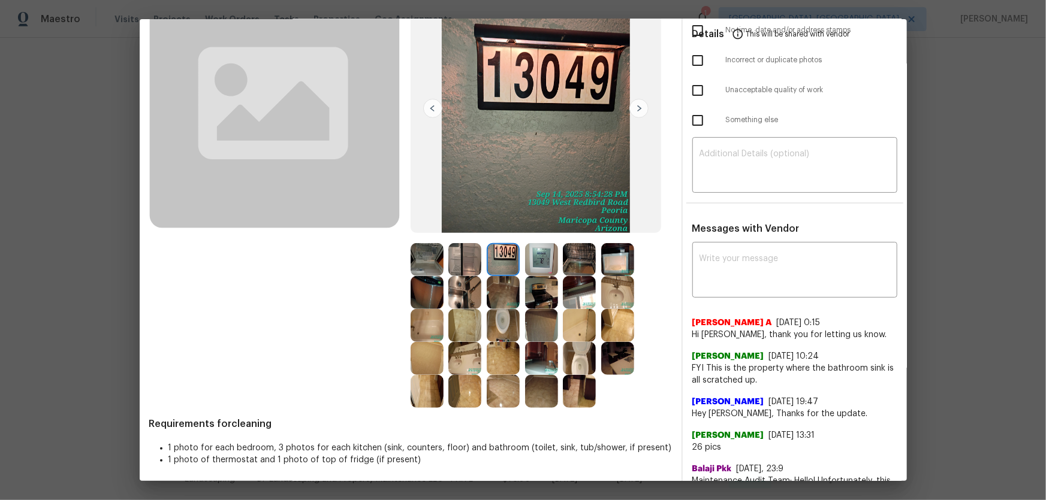
click at [527, 263] on img at bounding box center [541, 259] width 33 height 33
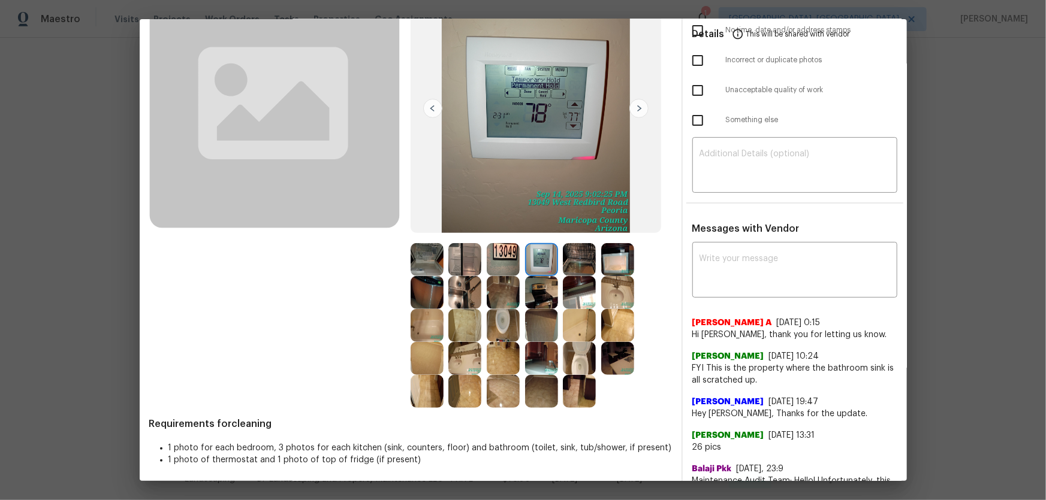
click at [461, 330] on img at bounding box center [464, 391] width 33 height 33
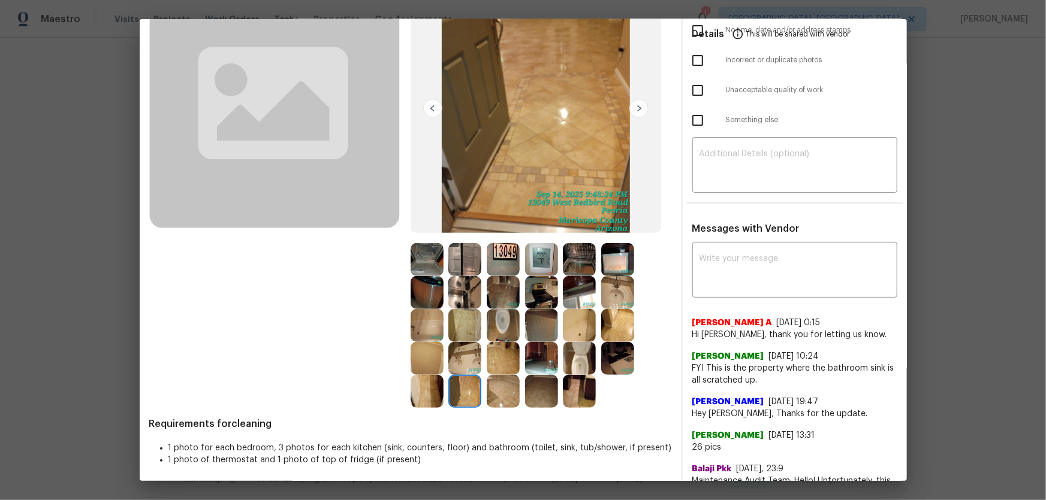
click at [511, 330] on img at bounding box center [503, 358] width 33 height 33
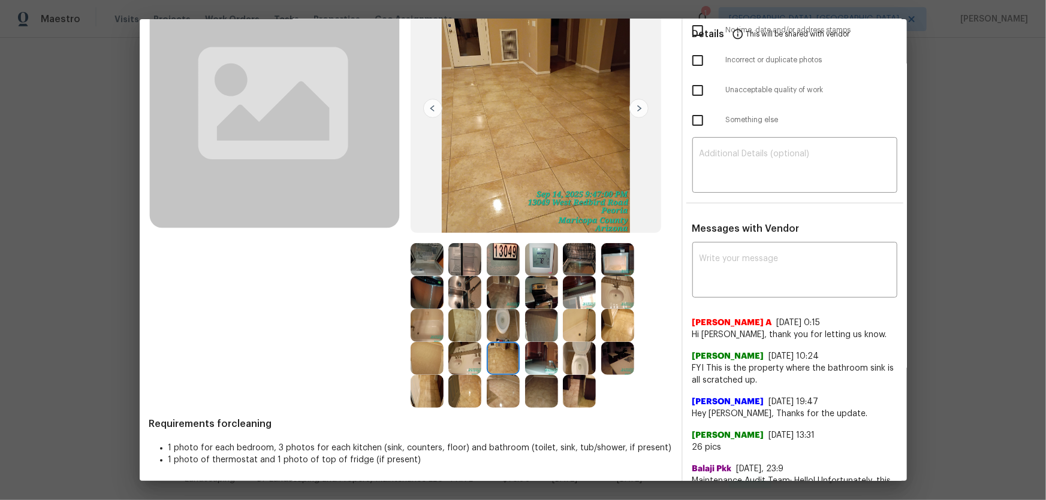
click at [424, 330] on img at bounding box center [426, 358] width 33 height 33
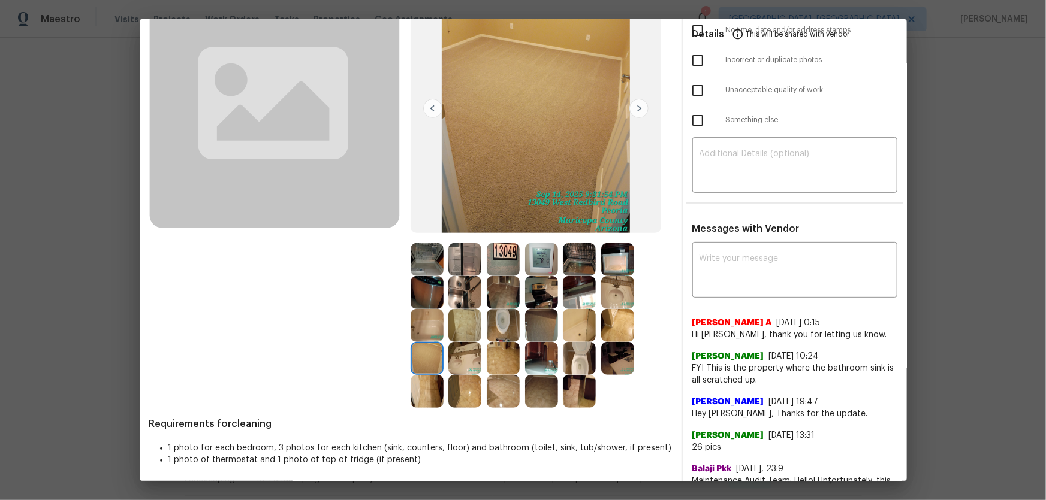
click at [423, 330] on img at bounding box center [426, 391] width 33 height 33
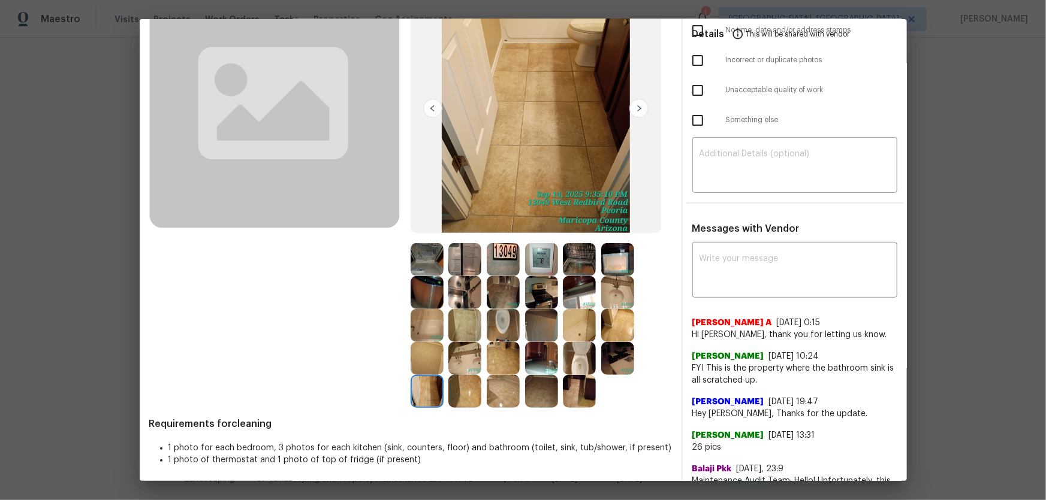
click at [453, 328] on img at bounding box center [464, 325] width 33 height 33
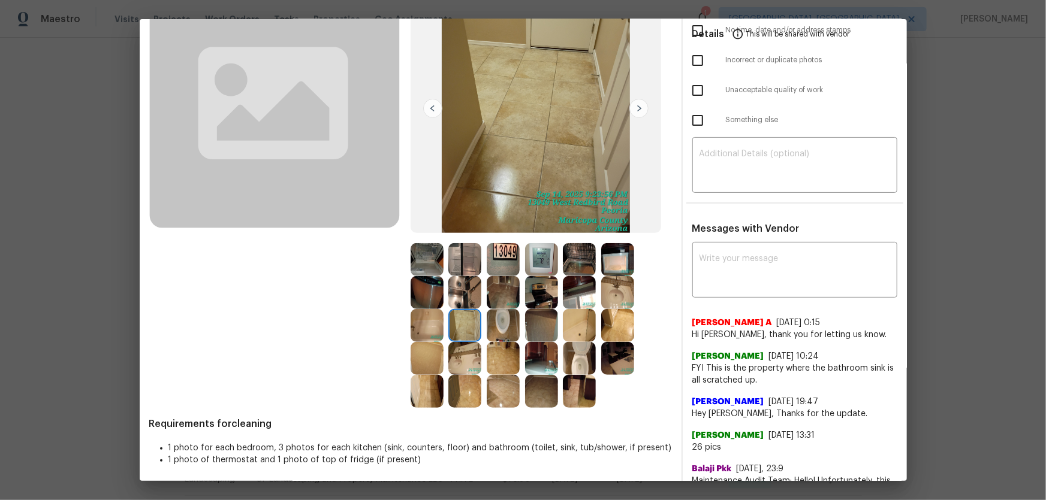
click at [461, 290] on img at bounding box center [464, 292] width 33 height 33
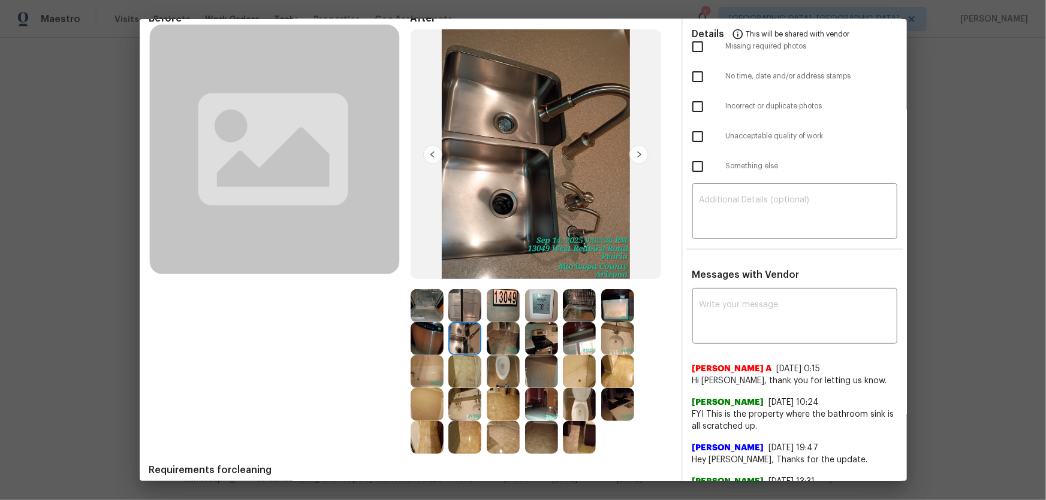
scroll to position [0, 0]
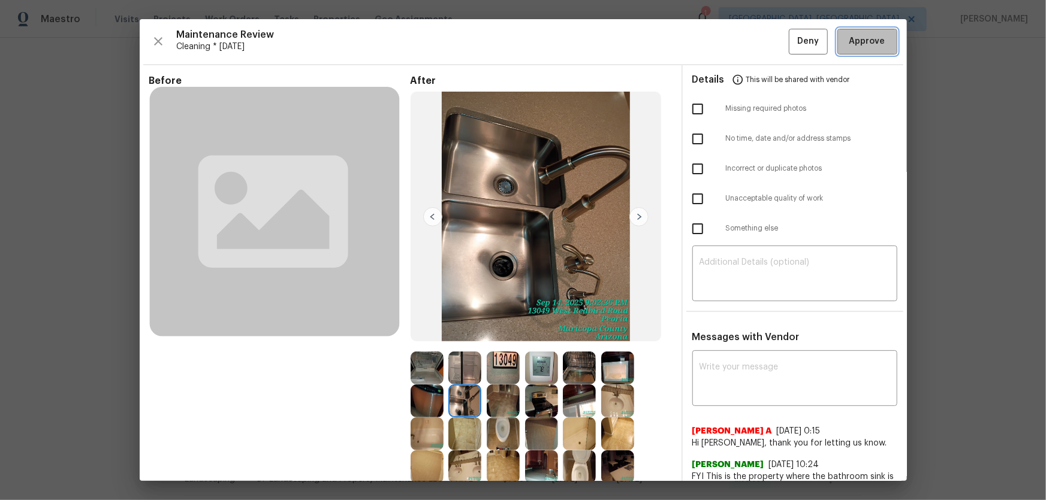
click at [744, 47] on span "Approve" at bounding box center [867, 41] width 36 height 15
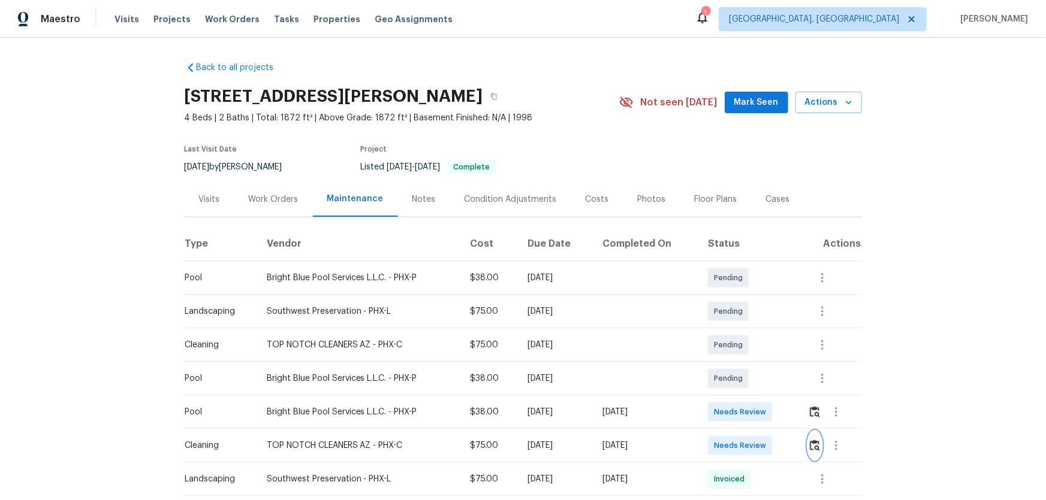
click at [744, 330] on img "button" at bounding box center [815, 445] width 10 height 11
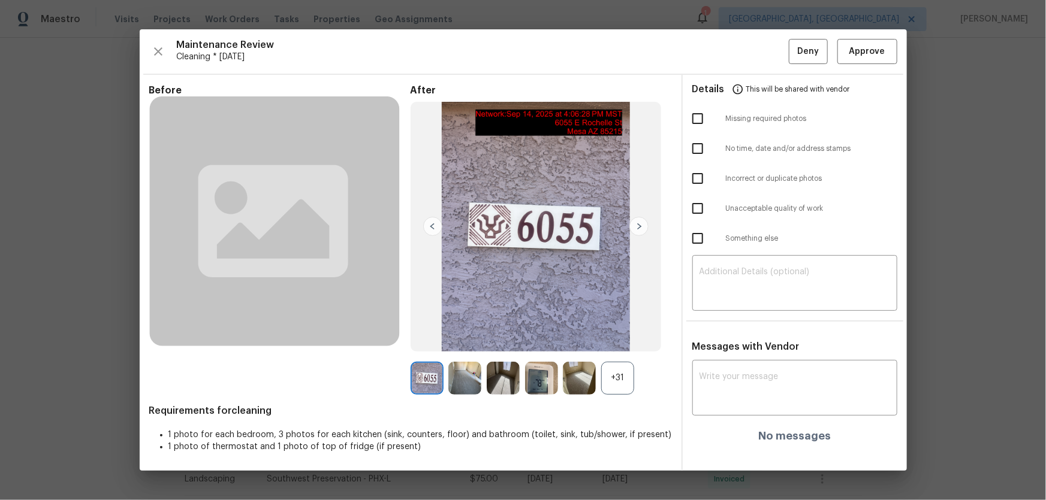
click at [611, 330] on div "+31" at bounding box center [617, 378] width 33 height 33
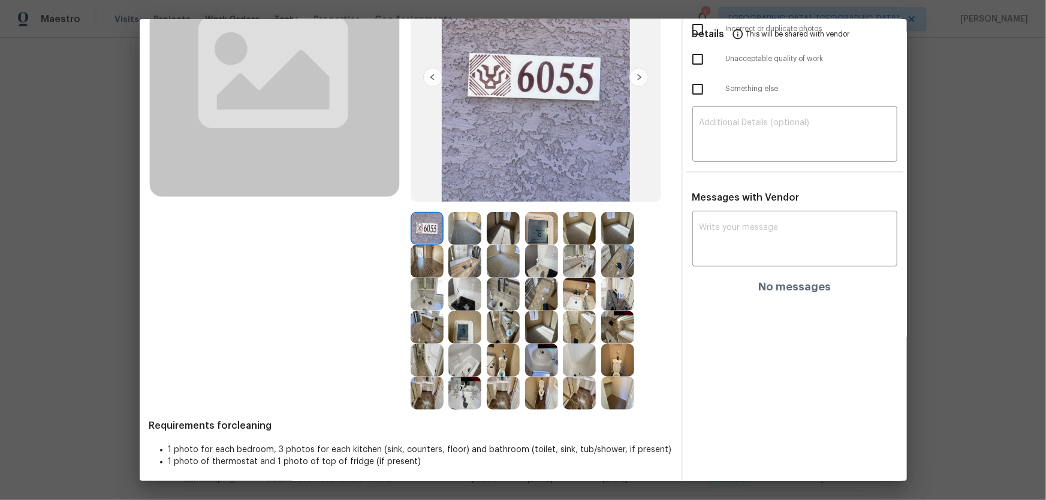
scroll to position [144, 0]
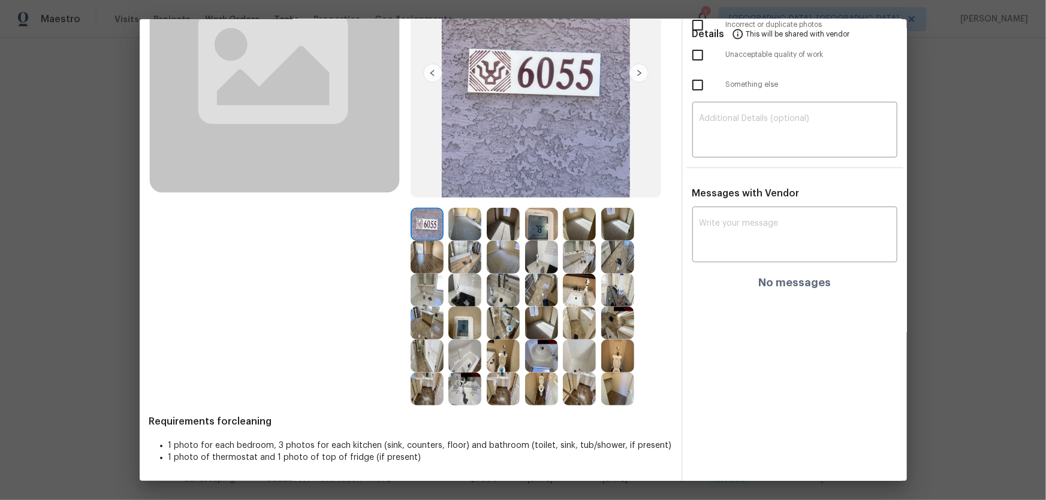
click at [499, 330] on img at bounding box center [503, 356] width 33 height 33
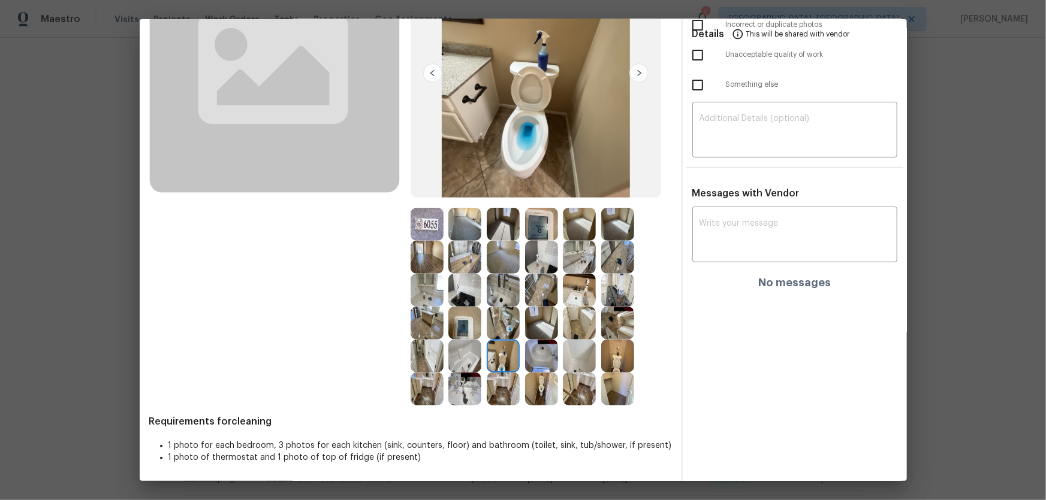
click at [607, 330] on img at bounding box center [617, 356] width 33 height 33
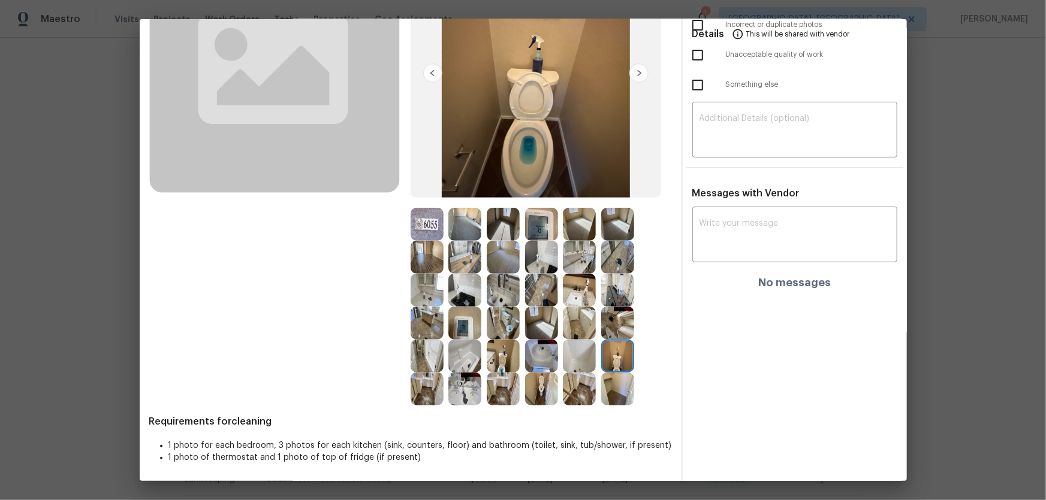
click at [575, 297] on img at bounding box center [579, 290] width 33 height 33
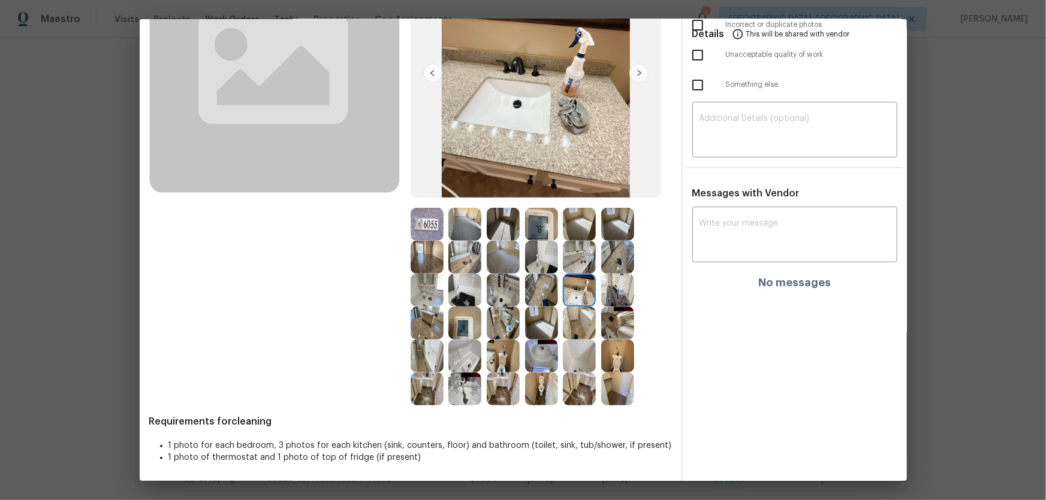
click at [494, 291] on img at bounding box center [503, 290] width 33 height 33
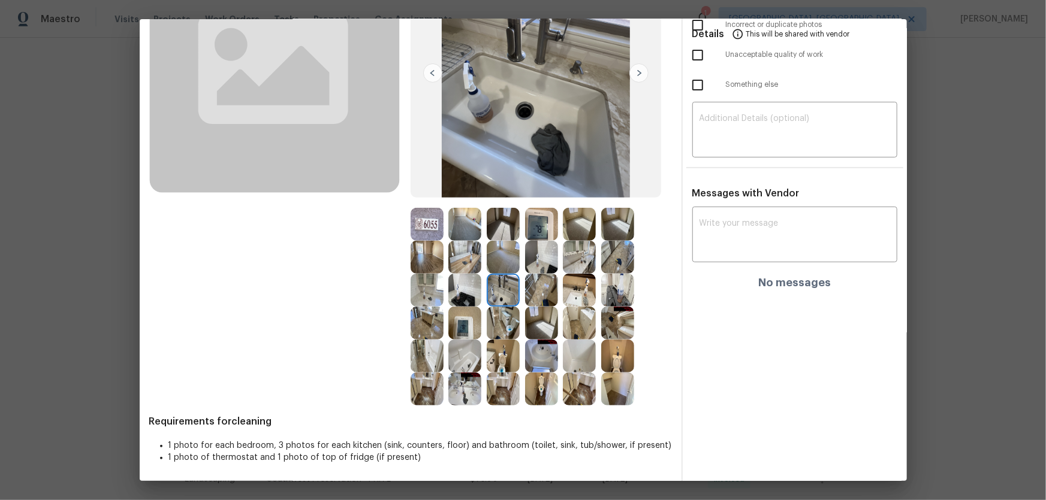
click at [461, 330] on img at bounding box center [464, 356] width 33 height 33
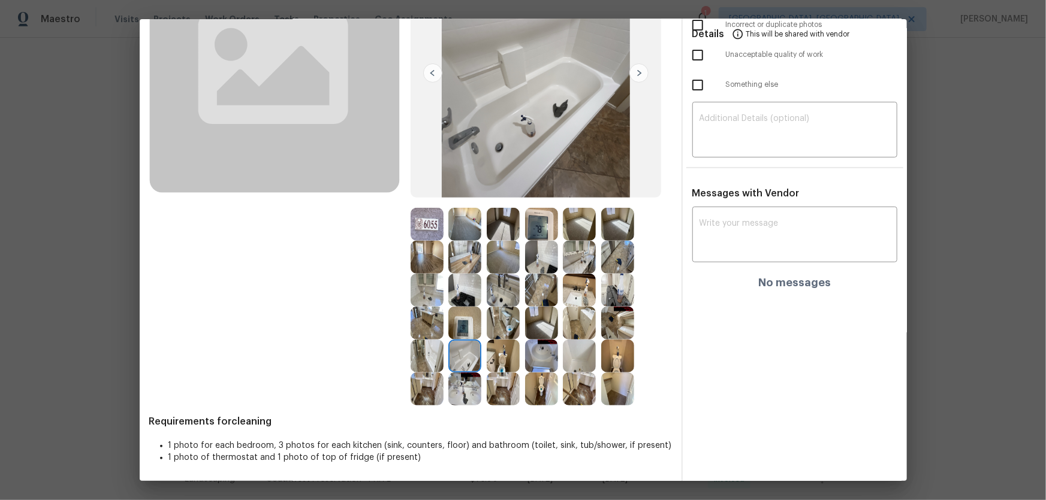
click at [571, 330] on img at bounding box center [579, 356] width 33 height 33
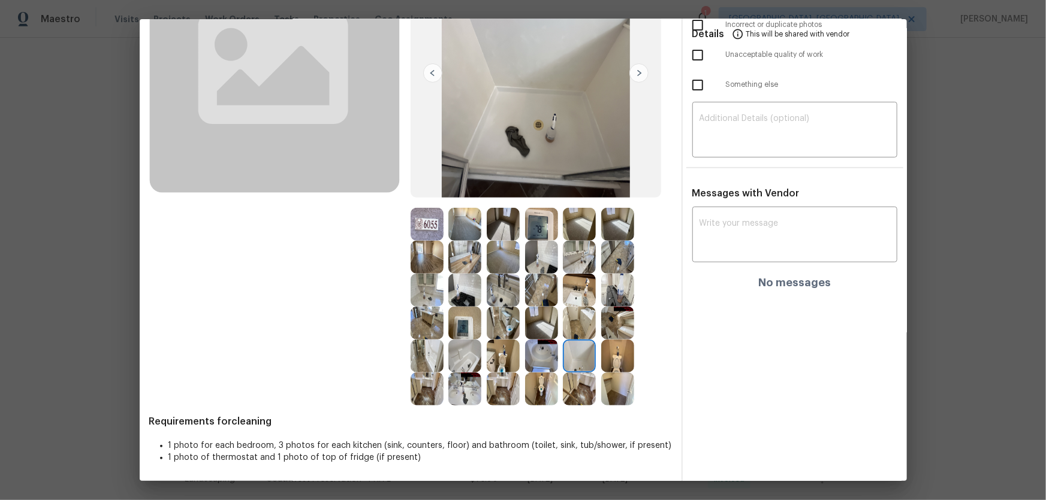
click at [575, 330] on img at bounding box center [579, 389] width 33 height 33
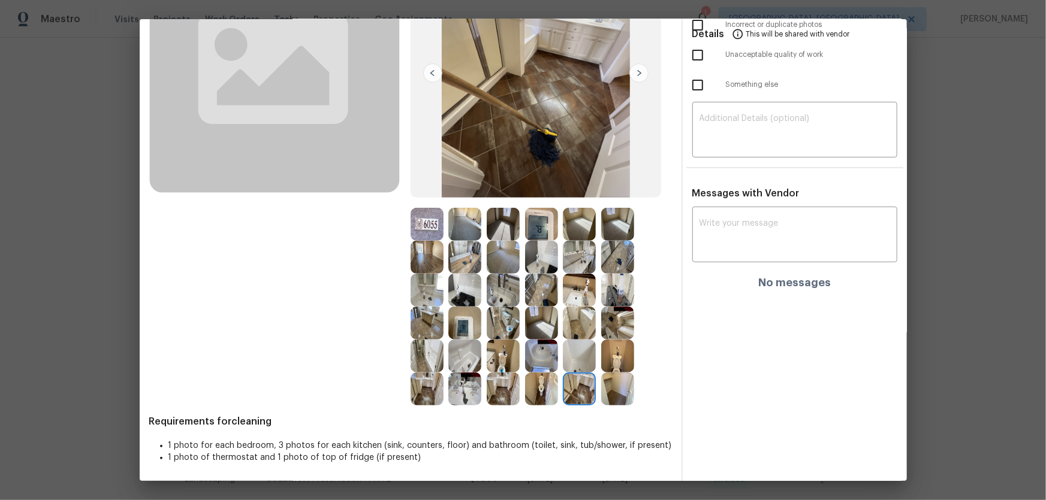
click at [541, 330] on img at bounding box center [541, 389] width 33 height 33
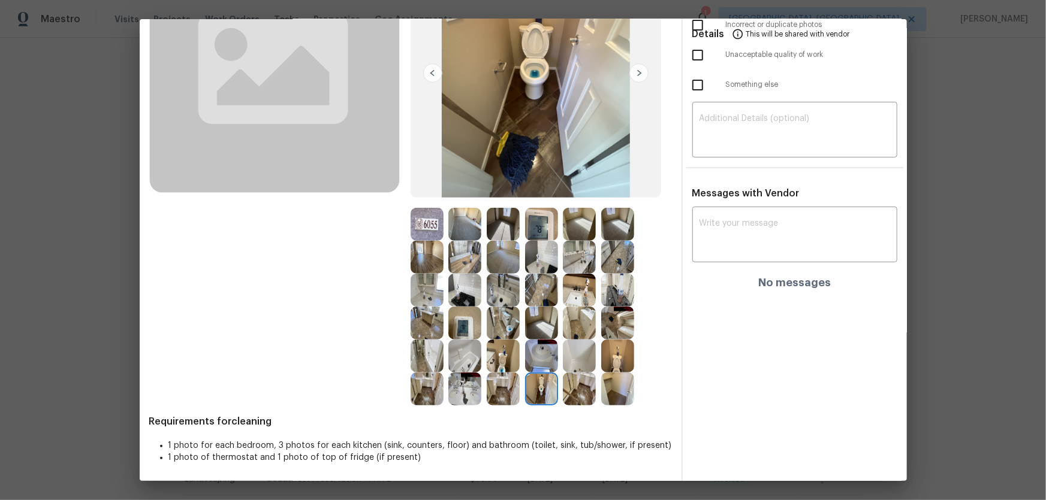
click at [531, 294] on img at bounding box center [541, 290] width 33 height 33
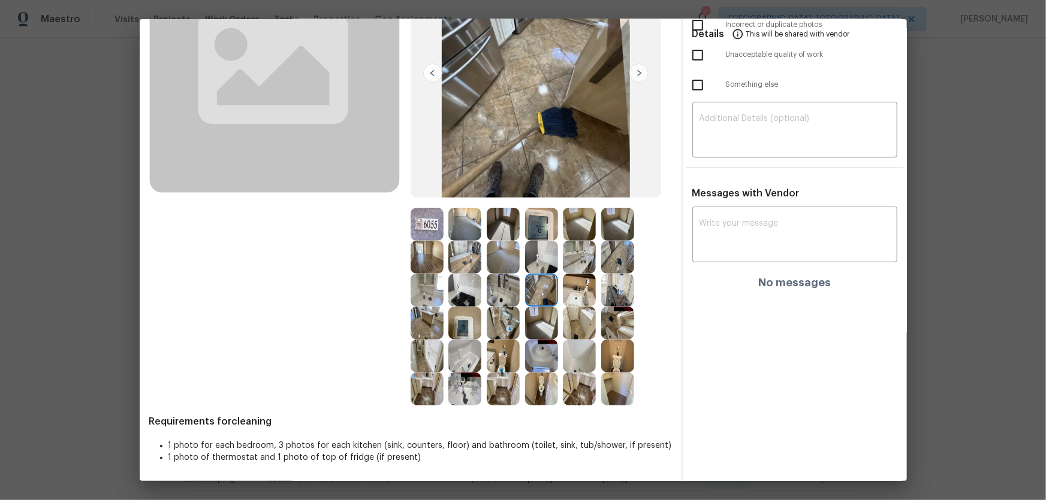
click at [499, 288] on img at bounding box center [503, 290] width 33 height 33
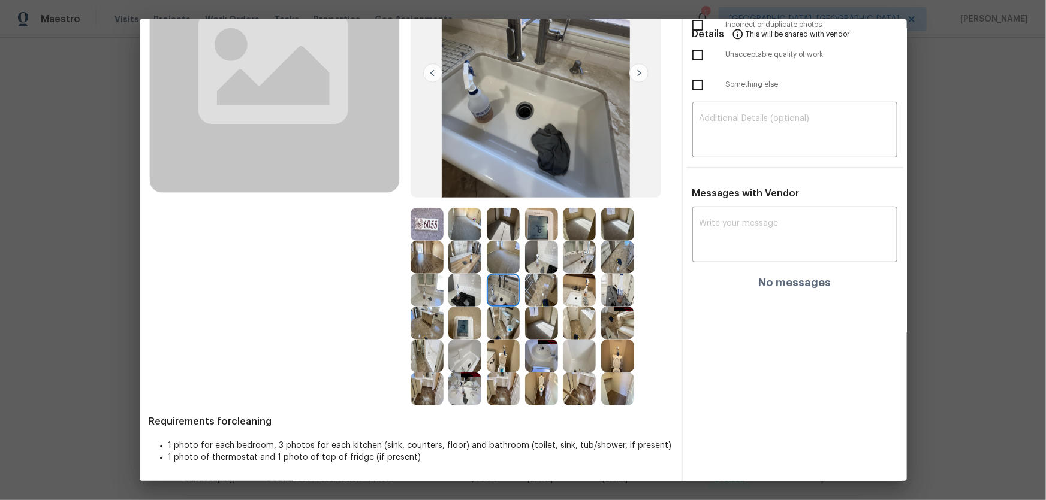
click at [530, 261] on img at bounding box center [541, 257] width 33 height 33
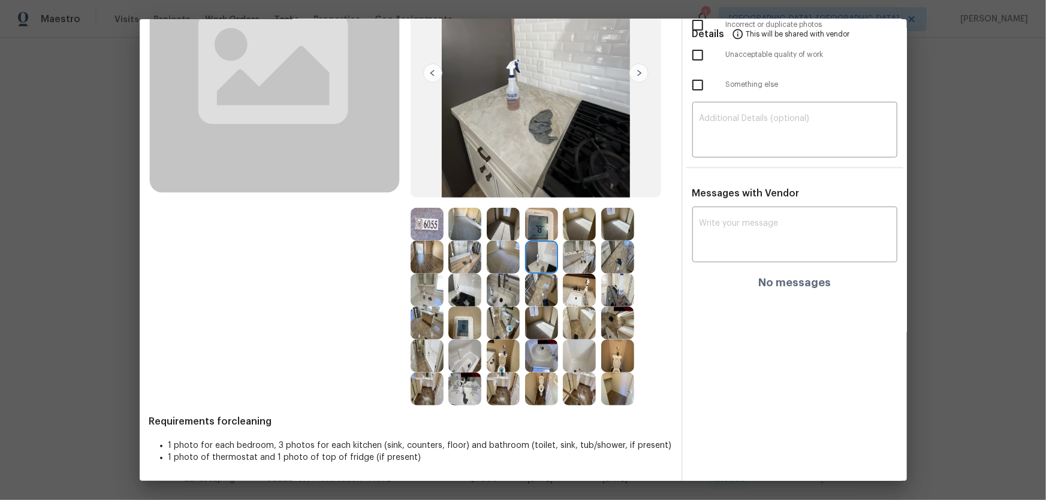
click at [536, 222] on img at bounding box center [541, 224] width 33 height 33
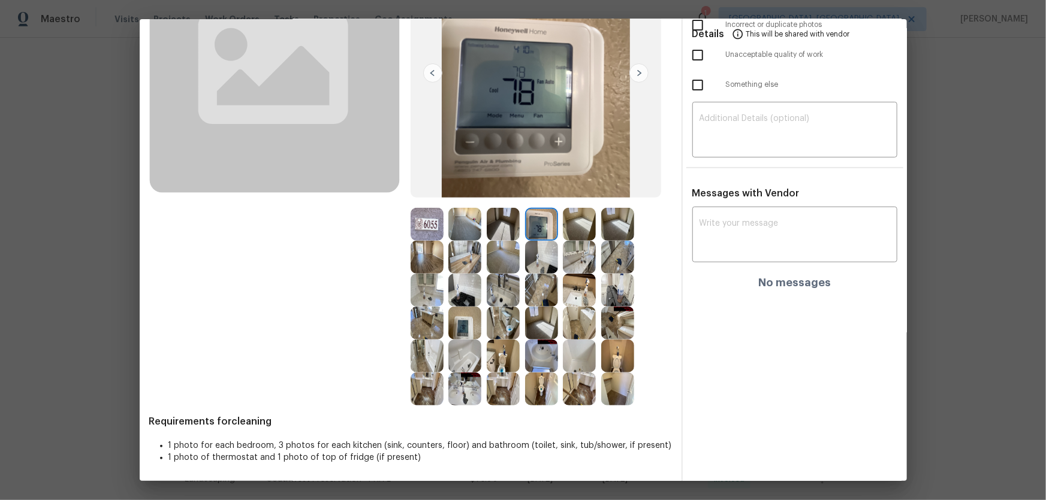
click at [467, 251] on img at bounding box center [464, 257] width 33 height 33
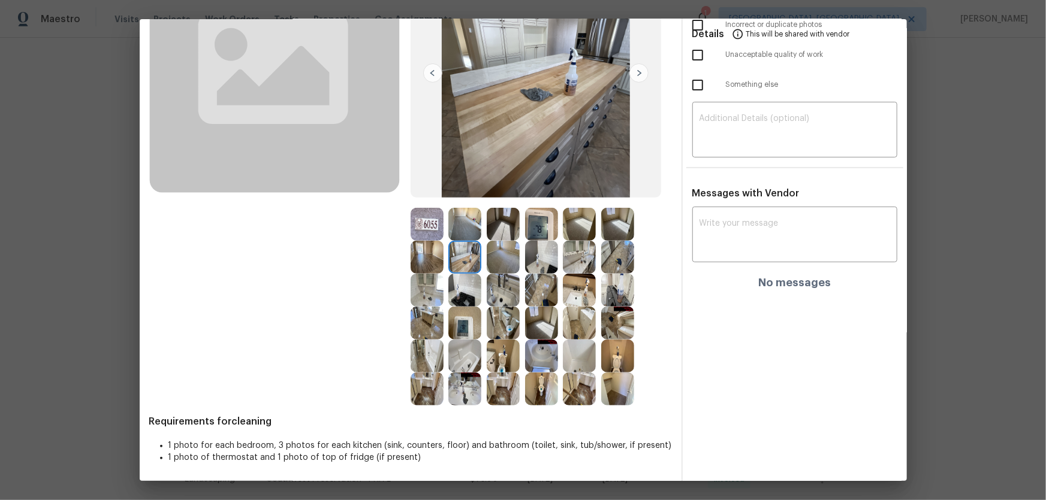
click at [464, 276] on img at bounding box center [464, 290] width 33 height 33
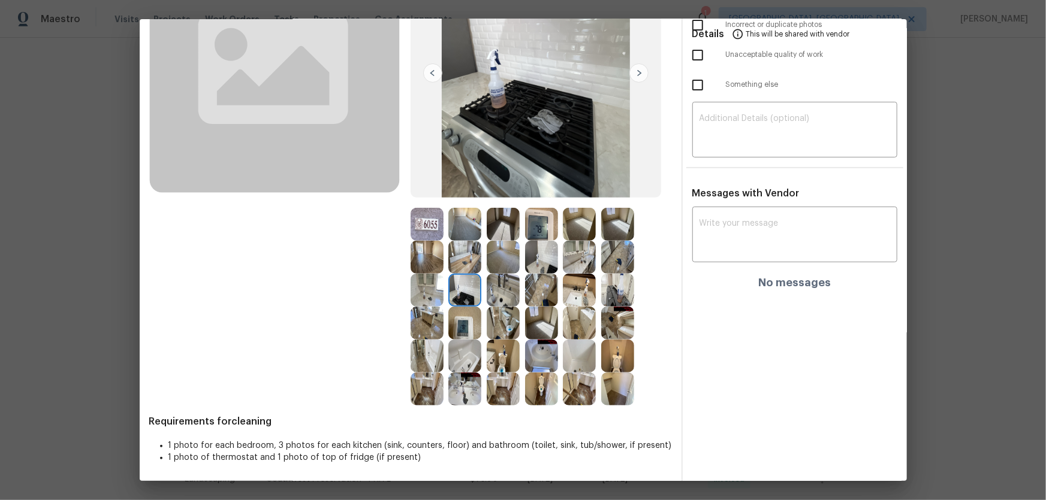
click at [426, 285] on img at bounding box center [426, 290] width 33 height 33
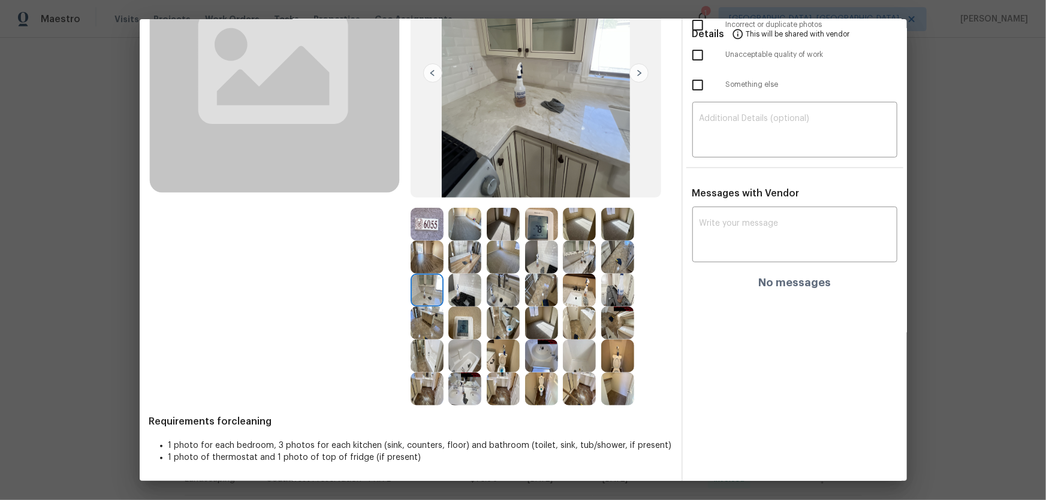
click at [430, 322] on img at bounding box center [426, 323] width 33 height 33
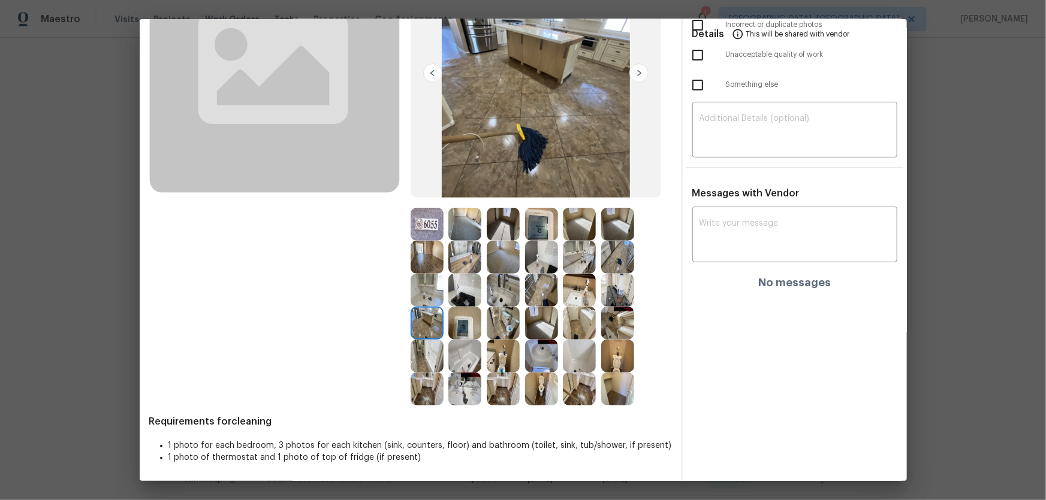
click at [451, 325] on img at bounding box center [464, 323] width 33 height 33
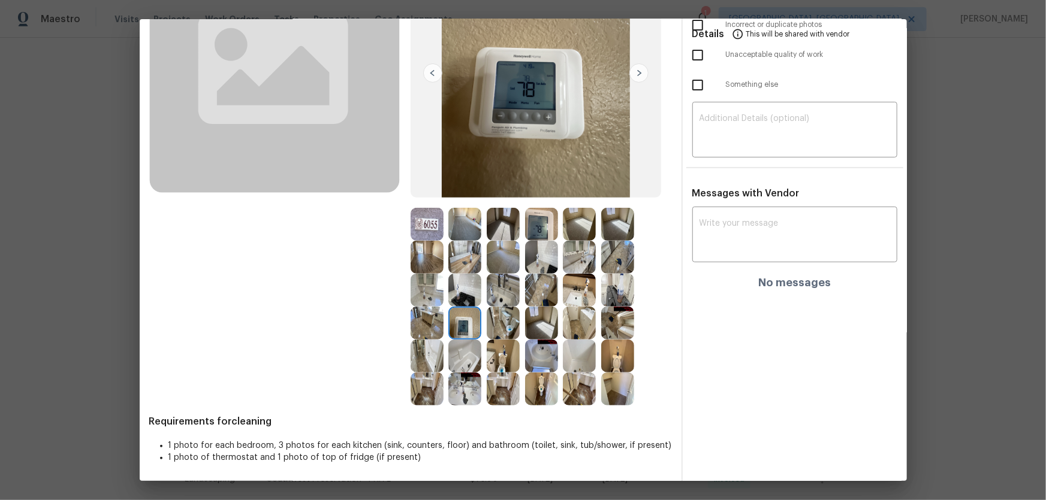
click at [502, 324] on img at bounding box center [503, 323] width 33 height 33
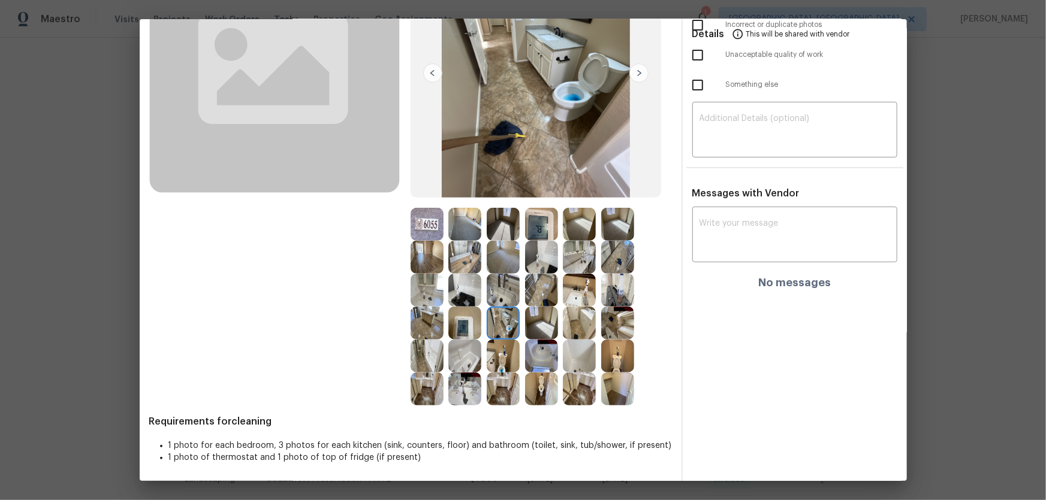
click at [551, 329] on img at bounding box center [541, 323] width 33 height 33
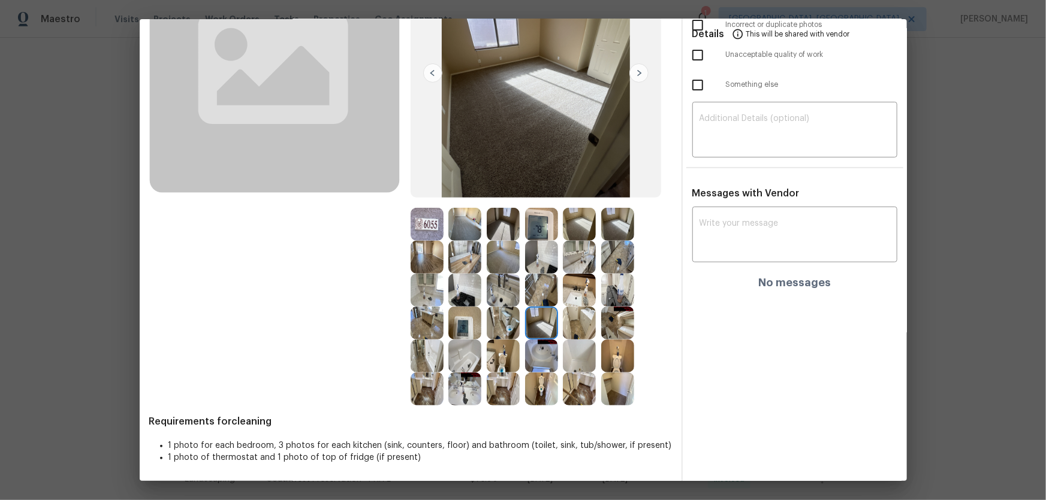
click at [509, 259] on img at bounding box center [503, 257] width 33 height 33
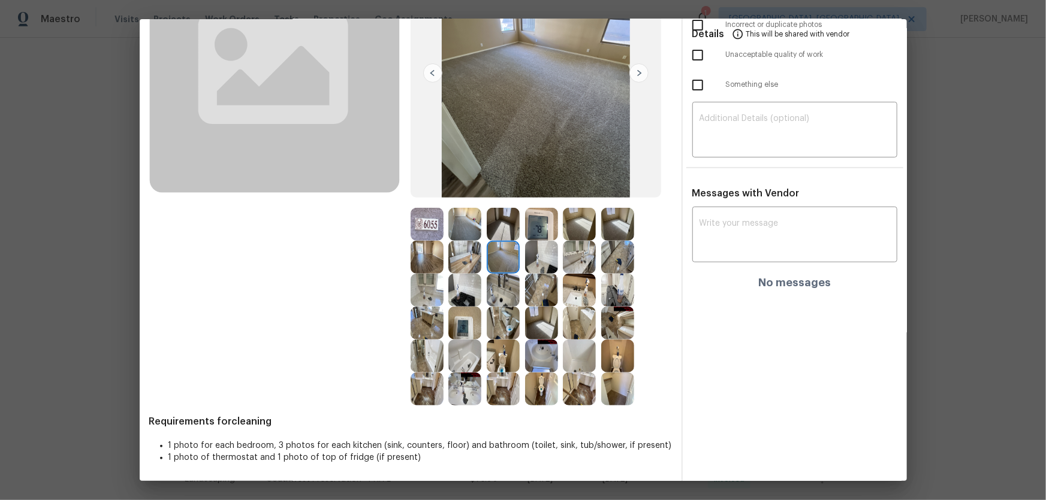
click at [597, 216] on div at bounding box center [582, 224] width 38 height 33
click at [593, 218] on img at bounding box center [579, 224] width 33 height 33
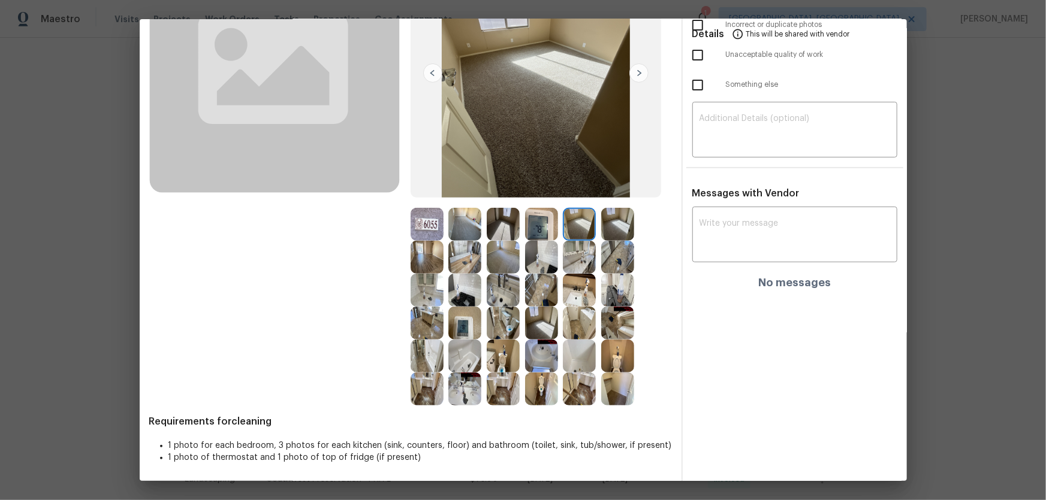
click at [428, 262] on img at bounding box center [426, 257] width 33 height 33
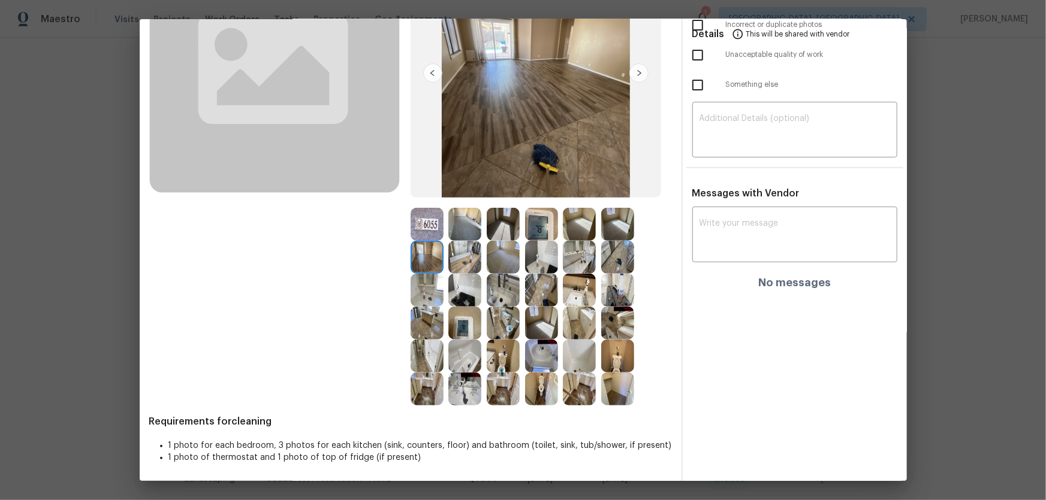
click at [466, 232] on img at bounding box center [464, 224] width 33 height 33
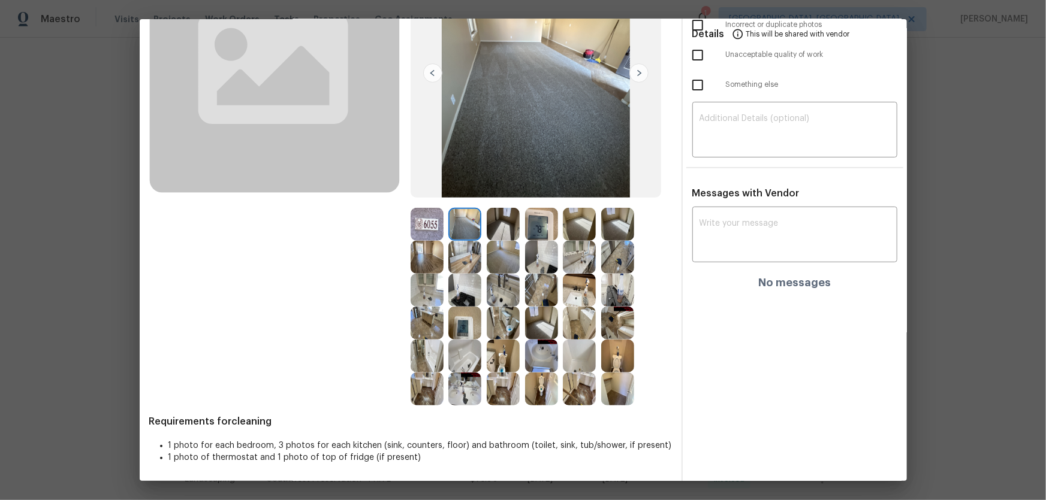
click at [499, 231] on img at bounding box center [503, 224] width 33 height 33
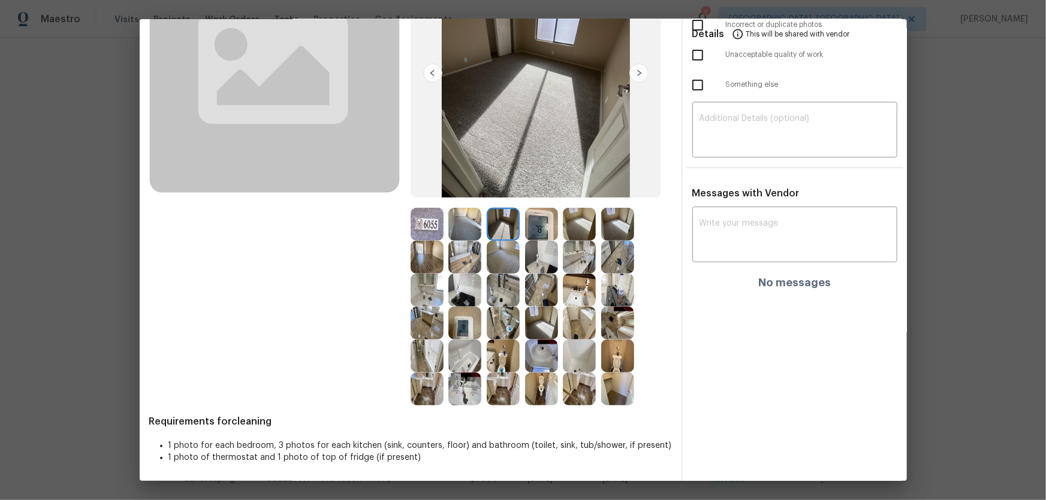
click at [500, 240] on img at bounding box center [503, 224] width 33 height 33
click at [587, 253] on img at bounding box center [579, 257] width 33 height 33
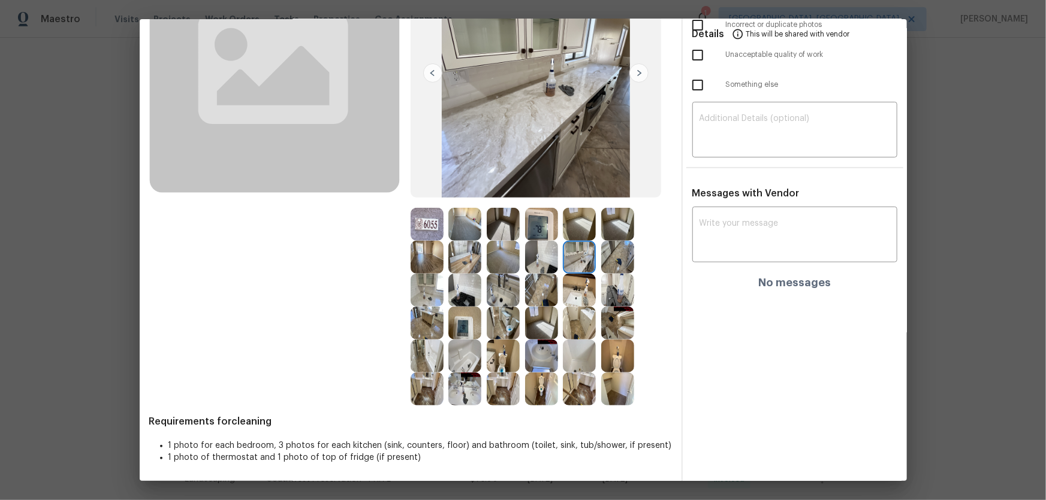
click at [638, 267] on div at bounding box center [540, 307] width 261 height 198
click at [618, 263] on img at bounding box center [617, 257] width 33 height 33
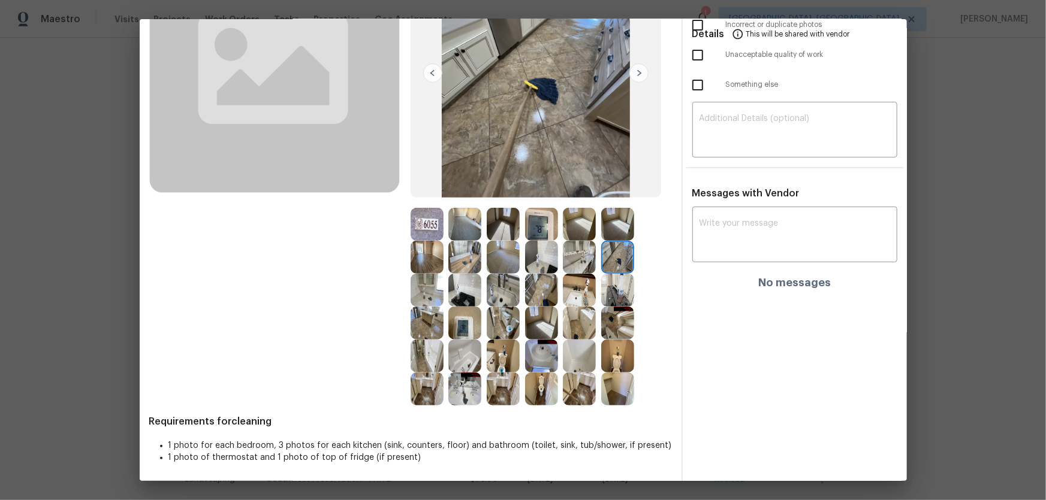
click at [617, 289] on img at bounding box center [617, 290] width 33 height 33
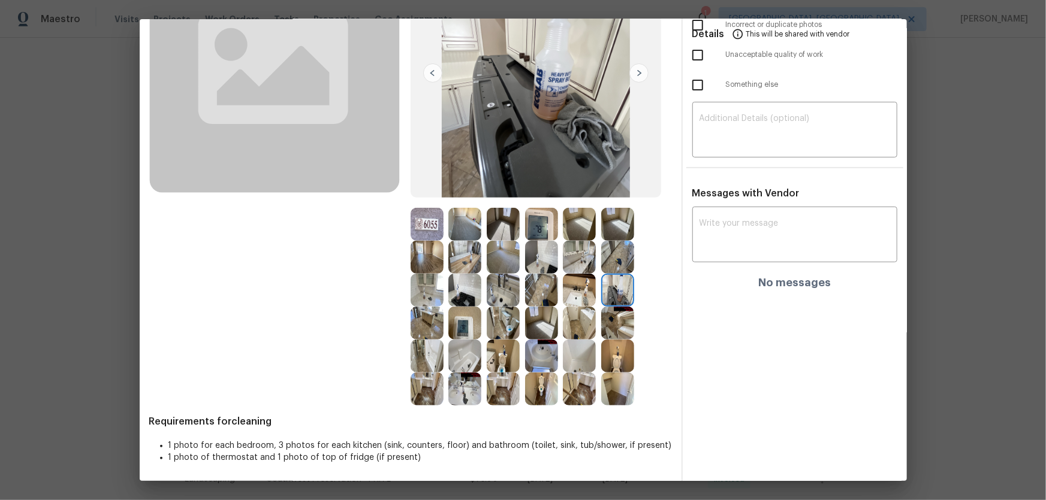
scroll to position [0, 0]
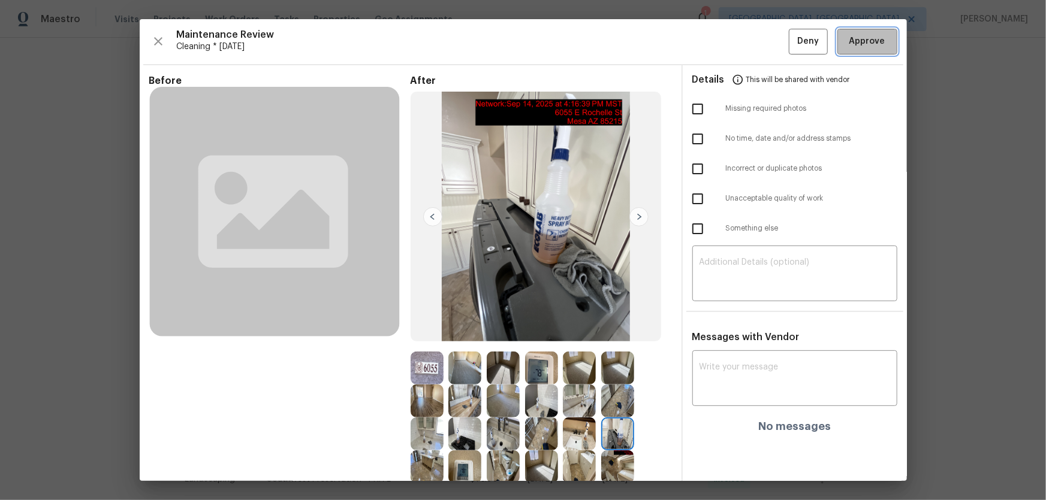
click at [744, 42] on span "Approve" at bounding box center [867, 41] width 36 height 15
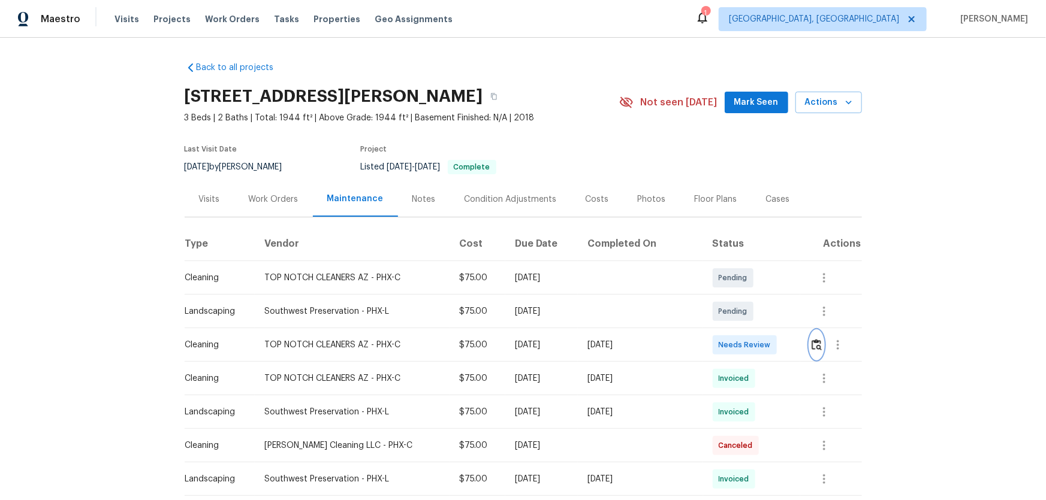
click at [744, 330] on img "button" at bounding box center [816, 344] width 10 height 11
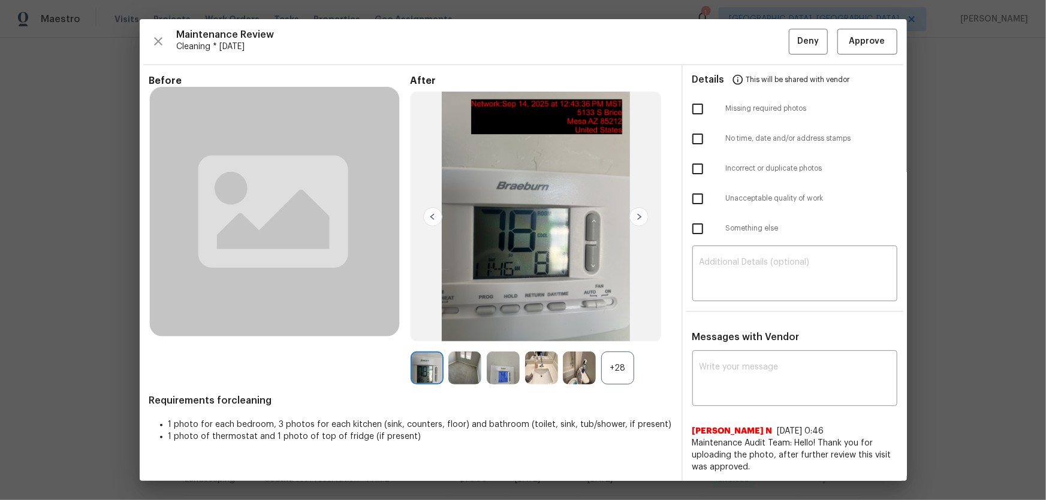
click at [614, 330] on div "+28" at bounding box center [617, 368] width 33 height 33
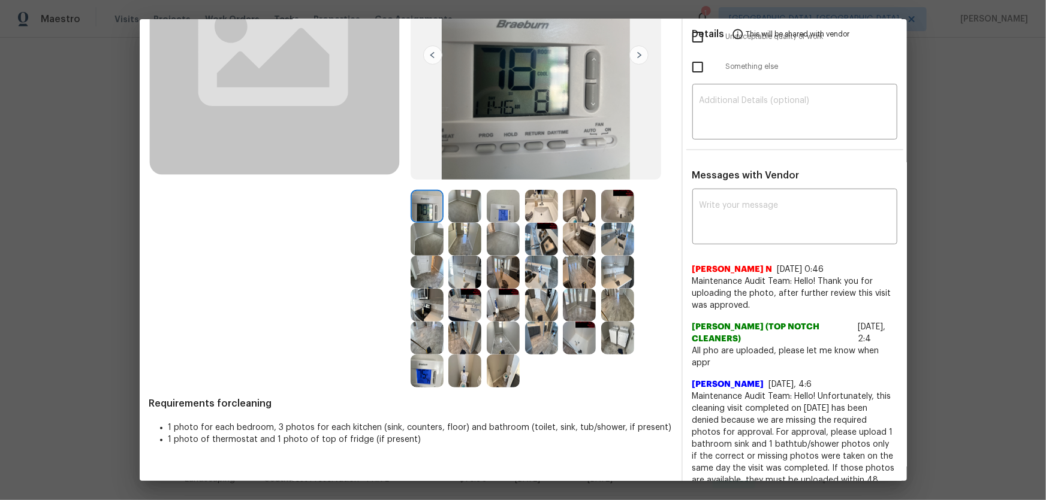
scroll to position [163, 0]
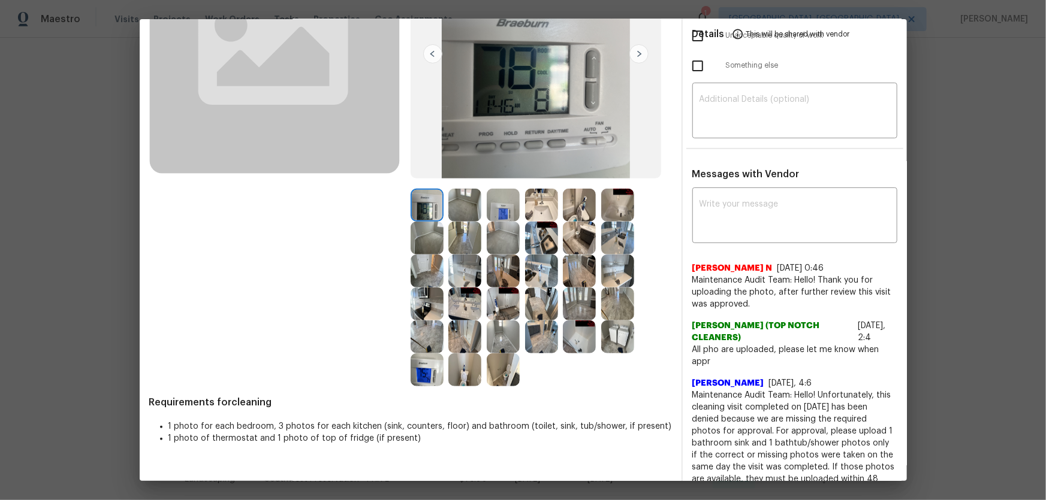
click at [536, 214] on img at bounding box center [541, 205] width 33 height 33
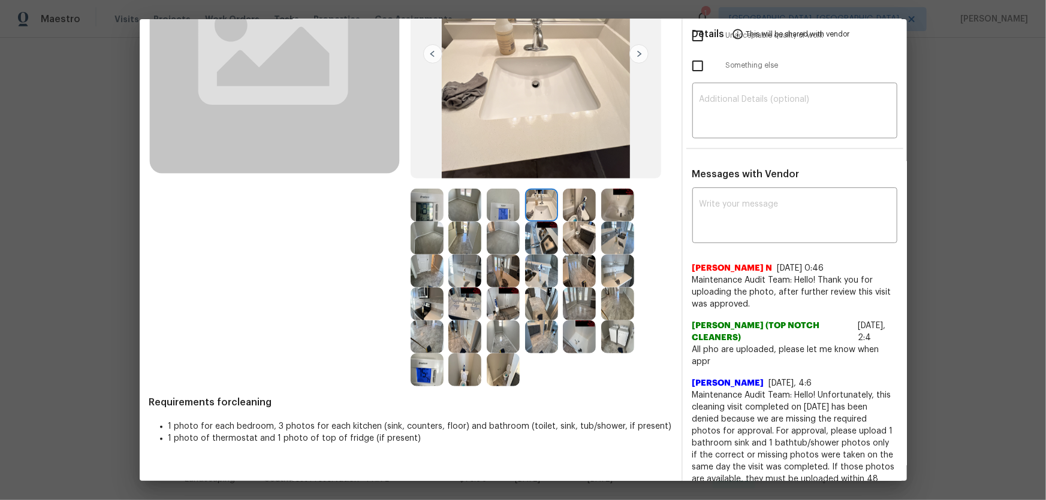
click at [458, 330] on img at bounding box center [464, 370] width 33 height 33
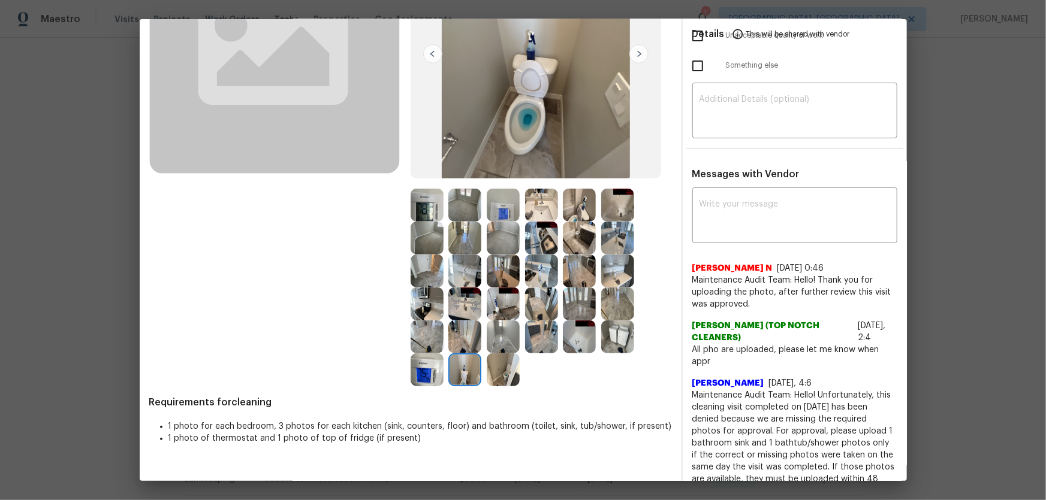
click at [581, 191] on img at bounding box center [579, 205] width 33 height 33
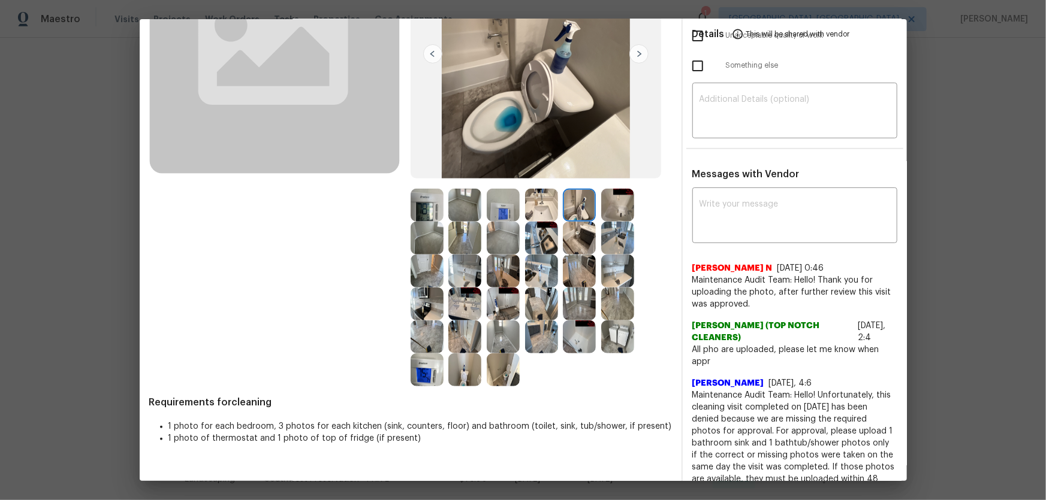
click at [545, 206] on img at bounding box center [541, 205] width 33 height 33
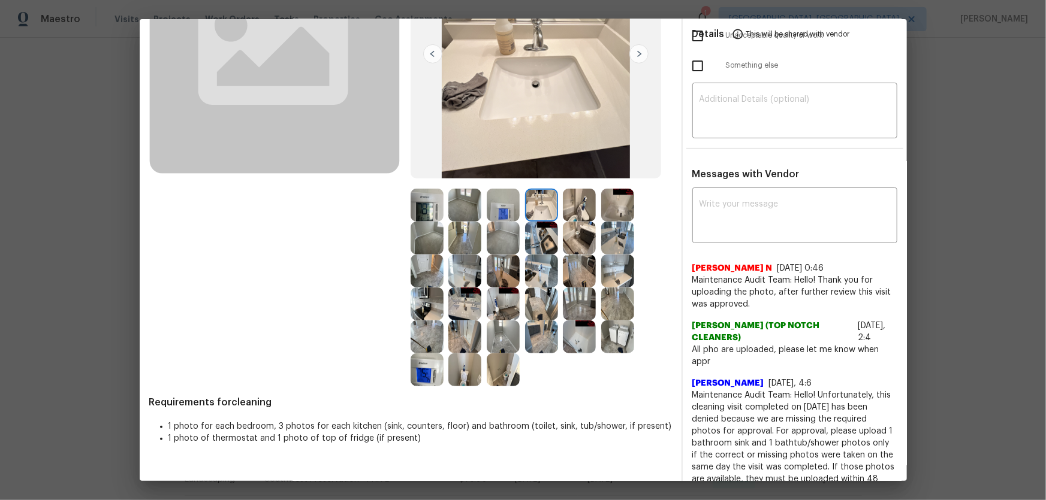
click at [461, 298] on img at bounding box center [464, 304] width 33 height 33
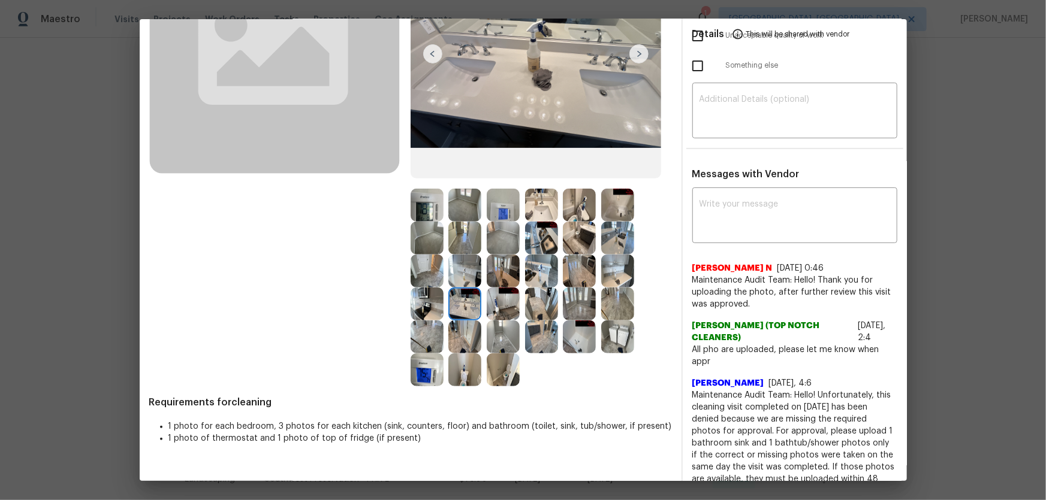
click at [619, 217] on img at bounding box center [617, 205] width 33 height 33
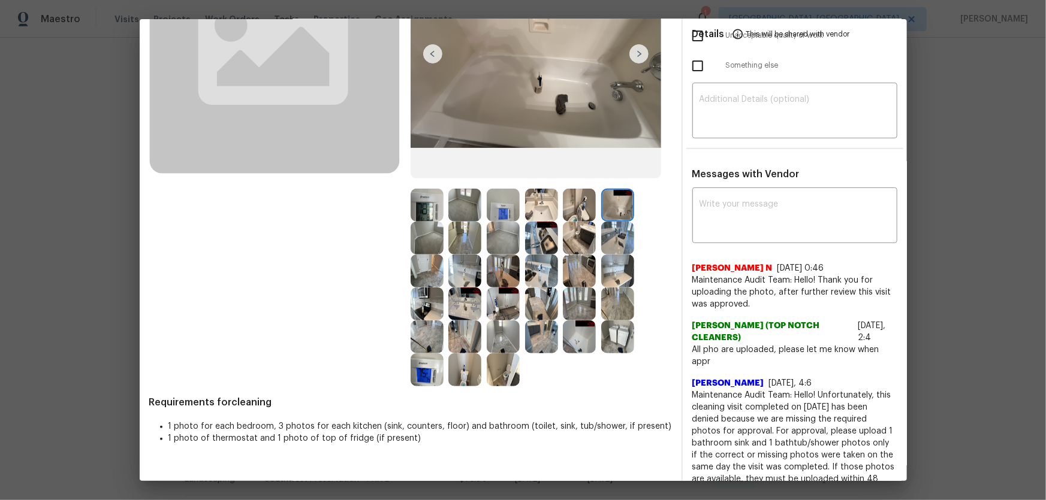
click at [583, 330] on img at bounding box center [579, 337] width 33 height 33
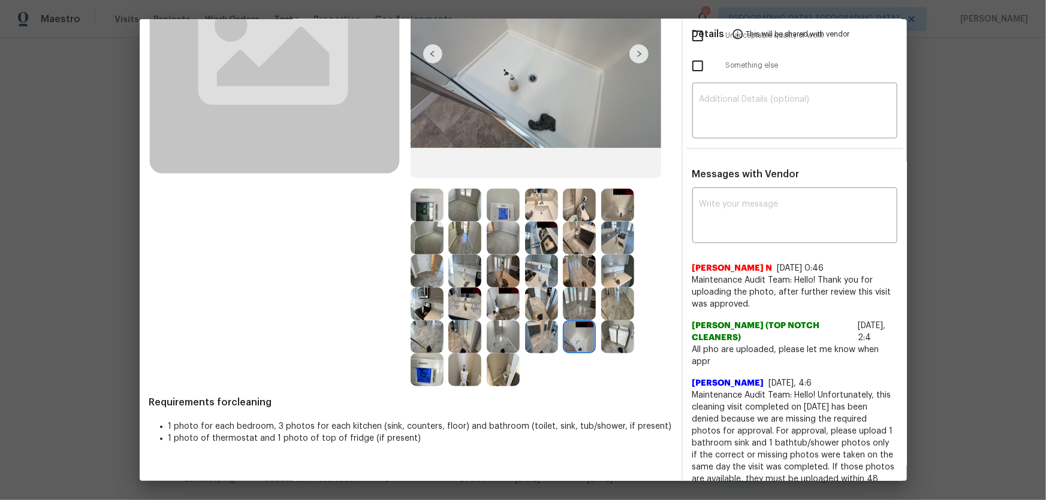
click at [537, 330] on img at bounding box center [541, 337] width 33 height 33
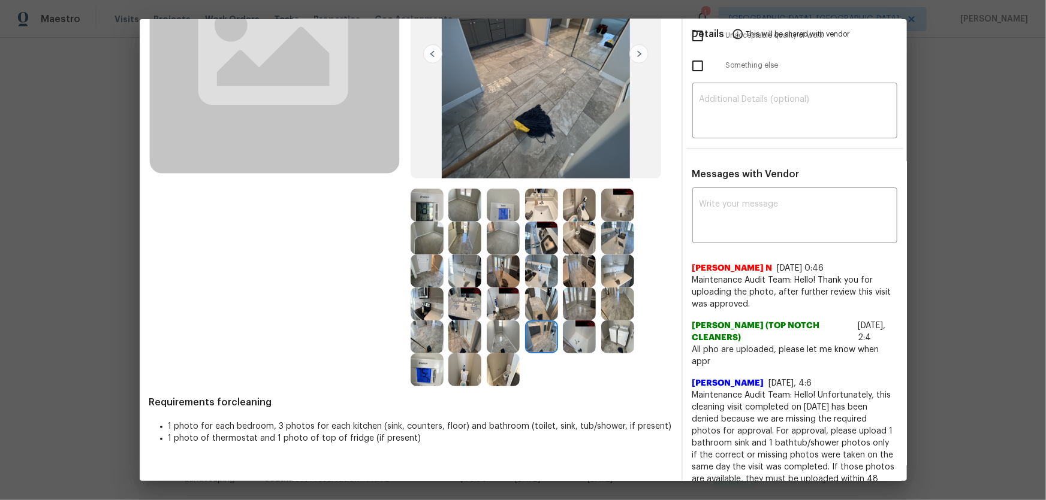
click at [503, 303] on img at bounding box center [503, 304] width 33 height 33
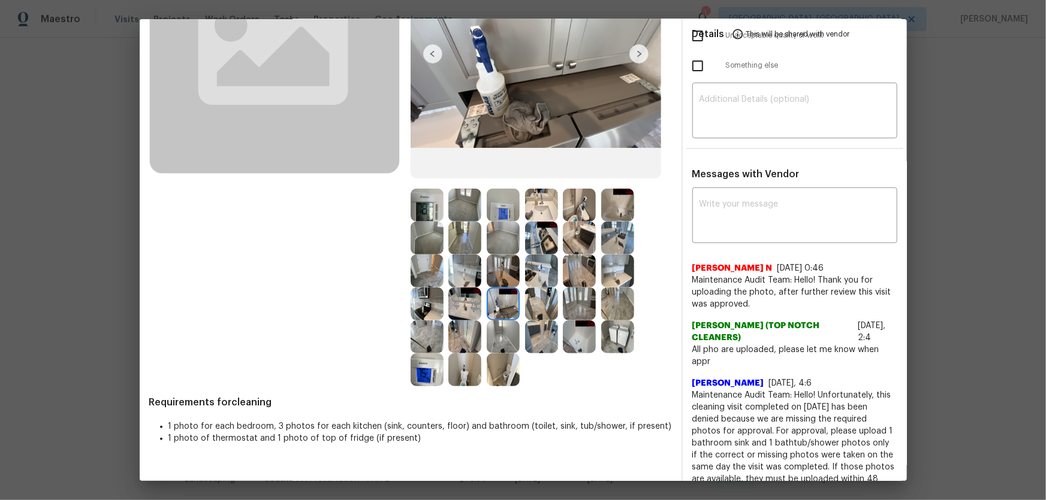
click at [520, 301] on div at bounding box center [506, 304] width 38 height 33
click at [469, 297] on img at bounding box center [464, 304] width 33 height 33
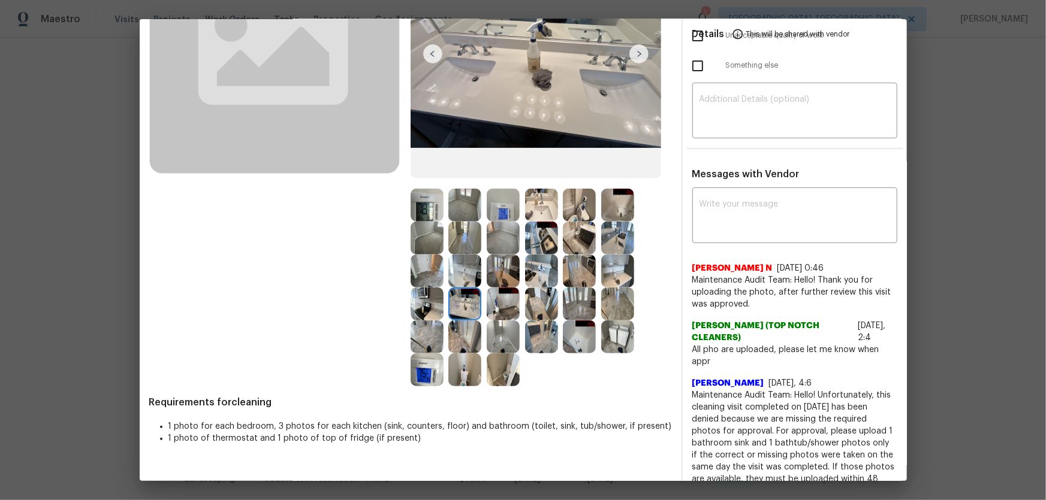
click at [455, 269] on img at bounding box center [464, 271] width 33 height 33
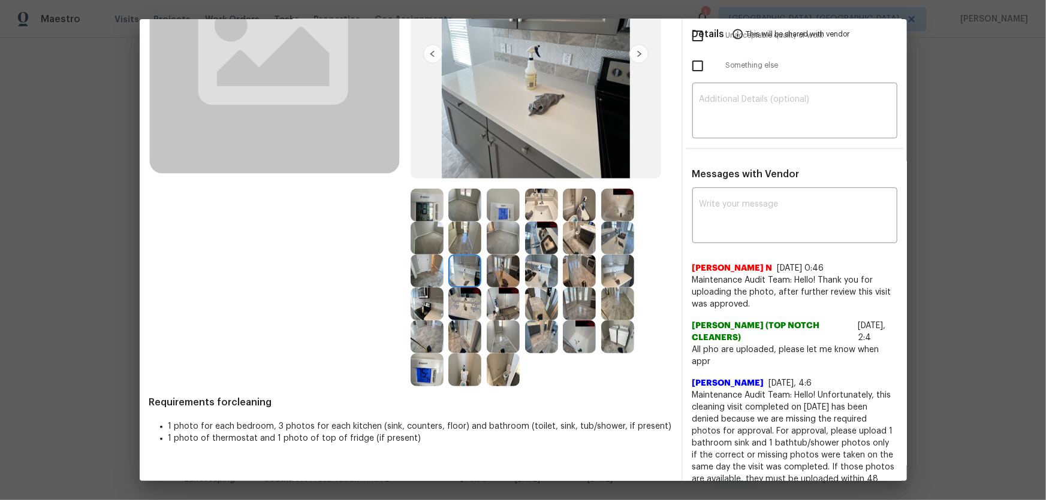
click at [491, 268] on img at bounding box center [503, 271] width 33 height 33
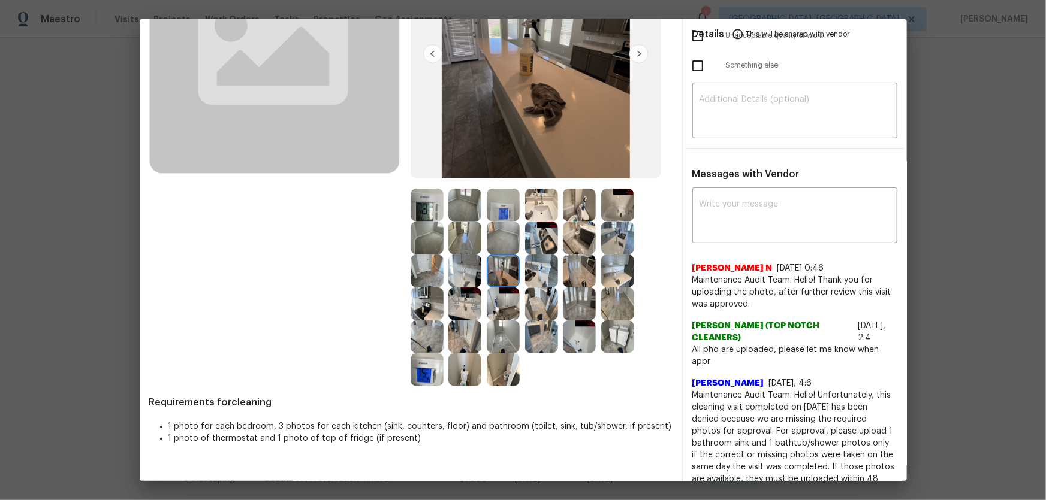
click at [415, 295] on img at bounding box center [426, 304] width 33 height 33
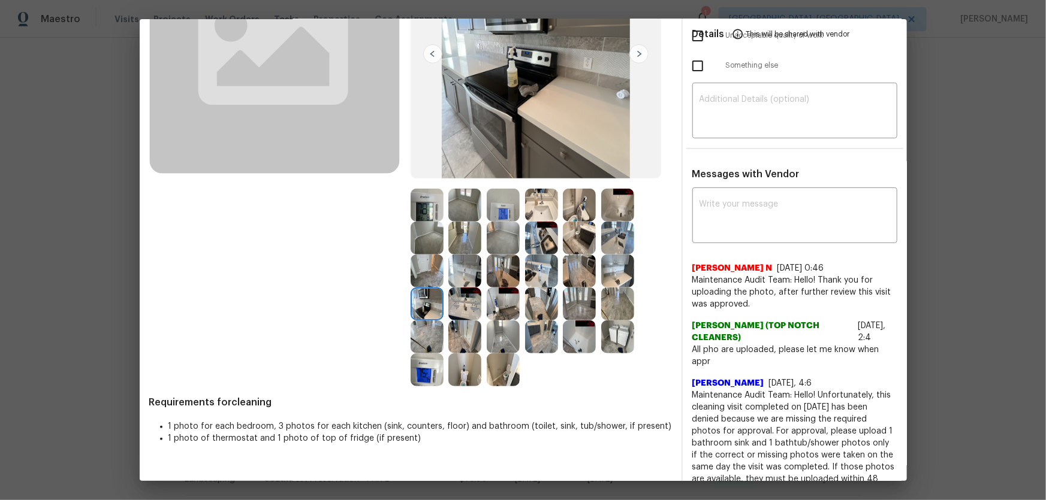
click at [499, 240] on img at bounding box center [503, 238] width 33 height 33
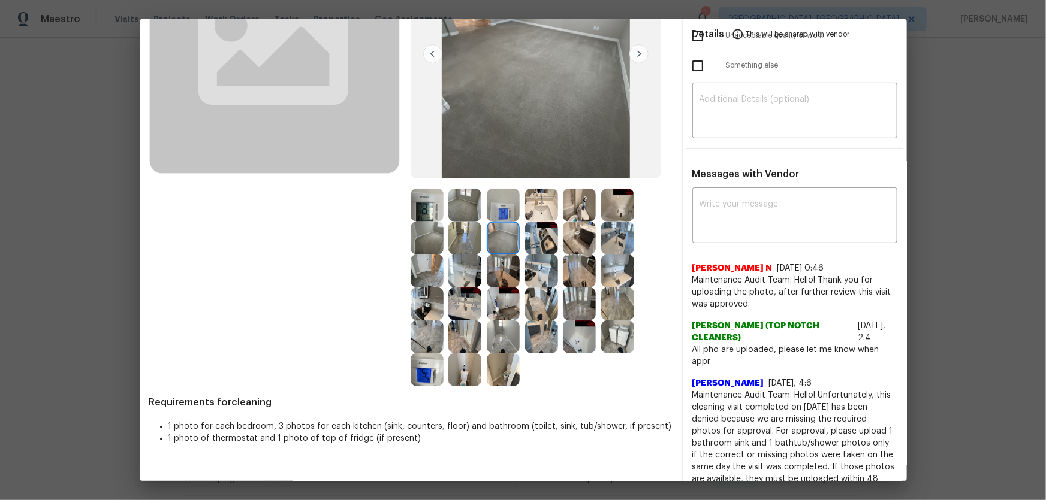
click at [415, 246] on img at bounding box center [426, 238] width 33 height 33
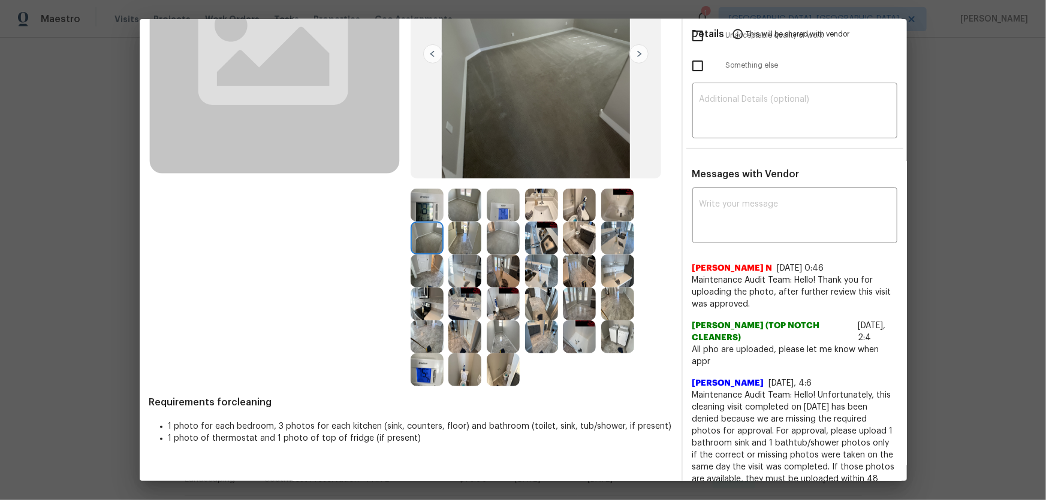
click at [455, 219] on img at bounding box center [464, 205] width 33 height 33
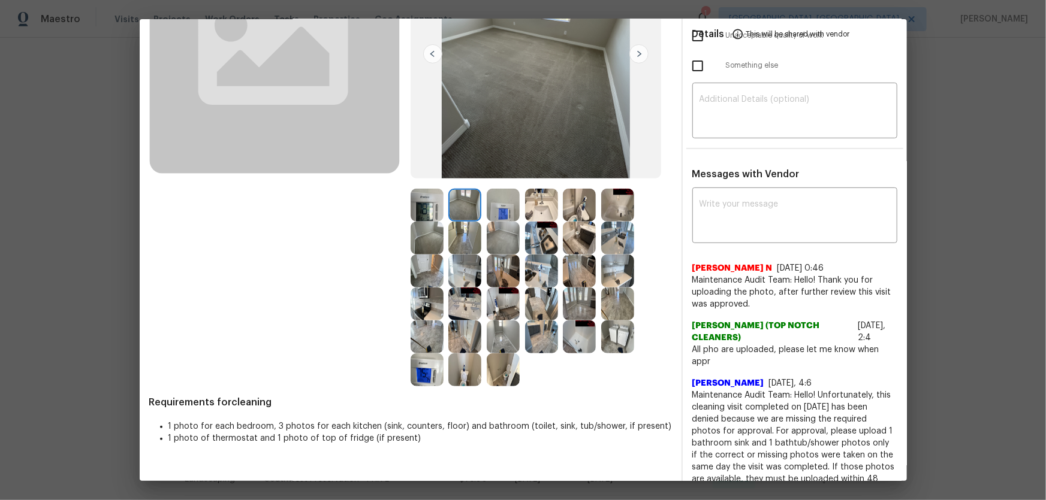
click at [503, 216] on img at bounding box center [503, 205] width 33 height 33
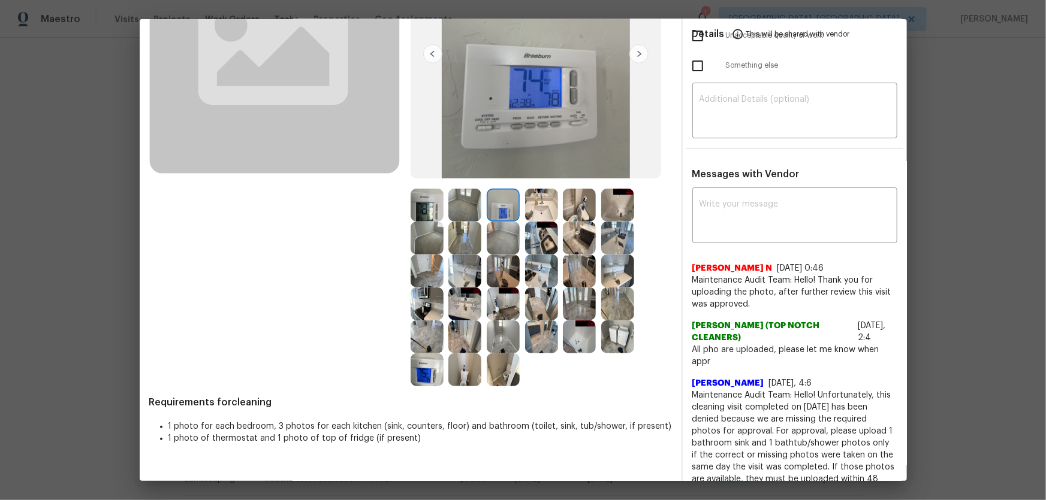
click at [498, 274] on img at bounding box center [503, 271] width 33 height 33
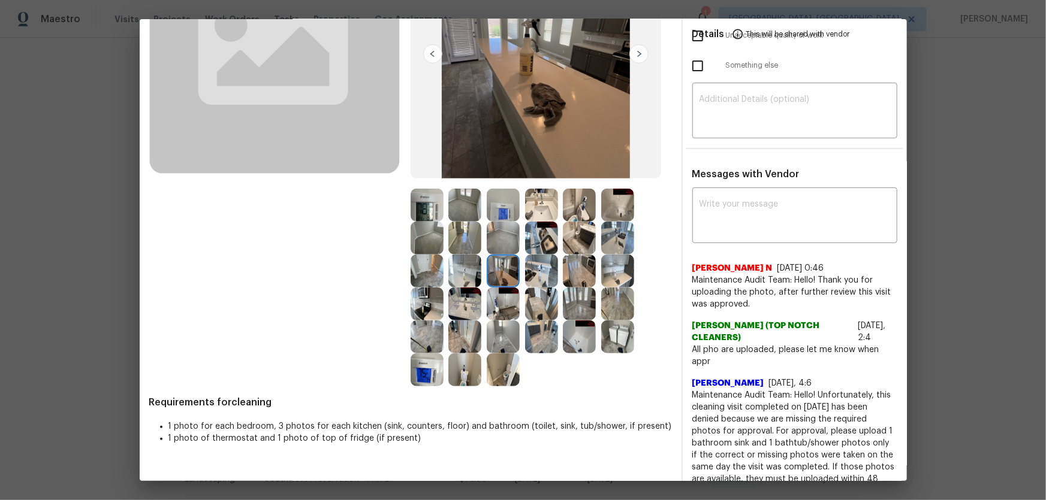
click at [526, 274] on img at bounding box center [541, 271] width 33 height 33
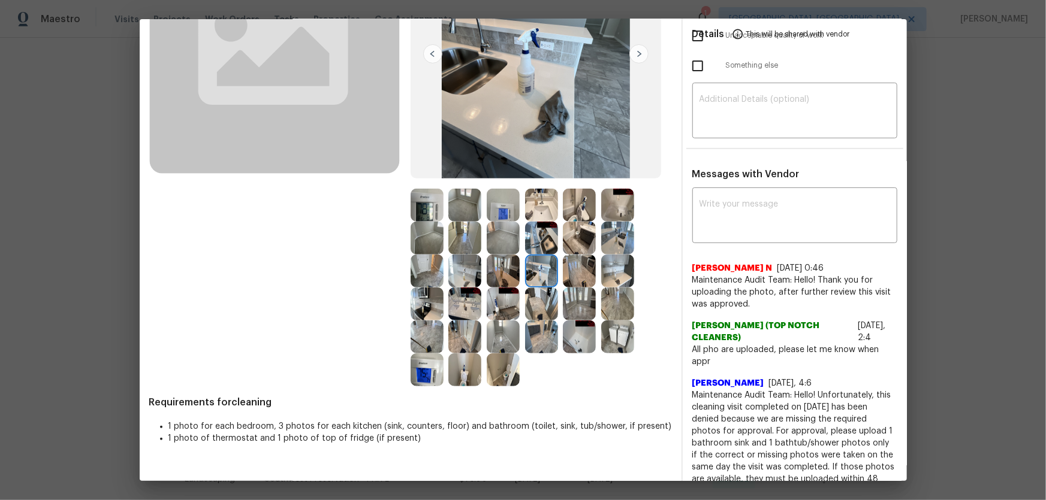
click at [530, 245] on img at bounding box center [541, 238] width 33 height 33
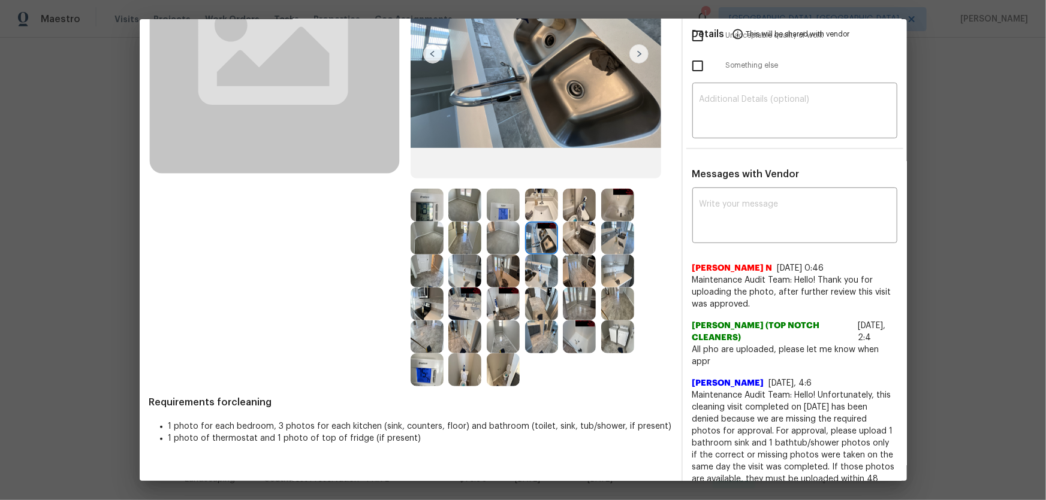
click at [590, 241] on img at bounding box center [579, 238] width 33 height 33
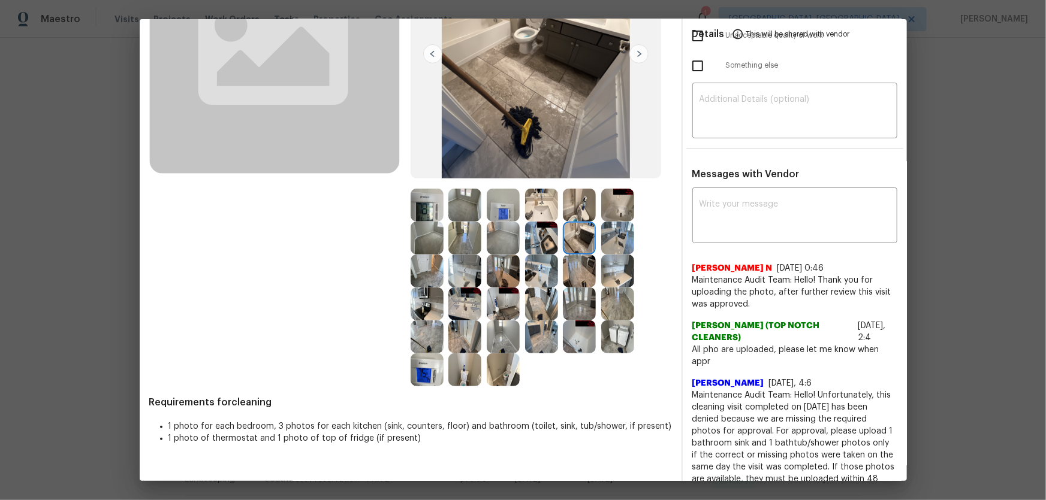
scroll to position [0, 0]
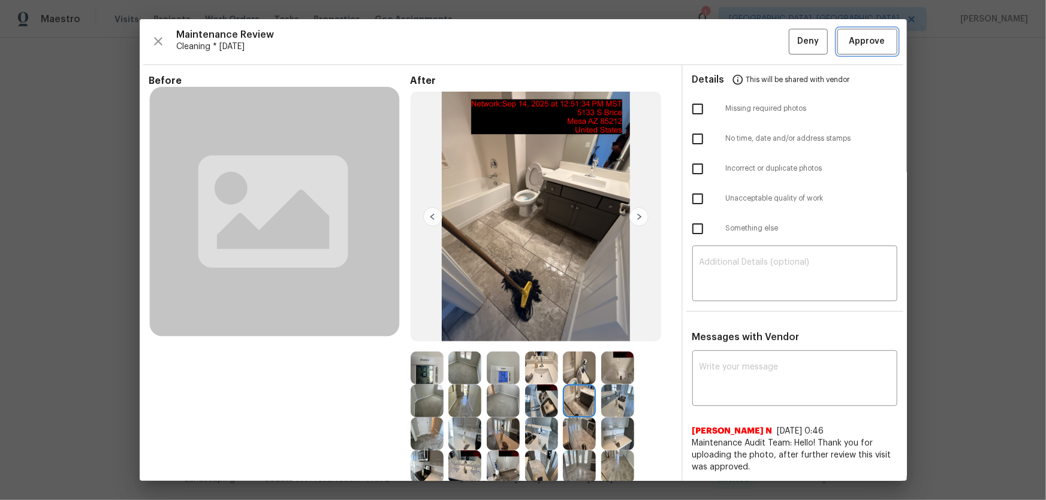
click at [744, 47] on span "Approve" at bounding box center [867, 41] width 36 height 15
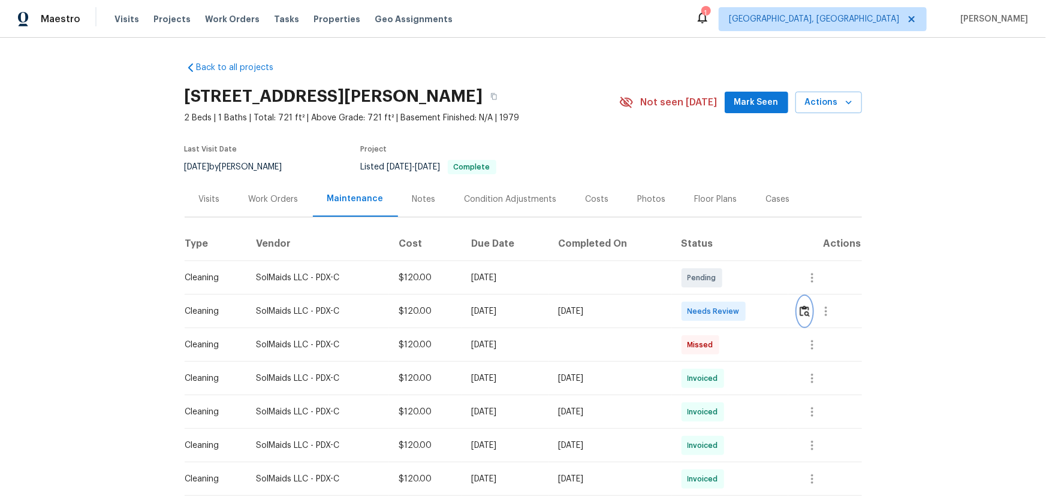
click at [744, 308] on button "button" at bounding box center [805, 311] width 14 height 29
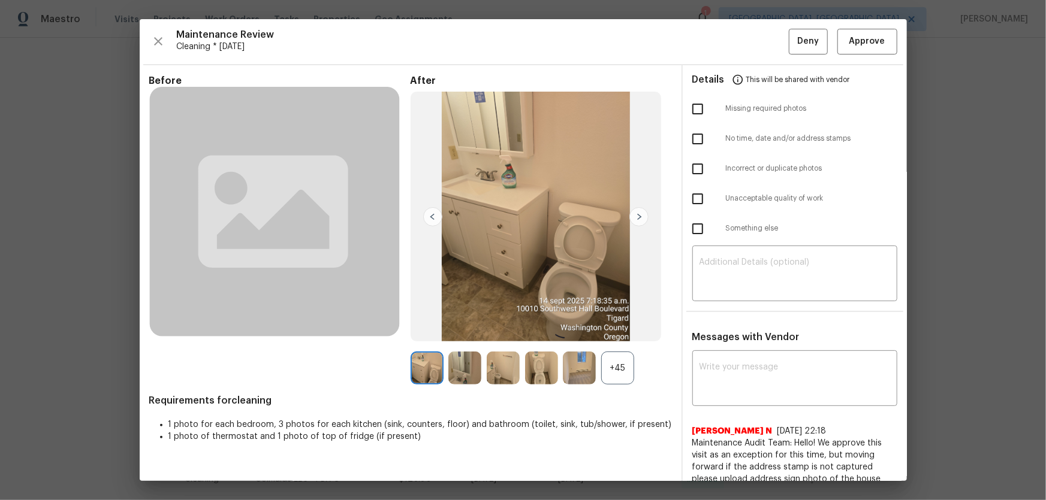
click at [602, 330] on div "+45" at bounding box center [617, 368] width 33 height 33
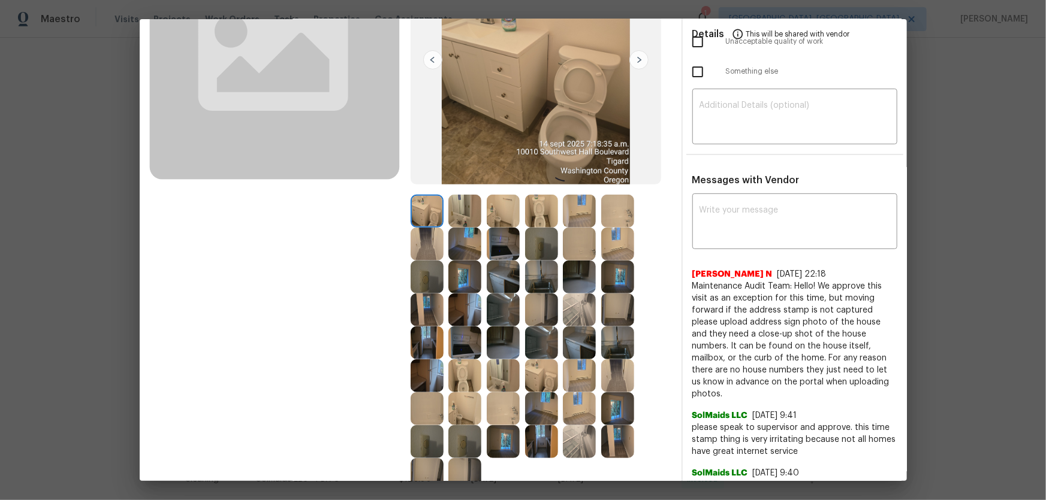
scroll to position [163, 0]
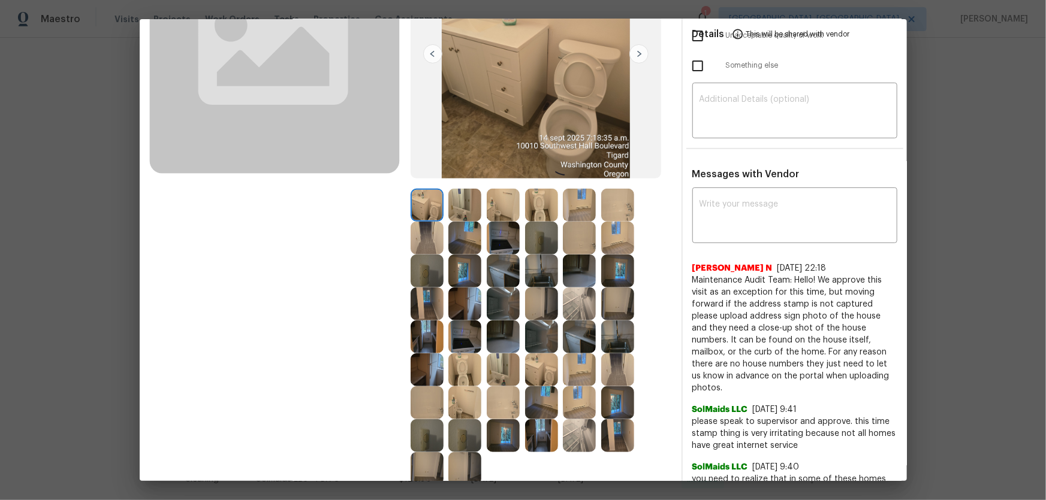
click at [548, 209] on img at bounding box center [541, 205] width 33 height 33
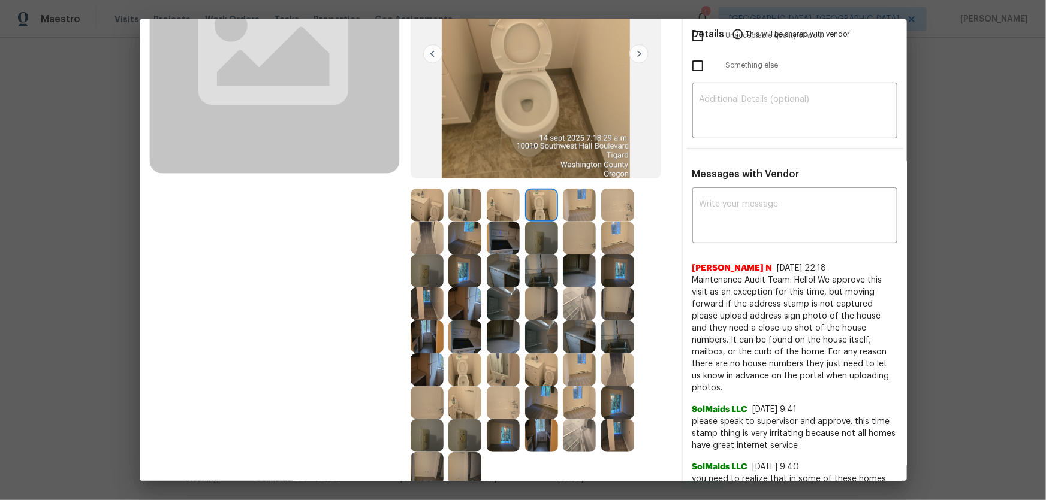
click at [455, 208] on img at bounding box center [464, 205] width 33 height 33
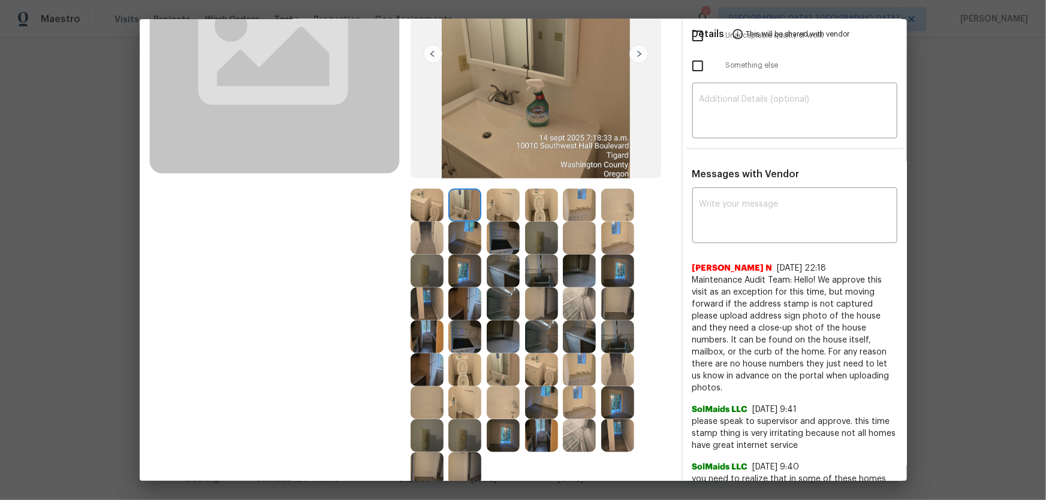
click at [611, 216] on img at bounding box center [617, 205] width 33 height 33
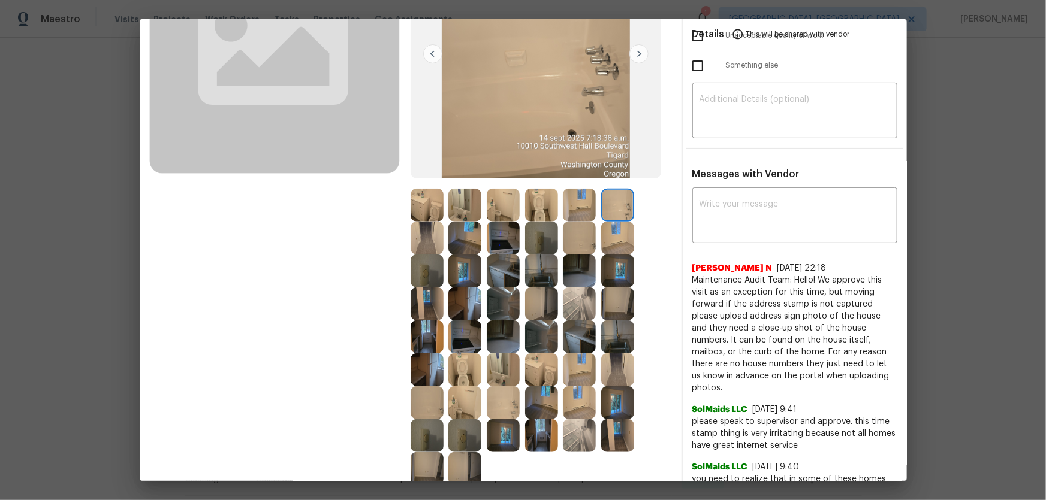
click at [587, 235] on img at bounding box center [579, 238] width 33 height 33
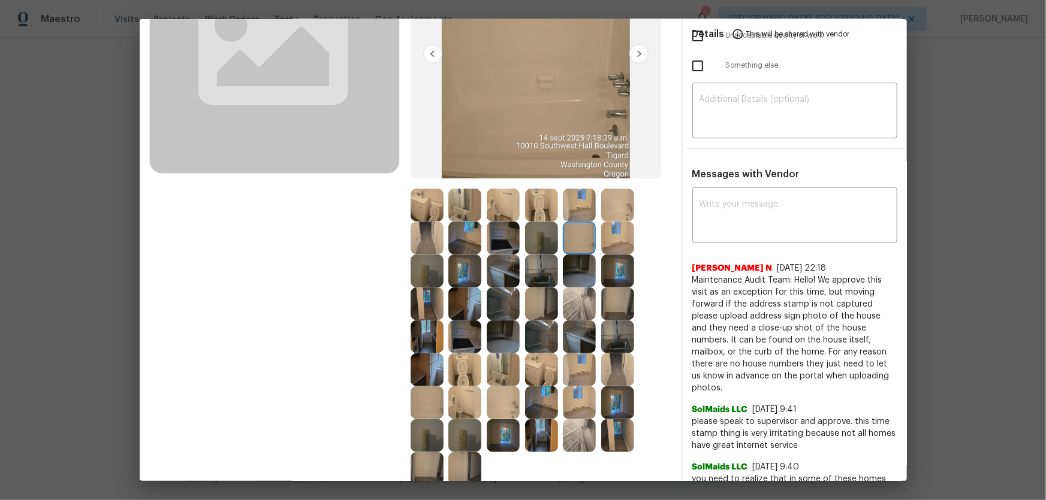
click at [563, 294] on img at bounding box center [579, 304] width 33 height 33
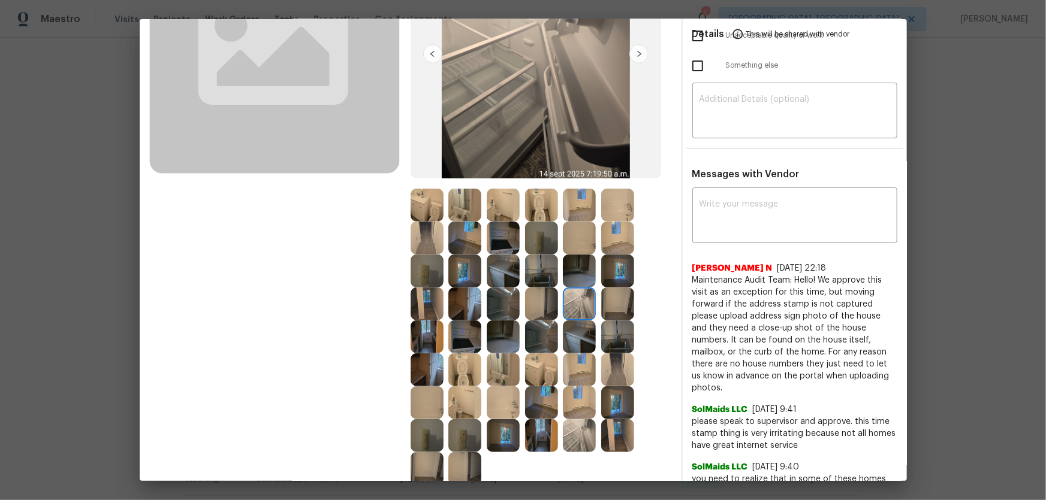
click at [537, 283] on img at bounding box center [541, 271] width 33 height 33
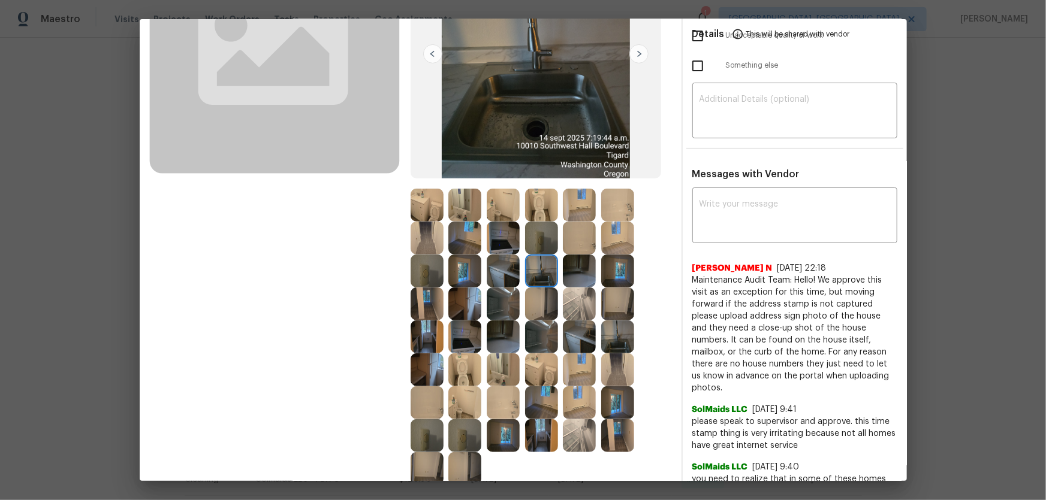
click at [502, 277] on img at bounding box center [503, 271] width 33 height 33
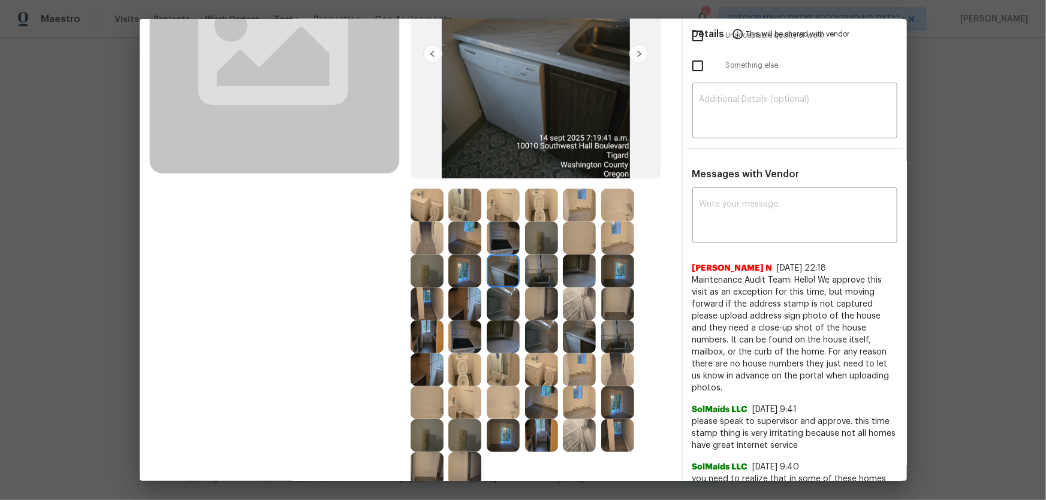
click at [463, 330] on img at bounding box center [464, 337] width 33 height 33
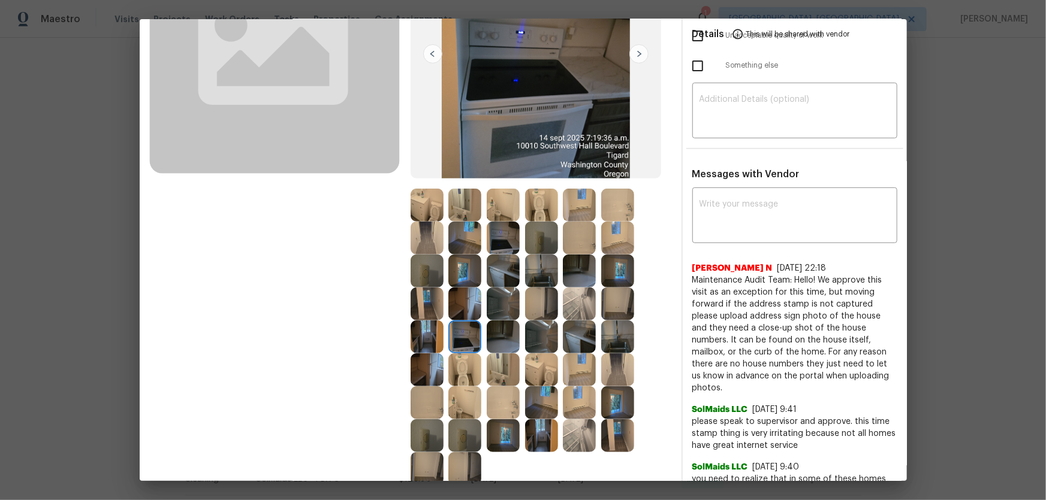
click at [487, 330] on img at bounding box center [503, 370] width 33 height 33
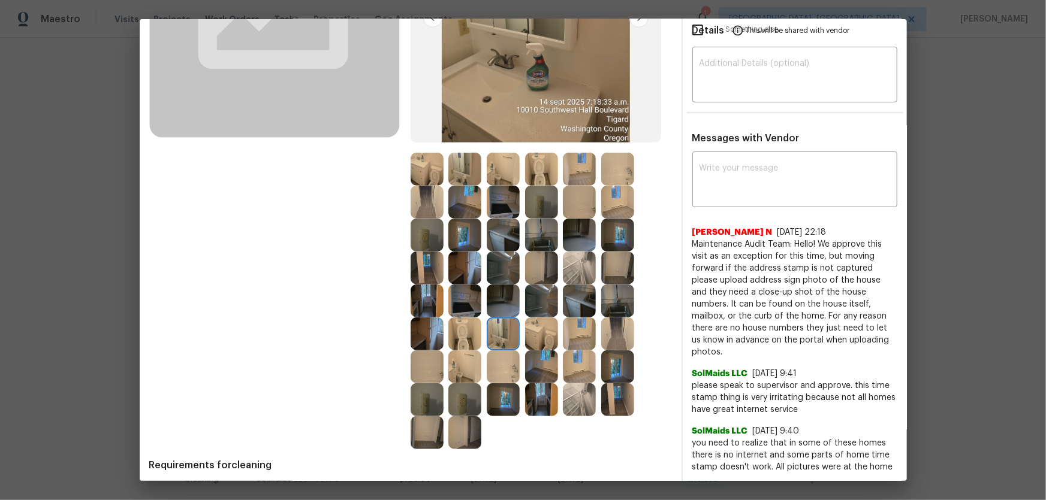
scroll to position [218, 0]
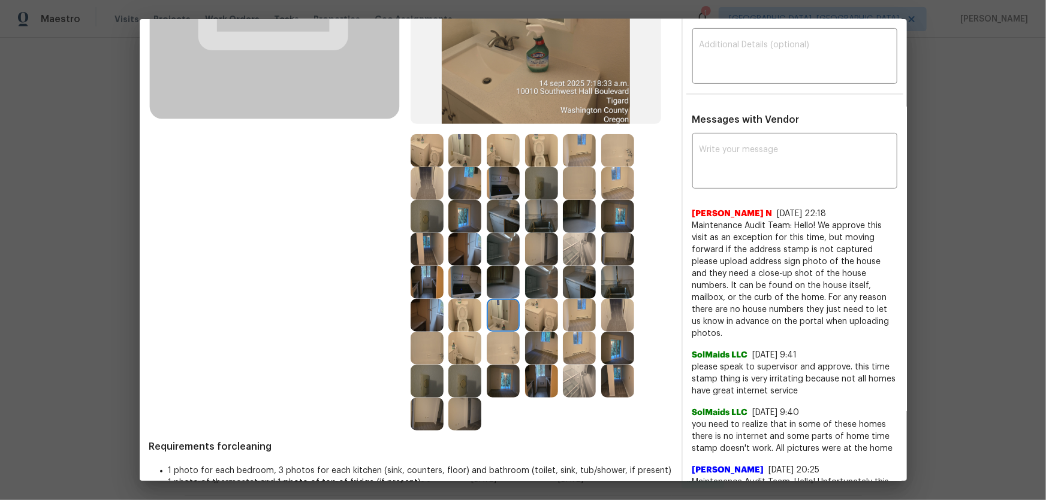
click at [504, 330] on img at bounding box center [503, 348] width 33 height 33
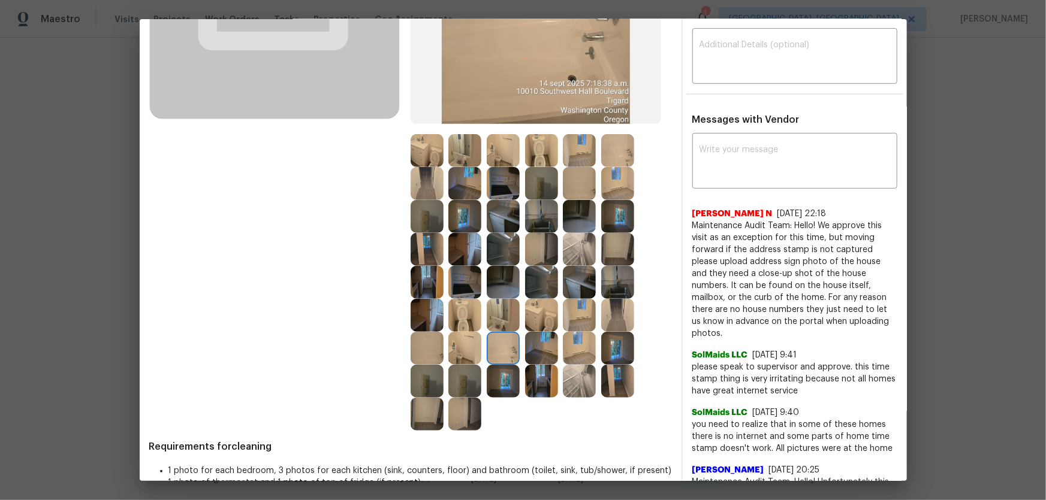
click at [505, 330] on img at bounding box center [503, 381] width 33 height 33
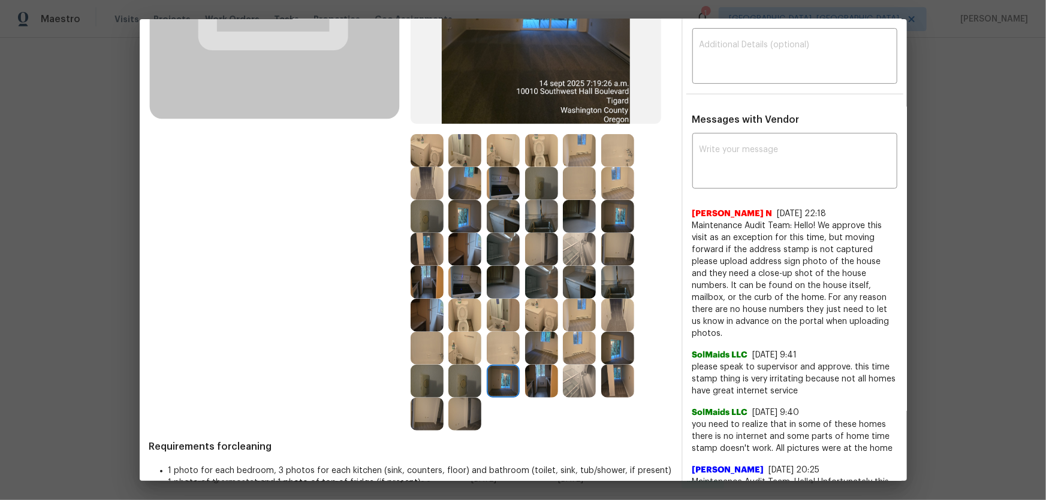
click at [467, 330] on img at bounding box center [464, 414] width 33 height 33
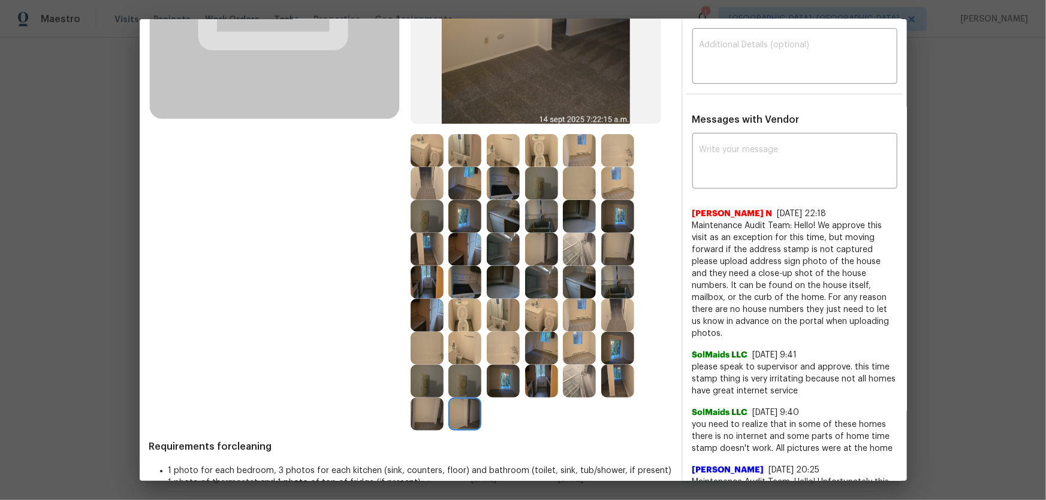
click at [461, 330] on img at bounding box center [464, 381] width 33 height 33
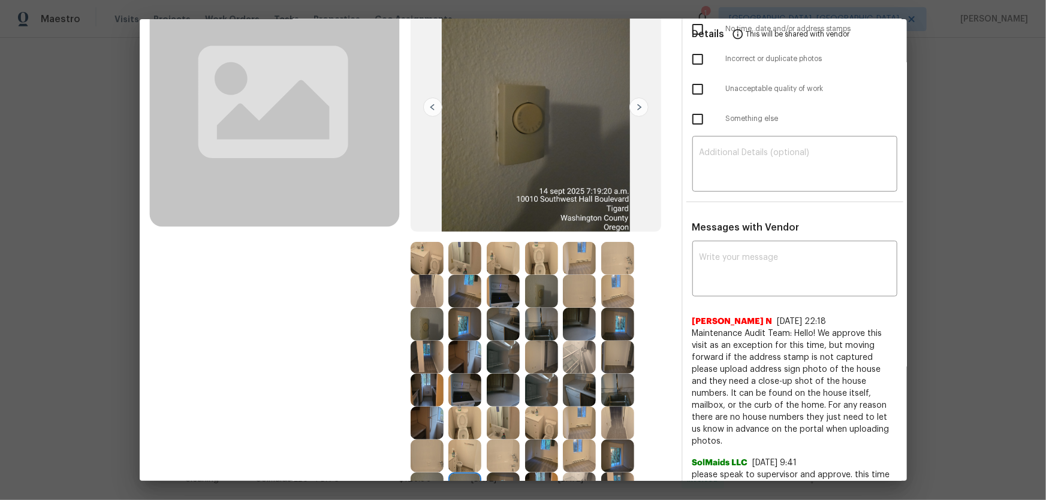
scroll to position [163, 0]
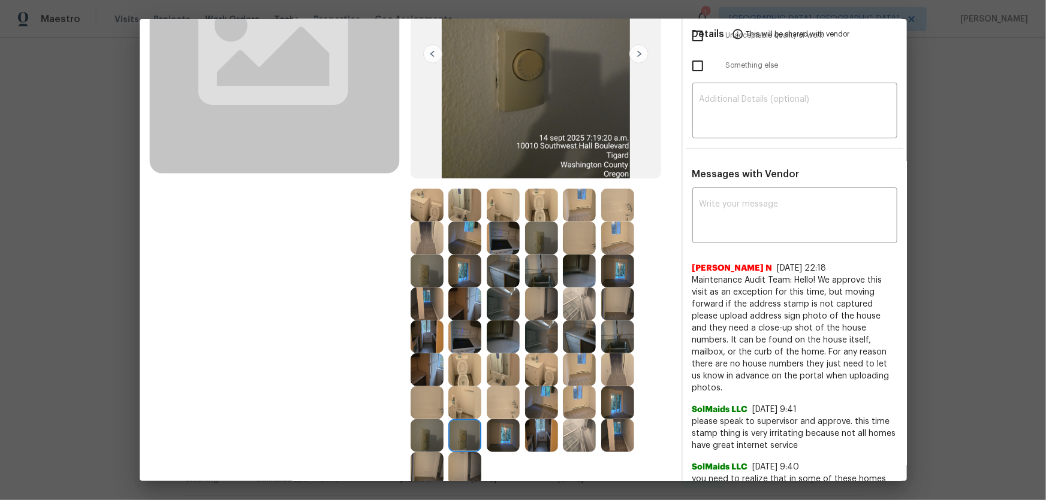
click at [468, 243] on img at bounding box center [464, 238] width 33 height 33
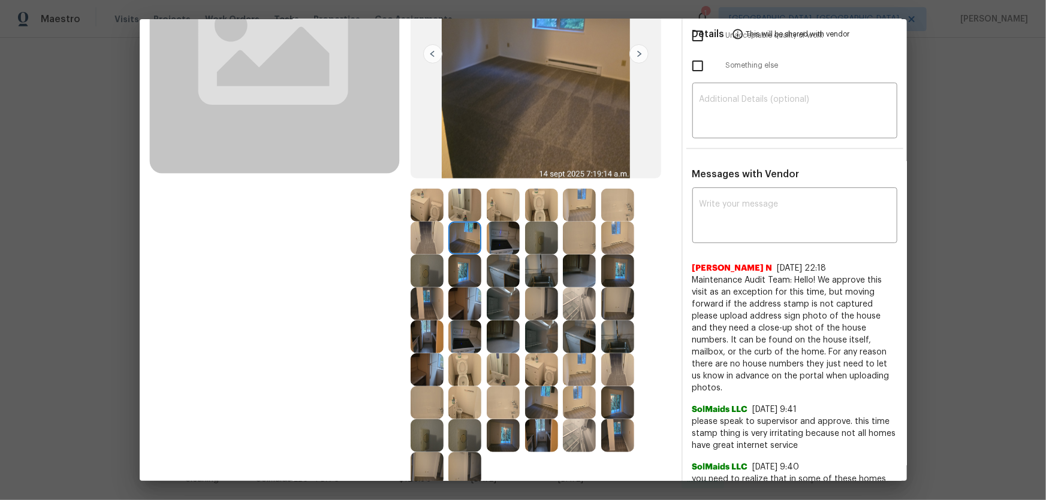
click at [465, 276] on img at bounding box center [464, 271] width 33 height 33
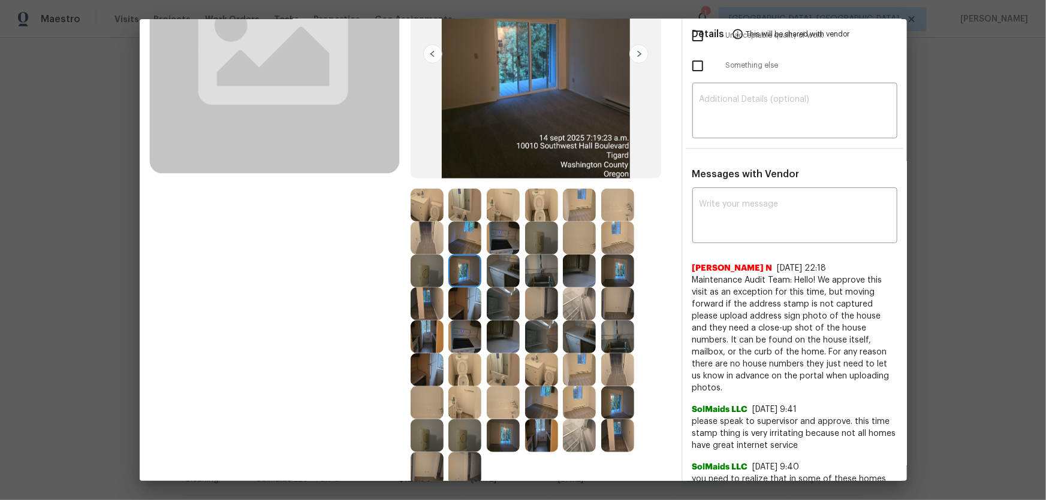
click at [531, 276] on img at bounding box center [541, 271] width 33 height 33
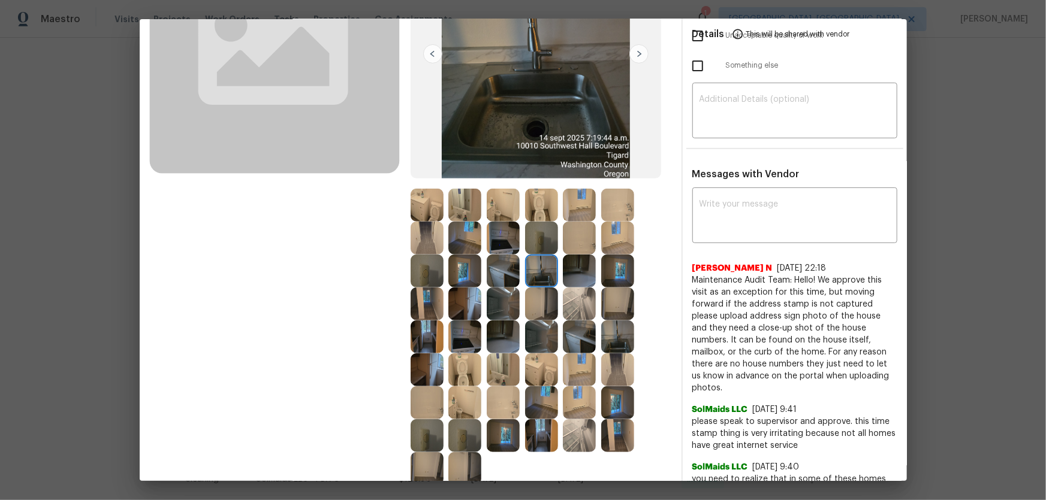
click at [547, 237] on img at bounding box center [541, 238] width 33 height 33
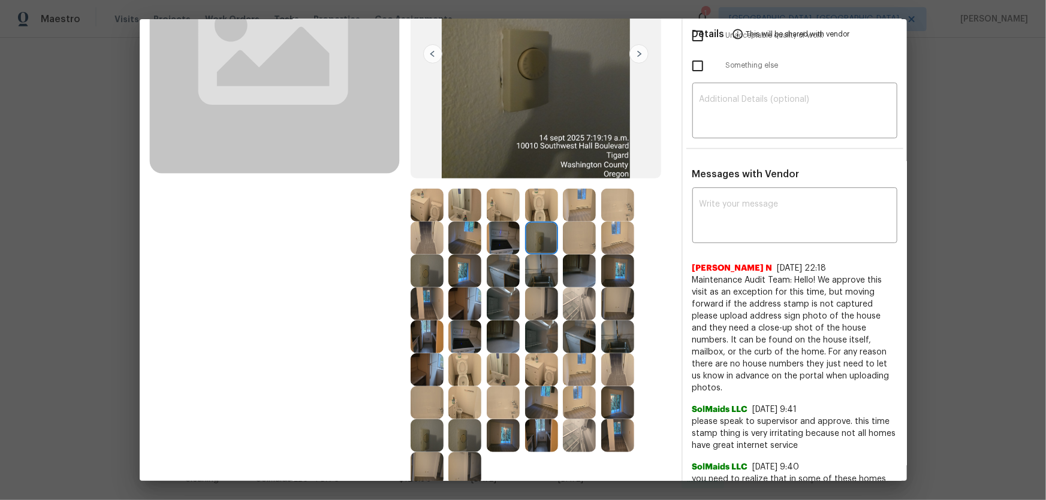
click at [563, 265] on img at bounding box center [579, 271] width 33 height 33
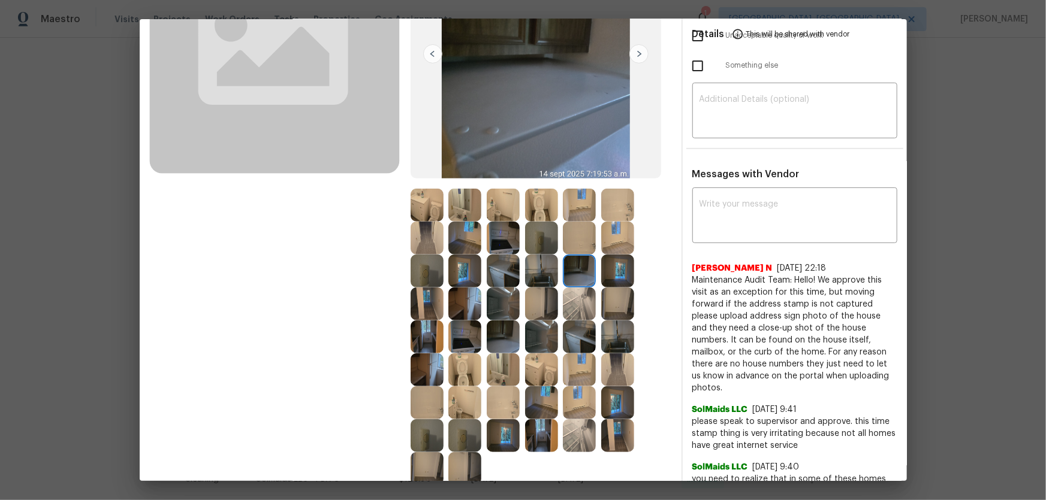
click at [578, 244] on img at bounding box center [579, 238] width 33 height 33
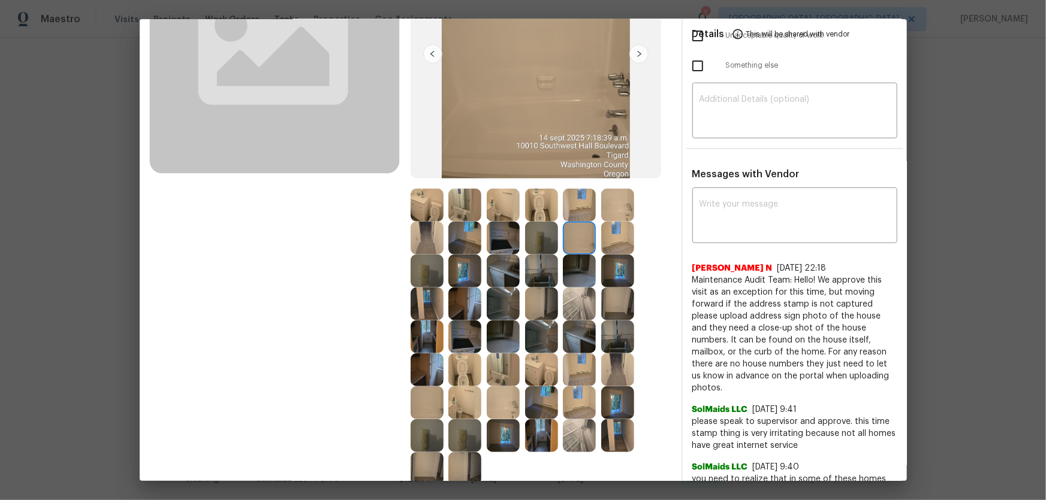
click at [608, 246] on img at bounding box center [617, 238] width 33 height 33
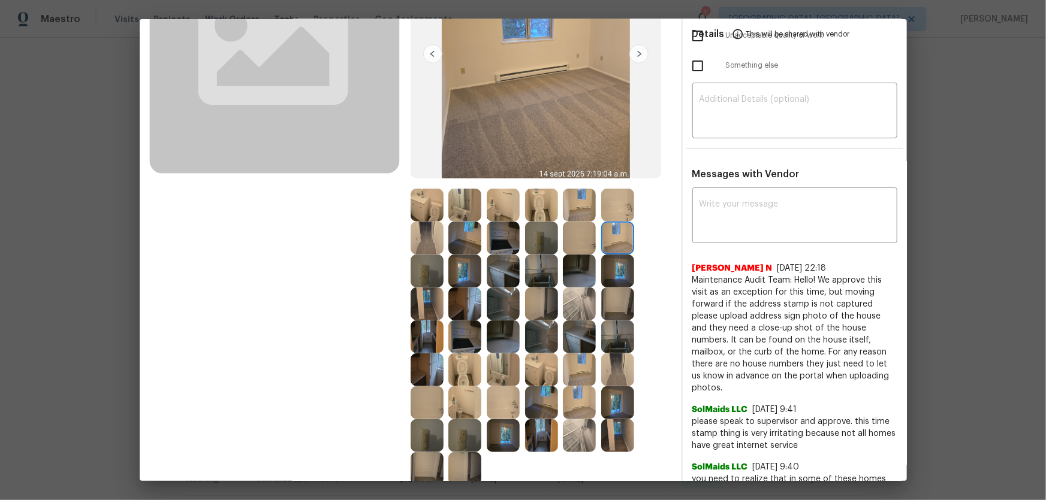
click at [603, 273] on img at bounding box center [617, 271] width 33 height 33
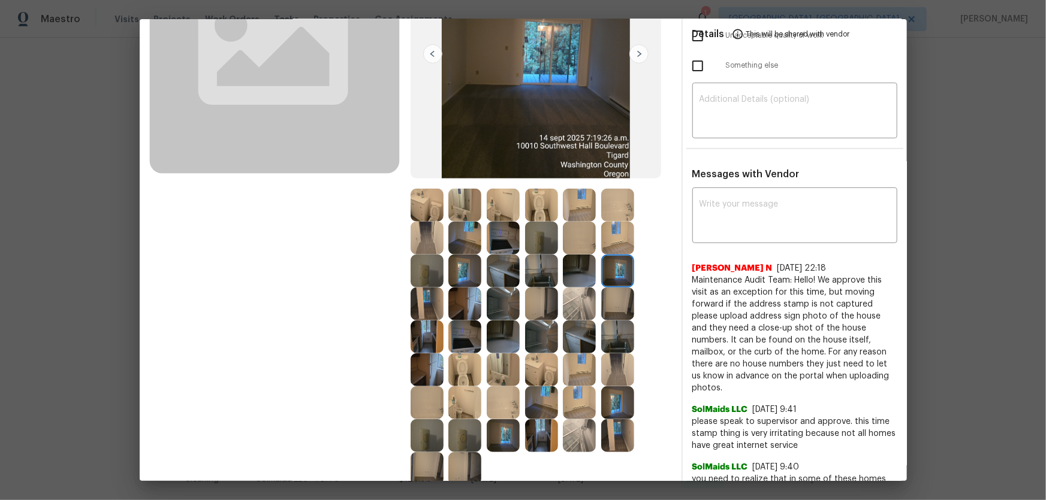
click at [590, 274] on img at bounding box center [579, 271] width 33 height 33
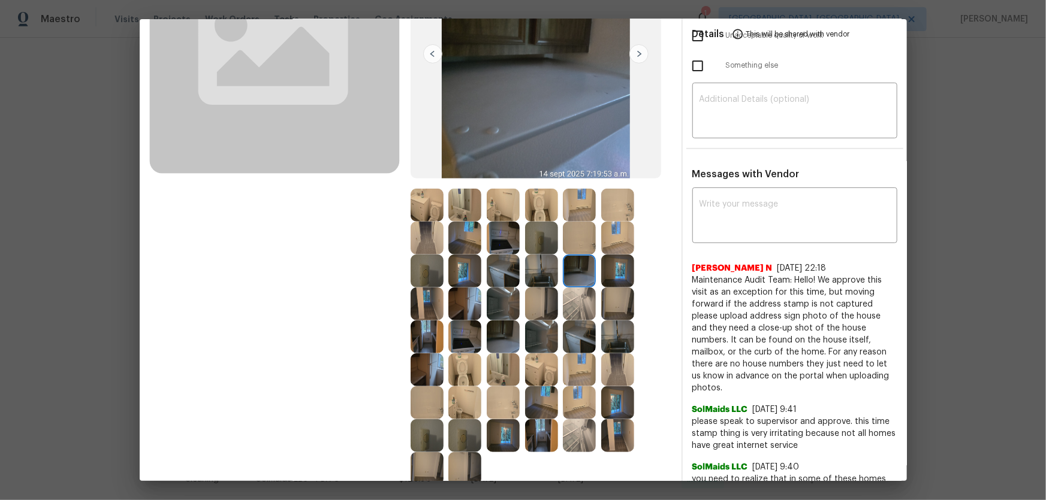
click at [566, 305] on img at bounding box center [579, 304] width 33 height 33
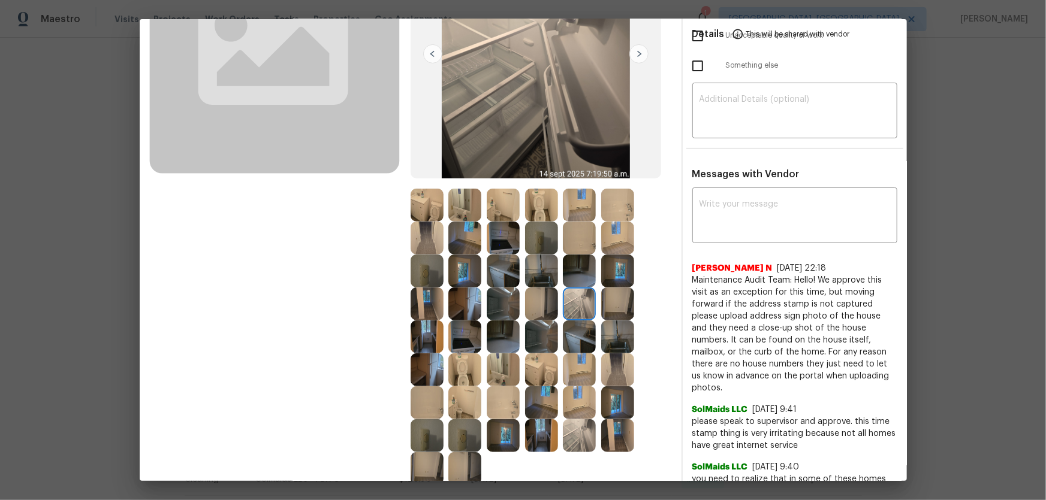
click at [538, 304] on img at bounding box center [541, 304] width 33 height 33
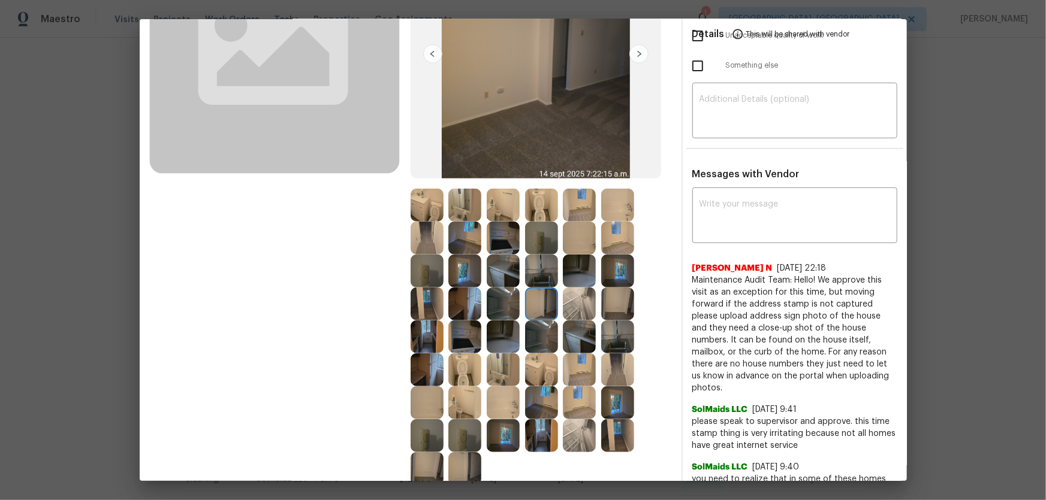
click at [508, 304] on img at bounding box center [503, 304] width 33 height 33
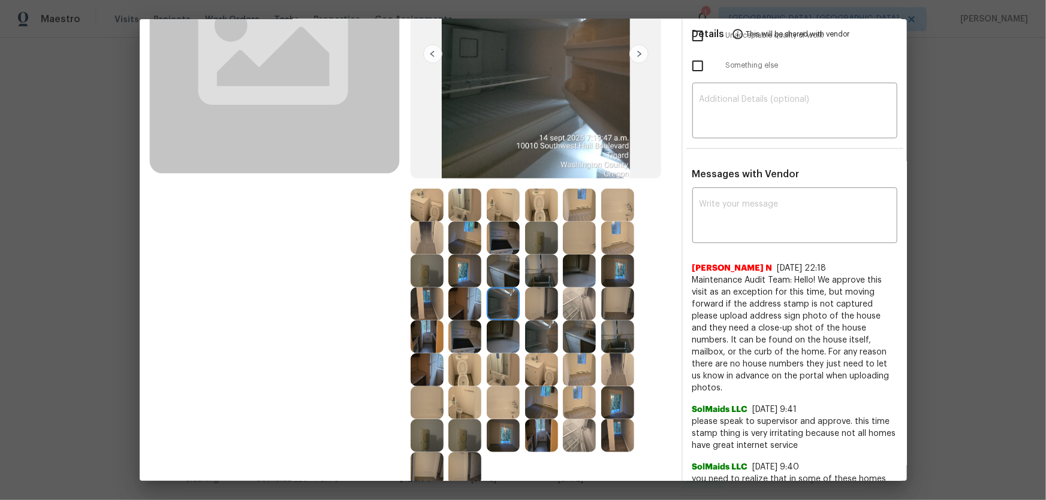
click at [460, 330] on img at bounding box center [464, 370] width 33 height 33
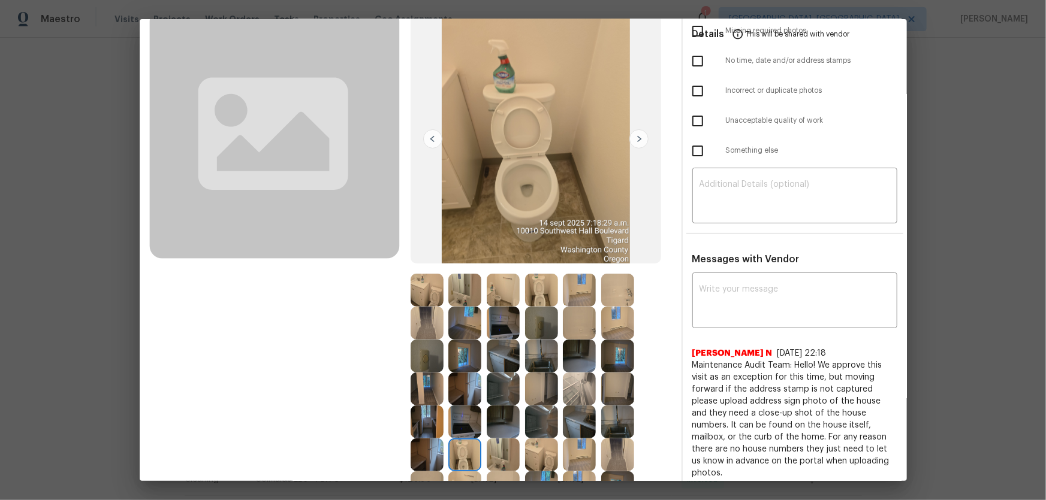
scroll to position [0, 0]
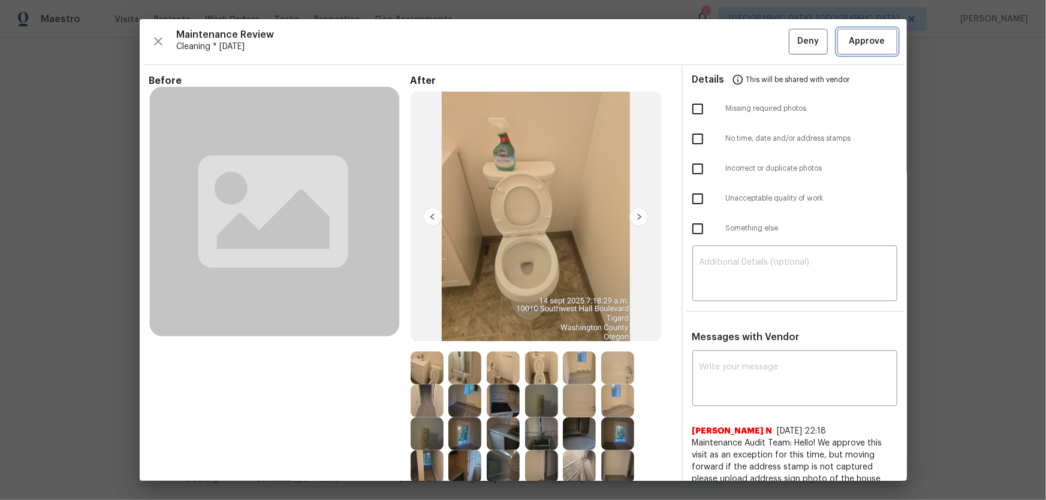
click at [744, 45] on span "Approve" at bounding box center [867, 41] width 36 height 15
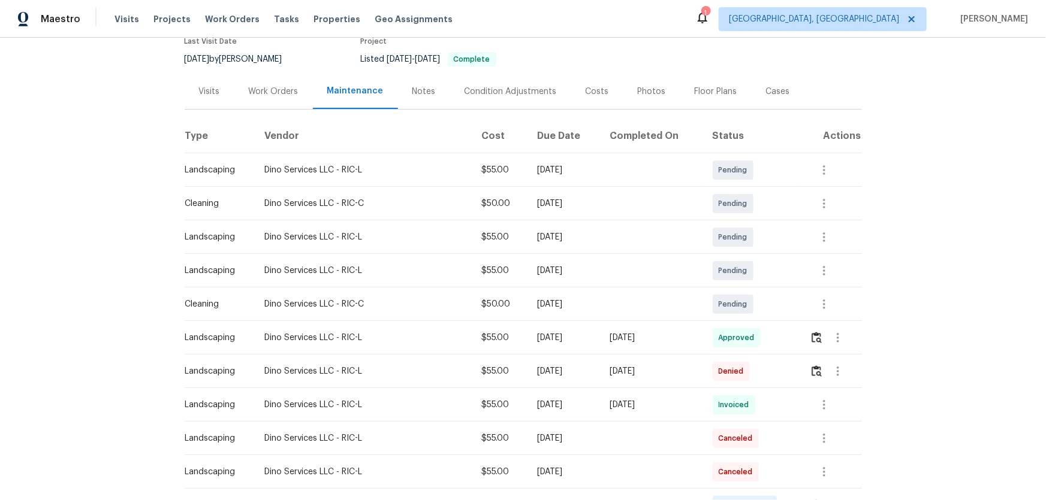
scroll to position [108, 0]
click at [744, 330] on img "button" at bounding box center [816, 336] width 10 height 11
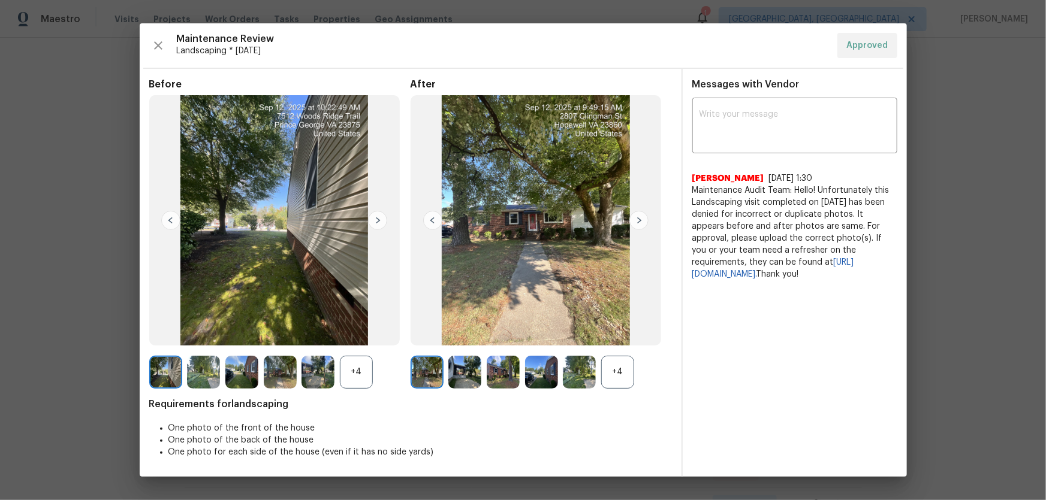
click at [621, 330] on div "+4" at bounding box center [617, 372] width 33 height 33
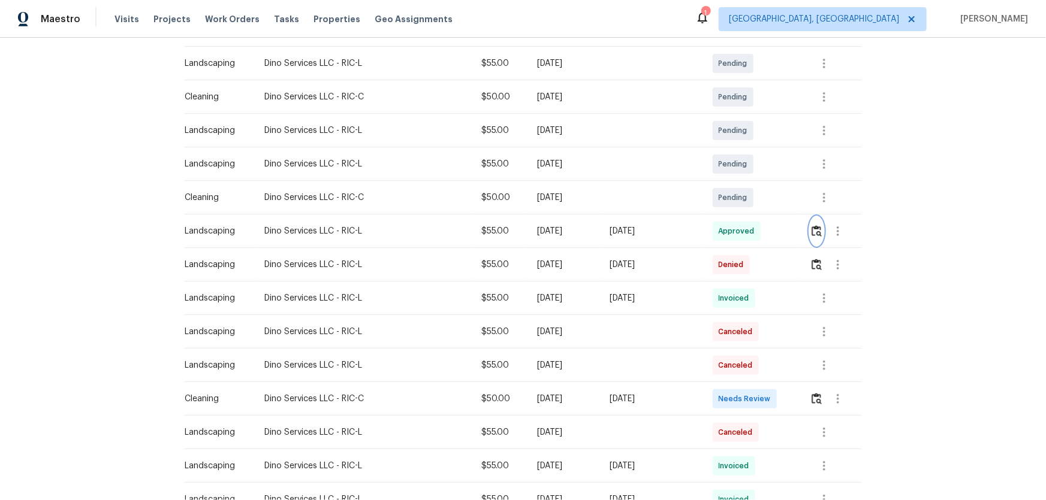
scroll to position [218, 0]
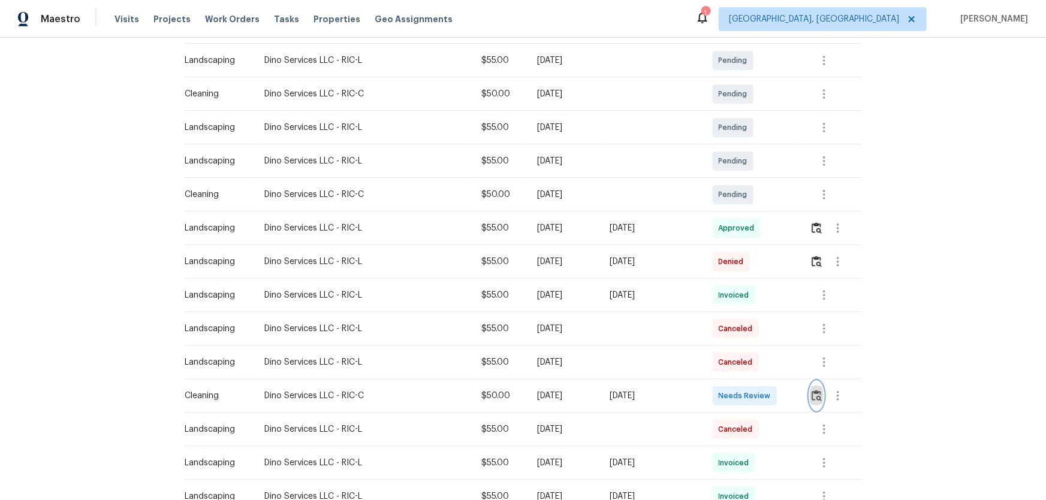
click at [744, 330] on button "button" at bounding box center [817, 396] width 14 height 29
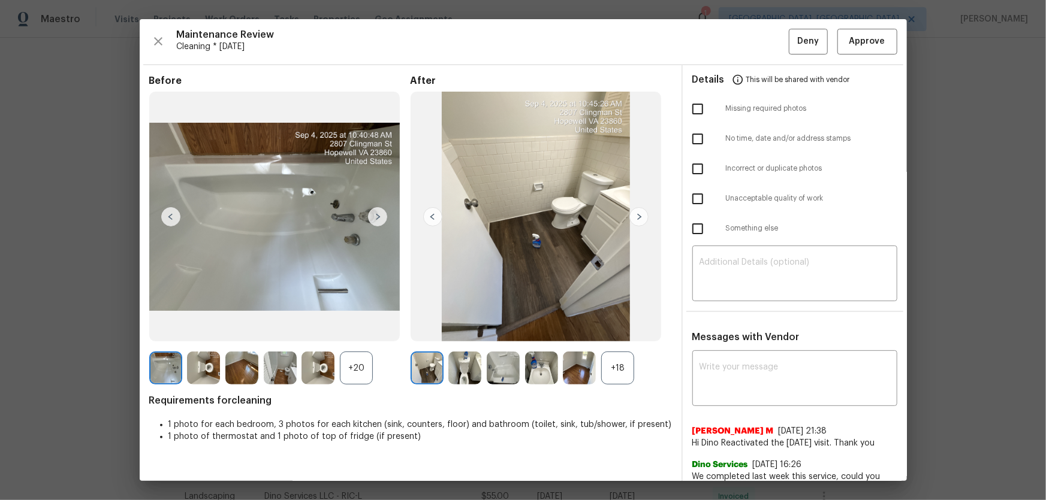
click at [606, 330] on div "+18" at bounding box center [617, 368] width 33 height 33
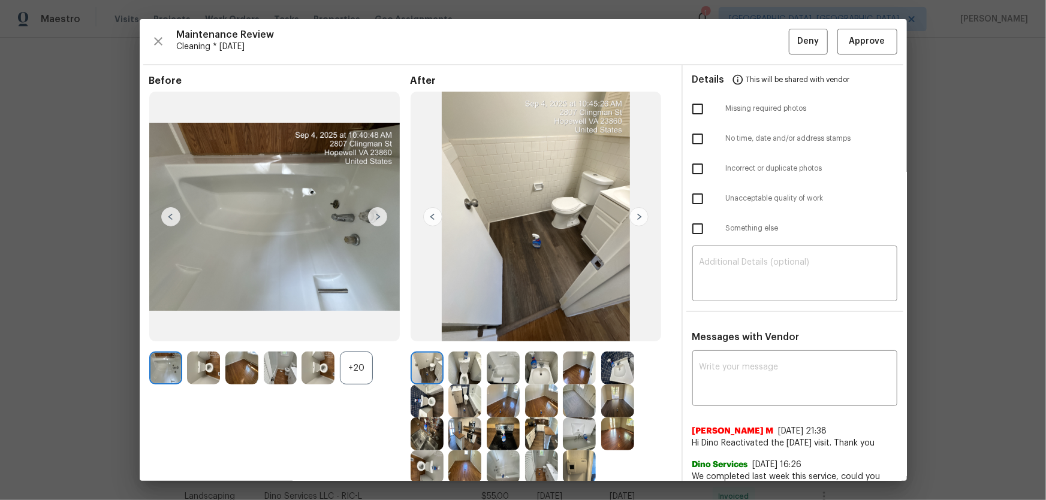
click at [367, 330] on div "+20" at bounding box center [356, 368] width 33 height 33
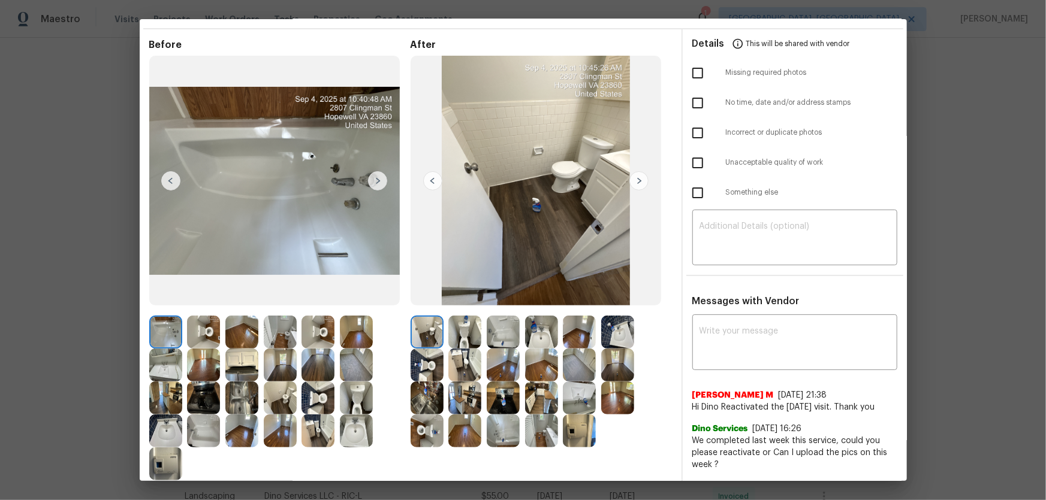
scroll to position [163, 0]
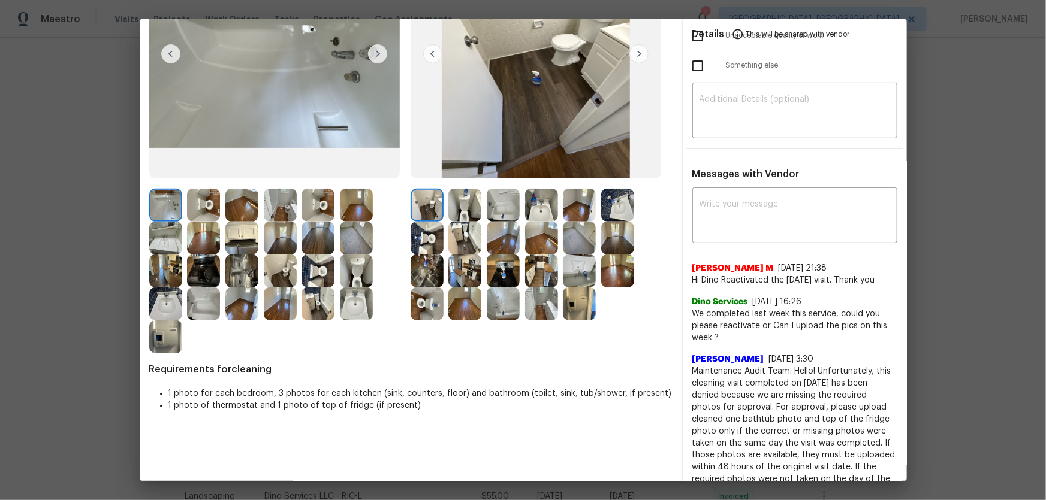
click at [428, 308] on img at bounding box center [426, 304] width 33 height 33
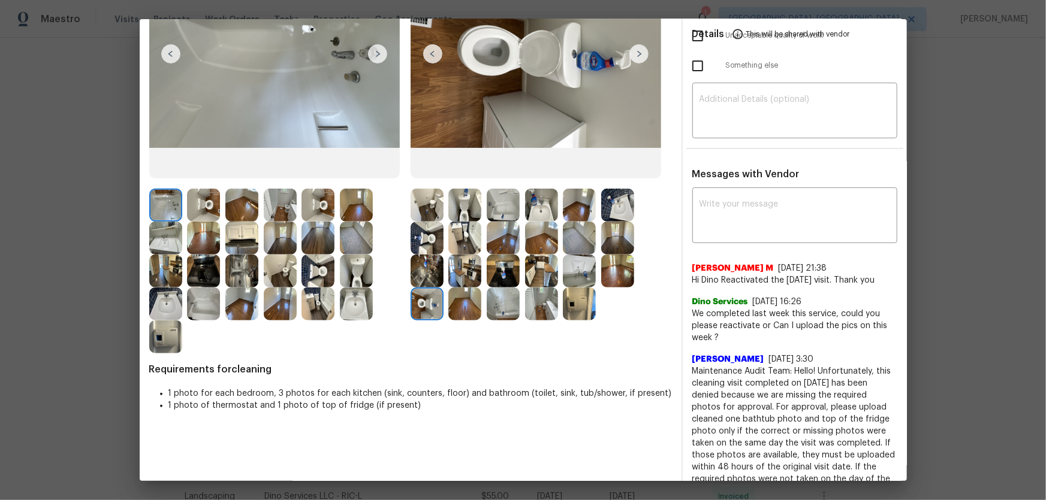
click at [430, 236] on img at bounding box center [426, 238] width 33 height 33
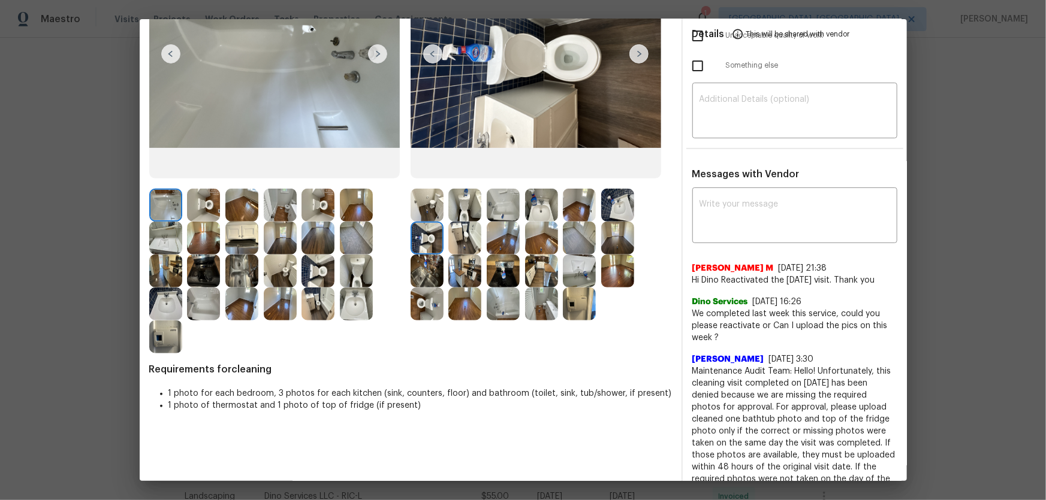
click at [451, 214] on img at bounding box center [464, 205] width 33 height 33
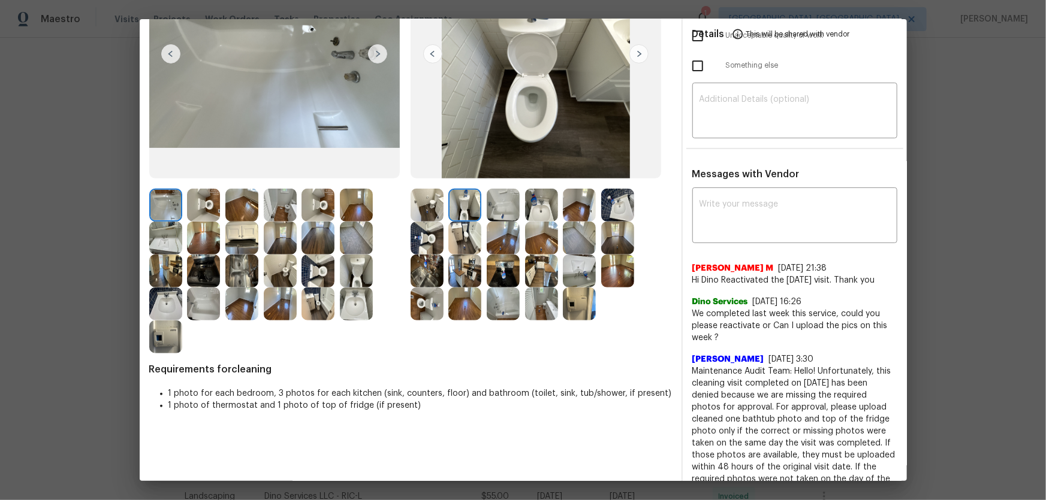
click at [530, 210] on img at bounding box center [541, 205] width 33 height 33
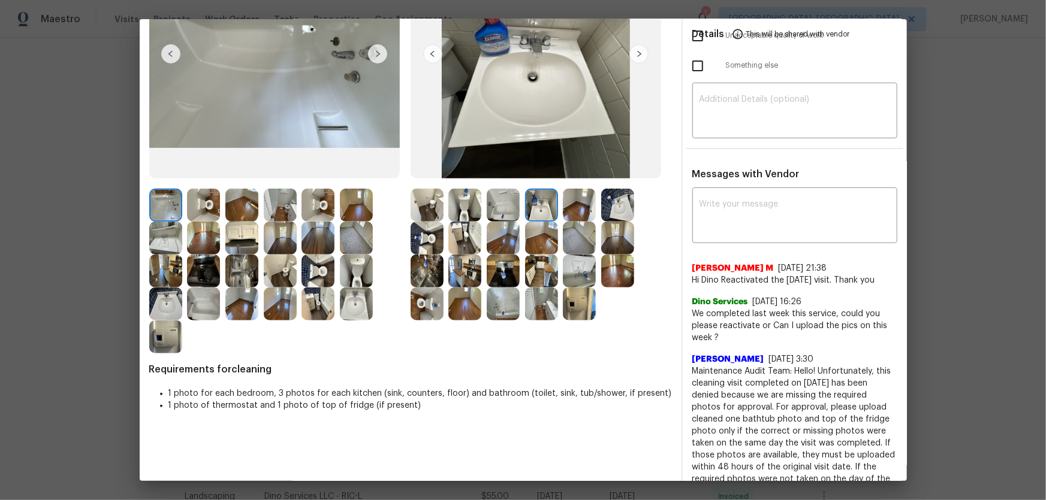
click at [581, 210] on img at bounding box center [579, 205] width 33 height 33
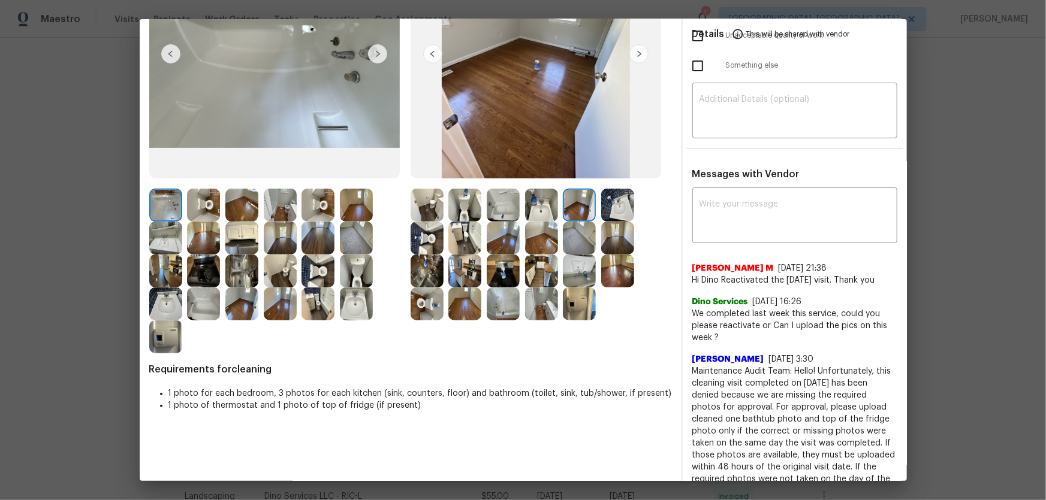
click at [601, 214] on img at bounding box center [617, 205] width 33 height 33
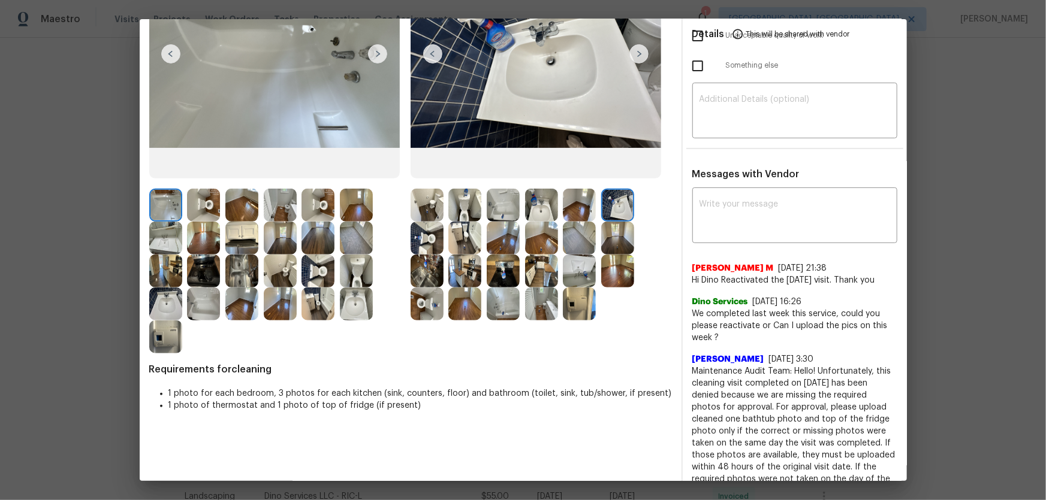
click at [572, 274] on img at bounding box center [579, 271] width 33 height 33
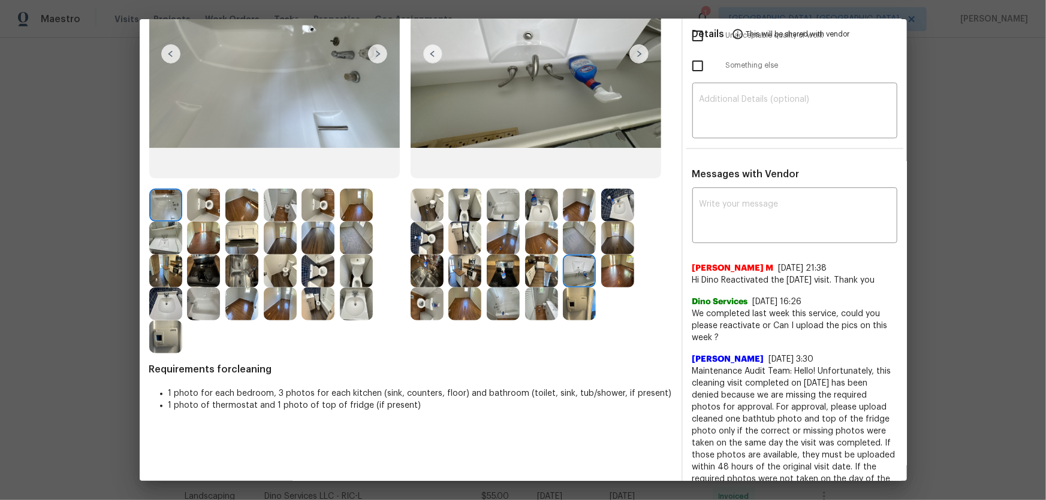
click at [503, 204] on img at bounding box center [503, 205] width 33 height 33
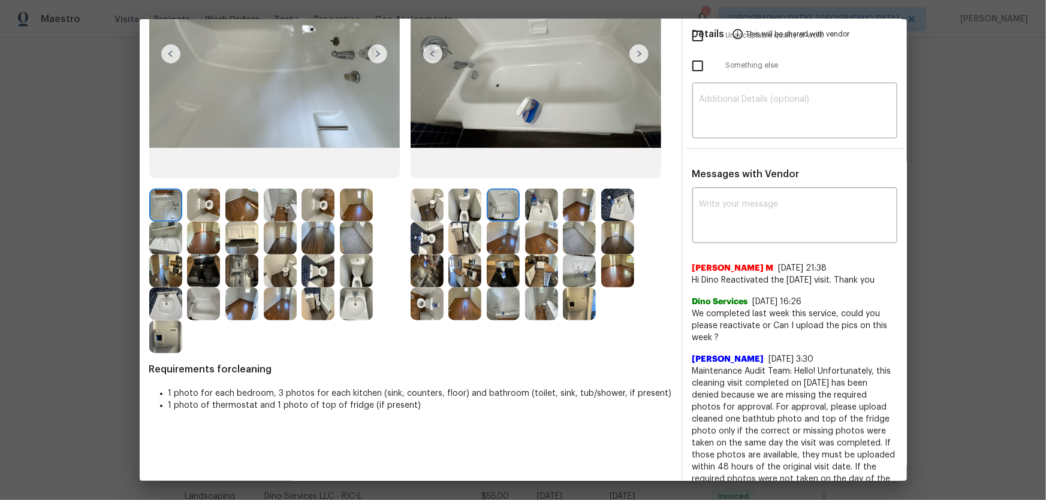
click at [502, 309] on img at bounding box center [503, 304] width 33 height 33
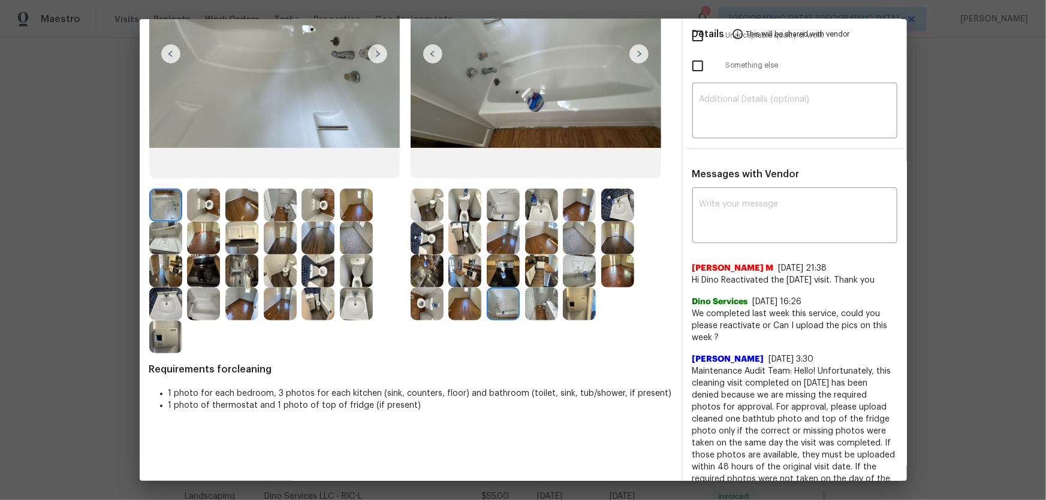
click at [563, 315] on img at bounding box center [579, 304] width 33 height 33
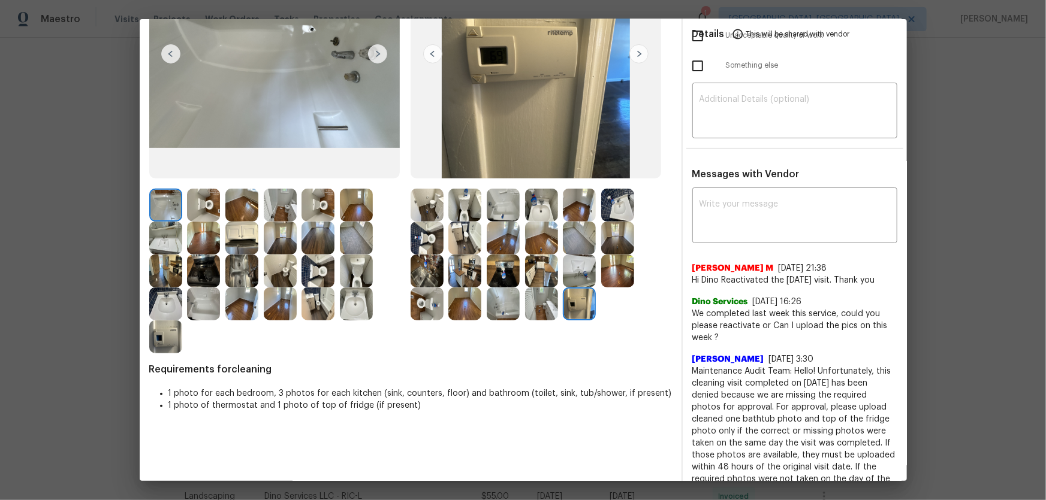
click at [464, 307] on img at bounding box center [464, 304] width 33 height 33
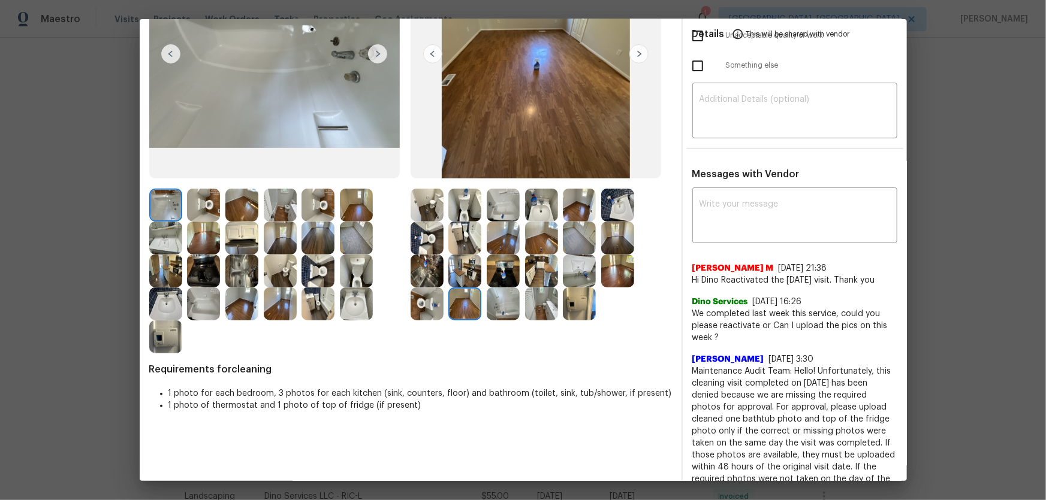
click at [548, 237] on img at bounding box center [541, 238] width 33 height 33
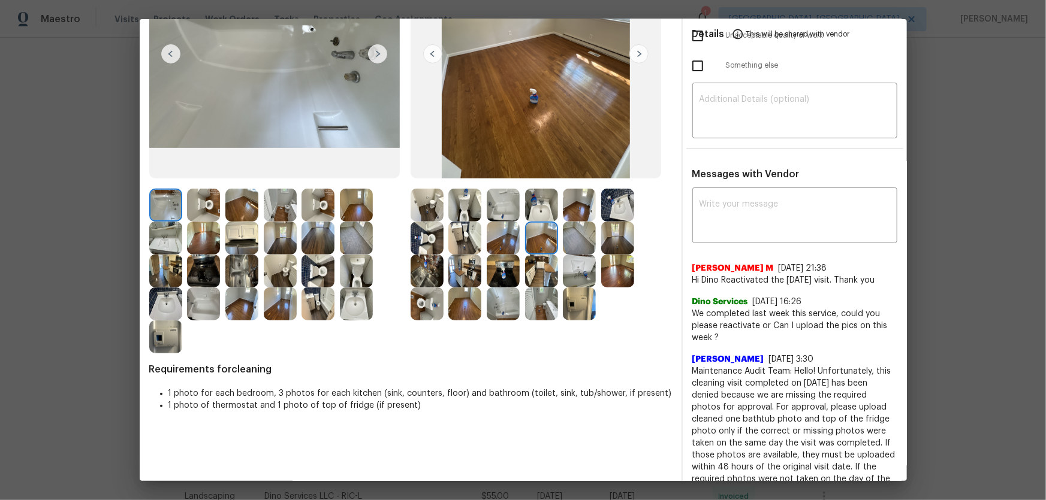
click at [569, 238] on img at bounding box center [579, 238] width 33 height 33
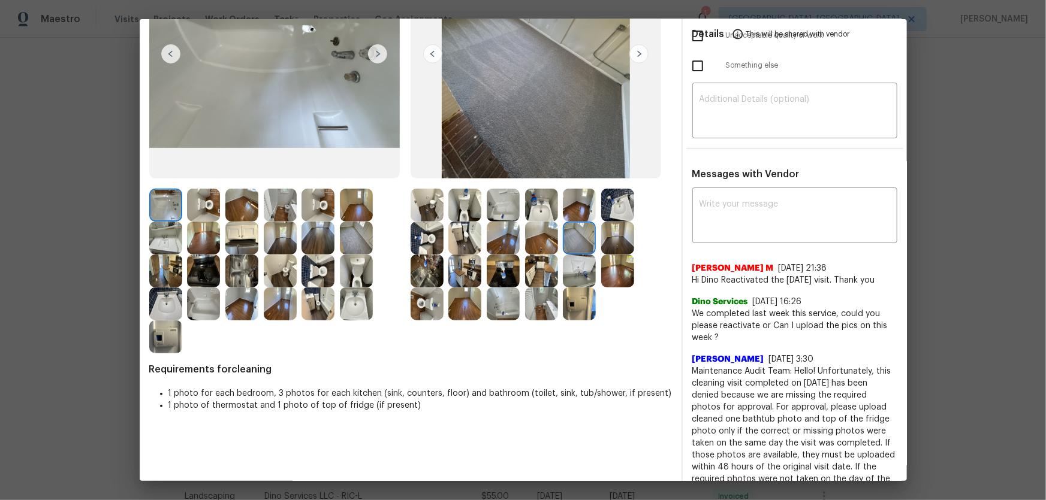
click at [575, 216] on img at bounding box center [579, 205] width 33 height 33
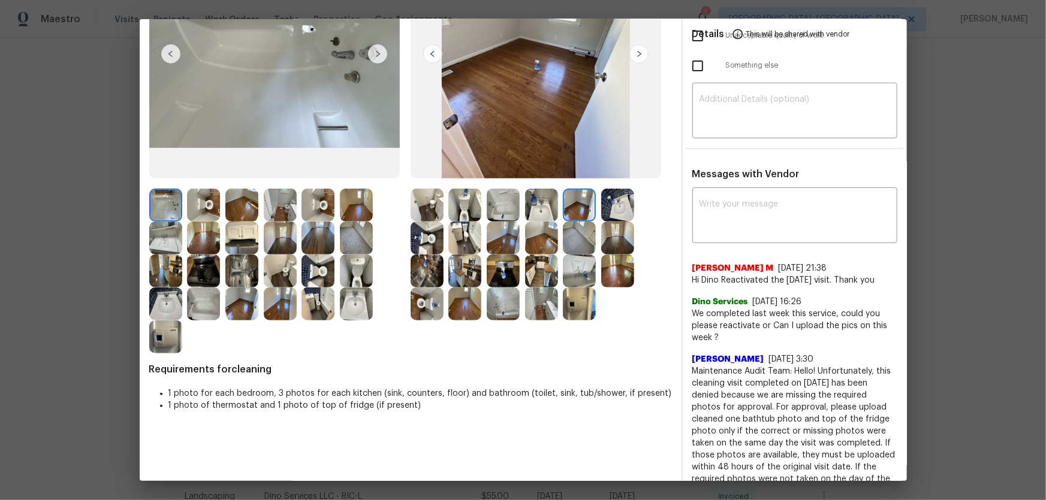
click at [542, 208] on img at bounding box center [541, 205] width 33 height 33
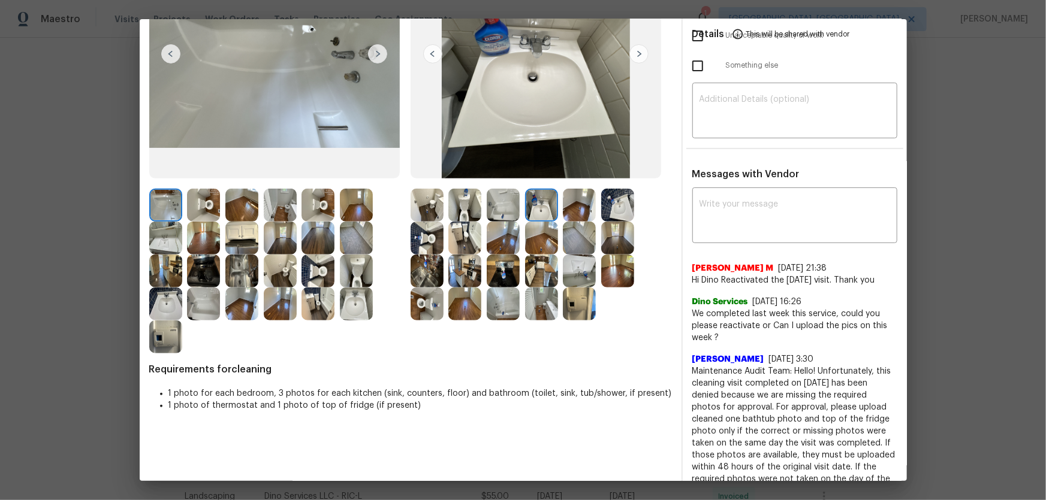
click at [509, 204] on img at bounding box center [503, 205] width 33 height 33
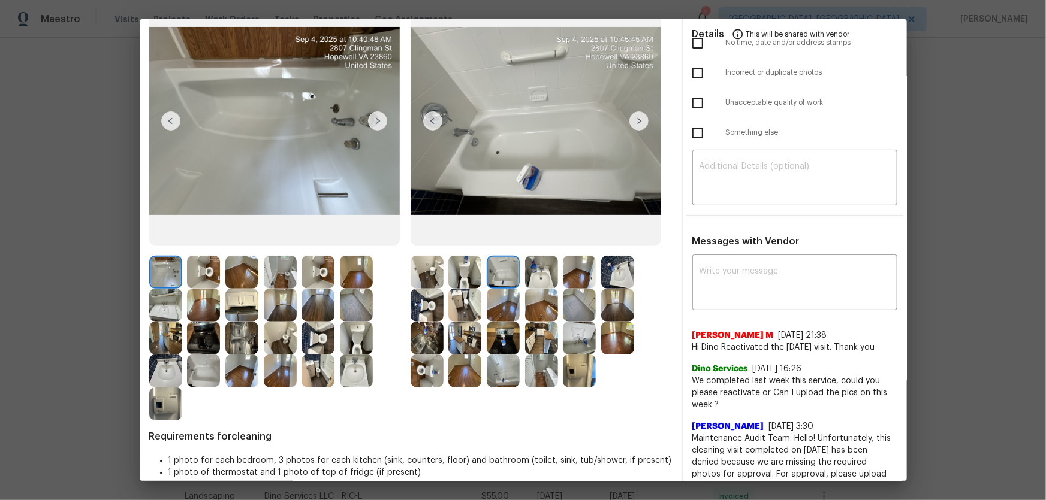
scroll to position [0, 0]
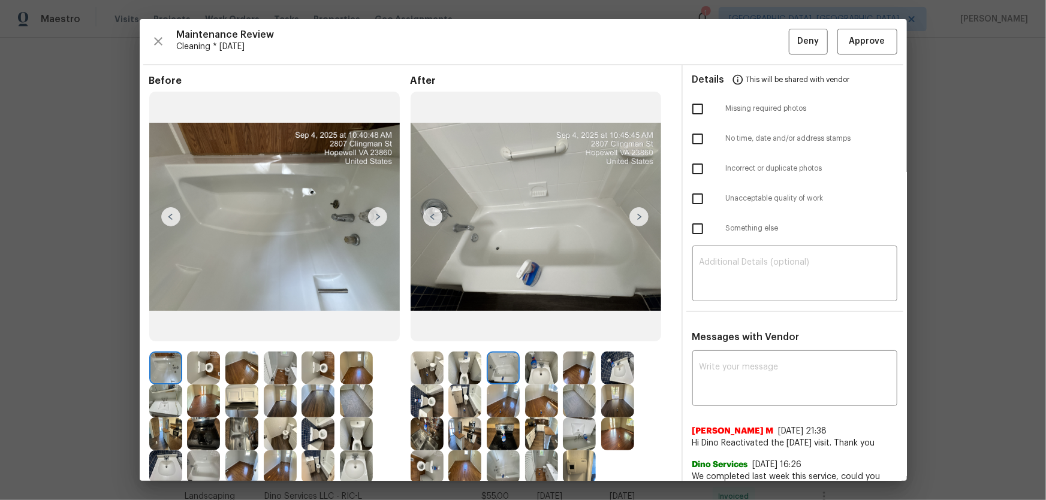
click at [744, 60] on div "Maintenance Review Cleaning * [DATE] Deny Approve Before After Requirements for…" at bounding box center [523, 250] width 767 height 462
click at [744, 46] on span "Approve" at bounding box center [867, 41] width 36 height 15
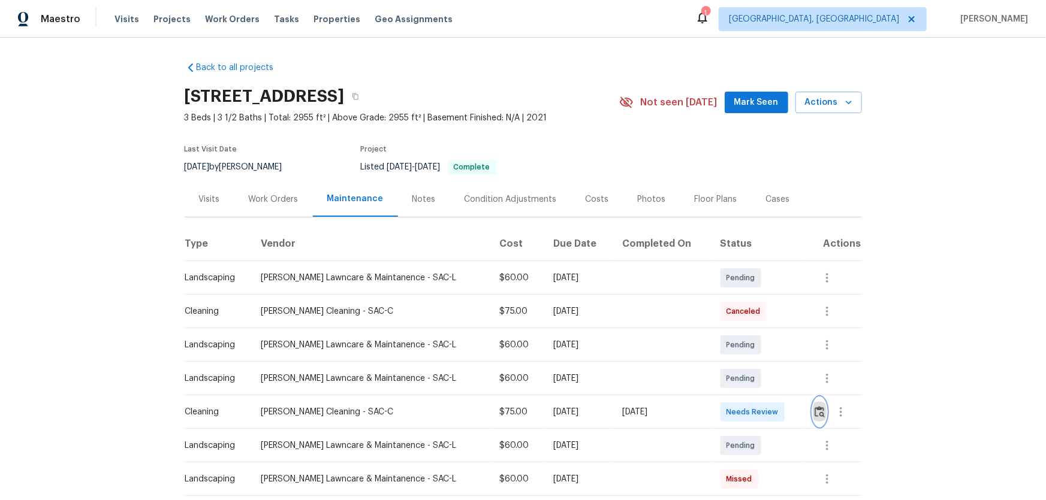
click at [744, 330] on img "button" at bounding box center [819, 411] width 10 height 11
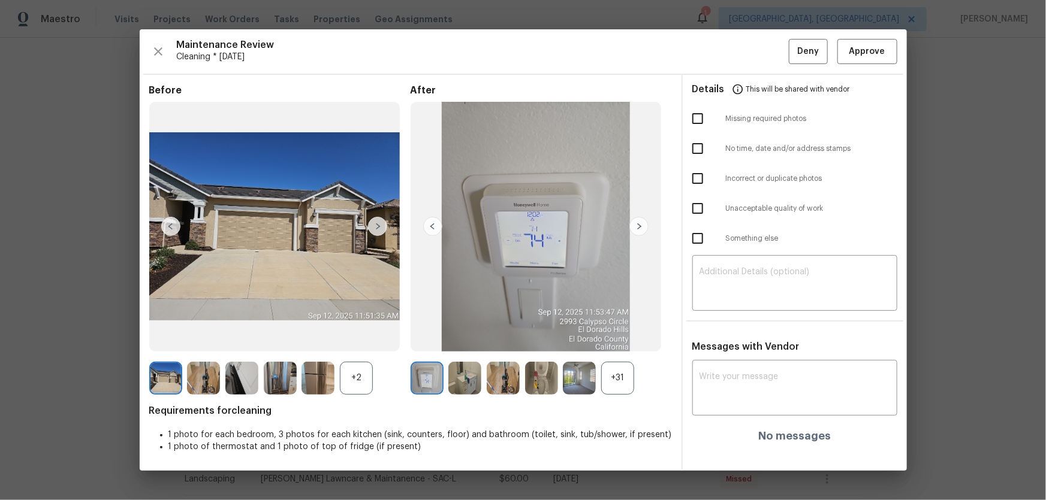
click at [614, 330] on div "+31" at bounding box center [617, 378] width 33 height 33
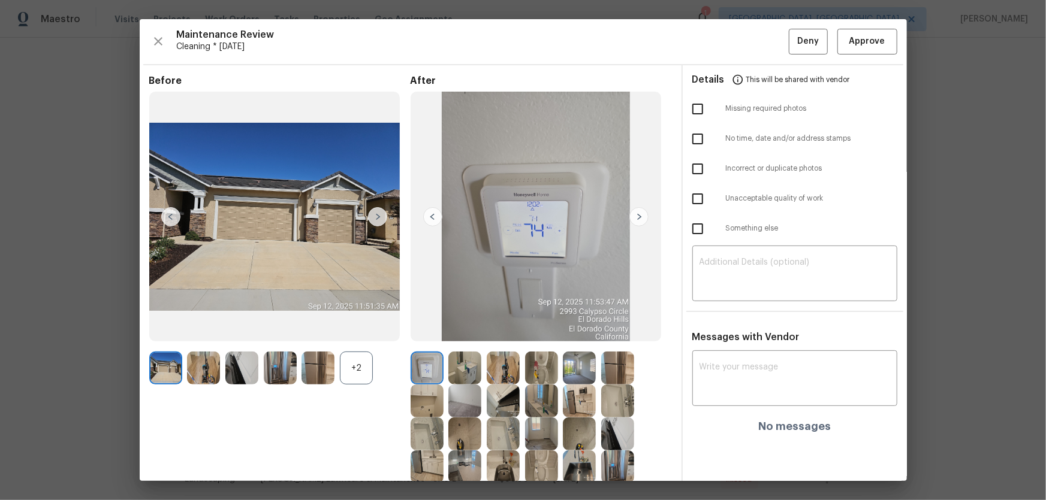
click at [350, 330] on div "+2" at bounding box center [356, 368] width 33 height 33
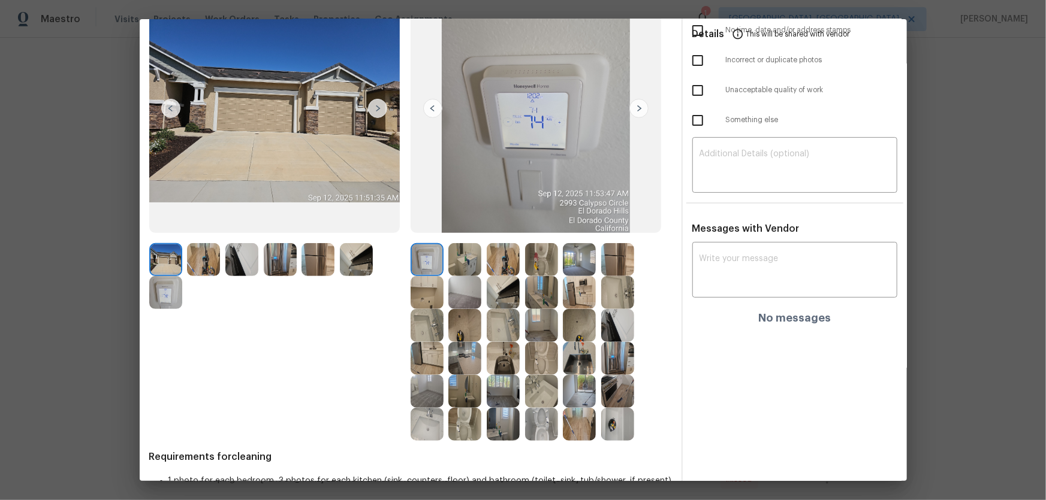
scroll to position [144, 0]
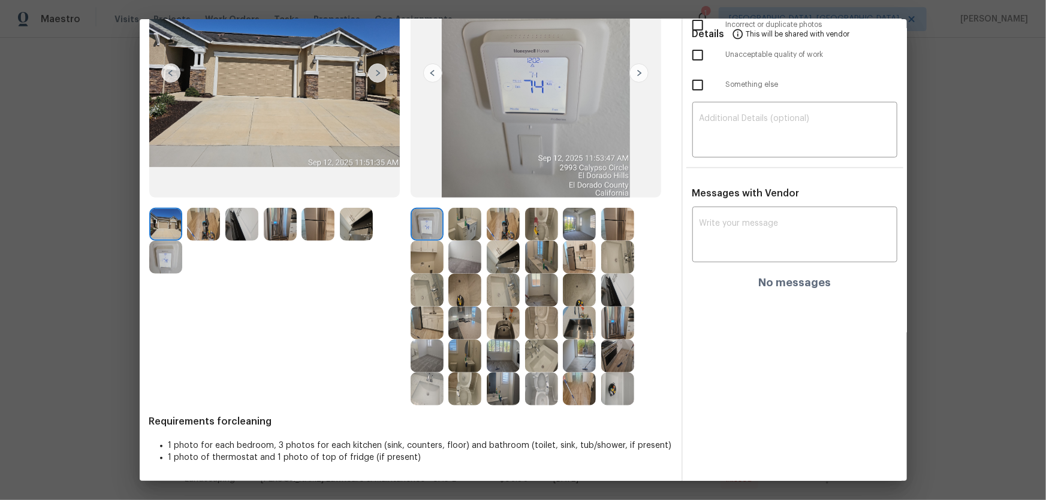
click at [532, 241] on img at bounding box center [541, 257] width 33 height 33
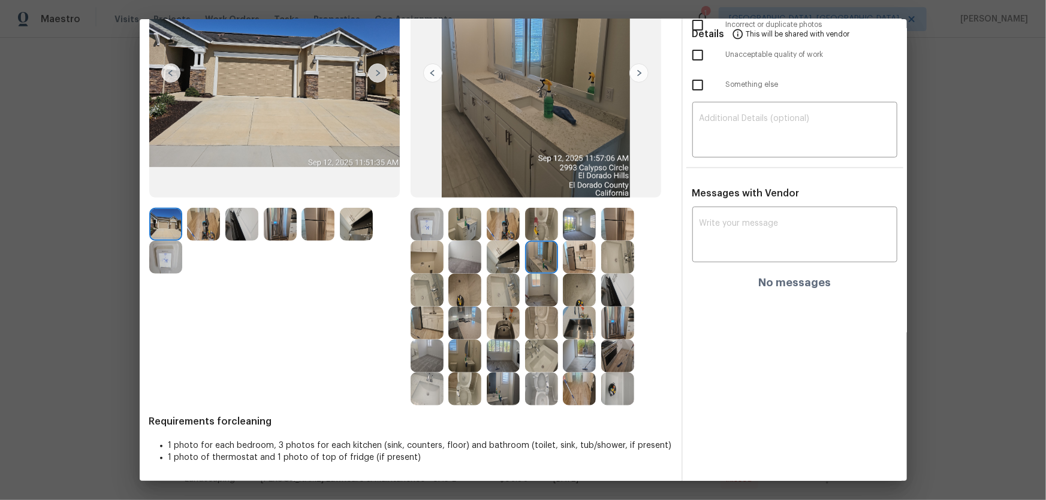
click at [542, 330] on img at bounding box center [541, 323] width 33 height 33
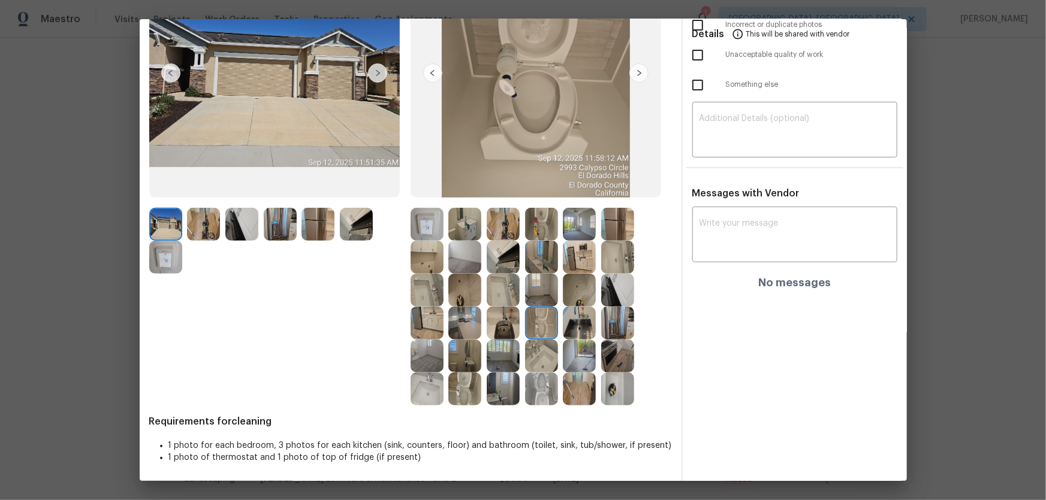
click at [538, 330] on img at bounding box center [541, 389] width 33 height 33
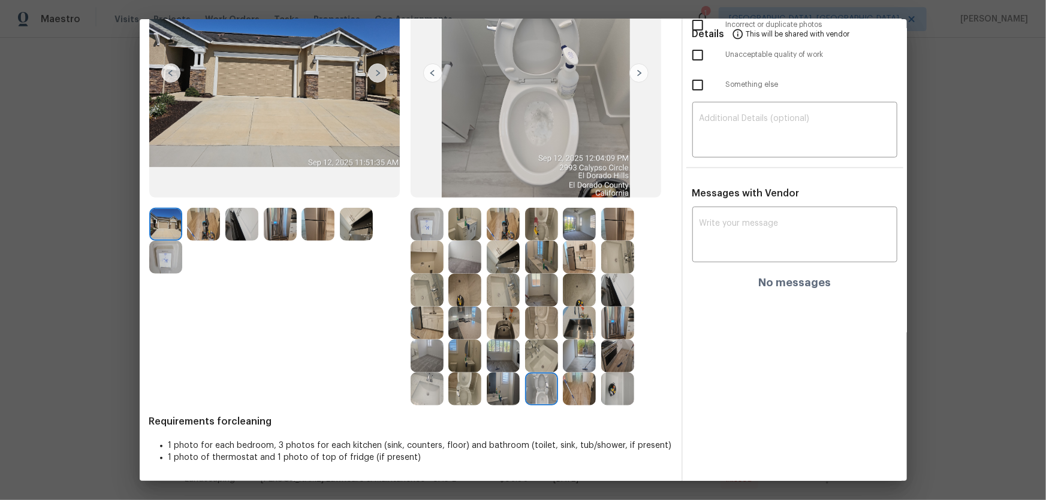
click at [471, 330] on img at bounding box center [464, 389] width 33 height 33
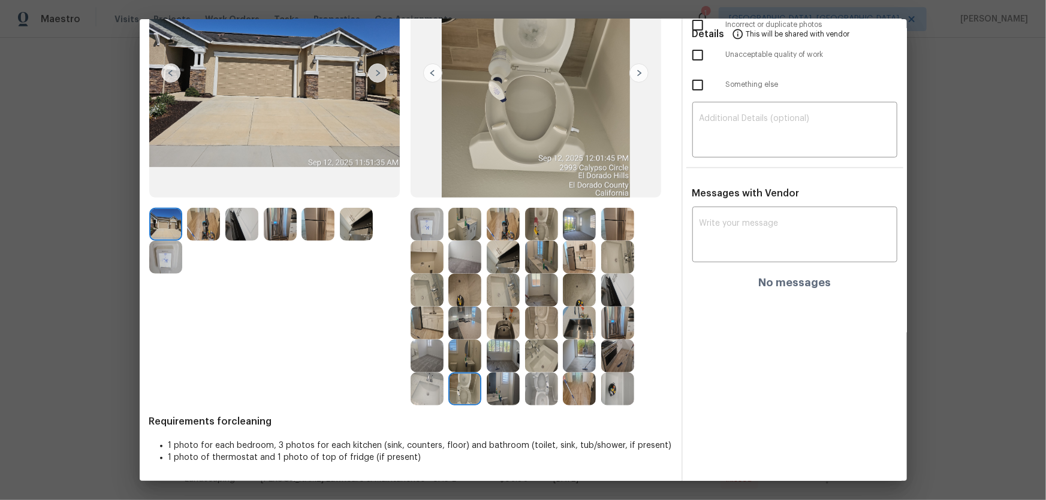
click at [434, 330] on img at bounding box center [426, 389] width 33 height 33
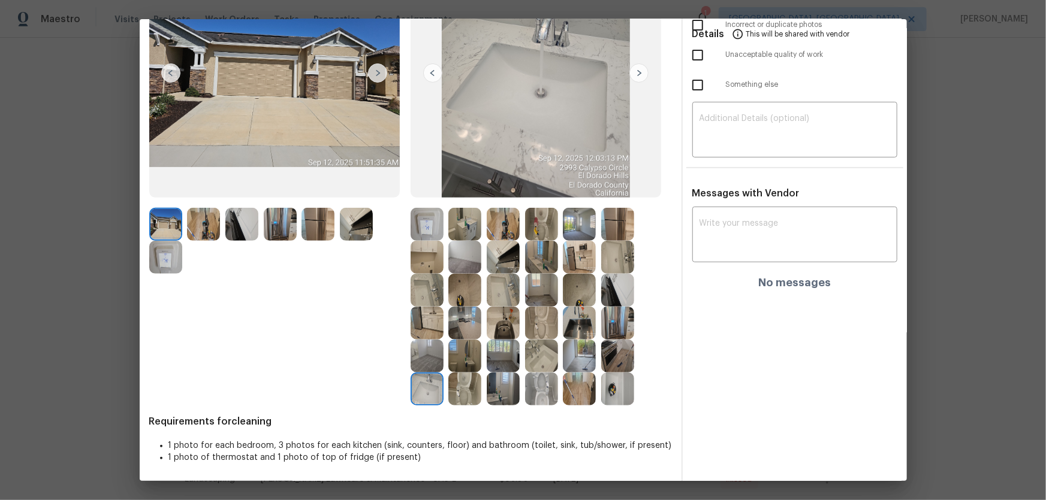
click at [532, 330] on img at bounding box center [541, 356] width 33 height 33
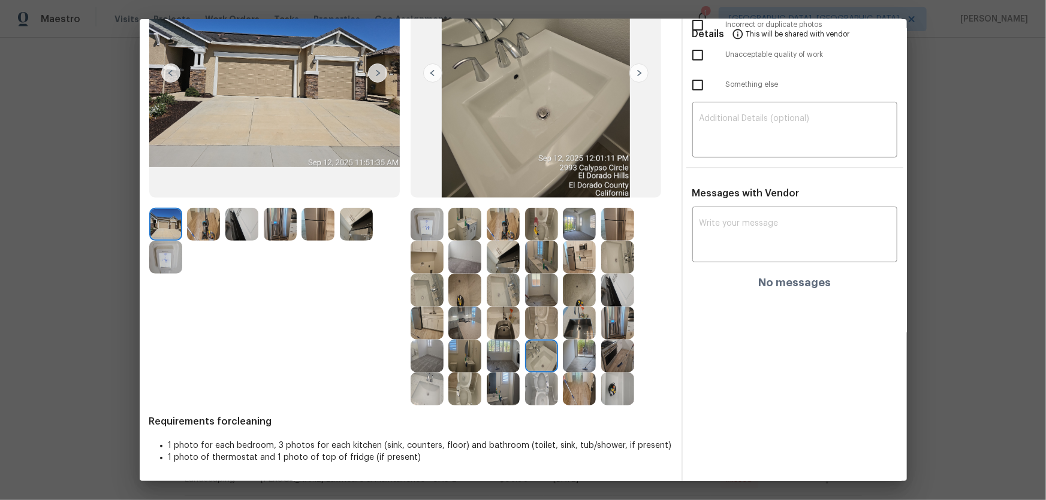
click at [504, 295] on img at bounding box center [503, 290] width 33 height 33
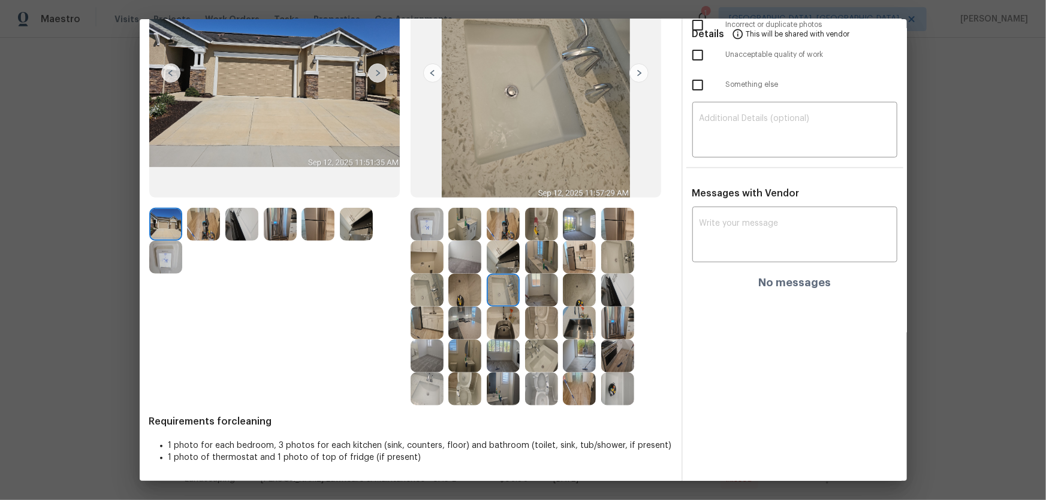
click at [428, 292] on img at bounding box center [426, 290] width 33 height 33
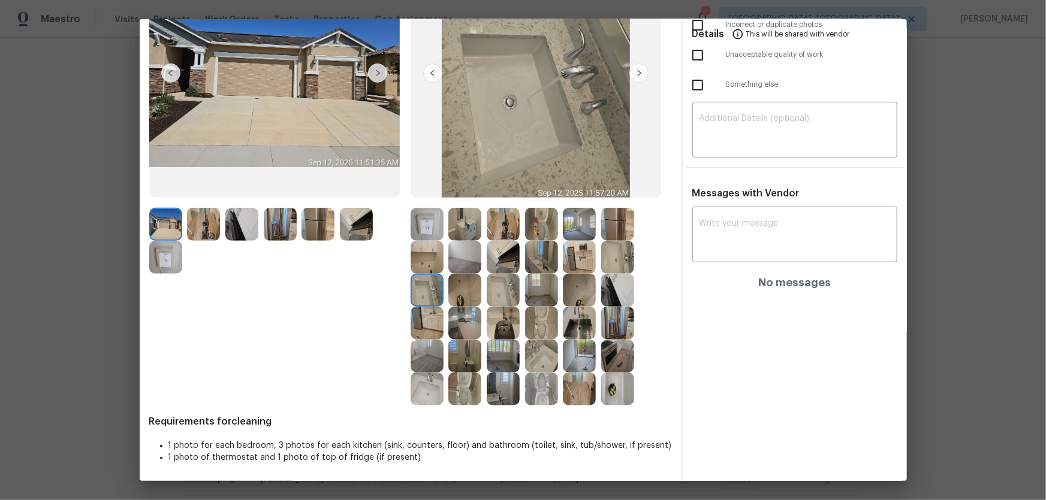
click at [461, 285] on img at bounding box center [464, 290] width 33 height 33
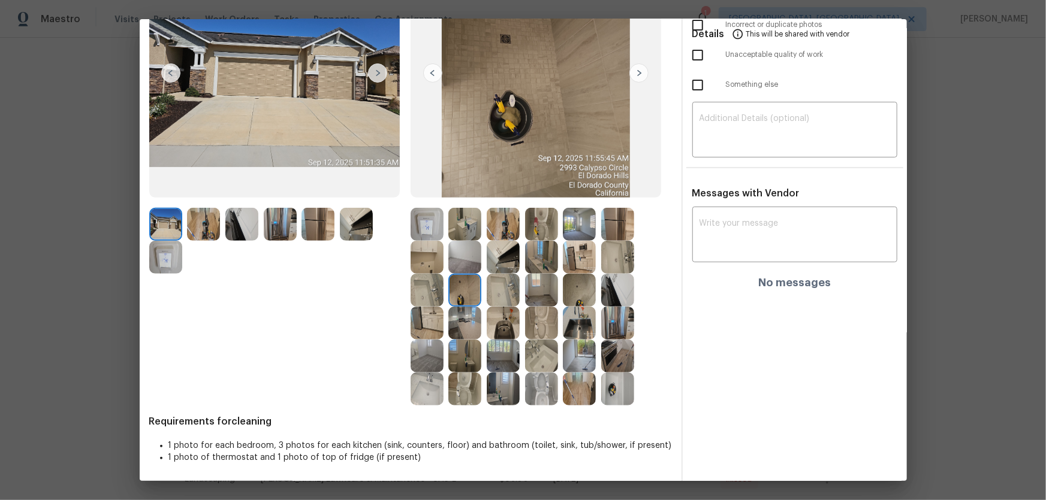
click at [571, 285] on img at bounding box center [579, 290] width 33 height 33
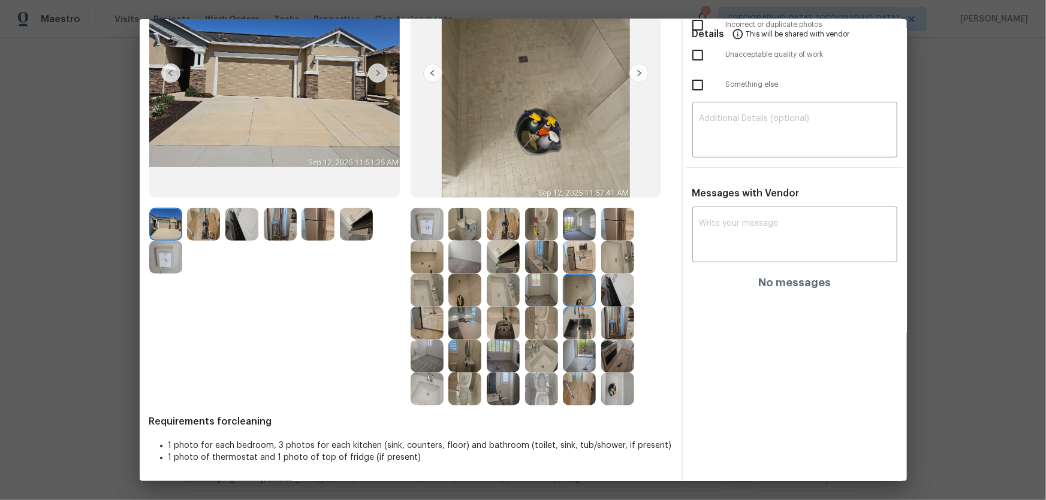
click at [617, 330] on img at bounding box center [617, 389] width 33 height 33
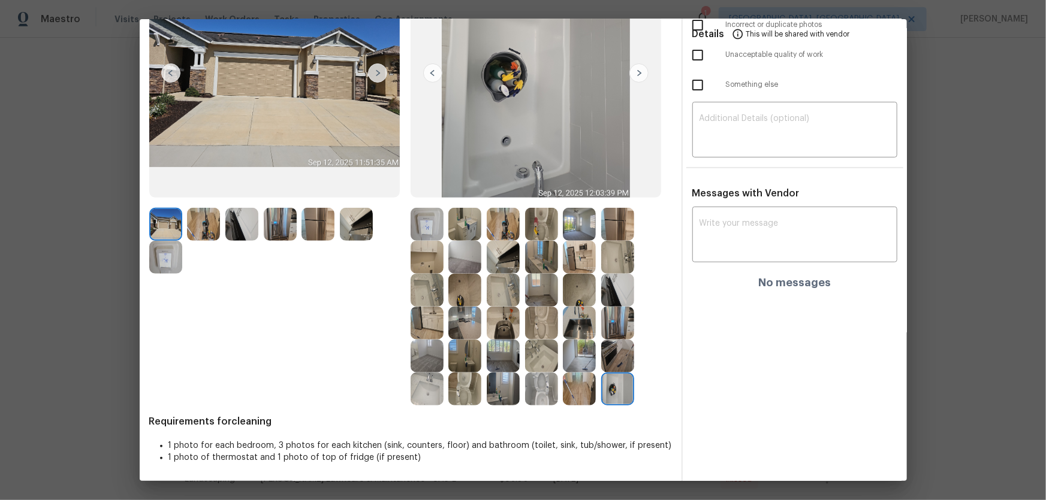
click at [570, 330] on img at bounding box center [579, 356] width 33 height 33
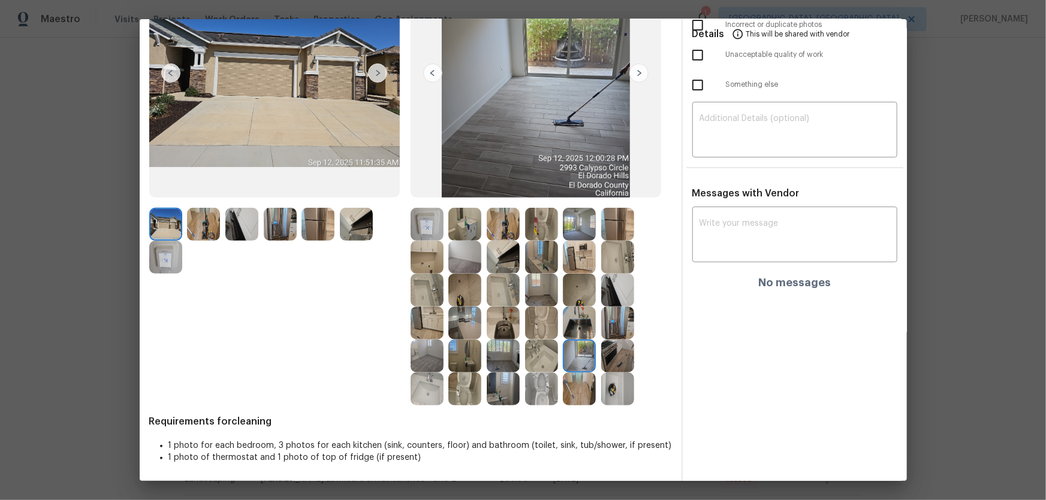
click at [570, 330] on img at bounding box center [579, 323] width 33 height 33
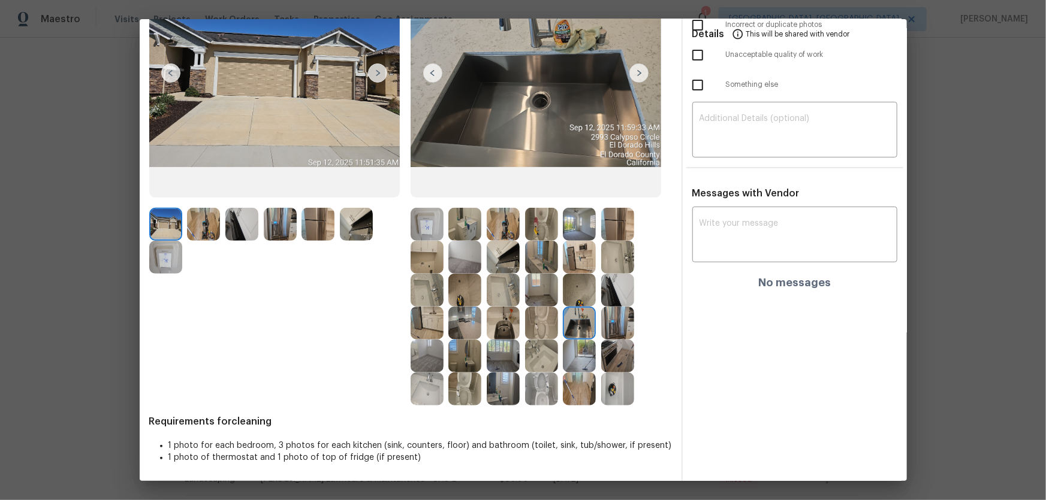
click at [633, 320] on div at bounding box center [620, 323] width 38 height 33
click at [626, 330] on img at bounding box center [617, 356] width 33 height 33
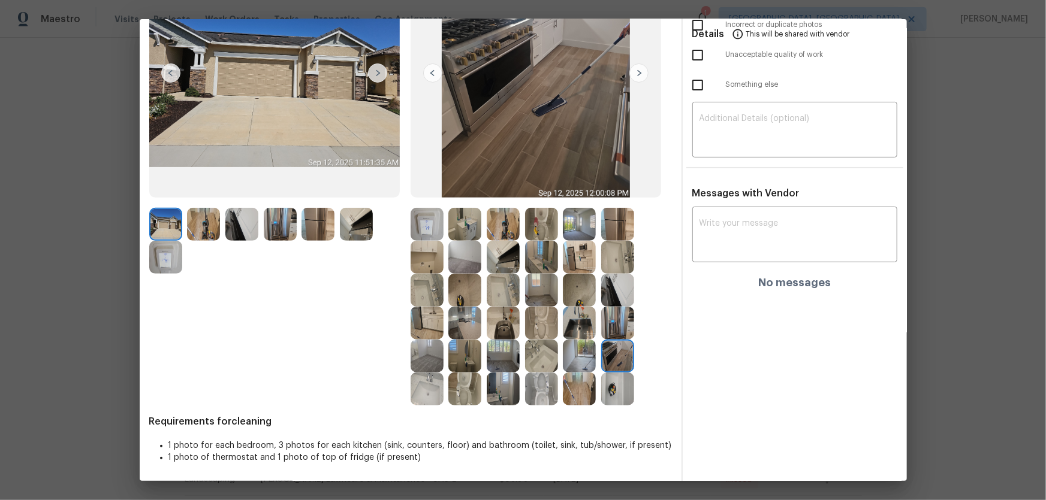
click at [503, 322] on img at bounding box center [503, 323] width 33 height 33
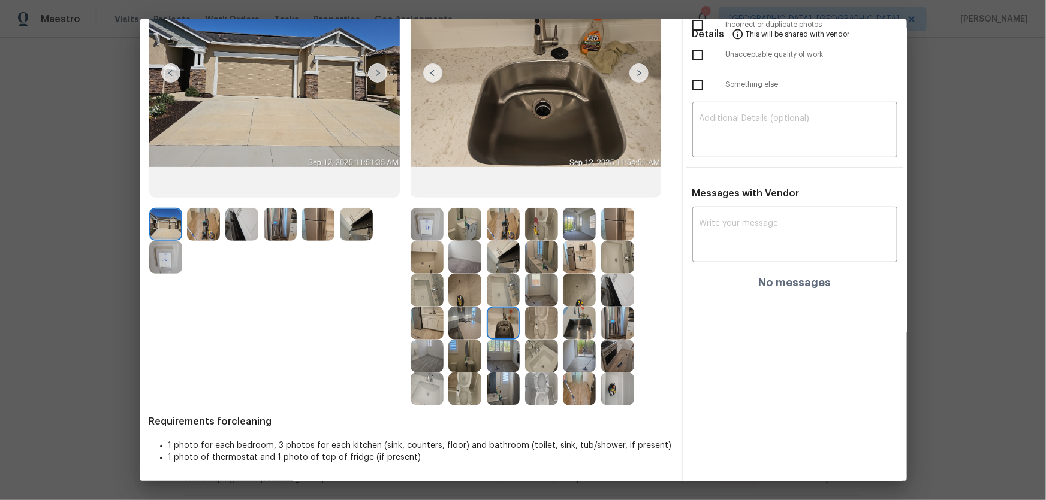
click at [448, 246] on img at bounding box center [464, 257] width 33 height 33
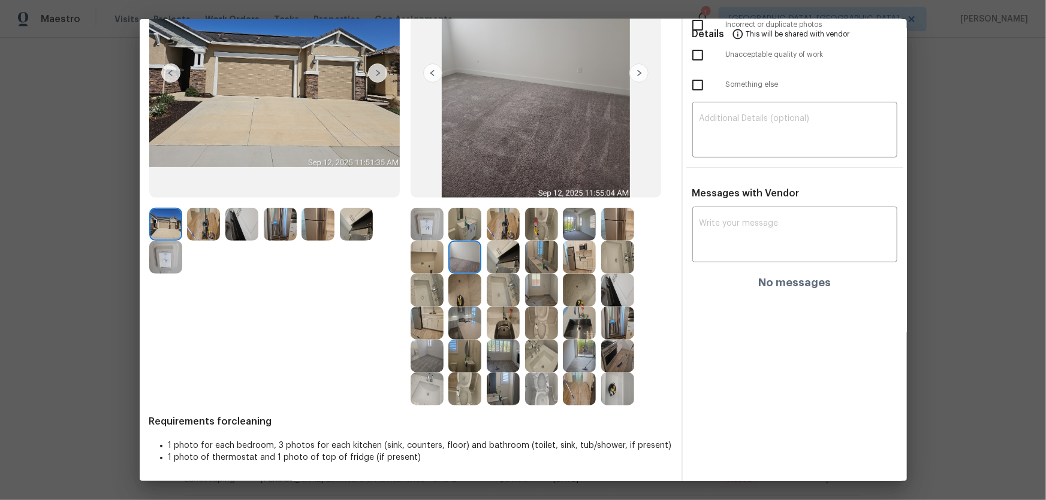
click at [461, 219] on img at bounding box center [464, 224] width 33 height 33
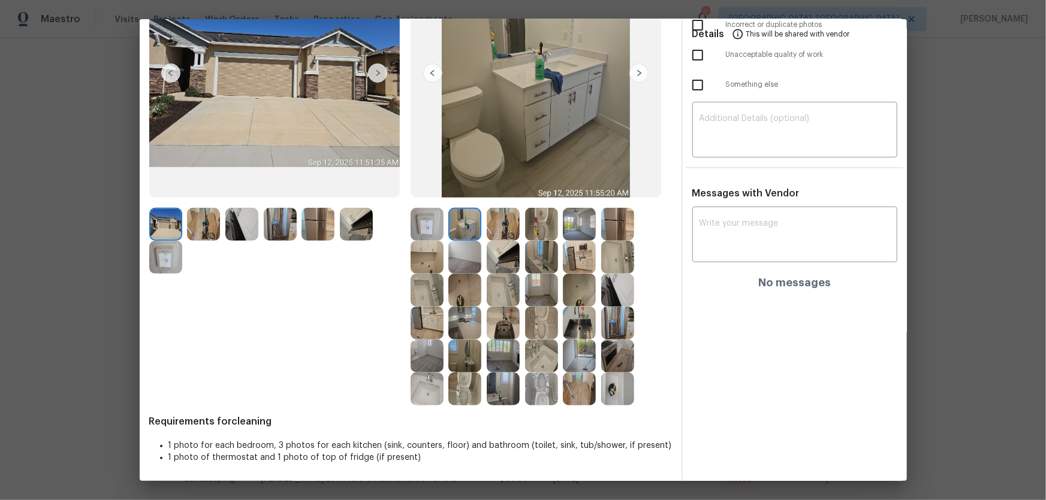
click at [437, 246] on img at bounding box center [426, 257] width 33 height 33
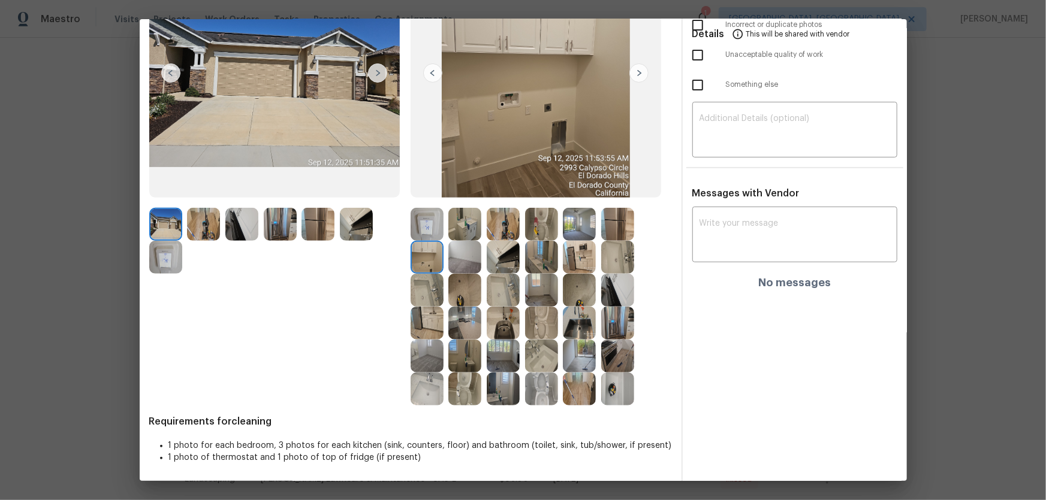
click at [494, 330] on img at bounding box center [503, 356] width 33 height 33
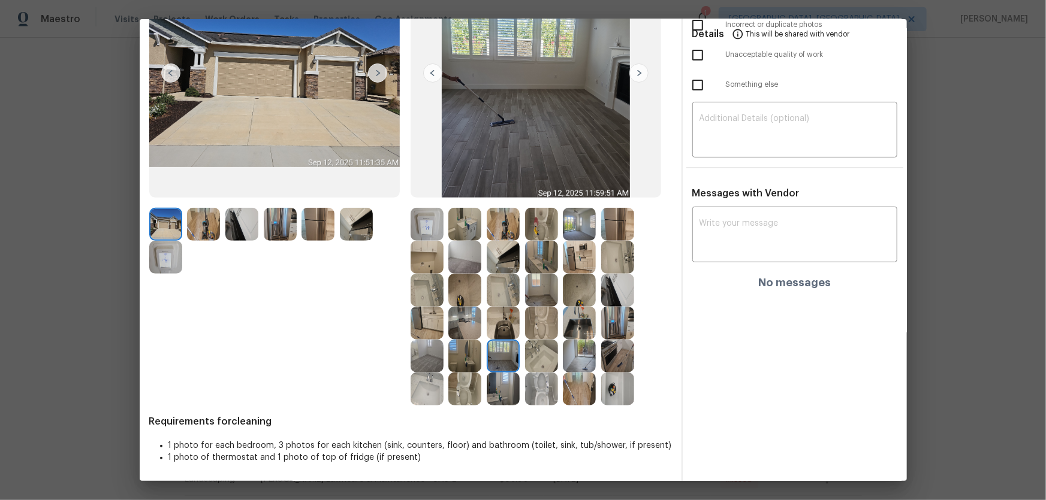
click at [436, 330] on img at bounding box center [426, 356] width 33 height 33
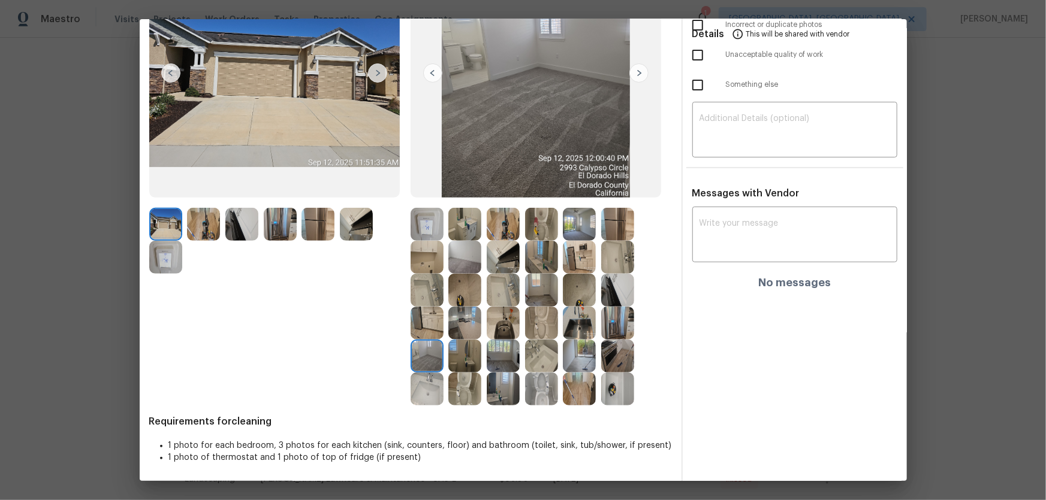
click at [458, 258] on img at bounding box center [464, 257] width 33 height 33
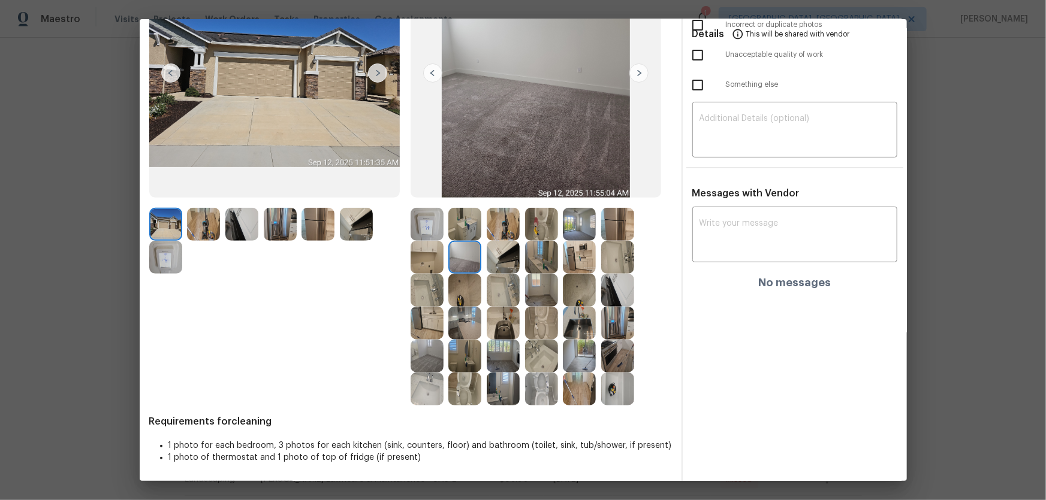
click at [458, 230] on img at bounding box center [464, 224] width 33 height 33
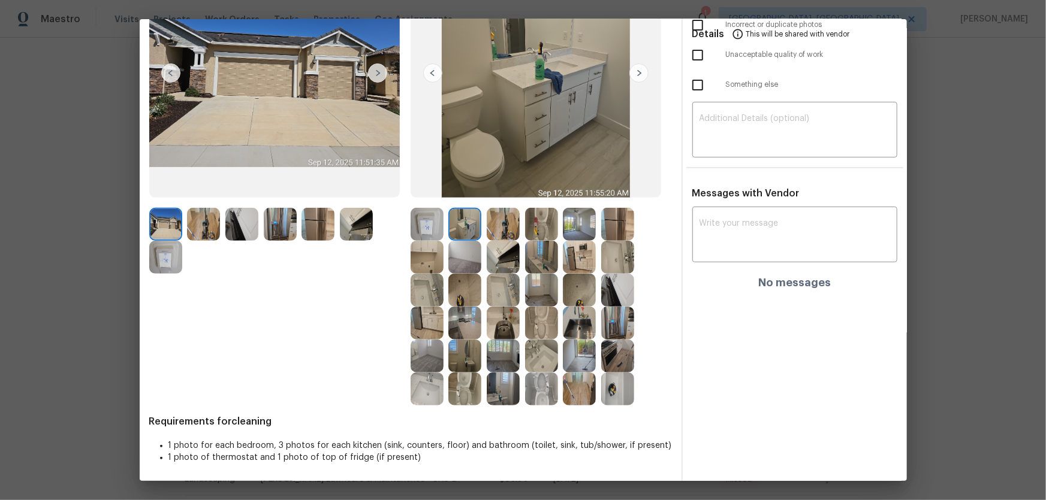
click at [422, 225] on img at bounding box center [426, 224] width 33 height 33
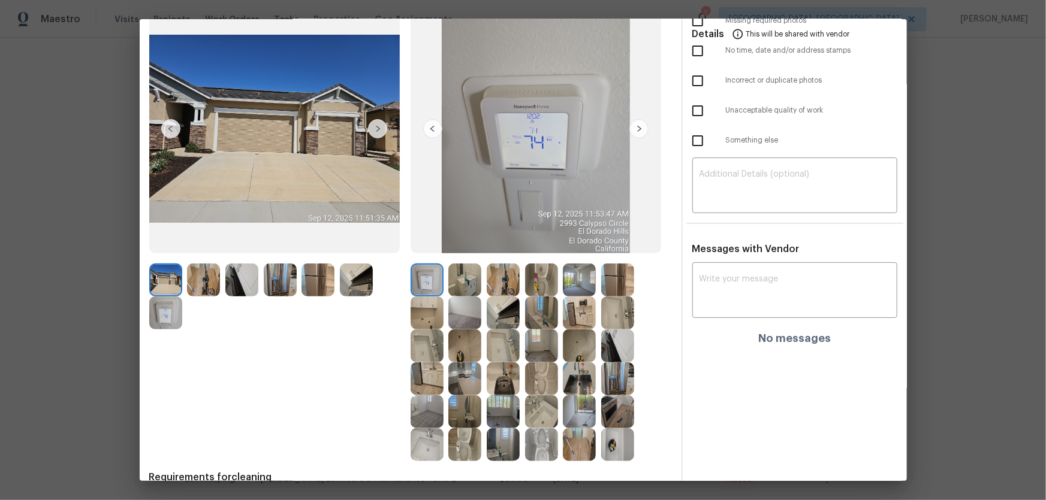
scroll to position [0, 0]
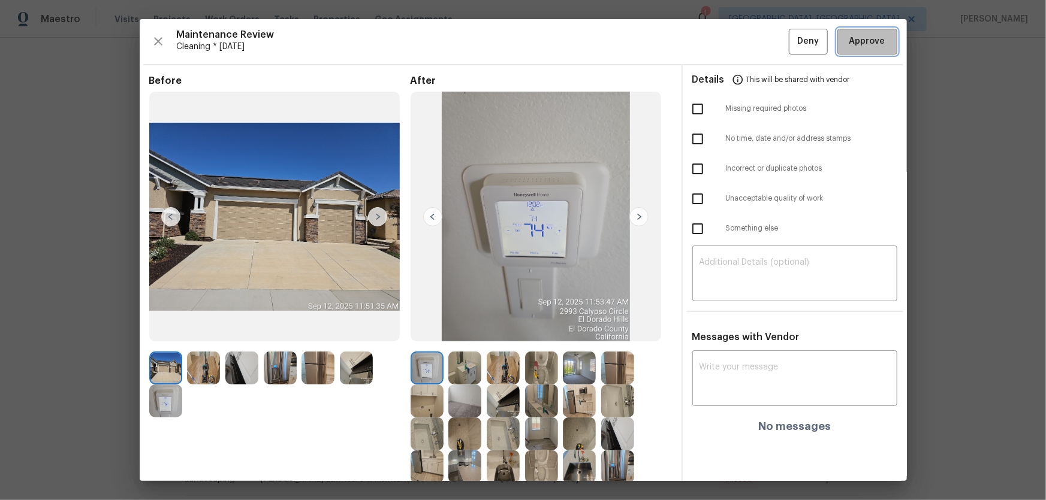
click at [744, 50] on button "Approve" at bounding box center [867, 42] width 60 height 26
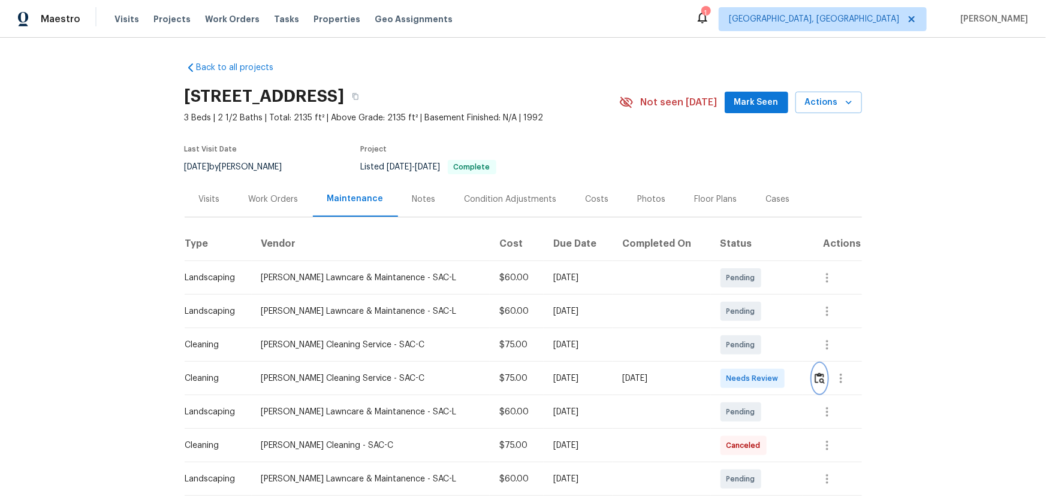
click at [744, 330] on img "button" at bounding box center [819, 378] width 10 height 11
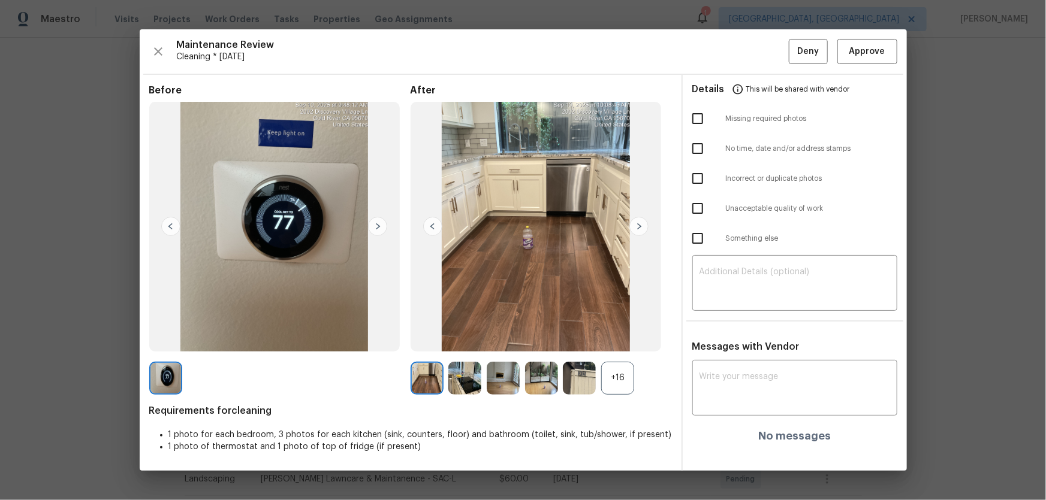
click at [614, 330] on div "+16" at bounding box center [617, 378] width 33 height 33
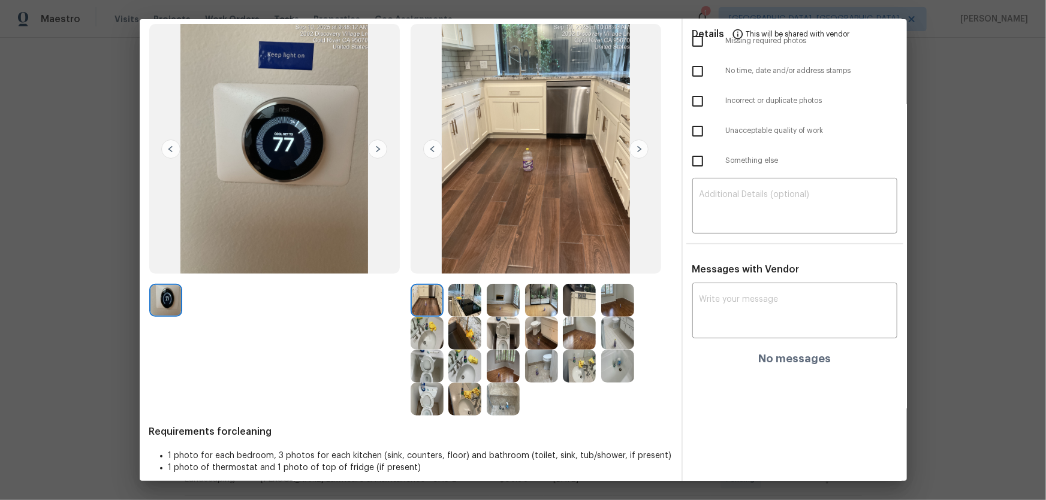
scroll to position [78, 0]
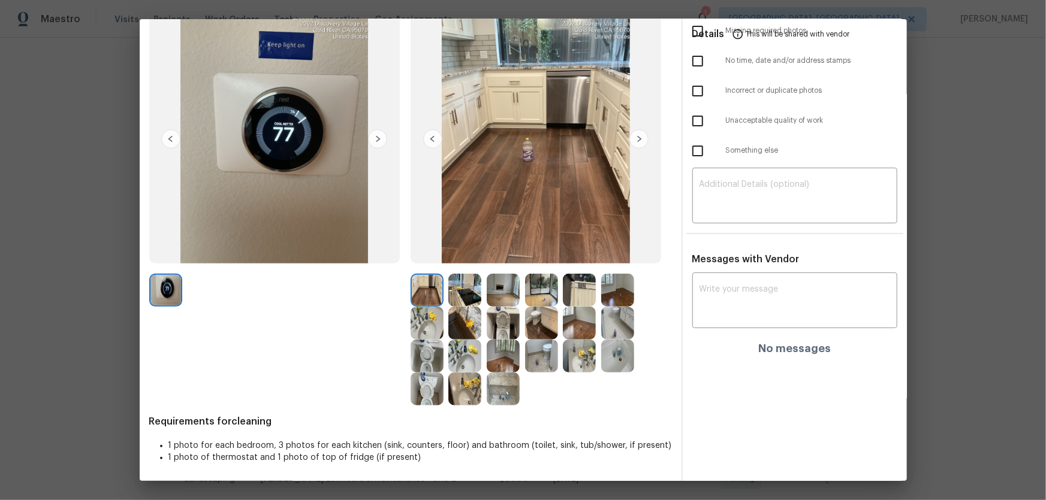
click at [518, 327] on div at bounding box center [506, 323] width 38 height 33
click at [436, 330] on img at bounding box center [426, 356] width 33 height 33
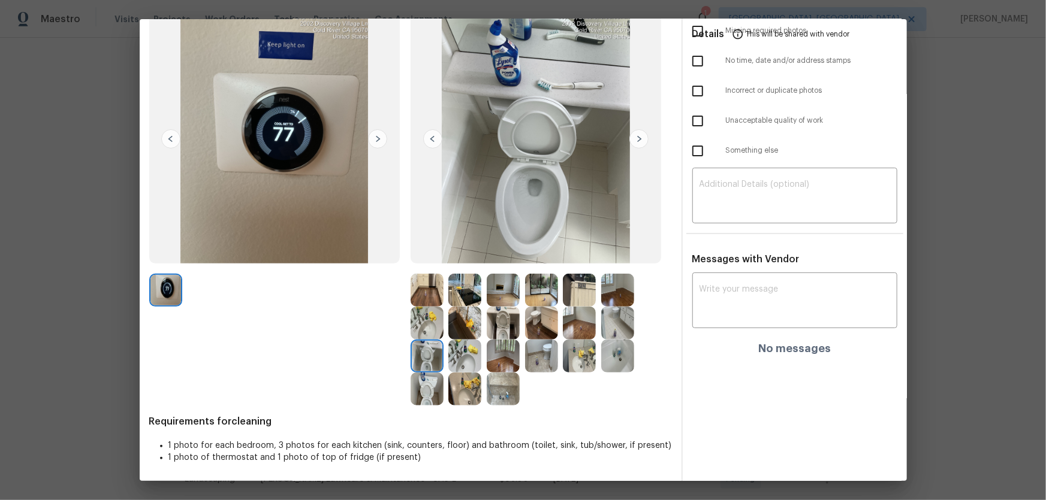
click at [440, 330] on div at bounding box center [429, 389] width 38 height 33
click at [462, 330] on img at bounding box center [464, 356] width 33 height 33
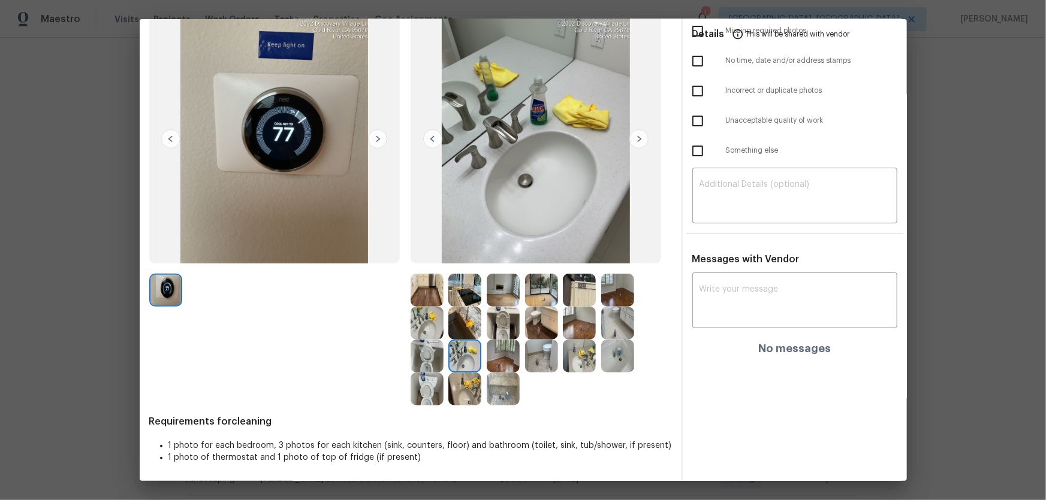
click at [464, 330] on img at bounding box center [464, 389] width 33 height 33
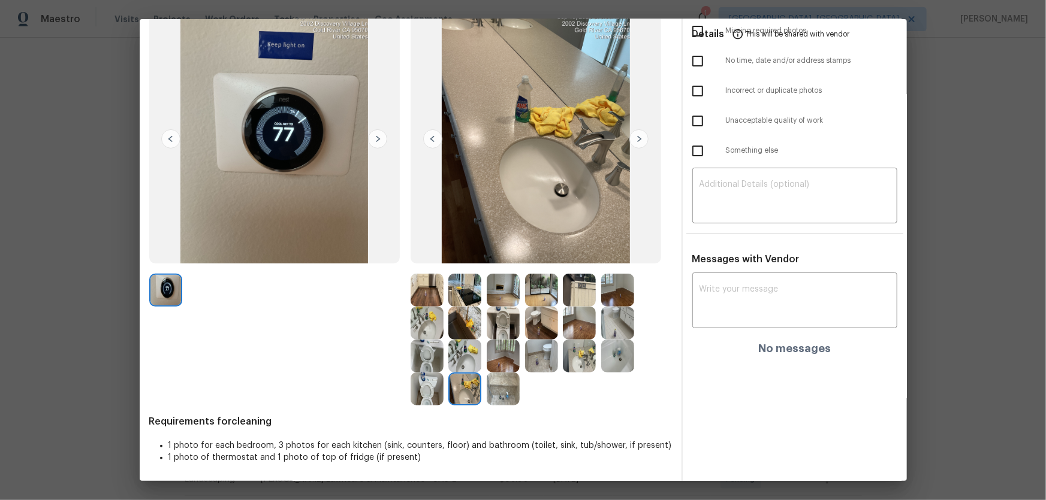
click at [417, 315] on img at bounding box center [426, 323] width 33 height 33
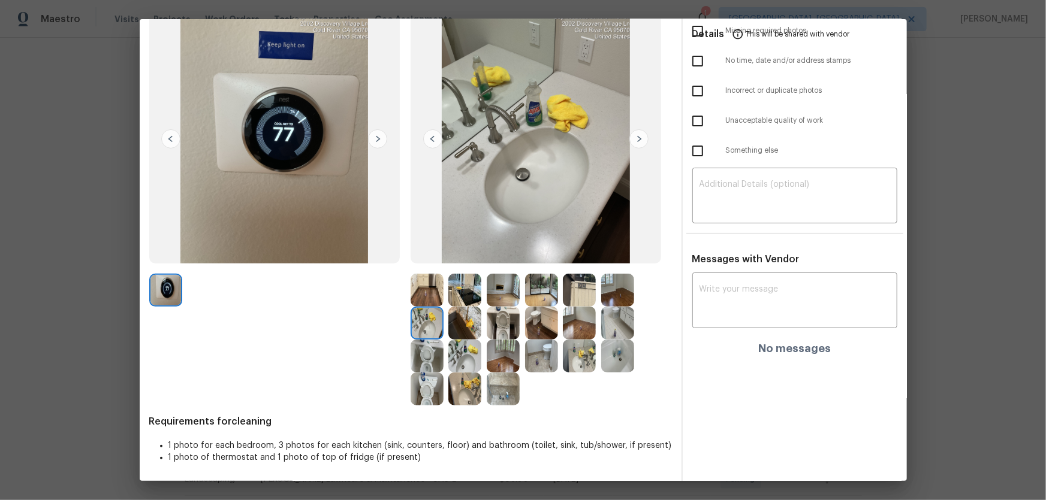
click at [618, 330] on img at bounding box center [617, 356] width 33 height 33
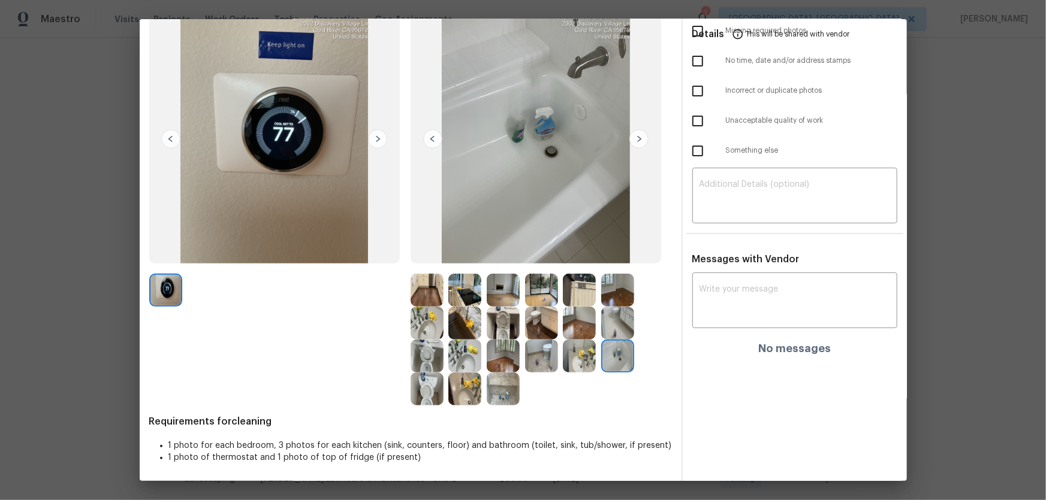
click at [508, 330] on img at bounding box center [503, 389] width 33 height 33
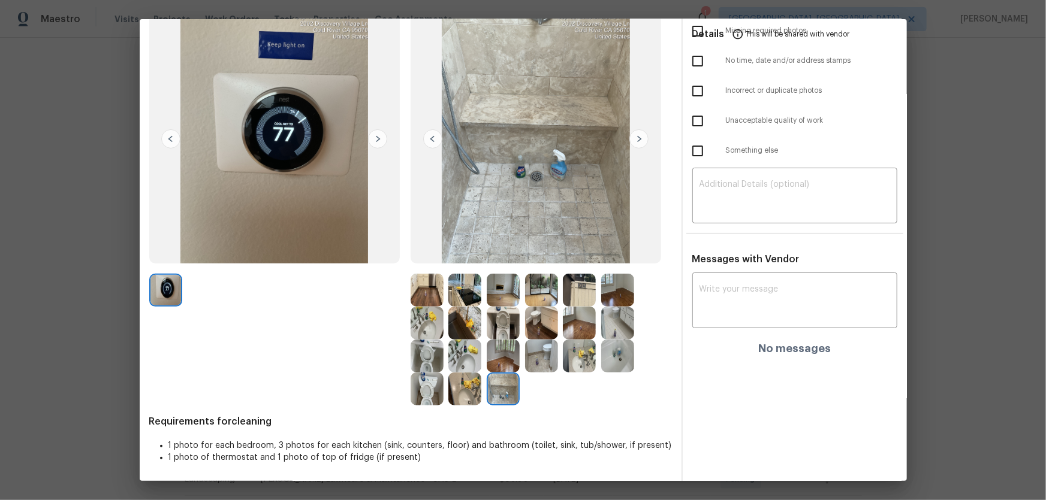
click at [501, 330] on img at bounding box center [503, 356] width 33 height 33
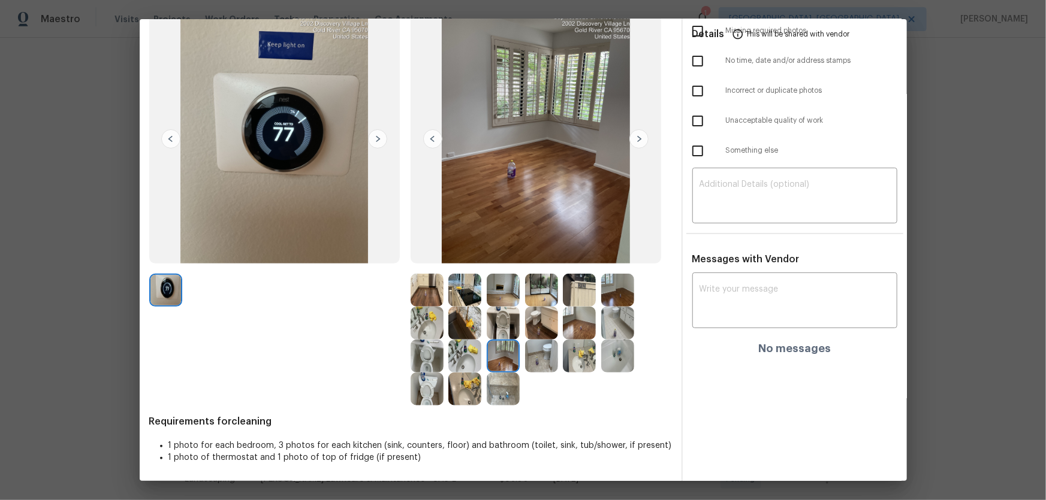
click at [497, 322] on img at bounding box center [503, 323] width 33 height 33
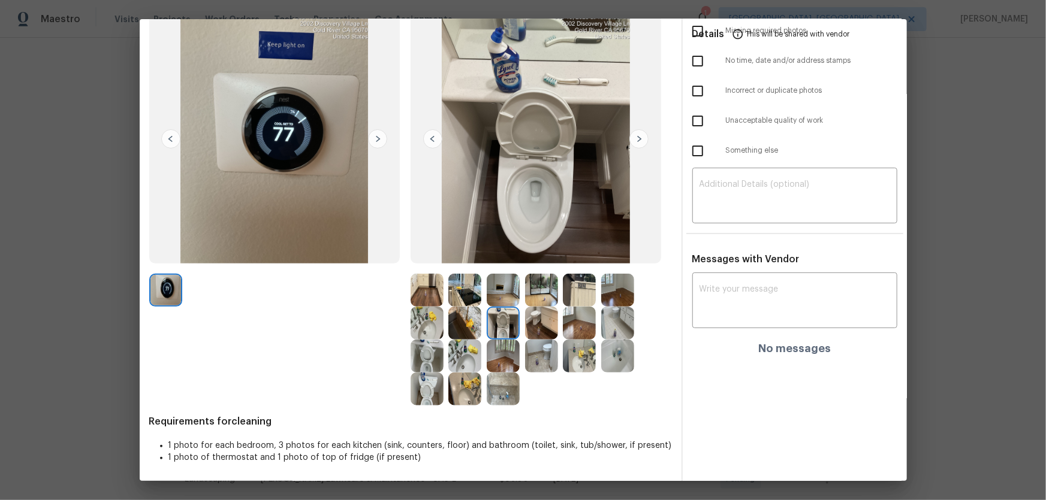
click at [473, 317] on img at bounding box center [464, 323] width 33 height 33
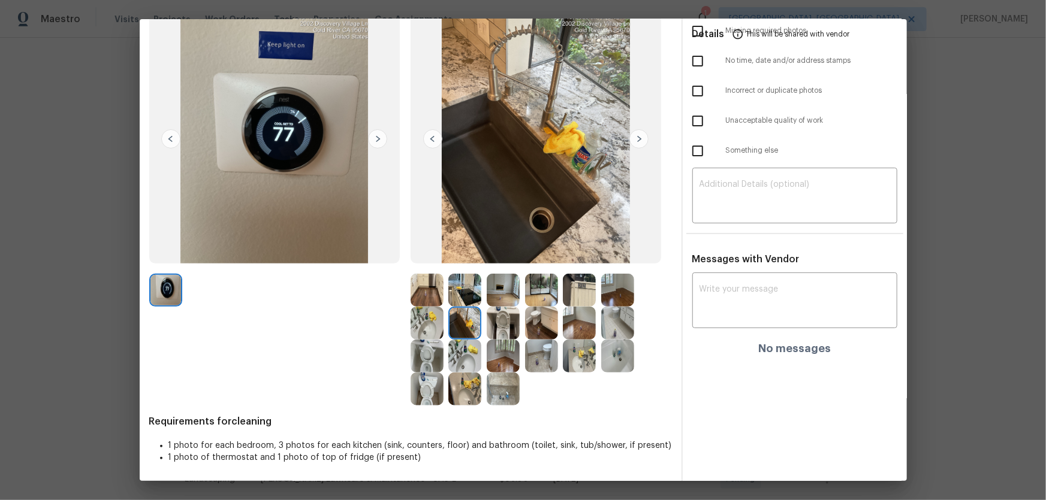
click at [464, 298] on img at bounding box center [464, 290] width 33 height 33
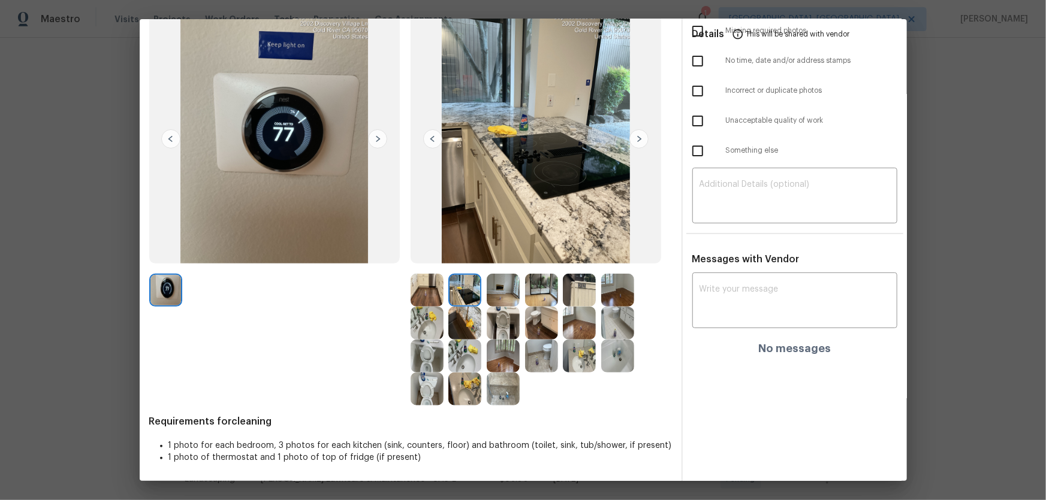
click at [528, 298] on img at bounding box center [541, 290] width 33 height 33
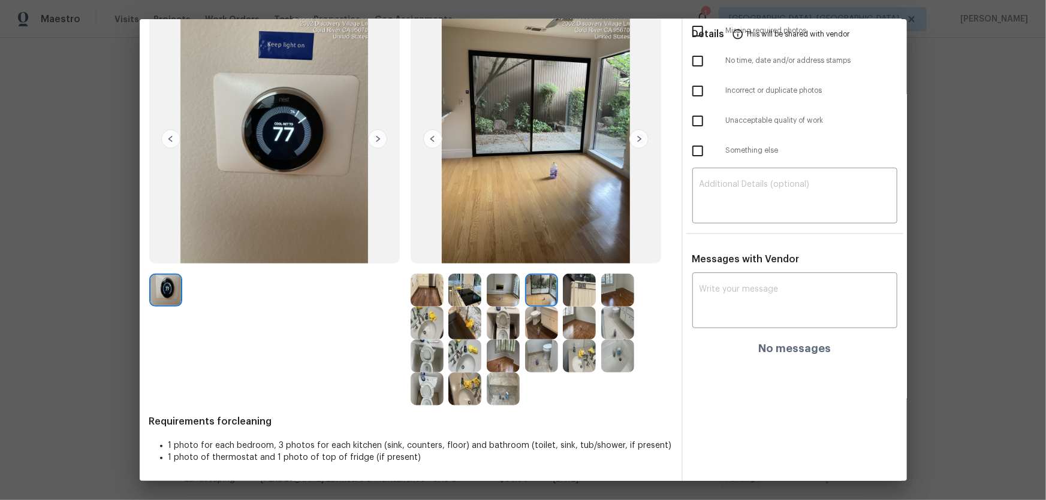
click at [563, 294] on img at bounding box center [579, 290] width 33 height 33
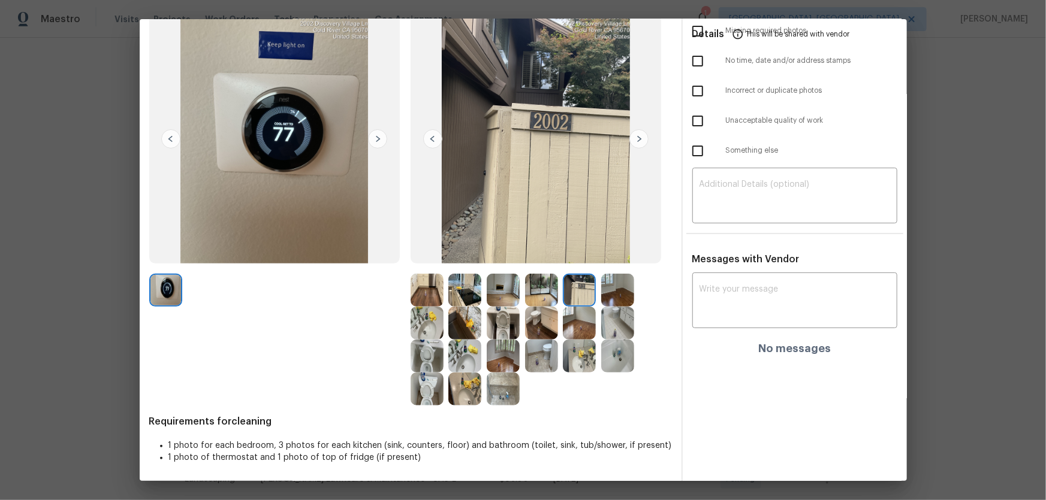
click at [610, 291] on img at bounding box center [617, 290] width 33 height 33
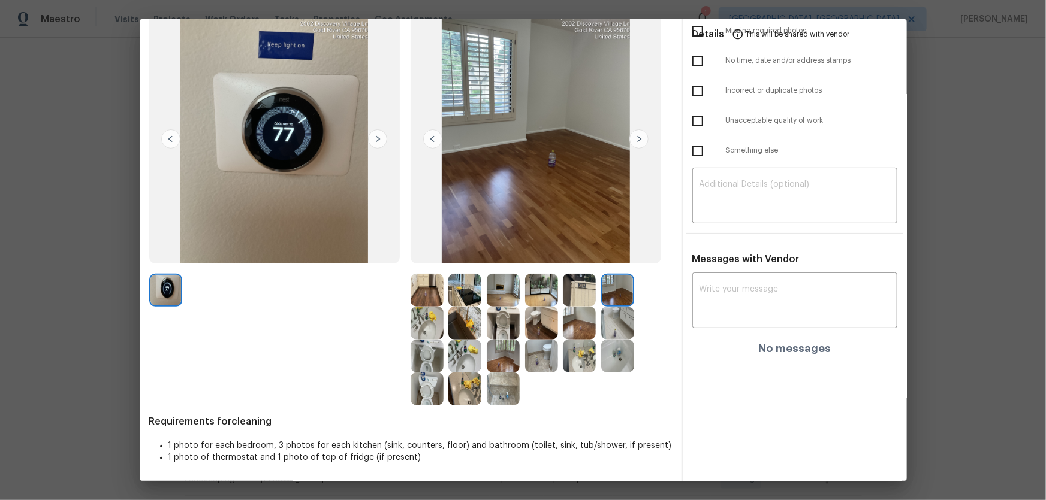
click at [567, 319] on img at bounding box center [579, 323] width 33 height 33
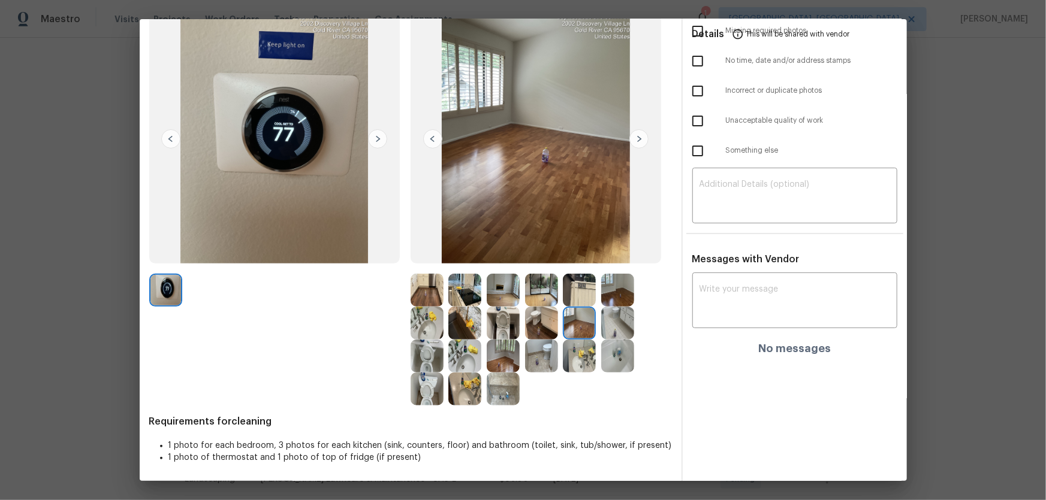
click at [491, 330] on img at bounding box center [503, 356] width 33 height 33
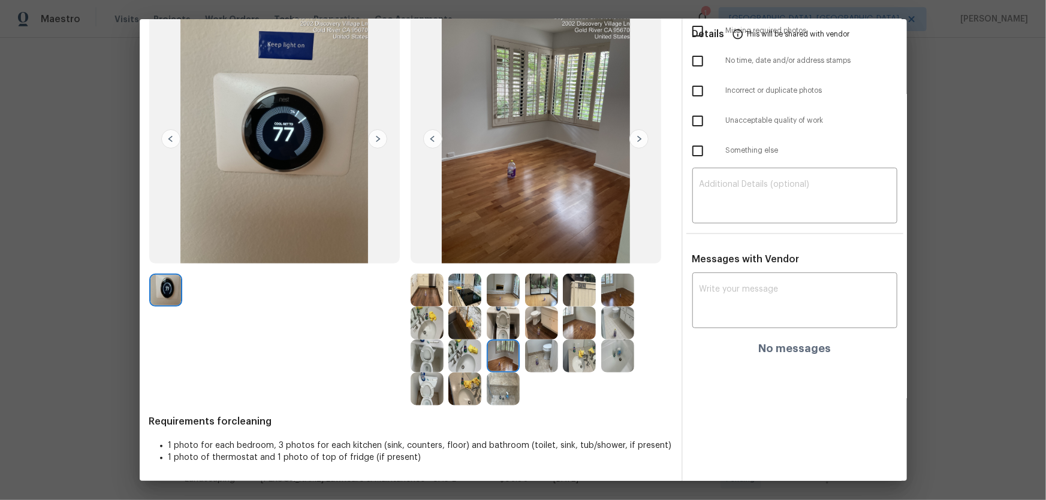
click at [493, 315] on img at bounding box center [503, 323] width 33 height 33
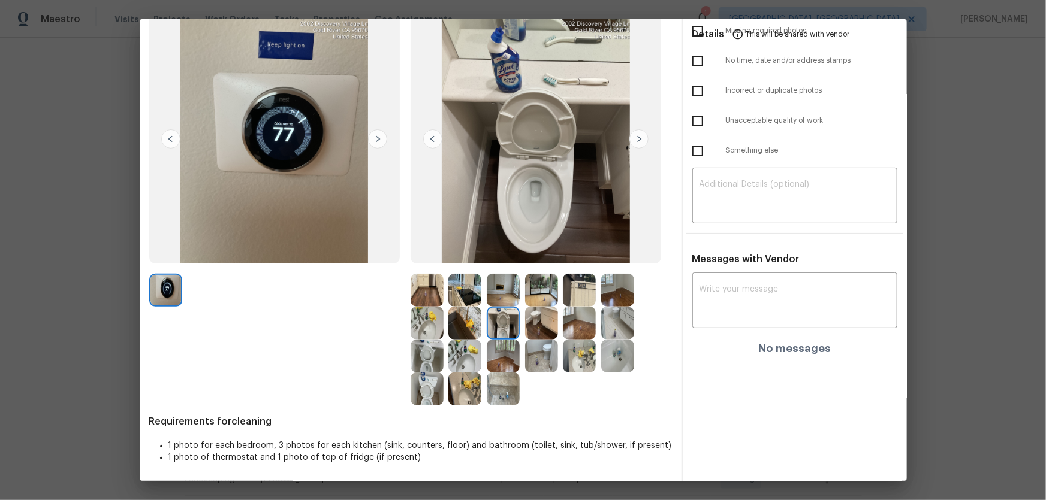
click at [496, 293] on img at bounding box center [503, 290] width 33 height 33
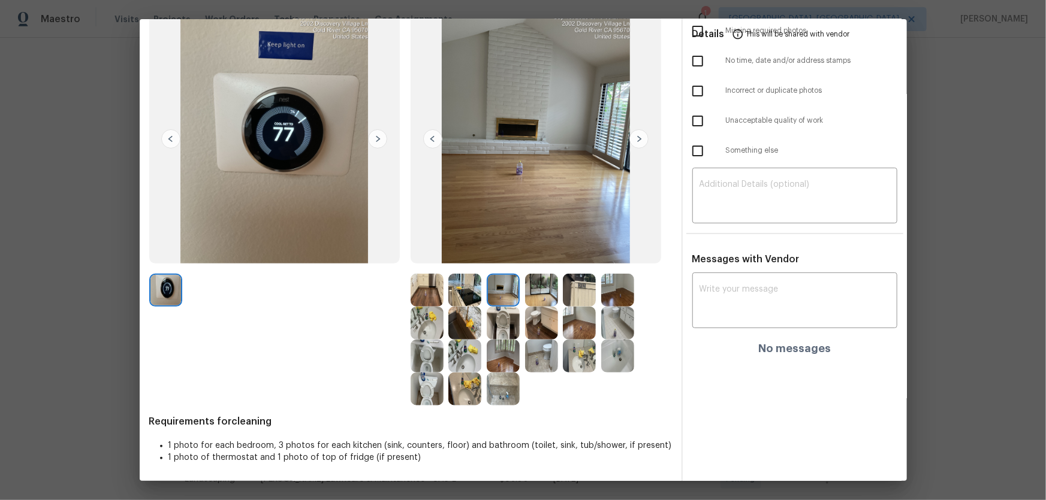
click at [460, 286] on img at bounding box center [464, 290] width 33 height 33
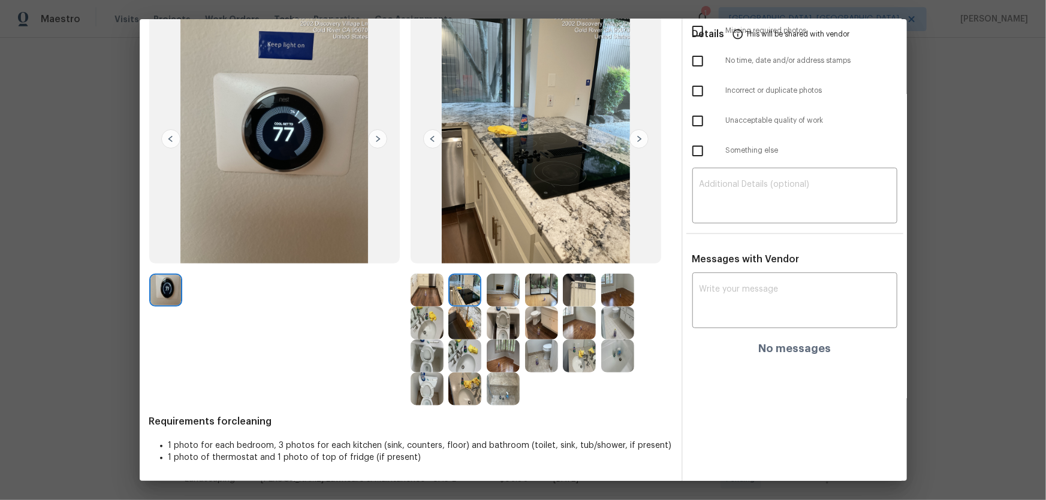
click at [422, 285] on img at bounding box center [426, 290] width 33 height 33
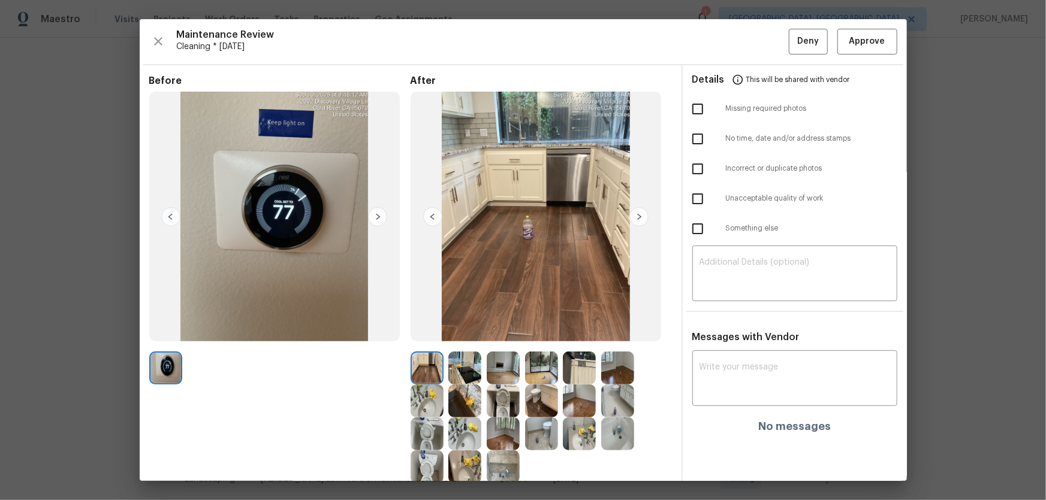
scroll to position [0, 0]
click at [744, 48] on span "Approve" at bounding box center [867, 41] width 41 height 15
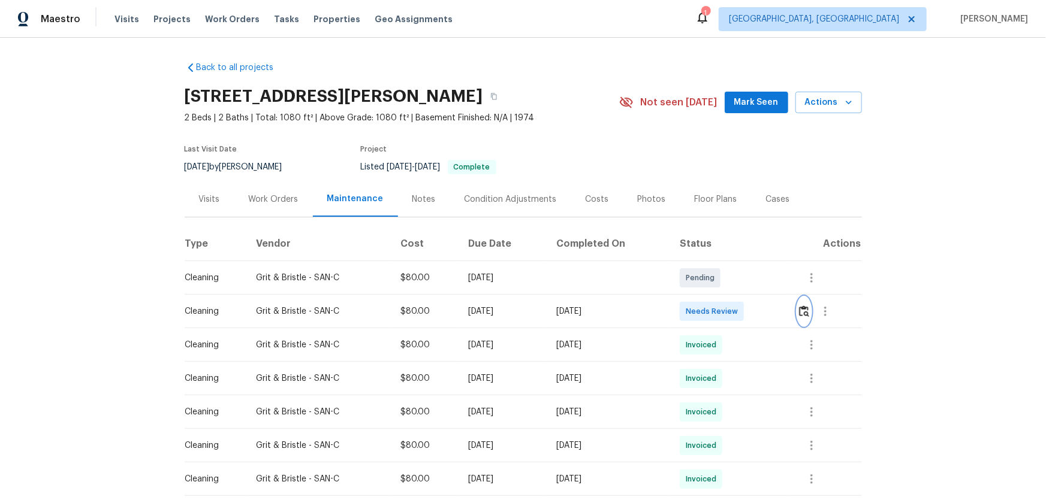
click at [744, 315] on img "button" at bounding box center [804, 311] width 10 height 11
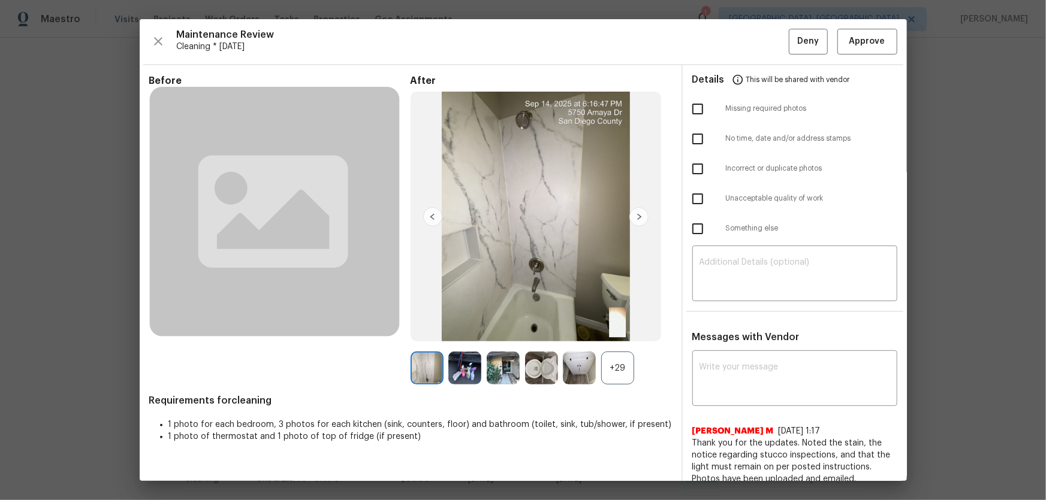
click at [617, 330] on div "+29" at bounding box center [617, 368] width 33 height 33
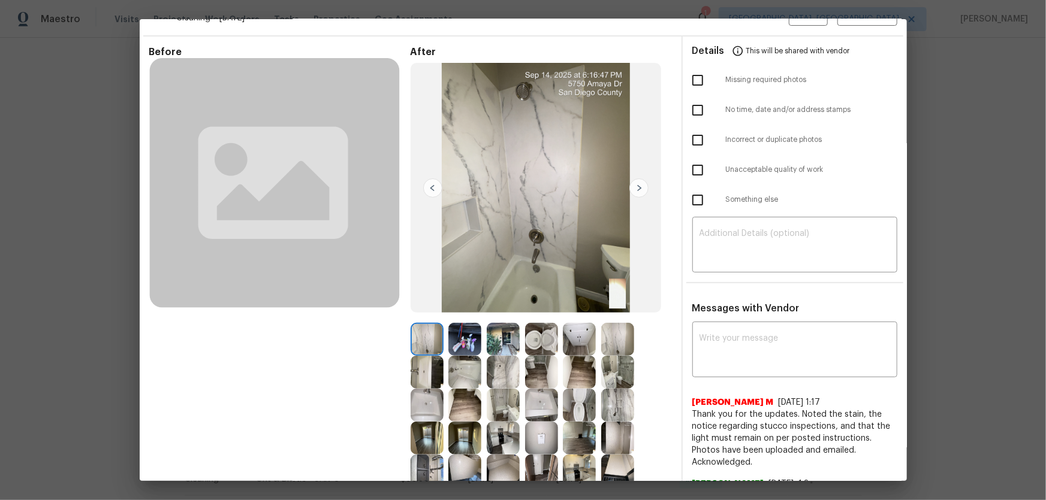
scroll to position [54, 0]
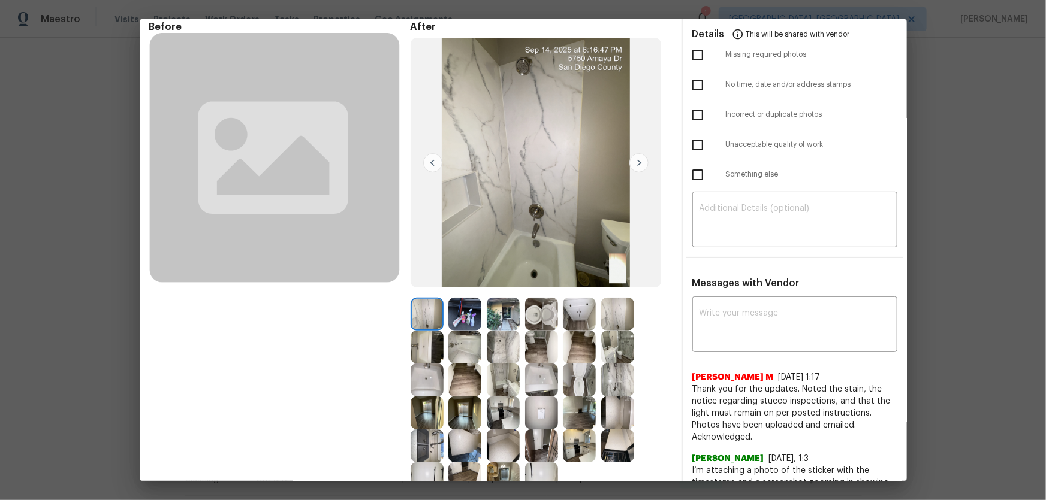
click at [551, 307] on img at bounding box center [541, 314] width 33 height 33
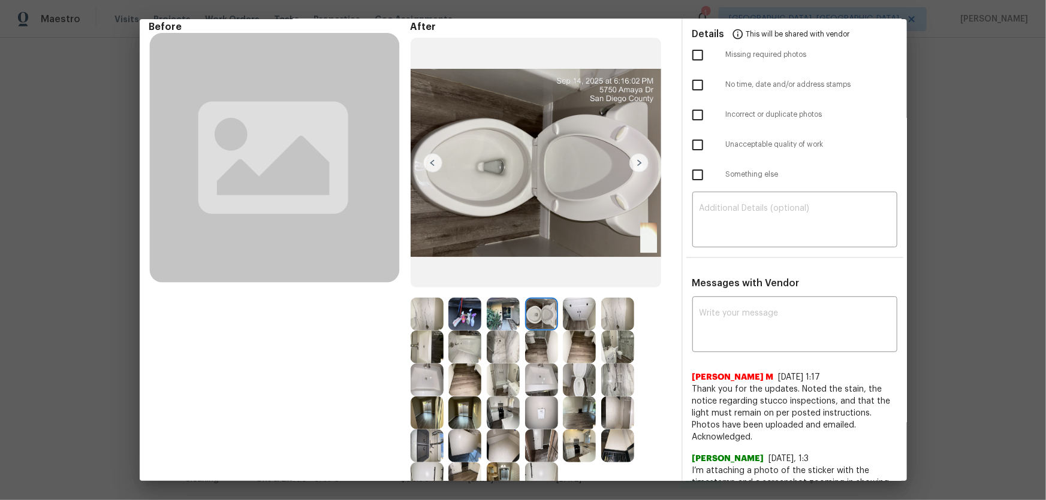
click at [591, 330] on img at bounding box center [579, 380] width 33 height 33
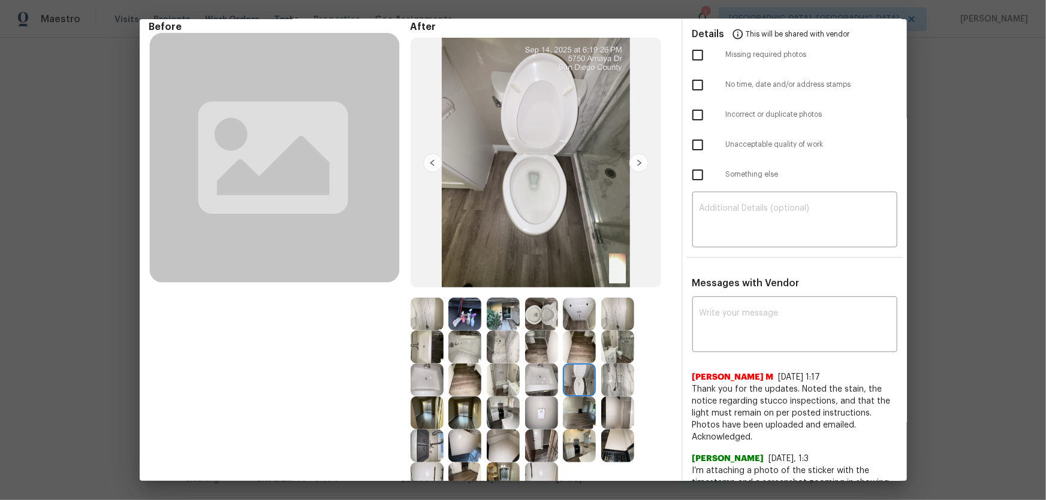
click at [545, 330] on img at bounding box center [541, 380] width 33 height 33
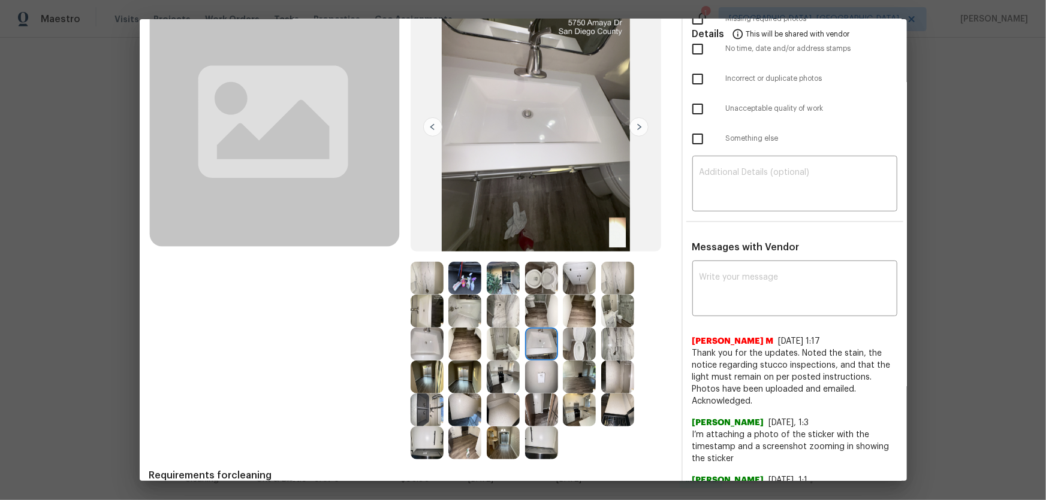
scroll to position [108, 0]
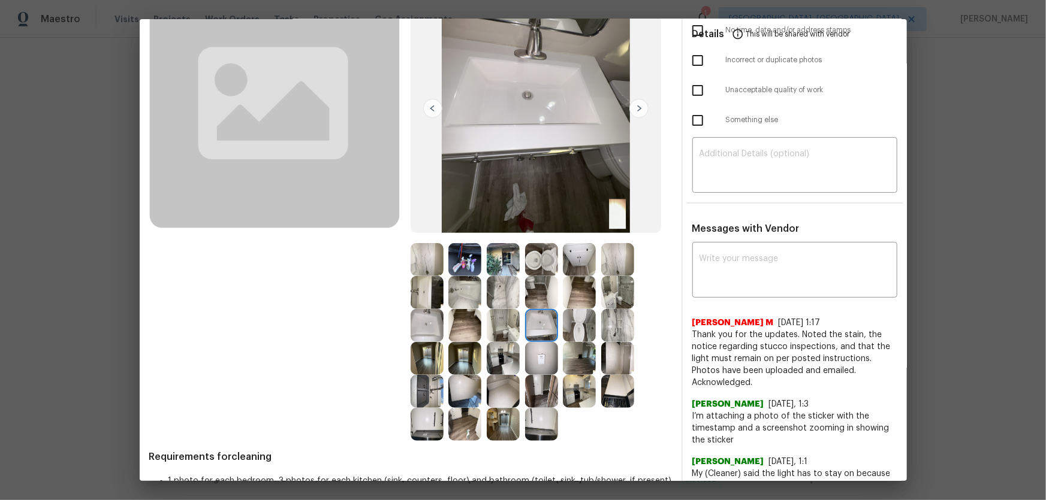
click at [432, 330] on img at bounding box center [426, 325] width 33 height 33
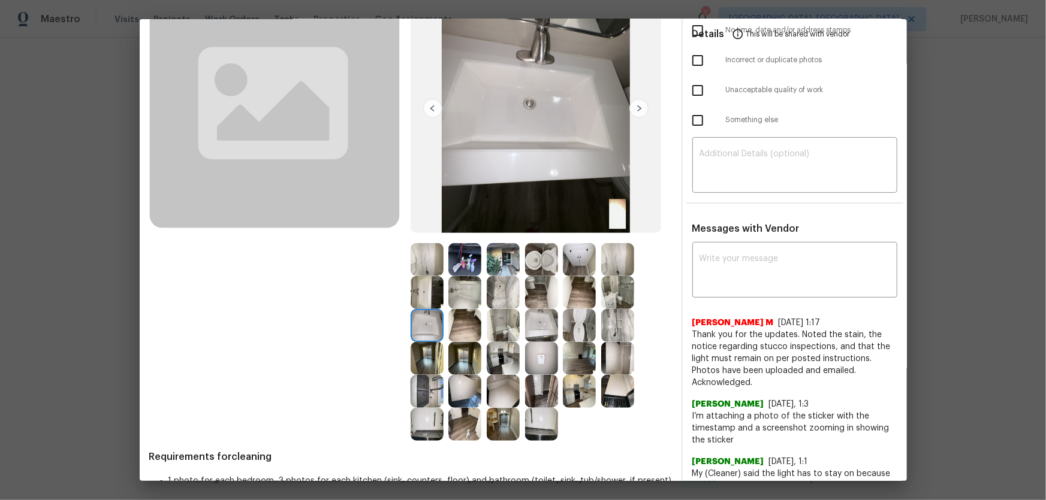
click at [467, 294] on img at bounding box center [464, 292] width 33 height 33
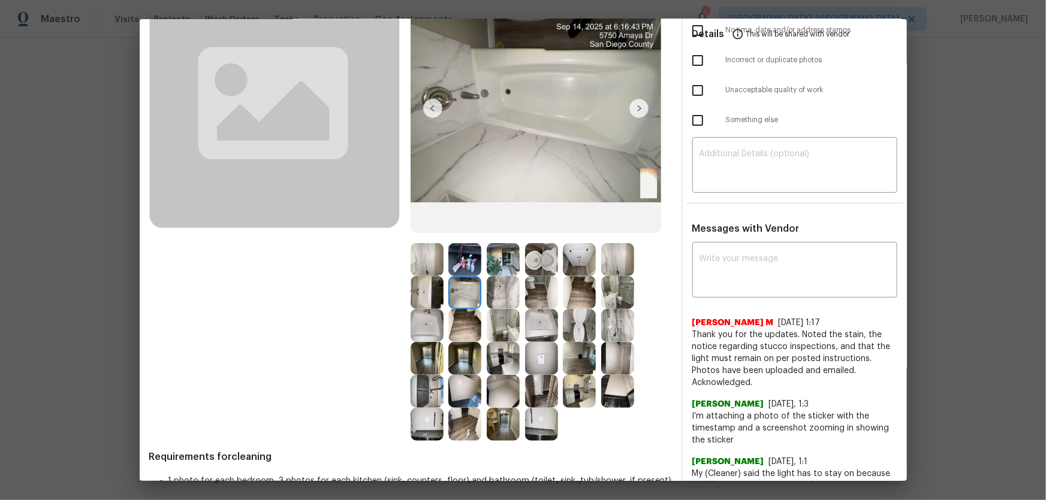
click at [504, 297] on img at bounding box center [503, 292] width 33 height 33
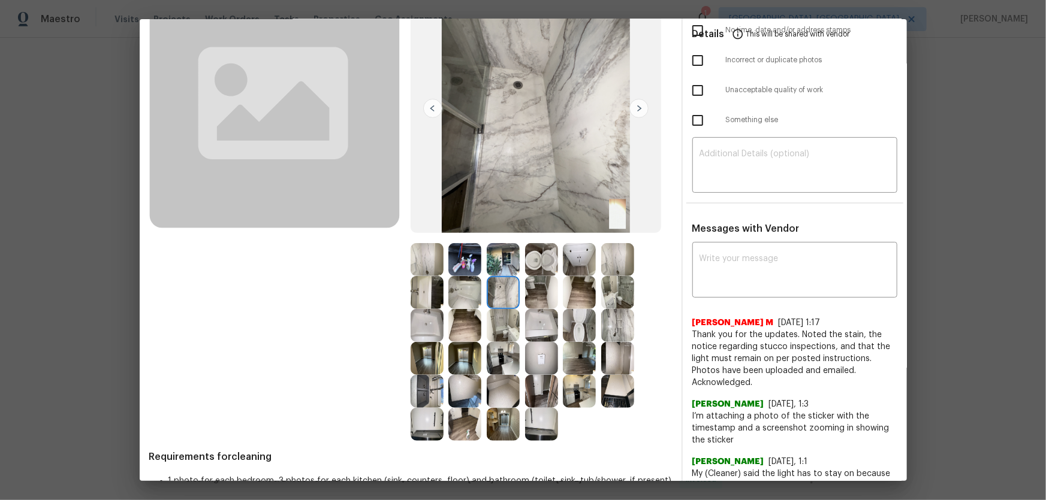
scroll to position [163, 0]
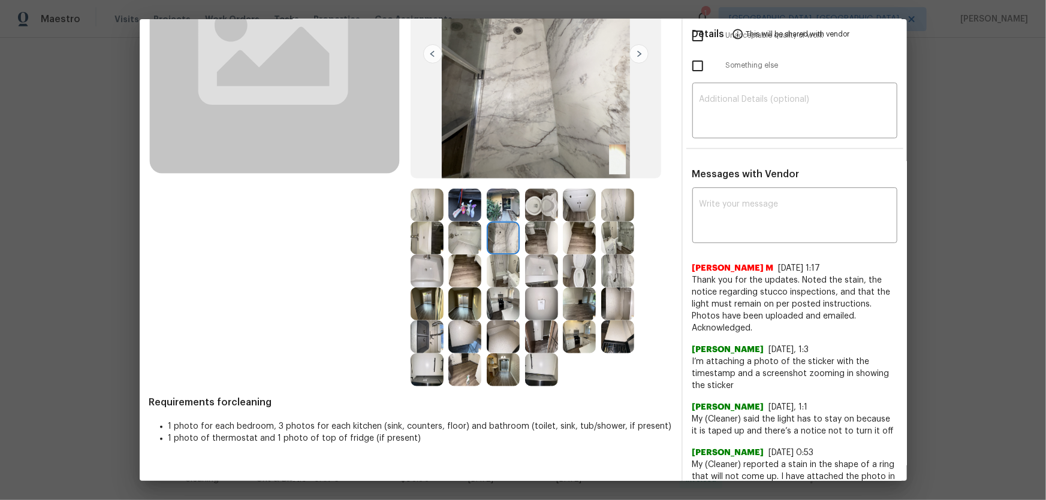
click at [534, 313] on img at bounding box center [541, 304] width 33 height 33
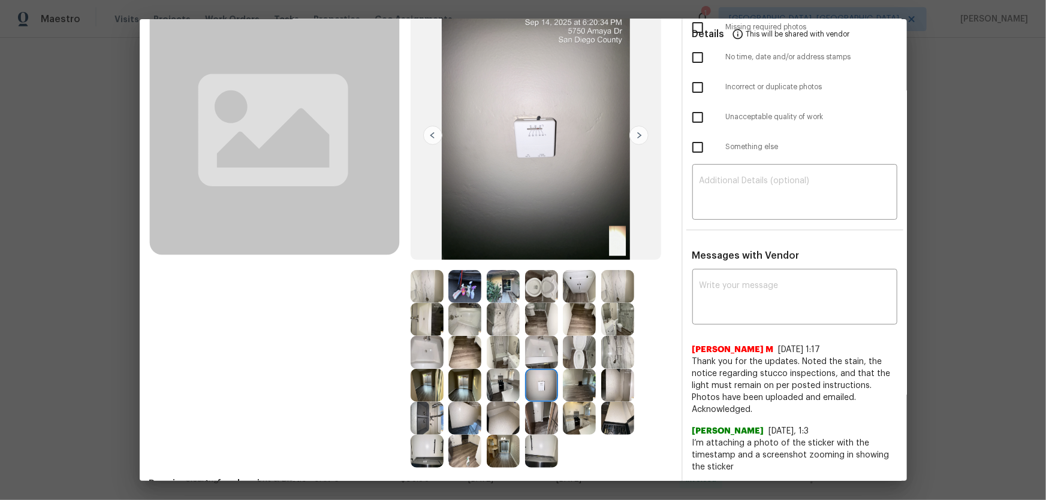
scroll to position [108, 0]
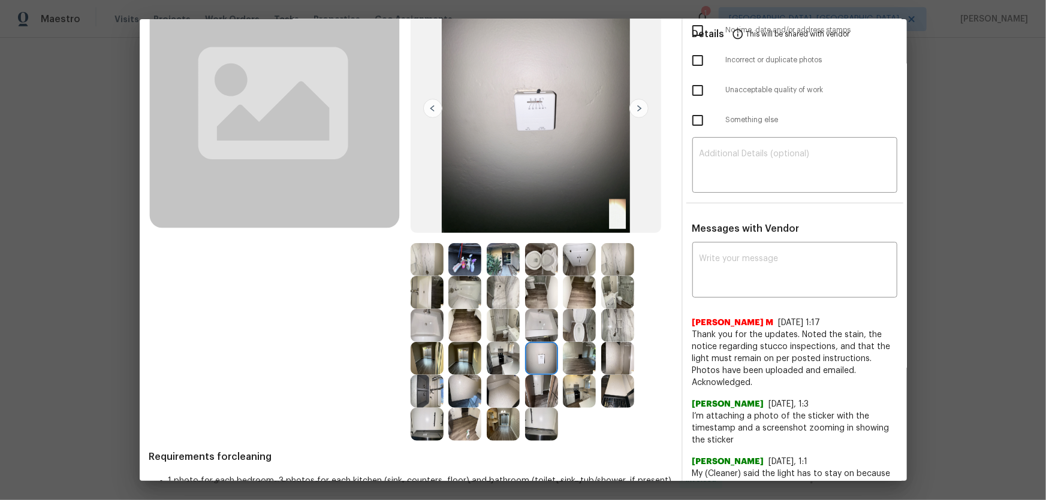
click at [496, 330] on img at bounding box center [503, 424] width 33 height 33
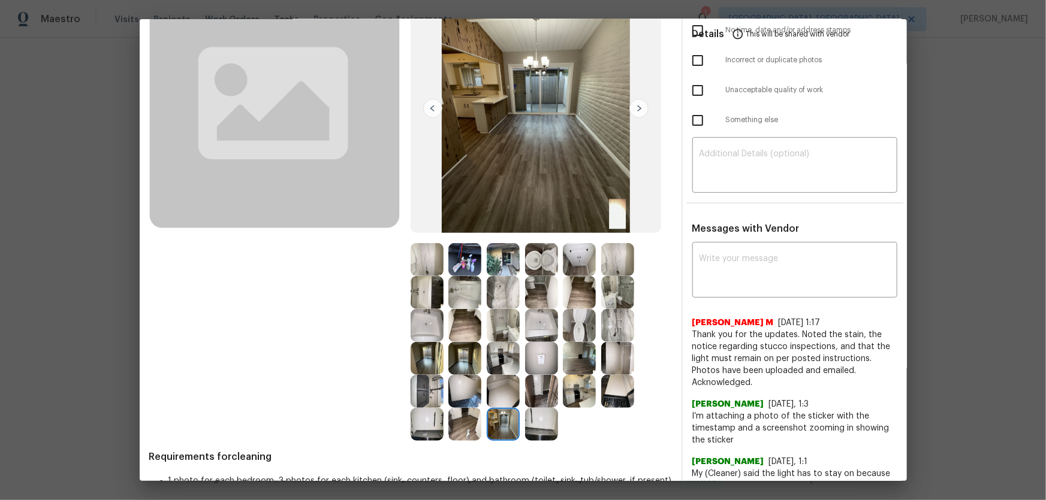
click at [479, 330] on div at bounding box center [467, 424] width 38 height 33
click at [470, 330] on img at bounding box center [464, 424] width 33 height 33
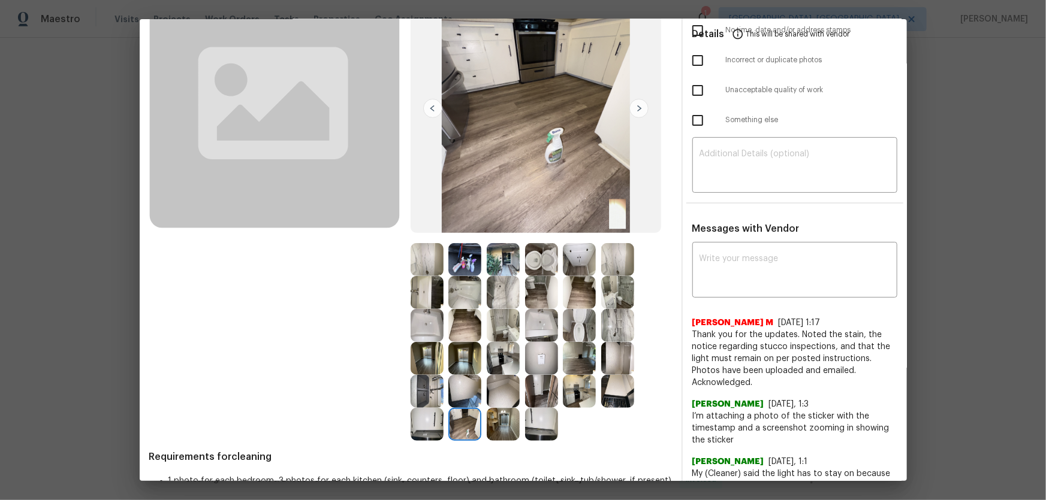
click at [569, 330] on img at bounding box center [579, 358] width 33 height 33
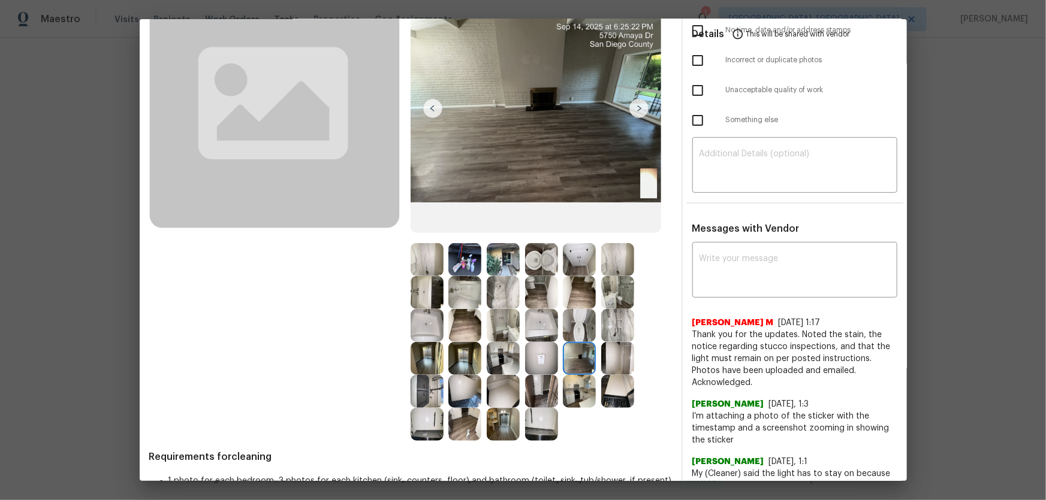
click at [597, 330] on div at bounding box center [582, 358] width 38 height 33
click at [449, 288] on img at bounding box center [464, 292] width 33 height 33
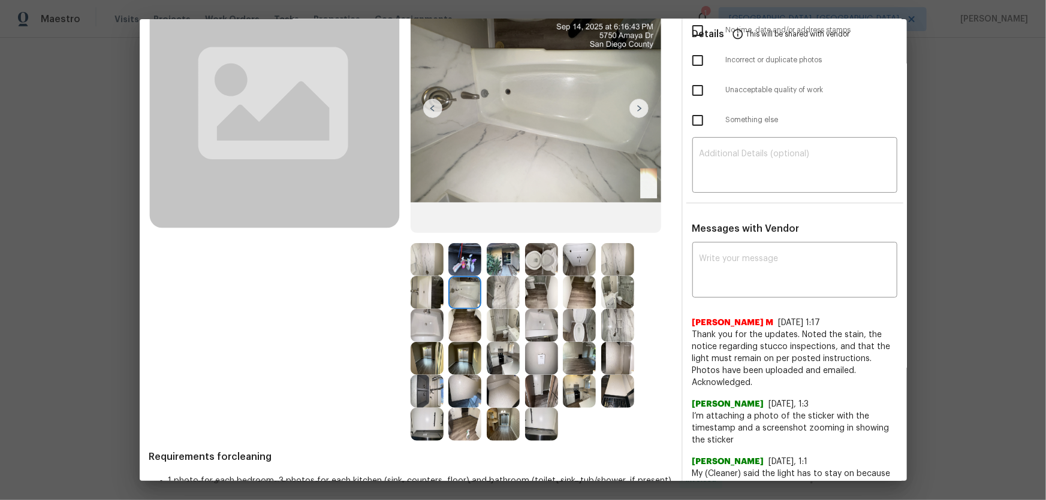
click at [458, 262] on img at bounding box center [464, 259] width 33 height 33
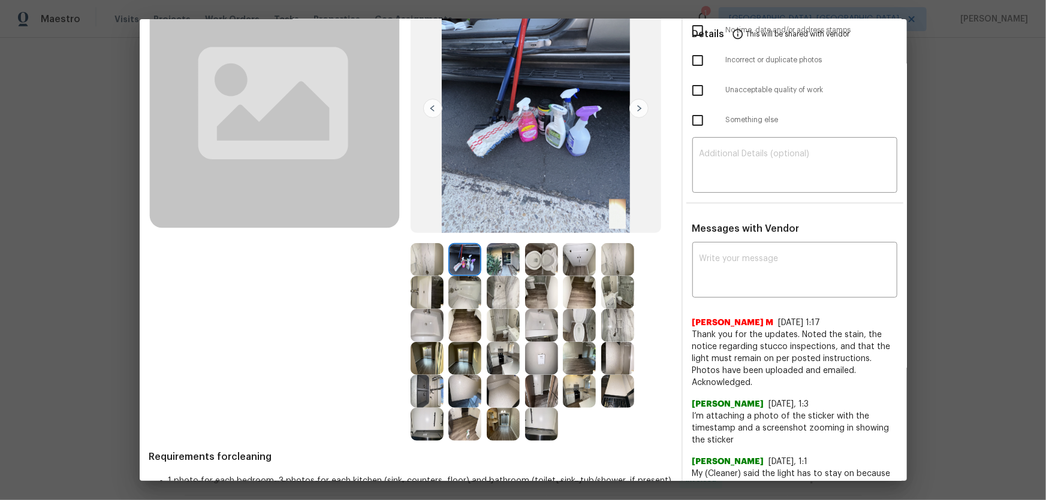
click at [421, 330] on img at bounding box center [426, 424] width 33 height 33
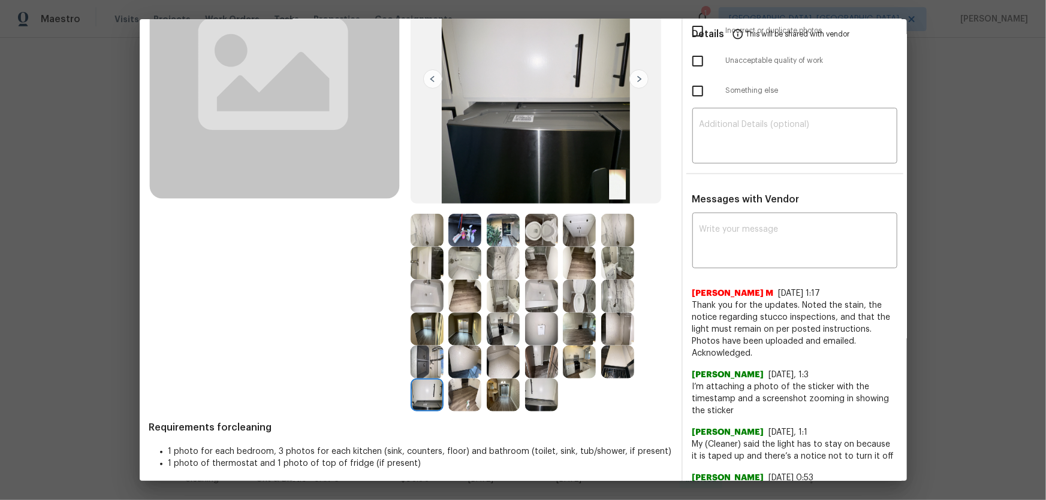
scroll to position [218, 0]
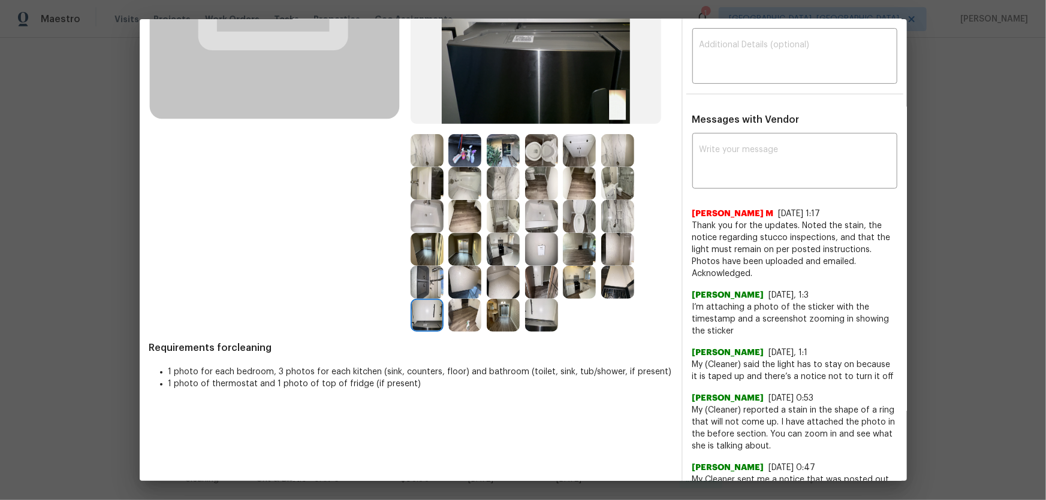
click at [617, 289] on img at bounding box center [617, 282] width 33 height 33
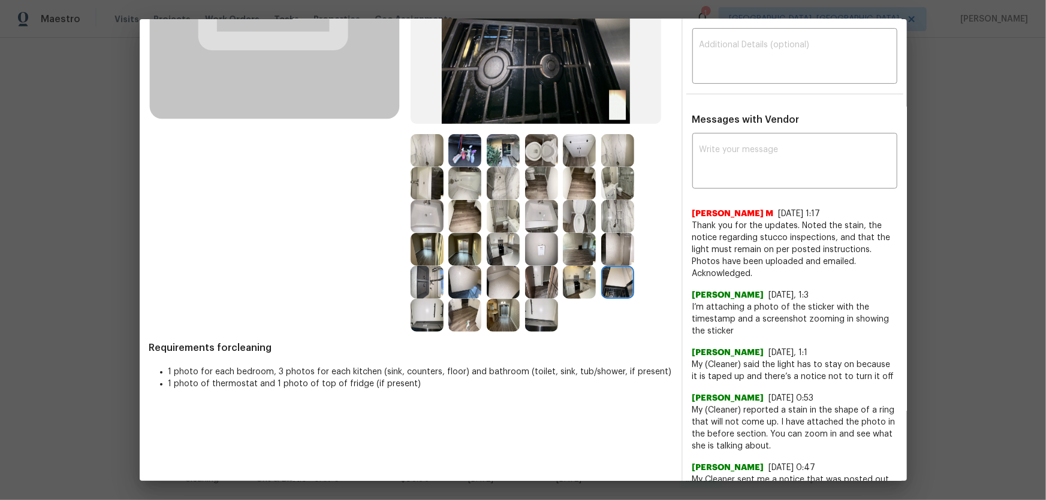
click at [582, 262] on img at bounding box center [579, 249] width 33 height 33
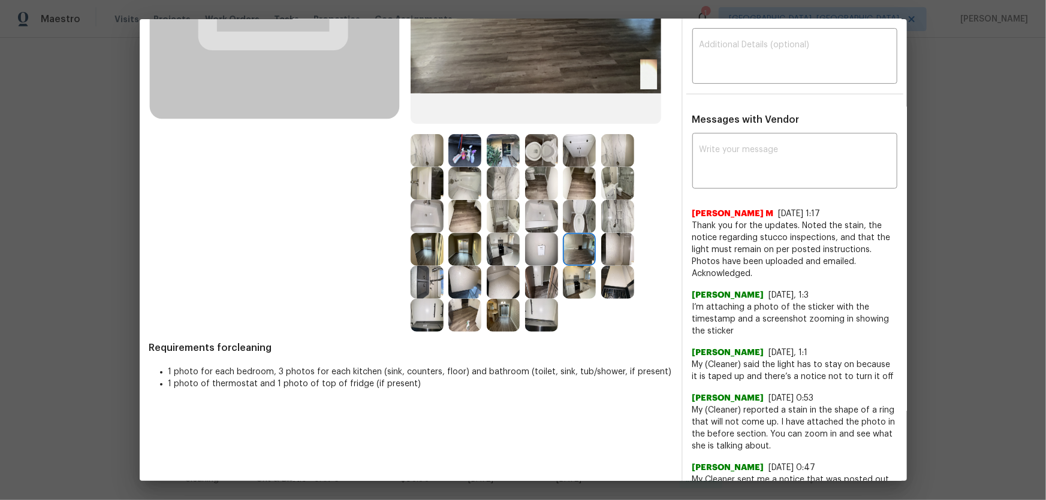
click at [578, 282] on img at bounding box center [579, 282] width 33 height 33
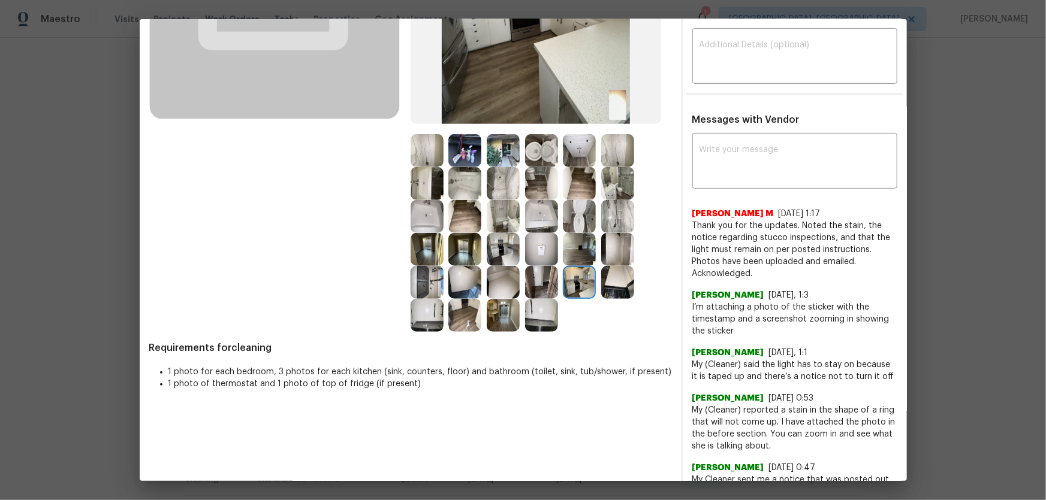
click at [534, 294] on img at bounding box center [541, 282] width 33 height 33
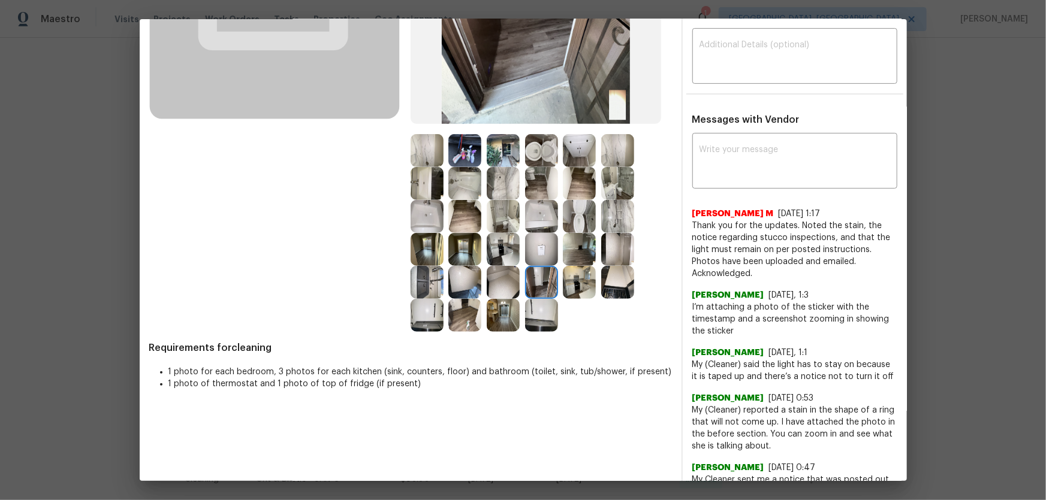
click at [496, 289] on img at bounding box center [503, 282] width 33 height 33
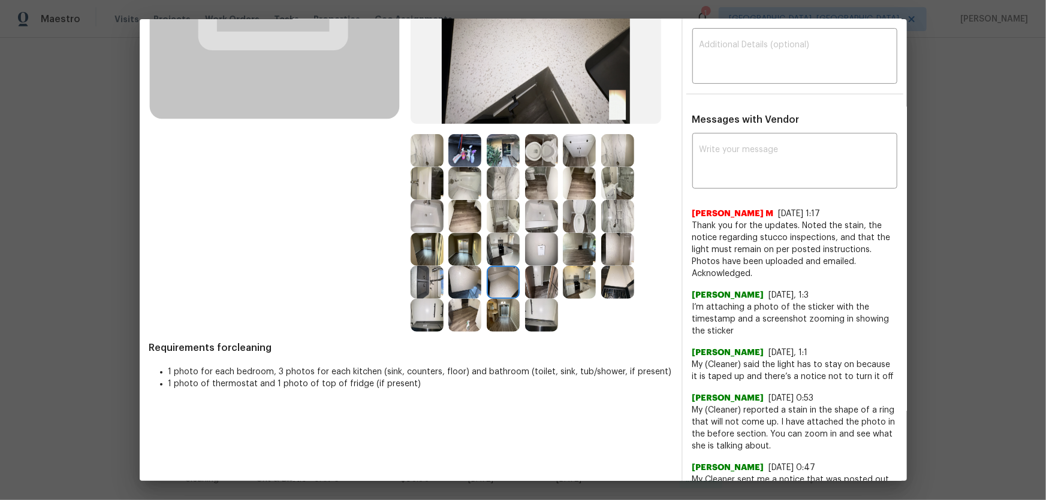
click at [455, 252] on img at bounding box center [464, 249] width 33 height 33
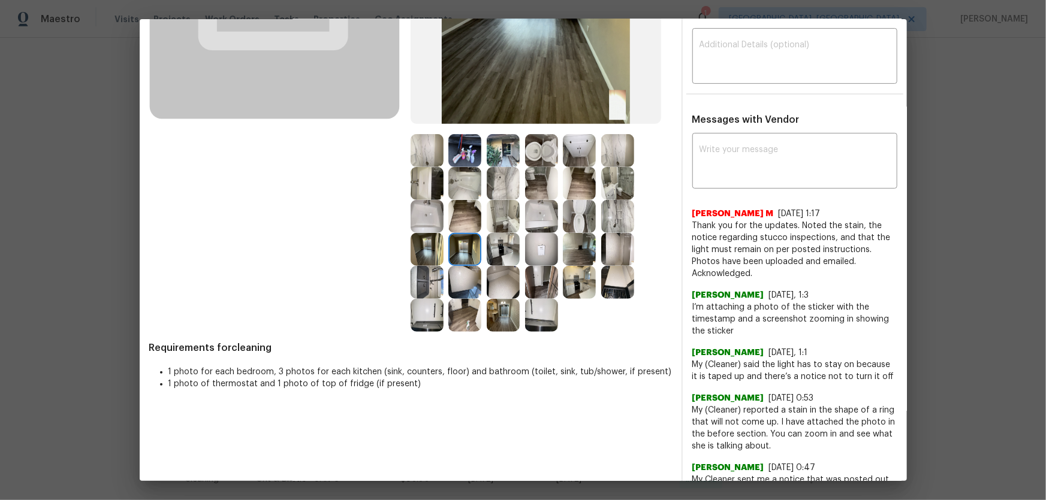
drag, startPoint x: 461, startPoint y: 249, endPoint x: 413, endPoint y: 253, distance: 48.2
click at [413, 253] on img at bounding box center [426, 249] width 33 height 33
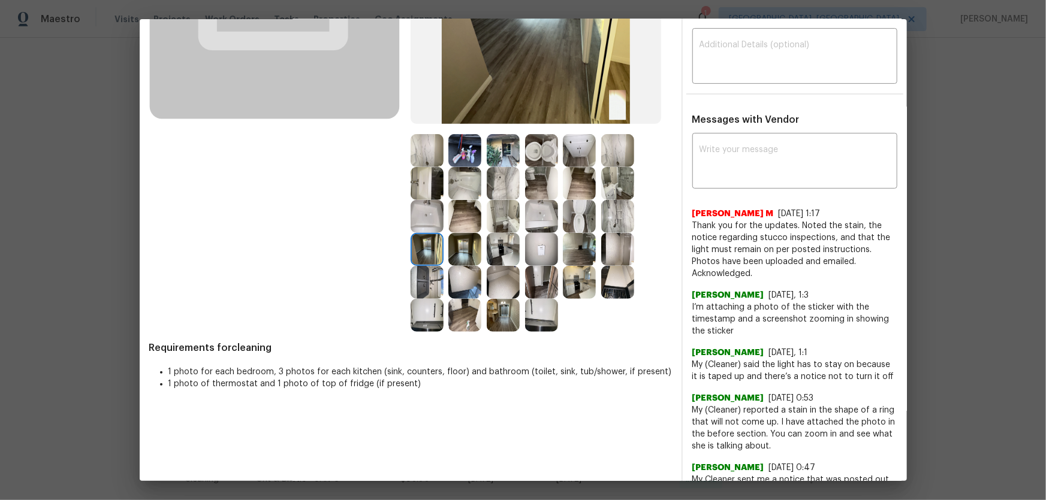
click at [453, 253] on img at bounding box center [464, 249] width 33 height 33
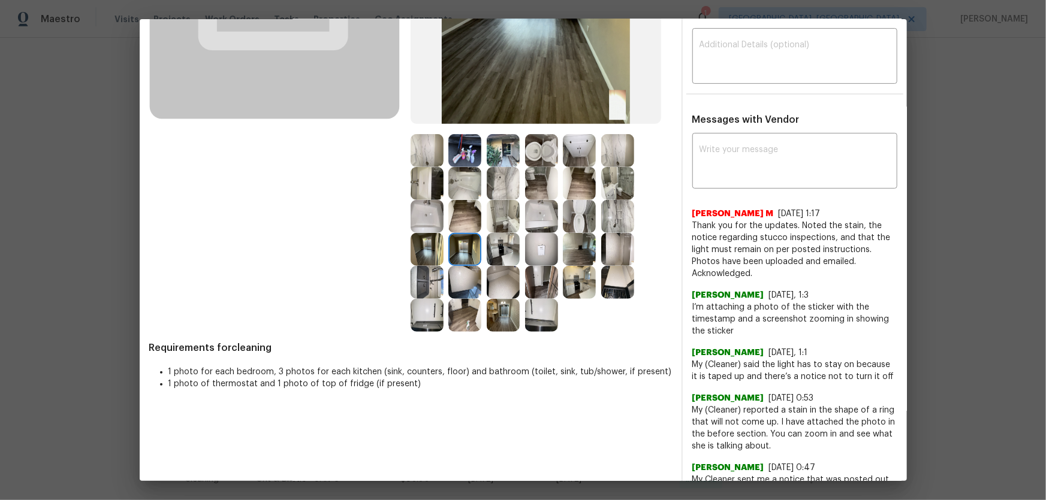
click at [433, 252] on img at bounding box center [426, 249] width 33 height 33
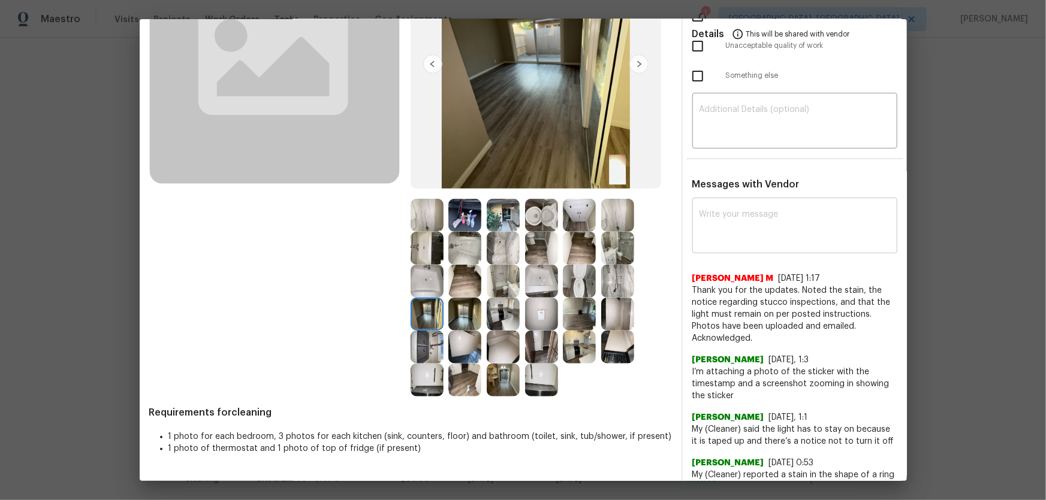
scroll to position [0, 0]
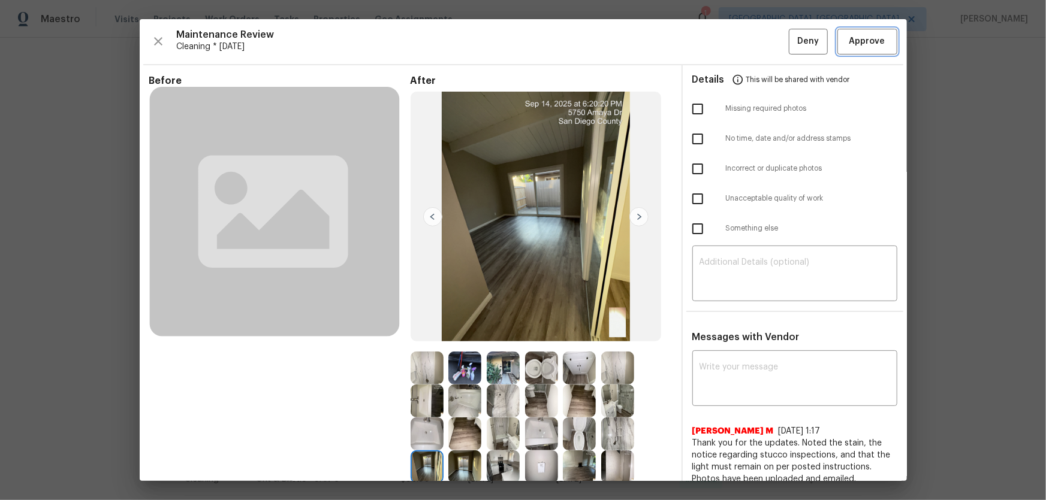
click at [744, 45] on span "Approve" at bounding box center [867, 41] width 36 height 15
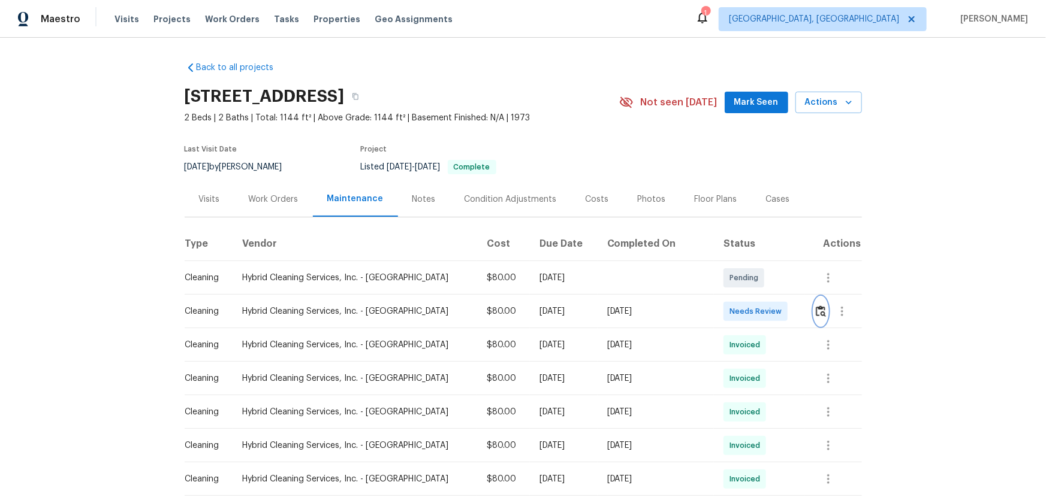
click at [744, 314] on img "button" at bounding box center [821, 311] width 10 height 11
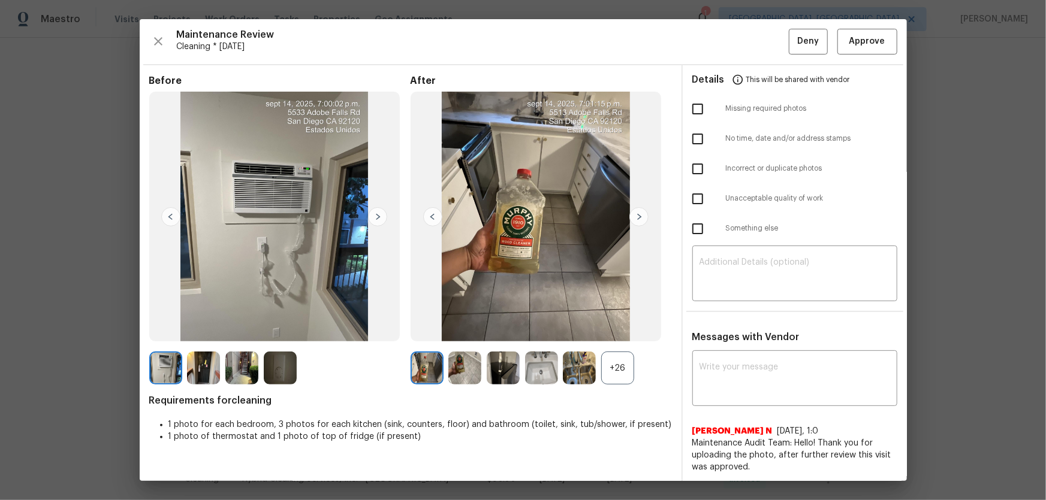
click at [623, 330] on div "+26" at bounding box center [617, 368] width 33 height 33
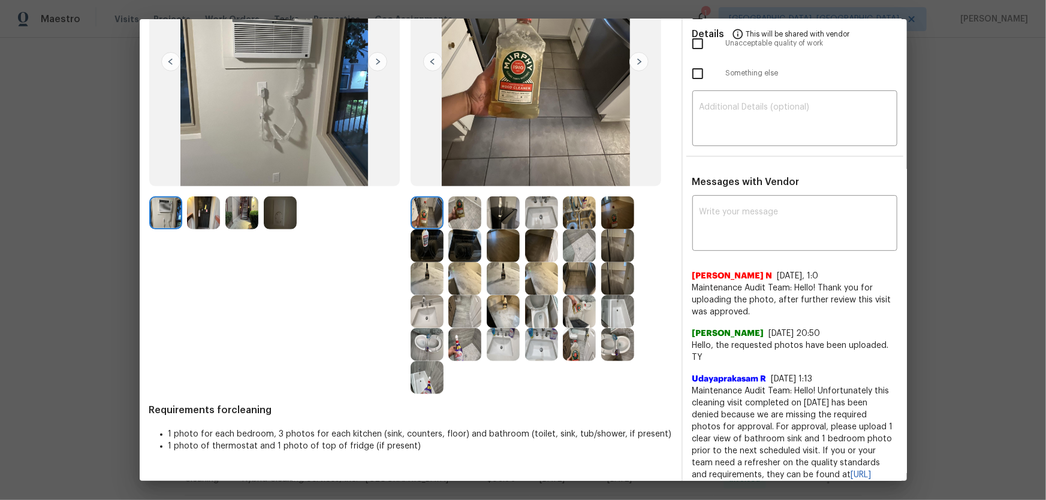
scroll to position [163, 0]
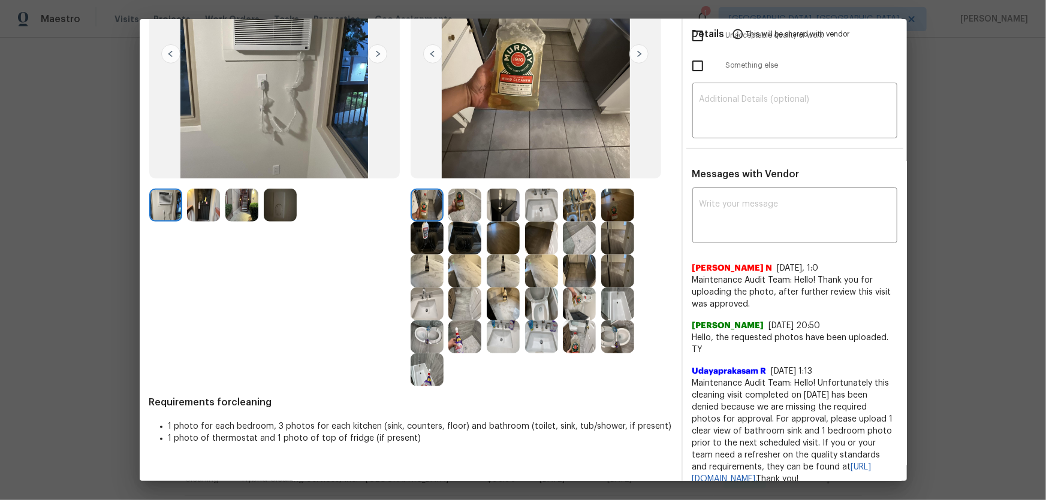
click at [549, 299] on img at bounding box center [541, 304] width 33 height 33
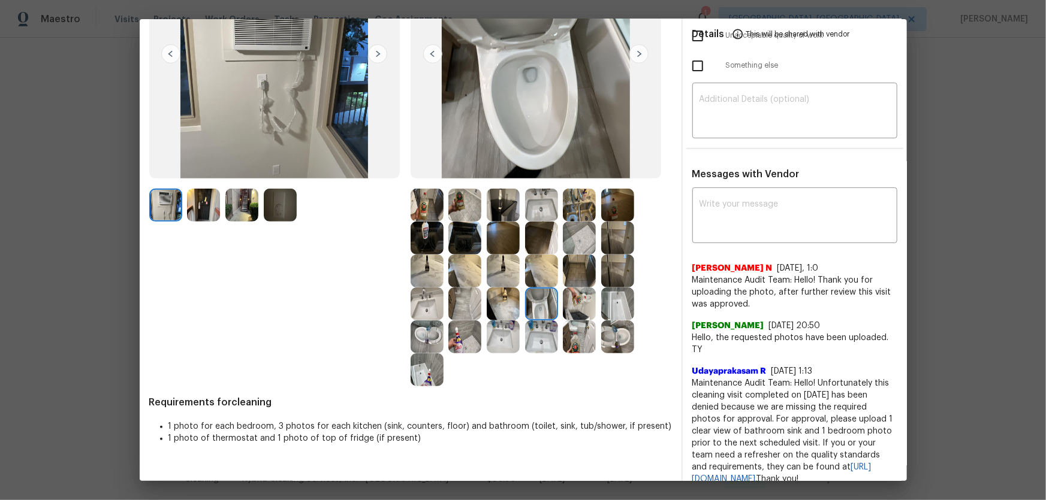
click at [602, 330] on img at bounding box center [617, 337] width 33 height 33
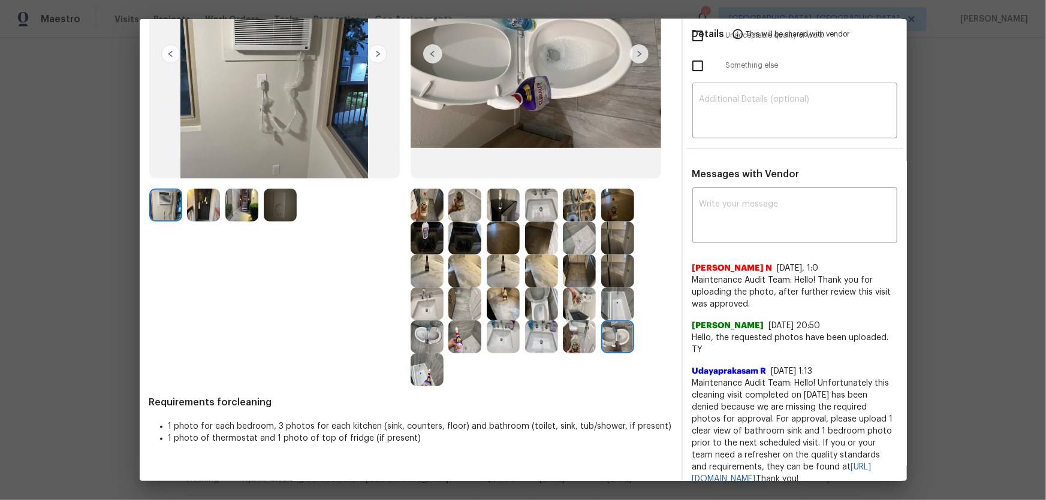
click at [527, 330] on img at bounding box center [541, 337] width 33 height 33
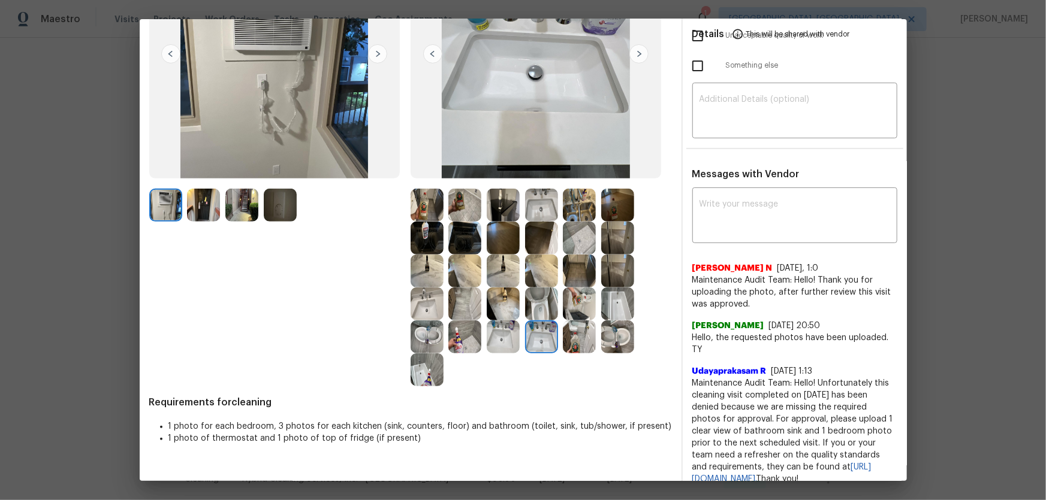
click at [508, 330] on img at bounding box center [503, 337] width 33 height 33
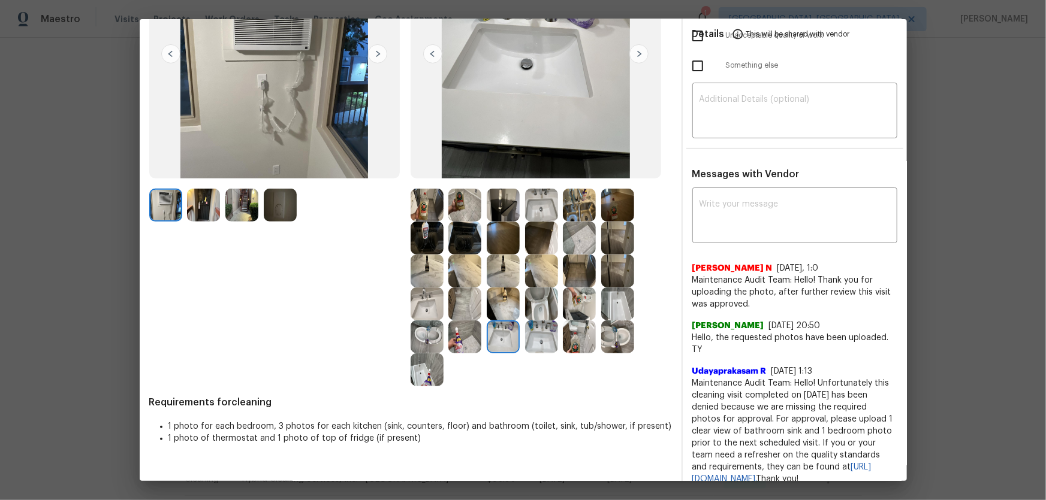
click at [425, 310] on img at bounding box center [426, 304] width 33 height 33
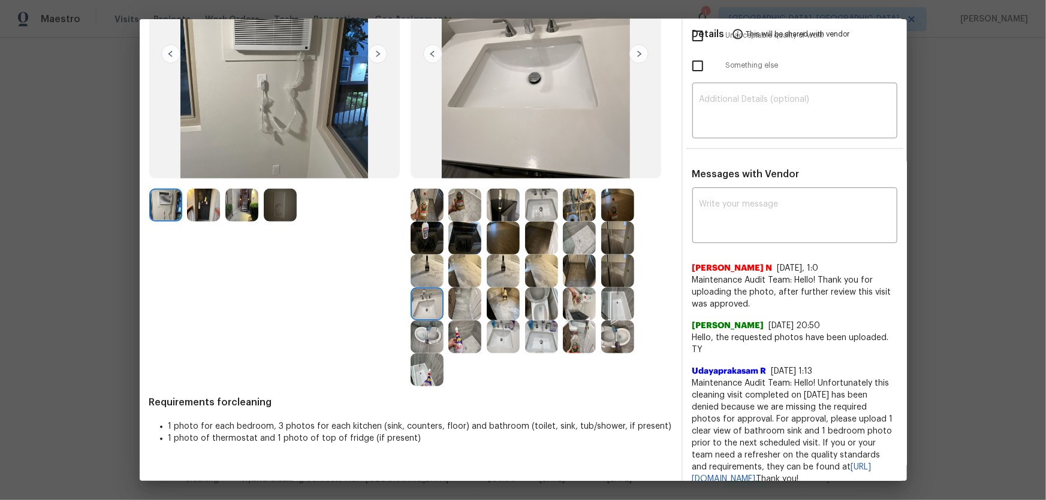
click at [603, 300] on img at bounding box center [617, 304] width 33 height 33
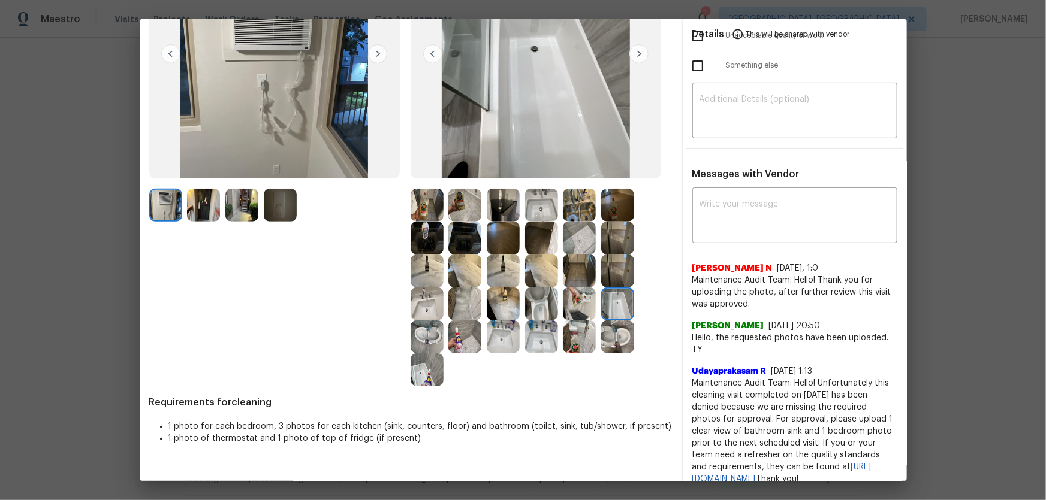
click at [579, 231] on img at bounding box center [579, 238] width 33 height 33
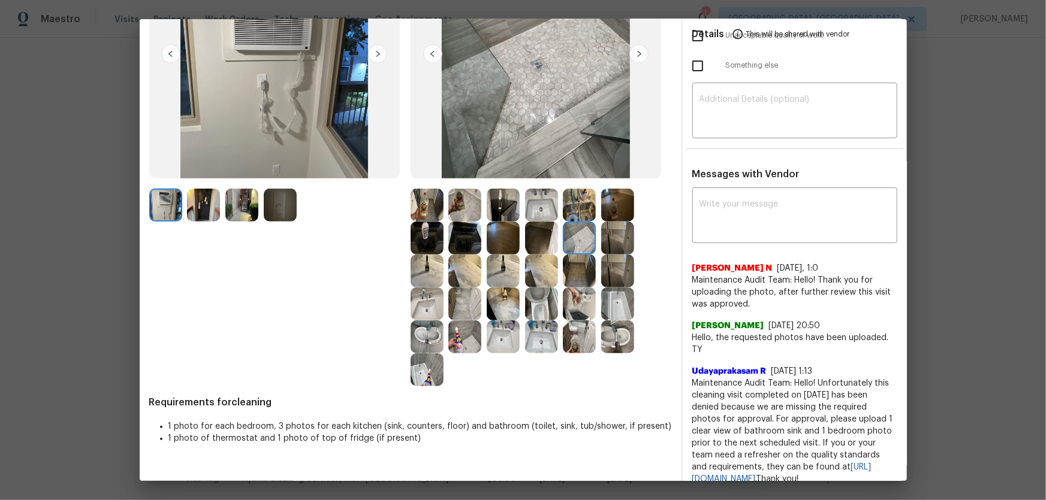
click at [573, 204] on img at bounding box center [579, 205] width 33 height 33
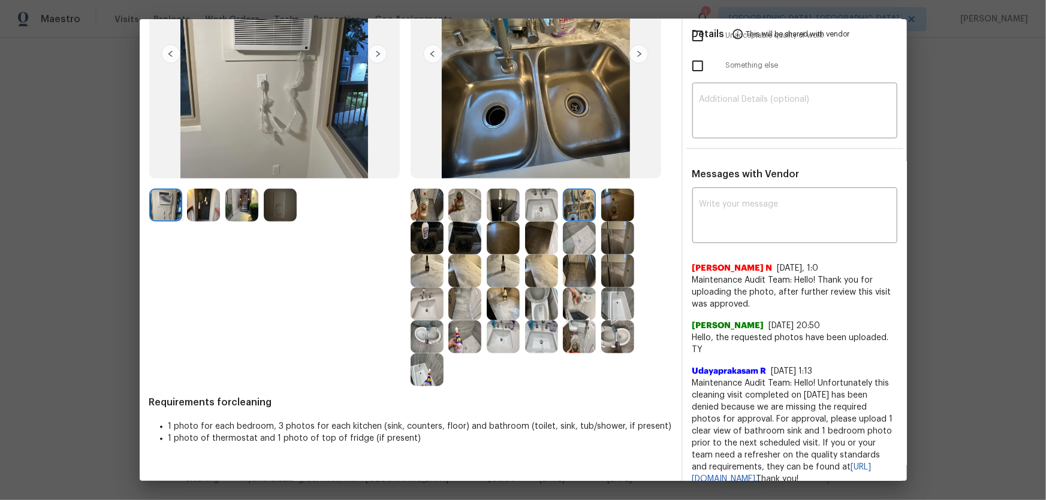
click at [608, 204] on img at bounding box center [617, 205] width 33 height 33
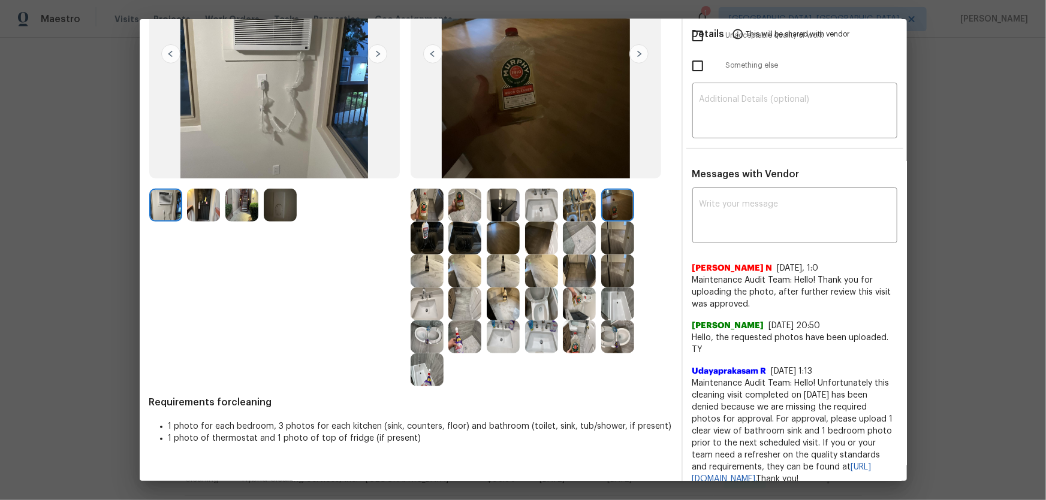
click at [605, 227] on img at bounding box center [617, 238] width 33 height 33
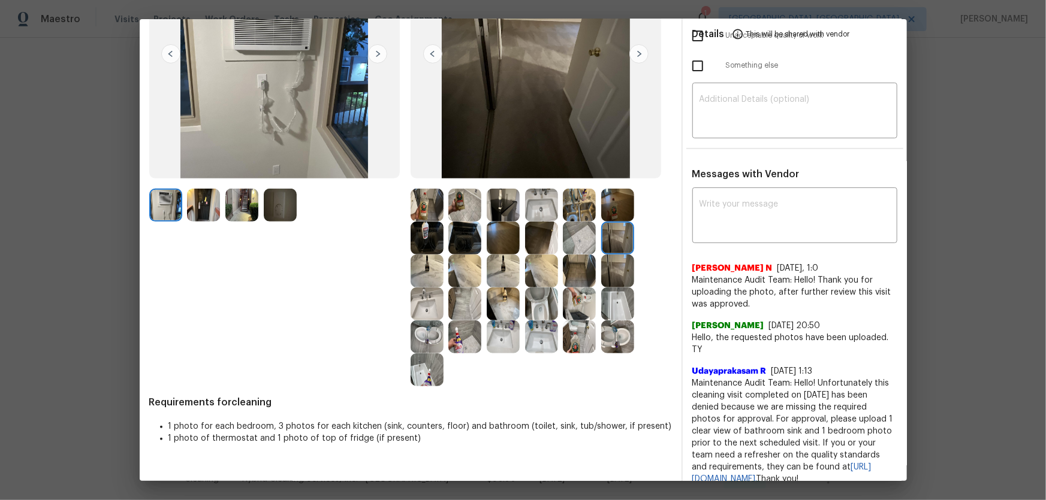
click at [463, 195] on img at bounding box center [464, 205] width 33 height 33
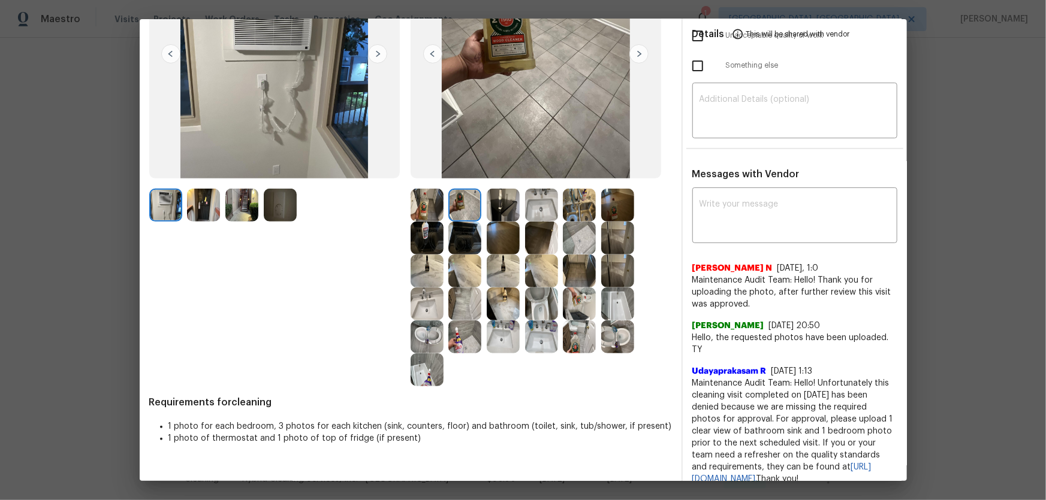
click at [458, 245] on img at bounding box center [464, 238] width 33 height 33
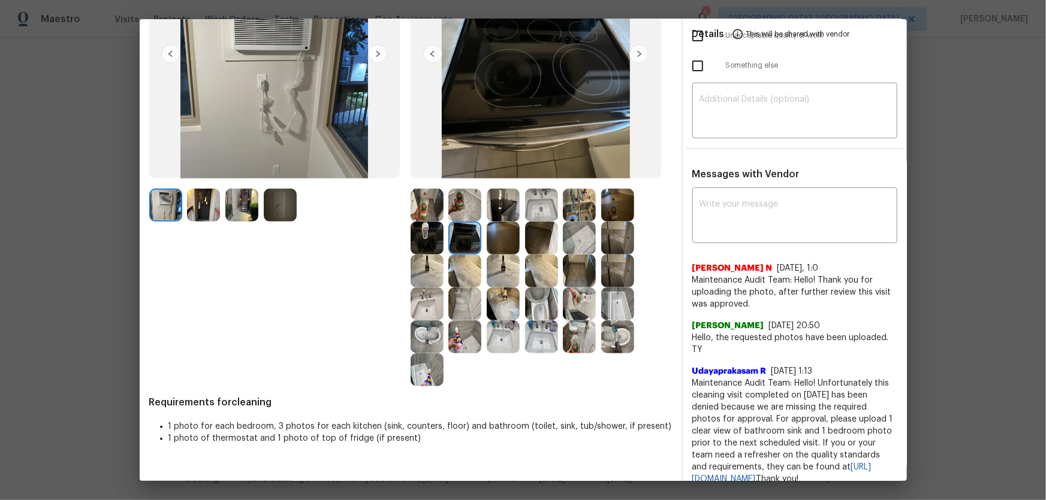
click at [419, 244] on img at bounding box center [426, 238] width 33 height 33
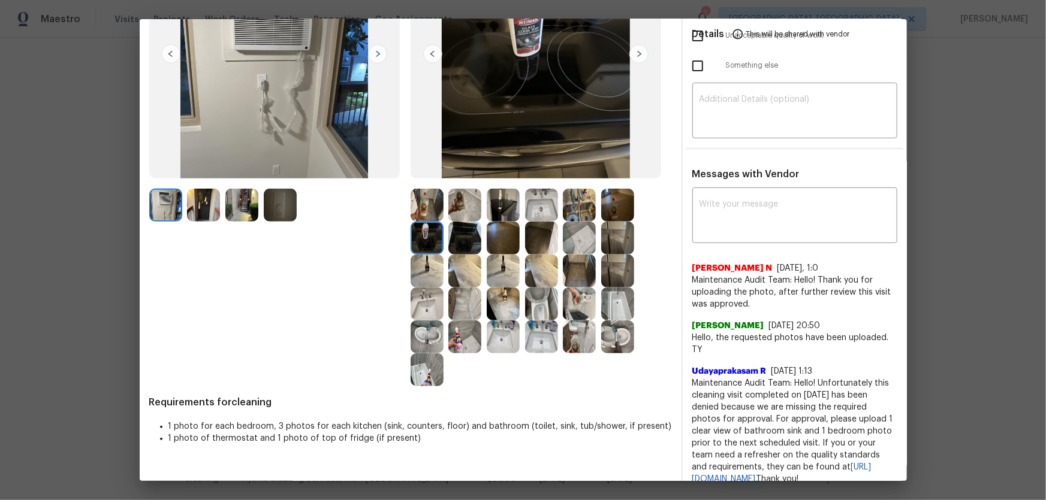
click at [536, 239] on img at bounding box center [541, 238] width 33 height 33
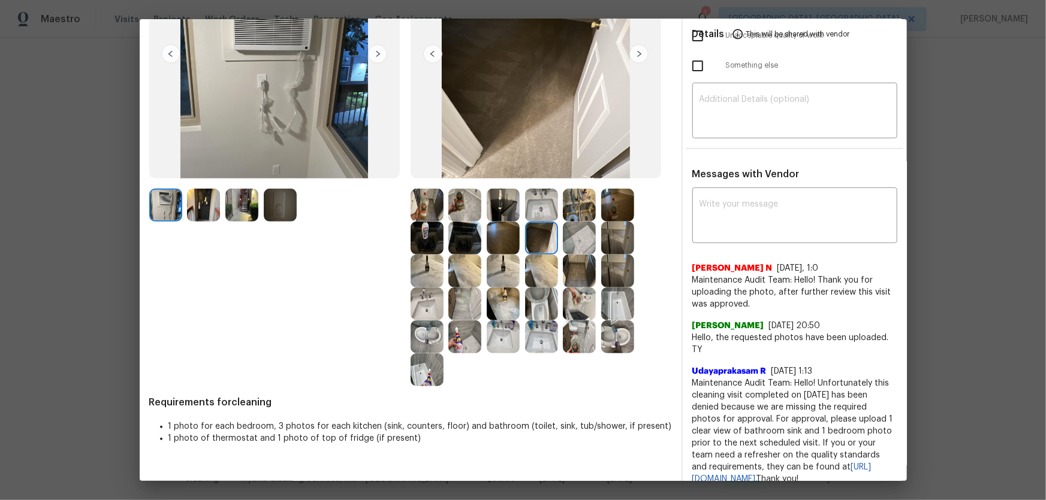
click at [491, 238] on img at bounding box center [503, 238] width 33 height 33
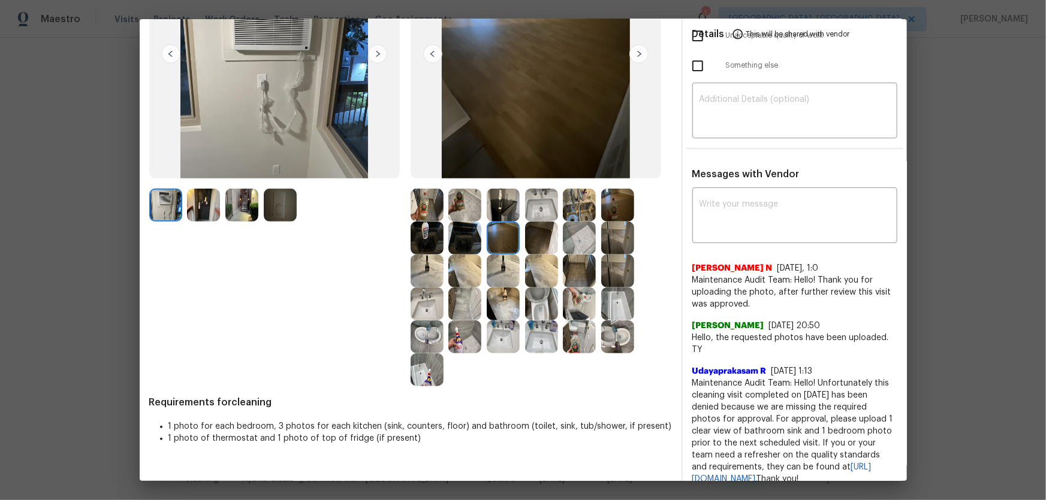
click at [497, 271] on img at bounding box center [503, 271] width 33 height 33
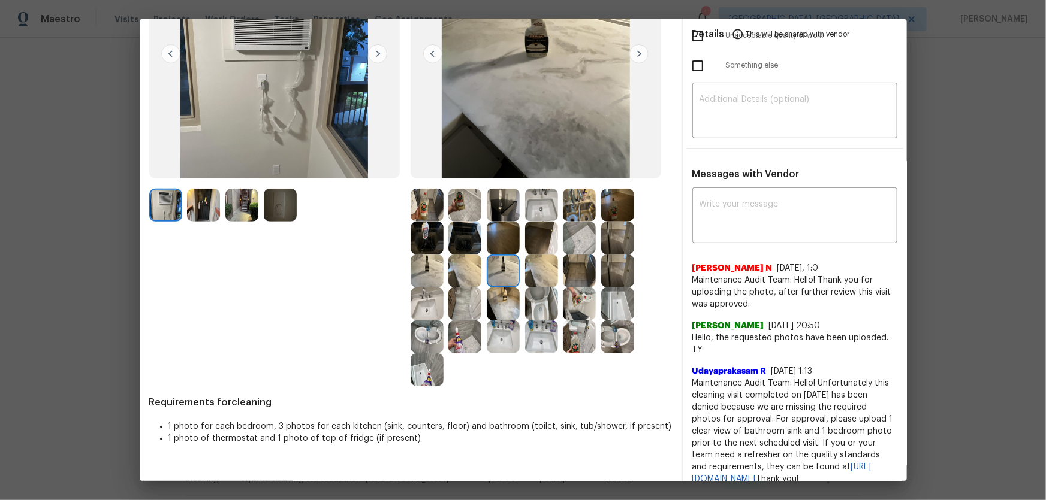
click at [525, 276] on img at bounding box center [541, 271] width 33 height 33
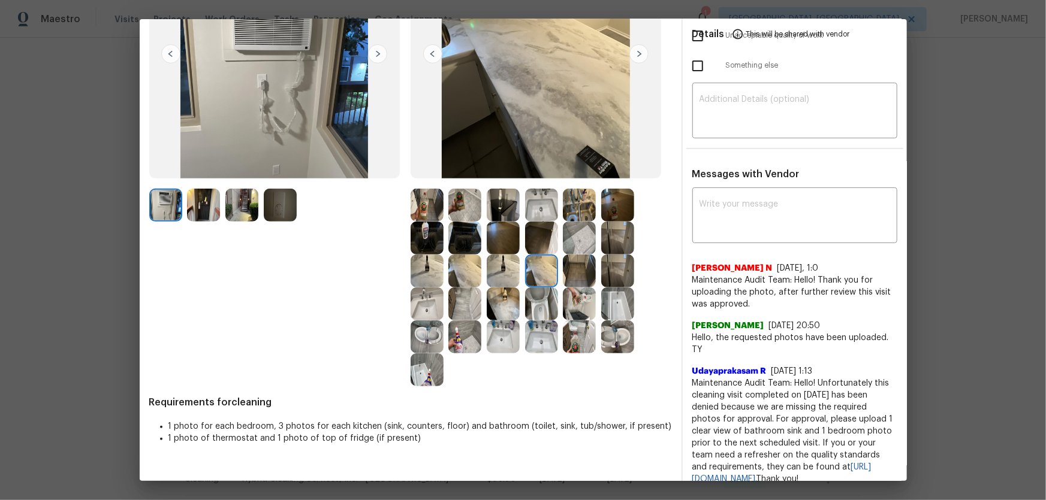
click at [532, 201] on img at bounding box center [541, 205] width 33 height 33
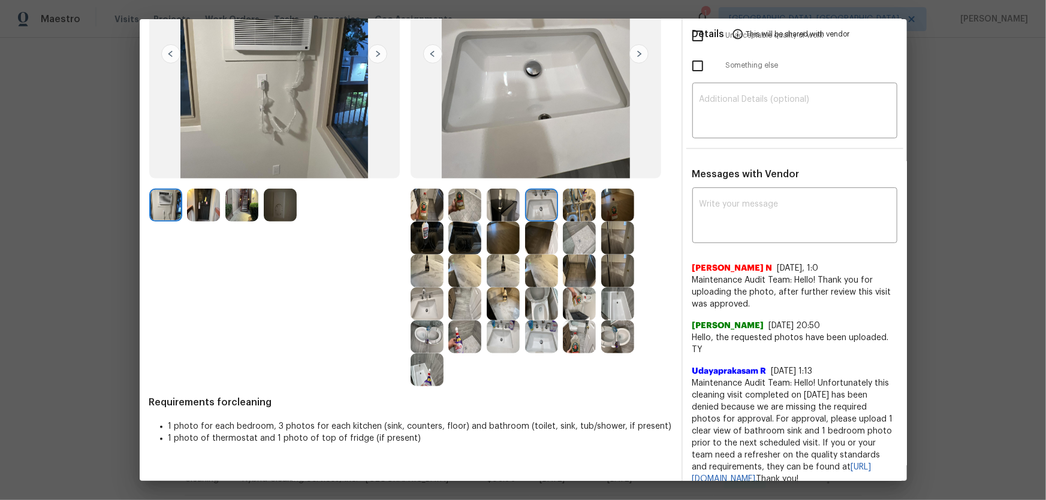
click at [563, 204] on img at bounding box center [579, 205] width 33 height 33
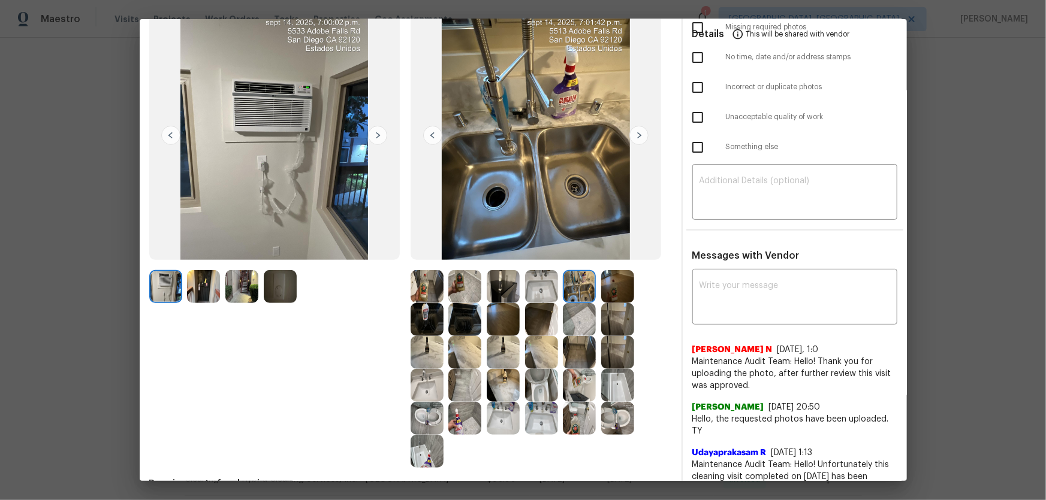
scroll to position [0, 0]
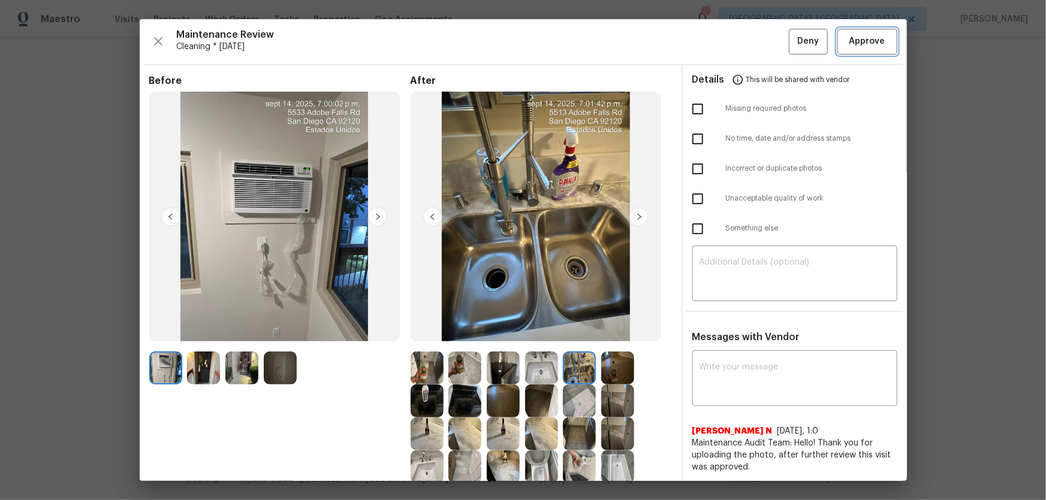
click at [744, 36] on span "Approve" at bounding box center [867, 41] width 36 height 15
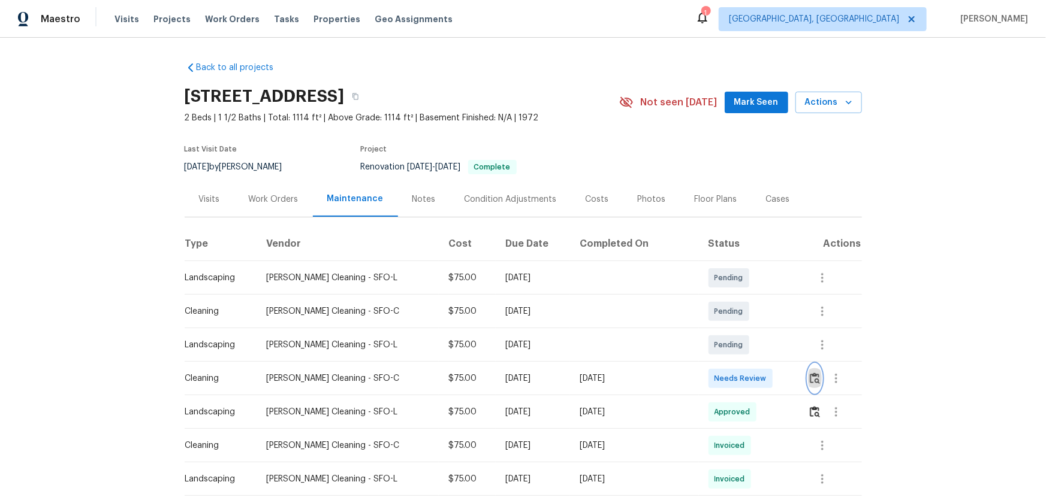
click at [744, 330] on img "button" at bounding box center [815, 378] width 10 height 11
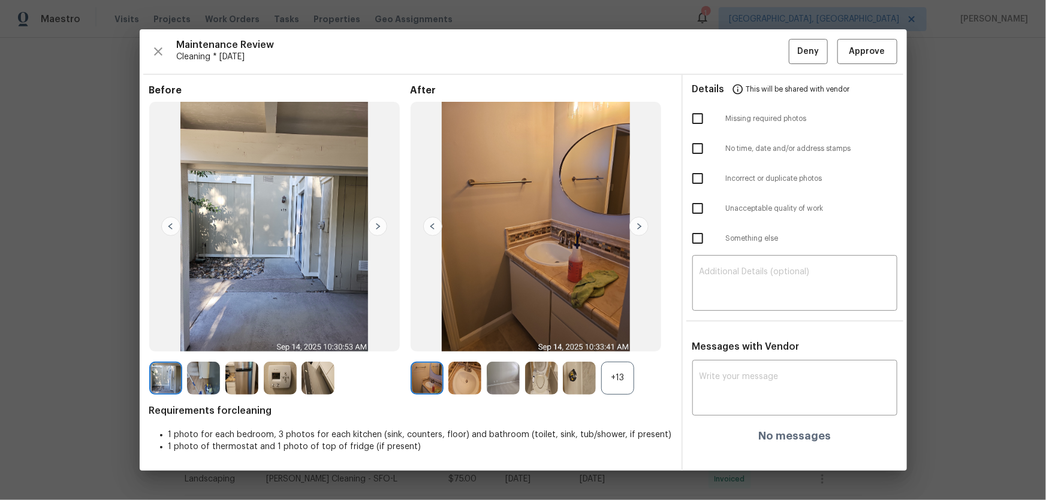
click at [622, 330] on div "+13" at bounding box center [617, 378] width 33 height 33
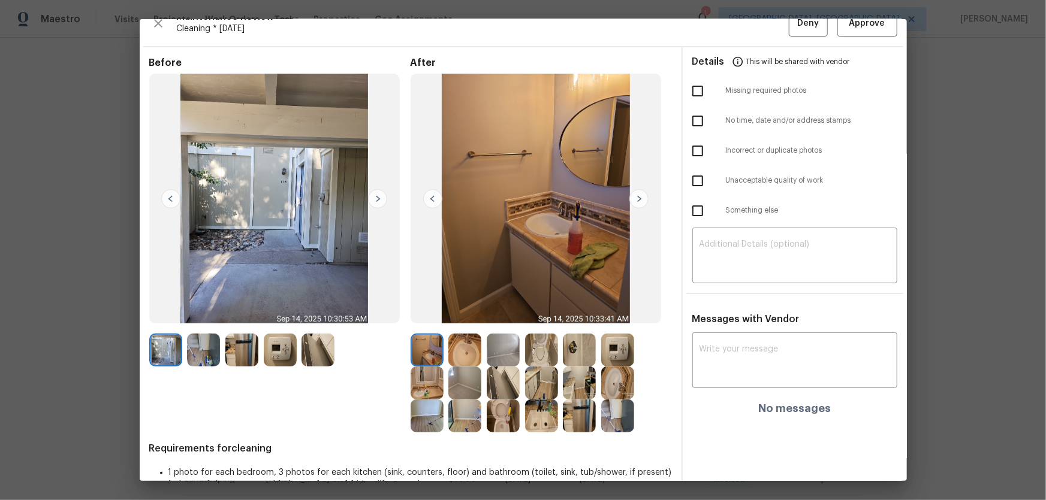
scroll to position [45, 0]
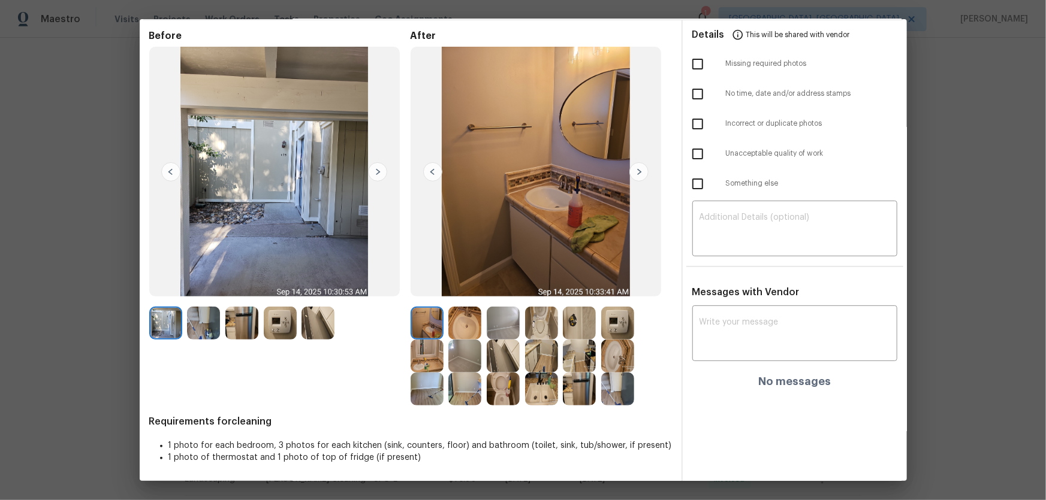
click at [542, 330] on img at bounding box center [541, 323] width 33 height 33
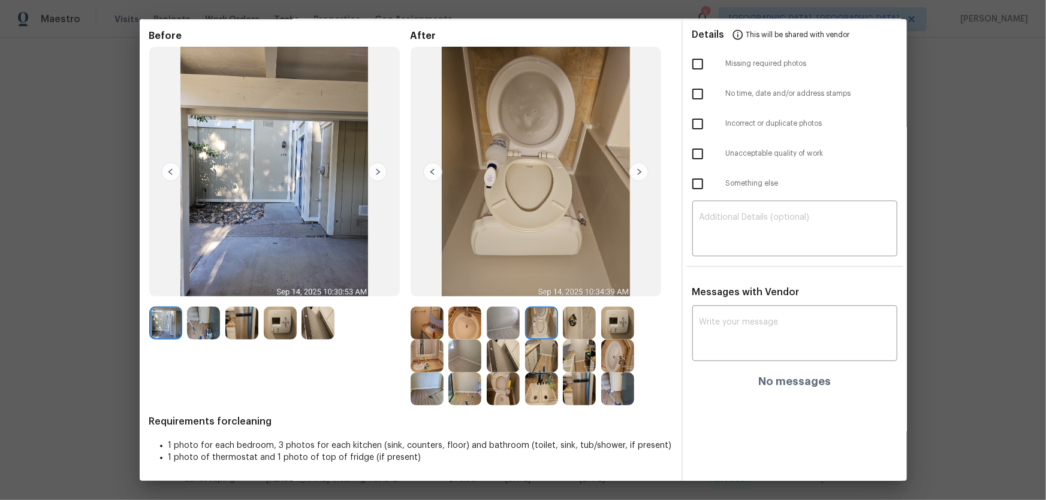
click at [505, 330] on img at bounding box center [503, 389] width 33 height 33
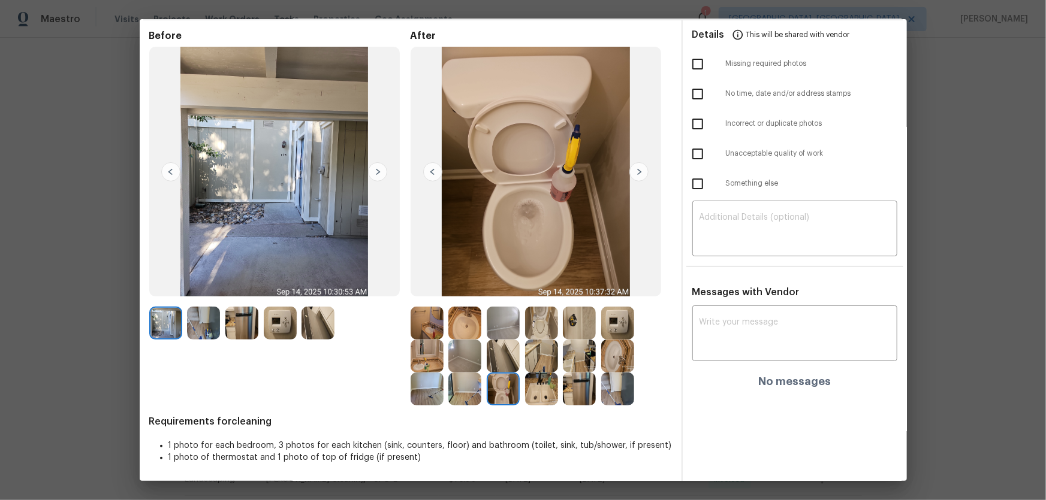
click at [474, 330] on img at bounding box center [464, 323] width 33 height 33
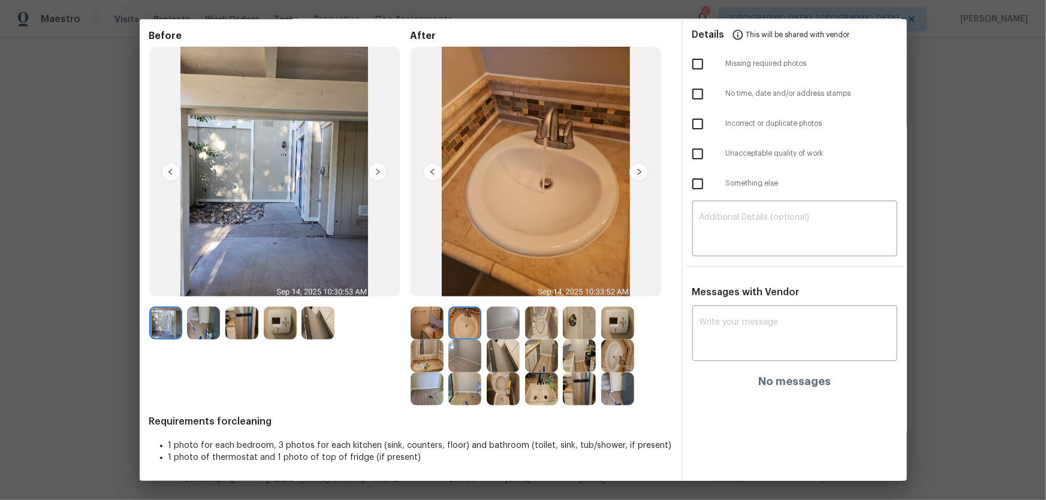
click at [615, 330] on img at bounding box center [617, 356] width 33 height 33
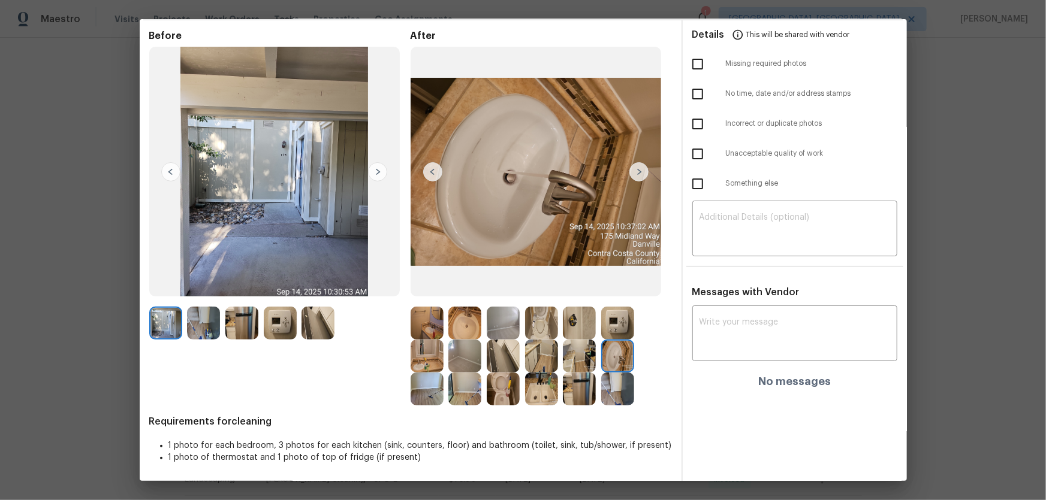
click at [544, 330] on img at bounding box center [541, 389] width 33 height 33
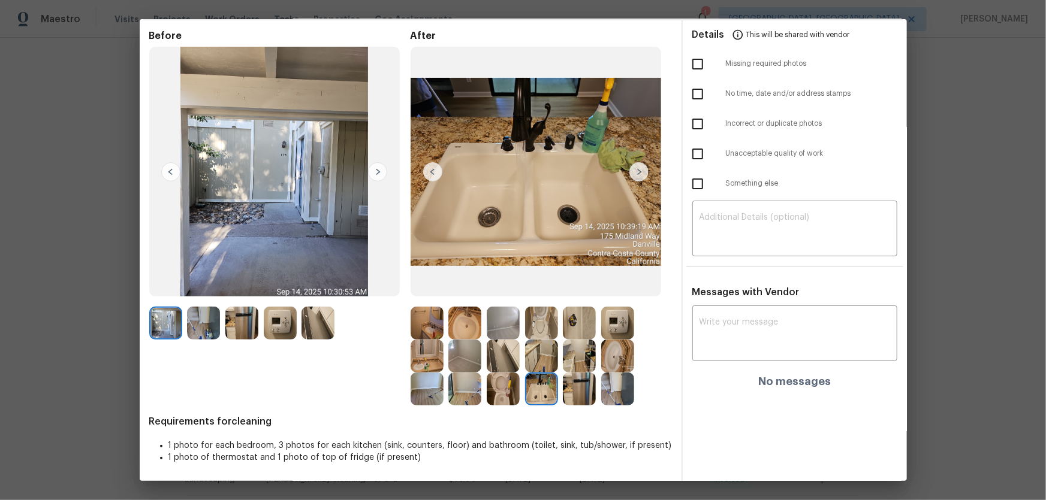
click at [544, 330] on img at bounding box center [541, 356] width 33 height 33
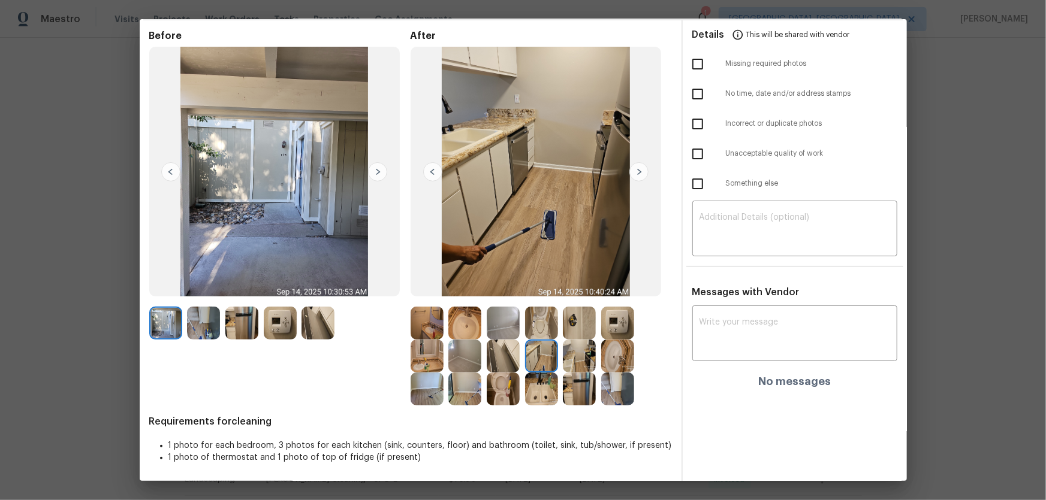
click at [499, 330] on img at bounding box center [503, 356] width 33 height 33
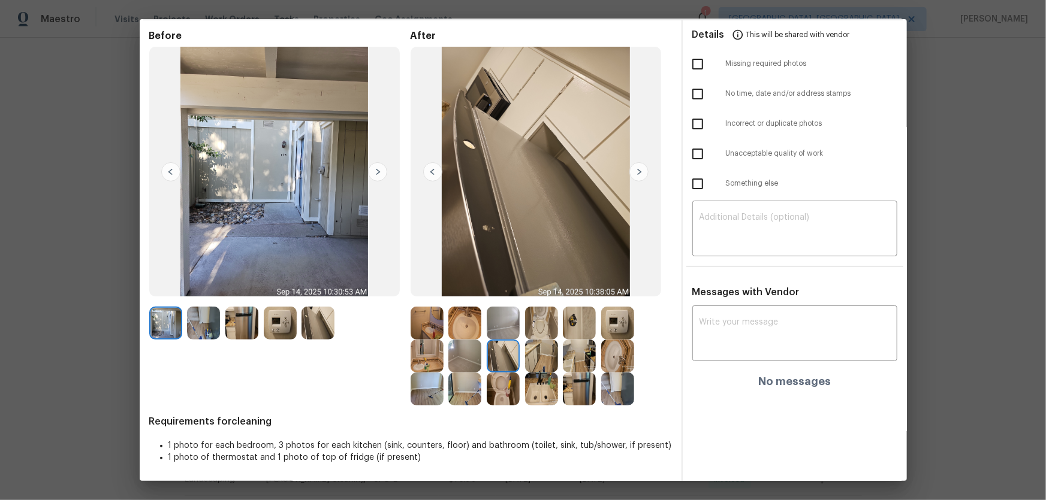
click at [466, 330] on img at bounding box center [464, 389] width 33 height 33
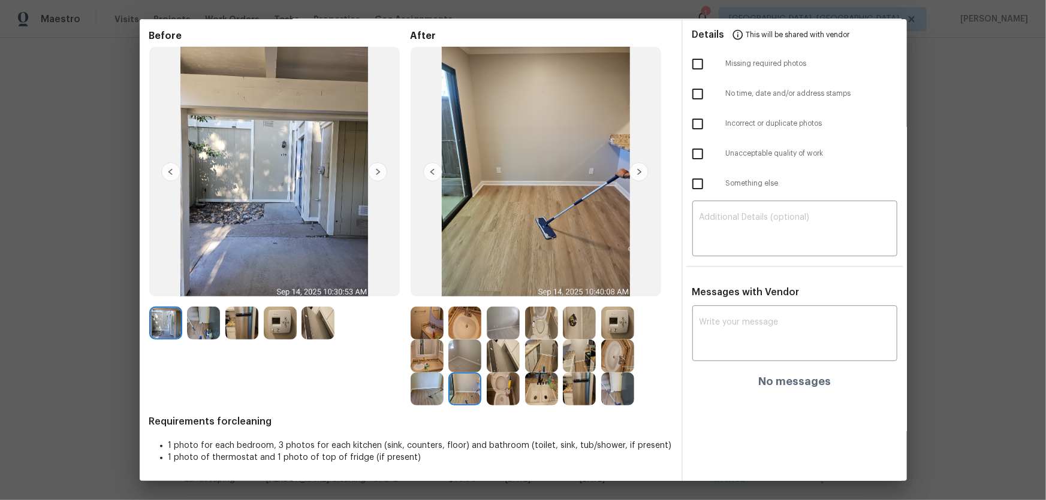
click at [452, 330] on img at bounding box center [464, 389] width 33 height 33
click at [436, 330] on img at bounding box center [426, 356] width 33 height 33
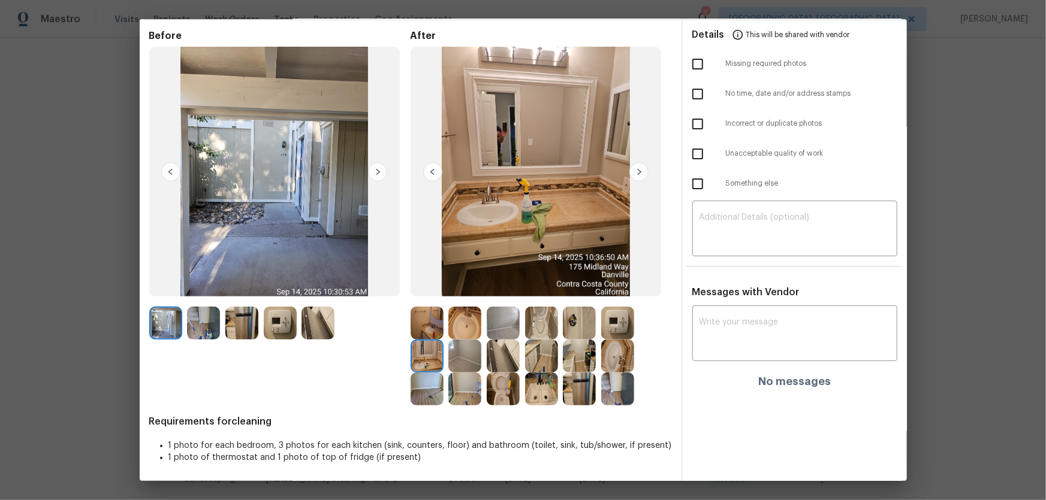
click at [428, 324] on img at bounding box center [426, 323] width 33 height 33
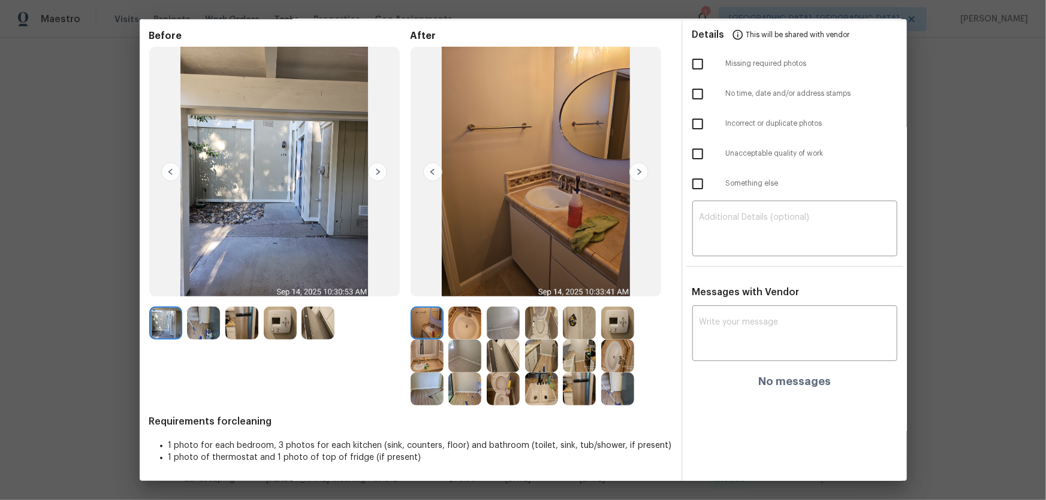
click at [532, 330] on img at bounding box center [541, 323] width 33 height 33
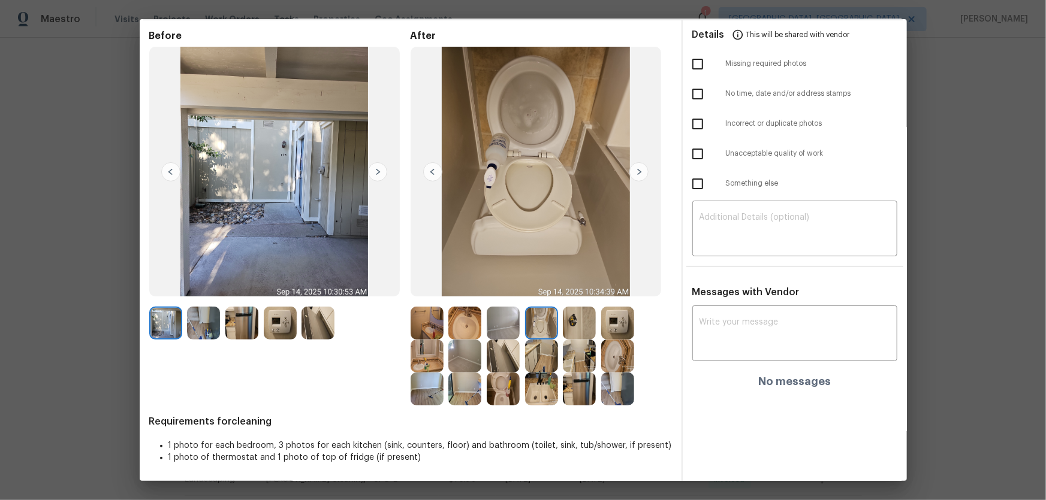
click at [563, 330] on img at bounding box center [579, 323] width 33 height 33
click at [609, 330] on img at bounding box center [617, 323] width 33 height 33
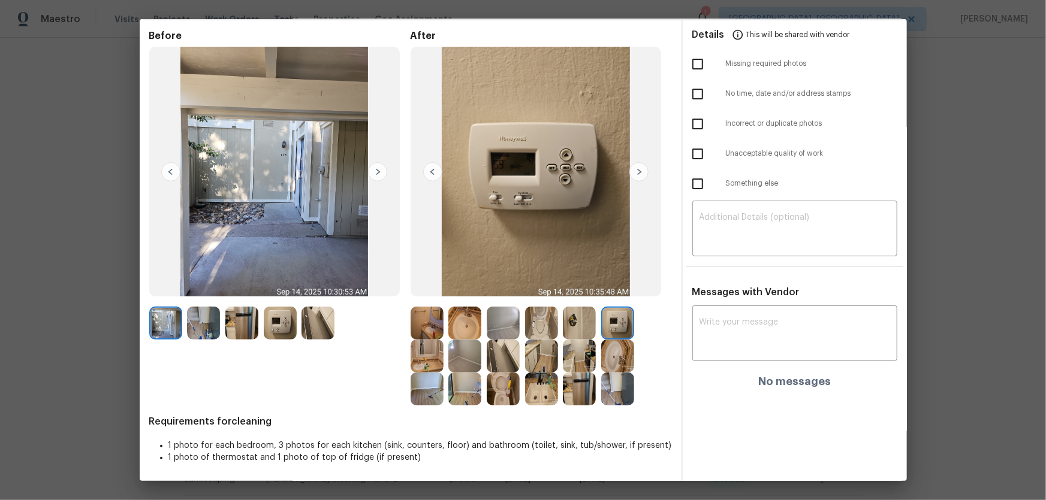
click at [213, 330] on img at bounding box center [203, 323] width 33 height 33
click at [231, 328] on img at bounding box center [241, 323] width 33 height 33
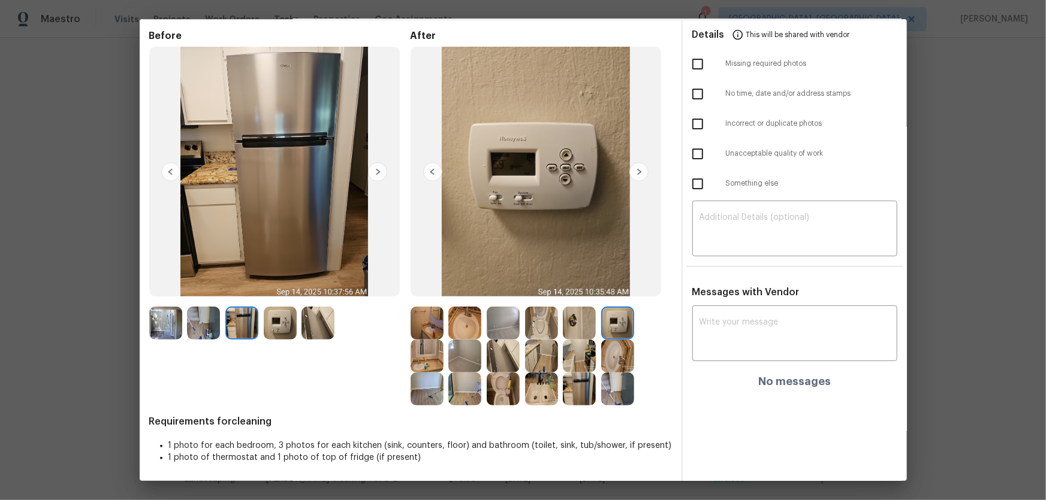
click at [257, 328] on img at bounding box center [241, 323] width 33 height 33
click at [285, 330] on img at bounding box center [280, 323] width 33 height 33
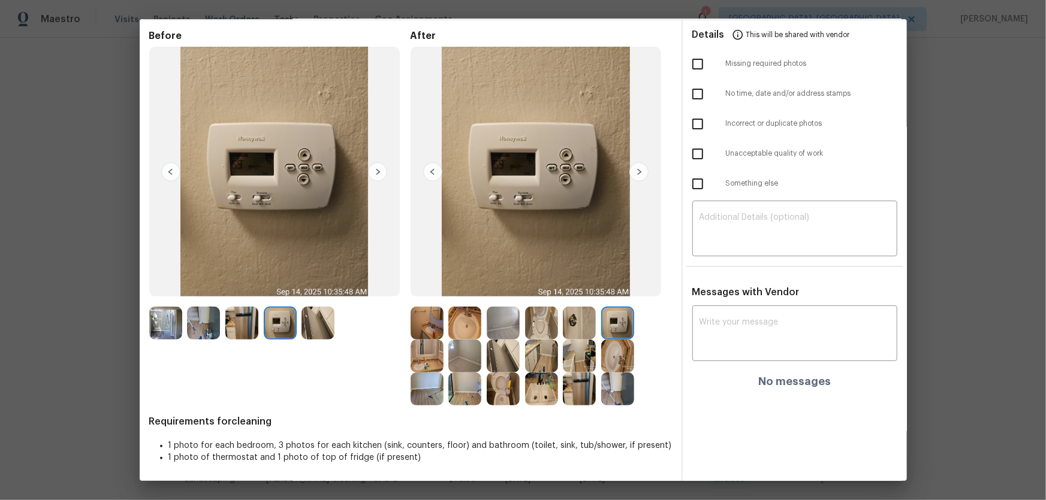
click at [301, 330] on img at bounding box center [317, 323] width 33 height 33
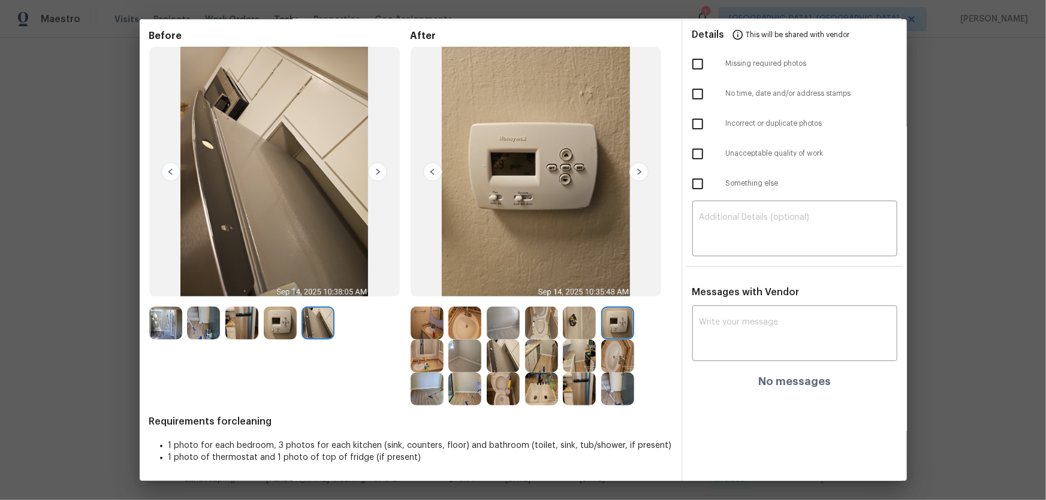
click at [614, 330] on img at bounding box center [617, 389] width 33 height 33
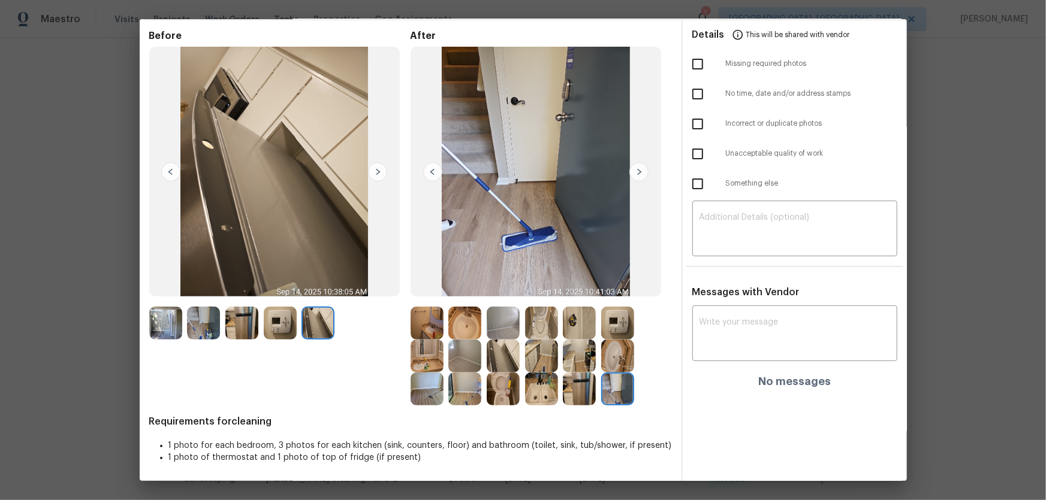
click at [171, 325] on img at bounding box center [165, 323] width 33 height 33
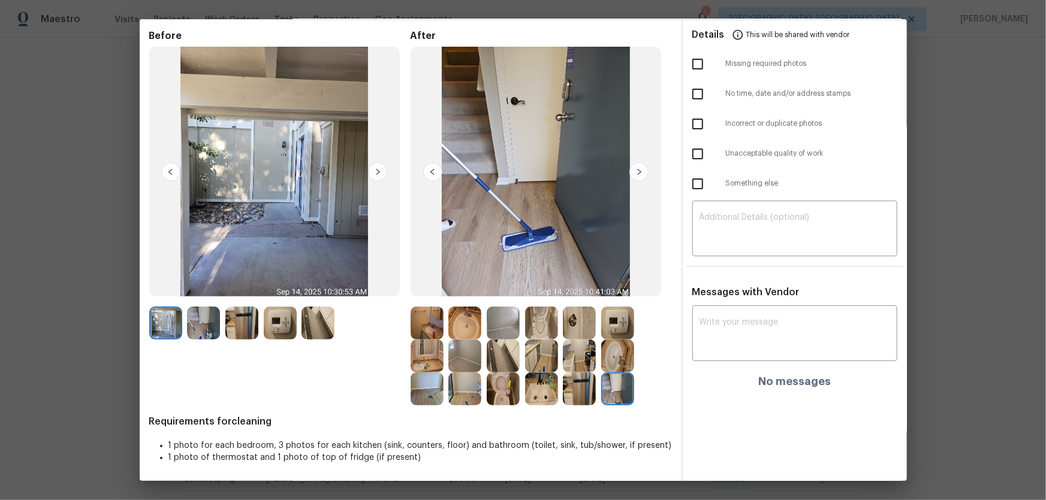
click at [424, 330] on div "Before After Requirements for cleaning 1 photo for each bedroom, 3 photos for e…" at bounding box center [410, 256] width 523 height 452
click at [463, 330] on img at bounding box center [464, 356] width 33 height 33
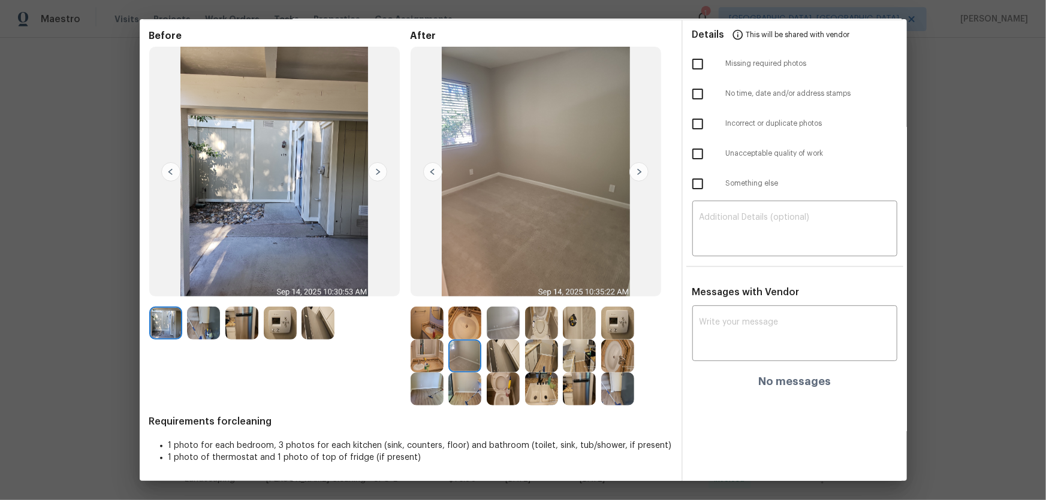
click at [426, 330] on img at bounding box center [426, 389] width 33 height 33
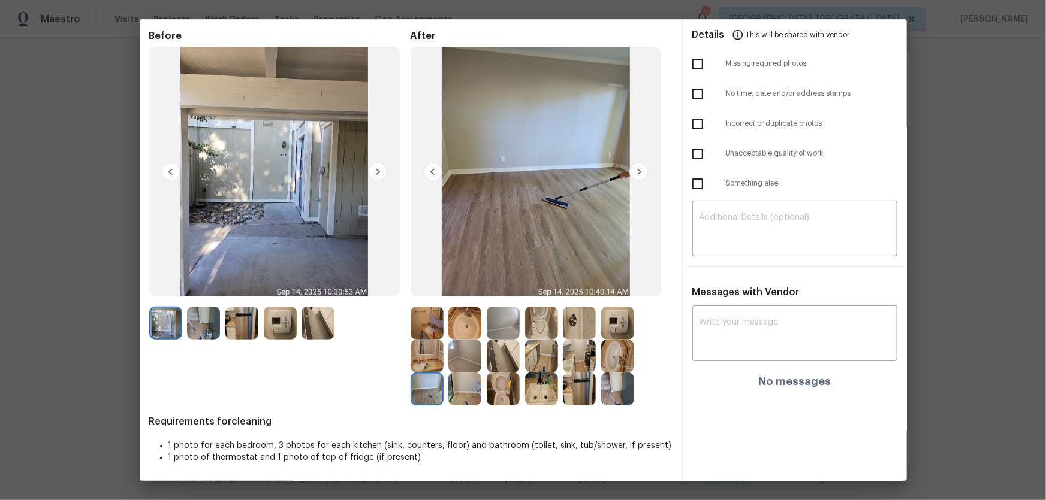
click at [496, 330] on img at bounding box center [503, 356] width 33 height 33
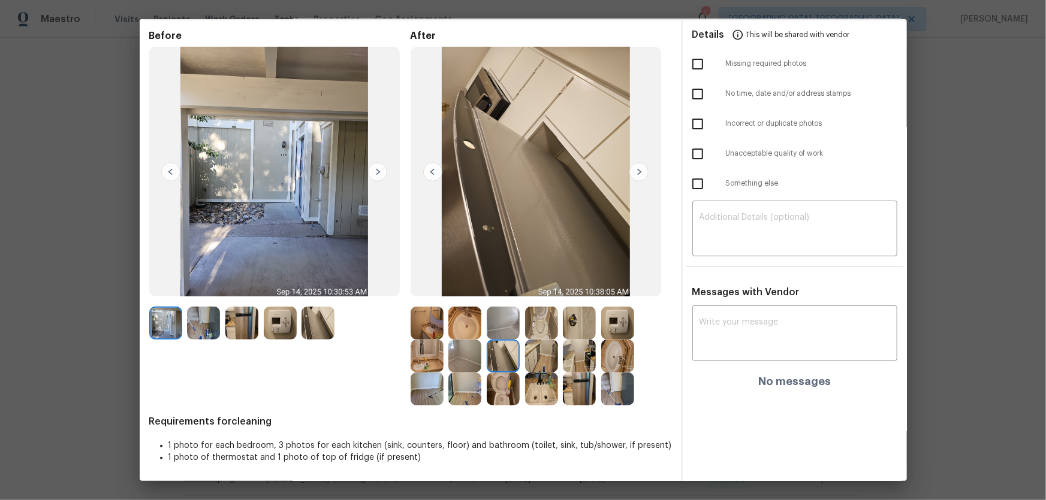
click at [500, 330] on img at bounding box center [503, 323] width 33 height 33
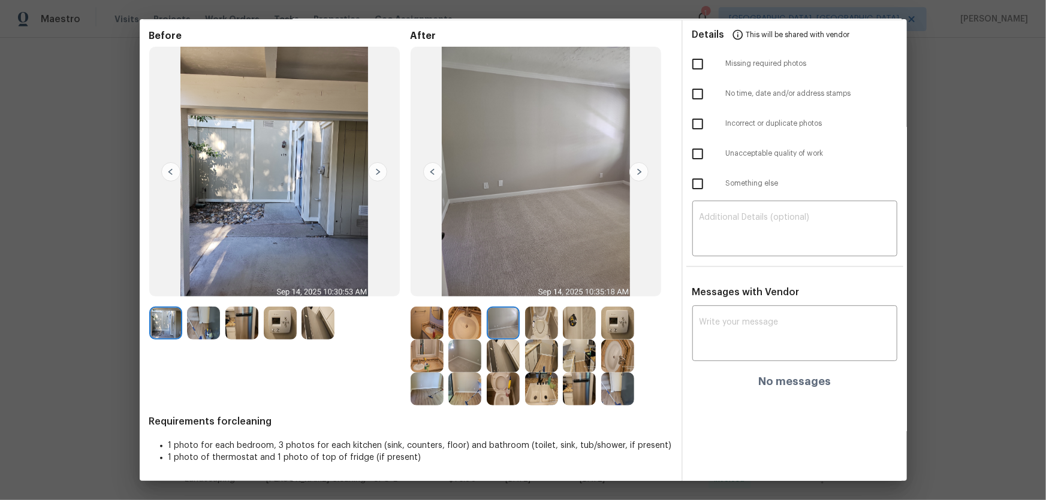
click at [545, 330] on img at bounding box center [541, 323] width 33 height 33
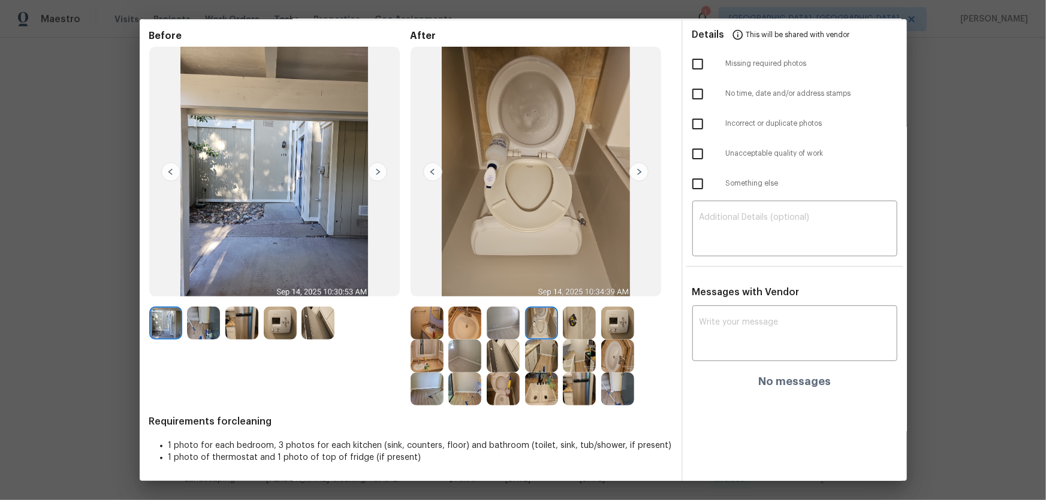
click at [546, 330] on img at bounding box center [541, 356] width 33 height 33
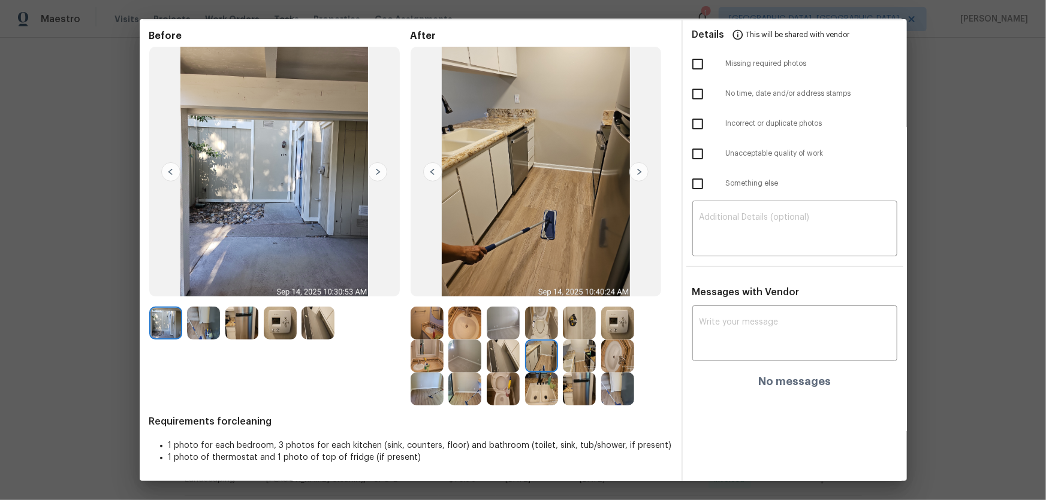
click at [577, 330] on img at bounding box center [579, 356] width 33 height 33
click at [576, 330] on img at bounding box center [579, 323] width 33 height 33
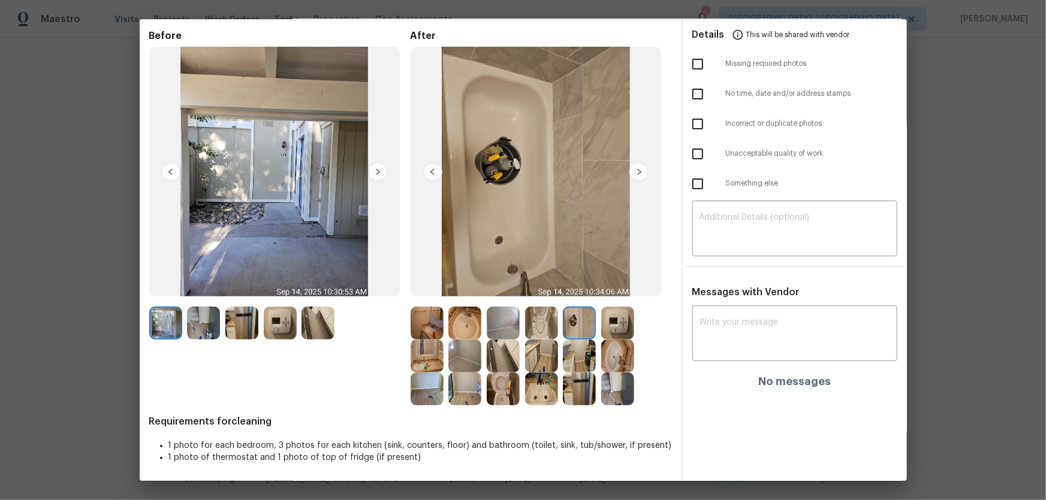
click at [614, 327] on img at bounding box center [617, 323] width 33 height 33
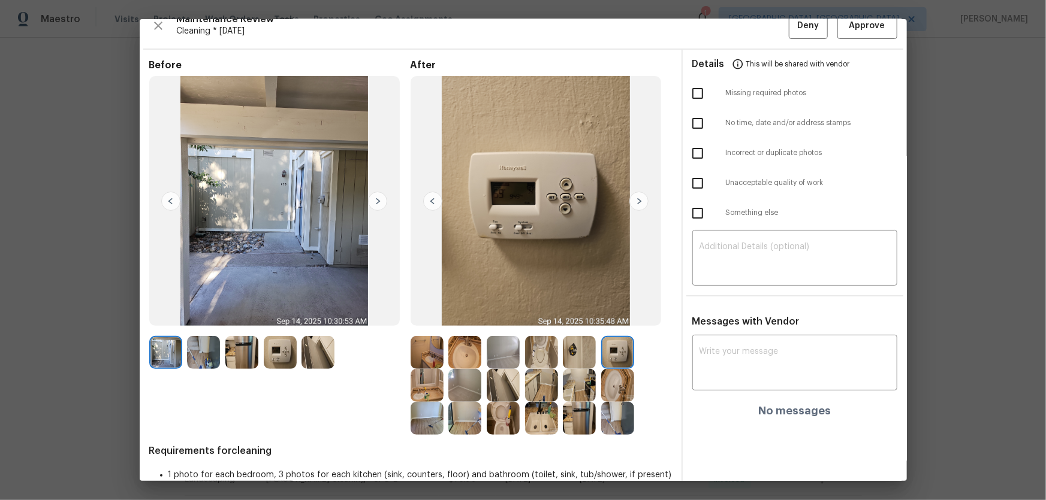
scroll to position [0, 0]
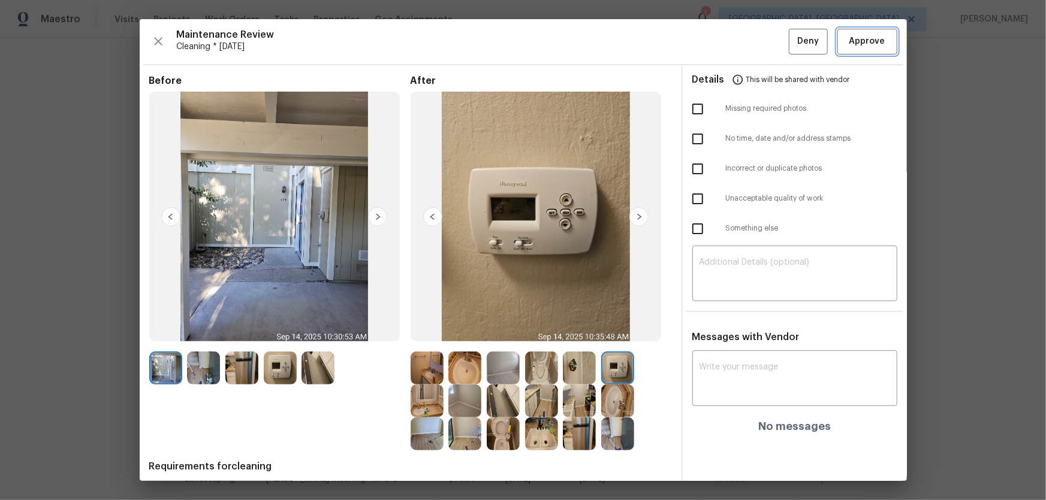
click at [744, 42] on span "Approve" at bounding box center [867, 41] width 36 height 15
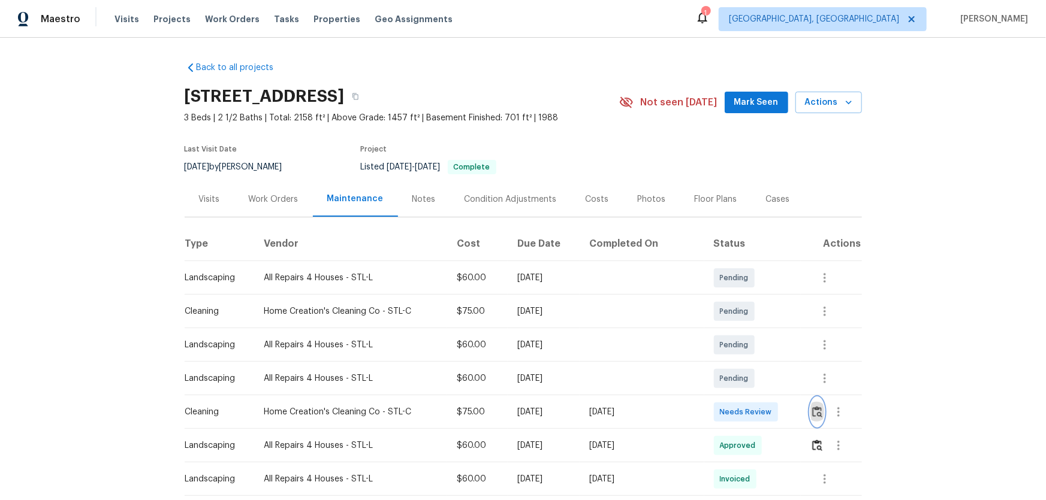
click at [744, 330] on img "button" at bounding box center [817, 411] width 10 height 11
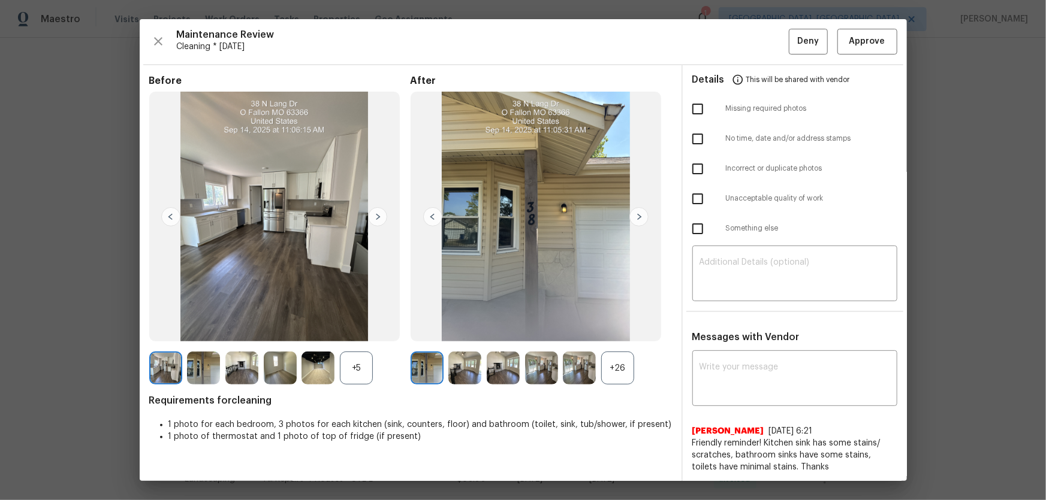
click at [623, 330] on div "+26" at bounding box center [617, 368] width 33 height 33
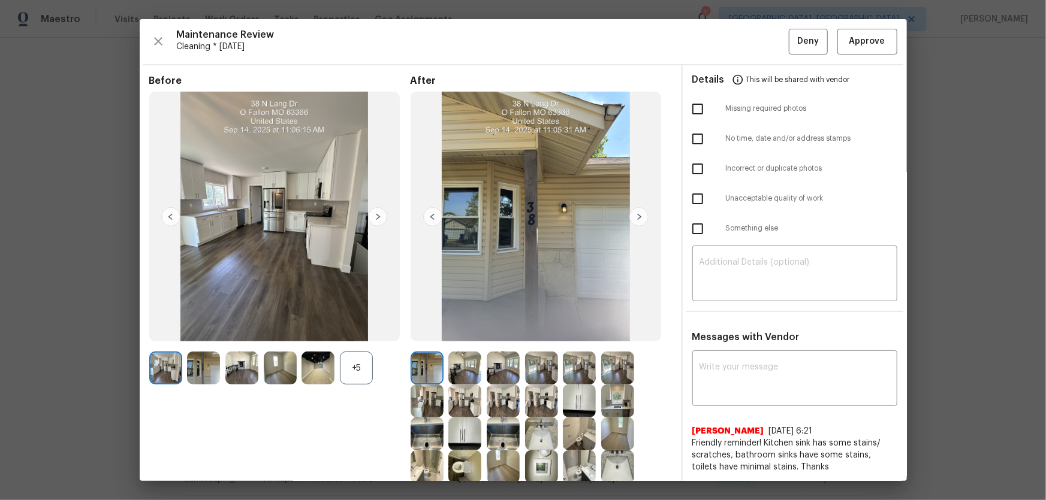
click at [354, 330] on div "+5" at bounding box center [356, 368] width 33 height 33
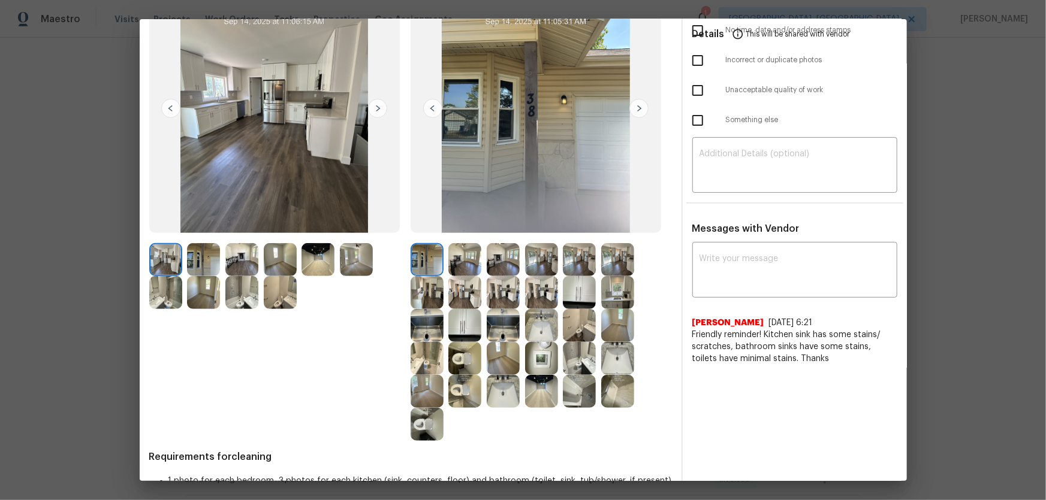
scroll to position [144, 0]
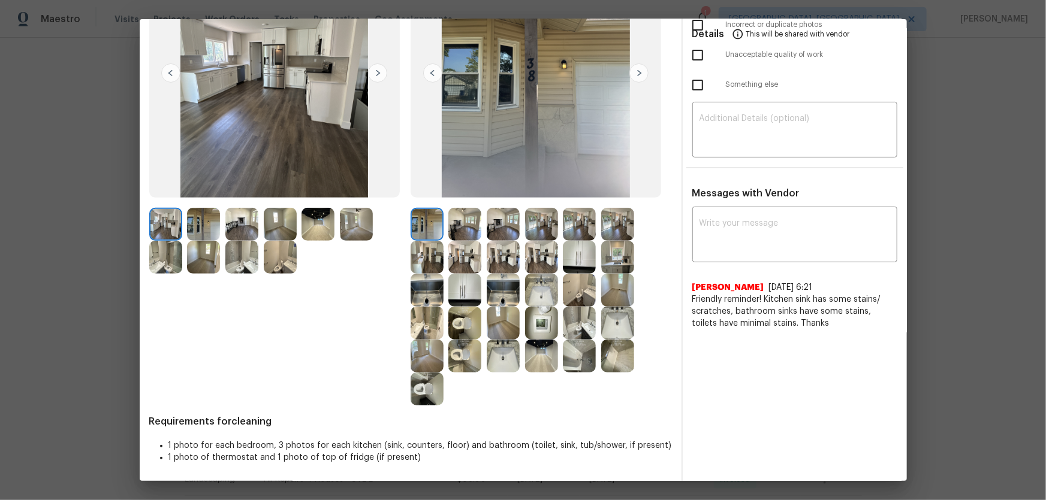
click at [464, 330] on img at bounding box center [464, 356] width 33 height 33
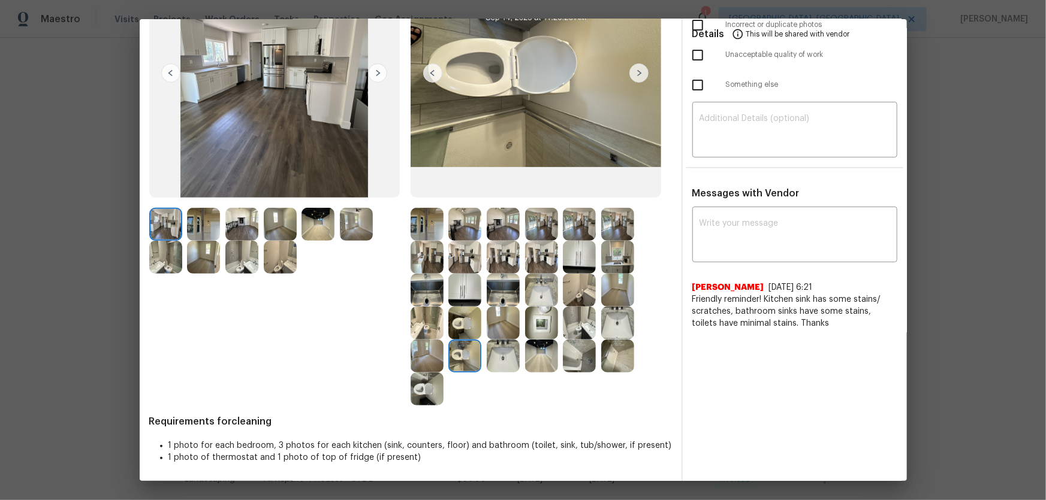
click at [460, 330] on img at bounding box center [464, 323] width 33 height 33
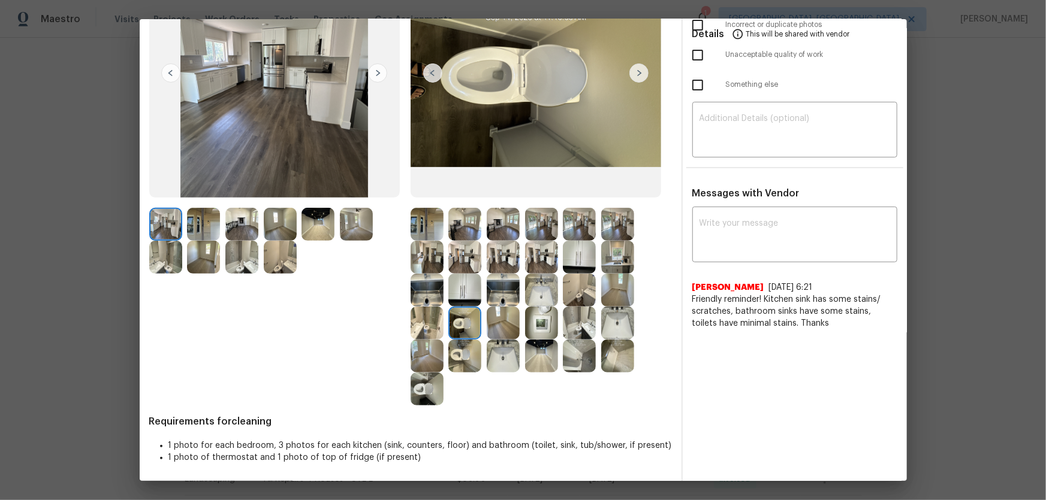
click at [427, 330] on img at bounding box center [426, 389] width 33 height 33
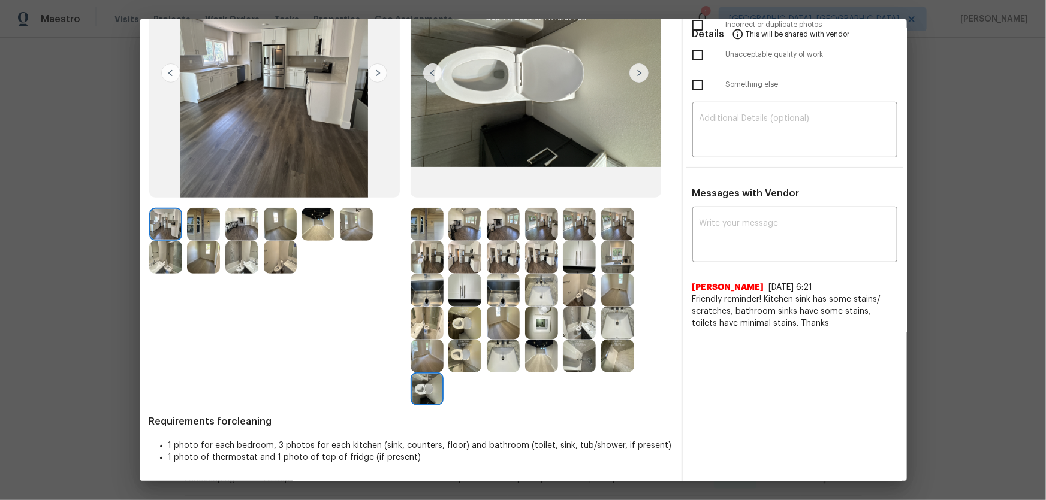
click at [610, 328] on img at bounding box center [617, 323] width 33 height 33
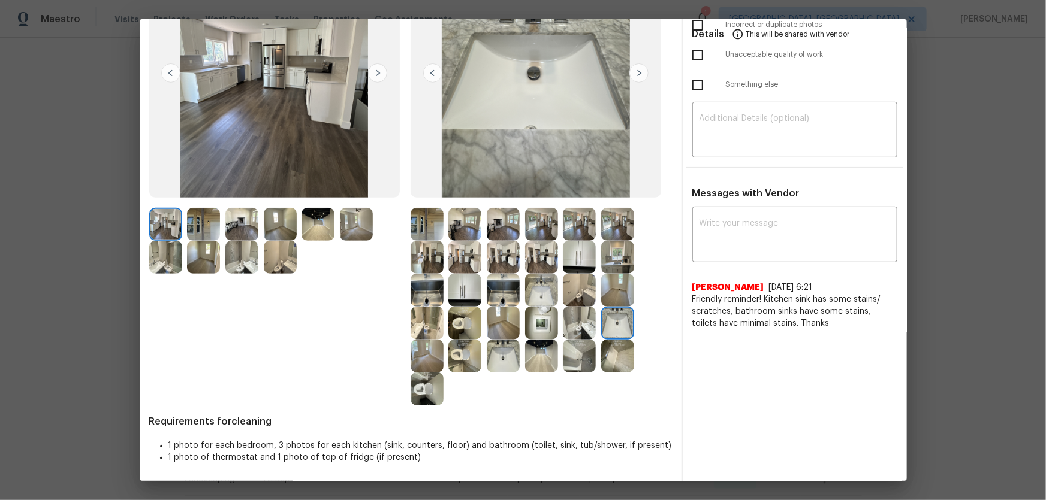
click at [518, 290] on div at bounding box center [506, 290] width 38 height 33
click at [497, 330] on img at bounding box center [503, 356] width 33 height 33
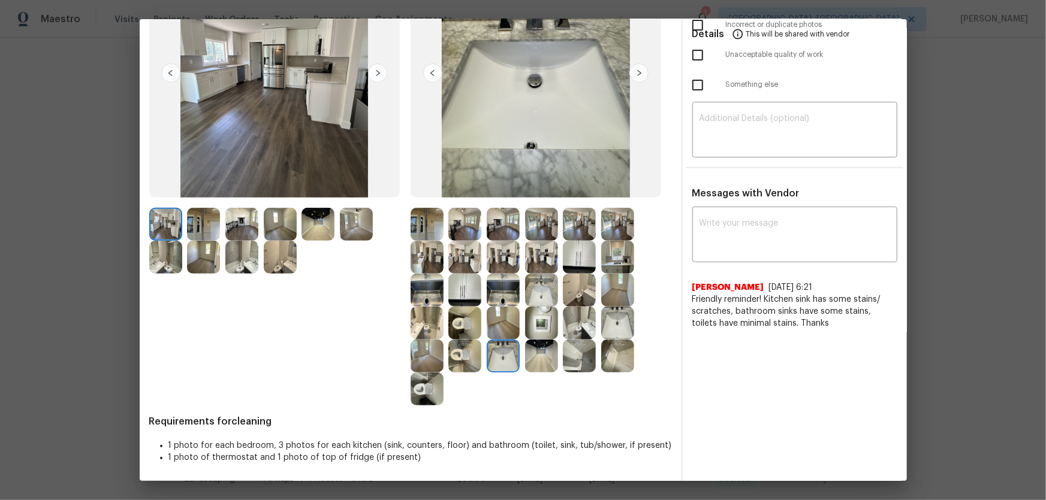
click at [462, 289] on img at bounding box center [464, 290] width 33 height 33
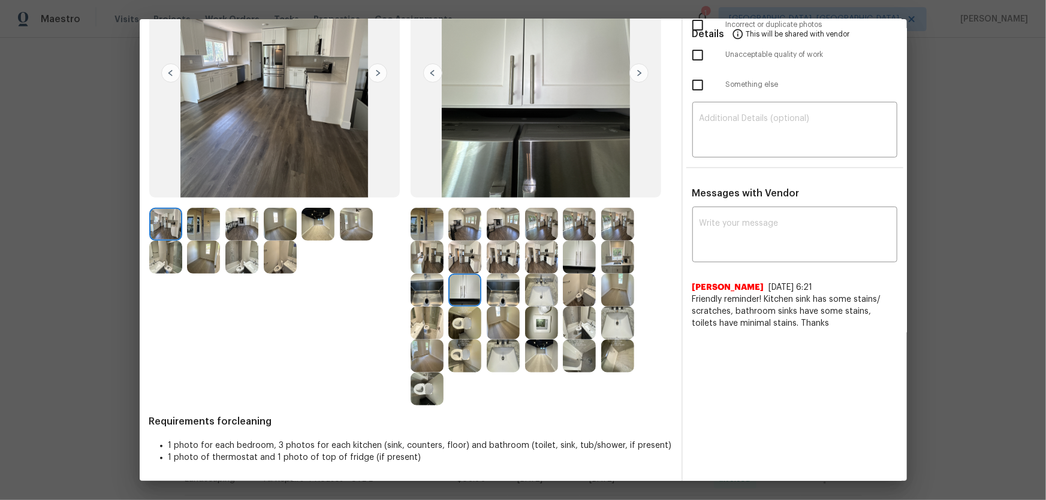
click at [407, 289] on div "Before" at bounding box center [279, 168] width 261 height 475
click at [594, 256] on div at bounding box center [582, 257] width 38 height 33
click at [434, 237] on img at bounding box center [426, 224] width 33 height 33
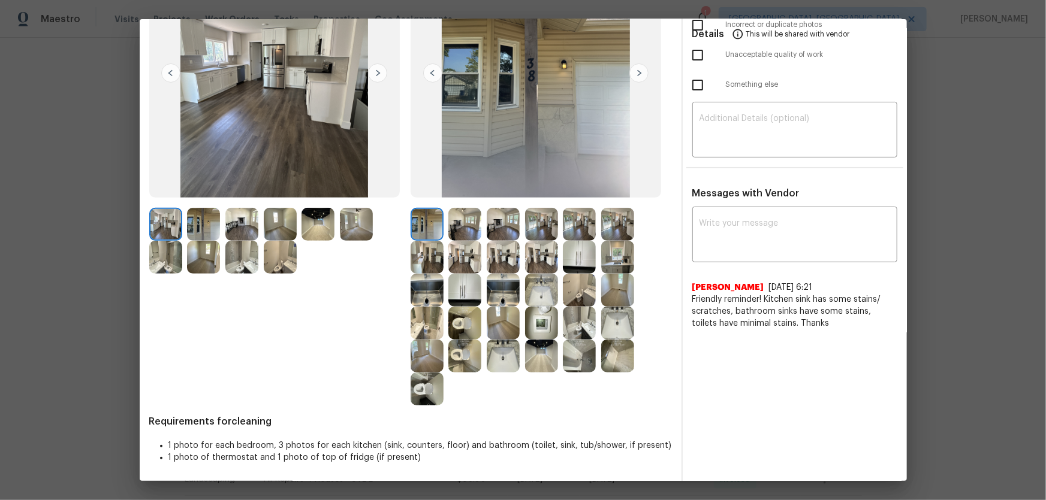
click at [564, 330] on img at bounding box center [579, 356] width 33 height 33
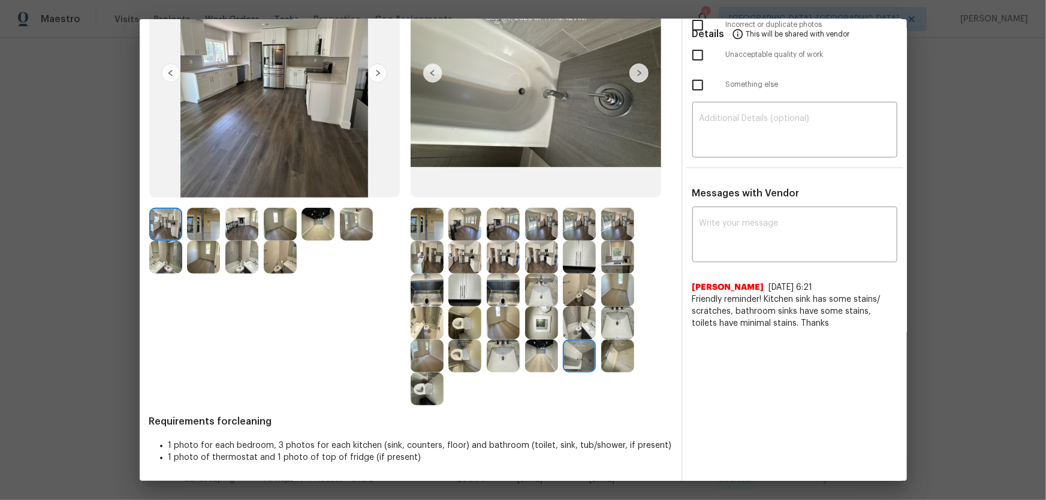
click at [612, 330] on img at bounding box center [617, 356] width 33 height 33
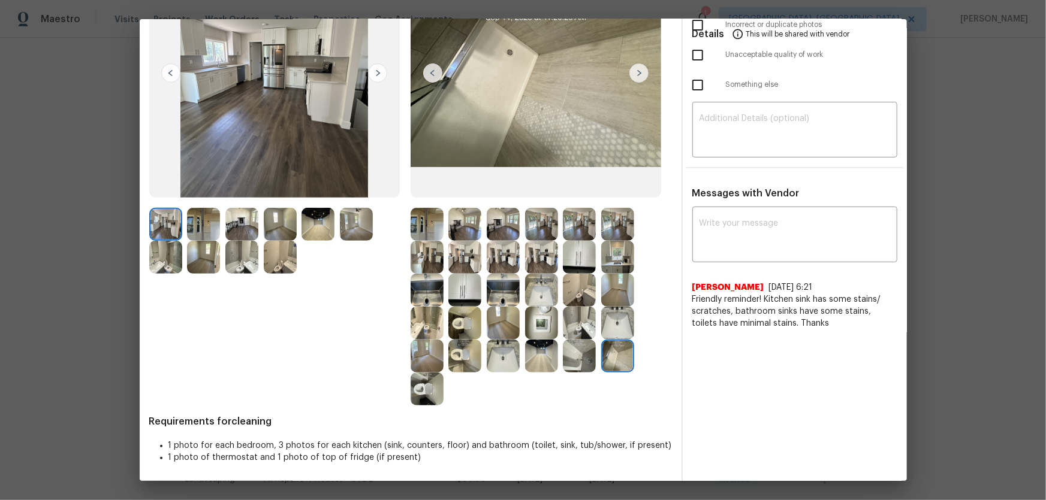
click at [503, 327] on img at bounding box center [503, 323] width 33 height 33
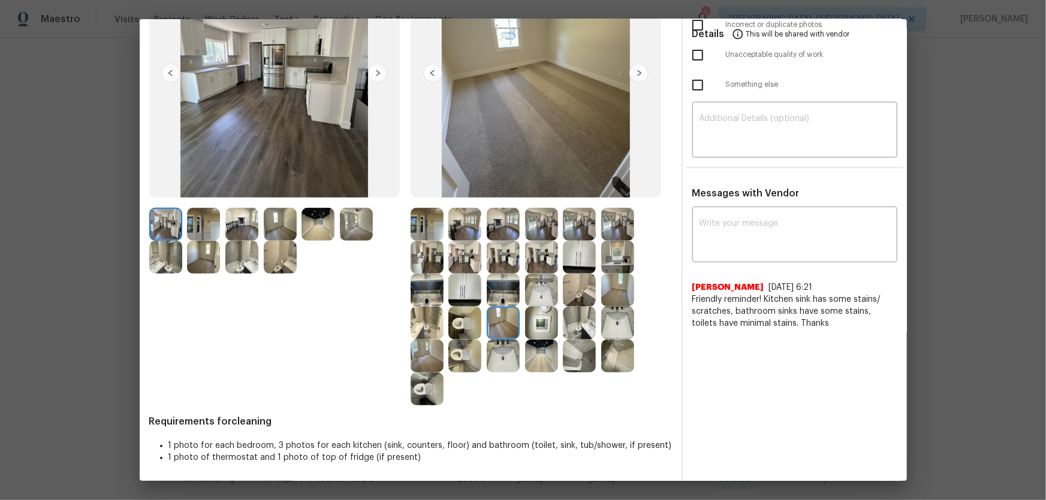
click at [623, 295] on img at bounding box center [617, 290] width 33 height 33
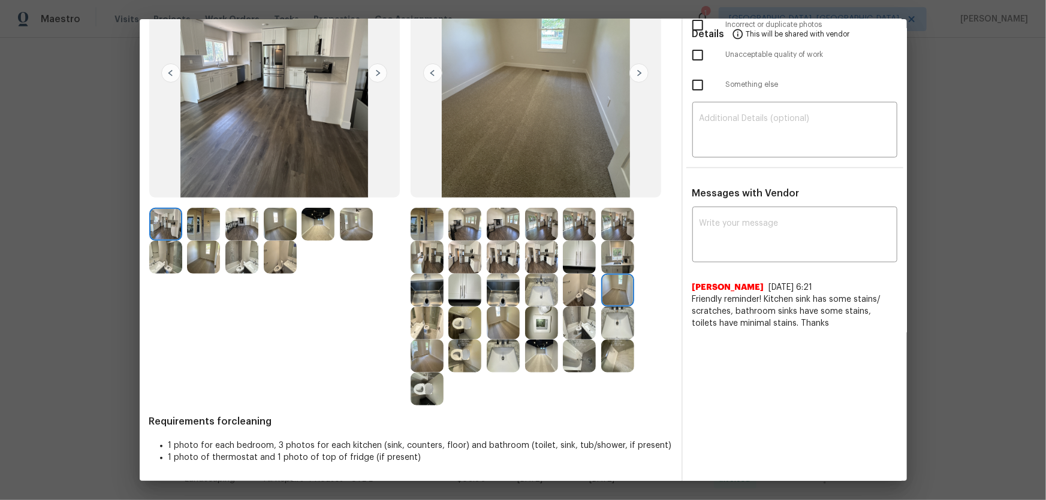
click at [448, 330] on img at bounding box center [464, 356] width 33 height 33
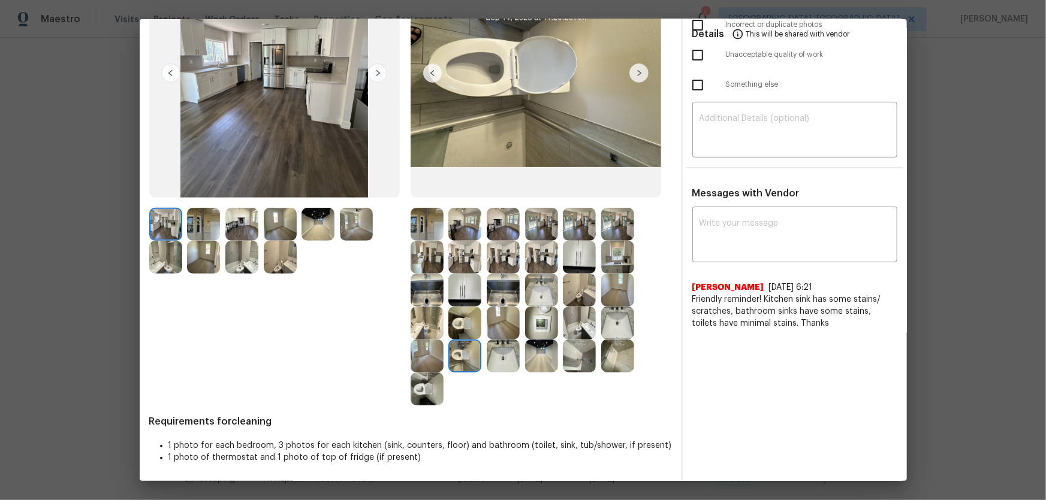
click at [536, 326] on img at bounding box center [541, 323] width 33 height 33
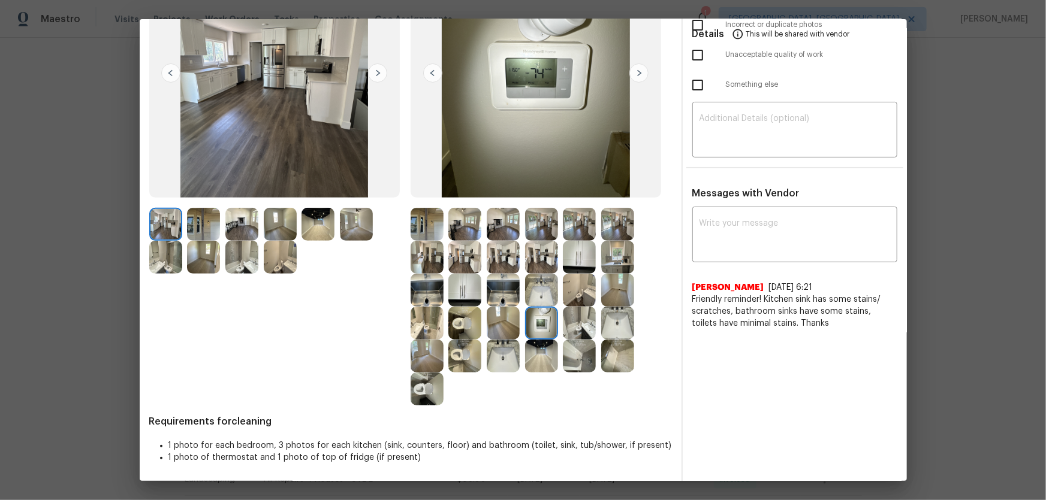
click at [509, 296] on img at bounding box center [503, 290] width 33 height 33
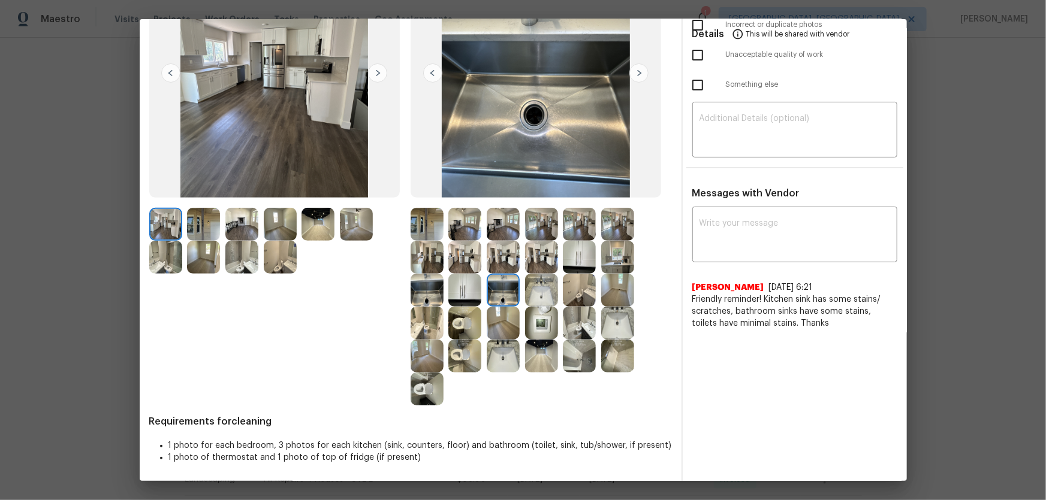
click at [469, 291] on img at bounding box center [464, 290] width 33 height 33
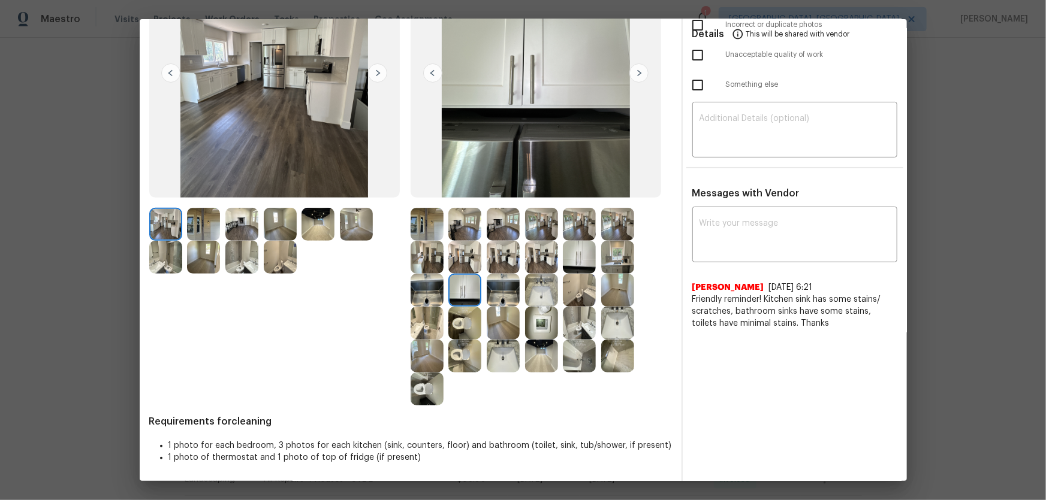
click at [458, 259] on img at bounding box center [464, 257] width 33 height 33
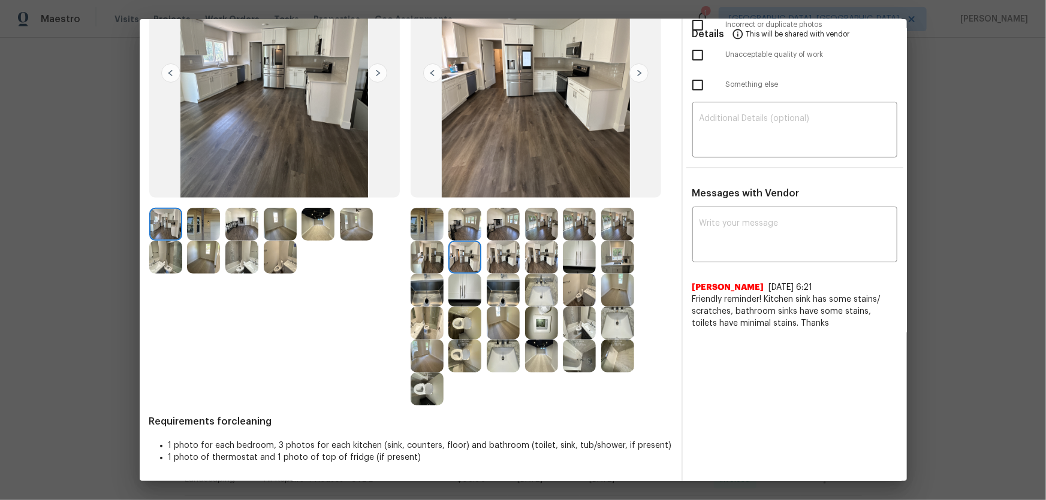
click at [490, 258] on img at bounding box center [503, 257] width 33 height 33
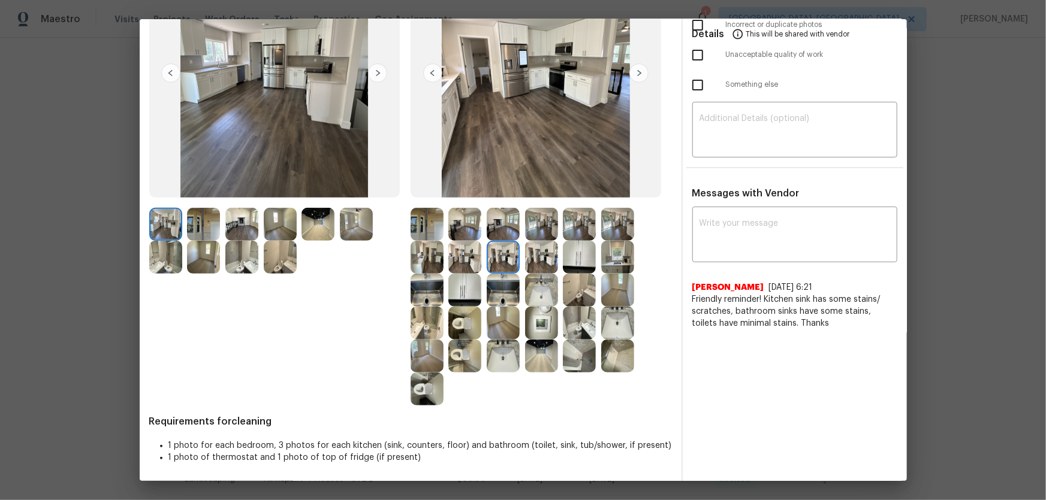
click at [496, 242] on img at bounding box center [503, 257] width 33 height 33
click at [455, 235] on img at bounding box center [464, 224] width 33 height 33
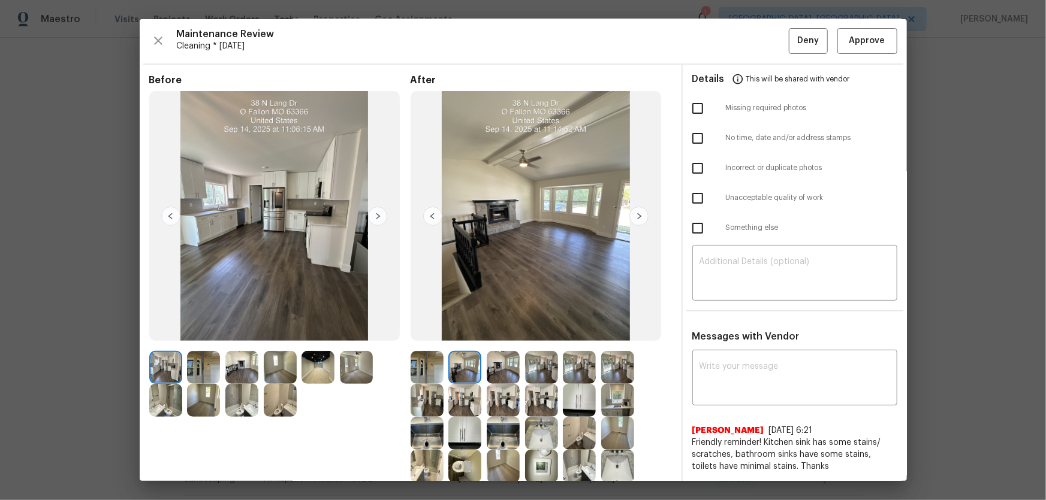
scroll to position [0, 0]
click at [744, 43] on span "Approve" at bounding box center [867, 41] width 41 height 15
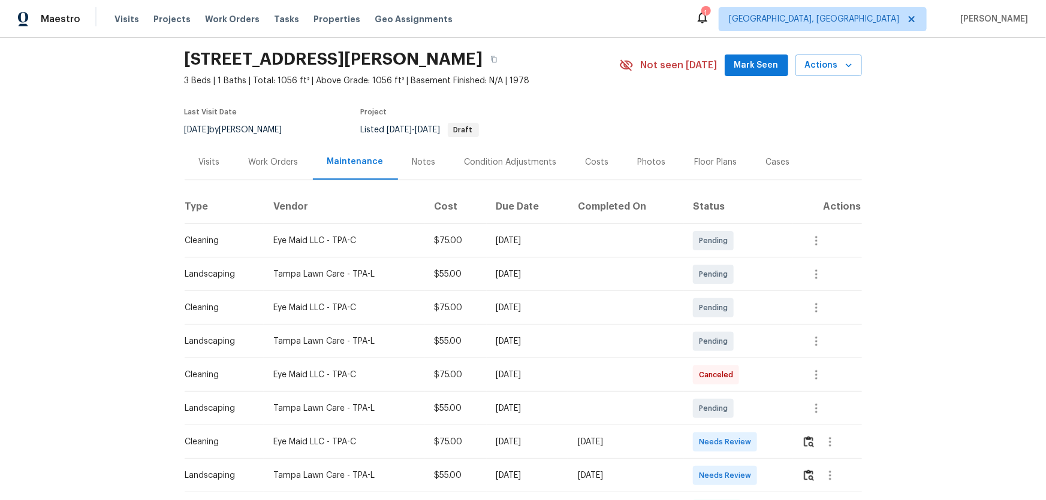
scroll to position [108, 0]
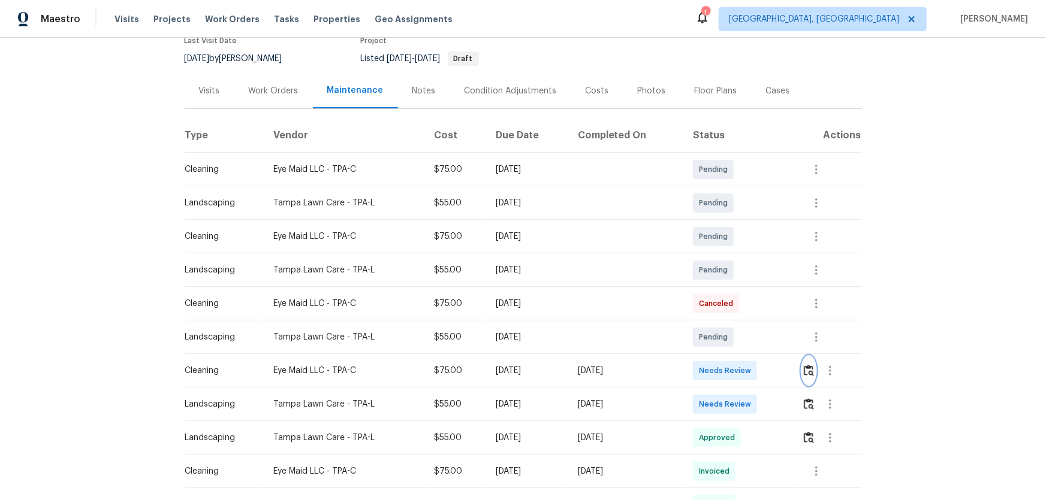
click at [744, 330] on img "button" at bounding box center [809, 370] width 10 height 11
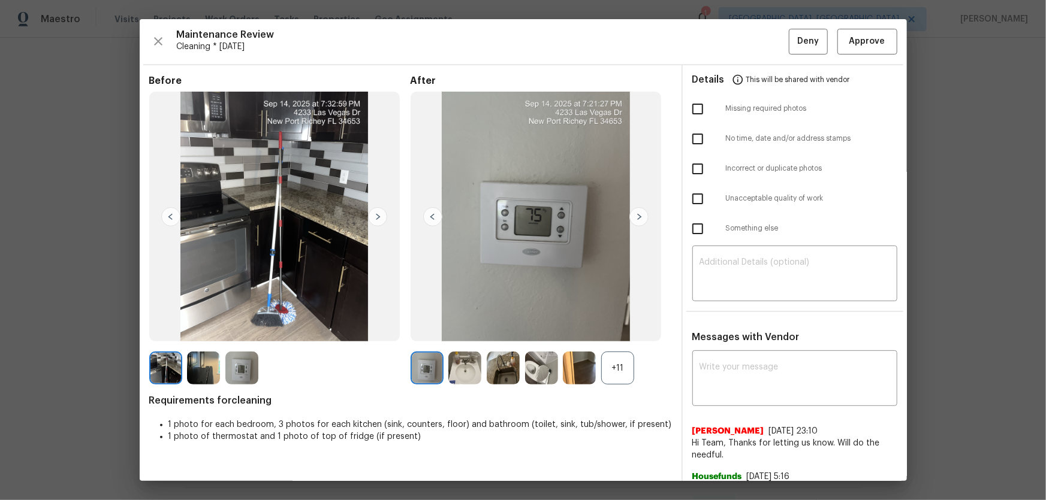
click at [626, 330] on div "+11" at bounding box center [617, 368] width 33 height 33
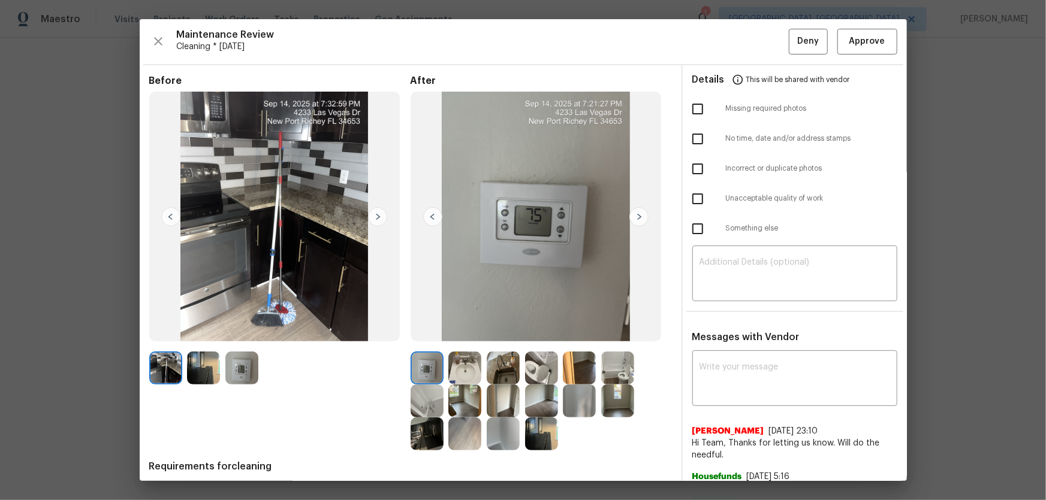
scroll to position [45, 0]
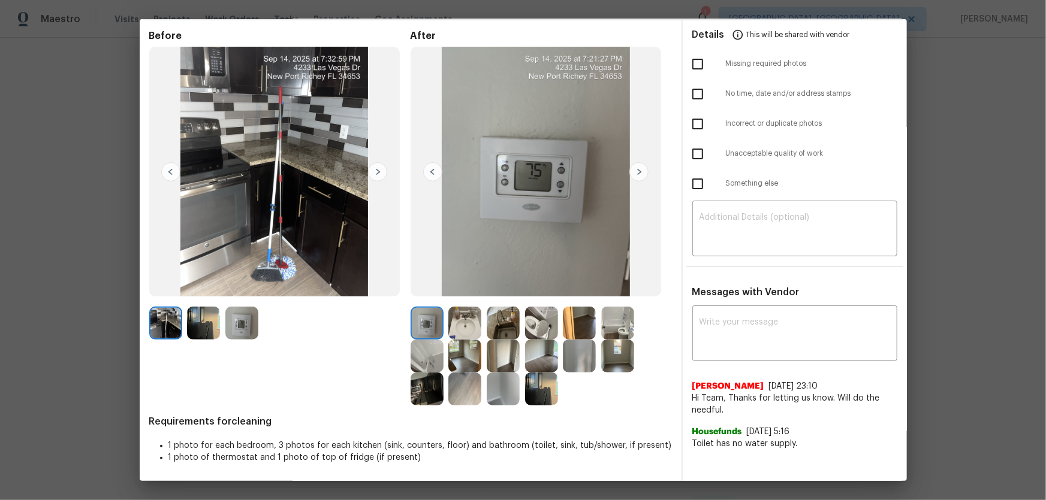
click at [545, 320] on img at bounding box center [541, 323] width 33 height 33
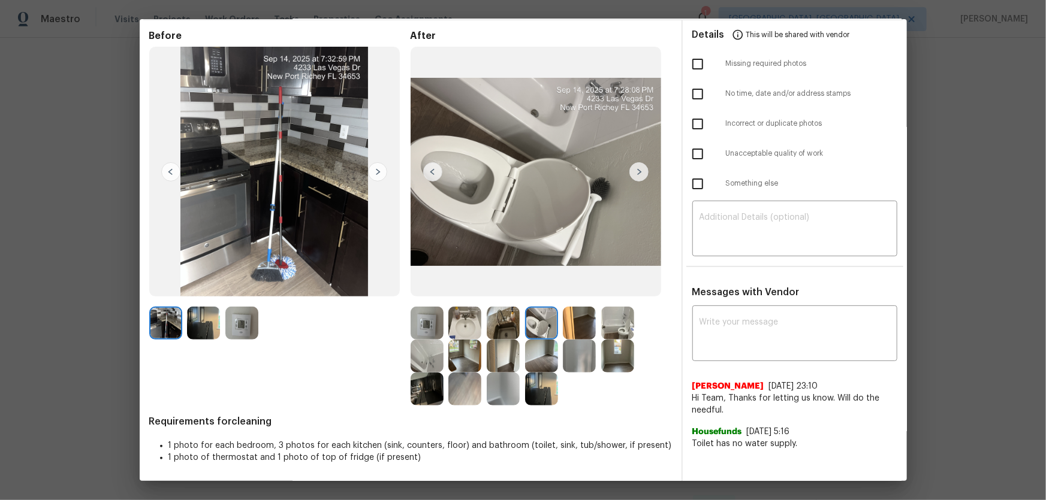
click at [466, 327] on img at bounding box center [464, 323] width 33 height 33
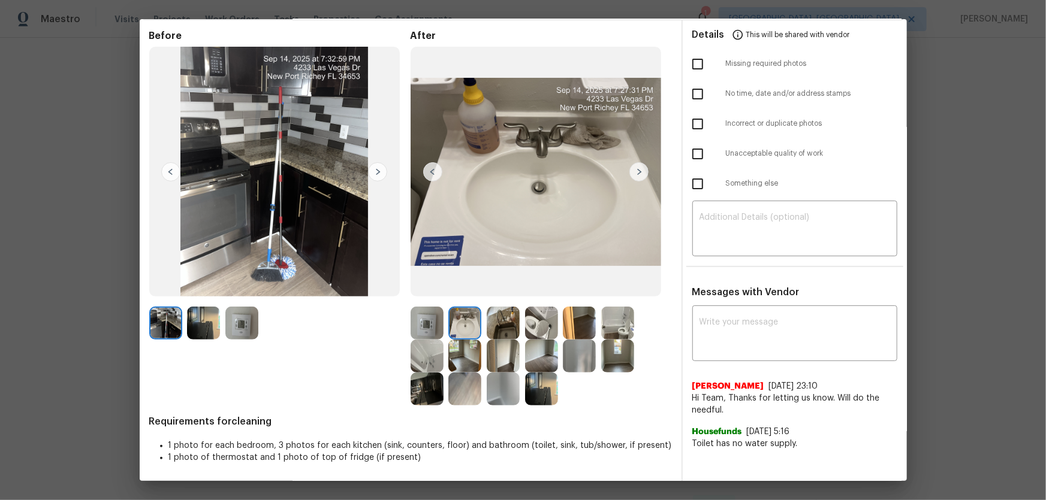
click at [426, 330] on img at bounding box center [426, 356] width 33 height 33
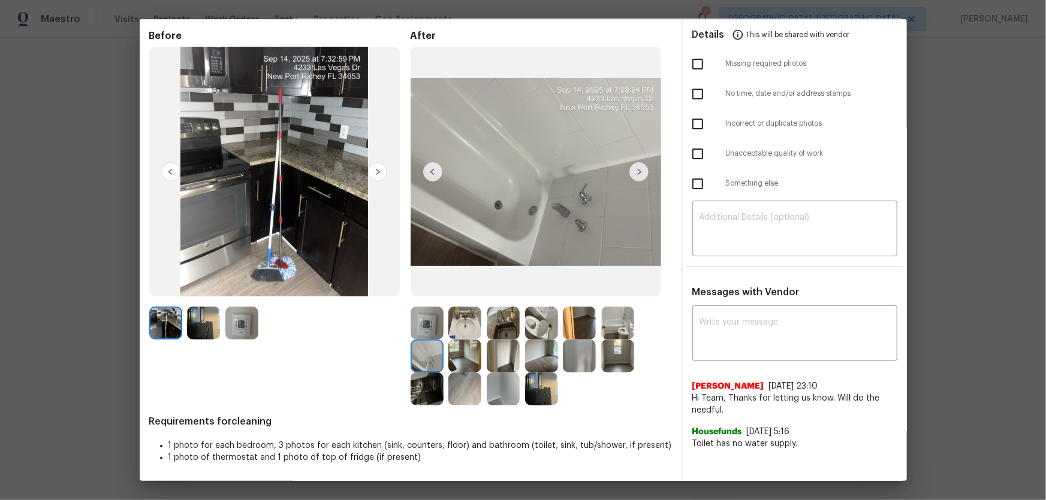
click at [423, 330] on img at bounding box center [426, 323] width 33 height 33
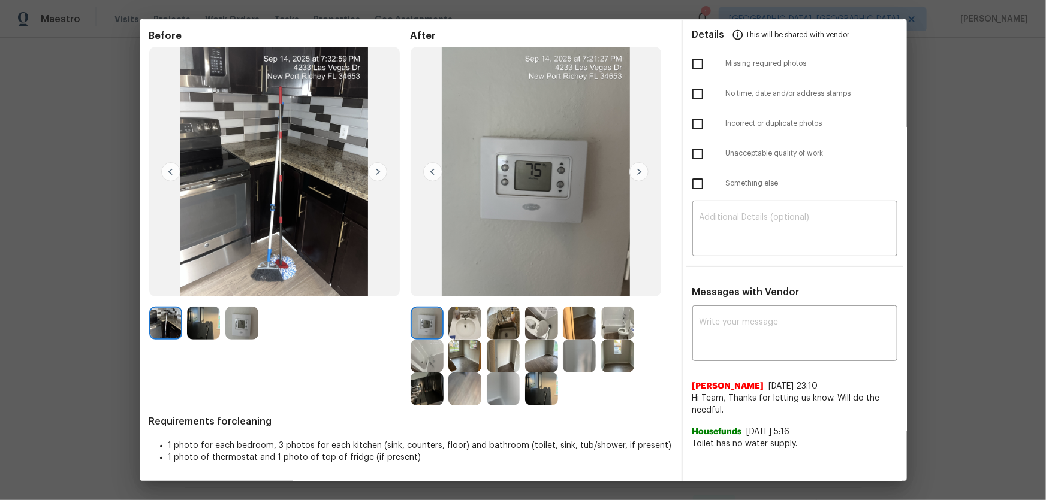
click at [510, 328] on img at bounding box center [503, 323] width 33 height 33
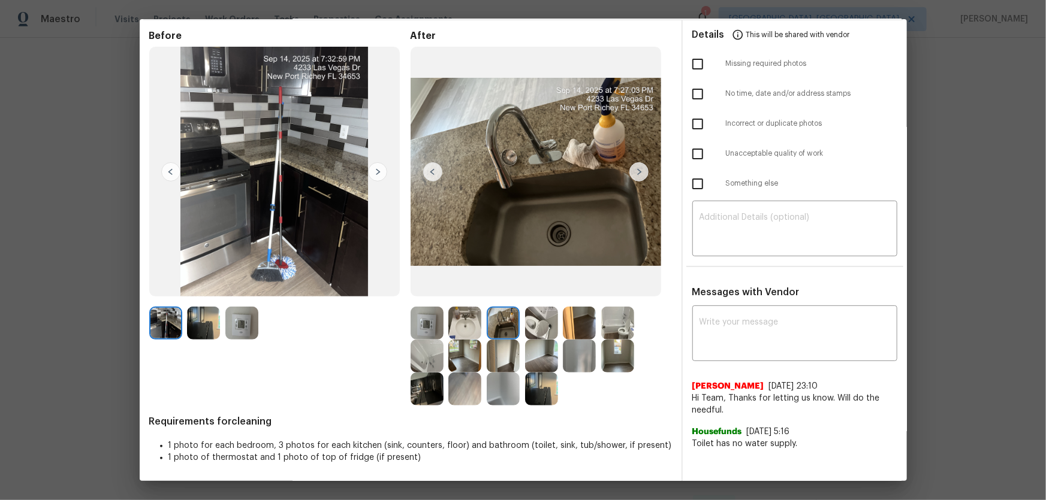
click at [510, 330] on img at bounding box center [503, 356] width 33 height 33
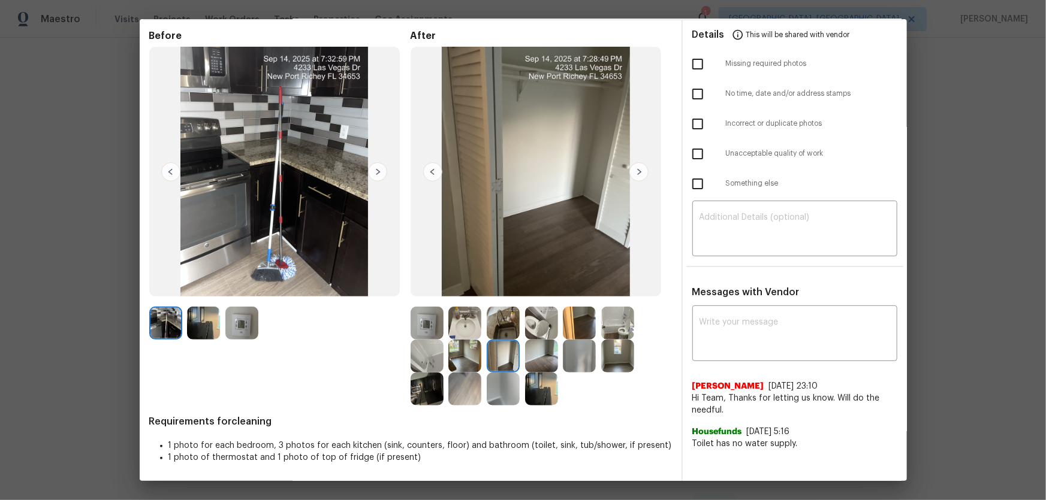
click at [536, 330] on img at bounding box center [541, 389] width 33 height 33
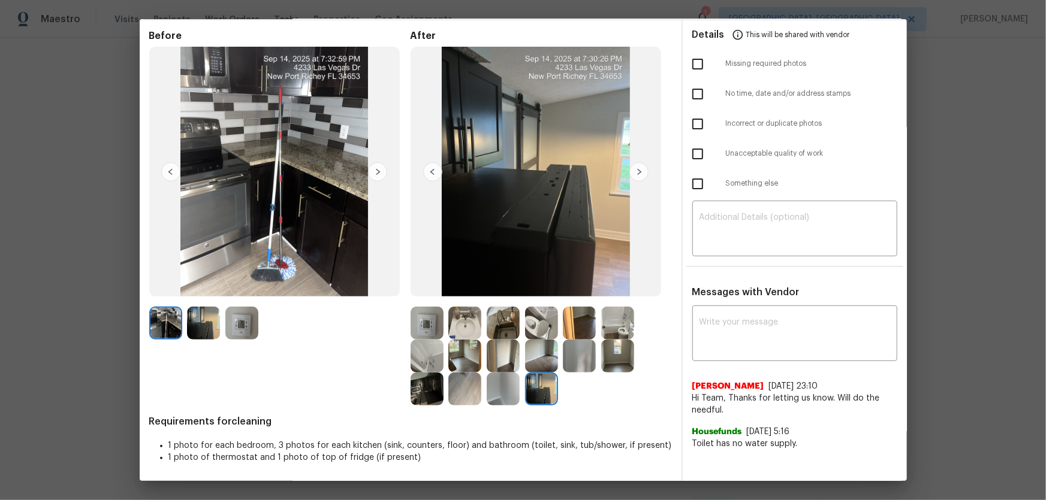
click at [508, 330] on img at bounding box center [503, 389] width 33 height 33
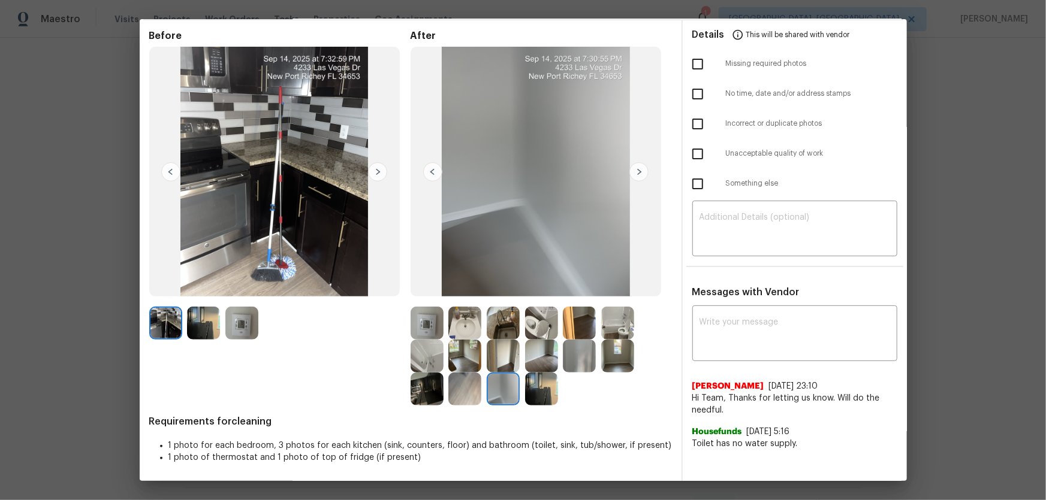
click at [445, 330] on div at bounding box center [429, 389] width 38 height 33
click at [417, 330] on img at bounding box center [426, 389] width 33 height 33
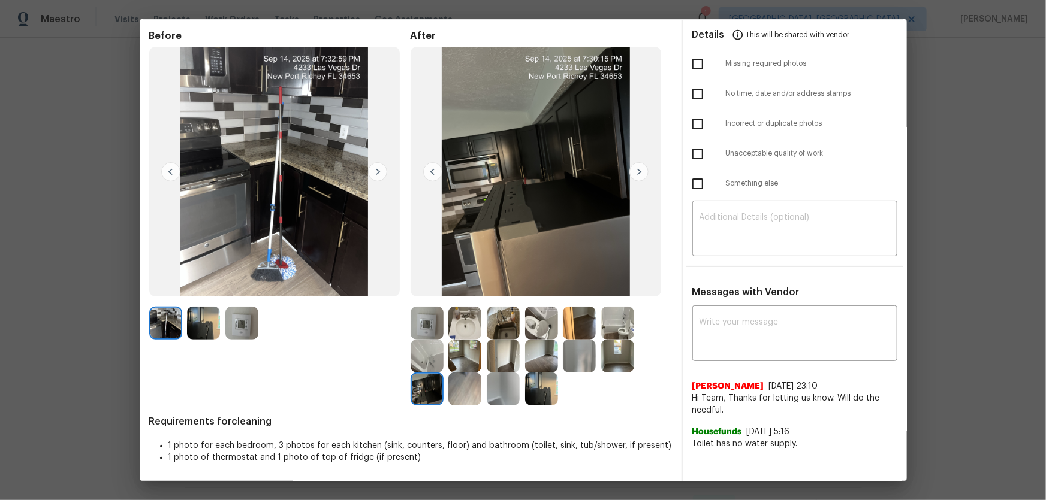
click at [461, 330] on img at bounding box center [464, 389] width 33 height 33
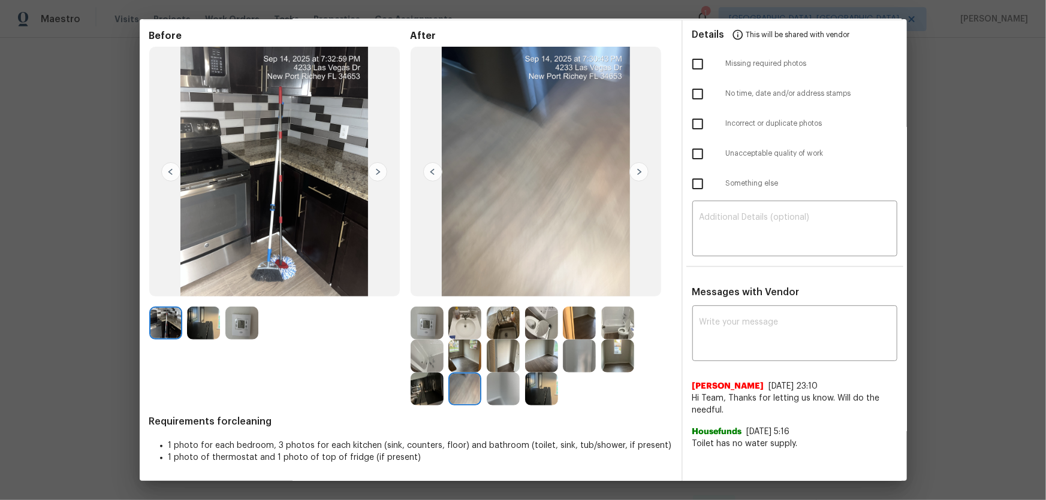
click at [425, 330] on img at bounding box center [426, 356] width 33 height 33
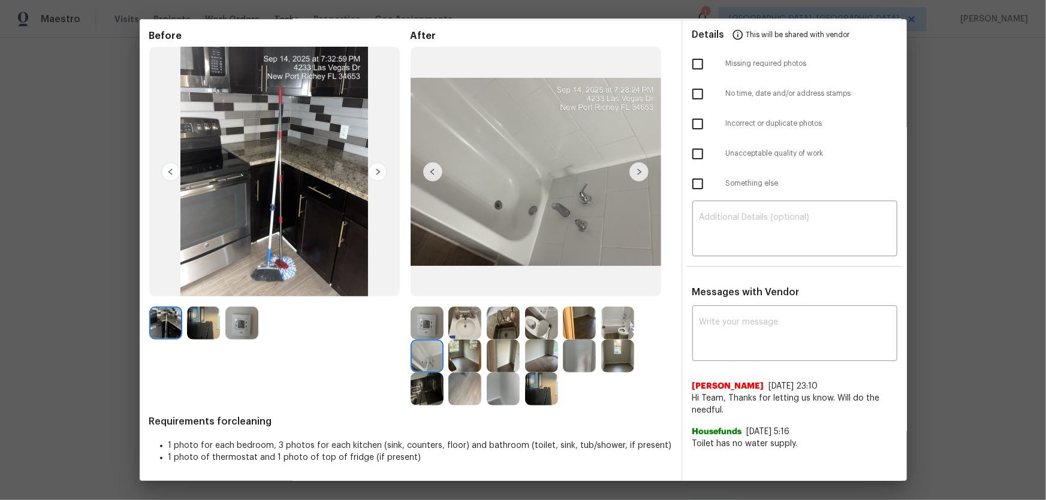
click at [247, 323] on img at bounding box center [241, 323] width 33 height 33
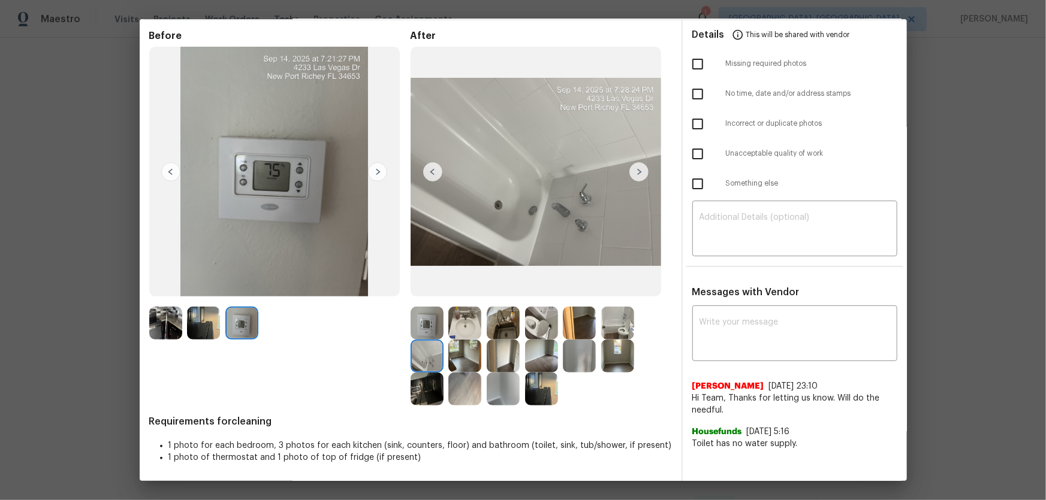
click at [539, 330] on img at bounding box center [541, 356] width 33 height 33
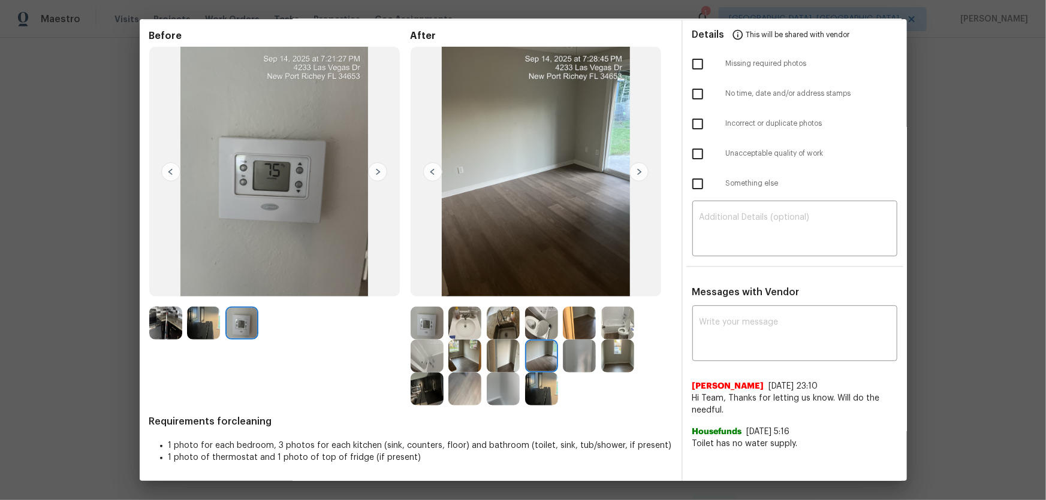
click at [624, 330] on img at bounding box center [617, 356] width 33 height 33
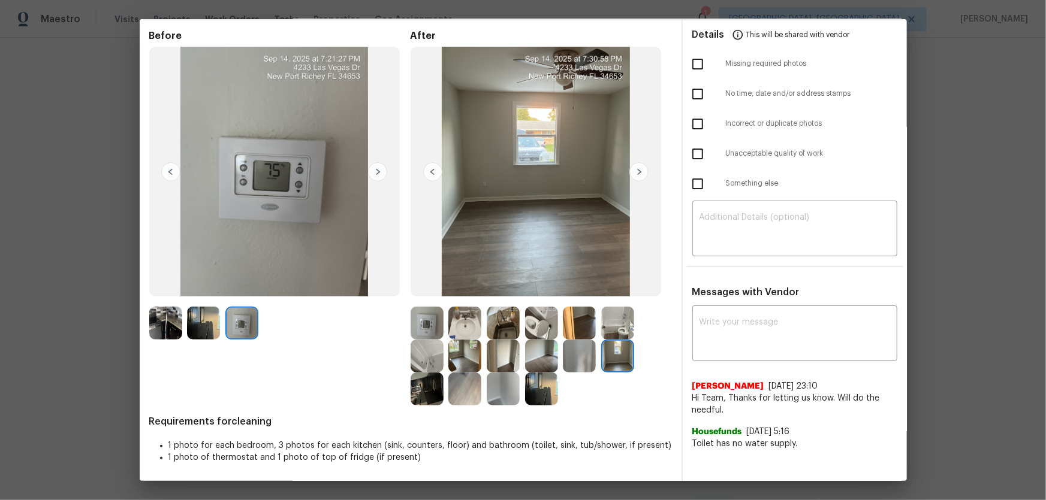
click at [584, 324] on img at bounding box center [579, 323] width 33 height 33
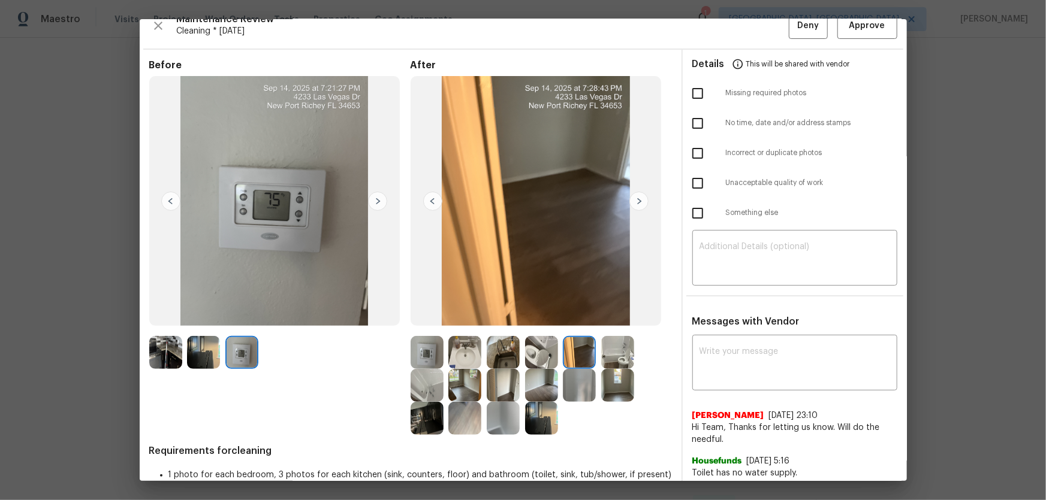
scroll to position [0, 0]
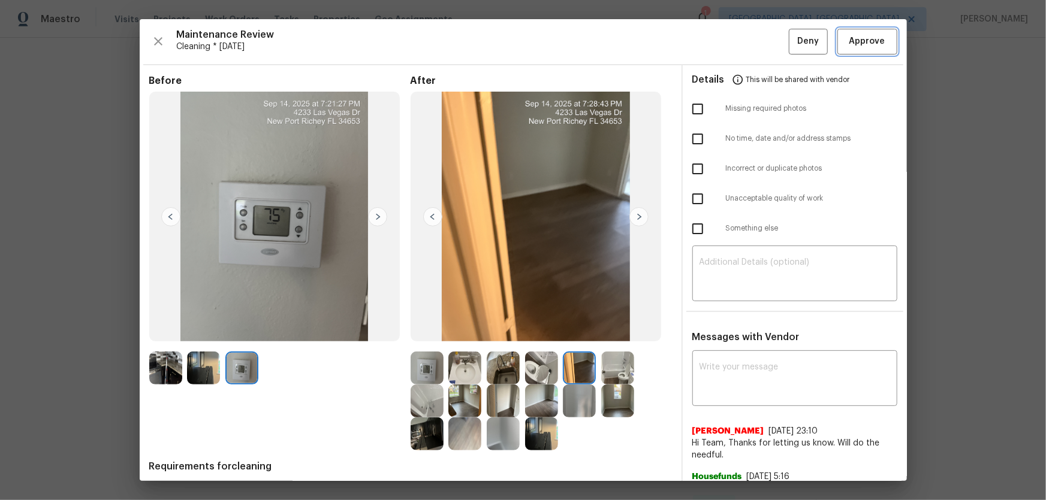
click at [744, 43] on span "Approve" at bounding box center [867, 41] width 36 height 15
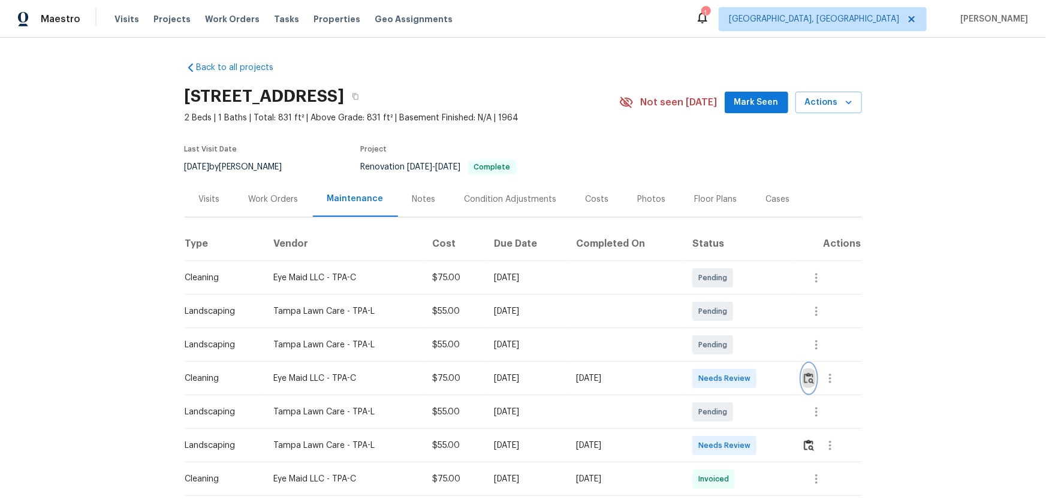
click at [744, 330] on img "button" at bounding box center [809, 378] width 10 height 11
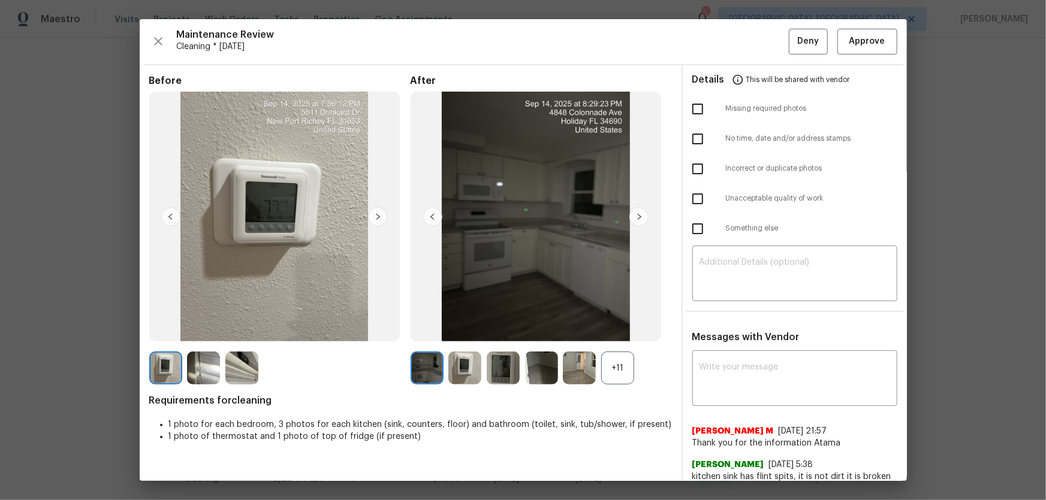
click at [609, 330] on div "+11" at bounding box center [617, 368] width 33 height 33
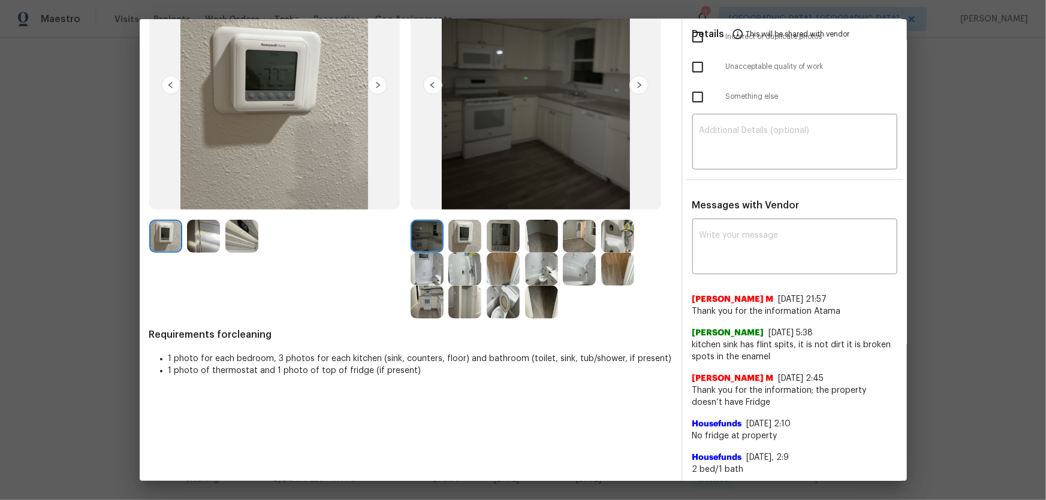
scroll to position [134, 0]
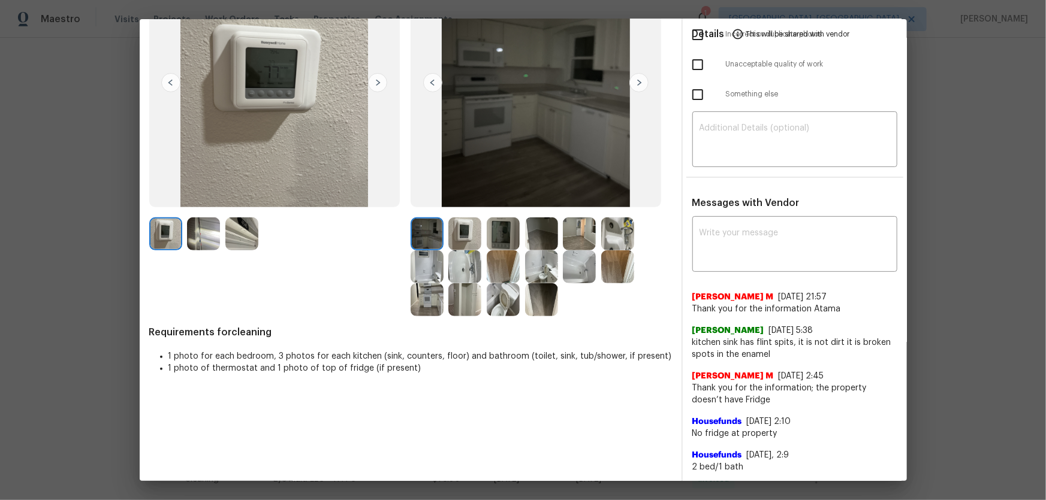
click at [457, 240] on img at bounding box center [464, 234] width 33 height 33
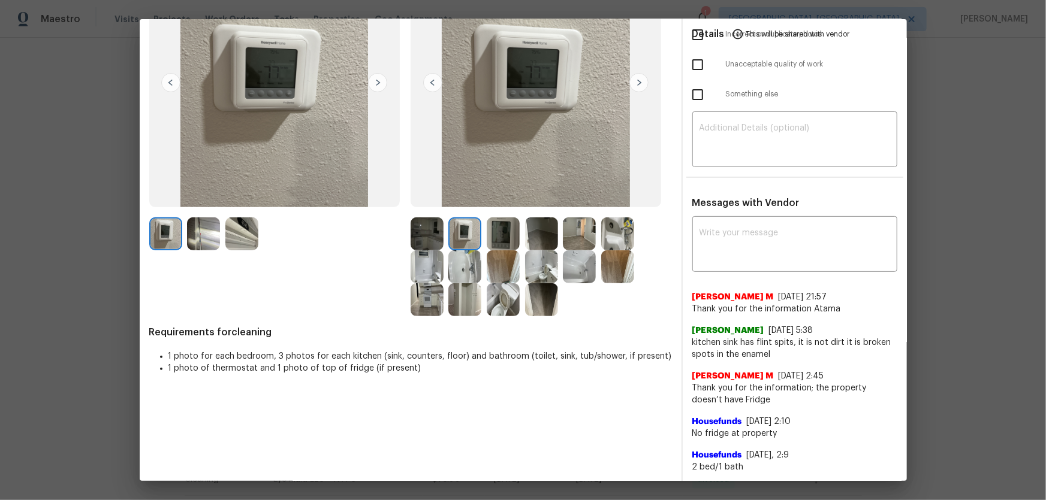
click at [500, 291] on img at bounding box center [503, 299] width 33 height 33
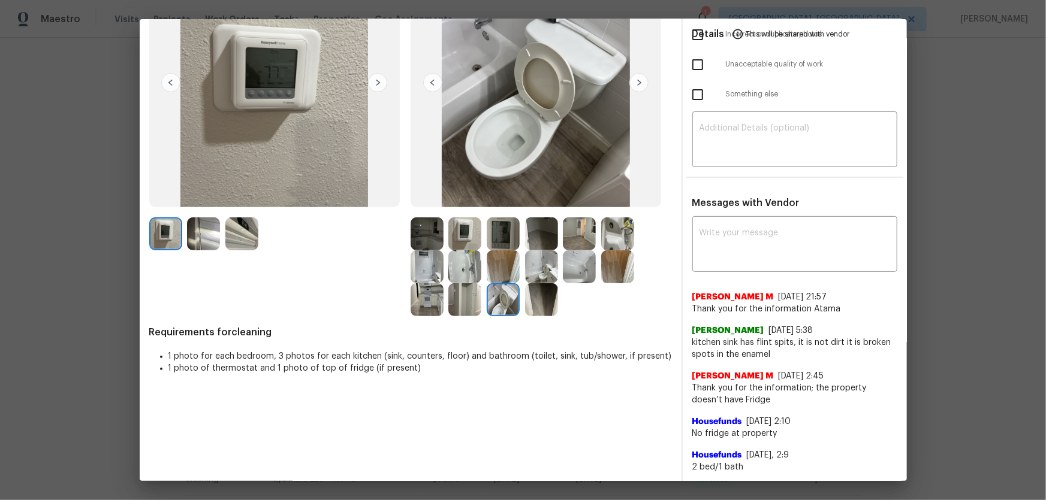
click at [471, 270] on img at bounding box center [464, 266] width 33 height 33
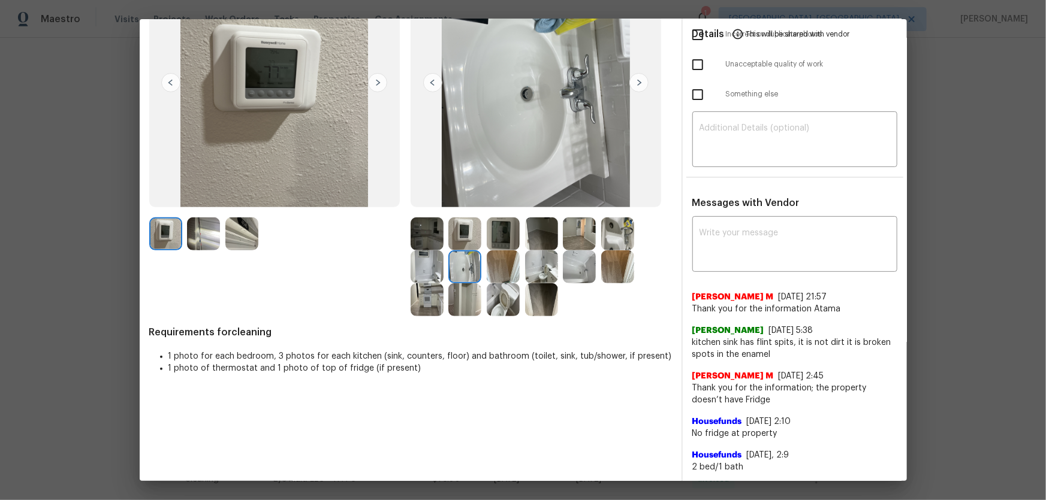
click at [582, 273] on img at bounding box center [579, 266] width 33 height 33
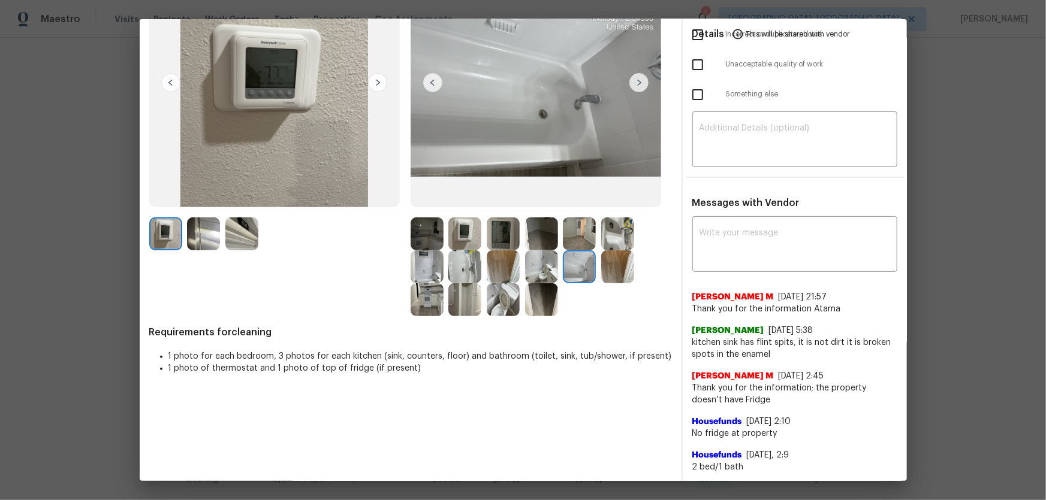
click at [617, 240] on img at bounding box center [617, 234] width 33 height 33
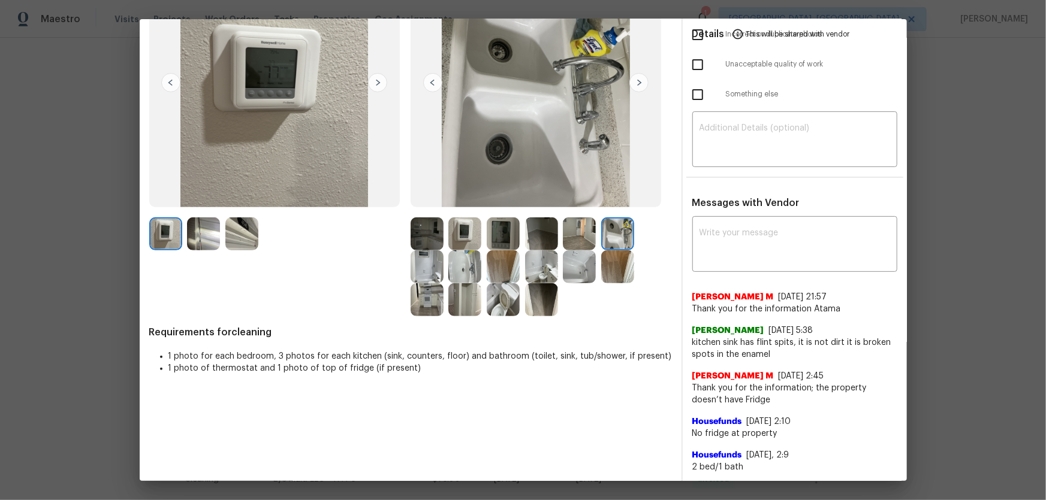
click at [590, 236] on img at bounding box center [579, 234] width 33 height 33
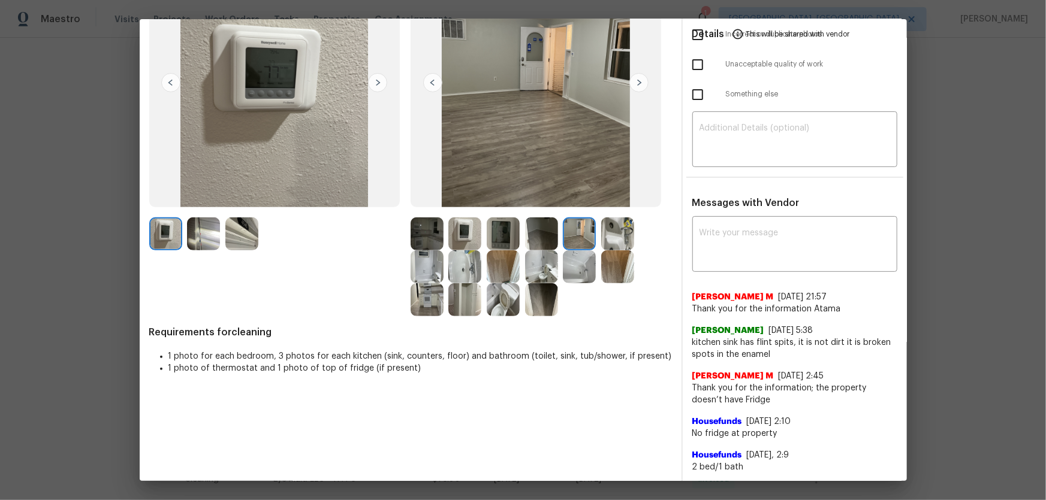
click at [617, 265] on img at bounding box center [617, 266] width 33 height 33
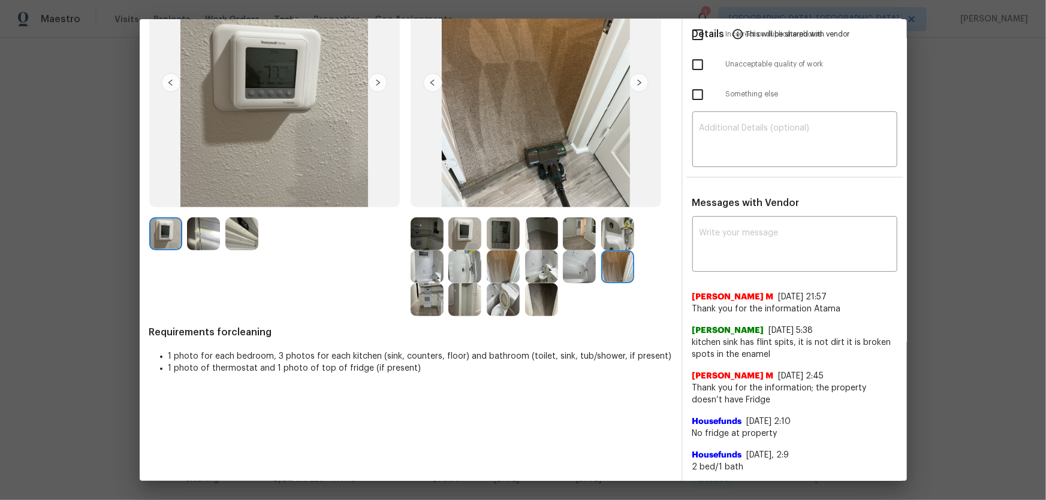
click at [538, 238] on img at bounding box center [541, 234] width 33 height 33
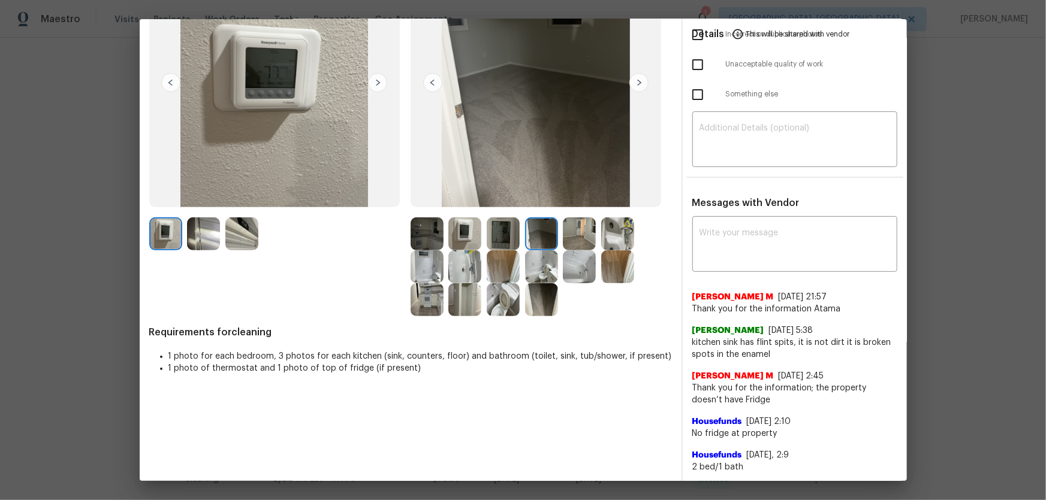
click at [572, 237] on img at bounding box center [579, 234] width 33 height 33
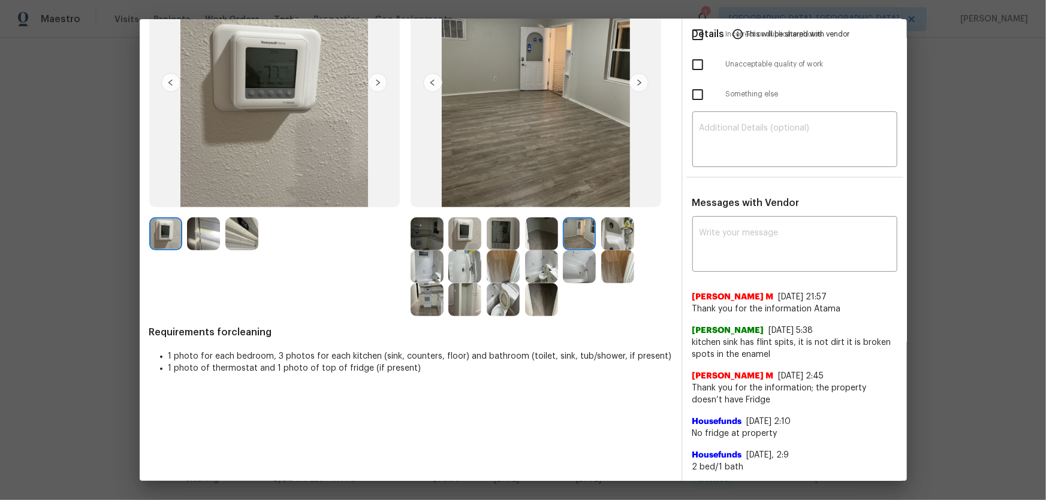
click at [492, 268] on img at bounding box center [503, 266] width 33 height 33
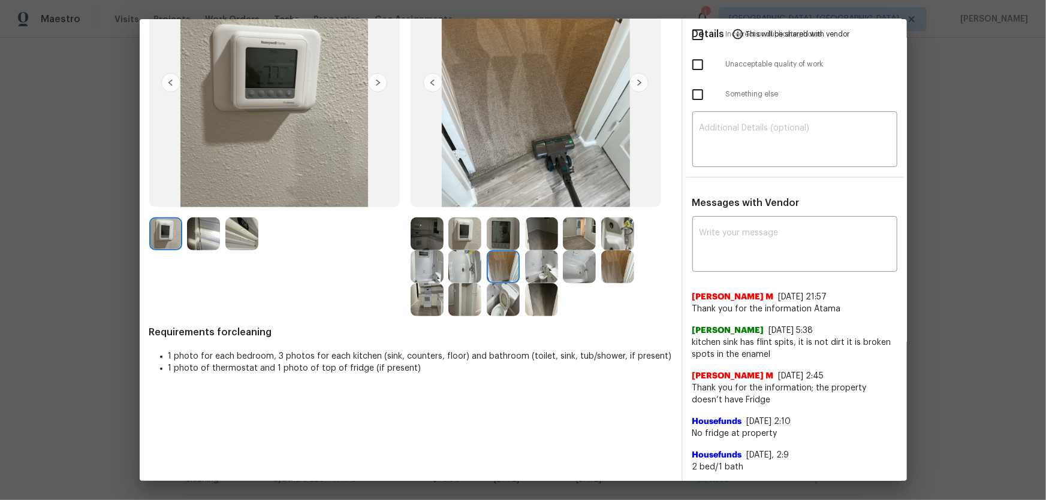
click at [467, 271] on img at bounding box center [464, 266] width 33 height 33
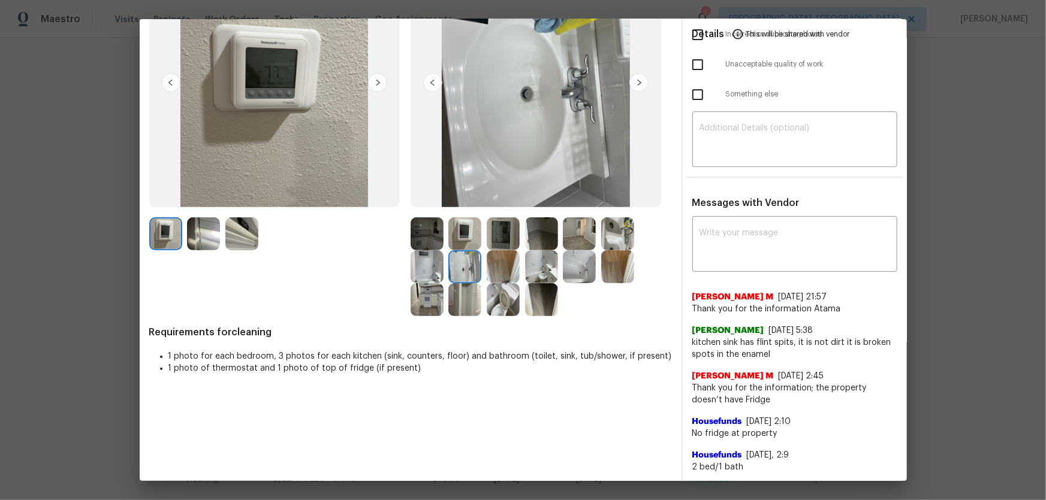
click at [427, 269] on img at bounding box center [426, 266] width 33 height 33
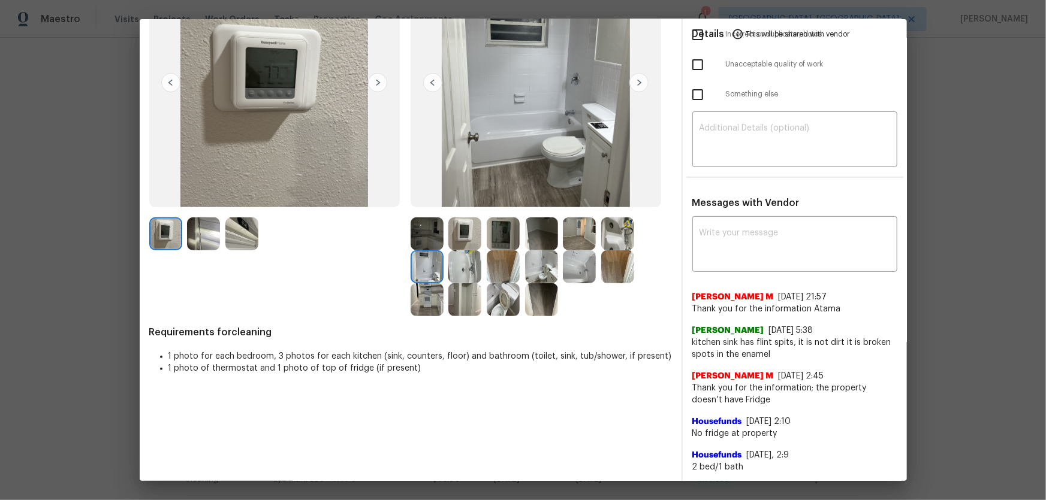
click at [425, 293] on img at bounding box center [426, 299] width 33 height 33
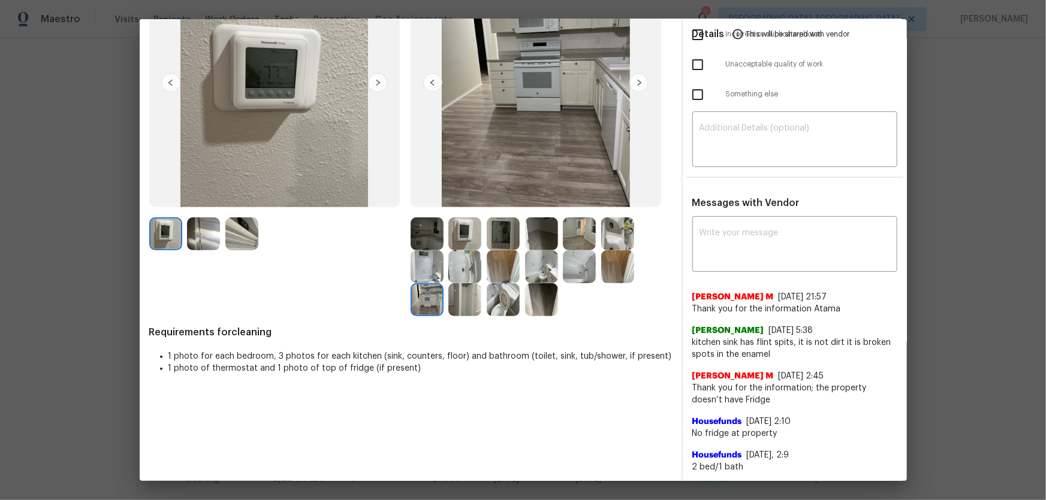
click at [506, 295] on img at bounding box center [503, 299] width 33 height 33
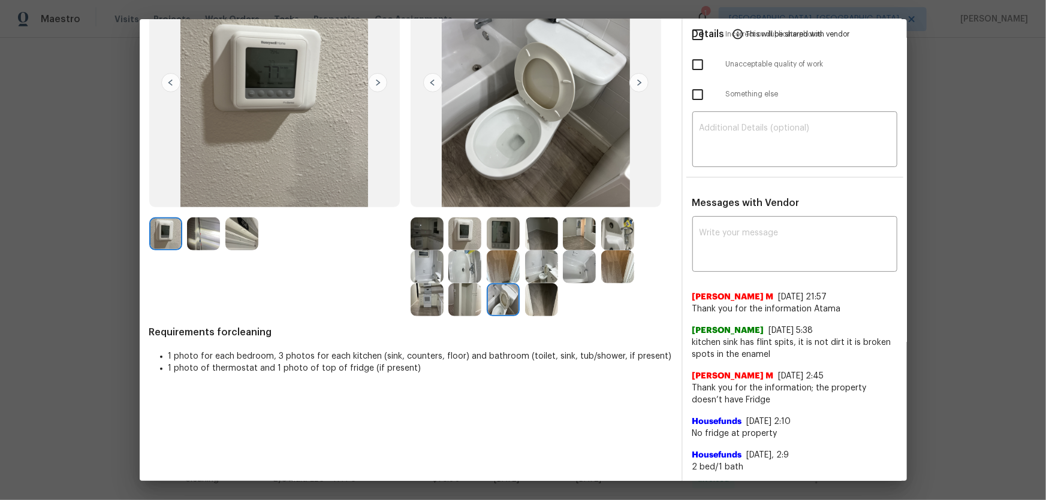
click at [608, 237] on img at bounding box center [617, 234] width 33 height 33
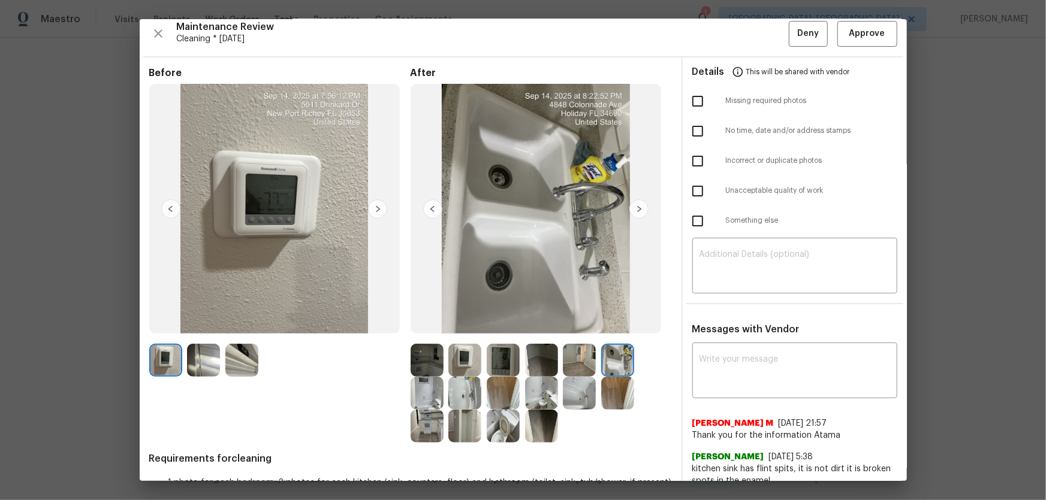
scroll to position [0, 0]
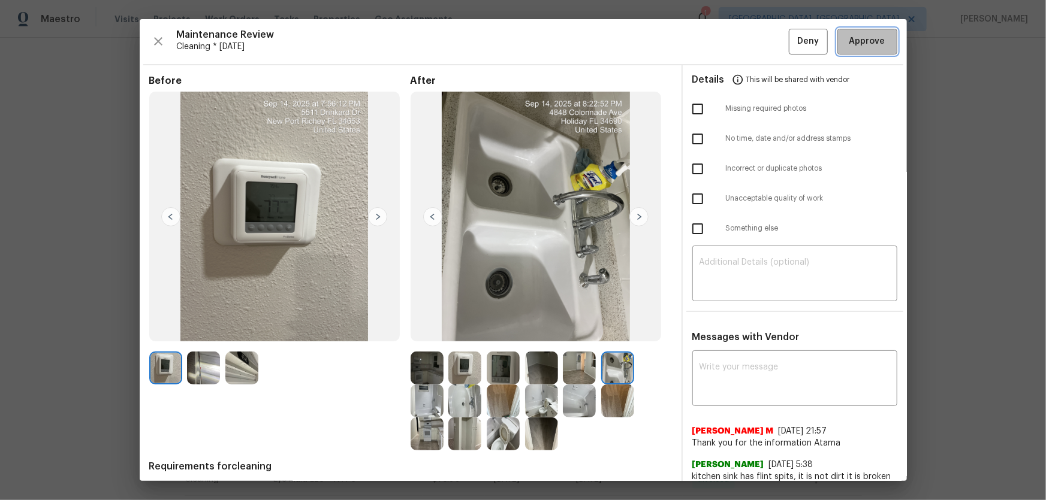
click at [744, 37] on span "Approve" at bounding box center [867, 41] width 36 height 15
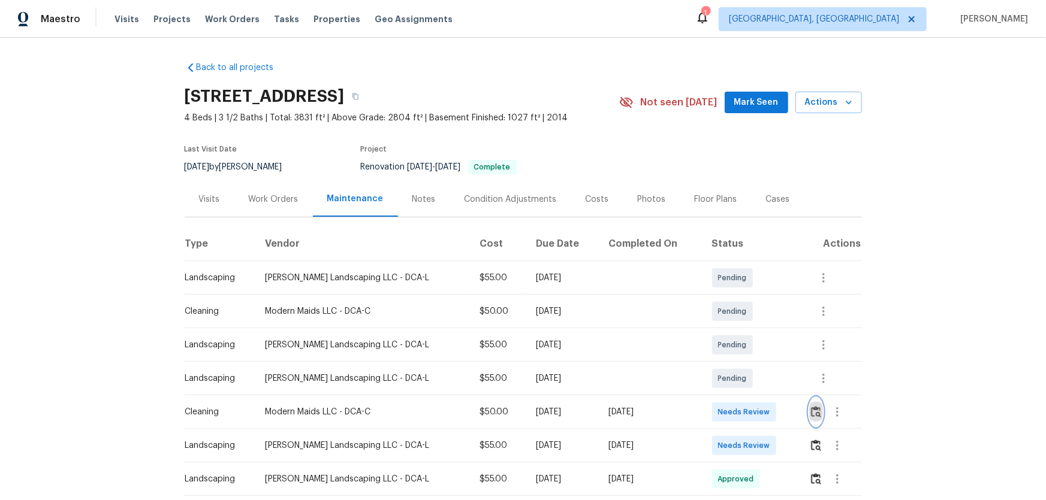
click at [744, 330] on img "button" at bounding box center [816, 411] width 10 height 11
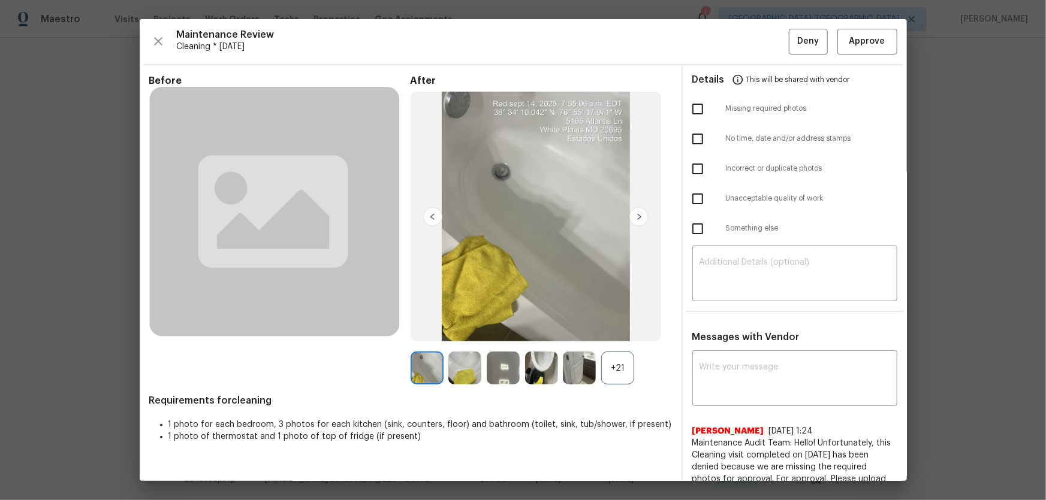
click at [632, 330] on div "+21" at bounding box center [540, 368] width 261 height 33
click at [638, 330] on div "+21" at bounding box center [540, 368] width 261 height 33
click at [609, 330] on div "+21" at bounding box center [617, 368] width 33 height 33
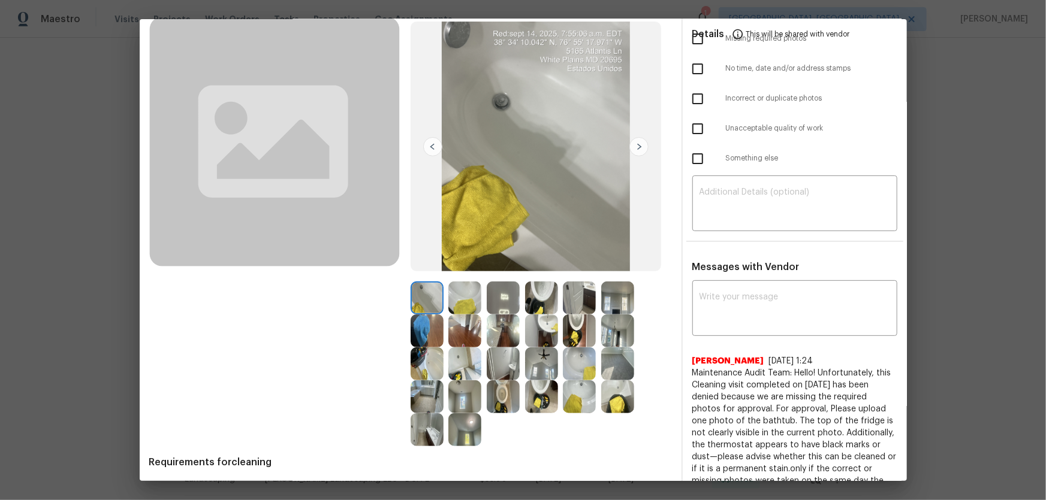
scroll to position [163, 0]
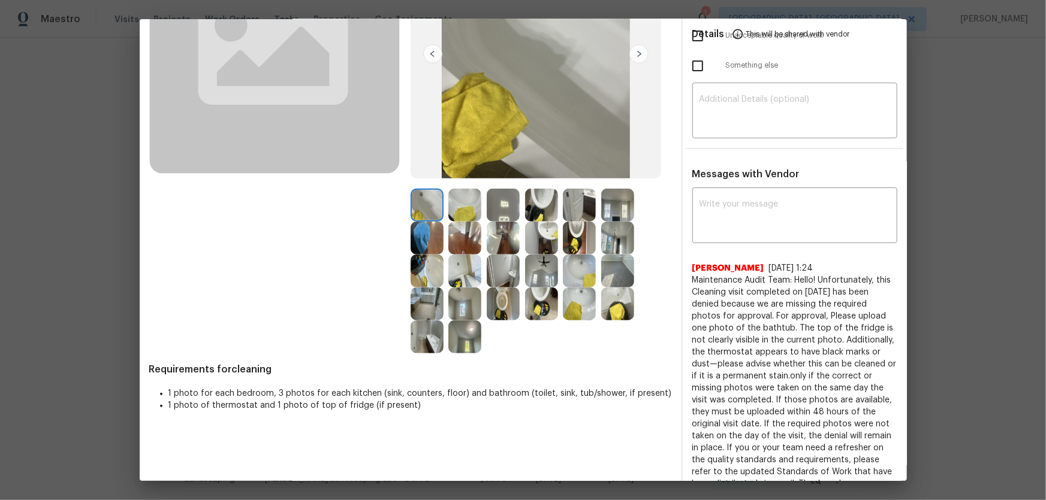
click at [498, 291] on img at bounding box center [503, 304] width 33 height 33
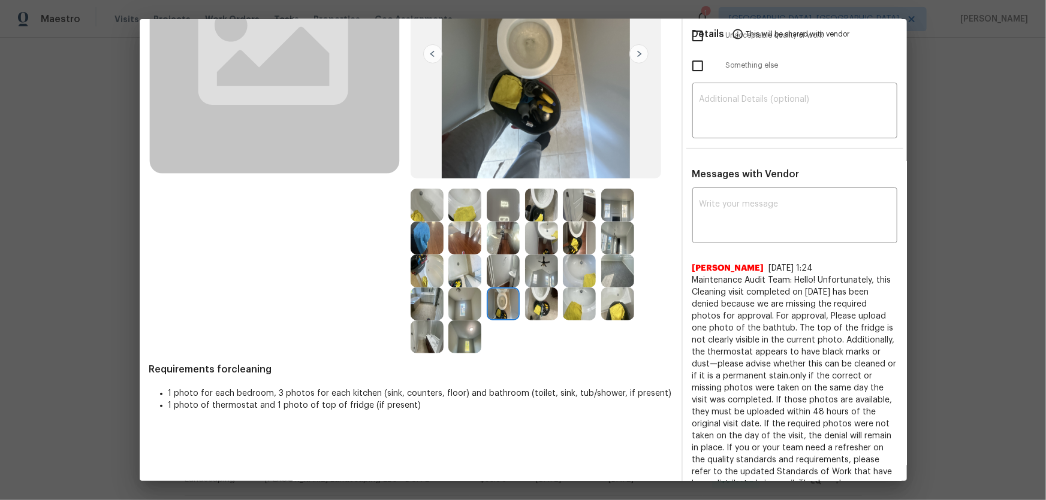
click at [581, 232] on img at bounding box center [579, 238] width 33 height 33
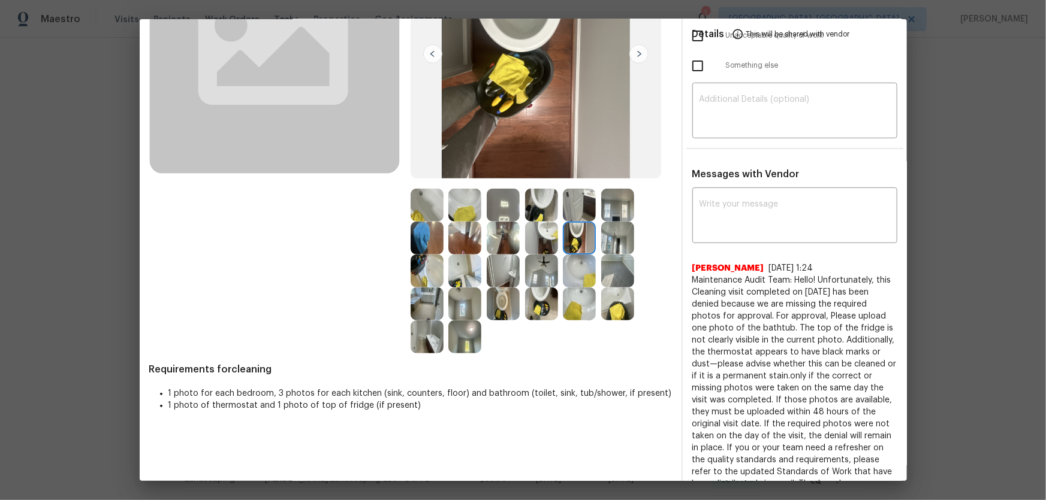
click at [546, 298] on img at bounding box center [541, 304] width 33 height 33
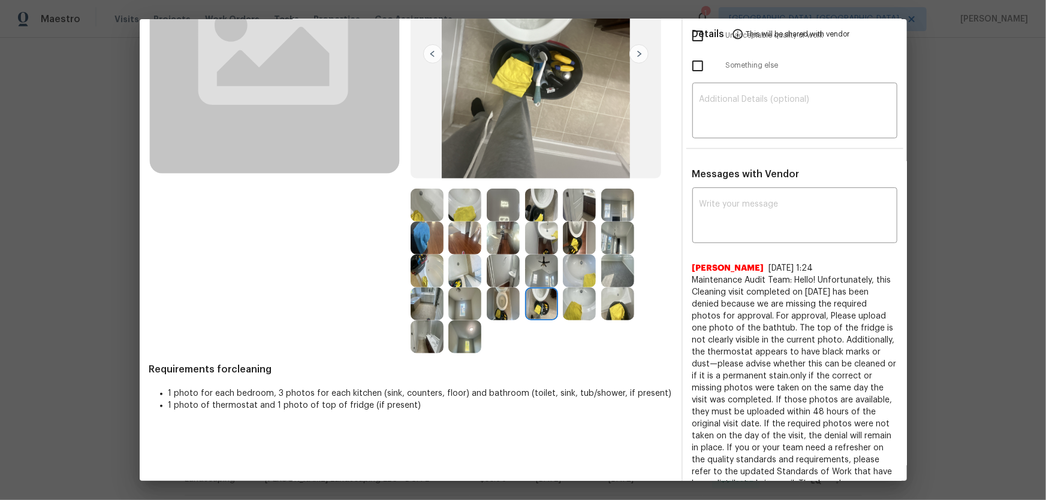
click at [543, 209] on img at bounding box center [541, 205] width 33 height 33
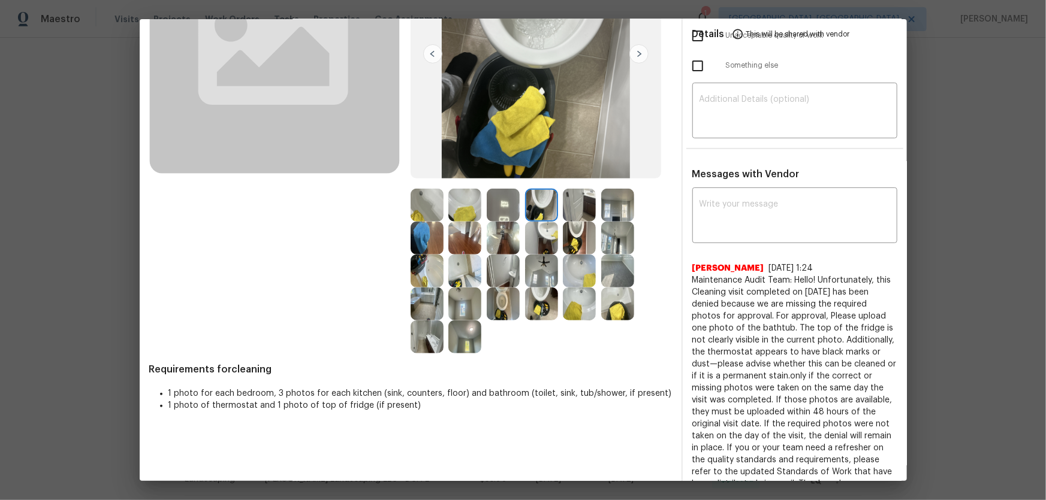
click at [587, 272] on img at bounding box center [579, 271] width 33 height 33
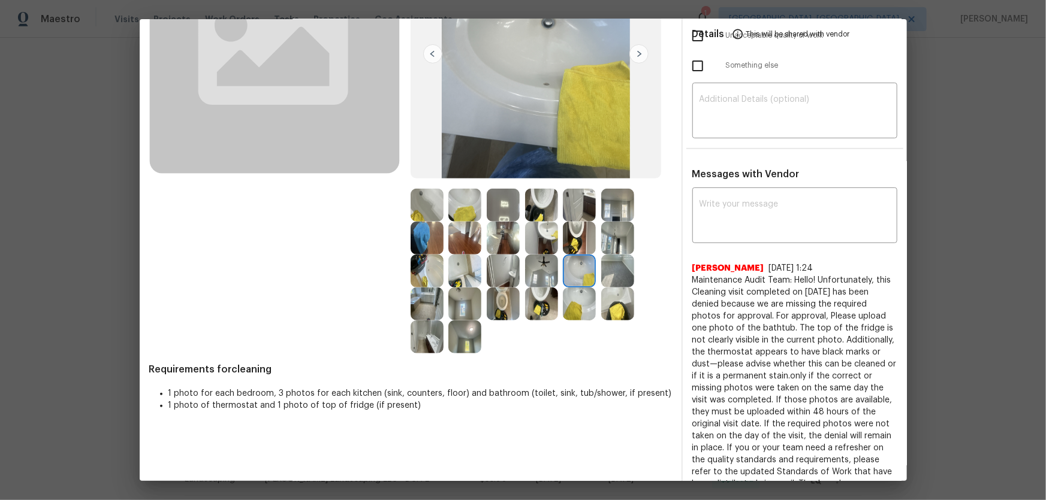
click at [576, 296] on img at bounding box center [579, 304] width 33 height 33
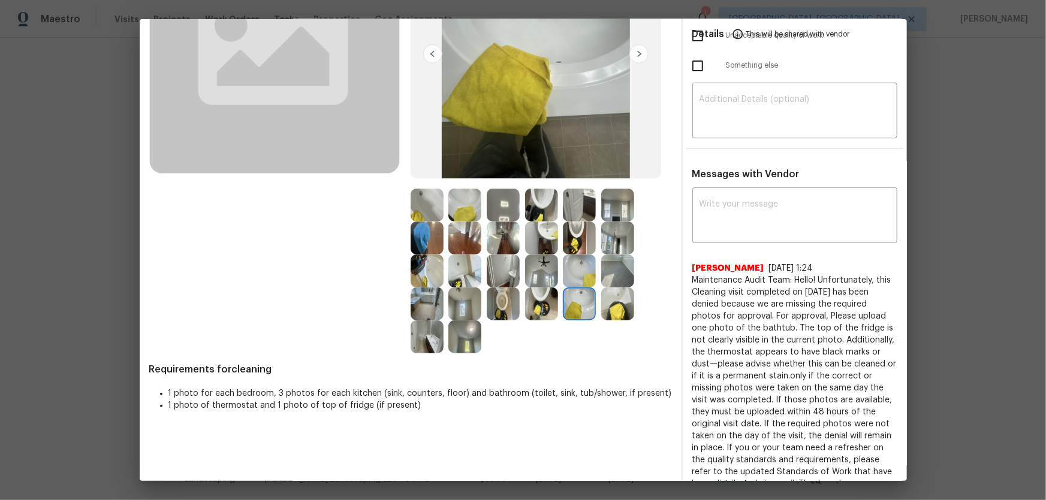
click at [552, 239] on img at bounding box center [541, 238] width 33 height 33
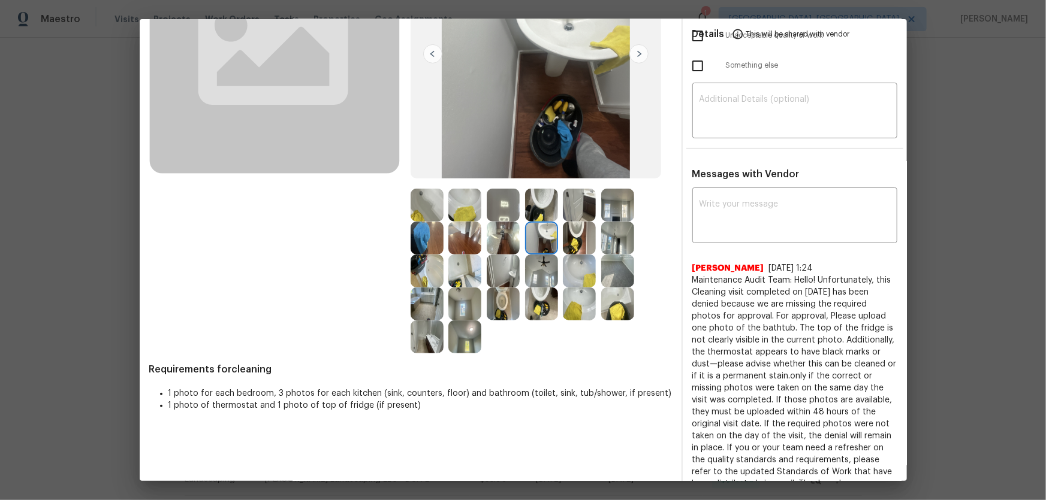
click at [423, 330] on img at bounding box center [426, 337] width 33 height 33
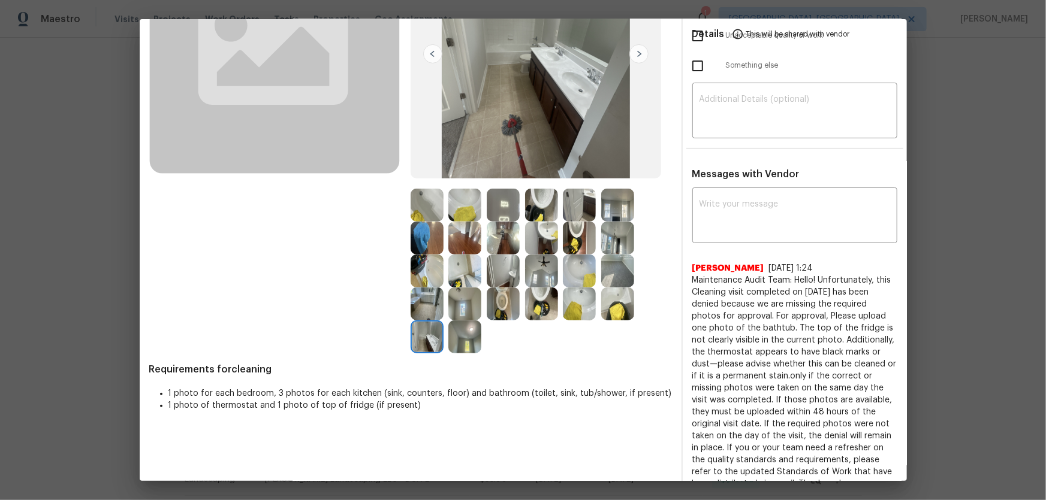
click at [502, 272] on img at bounding box center [503, 271] width 33 height 33
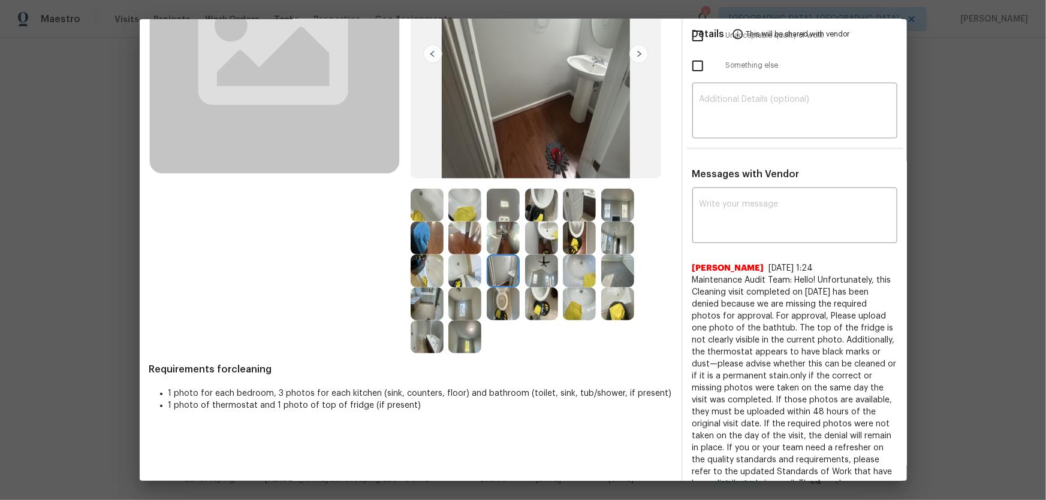
click at [476, 274] on img at bounding box center [464, 271] width 33 height 33
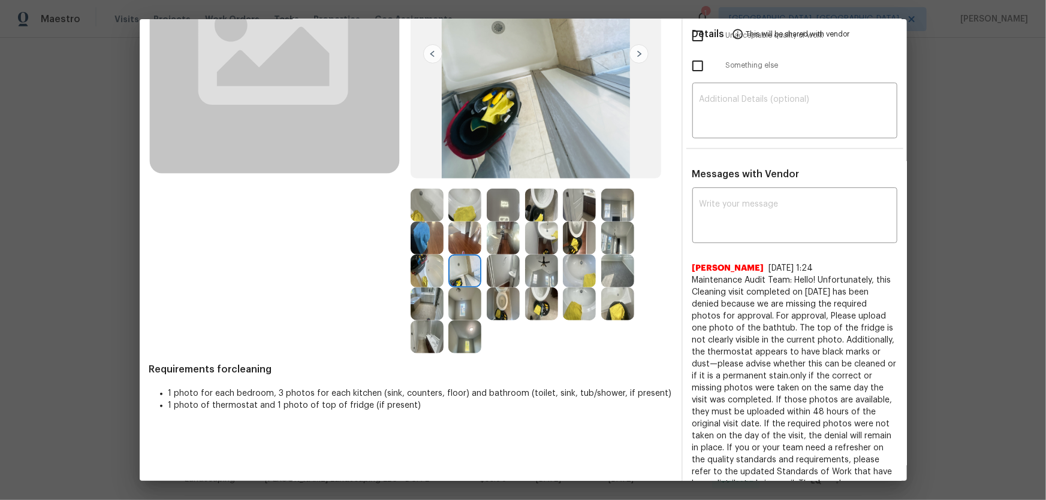
click at [440, 276] on div at bounding box center [429, 271] width 38 height 33
click at [430, 264] on img at bounding box center [426, 271] width 33 height 33
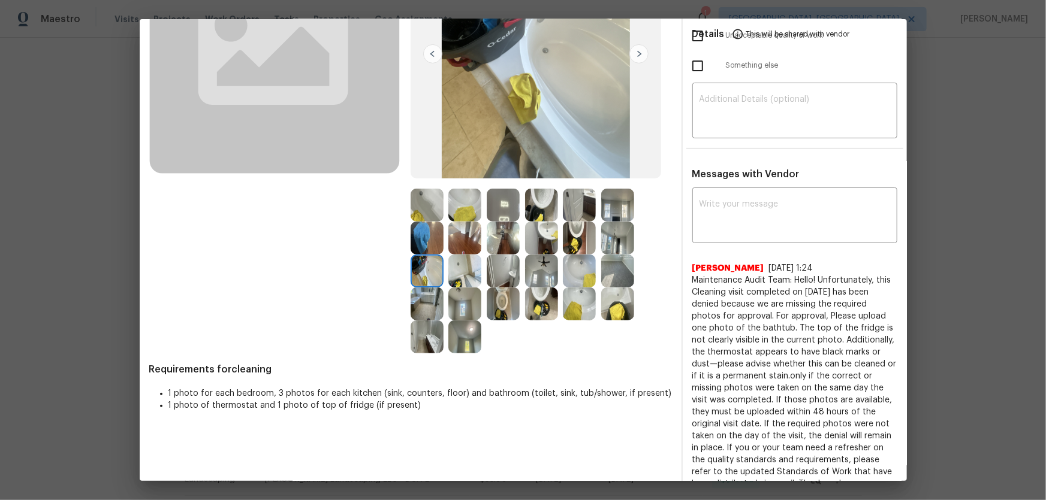
click at [434, 210] on img at bounding box center [426, 205] width 33 height 33
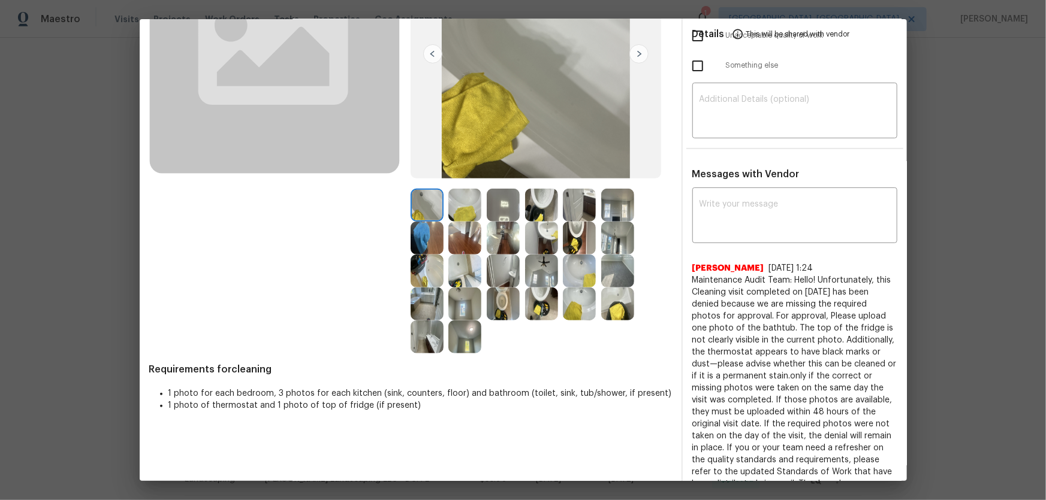
click at [470, 197] on img at bounding box center [464, 205] width 33 height 33
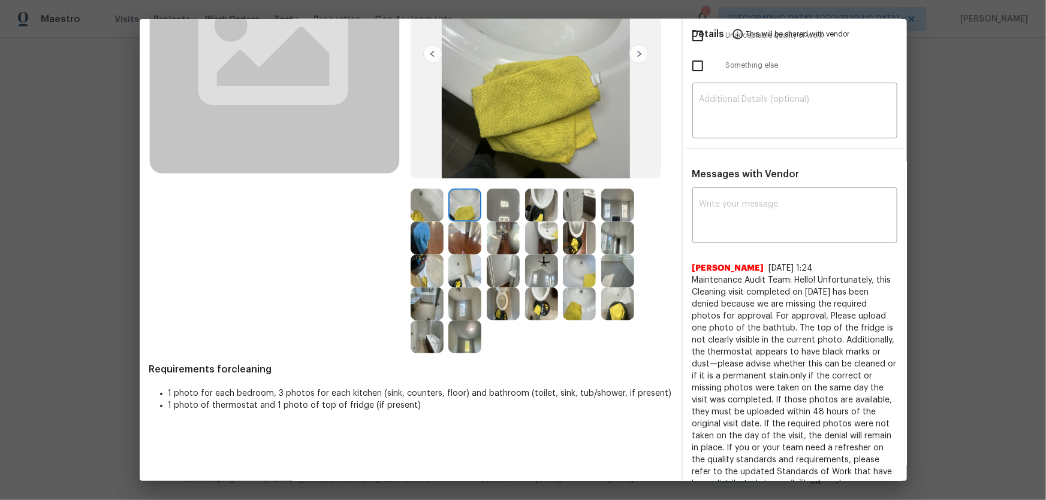
click at [487, 209] on img at bounding box center [503, 205] width 33 height 33
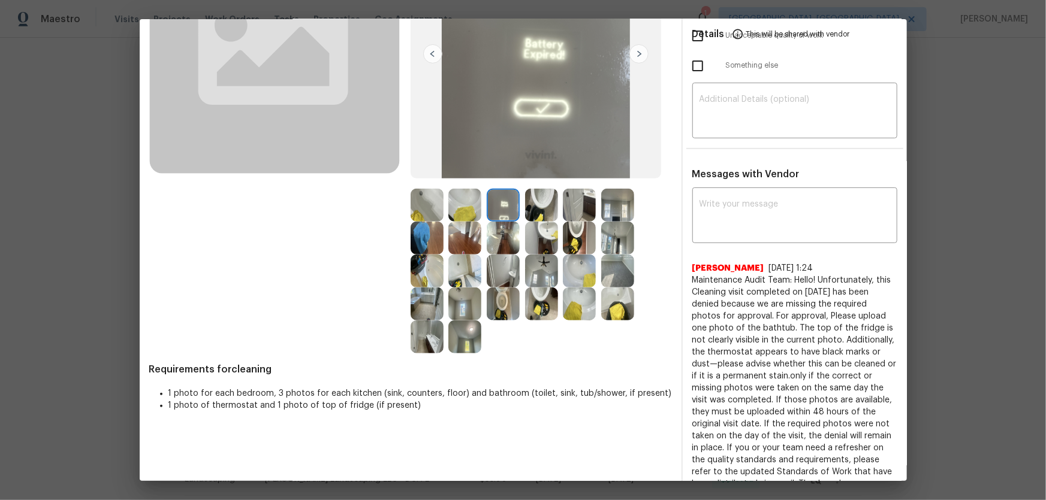
click at [533, 214] on img at bounding box center [541, 205] width 33 height 33
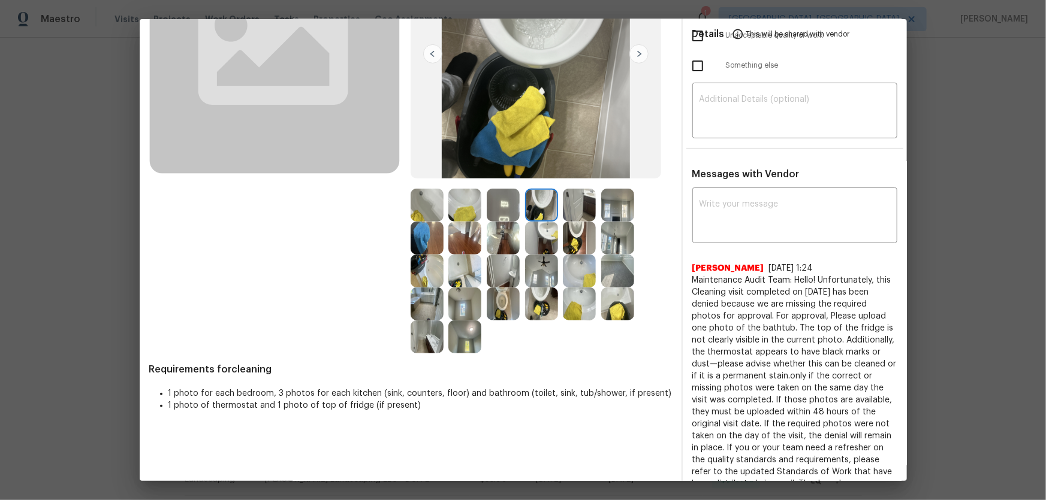
click at [503, 205] on img at bounding box center [503, 205] width 33 height 33
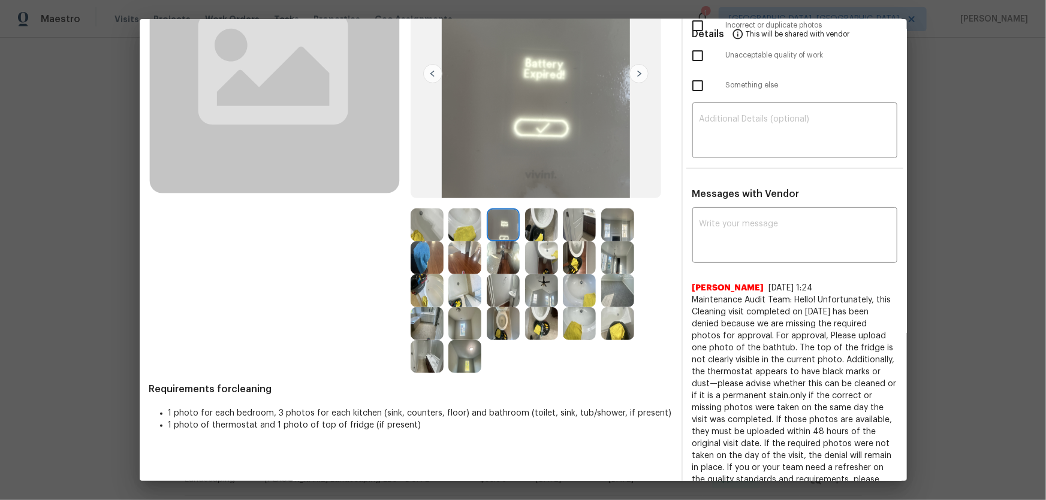
scroll to position [125, 0]
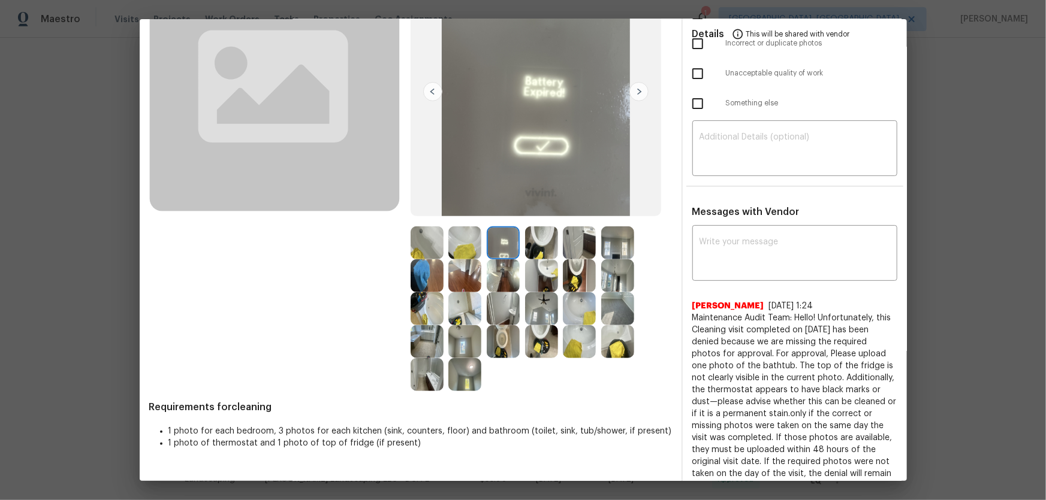
click at [464, 277] on img at bounding box center [464, 275] width 33 height 33
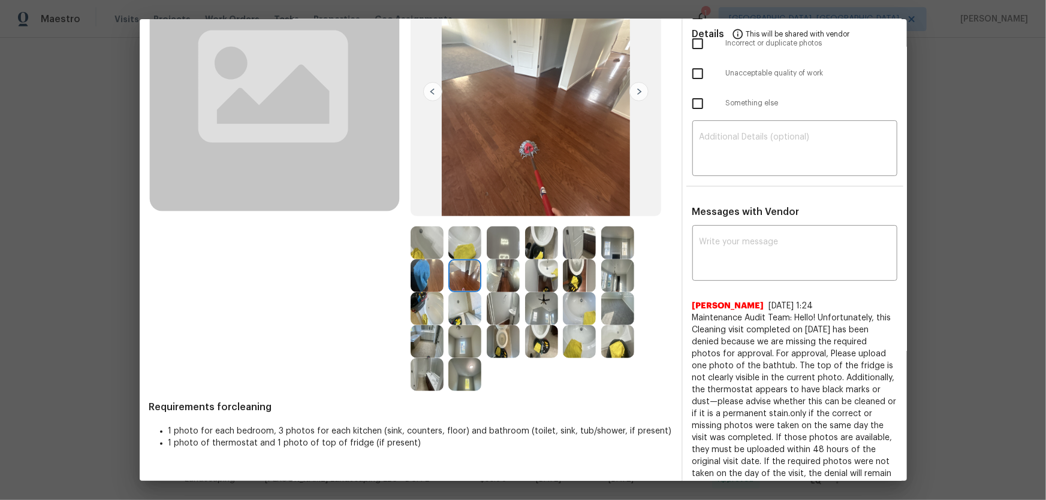
click at [583, 246] on img at bounding box center [579, 243] width 33 height 33
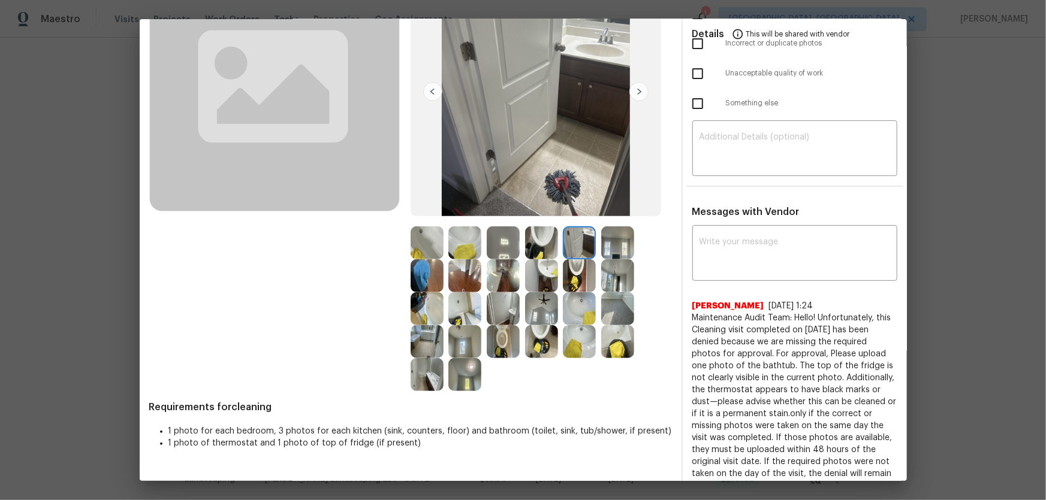
click at [612, 245] on img at bounding box center [617, 243] width 33 height 33
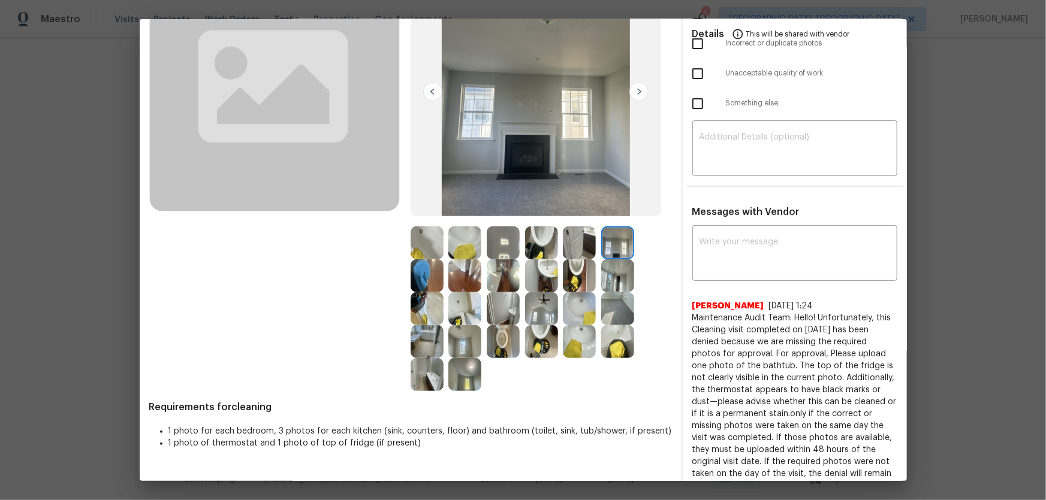
click at [466, 330] on img at bounding box center [464, 374] width 33 height 33
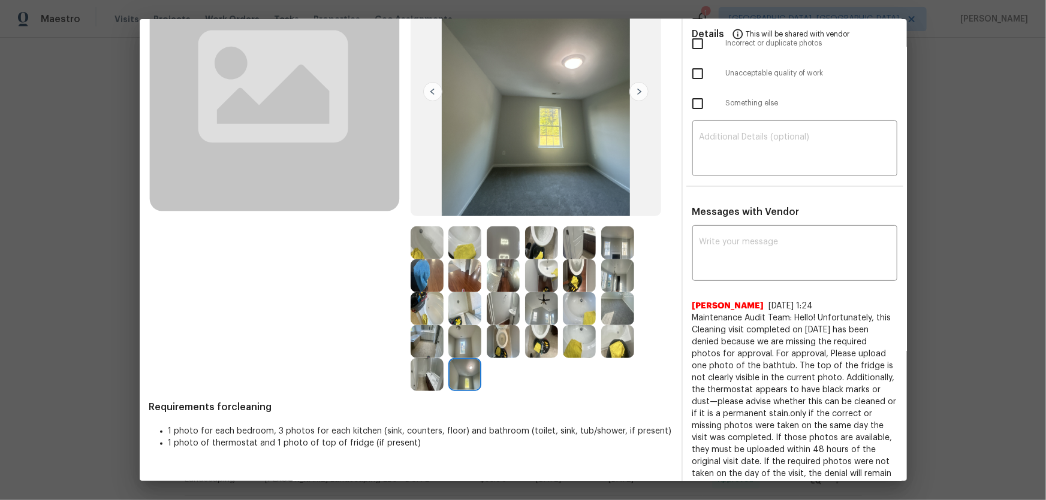
click at [504, 319] on img at bounding box center [503, 308] width 33 height 33
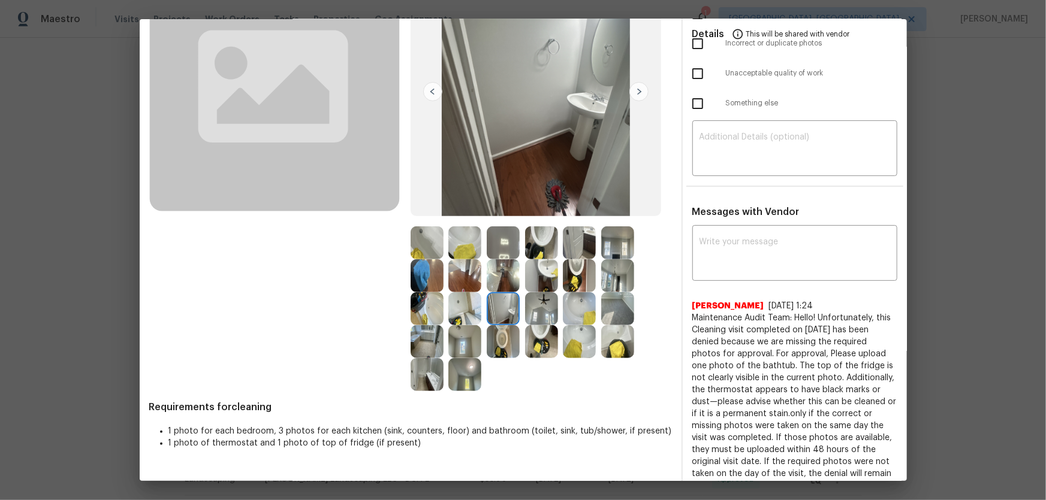
click at [481, 318] on div at bounding box center [467, 308] width 38 height 33
click at [461, 330] on img at bounding box center [464, 341] width 33 height 33
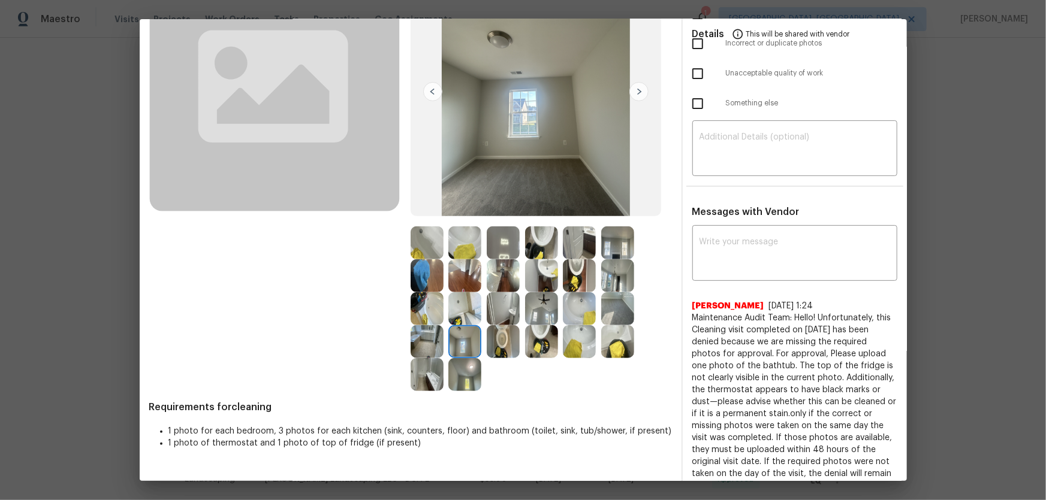
click at [433, 330] on img at bounding box center [426, 341] width 33 height 33
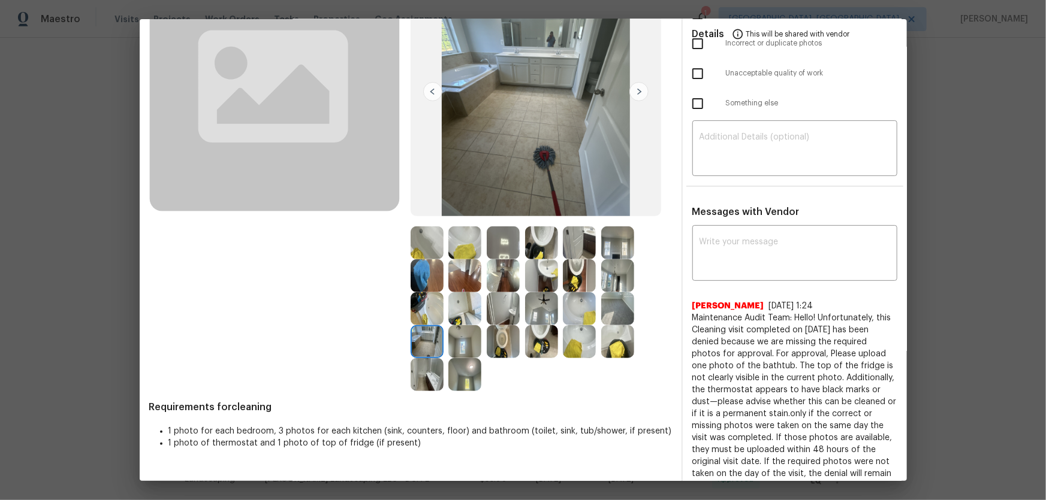
click at [436, 330] on img at bounding box center [426, 374] width 33 height 33
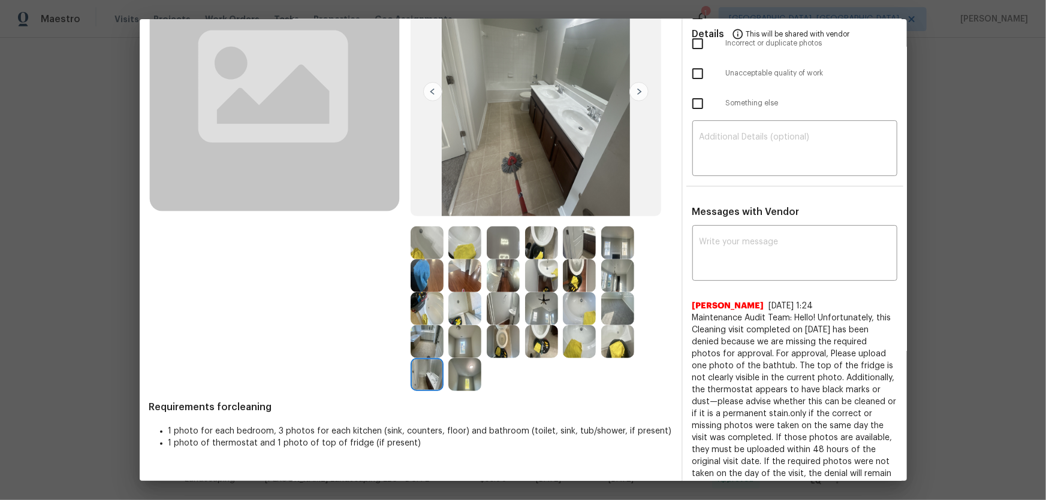
click at [605, 285] on img at bounding box center [617, 275] width 33 height 33
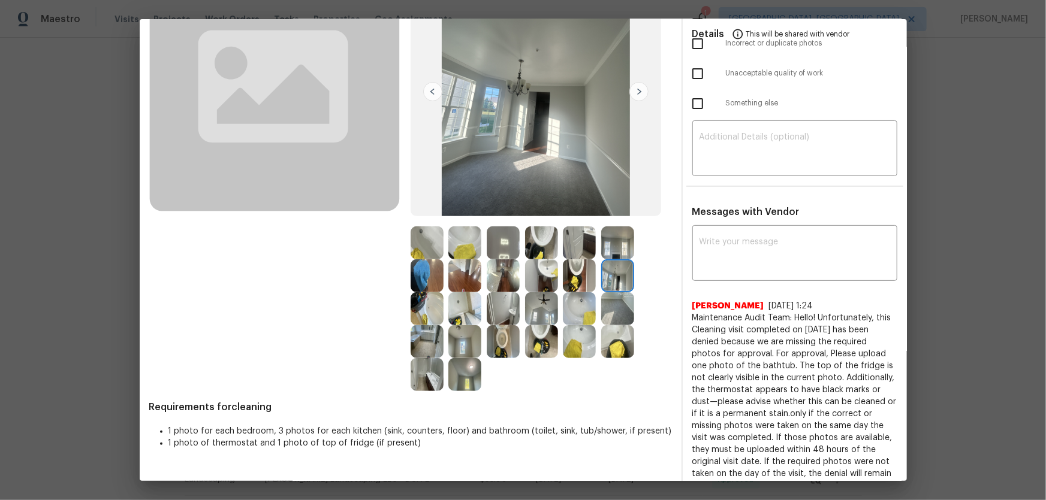
click at [607, 267] on img at bounding box center [617, 275] width 33 height 33
click at [581, 255] on img at bounding box center [579, 243] width 33 height 33
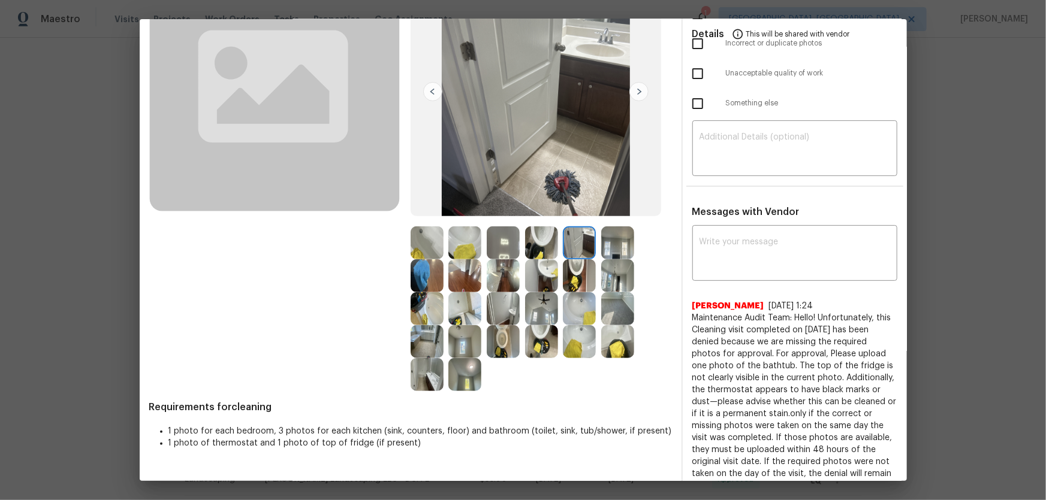
click at [535, 246] on img at bounding box center [541, 243] width 33 height 33
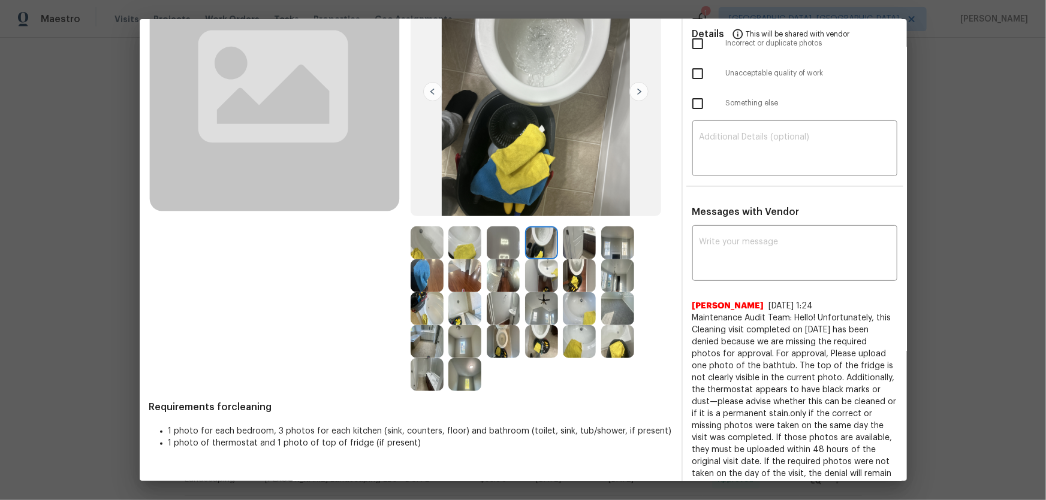
click at [504, 250] on img at bounding box center [503, 243] width 33 height 33
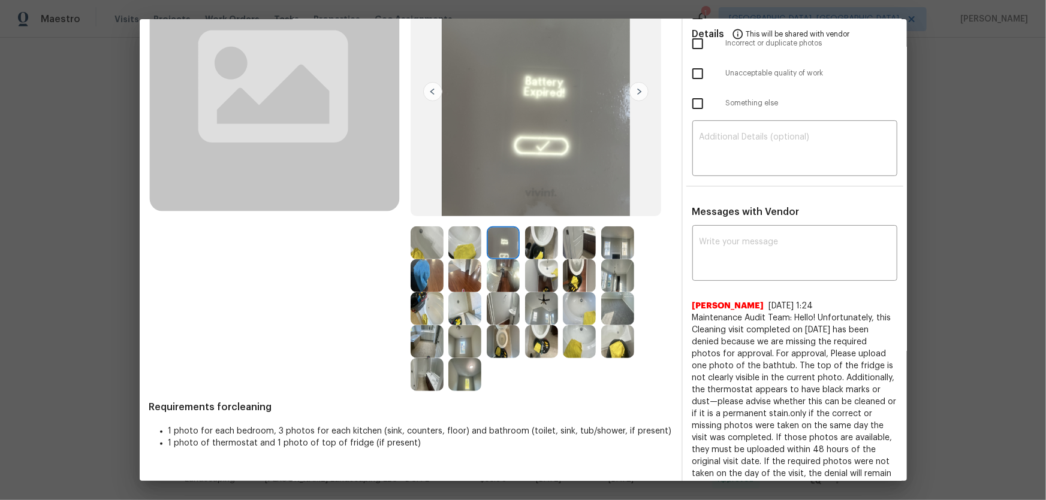
click at [491, 276] on img at bounding box center [503, 275] width 33 height 33
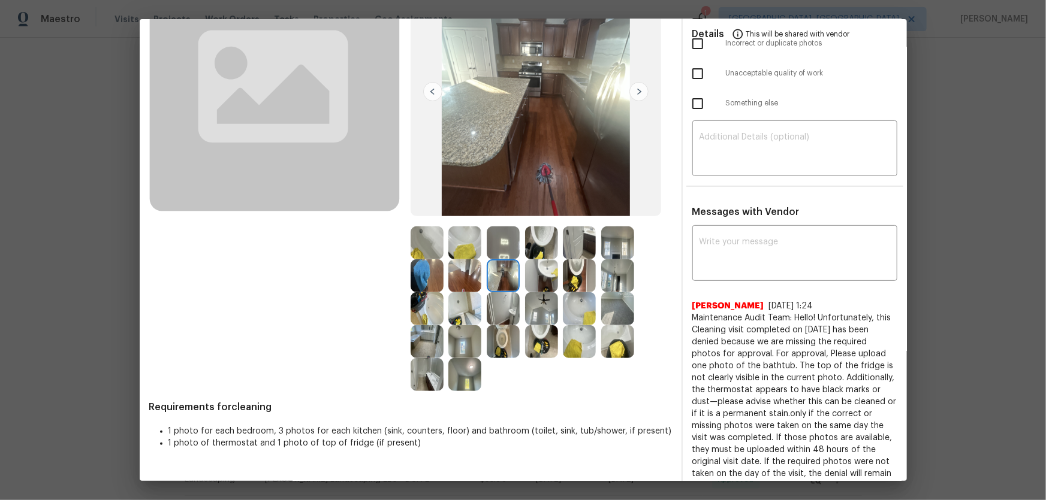
click at [472, 304] on img at bounding box center [464, 308] width 33 height 33
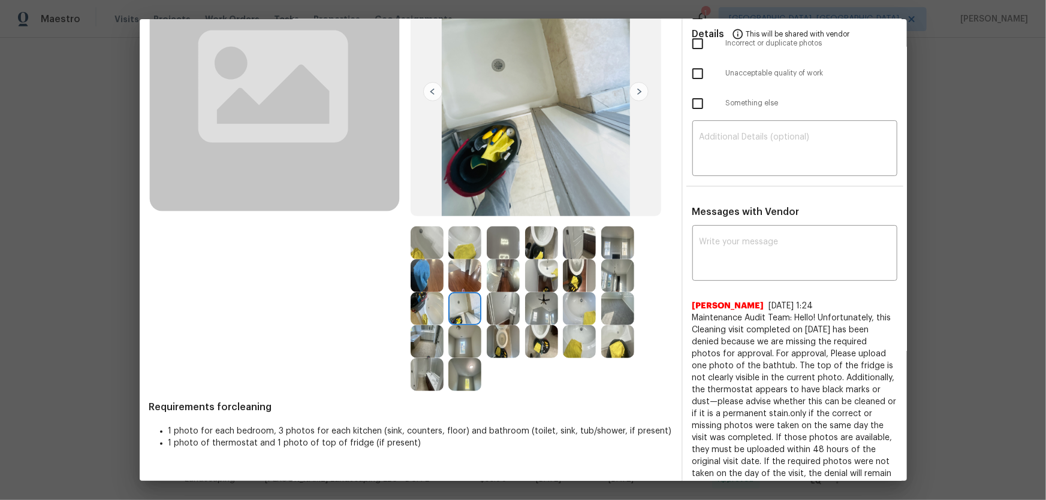
click at [466, 330] on img at bounding box center [464, 341] width 33 height 33
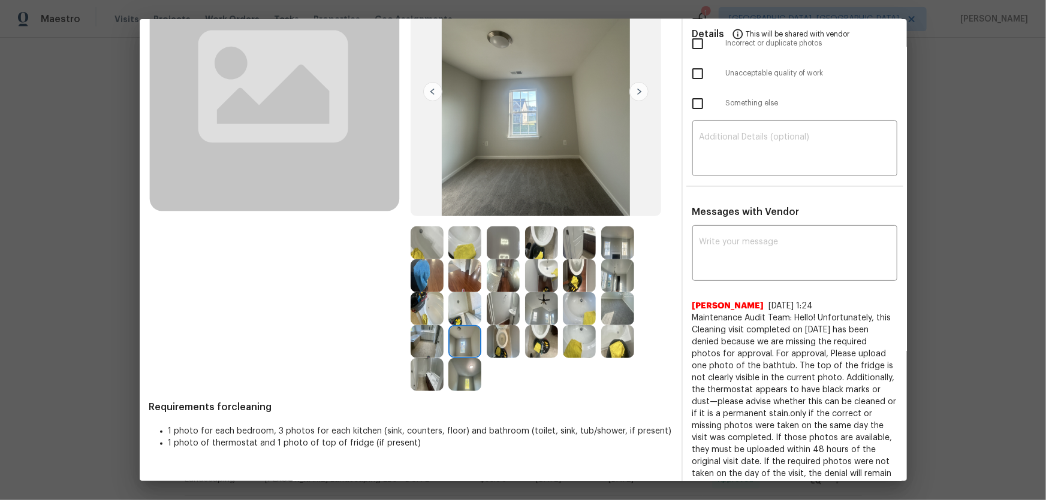
click at [464, 330] on img at bounding box center [464, 374] width 33 height 33
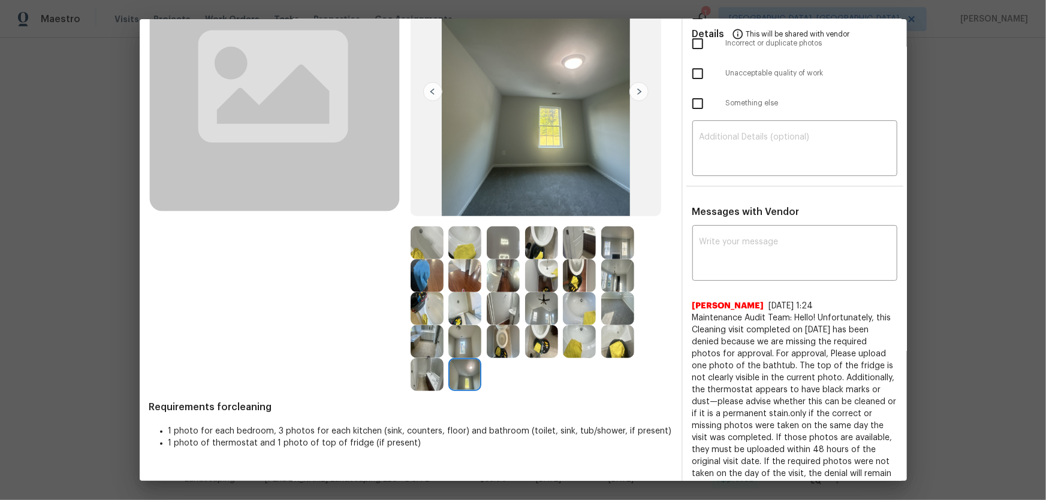
click at [584, 330] on img at bounding box center [579, 341] width 33 height 33
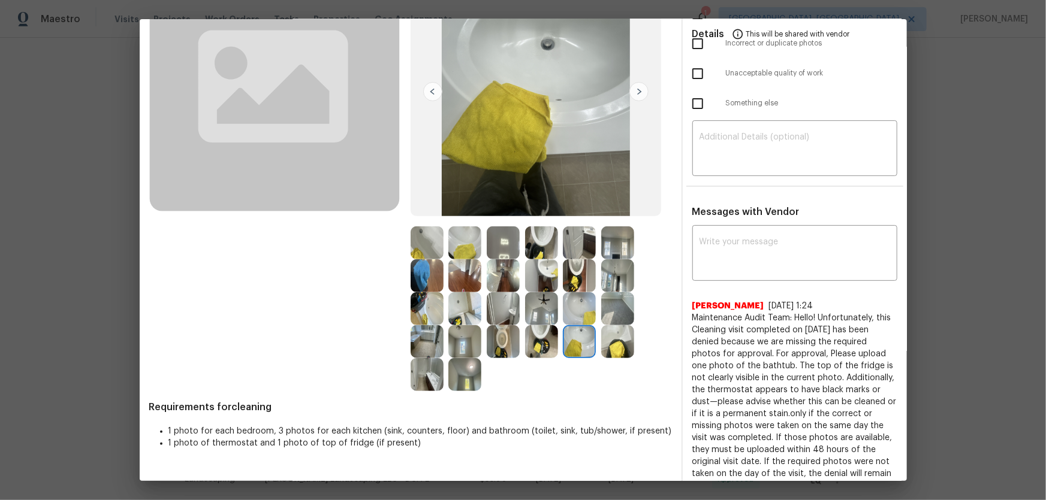
click at [544, 309] on img at bounding box center [541, 308] width 33 height 33
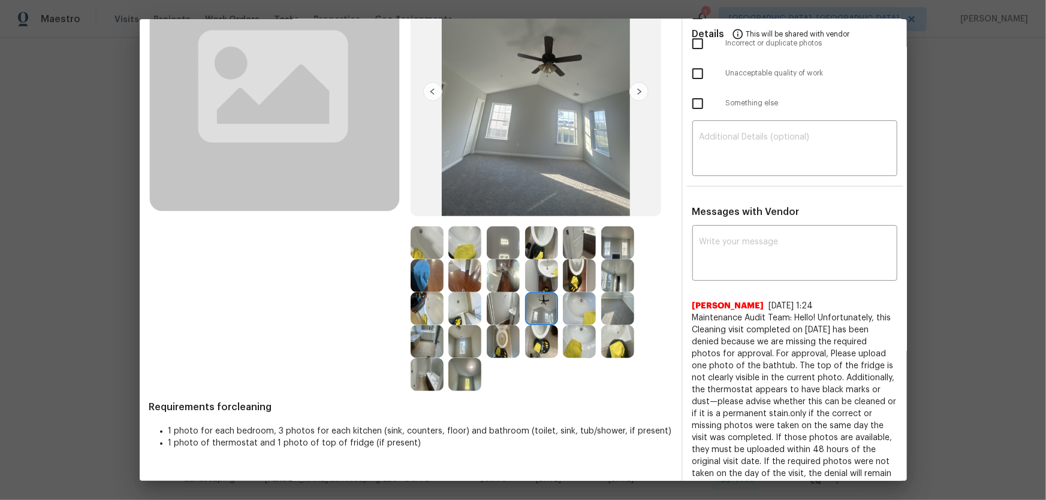
click at [503, 275] on img at bounding box center [503, 275] width 33 height 33
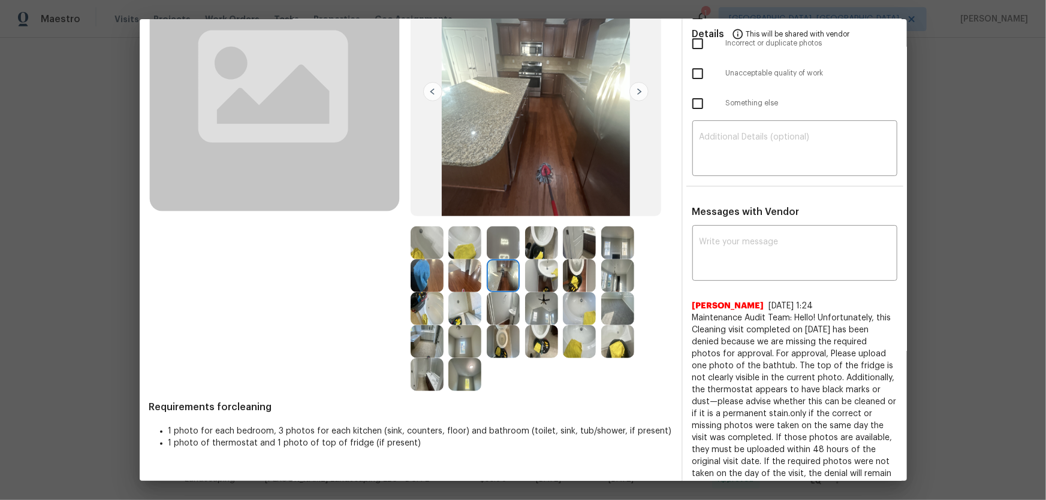
click at [509, 282] on img at bounding box center [503, 275] width 33 height 33
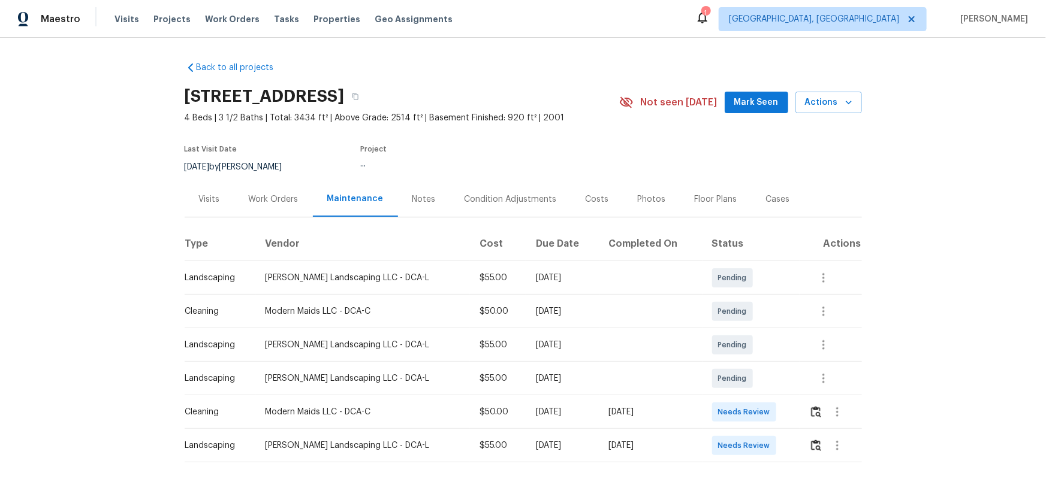
scroll to position [42, 0]
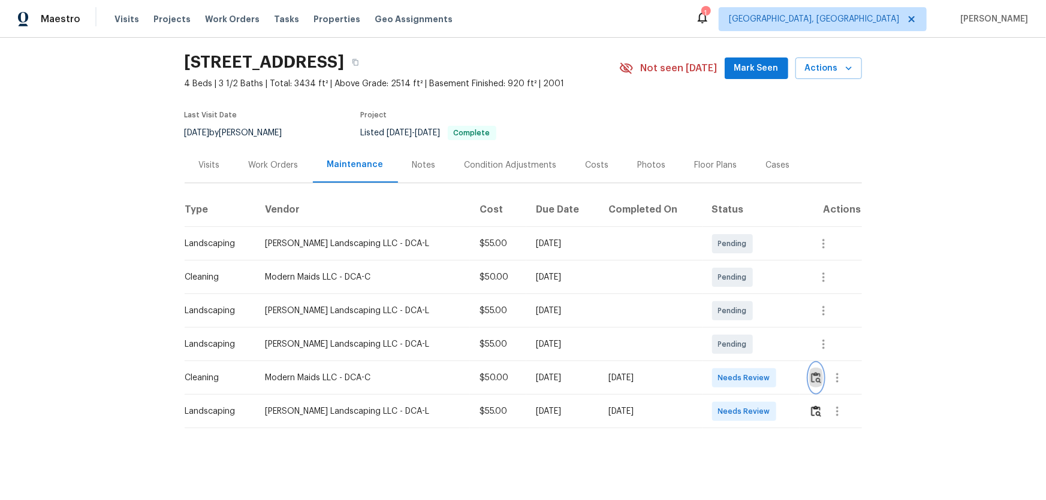
click at [744, 330] on img "button" at bounding box center [816, 377] width 10 height 11
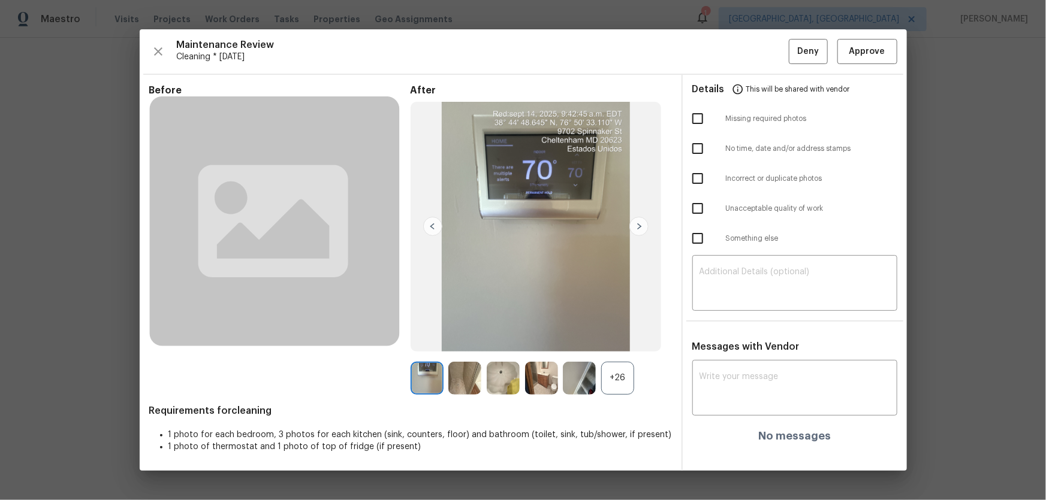
click at [612, 330] on div "+26" at bounding box center [617, 378] width 33 height 33
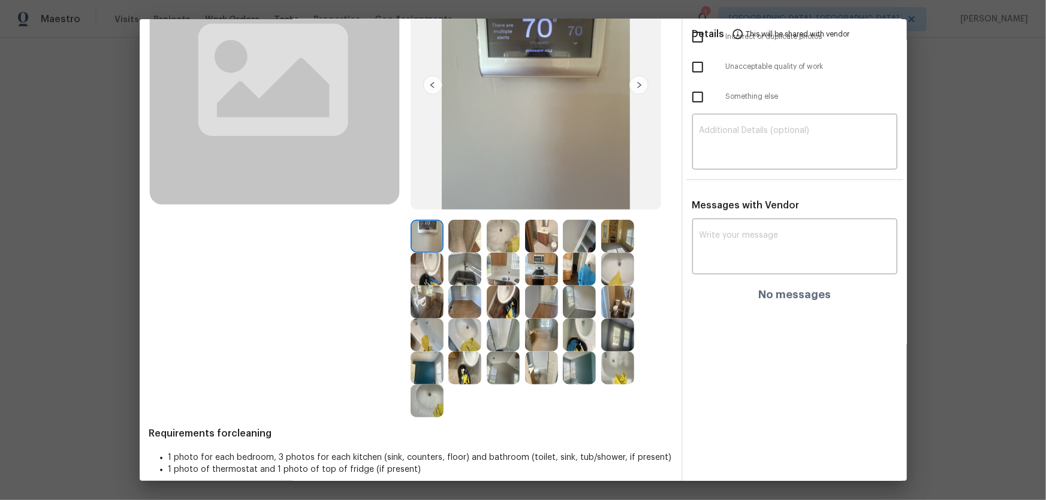
scroll to position [144, 0]
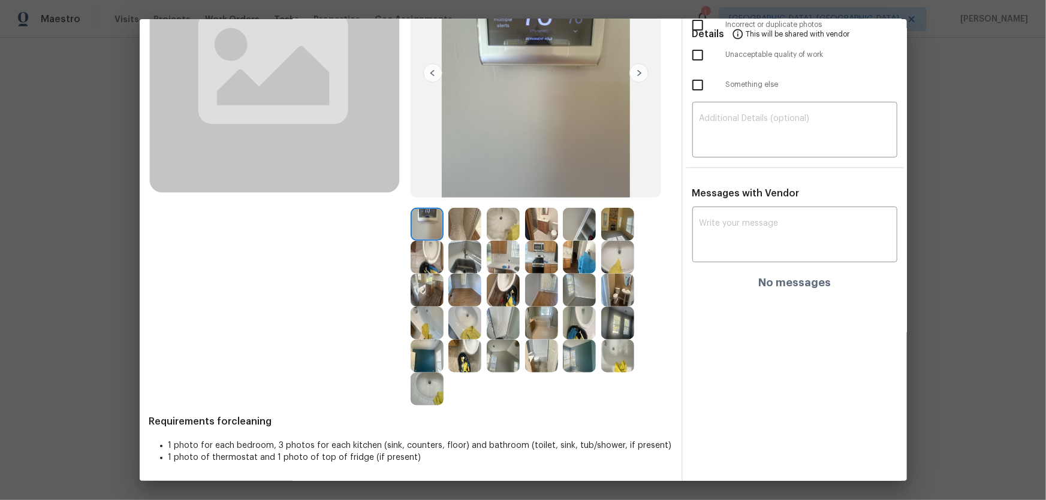
click at [470, 330] on img at bounding box center [464, 356] width 33 height 33
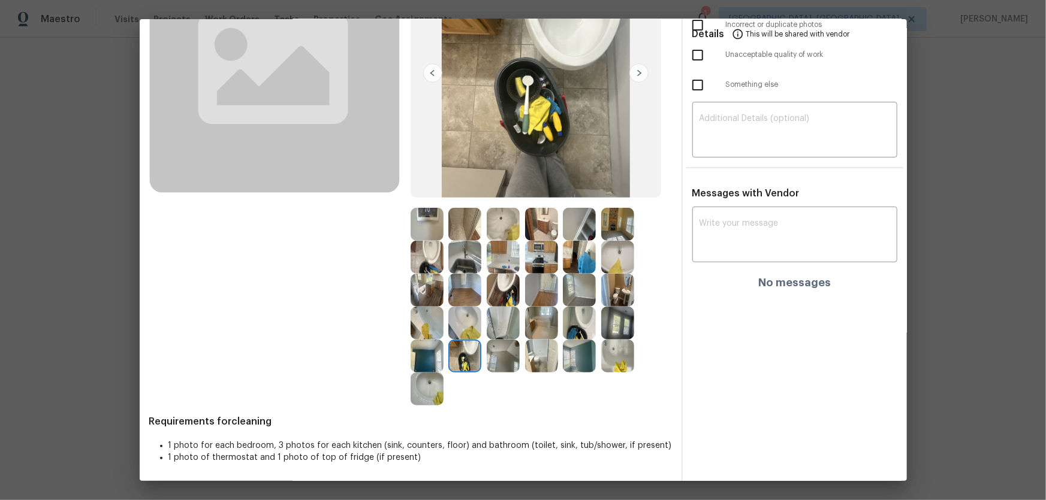
click at [427, 249] on img at bounding box center [426, 257] width 33 height 33
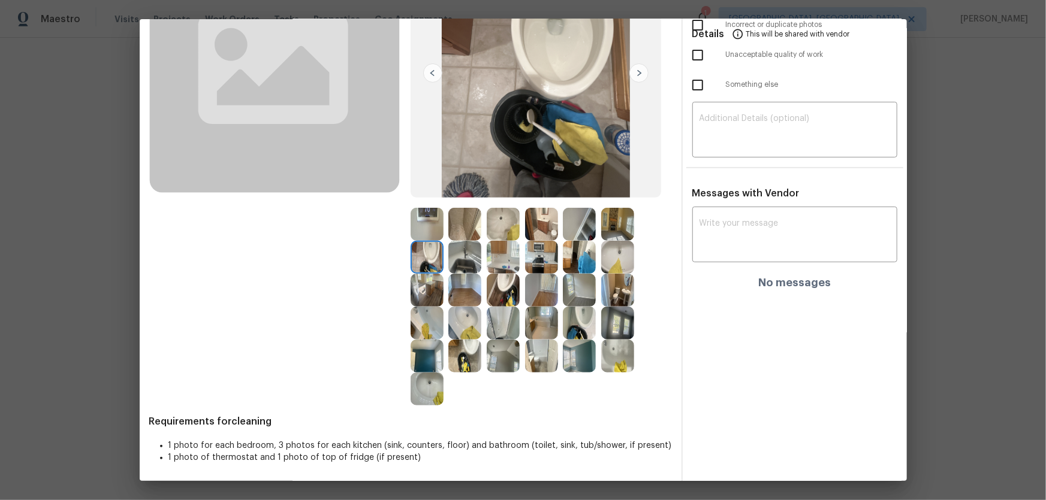
click at [503, 281] on img at bounding box center [503, 290] width 33 height 33
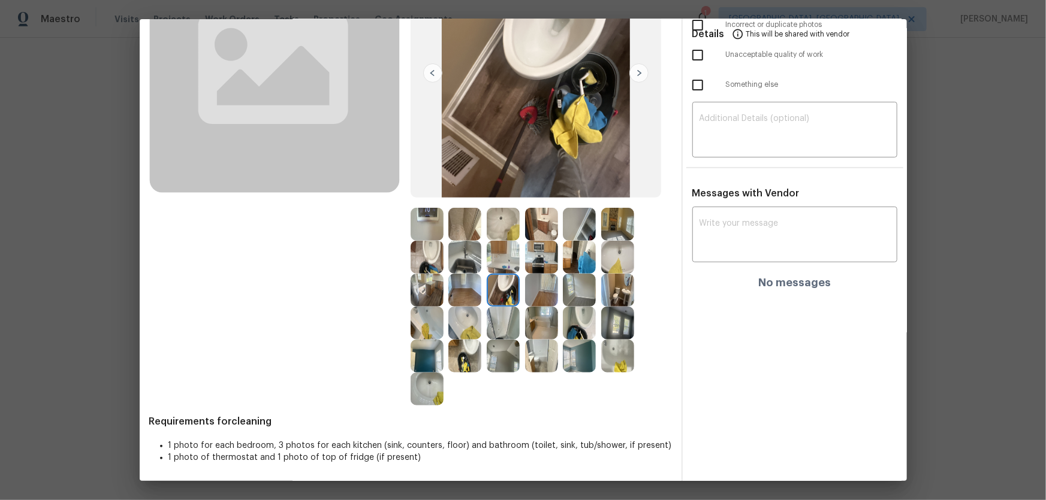
click at [504, 324] on img at bounding box center [503, 323] width 33 height 33
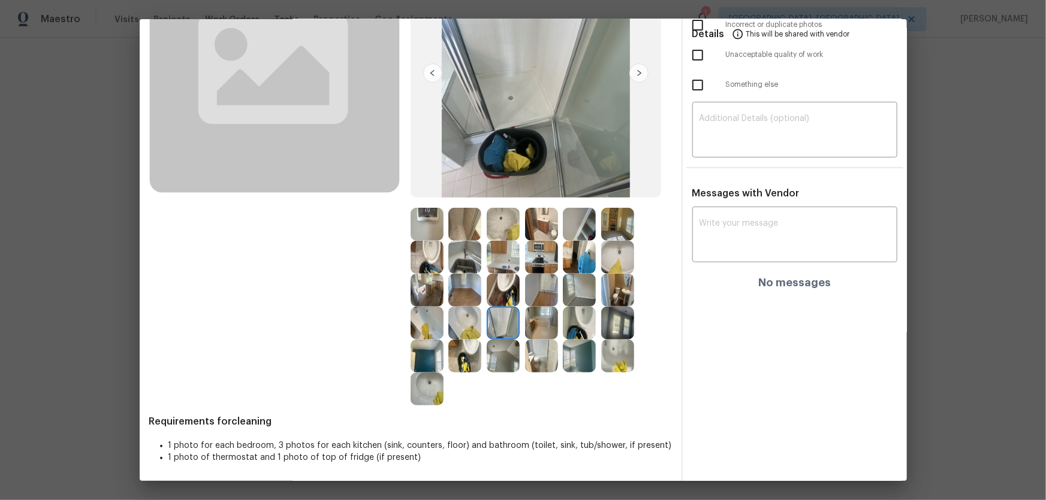
click at [455, 254] on img at bounding box center [464, 257] width 33 height 33
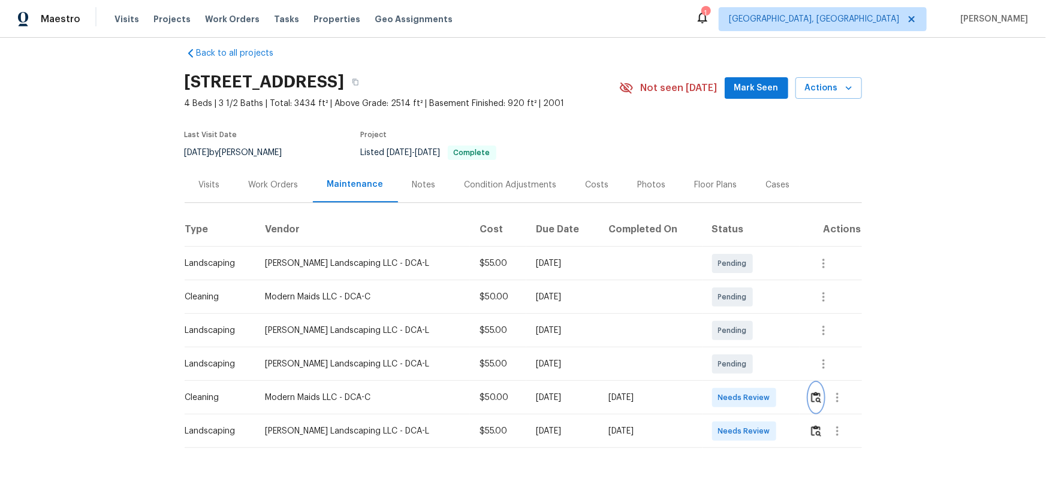
scroll to position [0, 0]
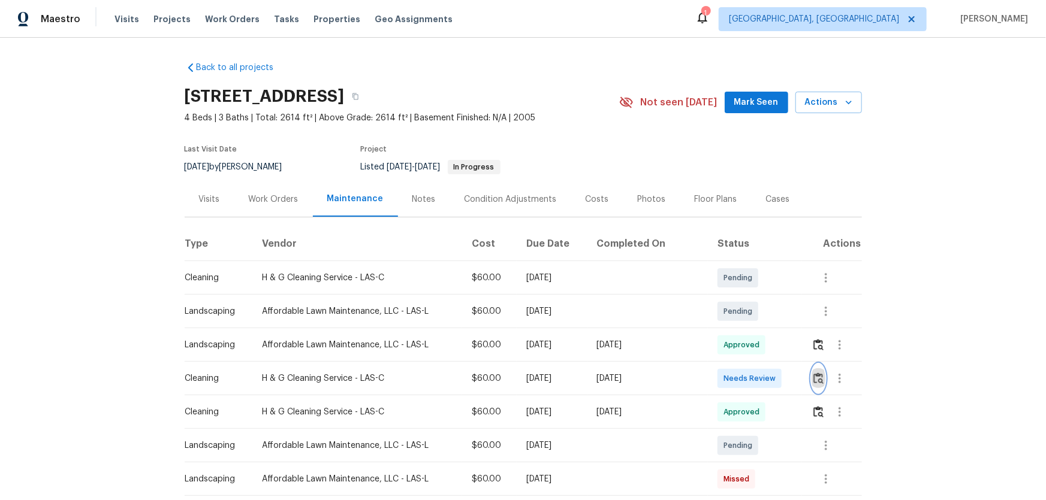
click at [744, 330] on button "button" at bounding box center [818, 378] width 14 height 29
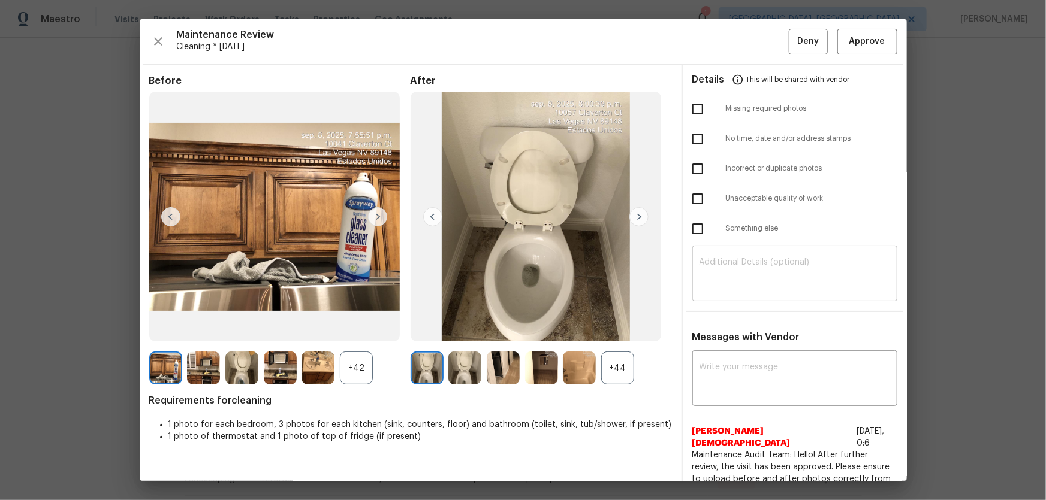
click at [723, 284] on textarea at bounding box center [794, 275] width 191 height 34
paste textarea "Maintenance Audit Team: Hello! Unfortunately, this cleaning visit completed on …"
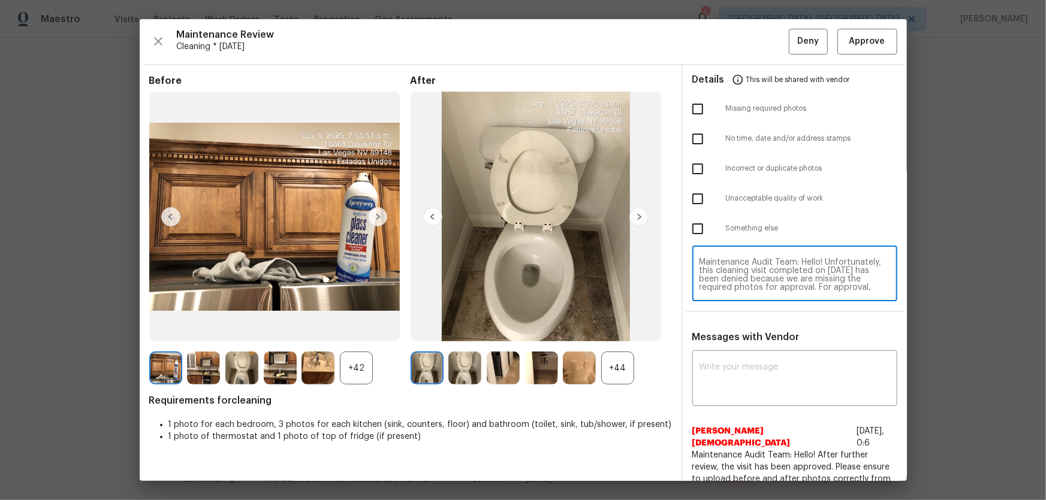
scroll to position [117, 0]
type textarea "Maintenance Audit Team: Hello! Unfortunately, this cleaning visit completed on …"
click at [743, 330] on textarea at bounding box center [794, 380] width 191 height 34
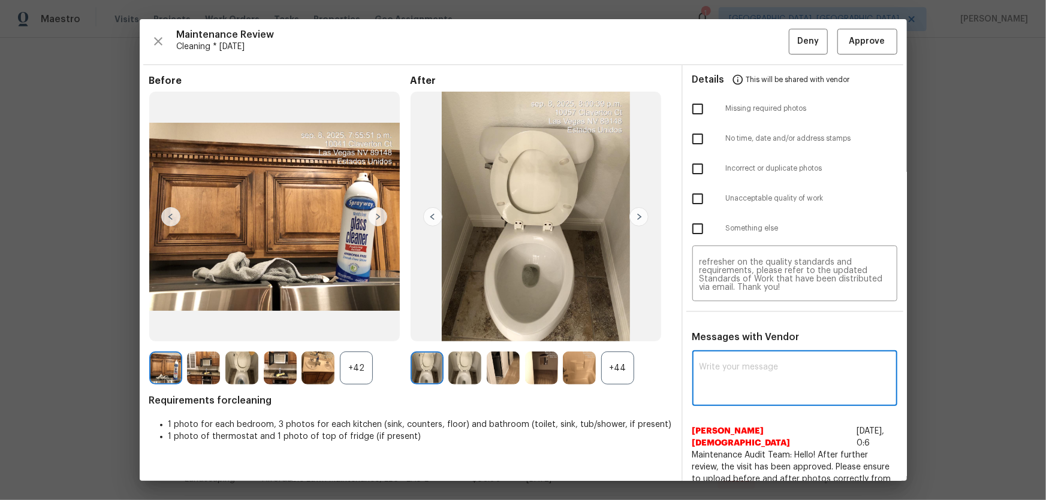
paste textarea "Maintenance Audit Team: Hello! Unfortunately, this cleaning visit completed on …"
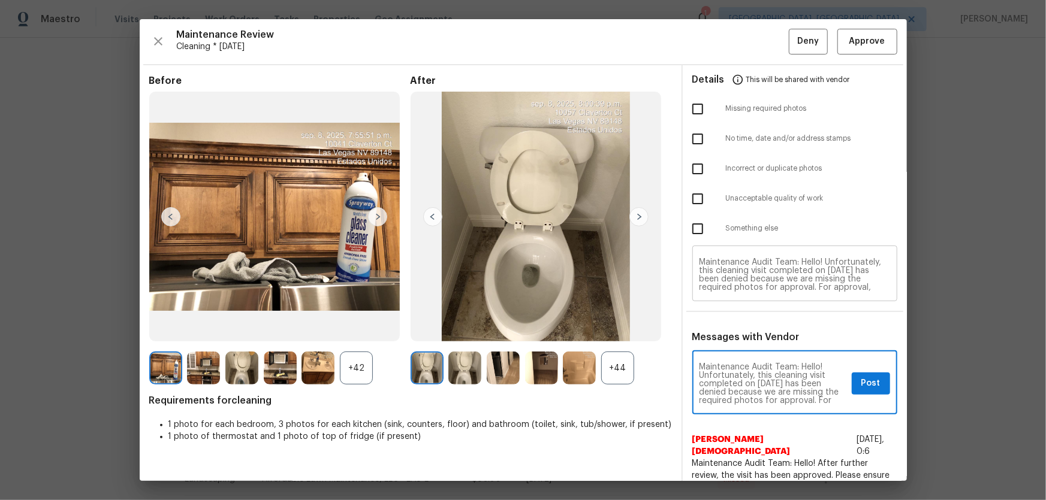
scroll to position [0, 0]
type textarea "Maintenance Audit Team: Hello! Unfortunately, this cleaning visit completed on …"
click at [623, 330] on div "+44" at bounding box center [617, 368] width 33 height 33
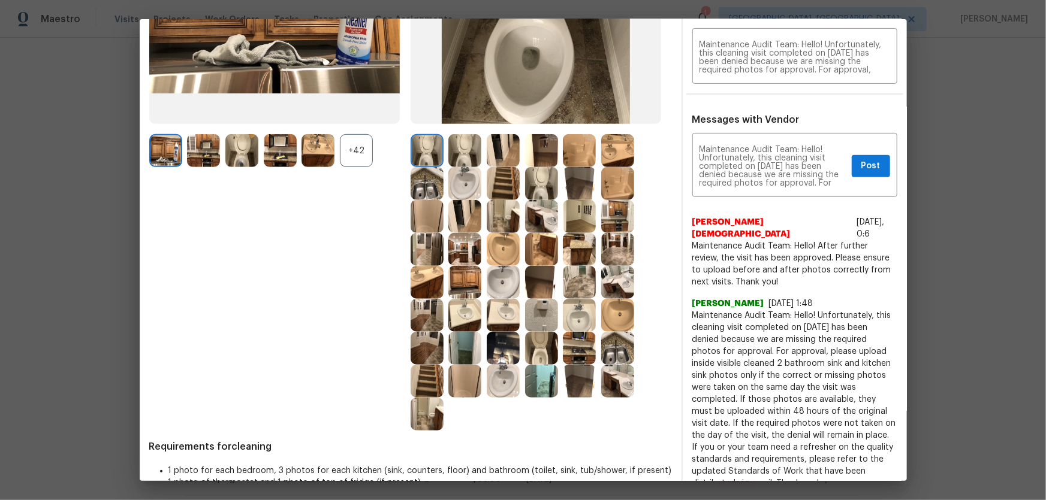
scroll to position [272, 0]
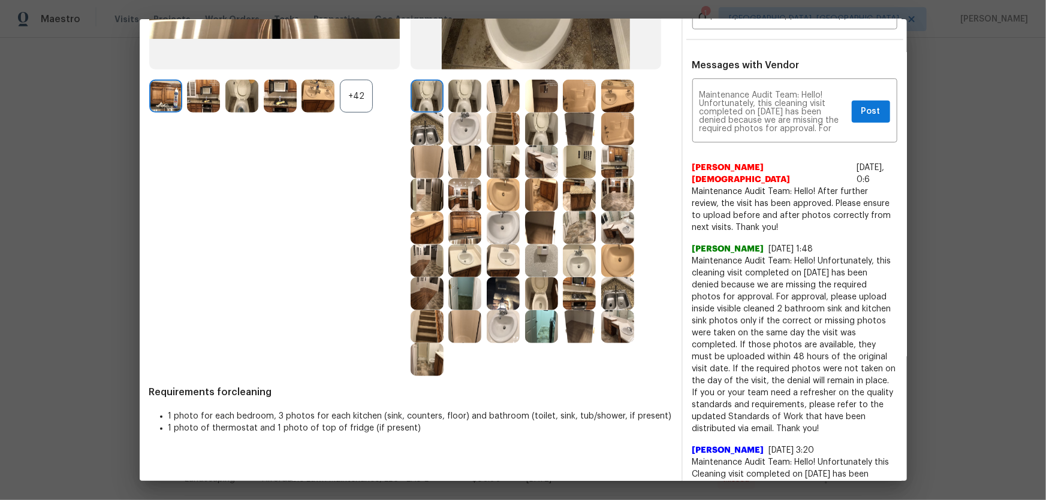
click at [497, 326] on img at bounding box center [503, 326] width 33 height 33
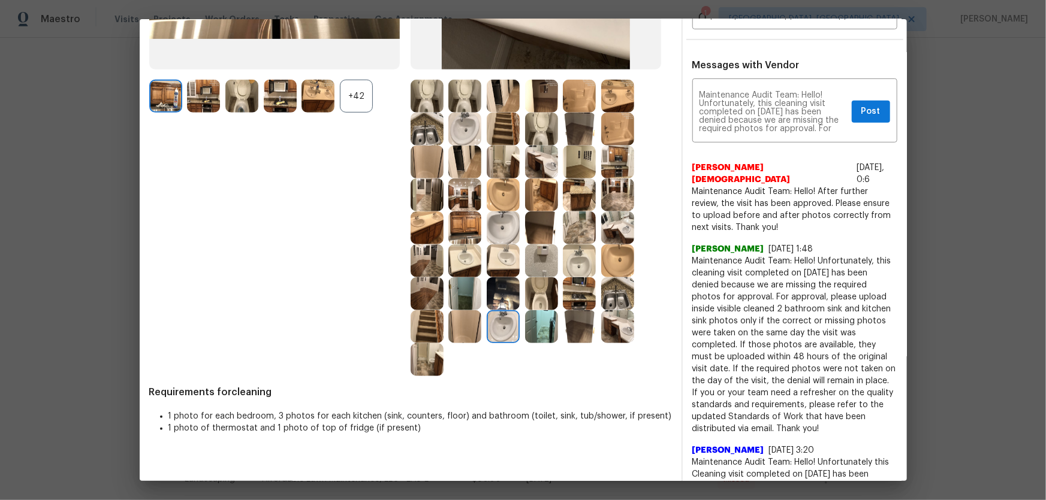
click at [438, 301] on img at bounding box center [426, 293] width 33 height 33
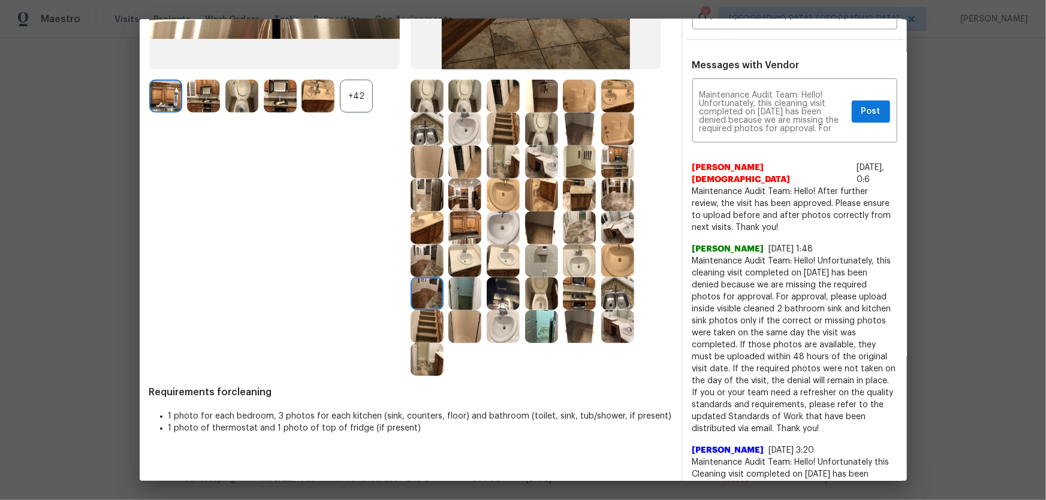
click at [578, 330] on img at bounding box center [579, 326] width 33 height 33
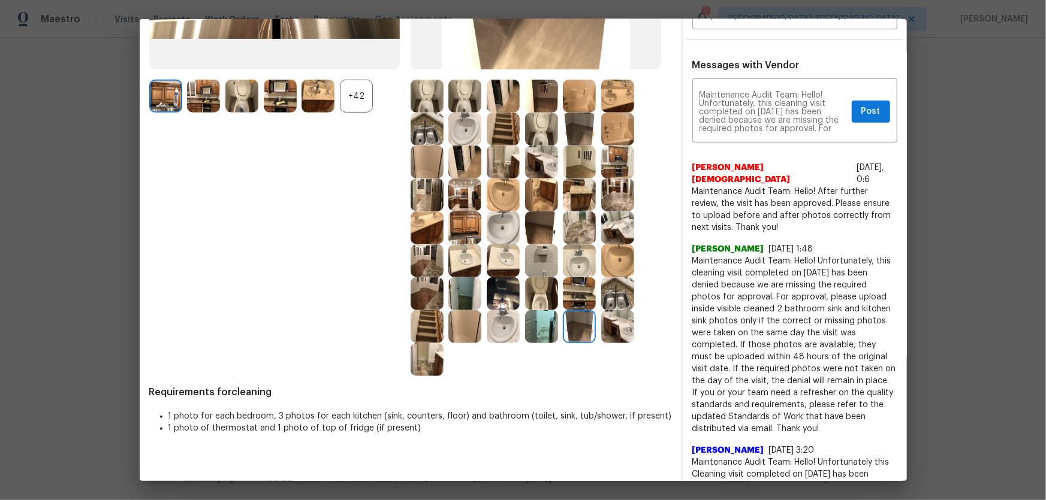
click at [606, 288] on img at bounding box center [617, 293] width 33 height 33
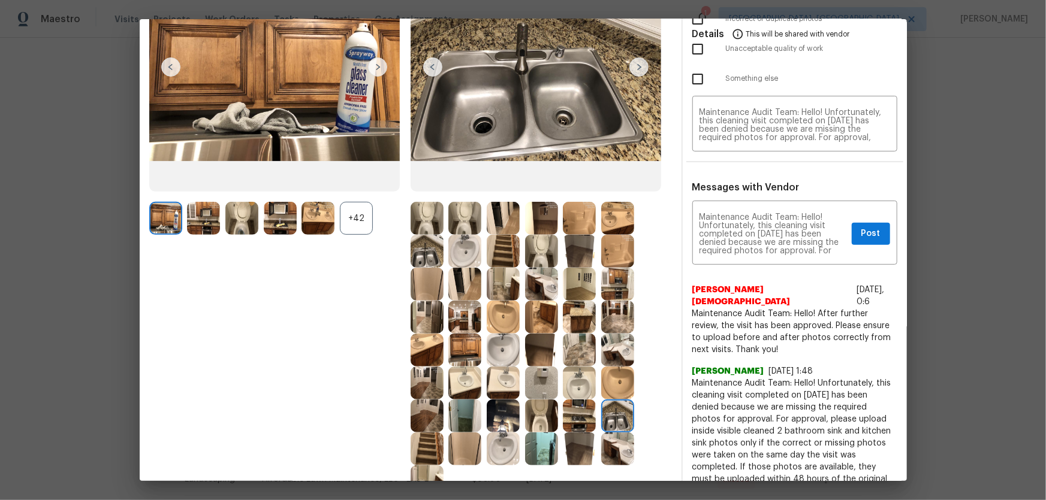
scroll to position [108, 0]
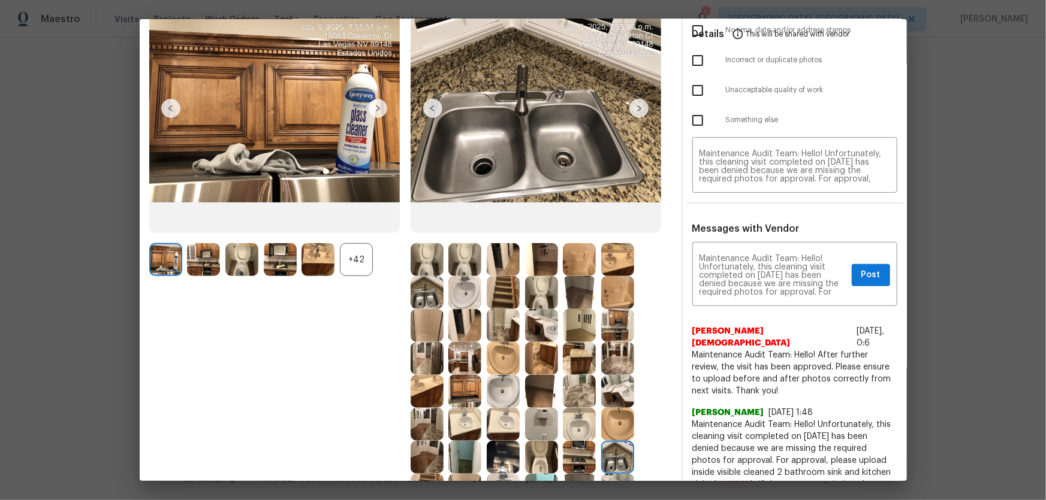
click at [614, 330] on img at bounding box center [617, 358] width 33 height 33
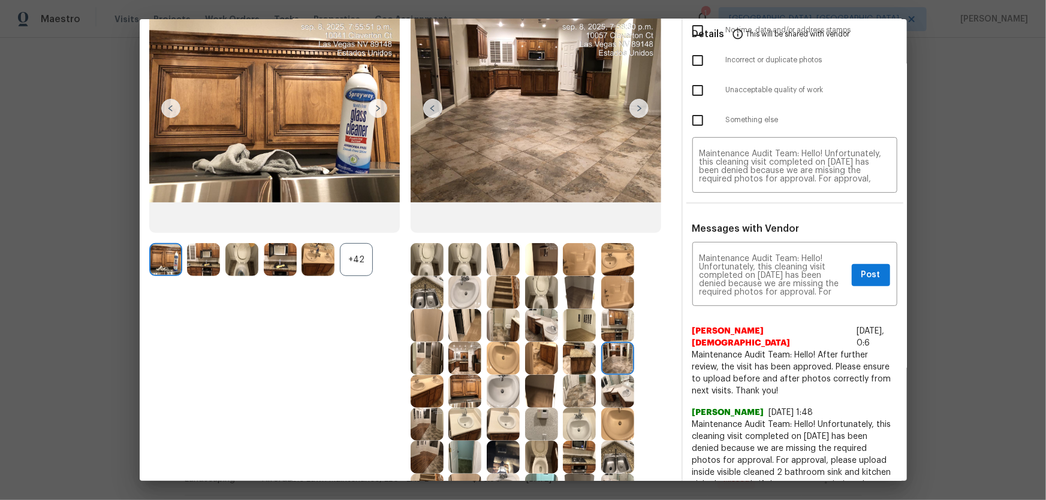
click at [578, 330] on img at bounding box center [579, 325] width 33 height 33
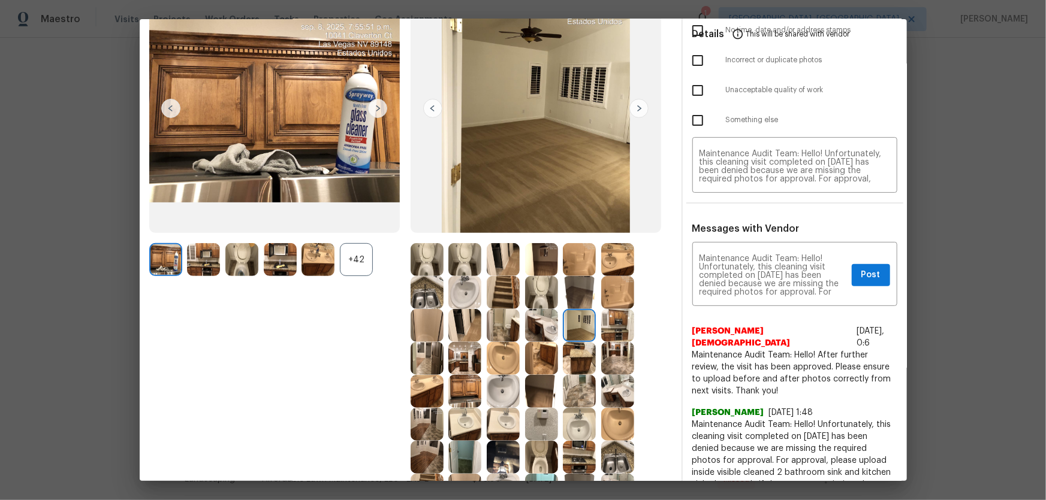
click at [535, 330] on img at bounding box center [541, 325] width 33 height 33
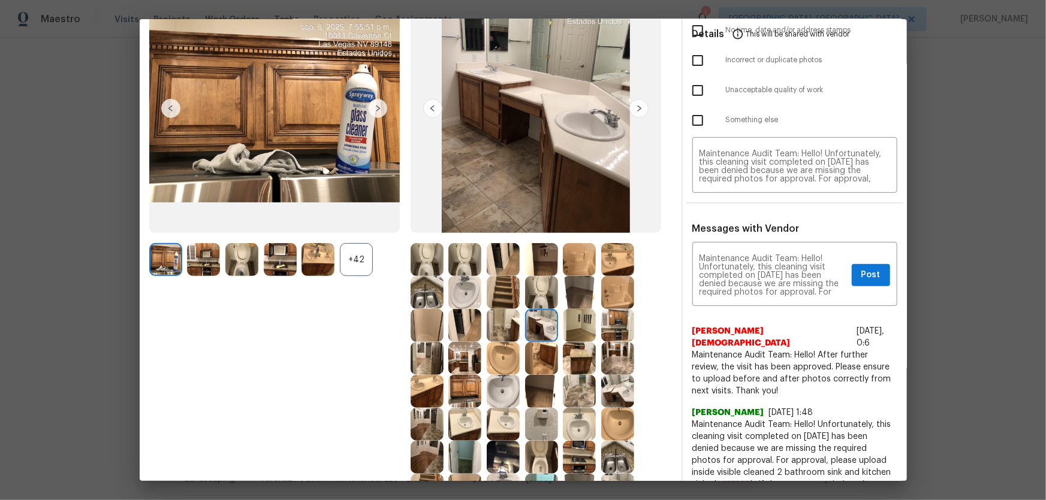
click at [507, 325] on img at bounding box center [503, 325] width 33 height 33
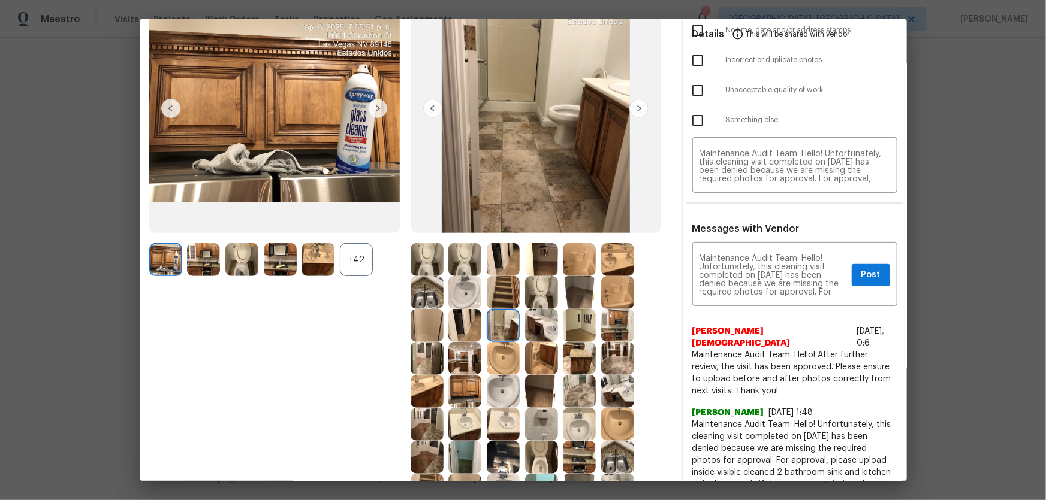
click at [357, 269] on div "+42" at bounding box center [356, 259] width 33 height 33
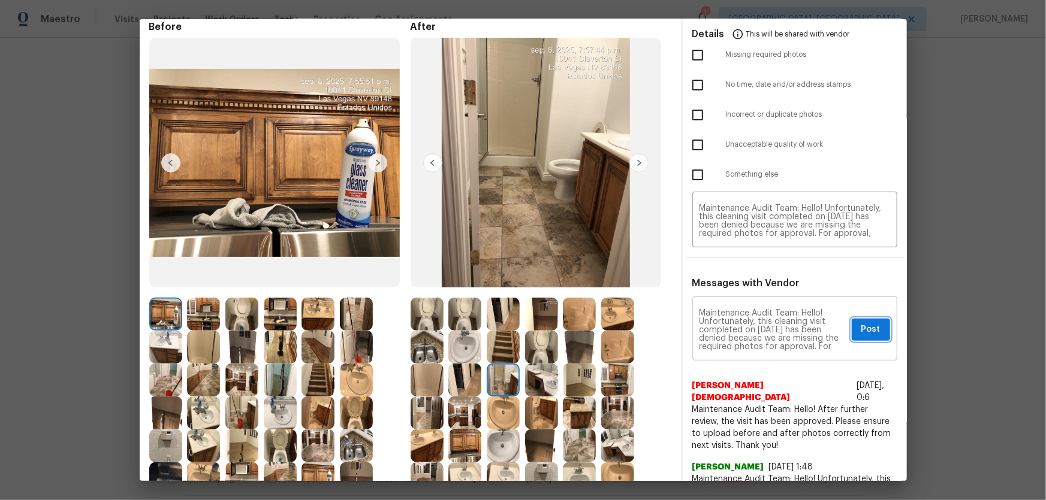
click at [744, 327] on span "Post" at bounding box center [870, 329] width 19 height 15
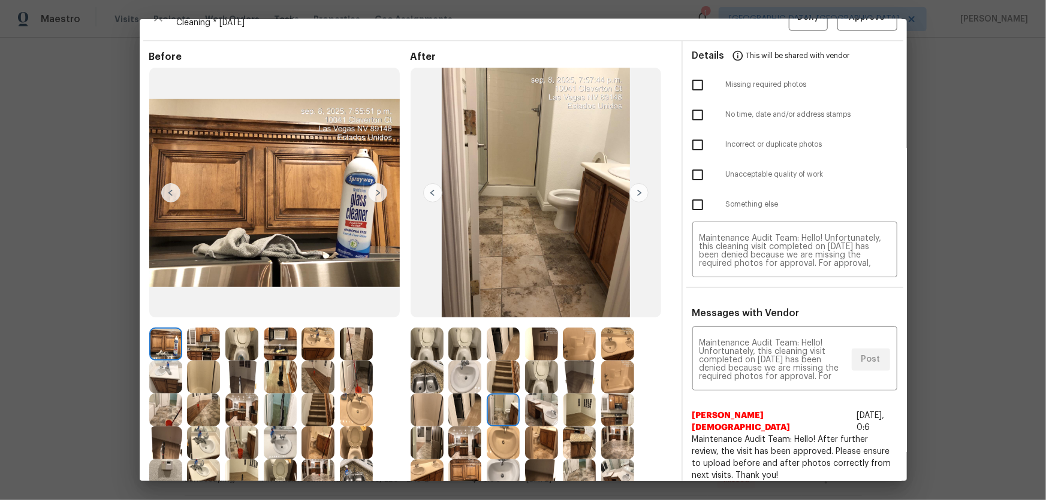
scroll to position [0, 0]
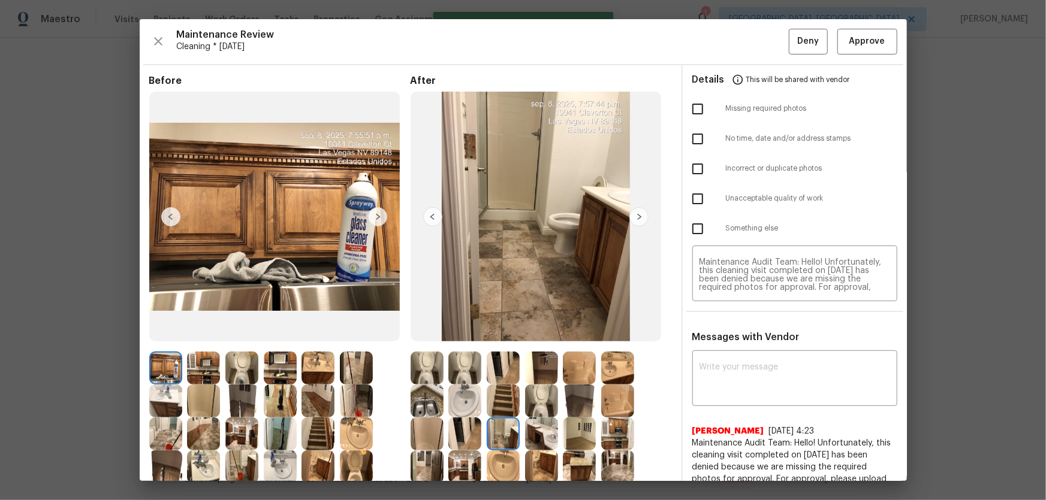
click at [693, 113] on input "checkbox" at bounding box center [697, 108] width 25 height 25
checkbox input "true"
click at [744, 50] on button "Deny" at bounding box center [808, 42] width 39 height 26
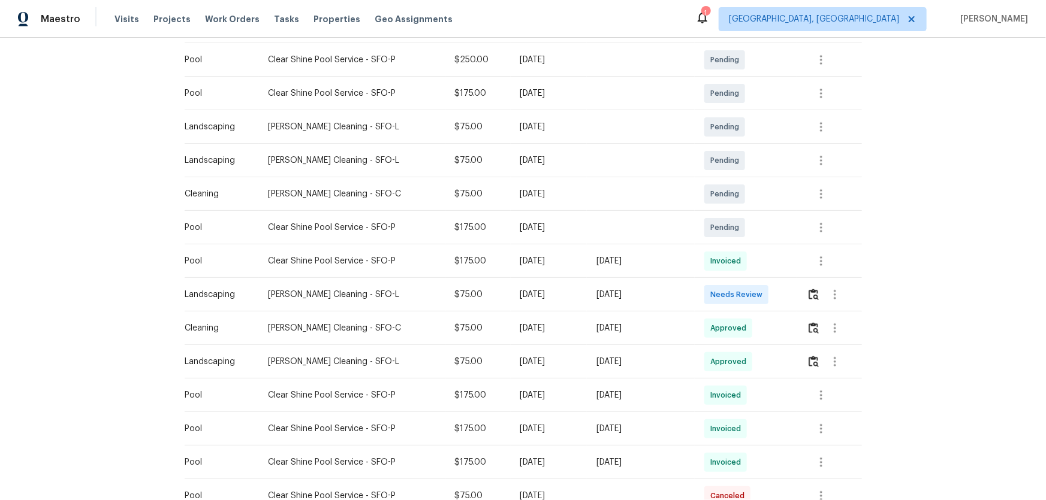
scroll to position [327, 0]
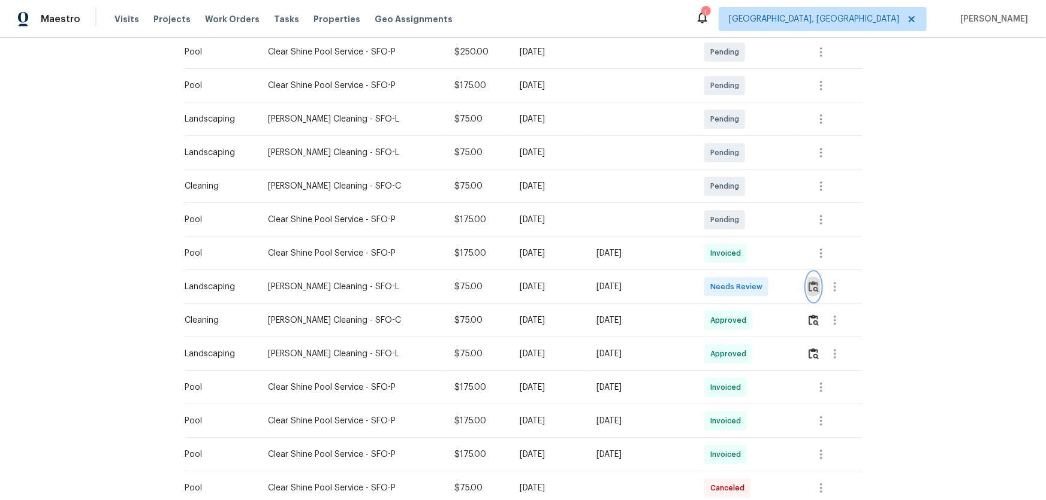
click at [807, 296] on button "button" at bounding box center [814, 287] width 14 height 29
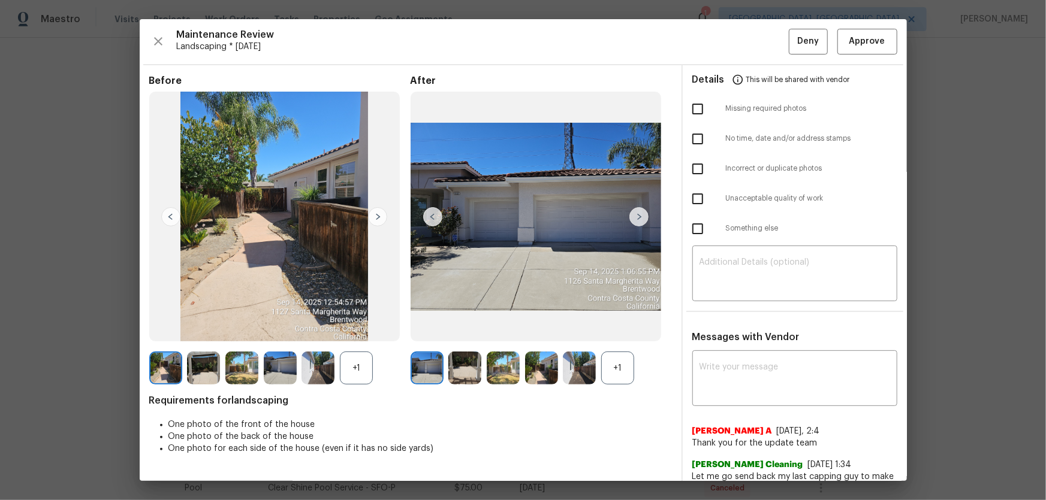
click at [606, 372] on div "+1" at bounding box center [617, 368] width 33 height 33
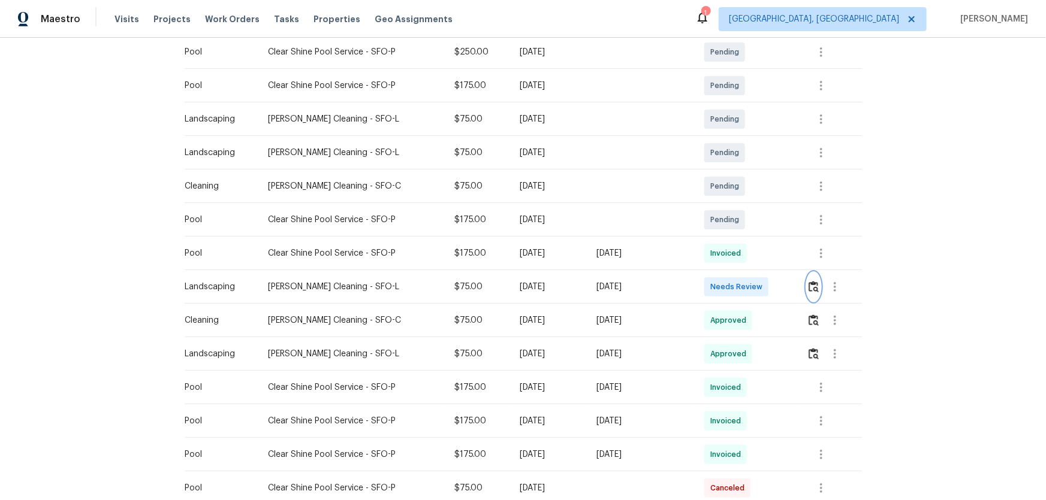
click at [808, 282] on img "button" at bounding box center [813, 286] width 10 height 11
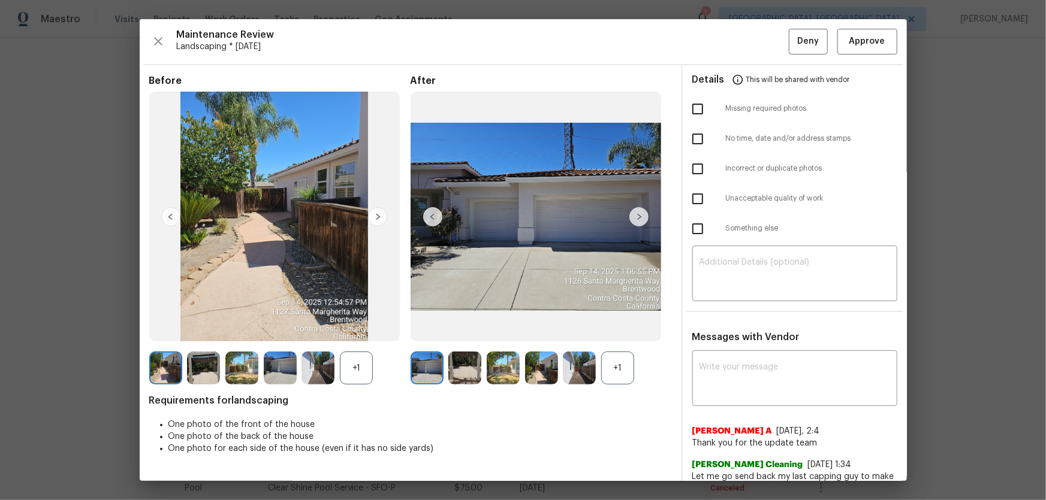
scroll to position [108, 0]
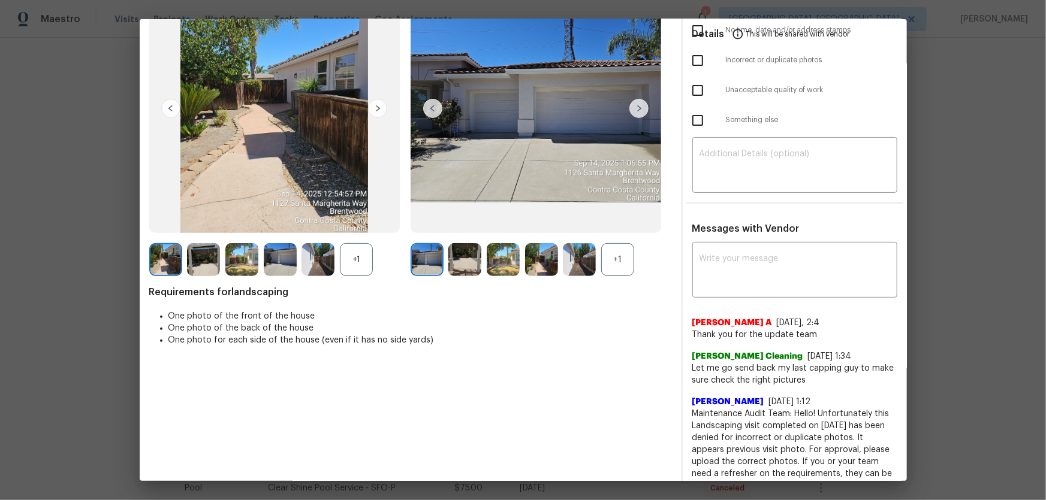
click at [605, 263] on div "+1" at bounding box center [617, 259] width 33 height 33
click at [350, 253] on div "+1" at bounding box center [356, 259] width 33 height 33
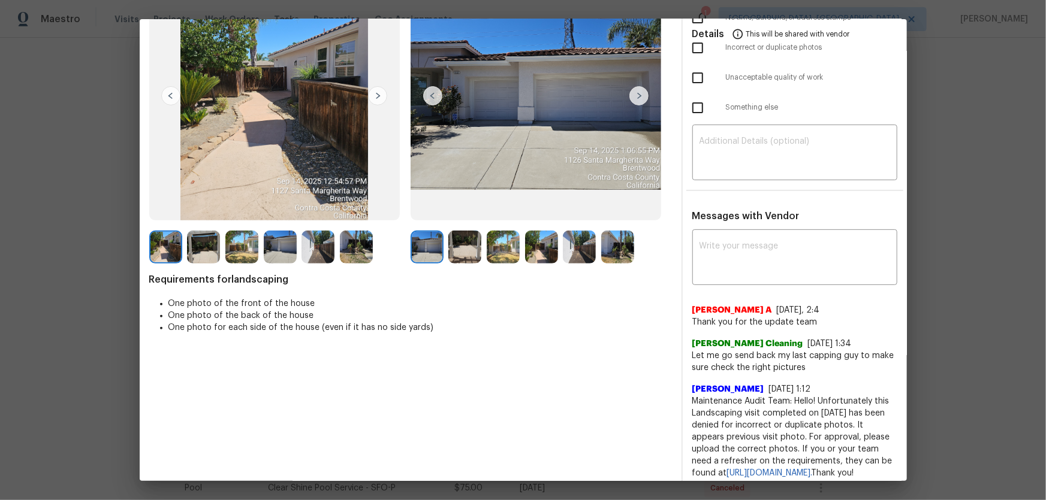
scroll to position [0, 0]
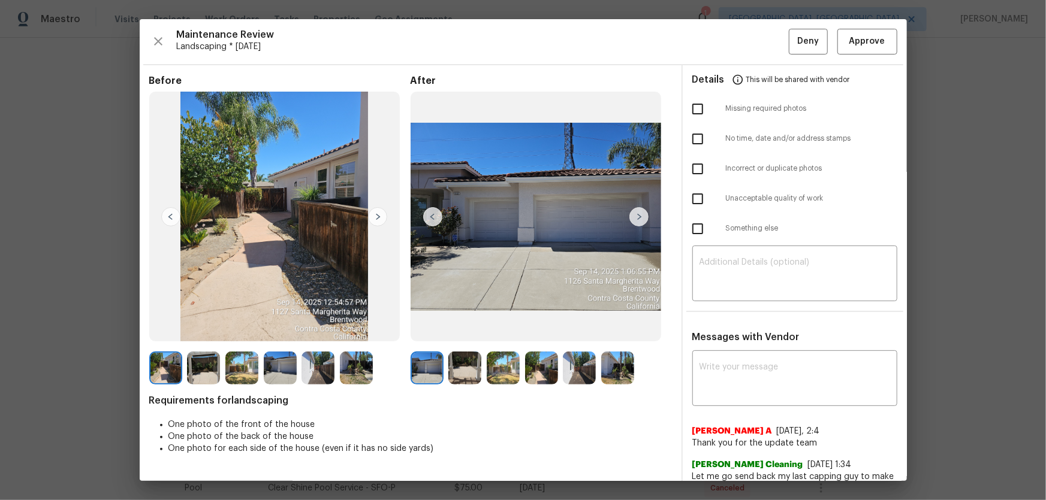
click at [479, 362] on div at bounding box center [467, 368] width 38 height 33
click at [513, 370] on img at bounding box center [503, 368] width 33 height 33
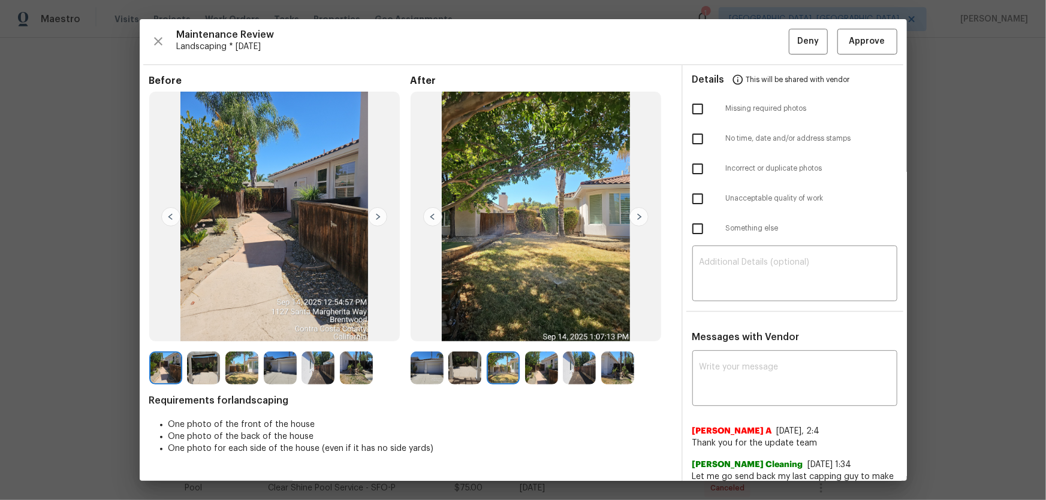
click at [535, 371] on img at bounding box center [541, 368] width 33 height 33
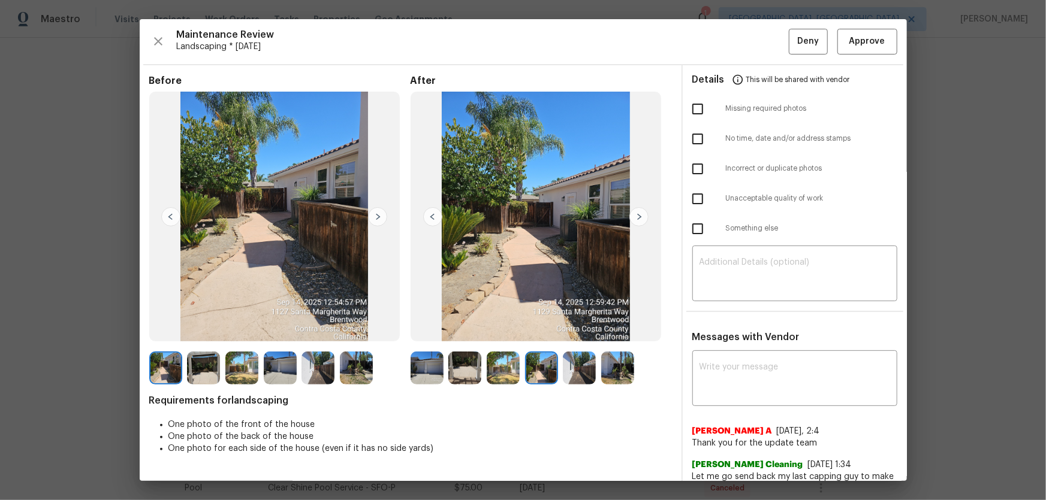
click at [568, 371] on img at bounding box center [579, 368] width 33 height 33
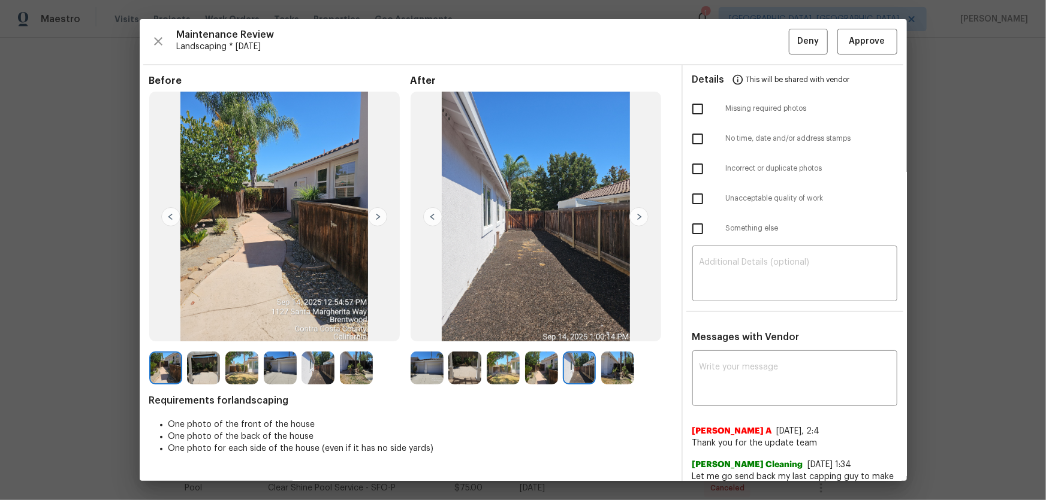
drag, startPoint x: 606, startPoint y: 371, endPoint x: 591, endPoint y: 337, distance: 36.7
click at [607, 371] on img at bounding box center [617, 368] width 33 height 33
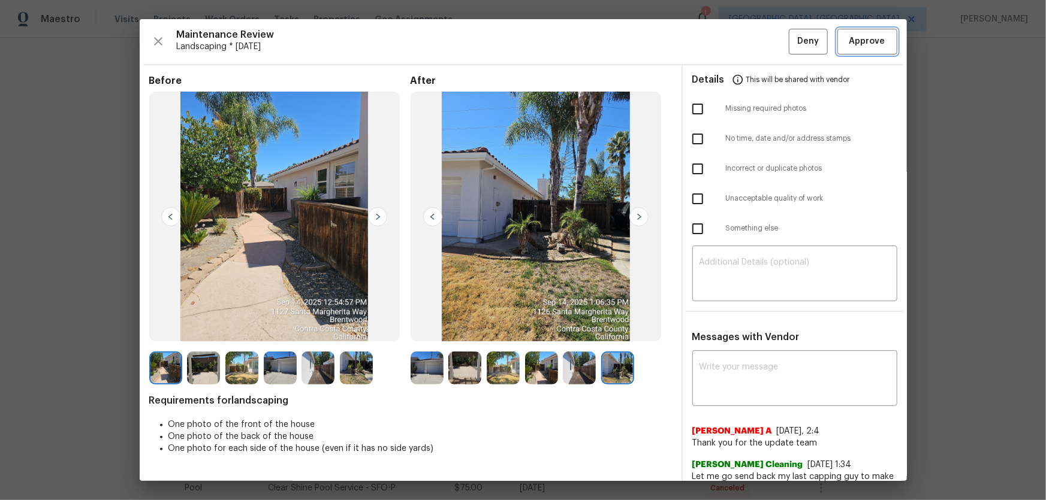
click at [873, 42] on span "Approve" at bounding box center [867, 41] width 36 height 15
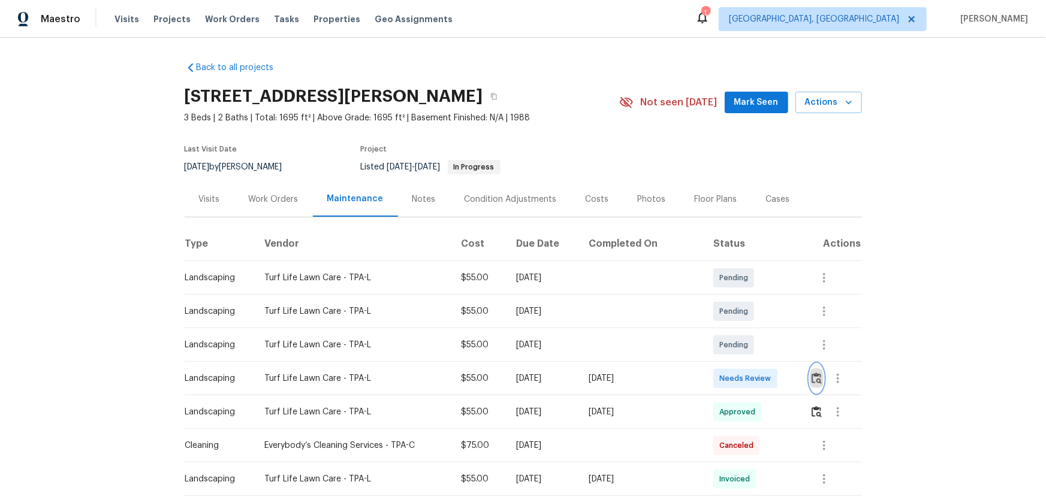
click at [744, 330] on img "button" at bounding box center [816, 378] width 10 height 11
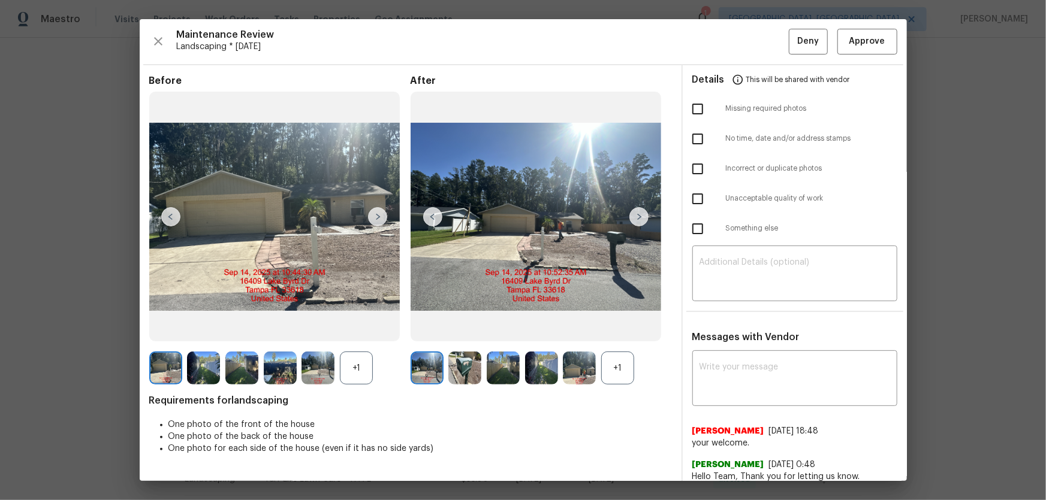
click at [605, 330] on div "+1" at bounding box center [617, 368] width 33 height 33
click at [353, 330] on div "+1" at bounding box center [356, 368] width 33 height 33
click at [463, 330] on img at bounding box center [464, 368] width 33 height 33
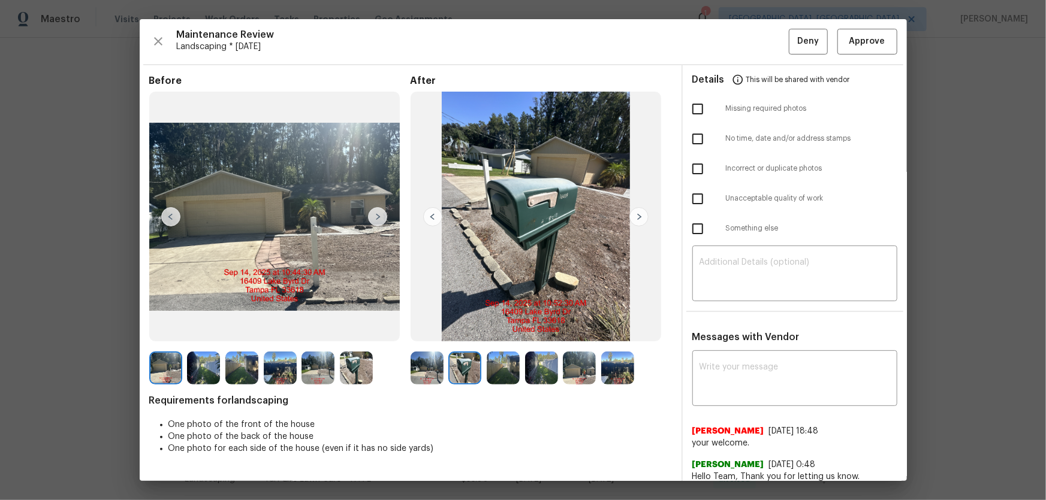
click at [505, 330] on img at bounding box center [503, 368] width 33 height 33
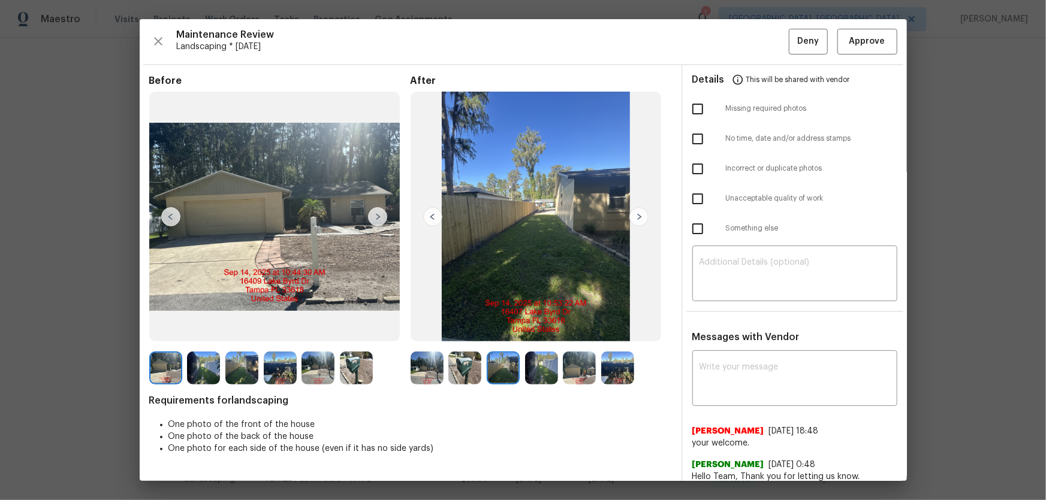
click at [532, 330] on img at bounding box center [541, 368] width 33 height 33
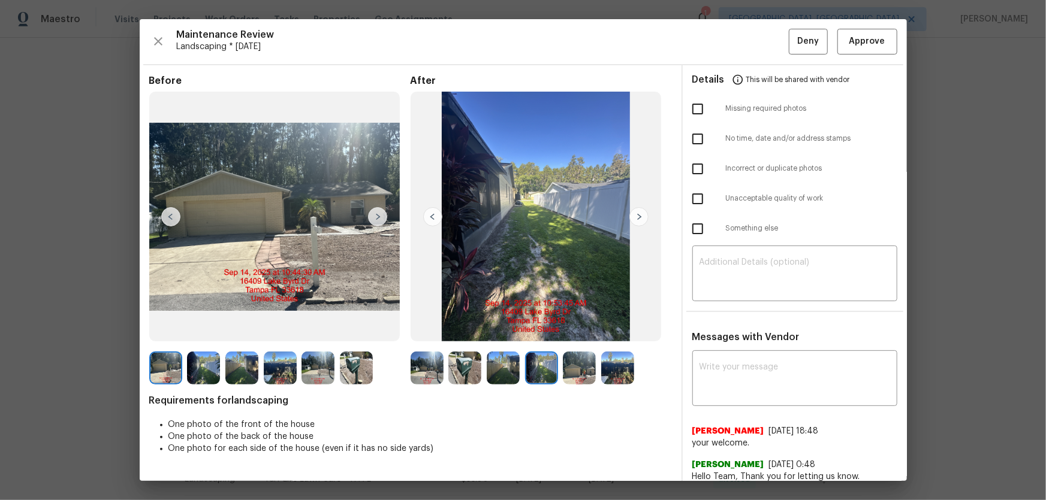
click at [567, 330] on img at bounding box center [579, 368] width 33 height 33
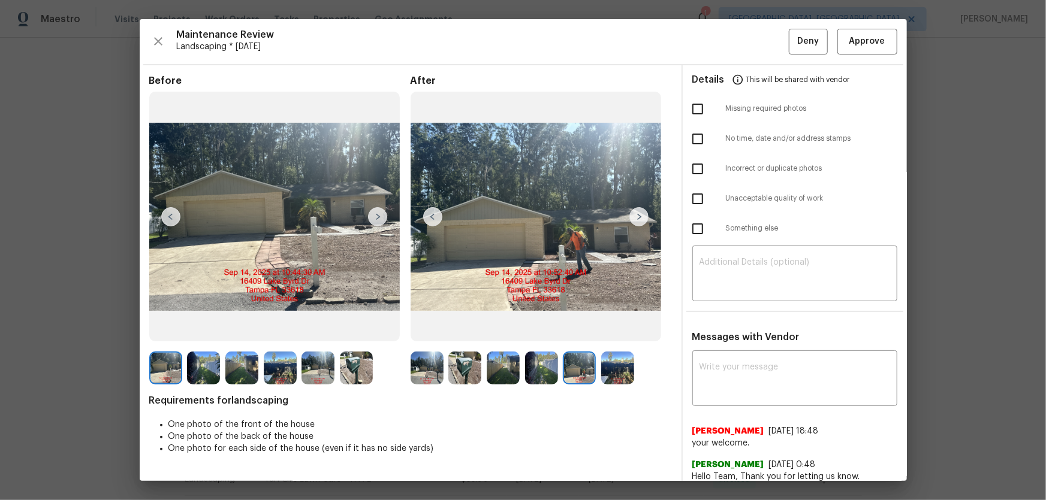
click at [619, 330] on img at bounding box center [617, 368] width 33 height 33
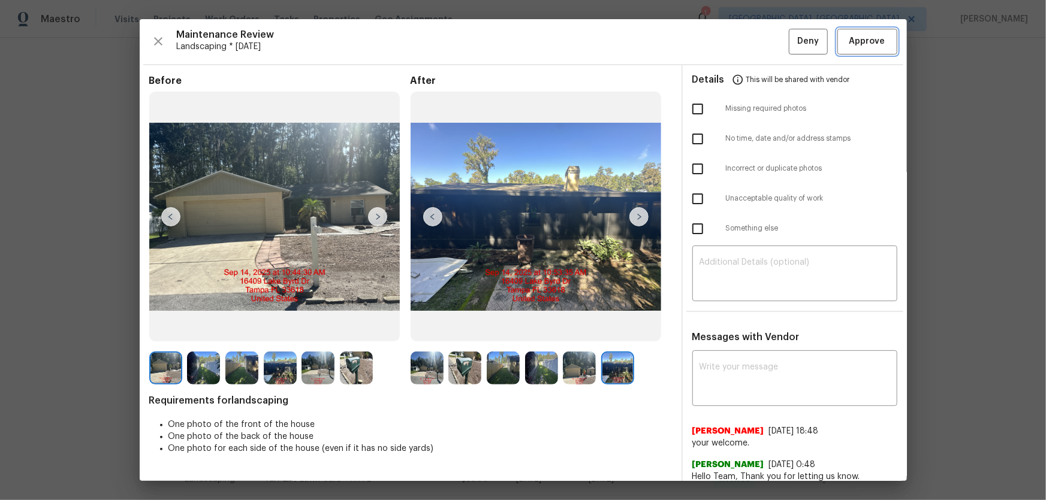
click at [744, 40] on span "Approve" at bounding box center [867, 41] width 36 height 15
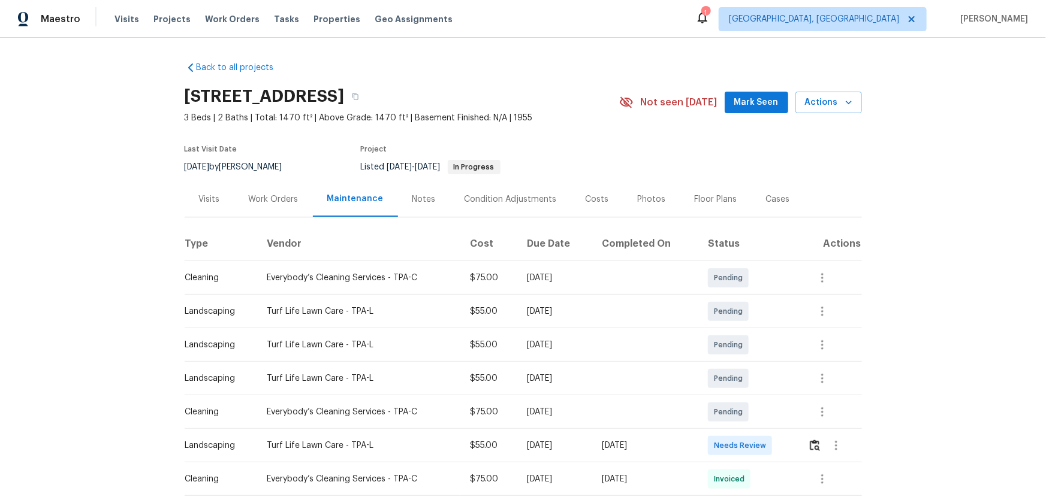
scroll to position [54, 0]
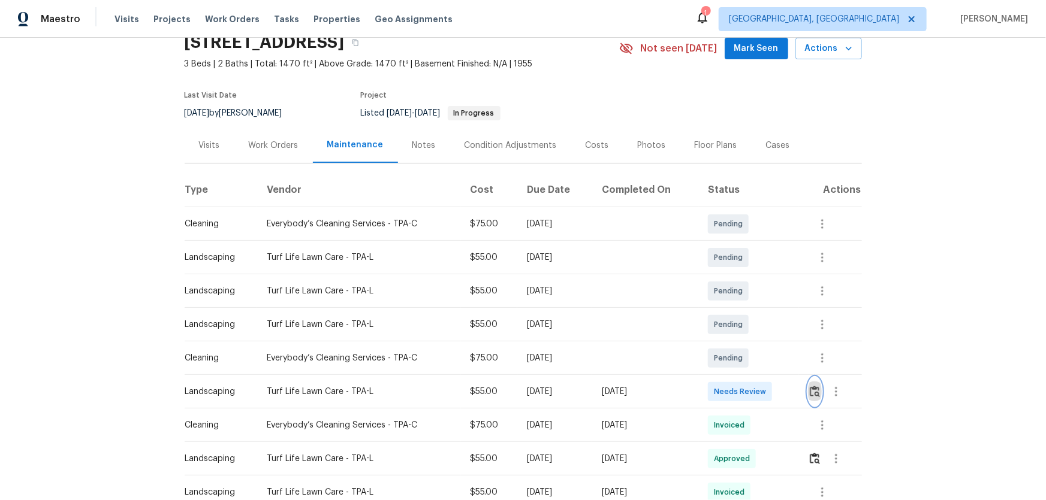
click at [744, 330] on img "button" at bounding box center [815, 391] width 10 height 11
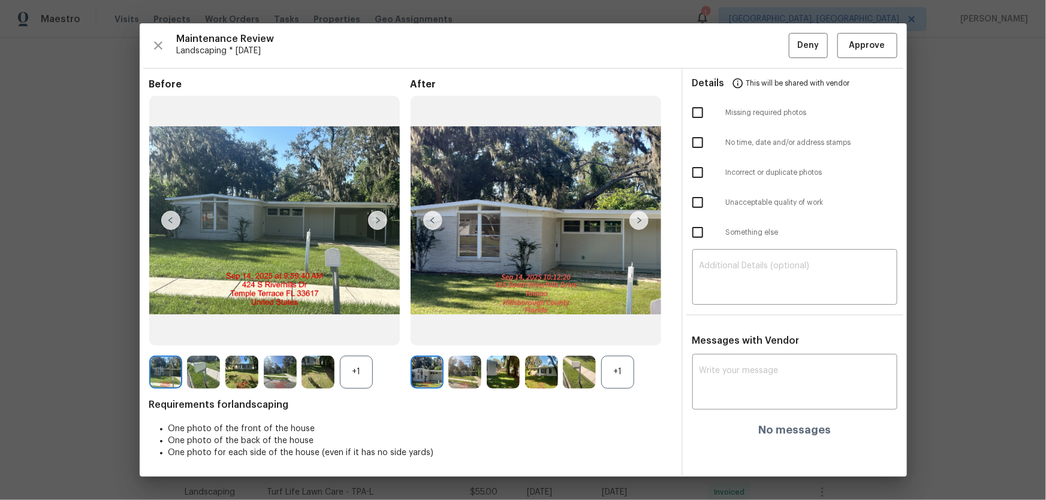
click at [617, 330] on div "+1" at bounding box center [617, 372] width 33 height 33
click at [348, 330] on div "+1" at bounding box center [356, 372] width 33 height 33
click at [471, 330] on img at bounding box center [464, 372] width 33 height 33
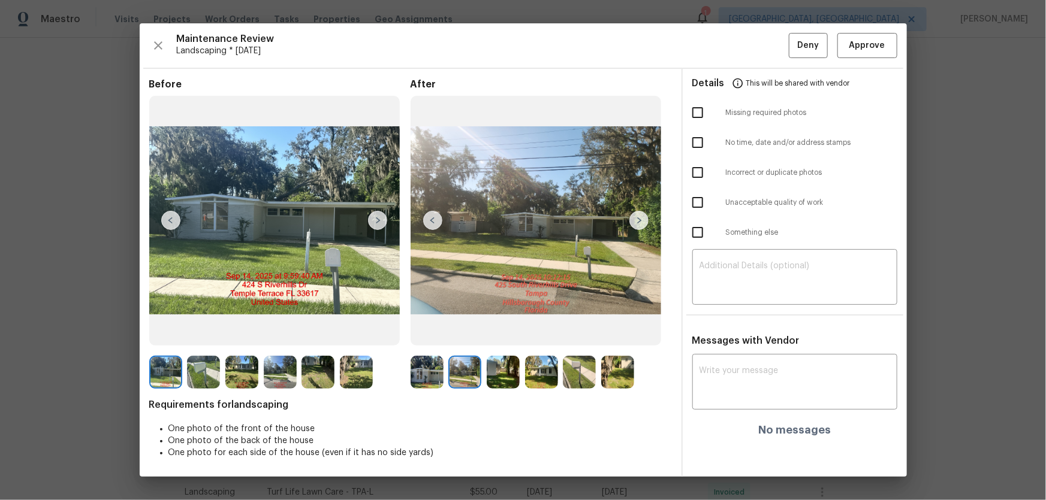
click at [502, 330] on img at bounding box center [503, 372] width 33 height 33
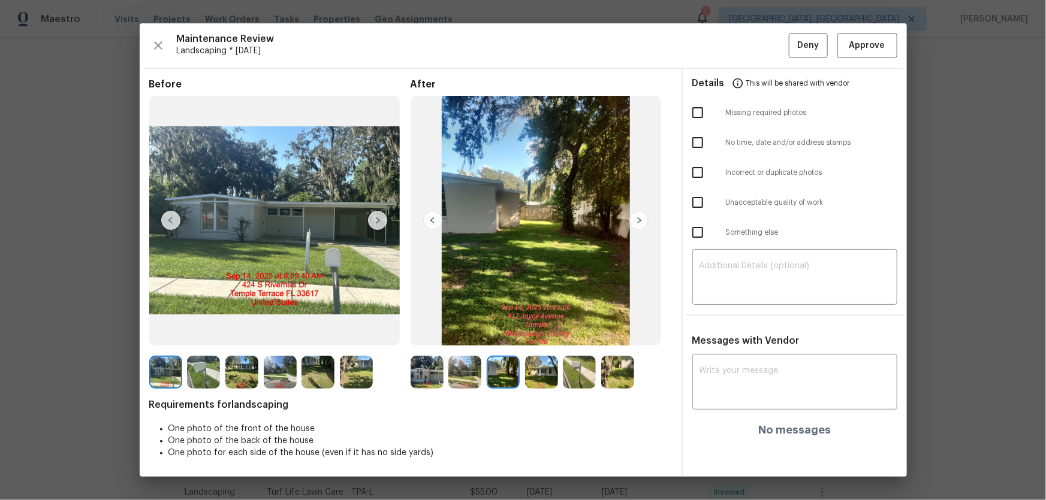
click at [535, 330] on img at bounding box center [541, 372] width 33 height 33
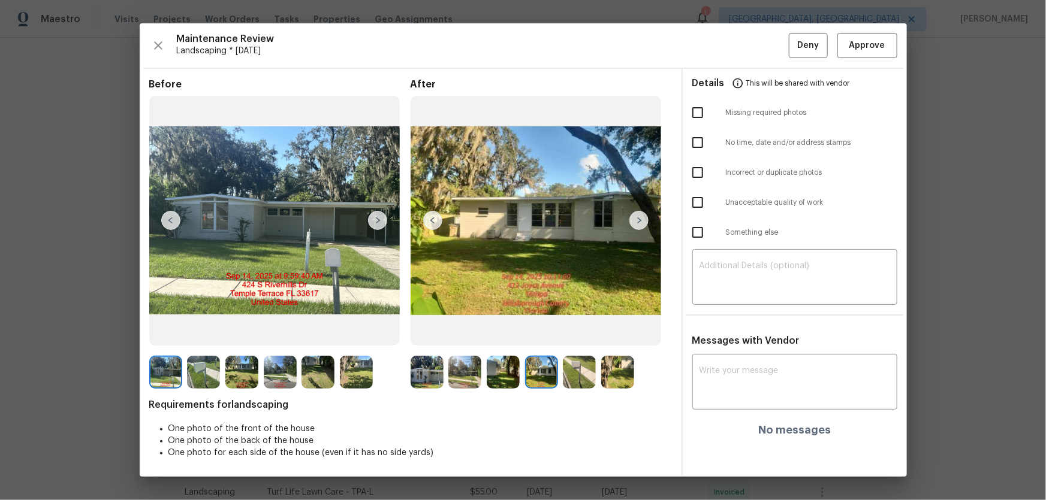
click at [591, 330] on img at bounding box center [579, 372] width 33 height 33
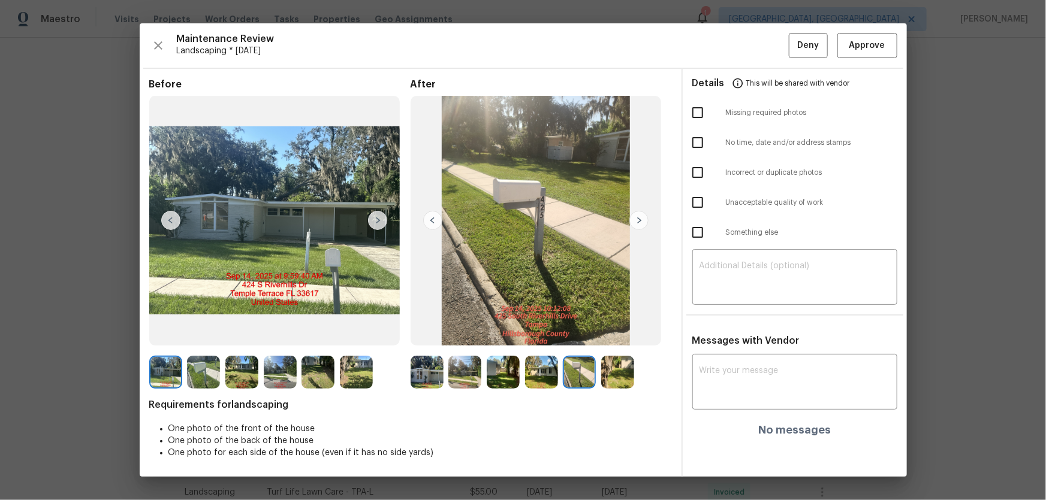
click at [608, 330] on img at bounding box center [617, 372] width 33 height 33
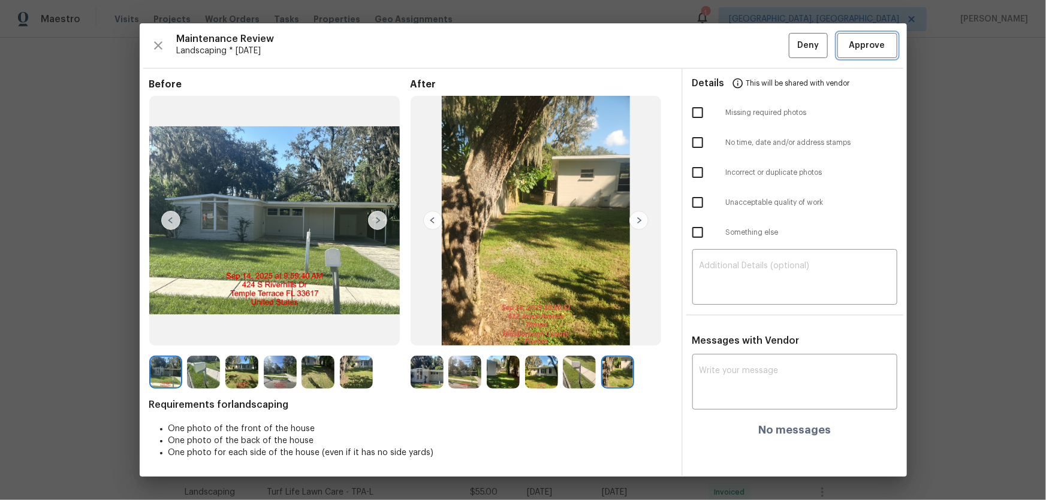
click at [744, 56] on button "Approve" at bounding box center [867, 46] width 60 height 26
